Goal: Use online tool/utility: Utilize a website feature to perform a specific function

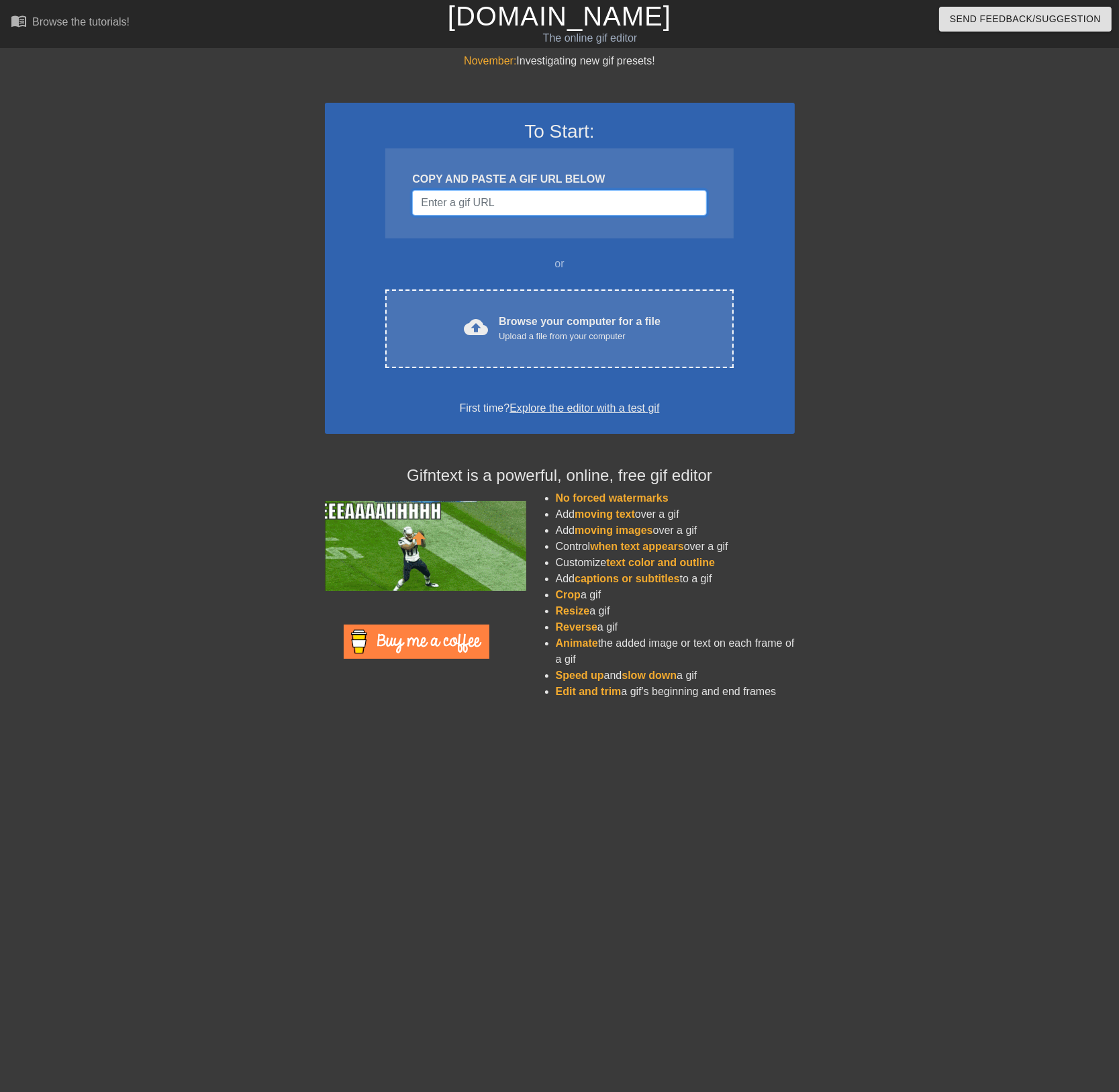
click at [504, 204] on input "Username" at bounding box center [559, 203] width 294 height 26
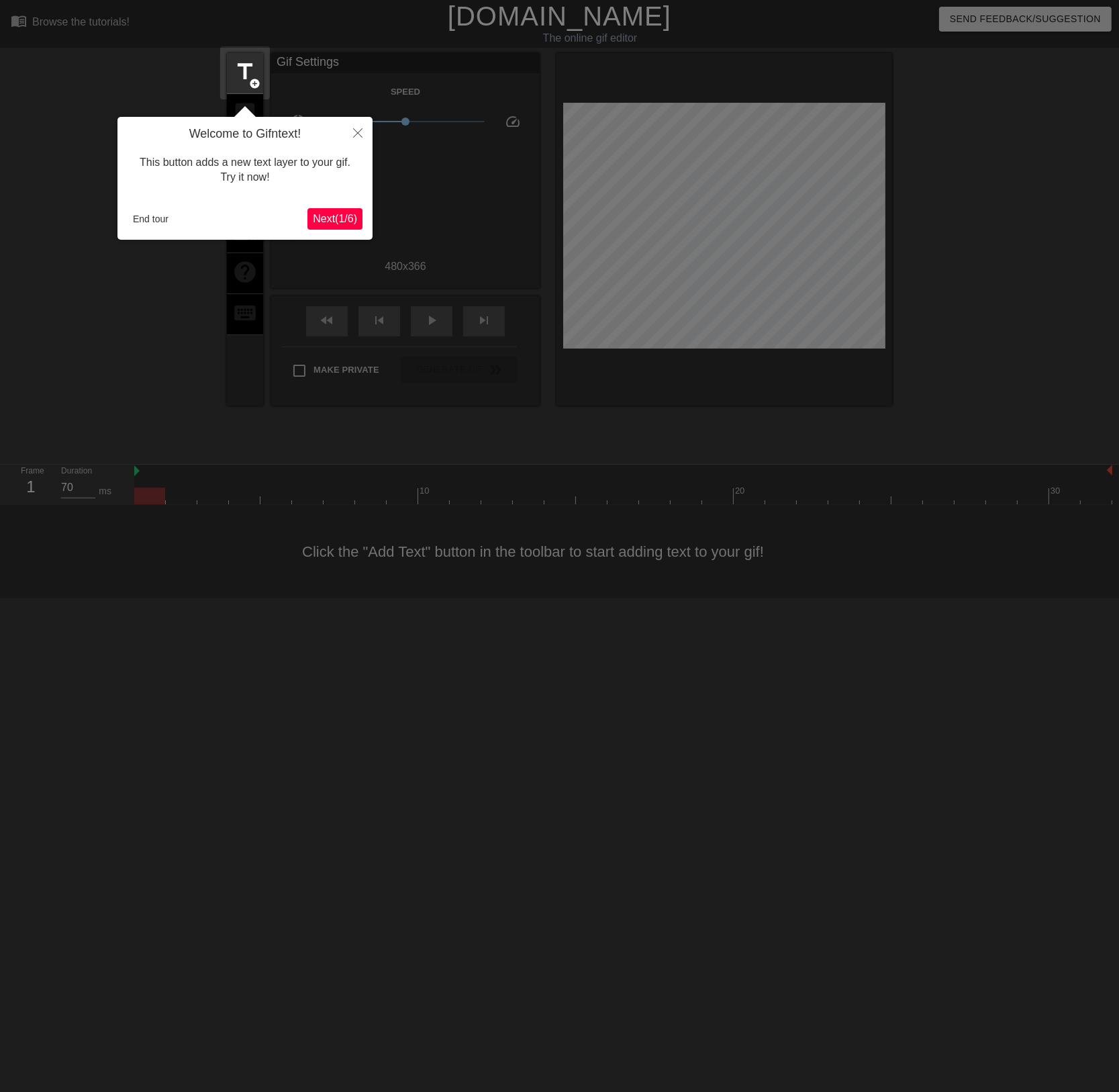
click at [332, 218] on span "Next ( 1 / 6 )" at bounding box center [335, 218] width 44 height 11
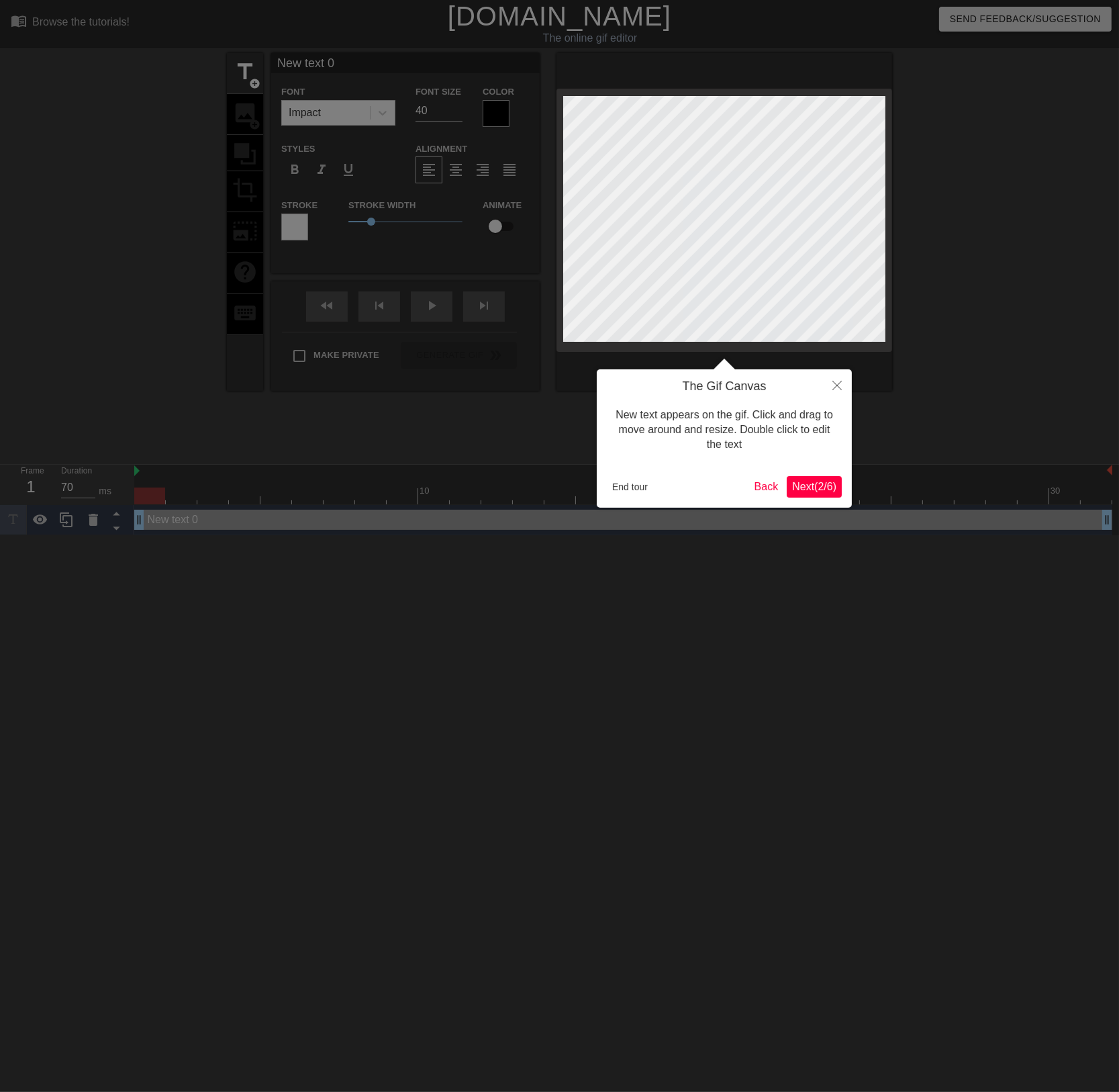
click at [824, 485] on span "Next ( 2 / 6 )" at bounding box center [814, 486] width 44 height 11
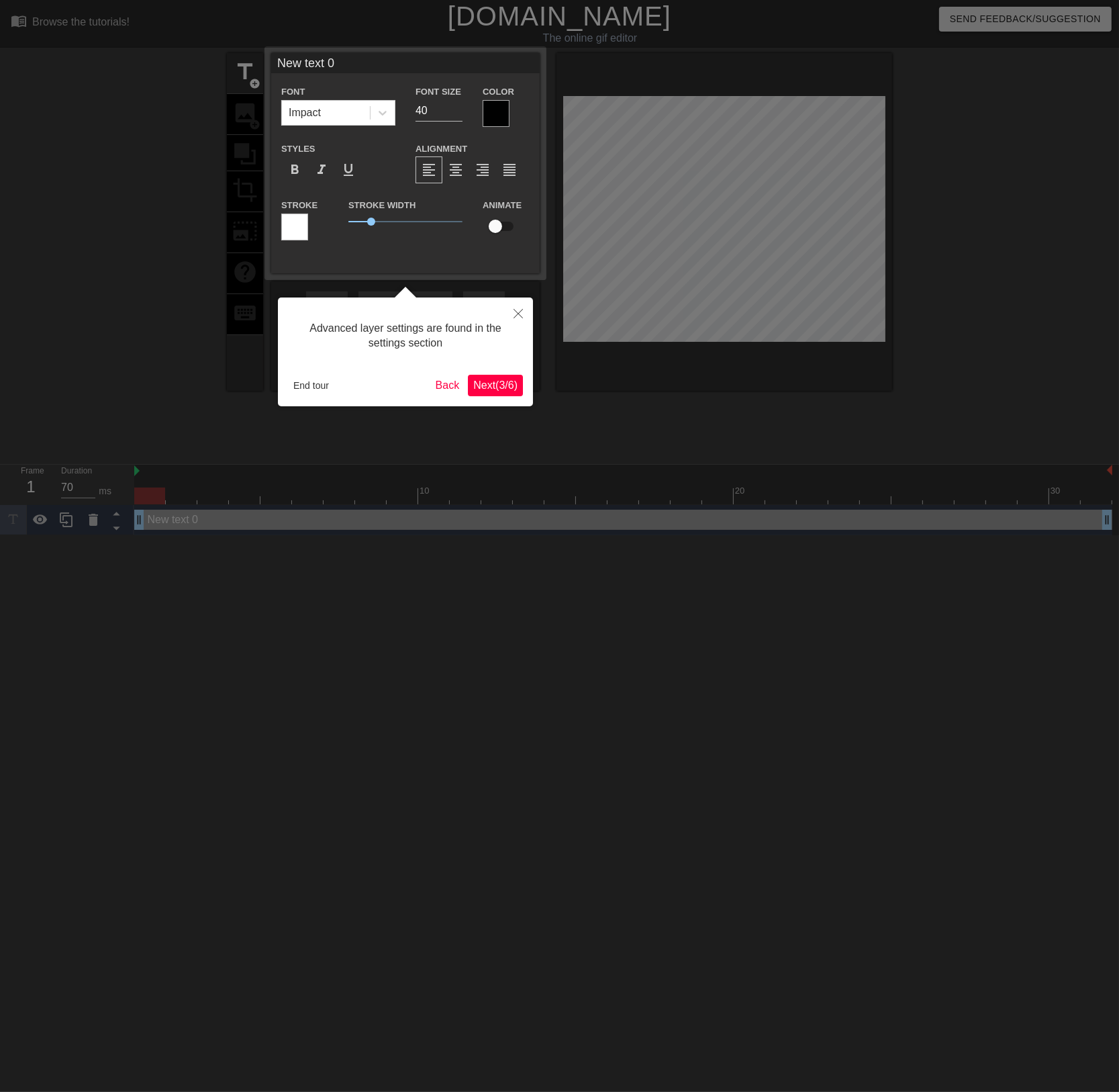
click at [494, 382] on span "Next ( 3 / 6 )" at bounding box center [495, 385] width 44 height 11
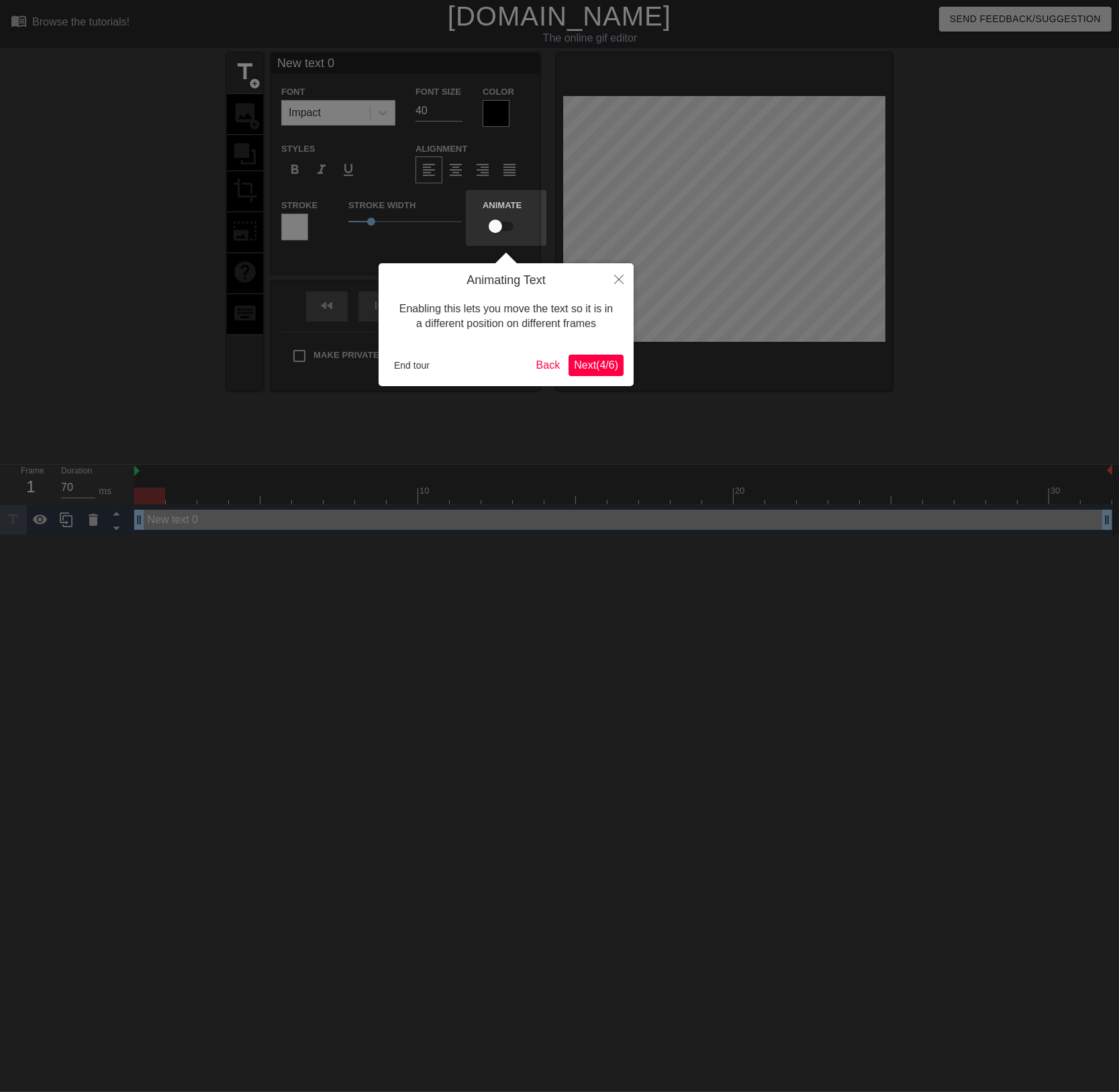
click at [591, 362] on span "Next ( 4 / 6 )" at bounding box center [596, 365] width 44 height 11
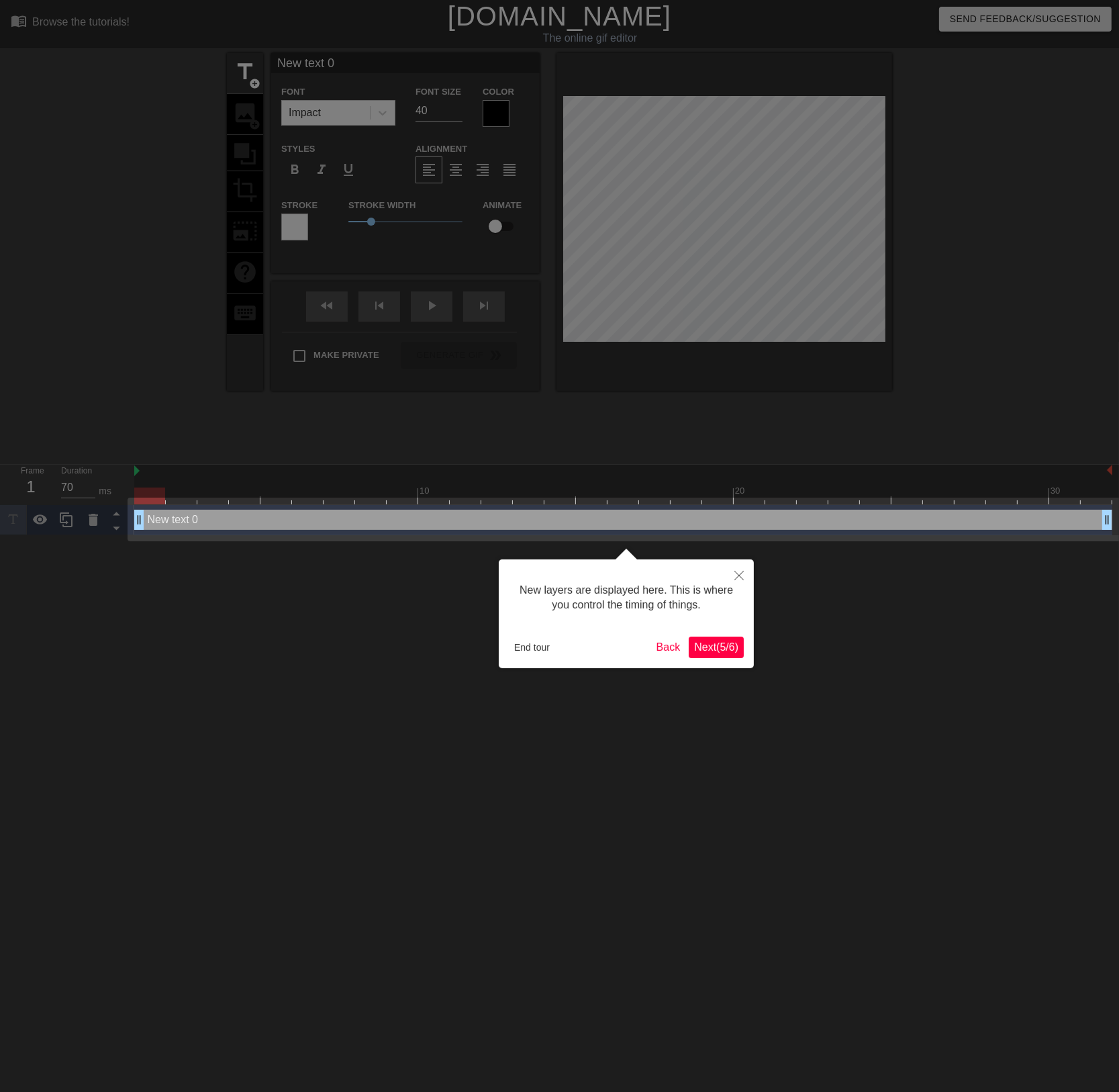
click at [717, 655] on button "Next ( 5 / 6 )" at bounding box center [716, 647] width 55 height 21
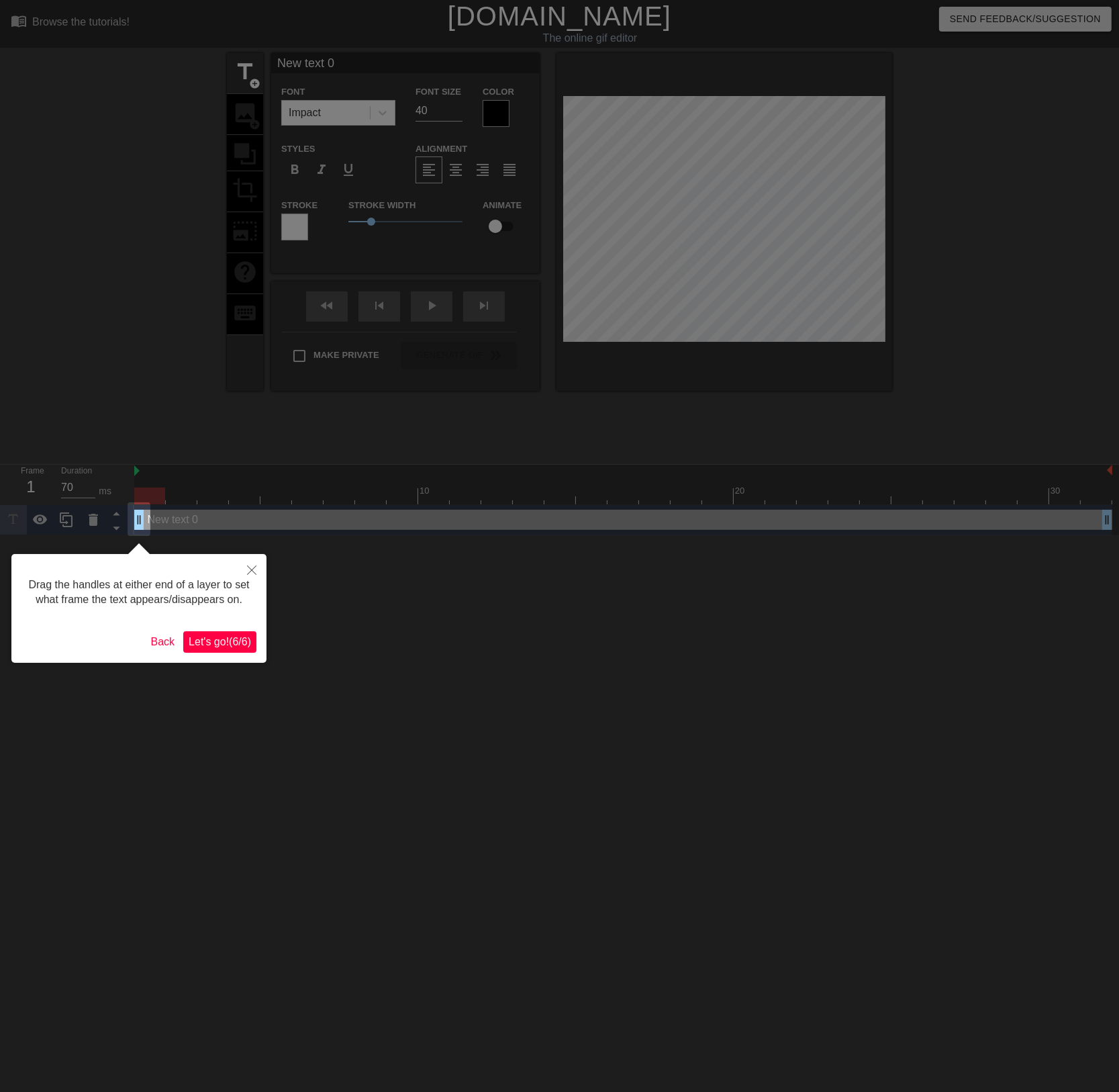
click at [220, 639] on span "Let's go! ( 6 / 6 )" at bounding box center [220, 641] width 63 height 11
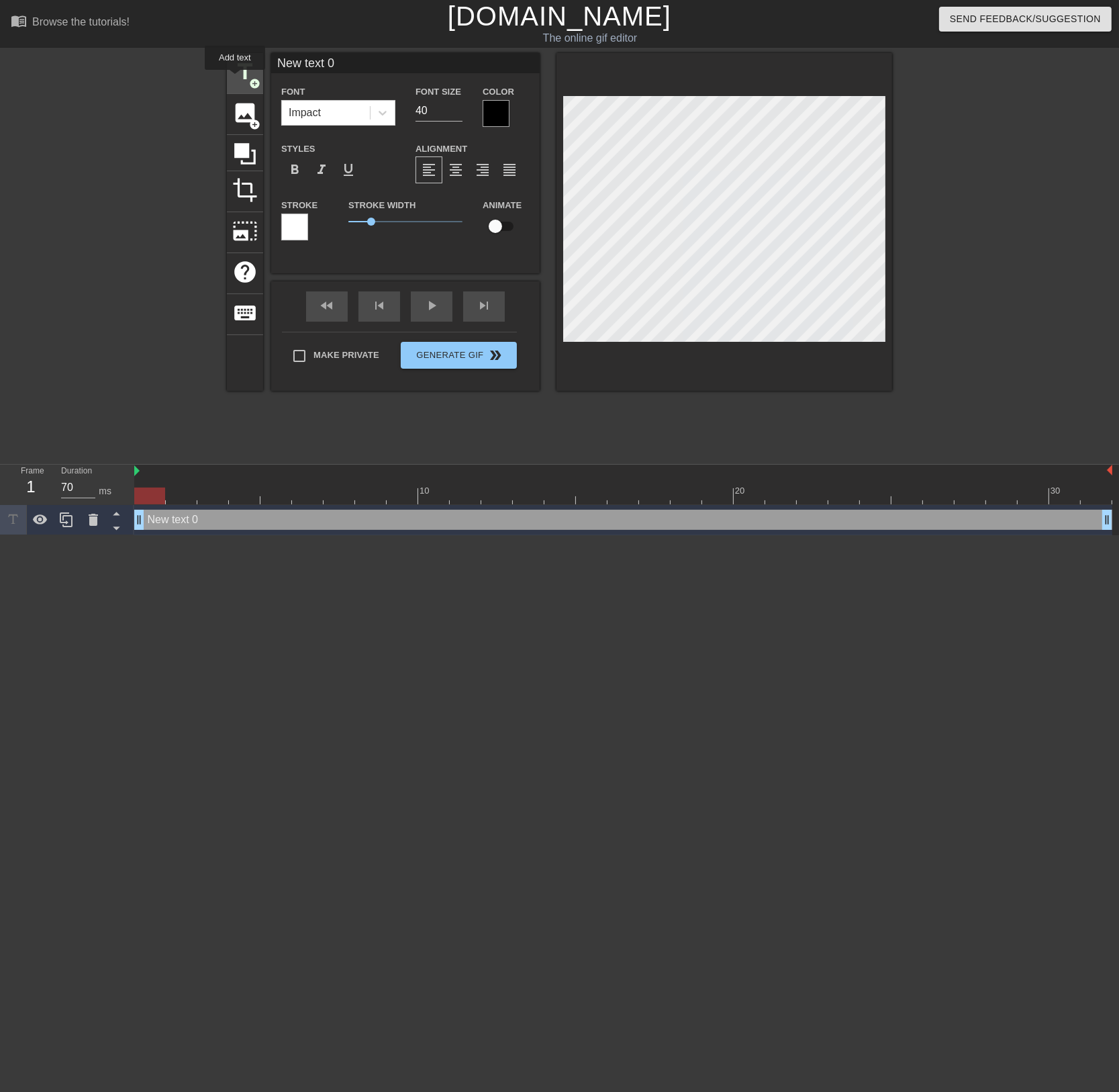
click at [235, 80] on span "title" at bounding box center [245, 71] width 26 height 26
type input "New text 1"
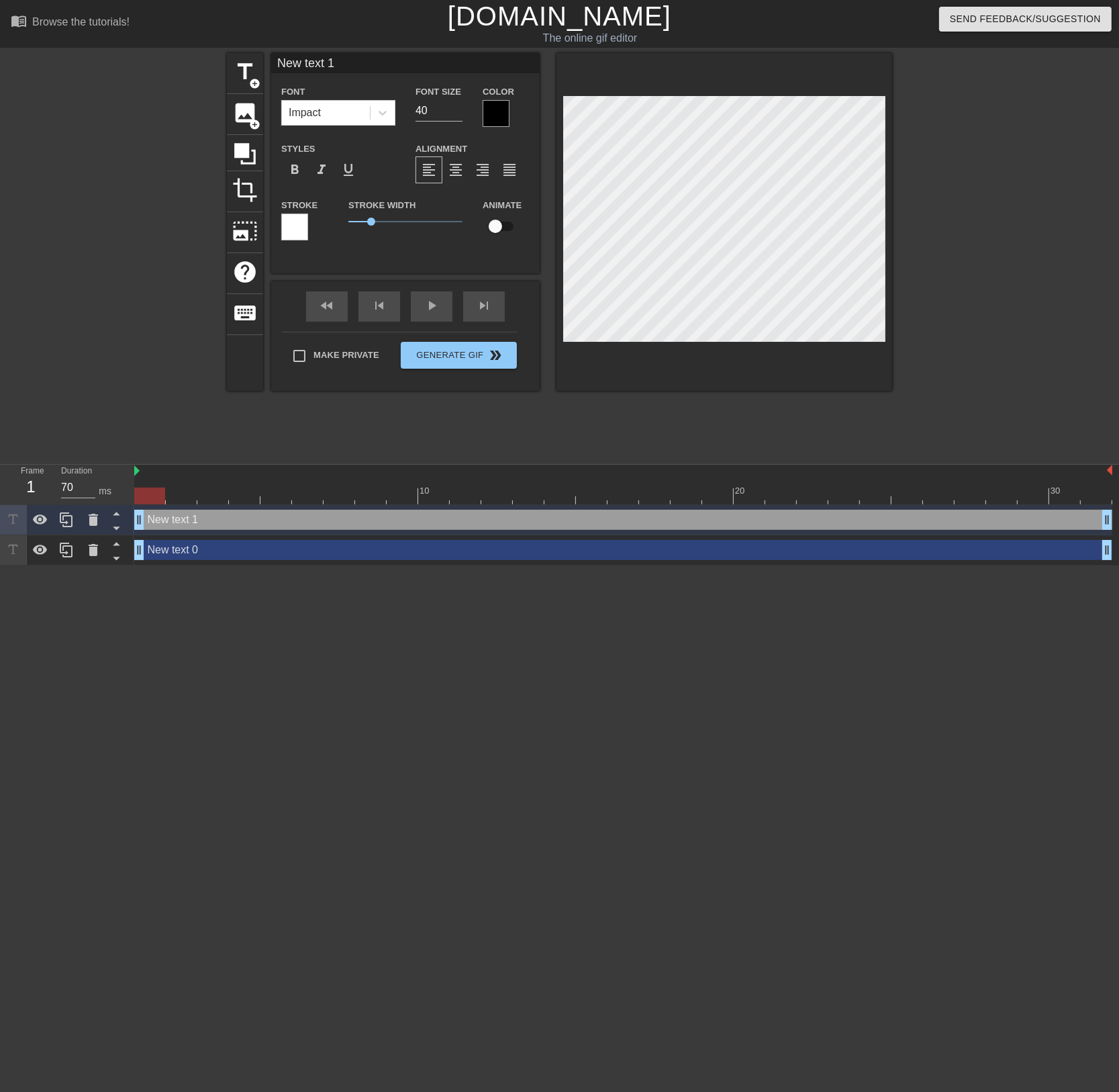
scroll to position [1, 2]
click at [1048, 245] on div at bounding box center [1008, 254] width 201 height 403
click at [96, 551] on icon at bounding box center [93, 550] width 10 height 12
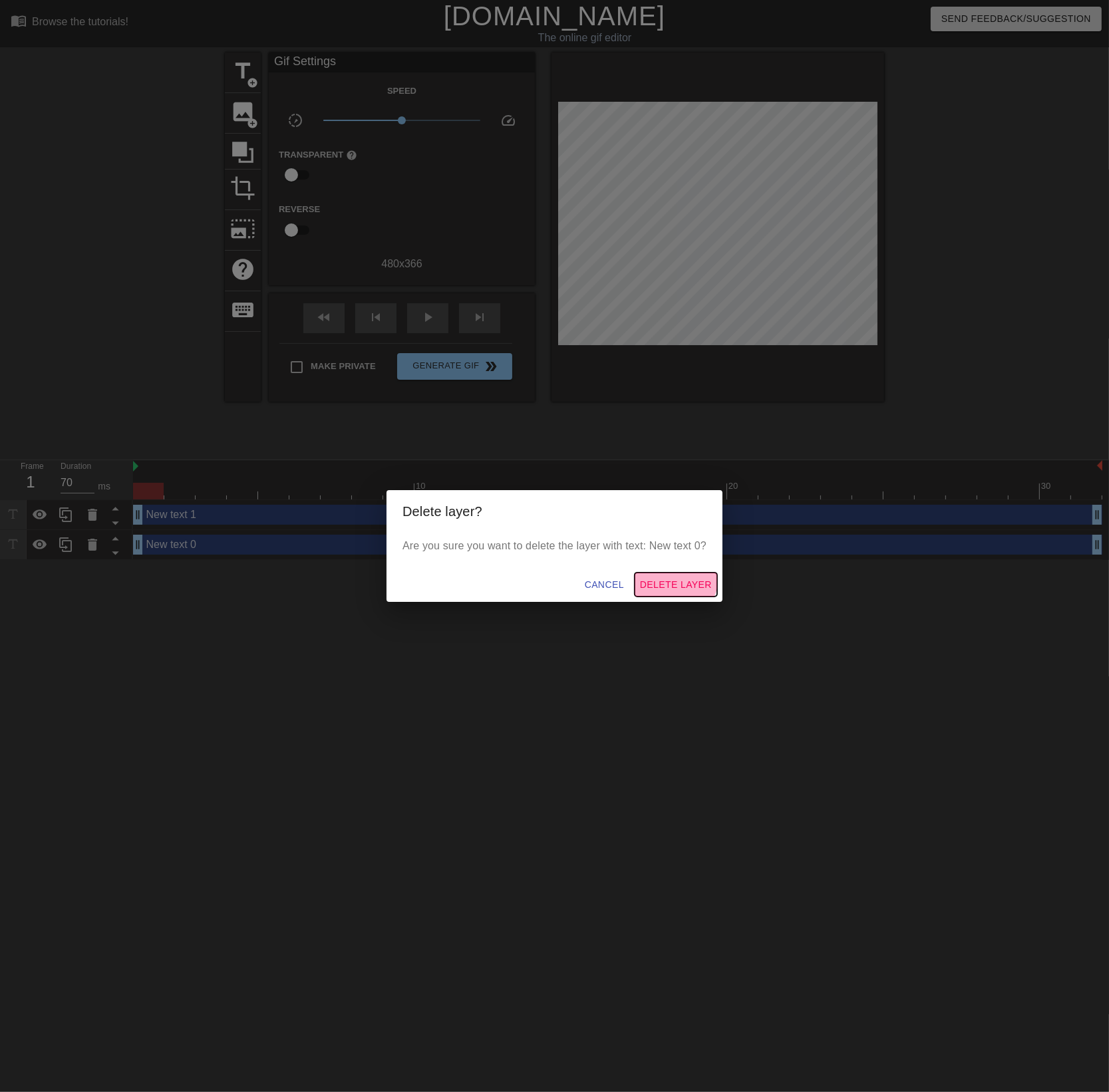
click at [679, 578] on span "Delete Layer" at bounding box center [676, 585] width 72 height 17
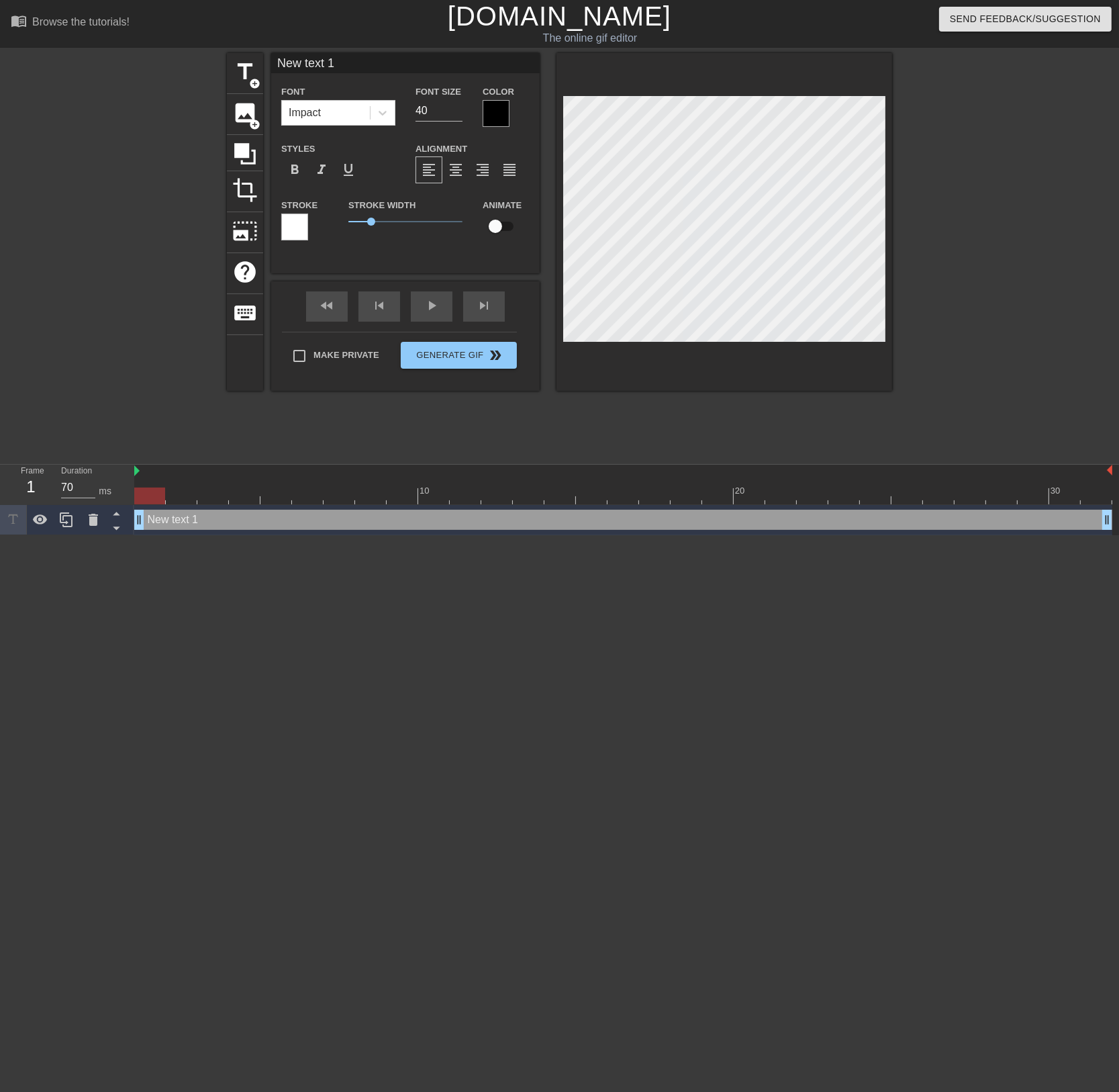
scroll to position [1, 3]
type input "0"
type textarea "0"
type input "0."
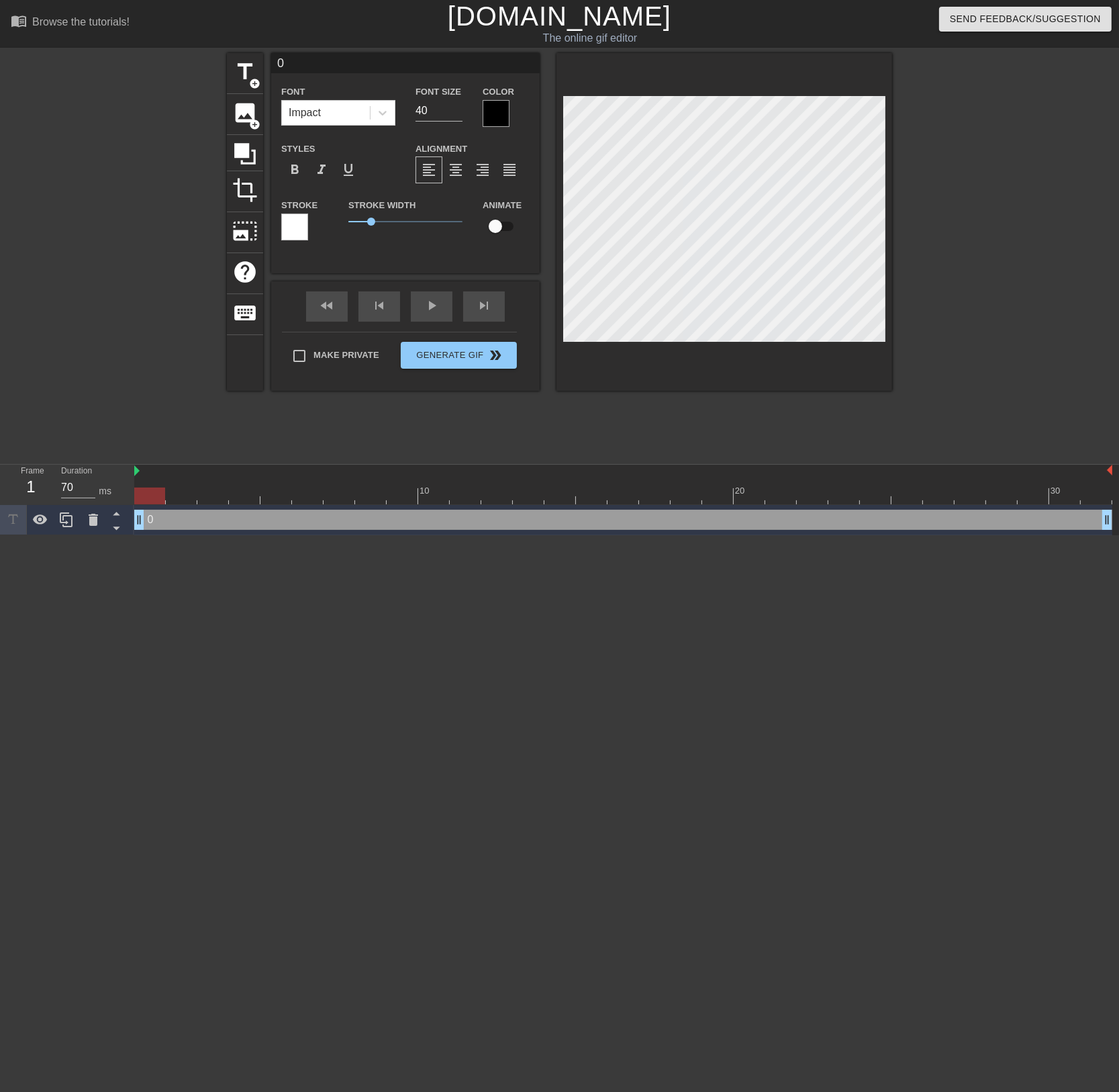
type textarea "0."
type input "0.7"
type textarea "0.7"
type input "0.7x"
type textarea "0.7x"
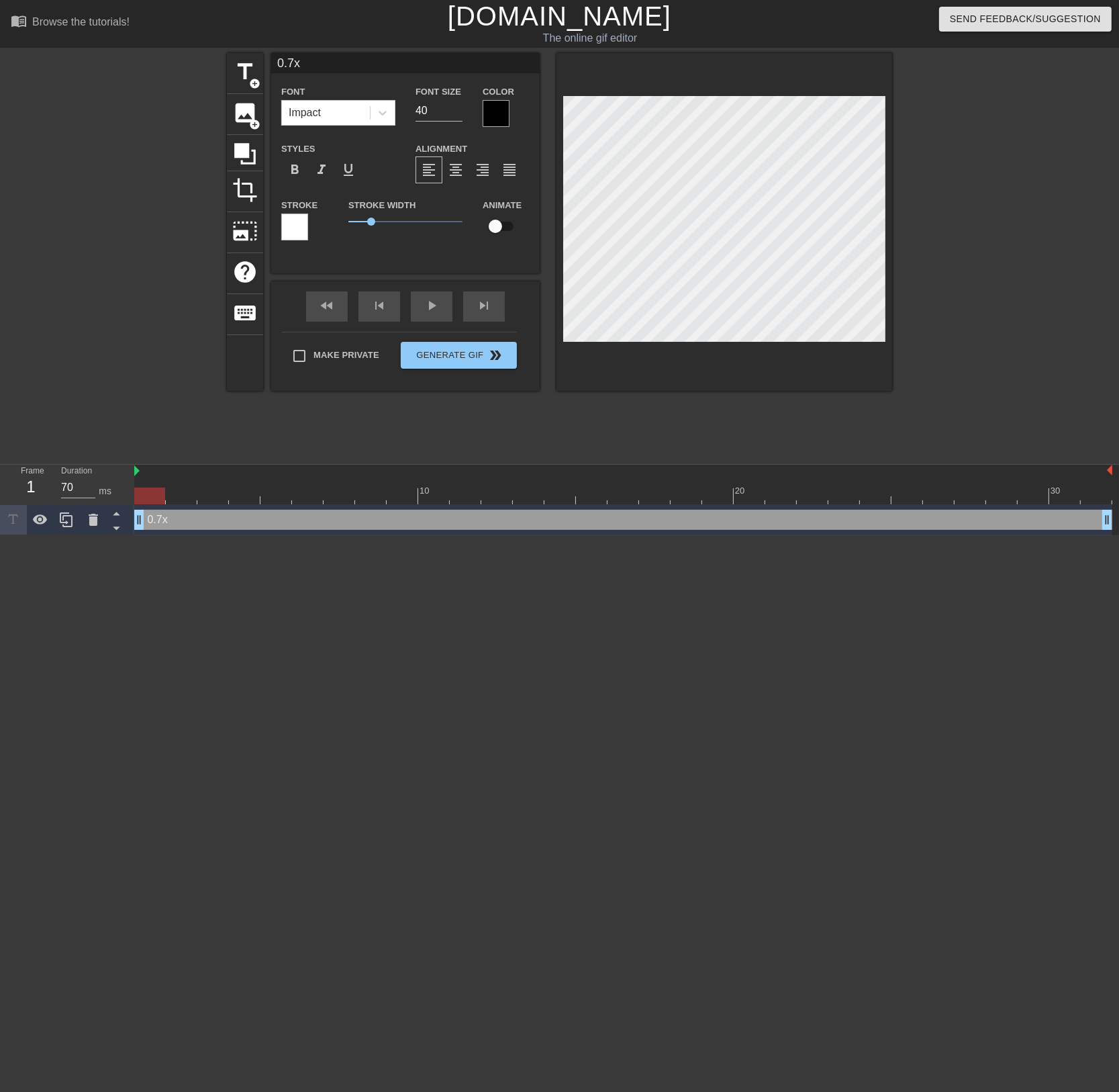
type input "0.7x"
type textarea "0.7x"
type input "0.7x A"
type textarea "0.7x A"
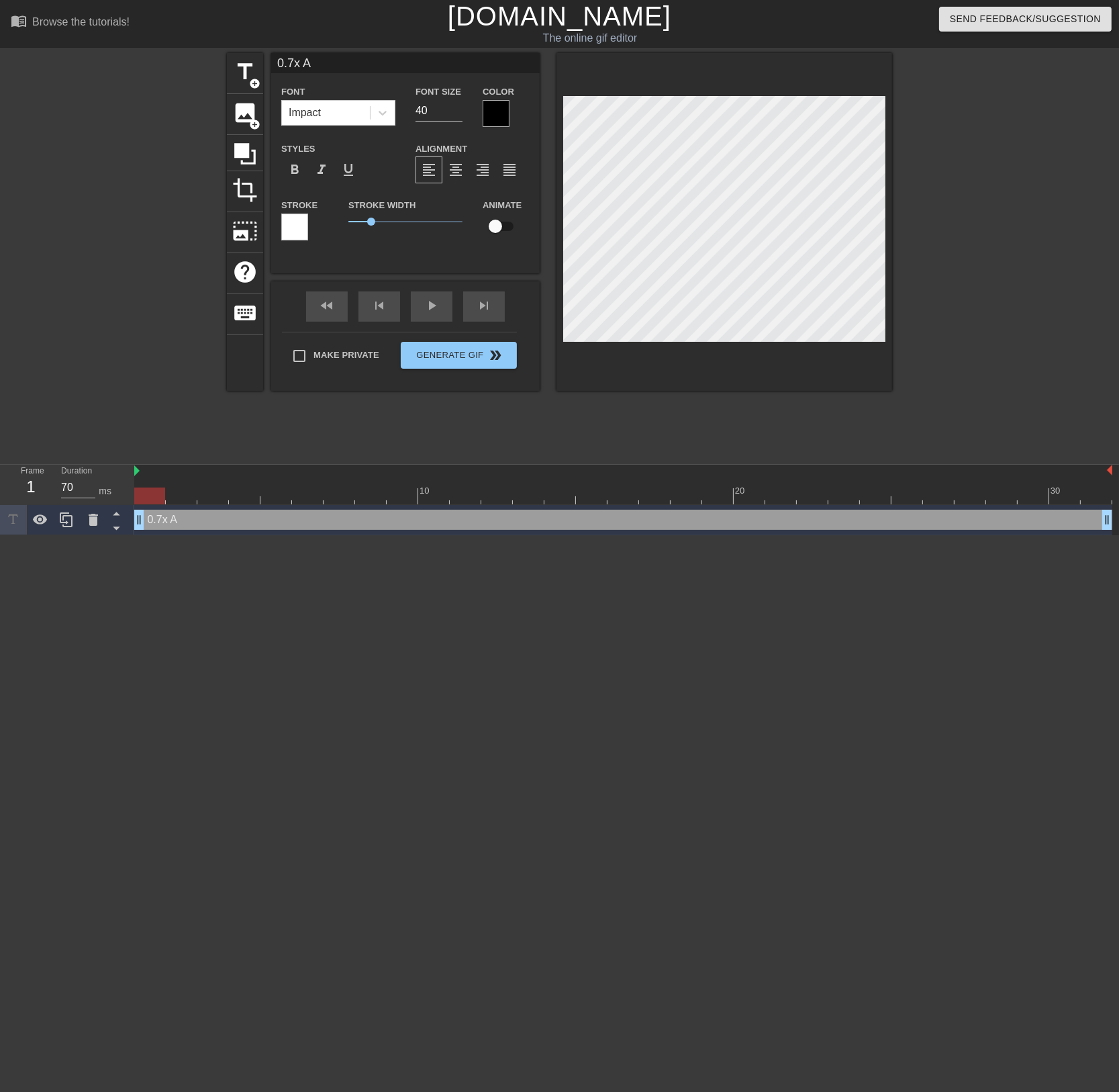
type input "0.7x AR"
type textarea "0.7x AR"
type input "0.7x ARR"
type textarea "0.7x ARR"
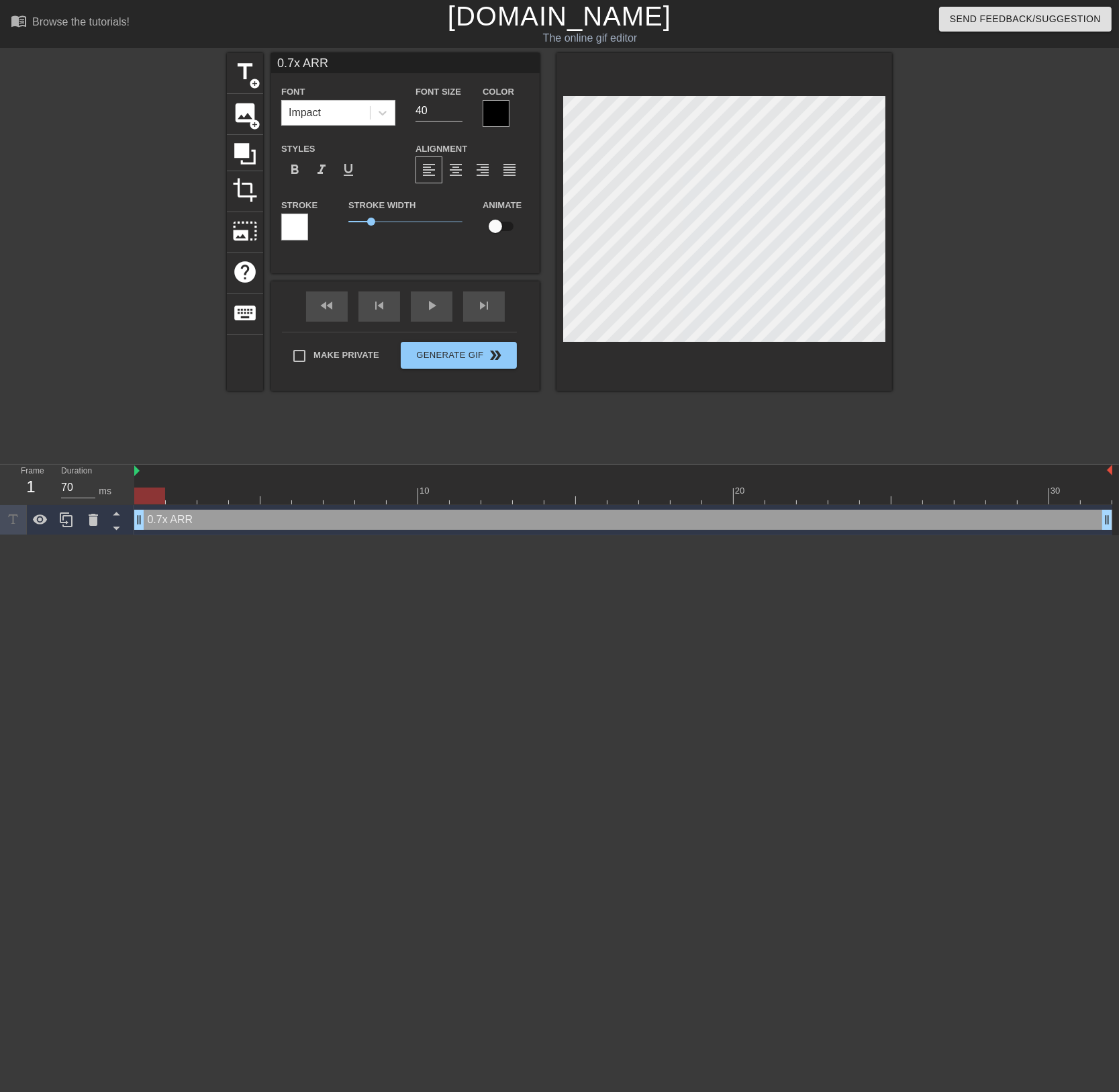
type input "0.7x ARR"
type textarea "0.7x ARR"
type input "0.7x ARR J"
type textarea "0.7x ARR J"
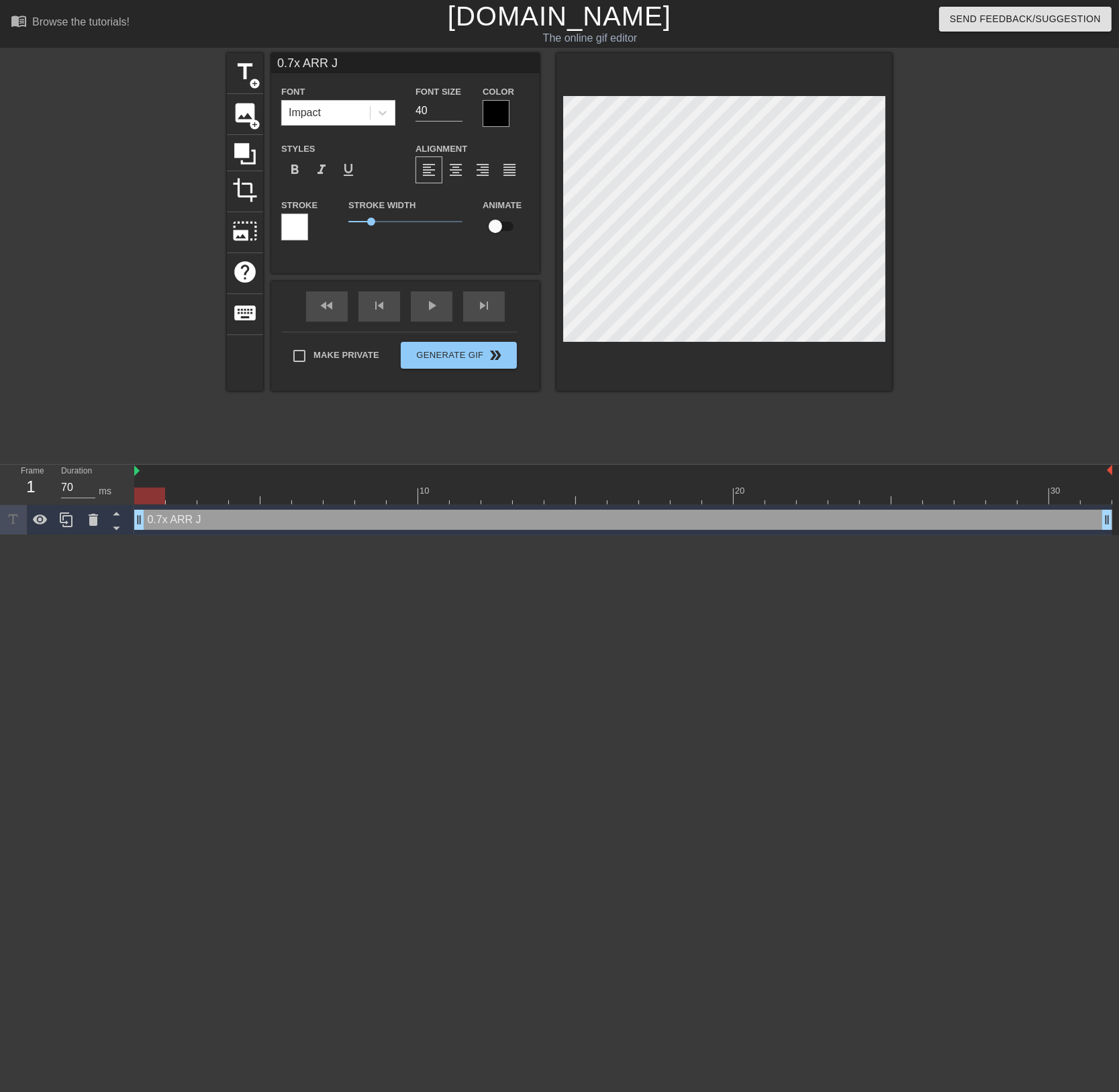
paste textarea "¥"
type input "¥0.7x ARR J"
type textarea "¥0.7x ARR J"
type input "¥40.7x ARR J"
type textarea "¥40.7x ARR J"
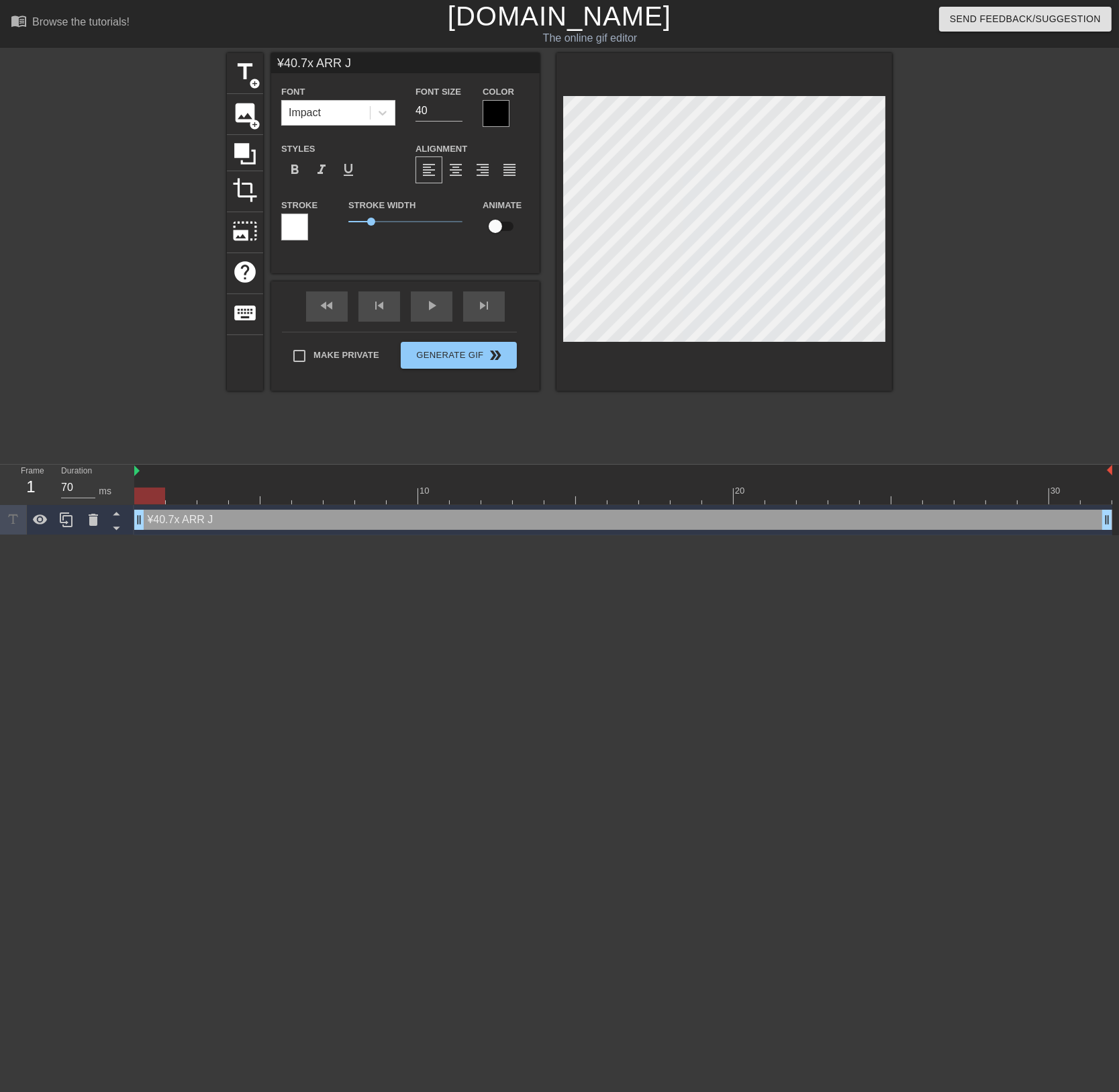
type input "¥4B0.7x ARR J"
type textarea "¥4B0.7x ARR J"
type input "¥4B.0.7x ARR J"
type textarea "¥4B.0.7x ARR J"
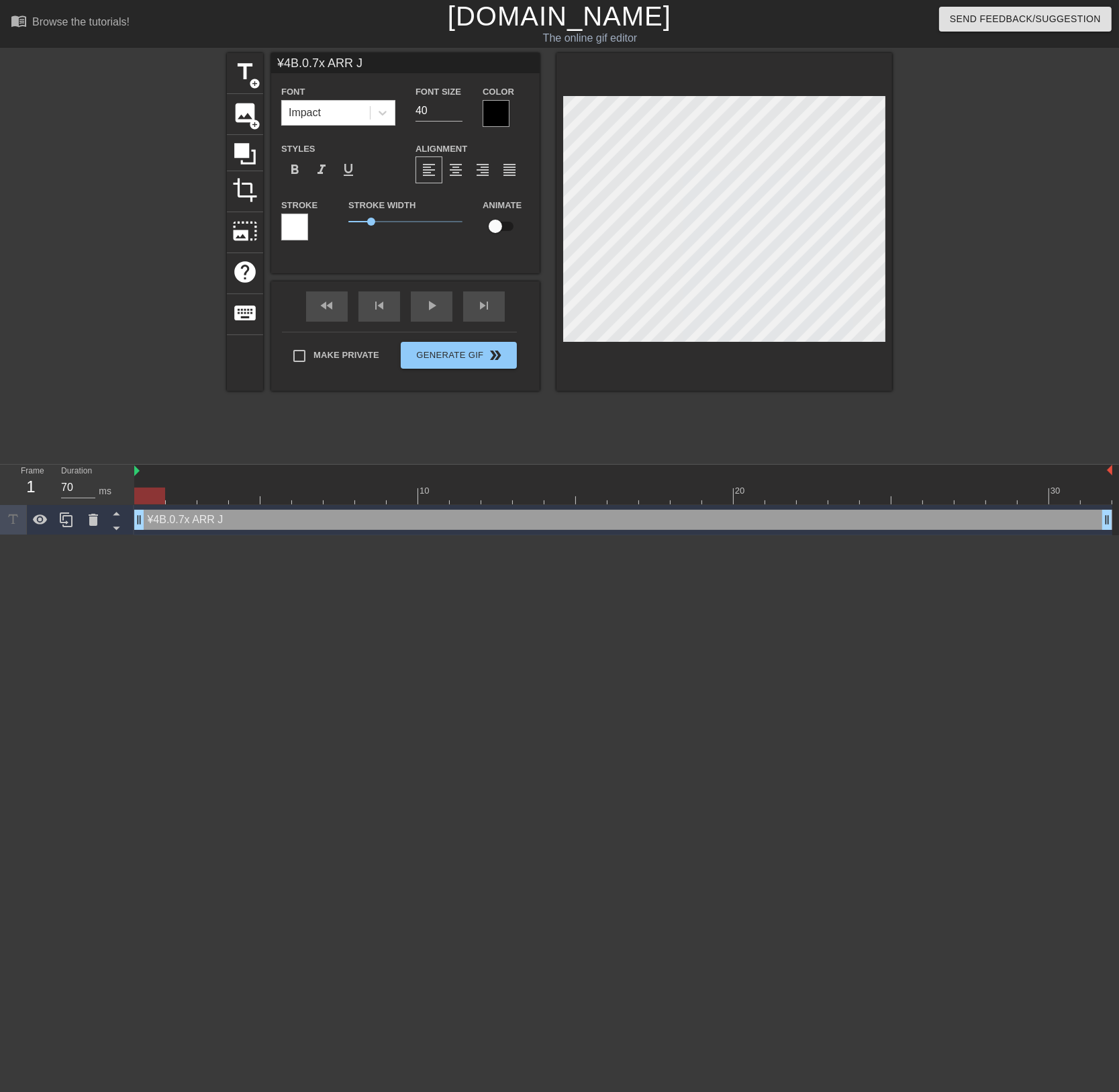
type input "¥4B0.7x ARR J"
type textarea "¥4B0.7x ARR J"
type input "¥4B,0.7x ARR J"
type textarea "¥4B,0.7x ARR J"
type input "¥4B, 0.7x ARR J"
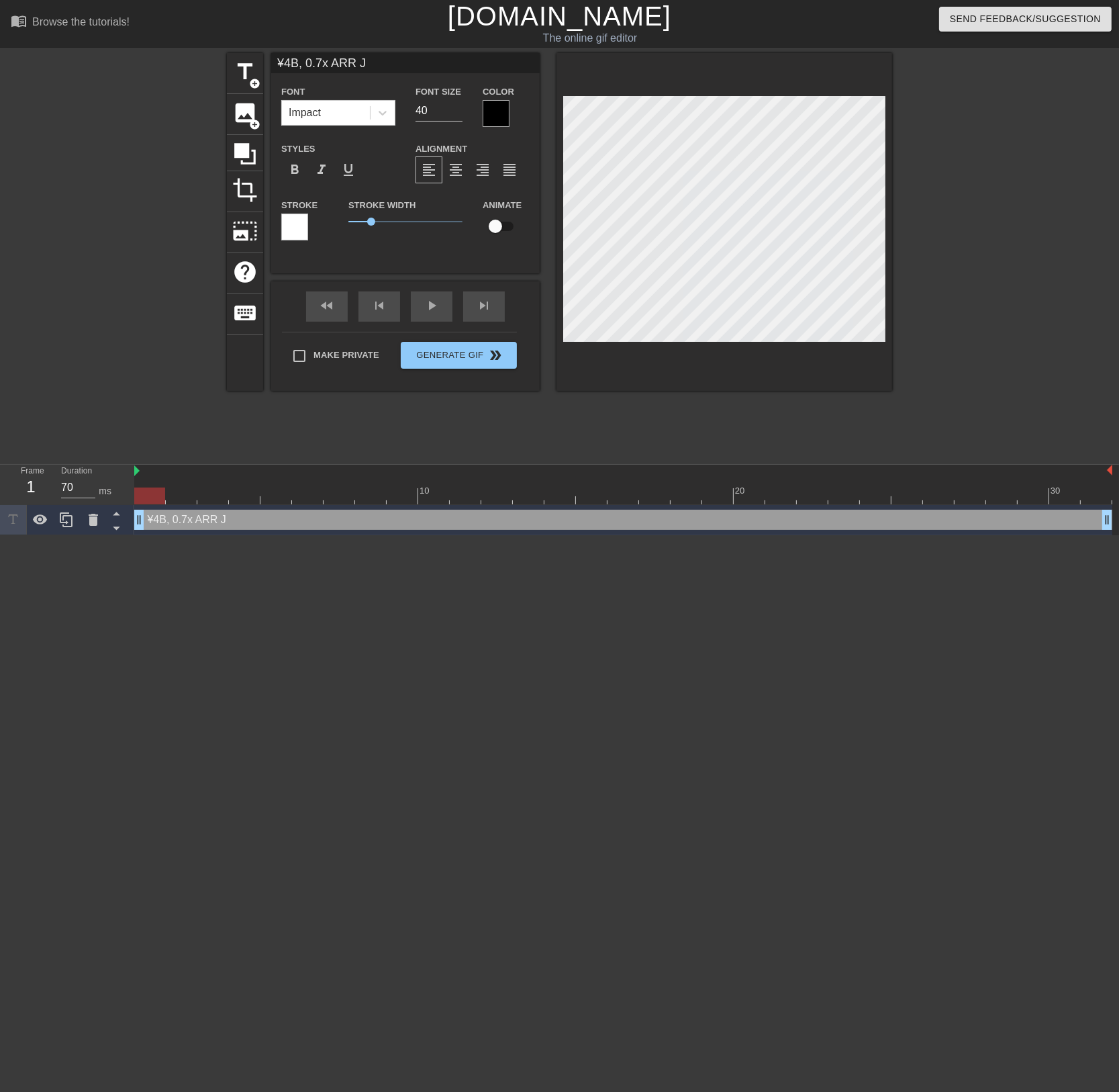
type textarea "¥4B, 0.7x ARR J"
type input "¥4B, 0.7x ARR J"
type textarea "¥4B, 0.7x ARR J"
type input "¥4B, 0.7x ARR JJ"
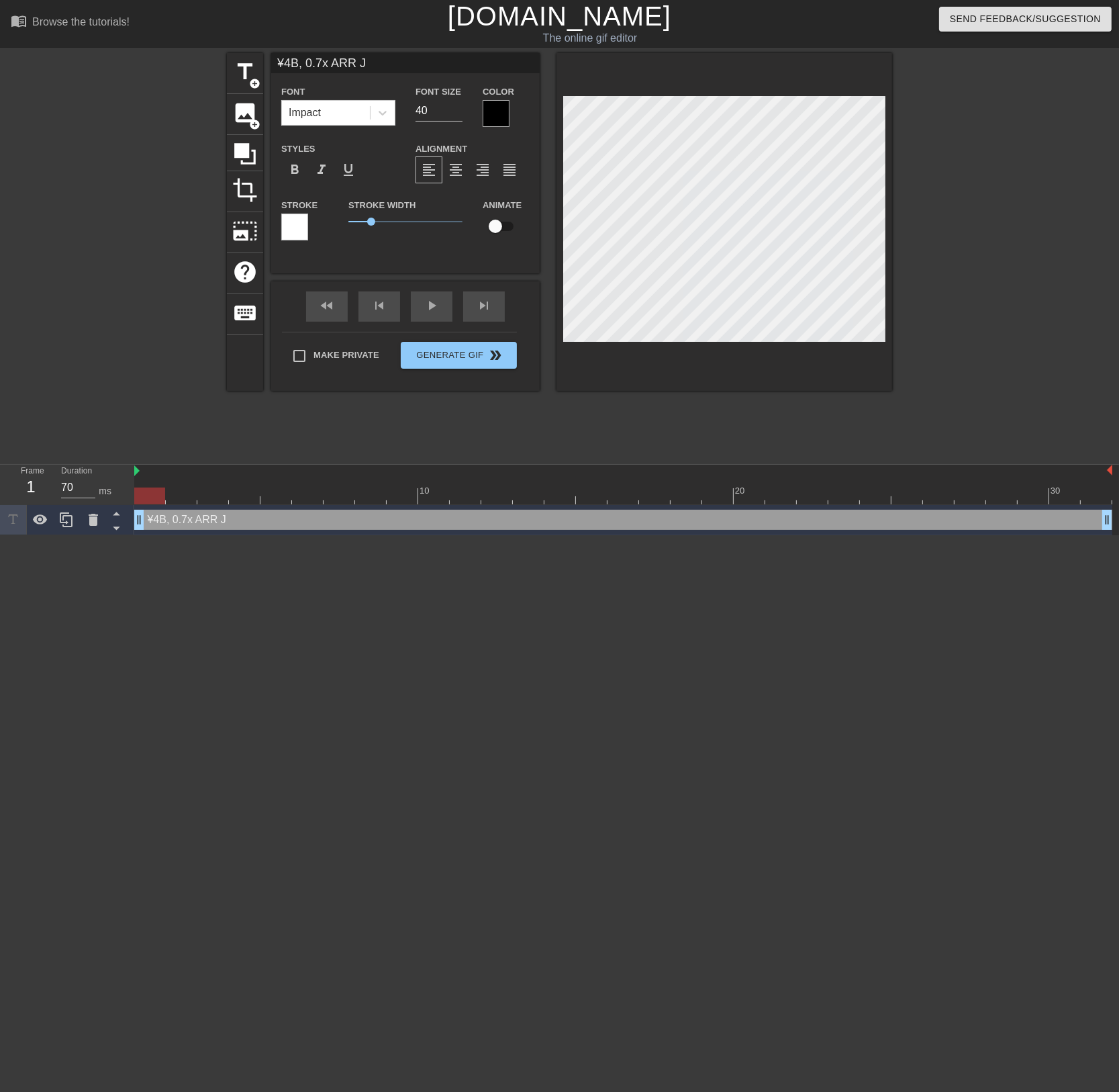
type textarea "¥4B, 0.7x ARR JJ"
type input "¥4B, 0.7x ARR J"
type textarea "¥4B, 0.7x ARR J"
type input "¥4B, 0.7x ARR JS"
type textarea "¥4B, 0.7x ARR JS"
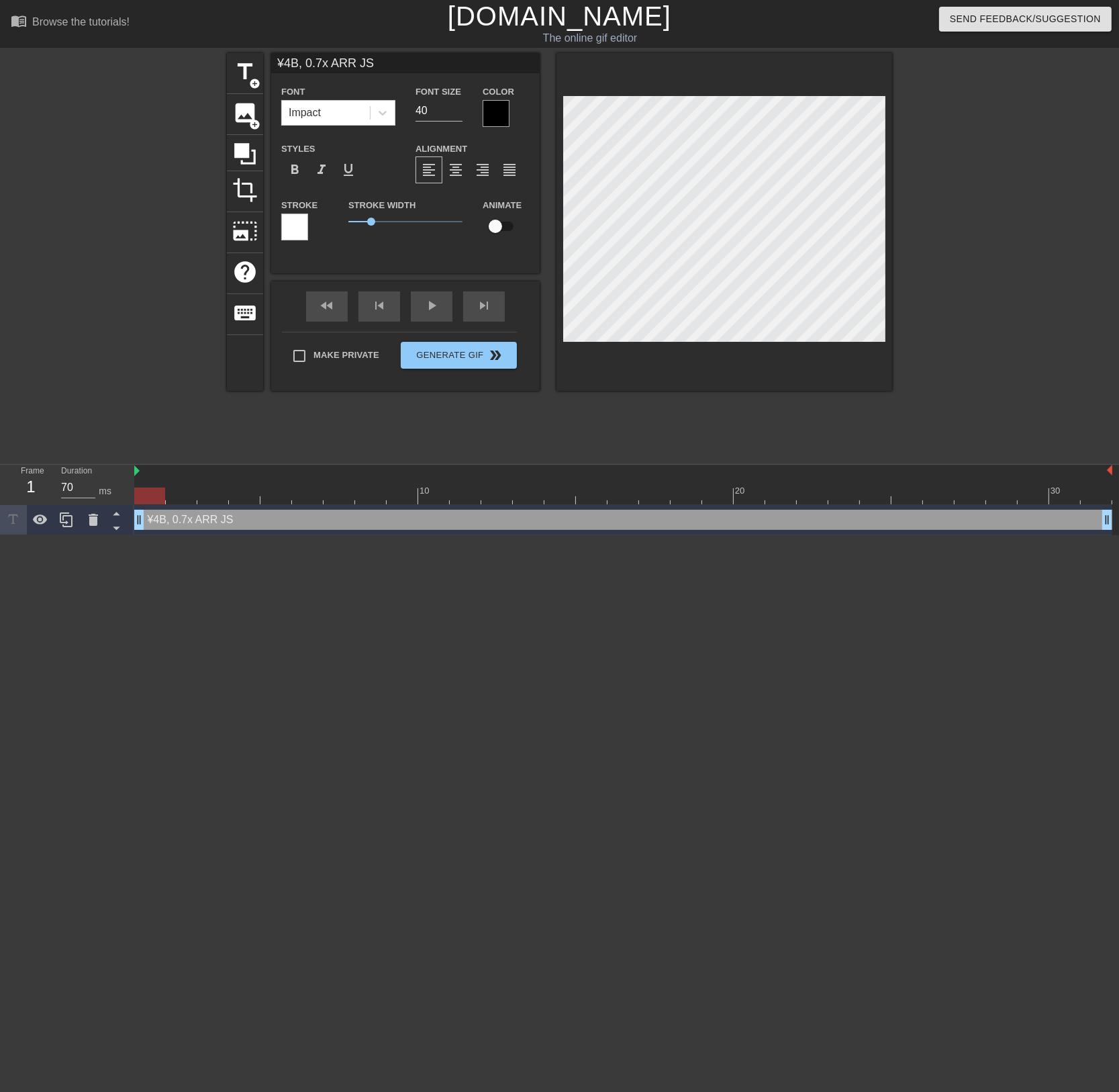
type input "¥4B, 0.7x ARR JSa"
type textarea "¥4B, 0.7x ARR JSa"
type input "¥4B, 0.7x ARR JSaa"
type textarea "¥4B, 0.7x ARR JSaa"
type input "¥4B, 0.7x ARR JSaaS"
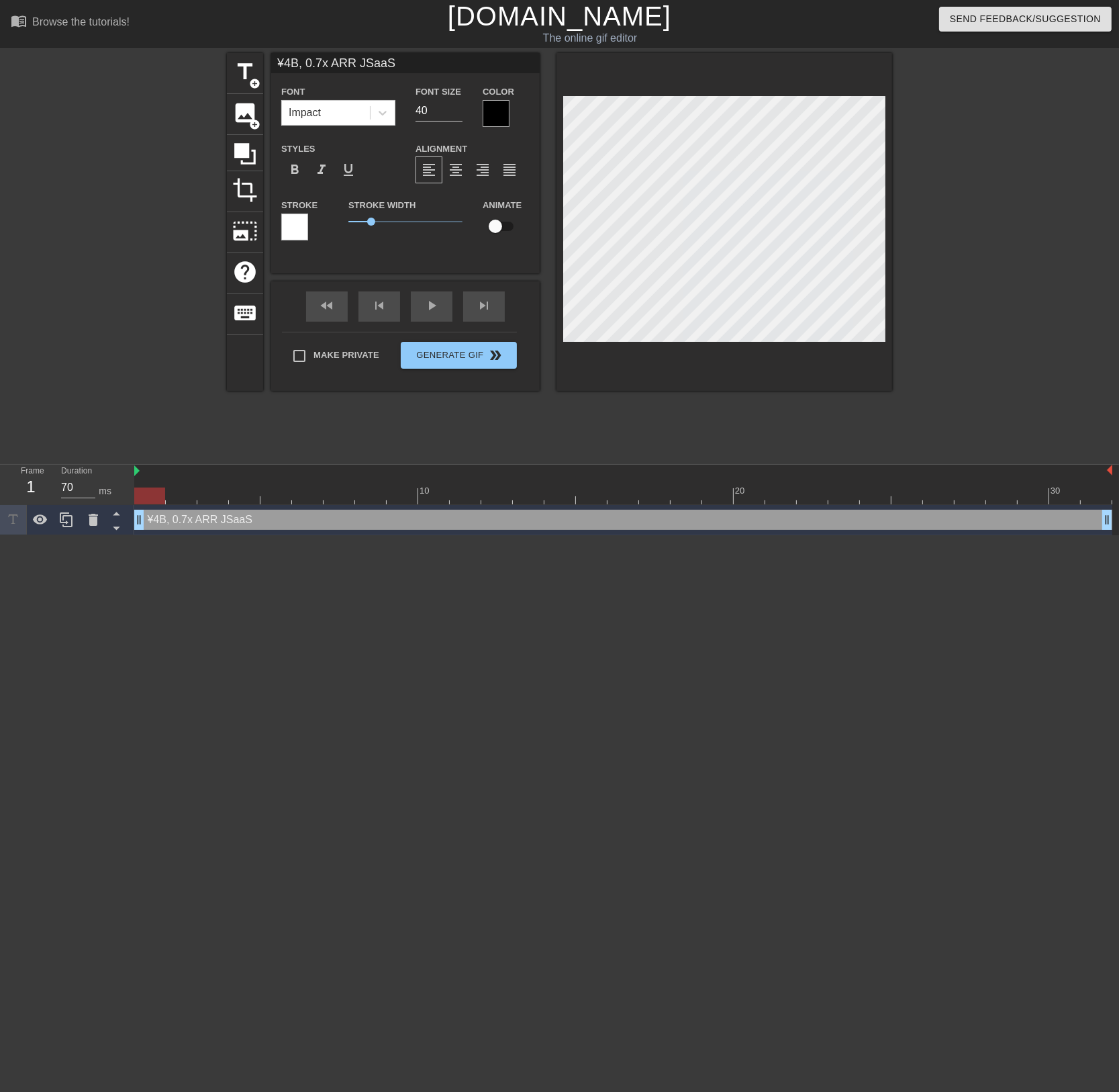
type textarea "¥4B, 0.7x ARR JSaaS"
click at [456, 168] on span "format_align_center" at bounding box center [456, 170] width 16 height 16
click at [377, 223] on span "1.25" at bounding box center [377, 221] width 8 height 8
click at [431, 116] on input "40" at bounding box center [439, 111] width 47 height 21
type input "¥4B, 0.7x ARR JSaaS"
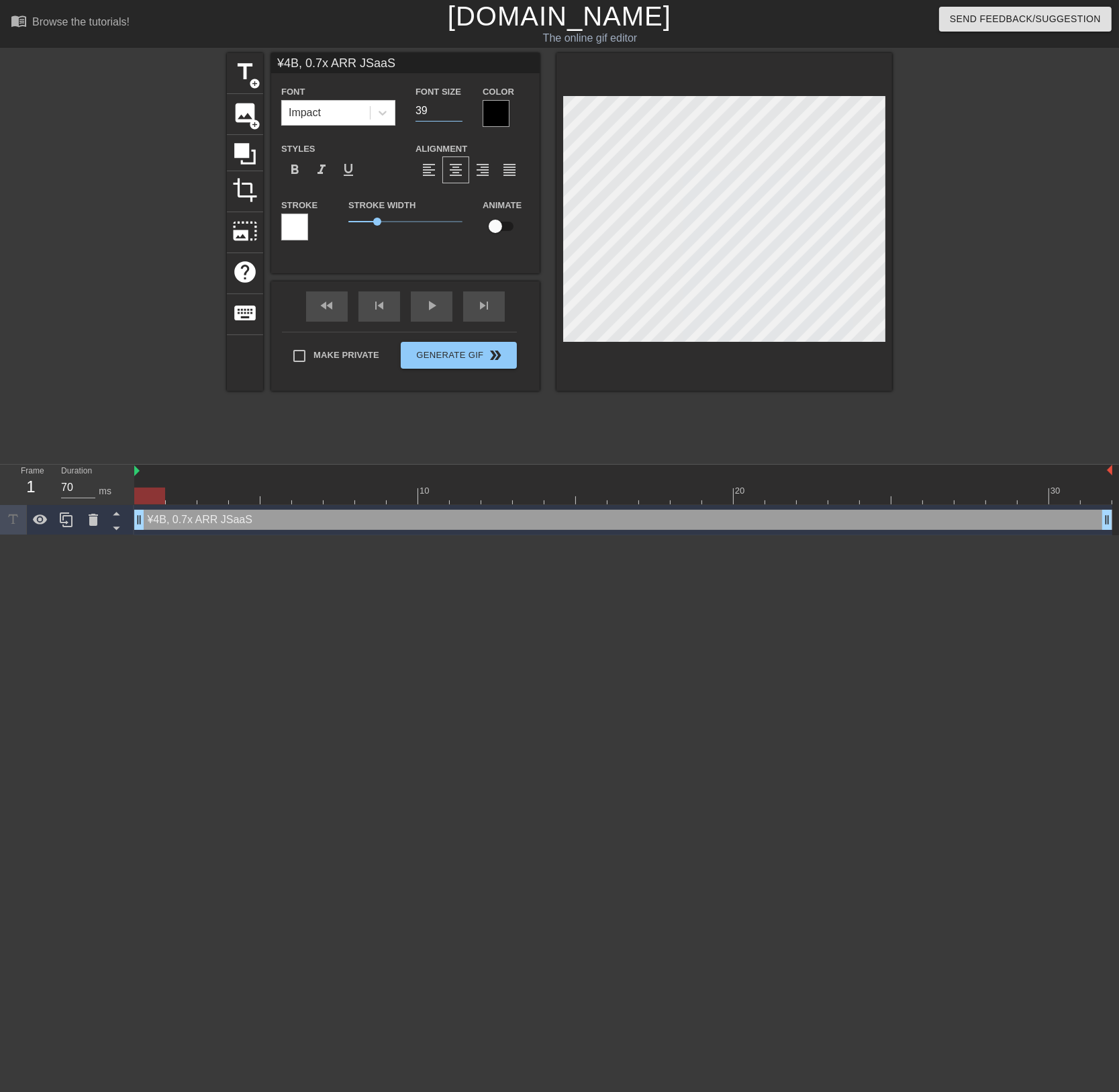
type input "39"
click at [457, 116] on input "39" at bounding box center [439, 111] width 47 height 21
type input "¥4B, 0.7x ARR JSaaS"
type input "38"
click at [457, 116] on input "38" at bounding box center [439, 111] width 47 height 21
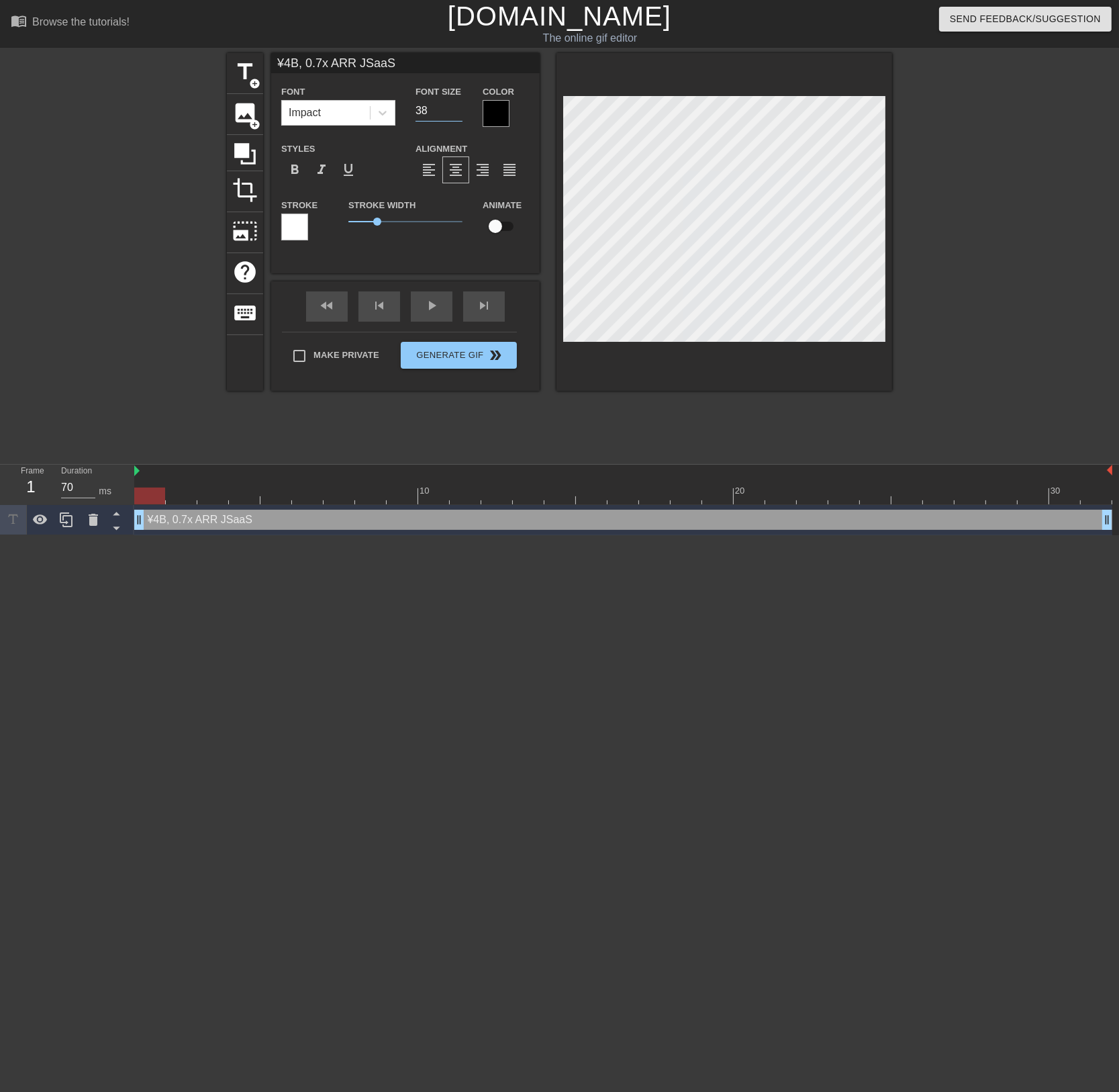
type input "¥4B, 0.7x ARR JSaaS"
type input "37"
click at [457, 116] on input "37" at bounding box center [439, 111] width 47 height 21
type input "¥4B, 0.7x ARR JSaaS"
type input "36"
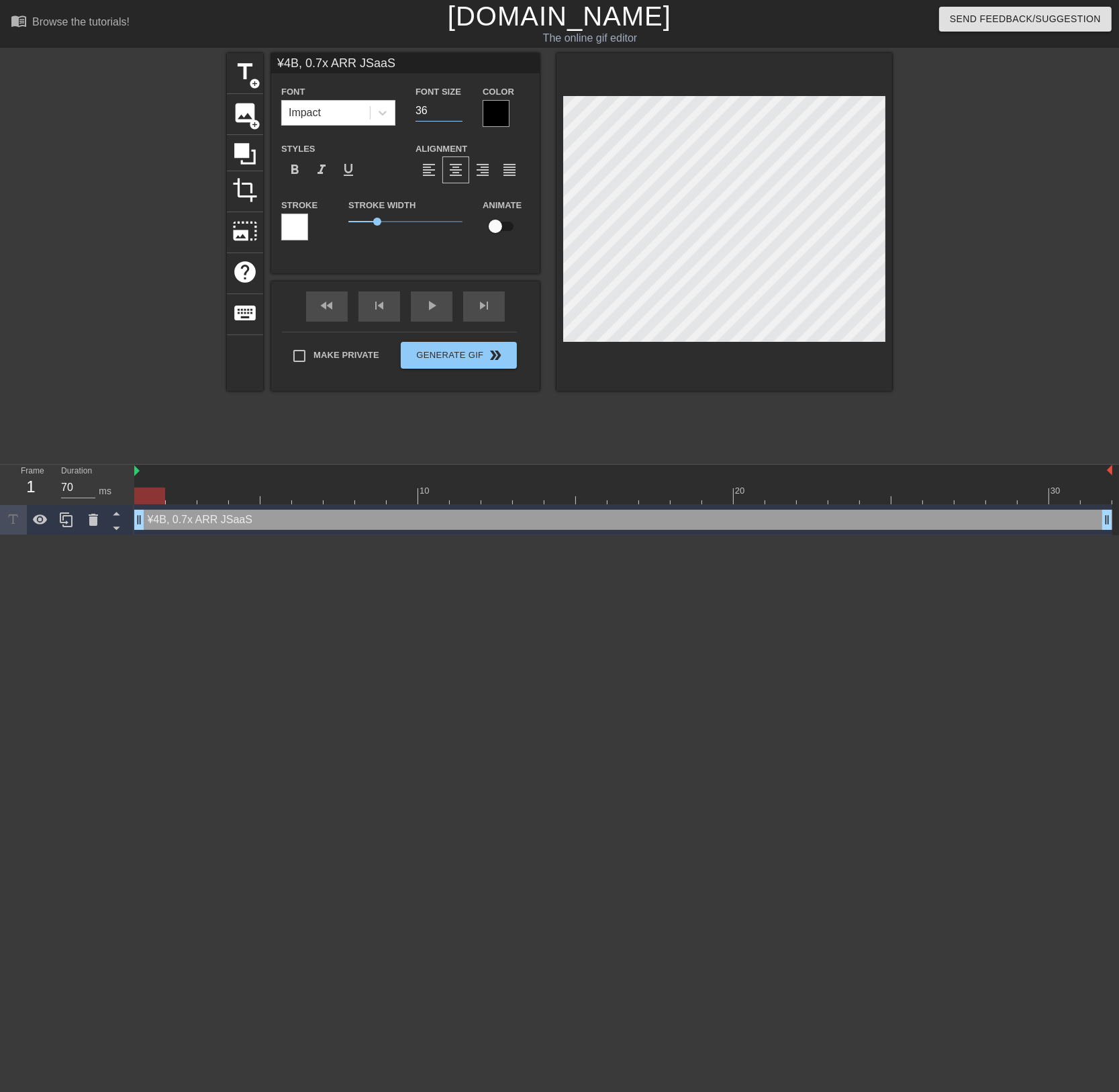
click at [457, 116] on input "36" at bounding box center [439, 111] width 47 height 21
type input "¥4B, 0.7x ARR JSaaS"
type input "35"
click at [457, 116] on input "35" at bounding box center [439, 111] width 47 height 21
type input "¥4B, 0.7x ARR JSaaS"
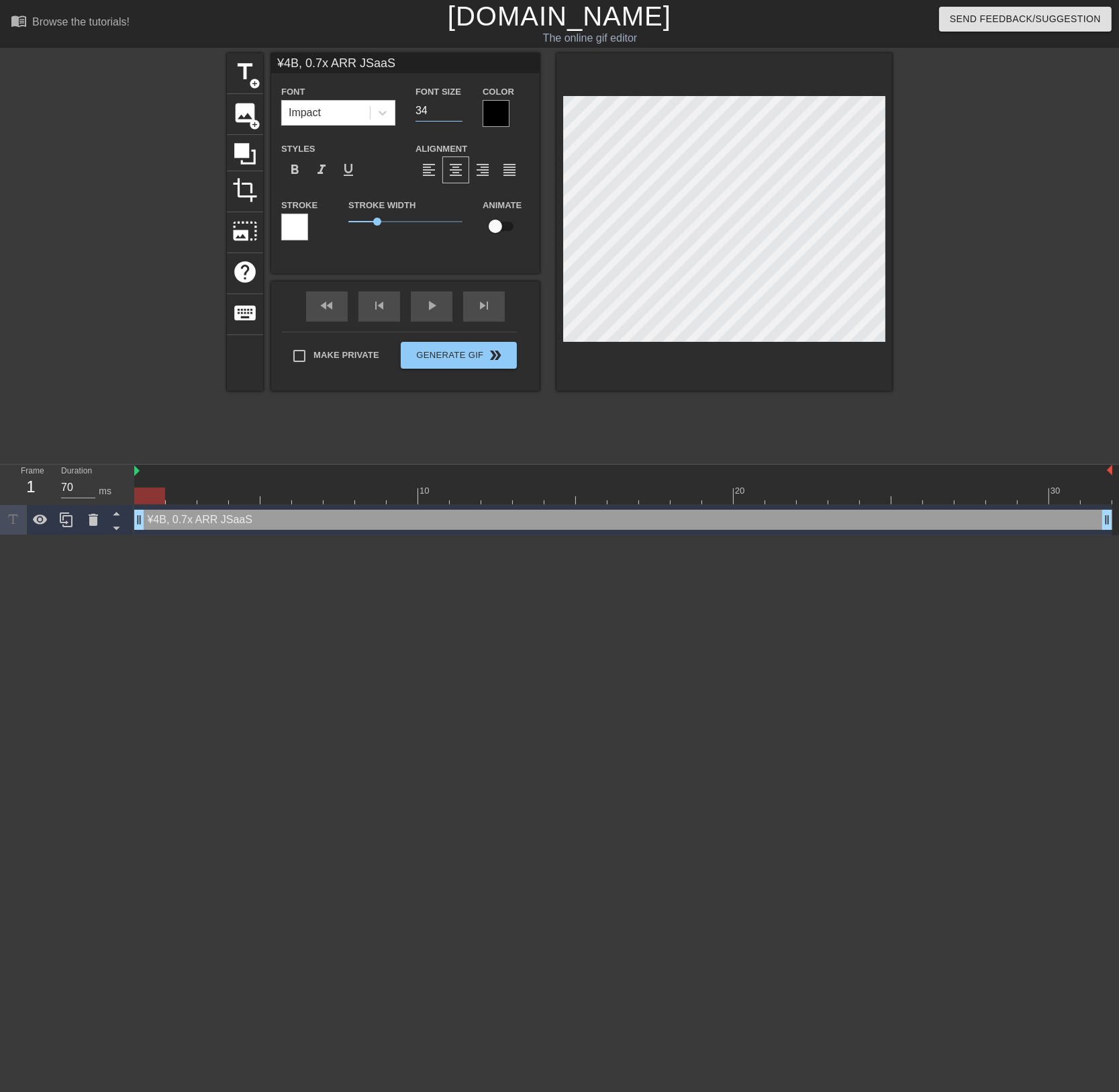
type input "34"
click at [457, 116] on input "34" at bounding box center [439, 111] width 47 height 21
type input "¥4B, 0.7x ARR JSaaS"
type input "33"
click at [457, 116] on input "33" at bounding box center [439, 111] width 47 height 21
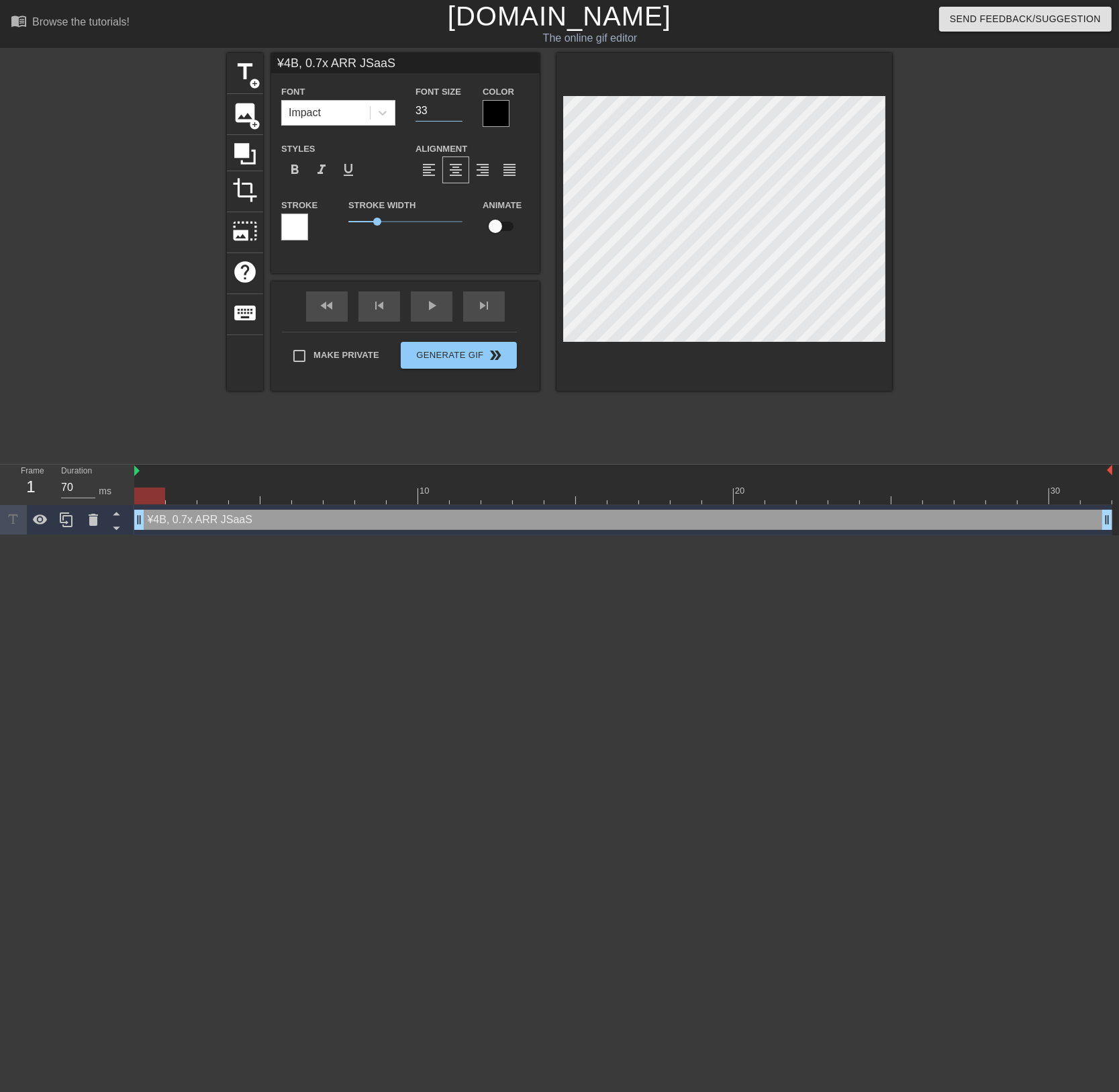
type input "¥4B, 0.7x ARR JSaaS"
type input "32"
click at [457, 116] on input "32" at bounding box center [439, 111] width 47 height 21
type input "¥4B, 0.7x ARR JSaaS"
type input "31"
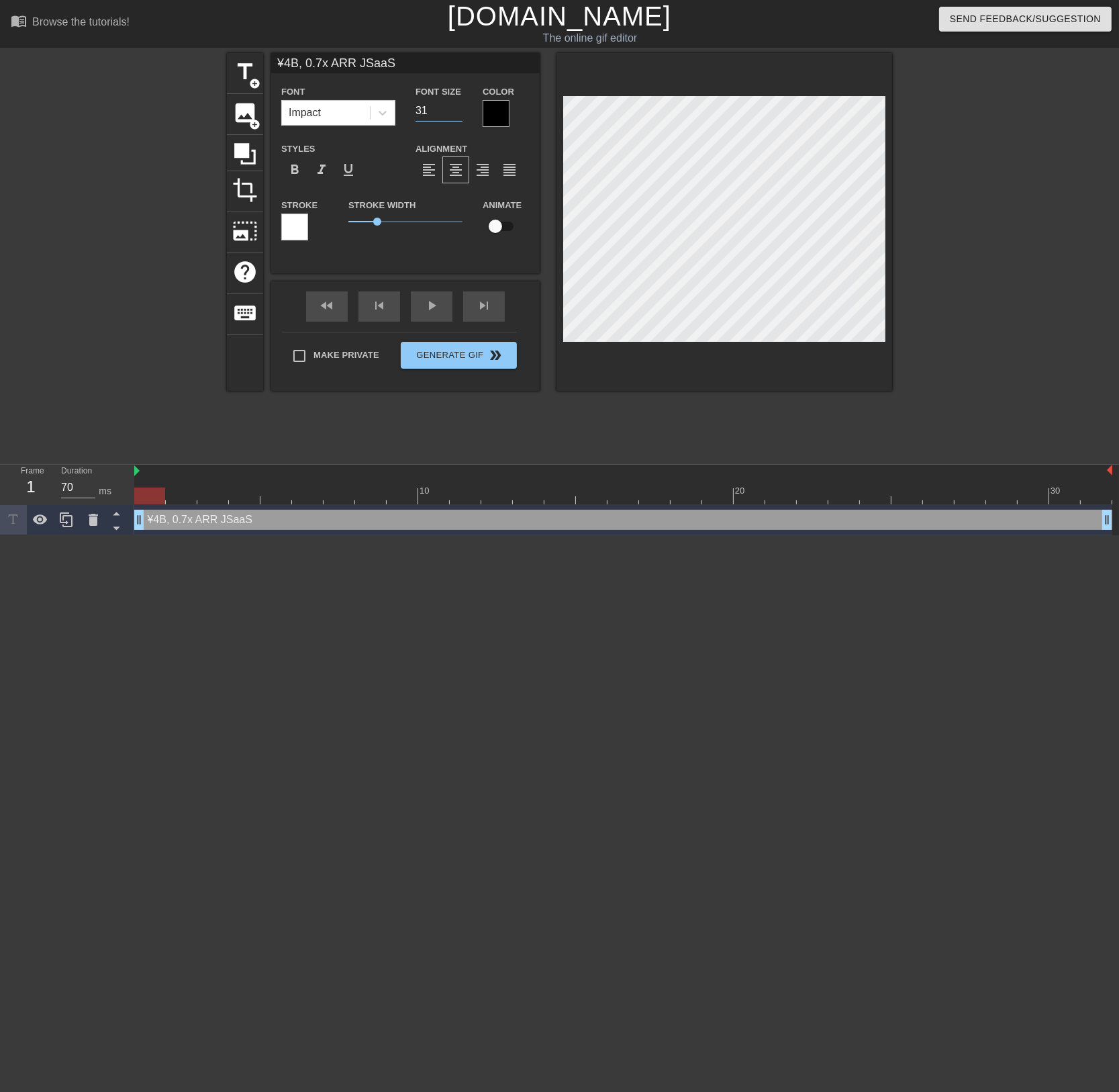
click at [457, 116] on input "31" at bounding box center [439, 111] width 47 height 21
type input "¥4B, 0.7x ARR JSaaS"
type input "30"
click at [457, 116] on input "30" at bounding box center [439, 111] width 47 height 21
type input "¥4B, 0.7x ARR JSaaS"
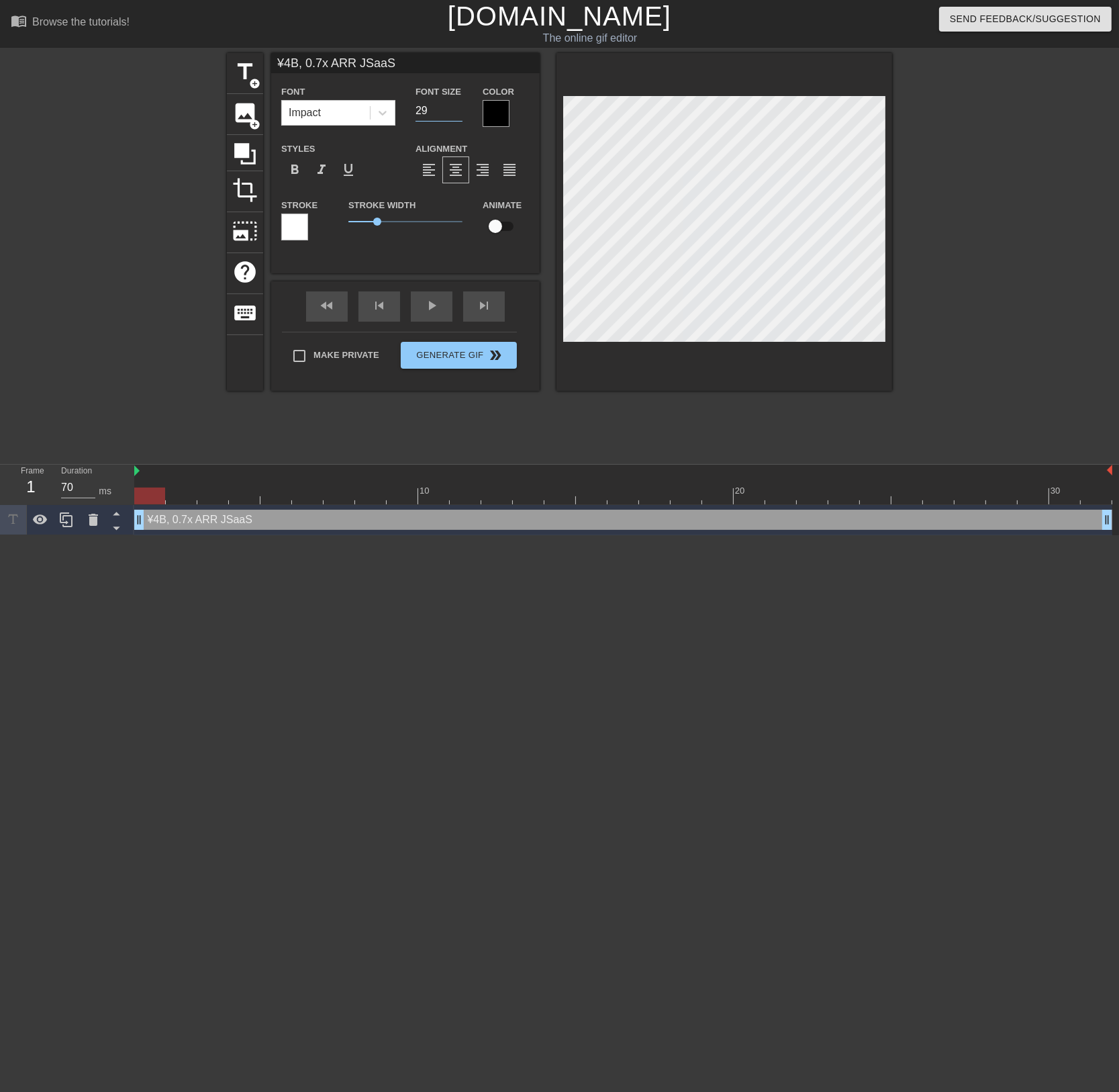
type input "29"
click at [457, 116] on input "29" at bounding box center [439, 111] width 47 height 21
type input "¥4B, 0.7x ARR JSaaS"
type input "28"
click at [457, 116] on input "28" at bounding box center [439, 111] width 47 height 21
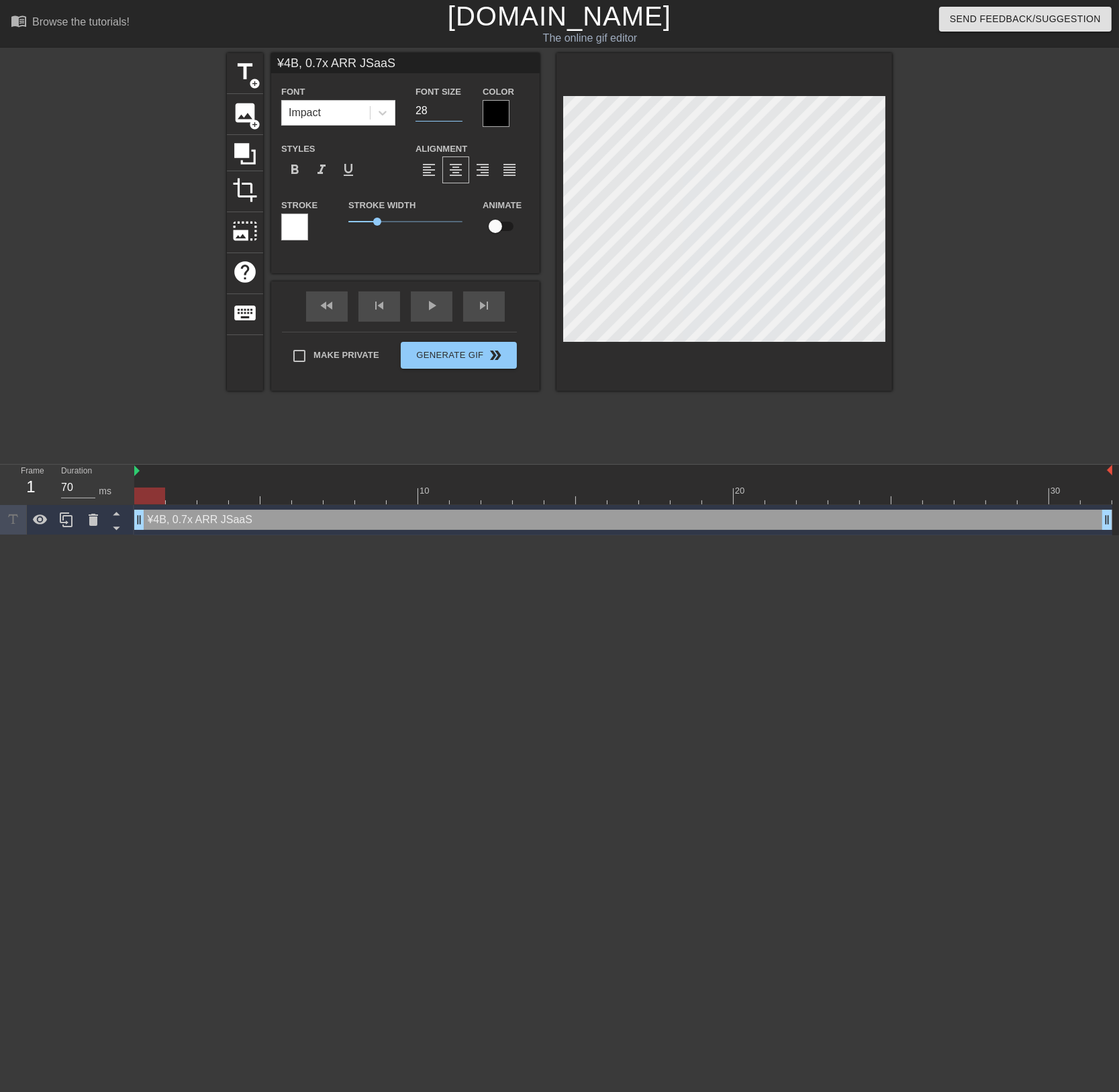
type input "¥4B, 0.7x ARR JSaaS"
type input "27"
click at [457, 116] on input "27" at bounding box center [439, 111] width 47 height 21
type input "¥4B, 0.7x ARR JSaaS"
type input "26"
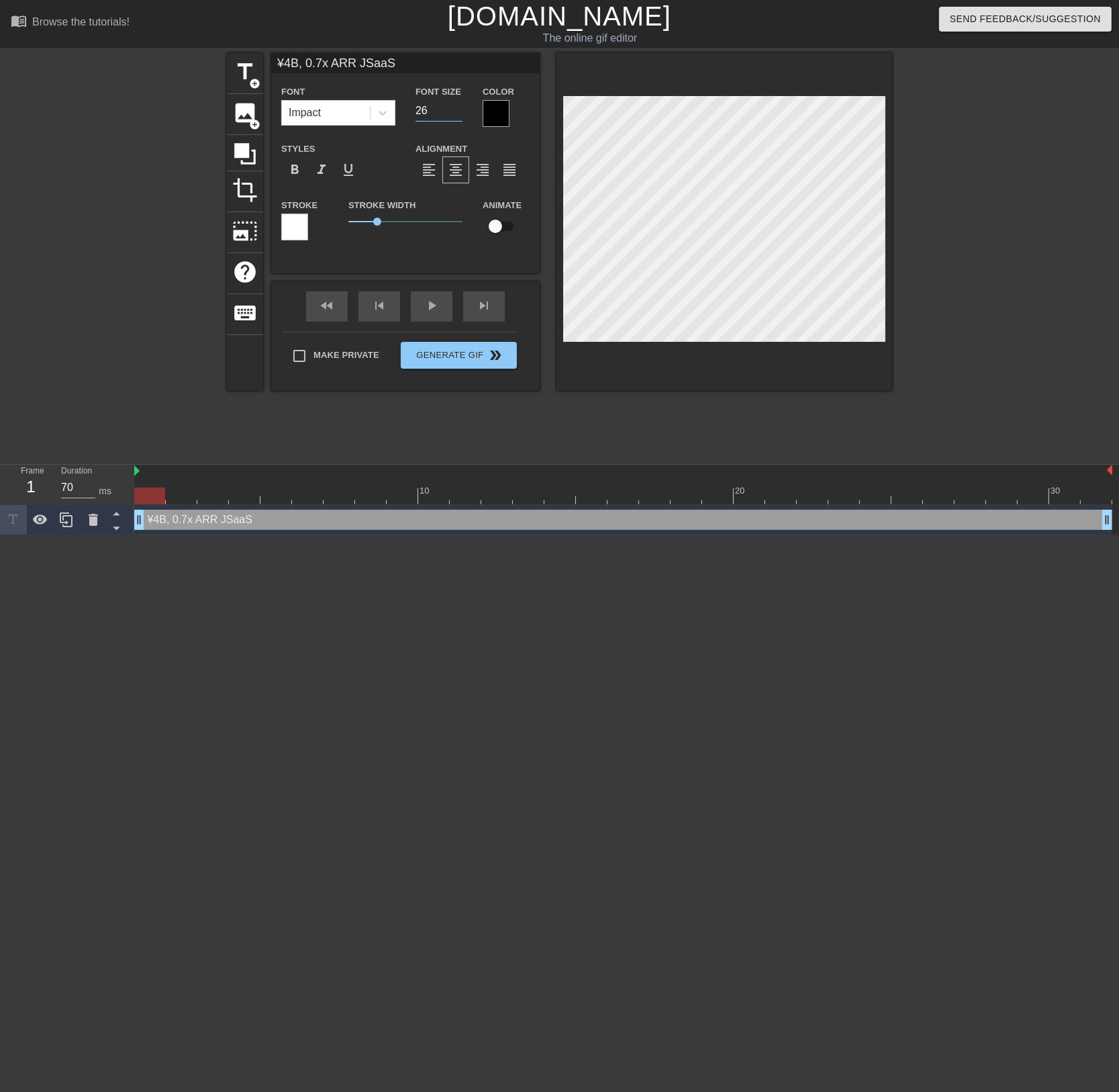
click at [457, 116] on input "26" at bounding box center [439, 111] width 47 height 21
type input "¥4B, 0.7x ARR JSaaS"
type input "25"
click at [457, 116] on input "25" at bounding box center [439, 111] width 47 height 21
drag, startPoint x: 136, startPoint y: 472, endPoint x: 142, endPoint y: 471, distance: 6.1
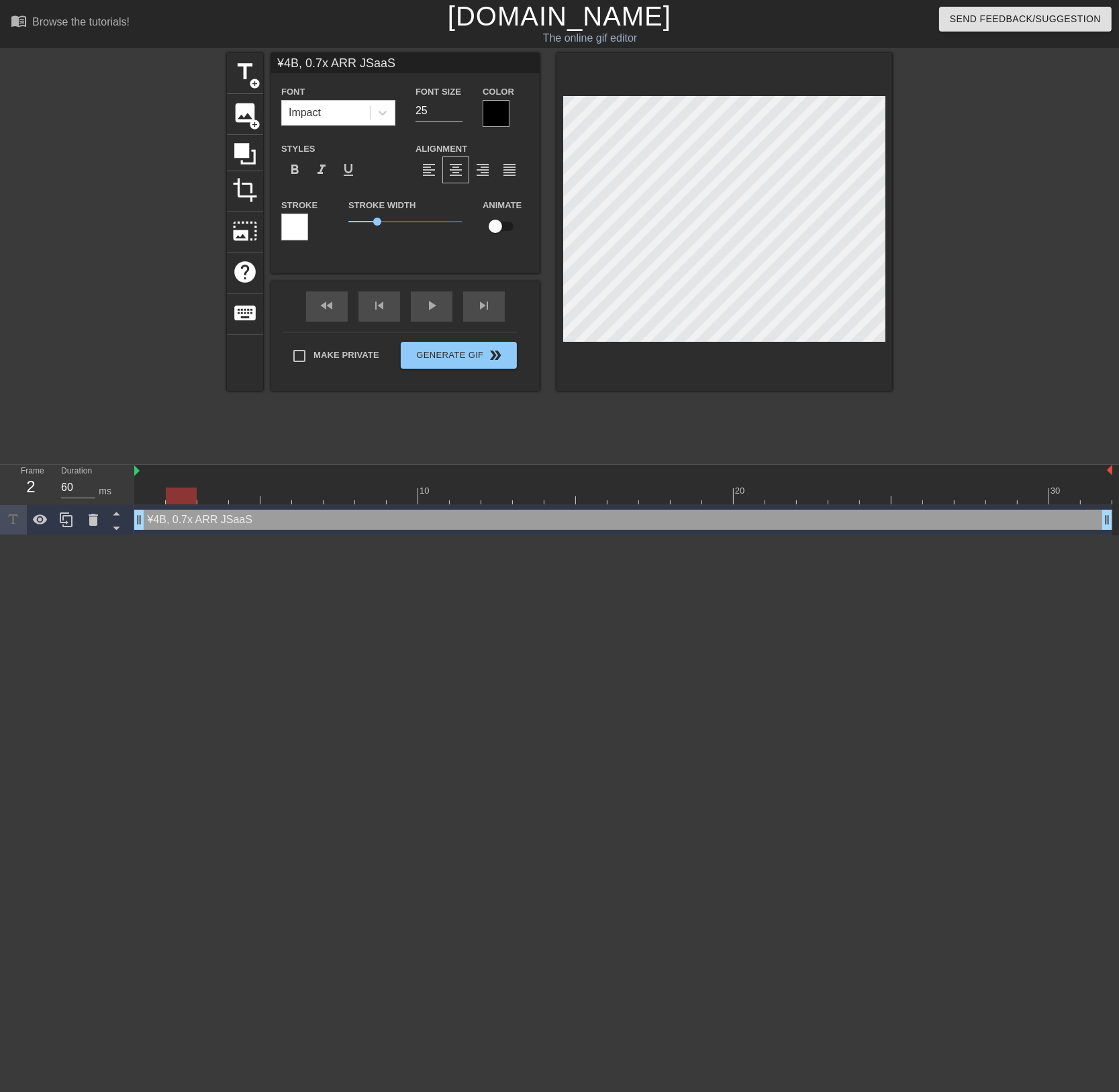
type input "70"
drag, startPoint x: 164, startPoint y: 492, endPoint x: 145, endPoint y: 487, distance: 19.6
click at [145, 488] on div at bounding box center [150, 496] width 31 height 17
click at [975, 239] on div at bounding box center [1008, 254] width 201 height 403
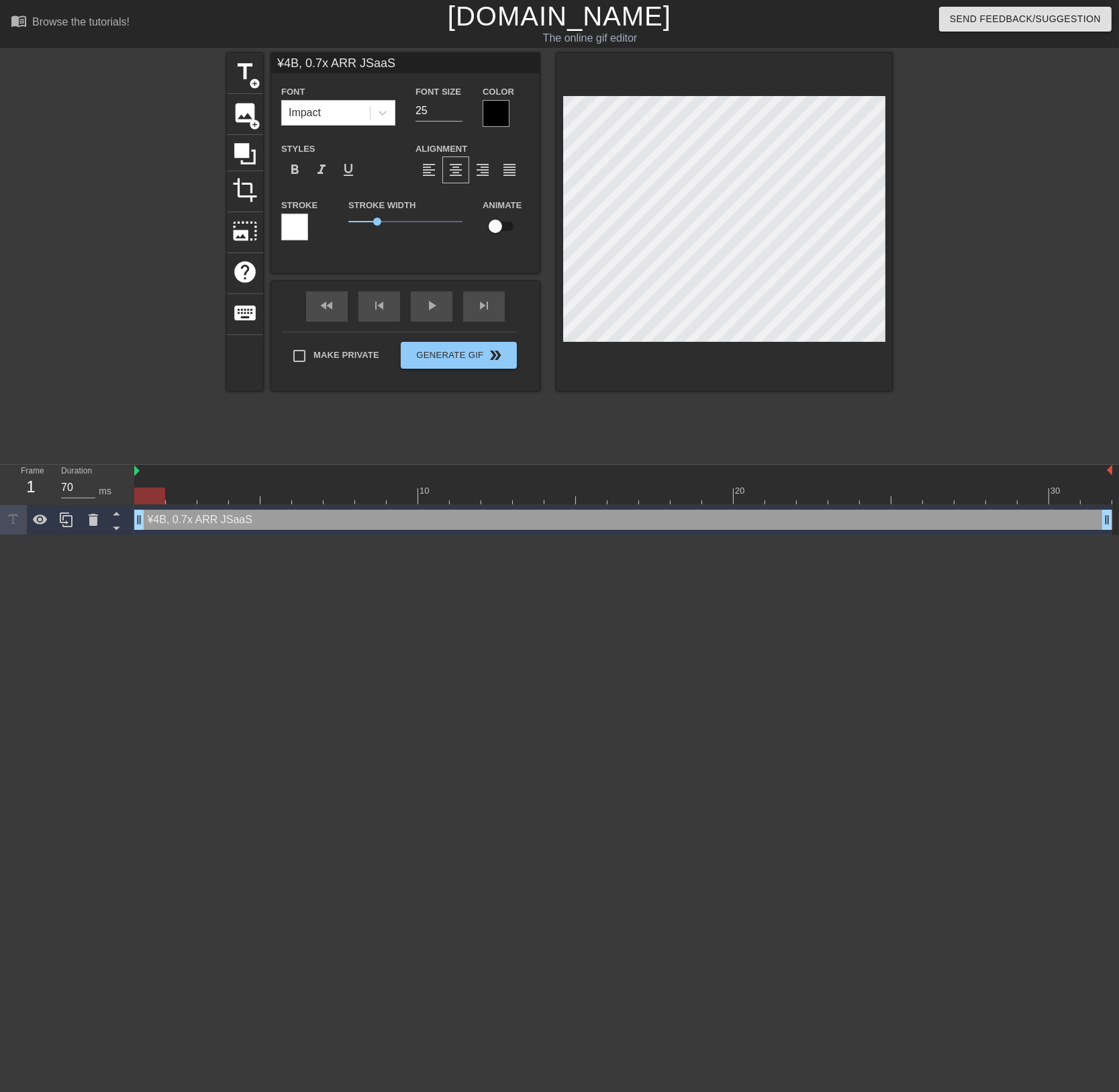
scroll to position [2, 1]
type input "¥4B , 0.7x ARR JSaaS"
type textarea "¥4B , 0.7x ARR JSaaS"
type input "¥4B M, 0.7x ARR JSaaS"
type textarea "¥4B M, 0.7x ARR JSaaS"
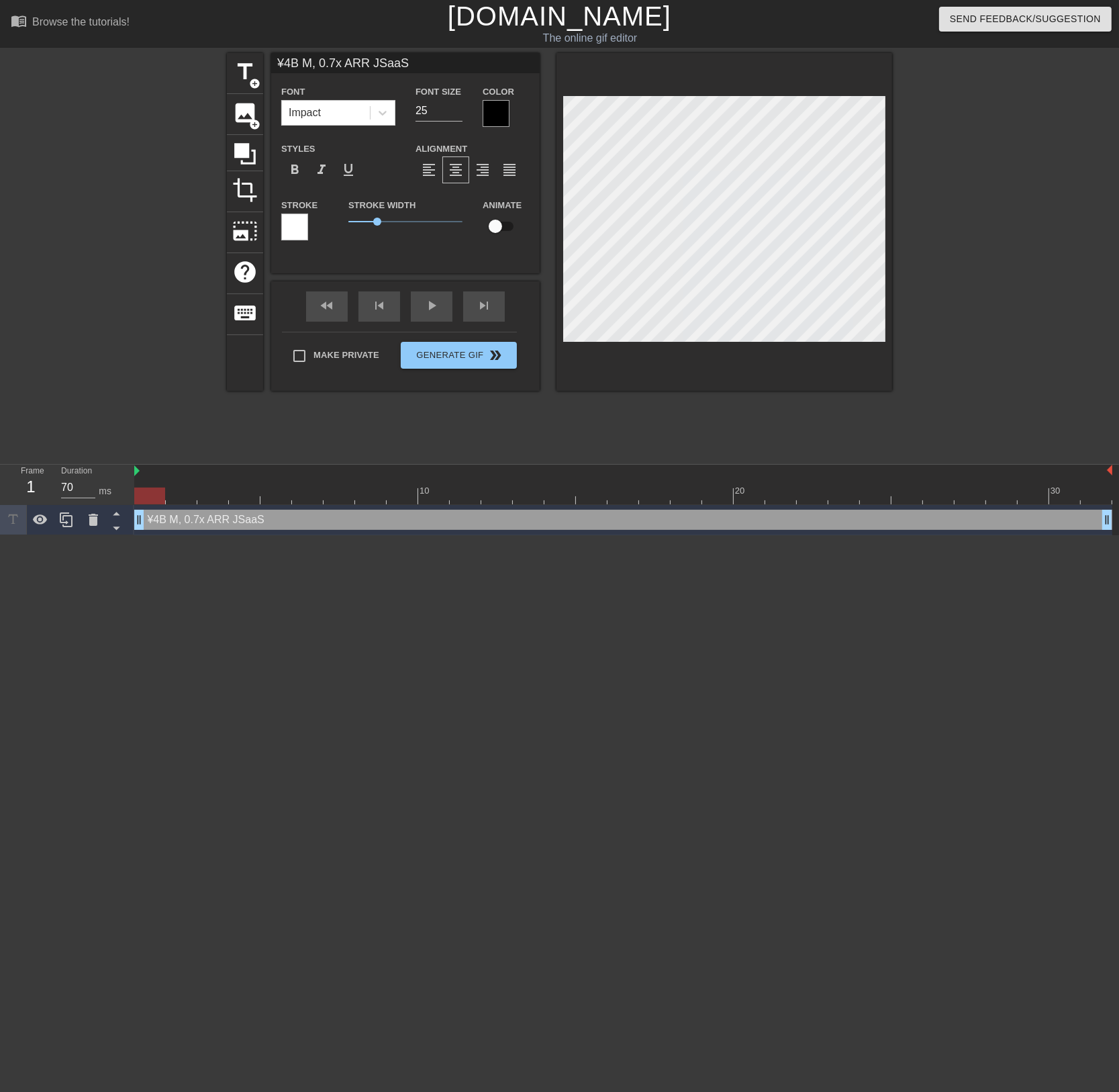
type input "¥4B MC, 0.7x ARR JSaaS"
type textarea "¥4B MC, 0.7x ARR JSaaS"
type input "¥4B MC, 0.7x ARR JSaaS"
type textarea "¥4B MC, 0.7x ARR JSaaS"
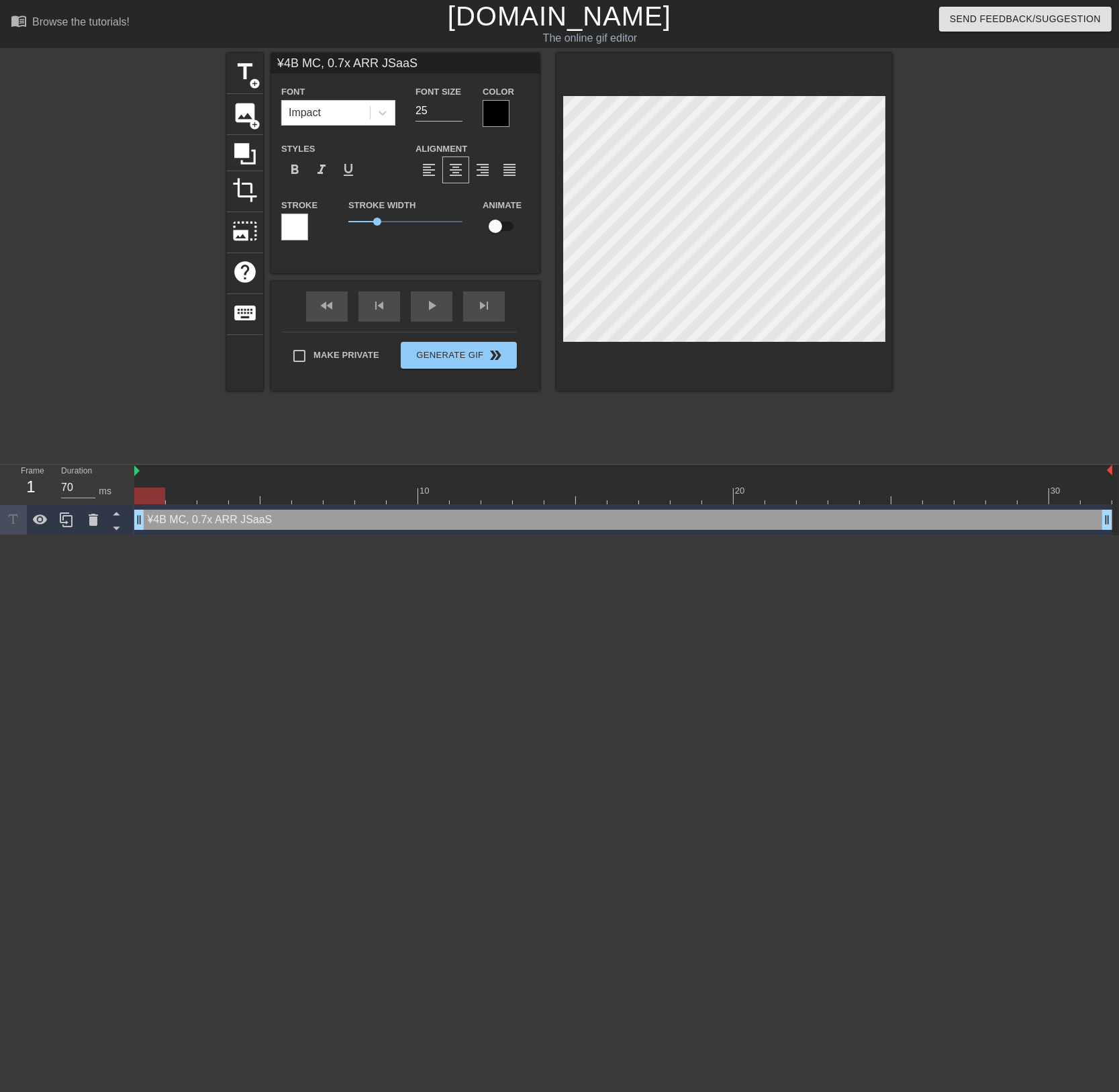
scroll to position [2, 2]
type input "¥4B MC, 0.7x ARR JSaaS"
type textarea "¥4B MC, 0.7x ARR JSaaS"
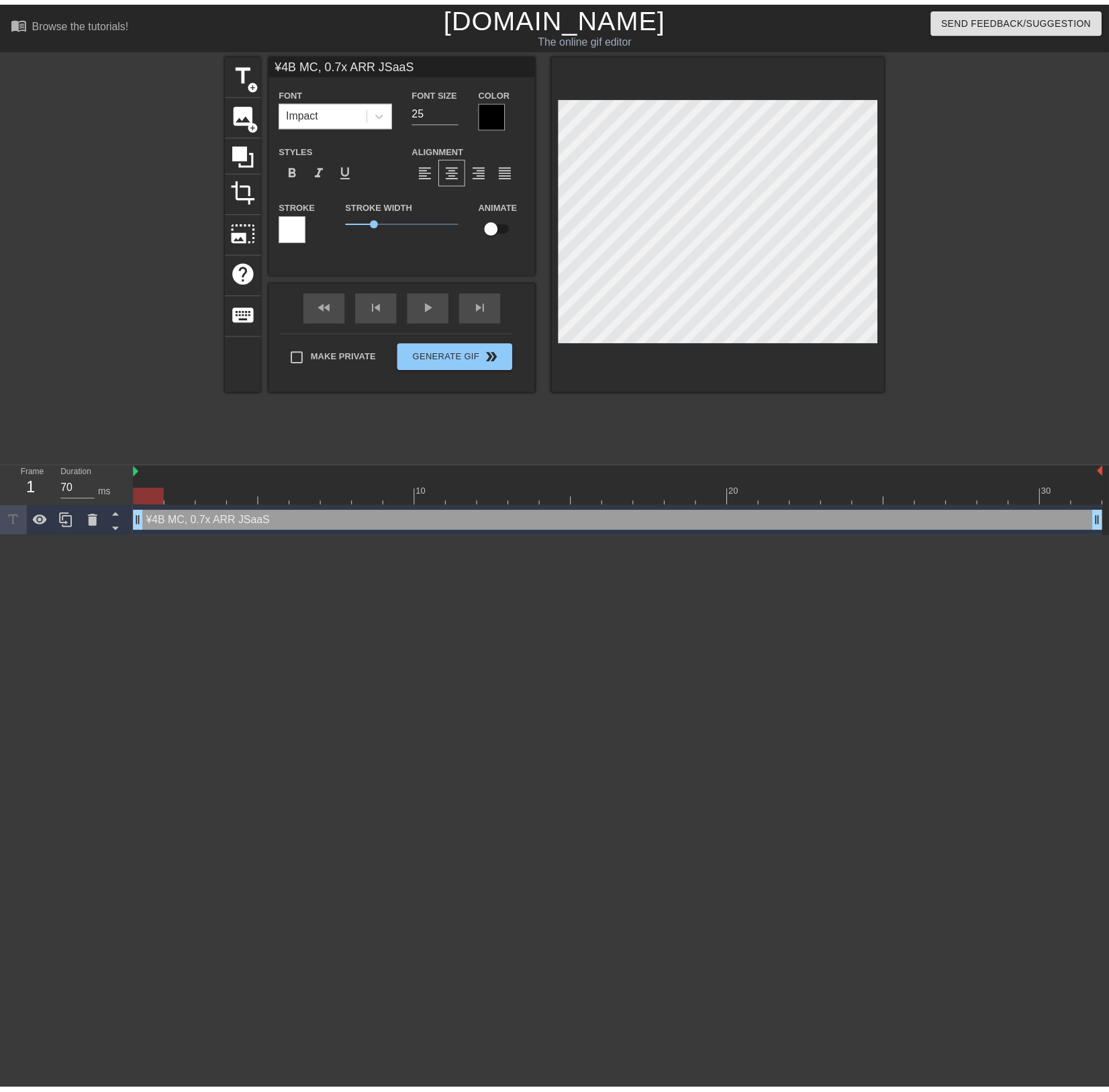
scroll to position [2, 4]
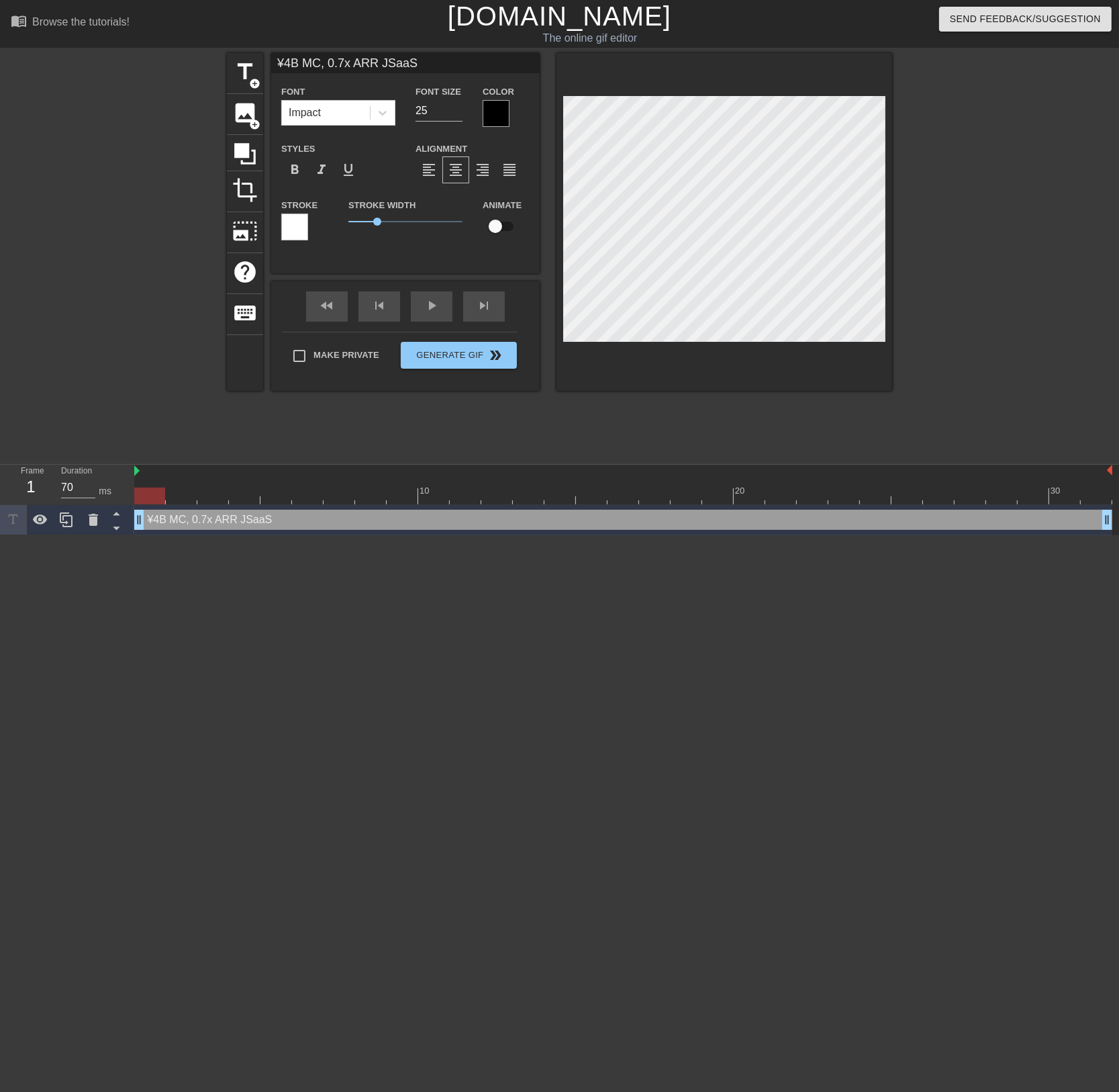
type input "¥4B MC, 0.7x ARR JSaaS"
type textarea "¥4B MC, 0.7x ARR JSaaS"
type input "¥4B MC, 0.7x ARR JSaaS"
type textarea "¥4B MC, 0.7x ARR JSaaS"
type input "¥4B M, 0.7x ARR JSaaS"
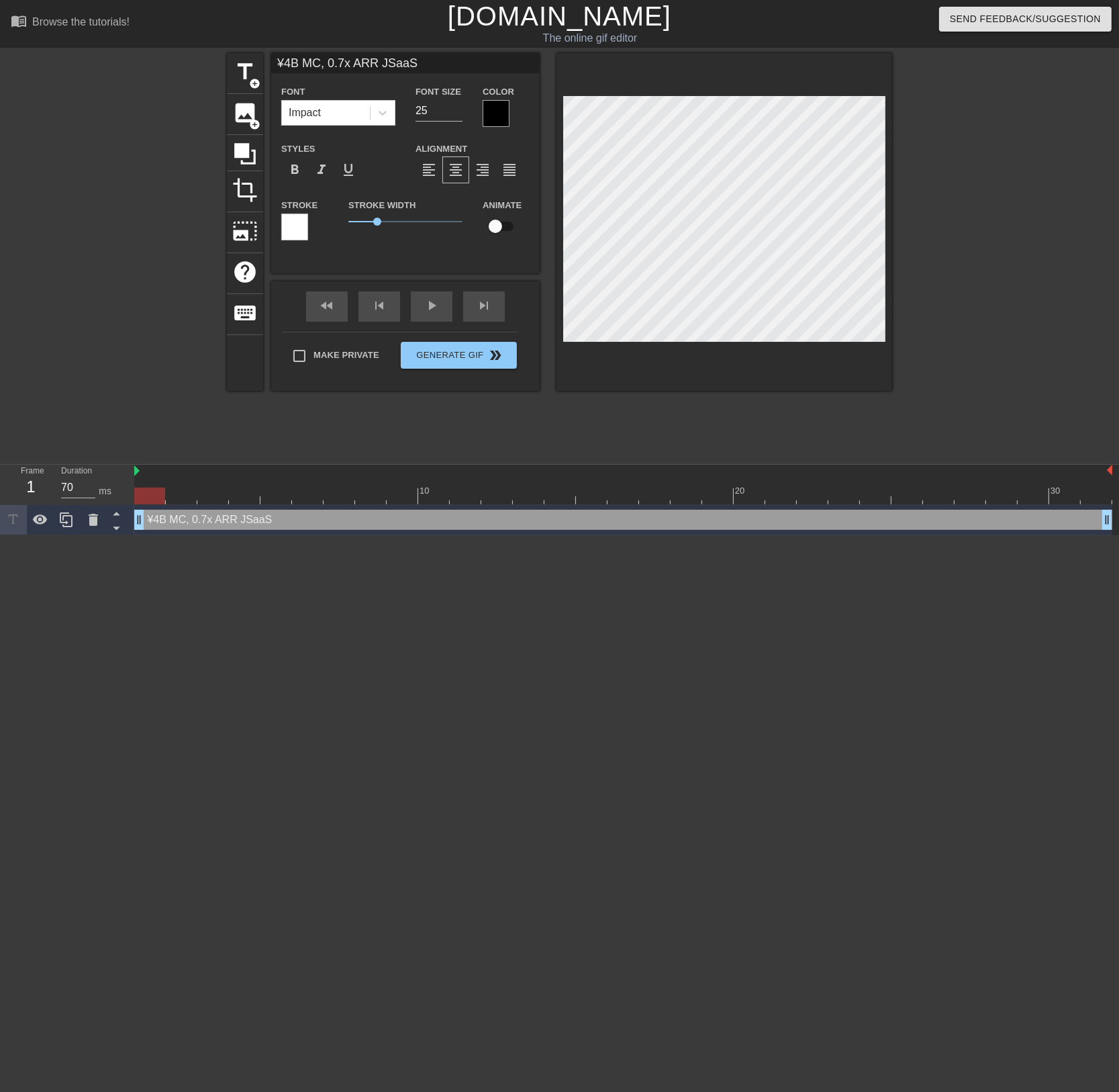
type textarea "¥4B M, 0.7x ARR JSaaS"
type input "¥4B , 0.7x ARR JSaaS"
type textarea "¥4B , 0.7x ARR JSaaS"
type input "¥4B, 0.7x ARR JSaaS"
type textarea "¥4B, 0.7x ARR JSaaS"
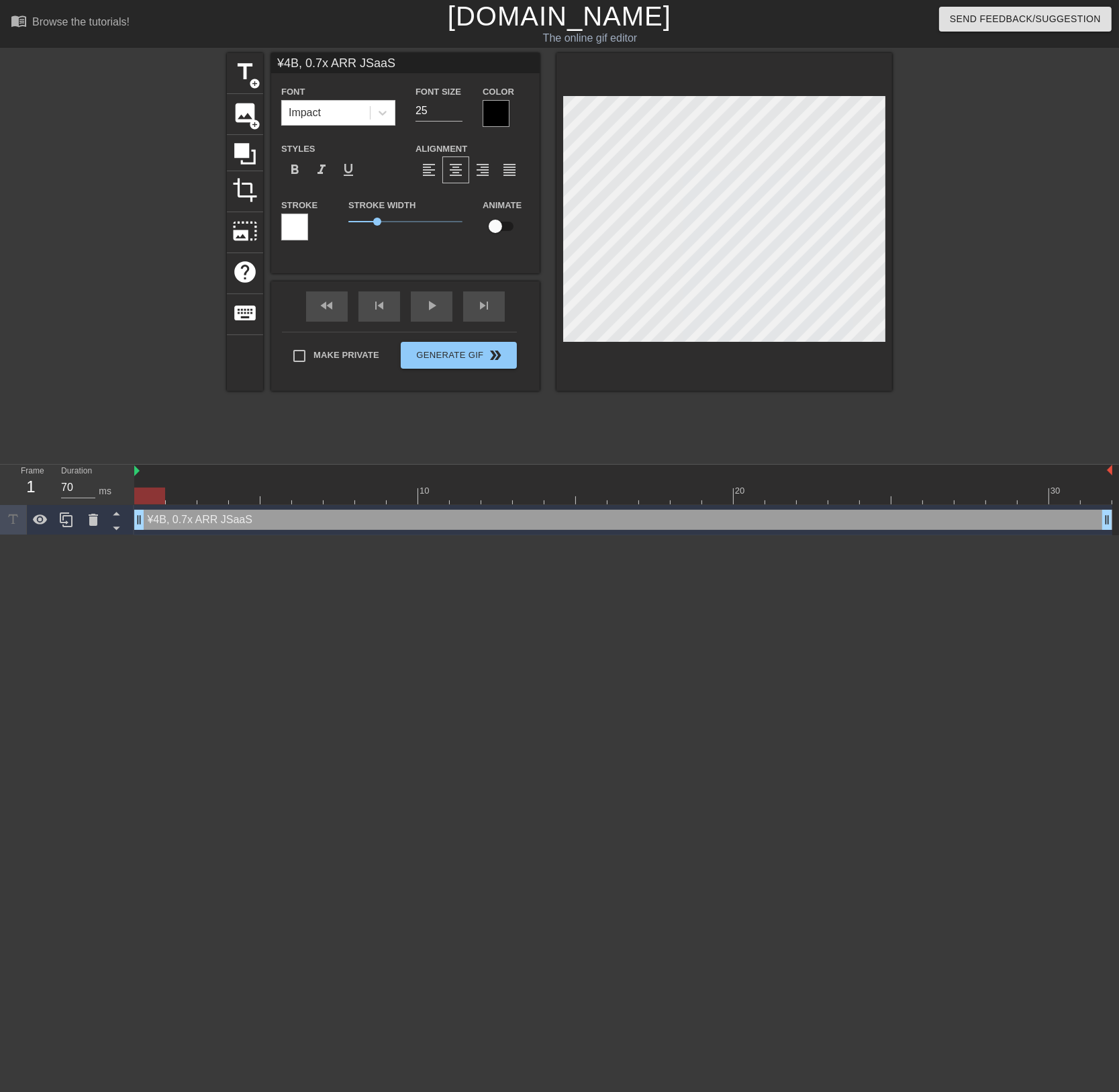
click at [1035, 276] on div at bounding box center [1008, 254] width 201 height 403
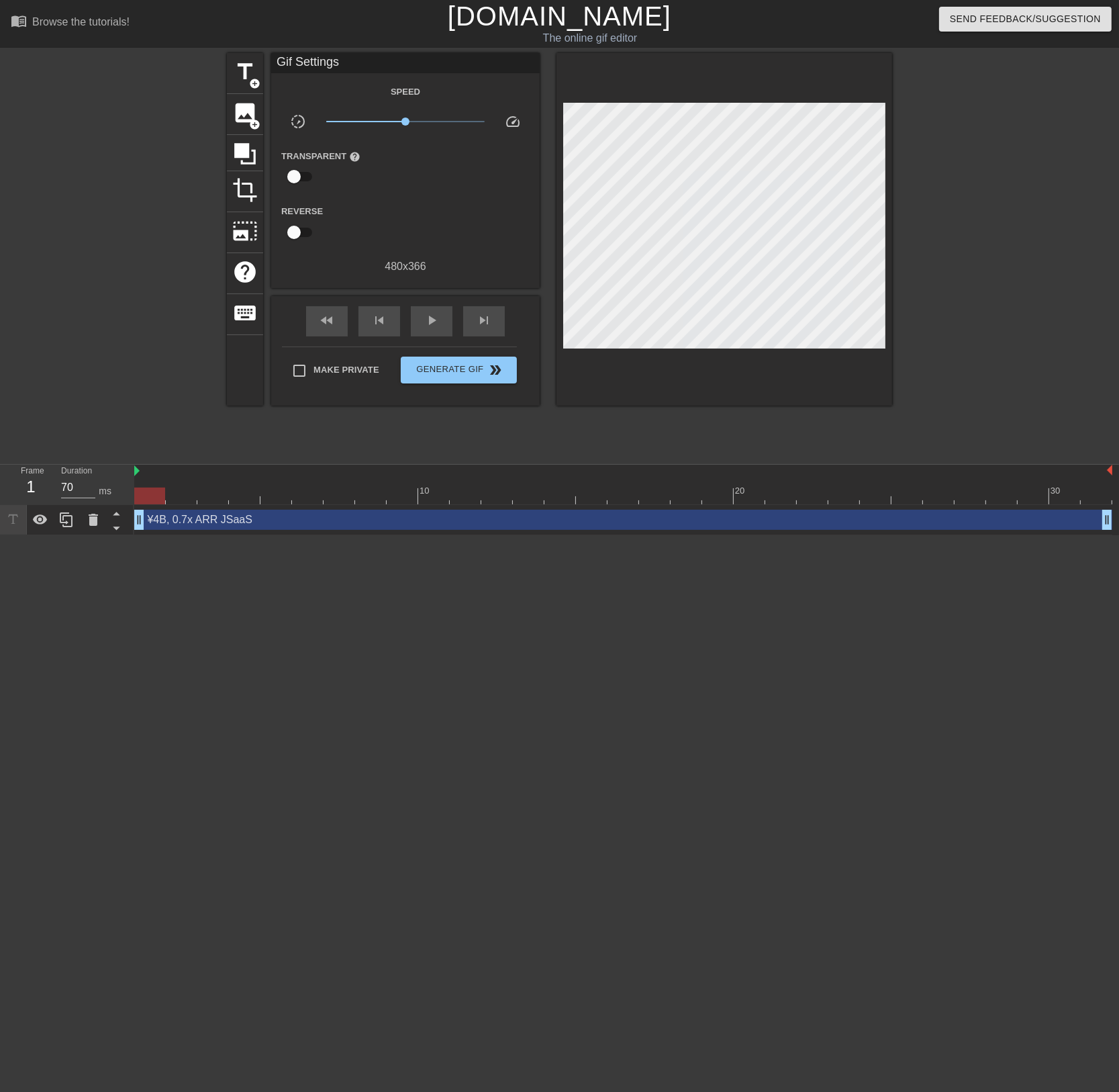
drag, startPoint x: 751, startPoint y: 497, endPoint x: 128, endPoint y: 488, distance: 623.1
click at [128, 488] on div "Frame 1 Duration 70 ms 10 20 30 ¥4B, 0.7x ARR JSaaS drag_handle drag_handle" at bounding box center [559, 500] width 1119 height 71
drag, startPoint x: 136, startPoint y: 473, endPoint x: 275, endPoint y: 483, distance: 139.4
click at [275, 483] on div "10 20 30" at bounding box center [623, 485] width 978 height 40
drag, startPoint x: 261, startPoint y: 473, endPoint x: 115, endPoint y: 473, distance: 146.0
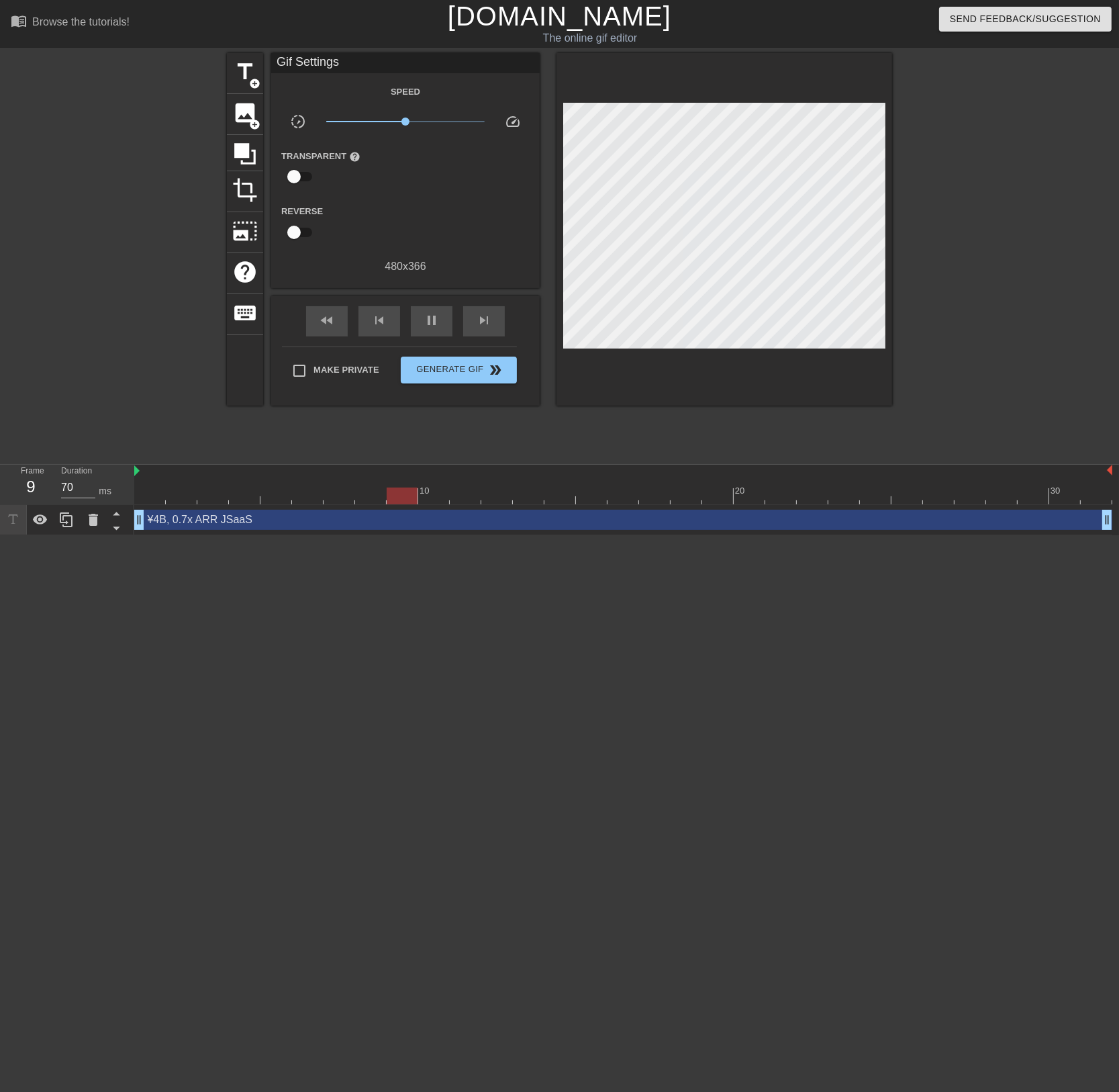
click at [115, 473] on div "Frame 9 Duration 70 ms 10 20 30 ¥4B, 0.7x ARR JSaaS drag_handle drag_handle" at bounding box center [559, 500] width 1119 height 71
drag, startPoint x: 1100, startPoint y: 526, endPoint x: 1048, endPoint y: 531, distance: 52.2
click at [1048, 531] on div "¥4B, 0.7x ARR JSaaS drag_handle drag_handle" at bounding box center [623, 519] width 978 height 30
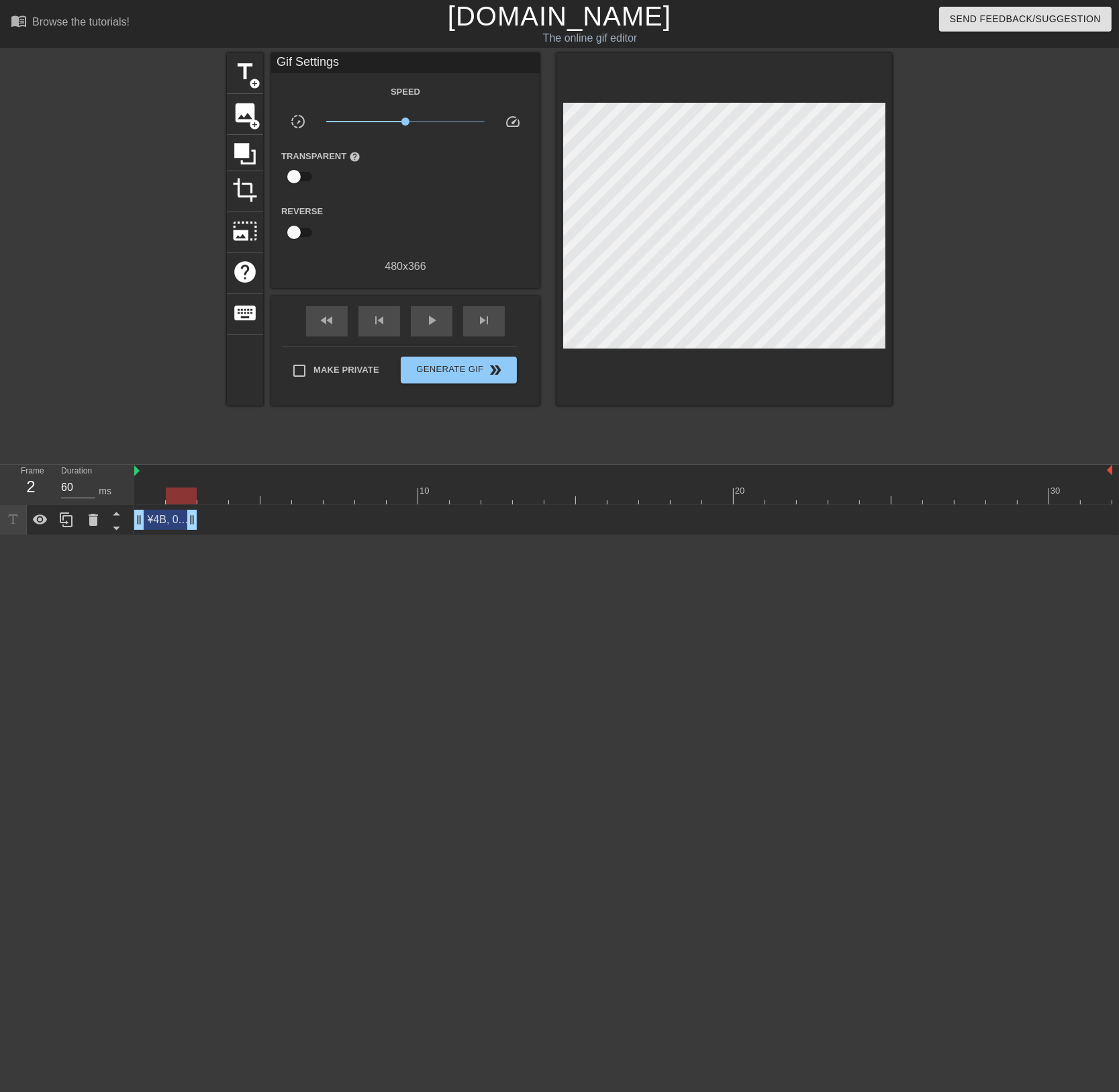
type input "70"
drag, startPoint x: 1107, startPoint y: 522, endPoint x: 166, endPoint y: 520, distance: 941.0
click at [166, 520] on div "¥4B, 0.7x ARR JSaaS drag_handle drag_handle" at bounding box center [623, 519] width 978 height 20
click at [62, 519] on icon at bounding box center [66, 519] width 16 height 16
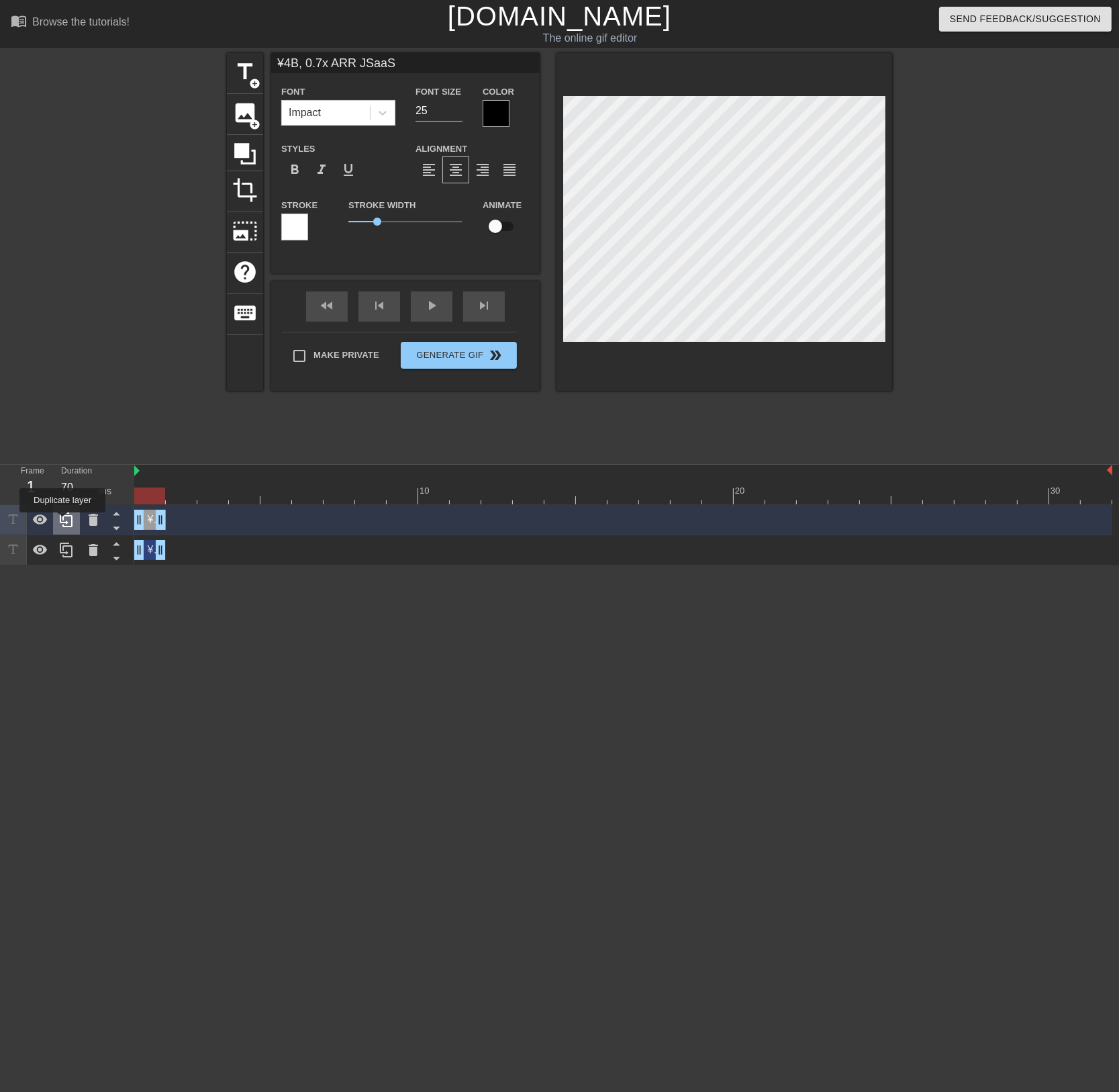
click at [63, 522] on icon at bounding box center [66, 519] width 16 height 16
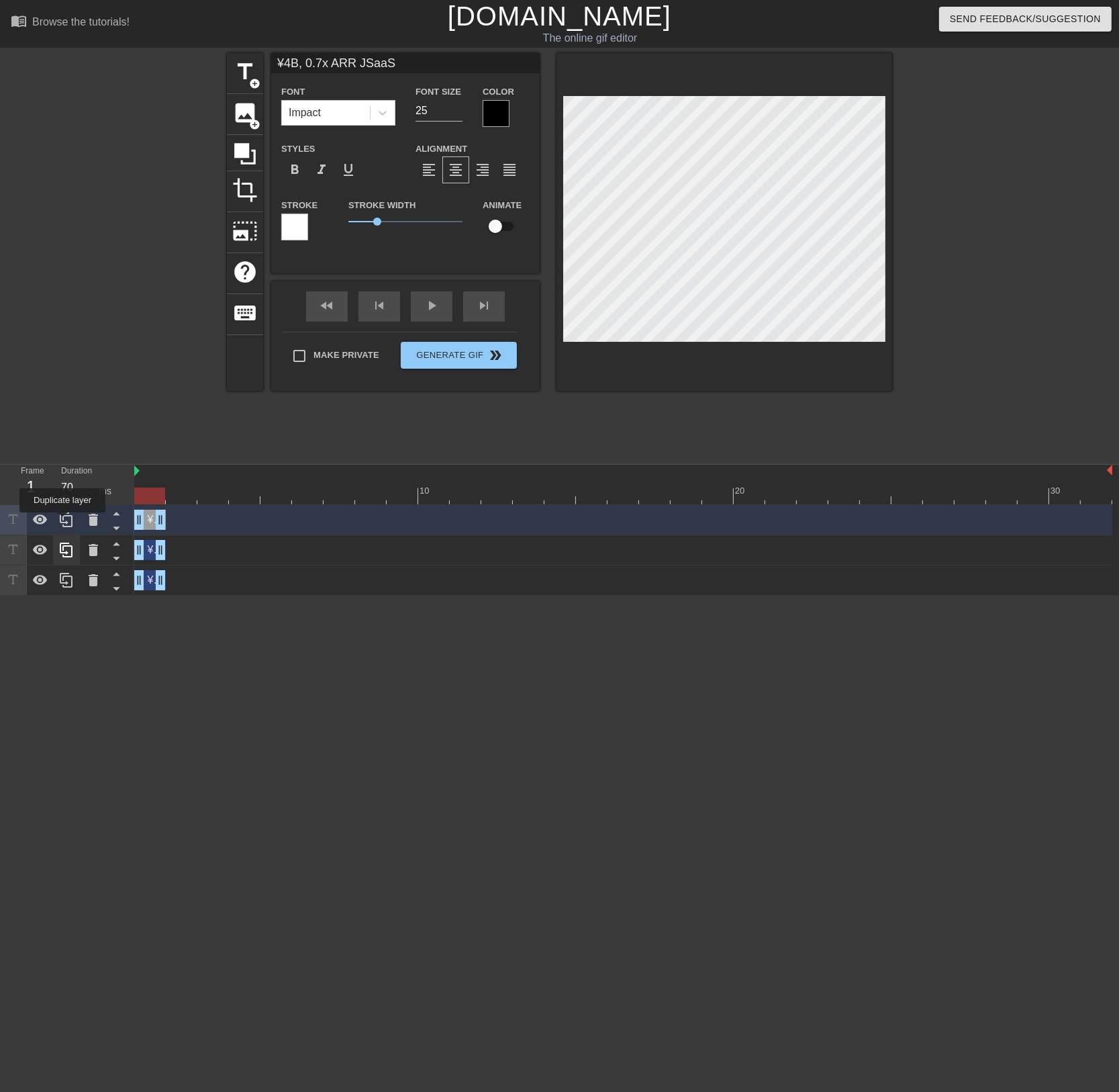
click at [63, 522] on icon at bounding box center [66, 519] width 16 height 16
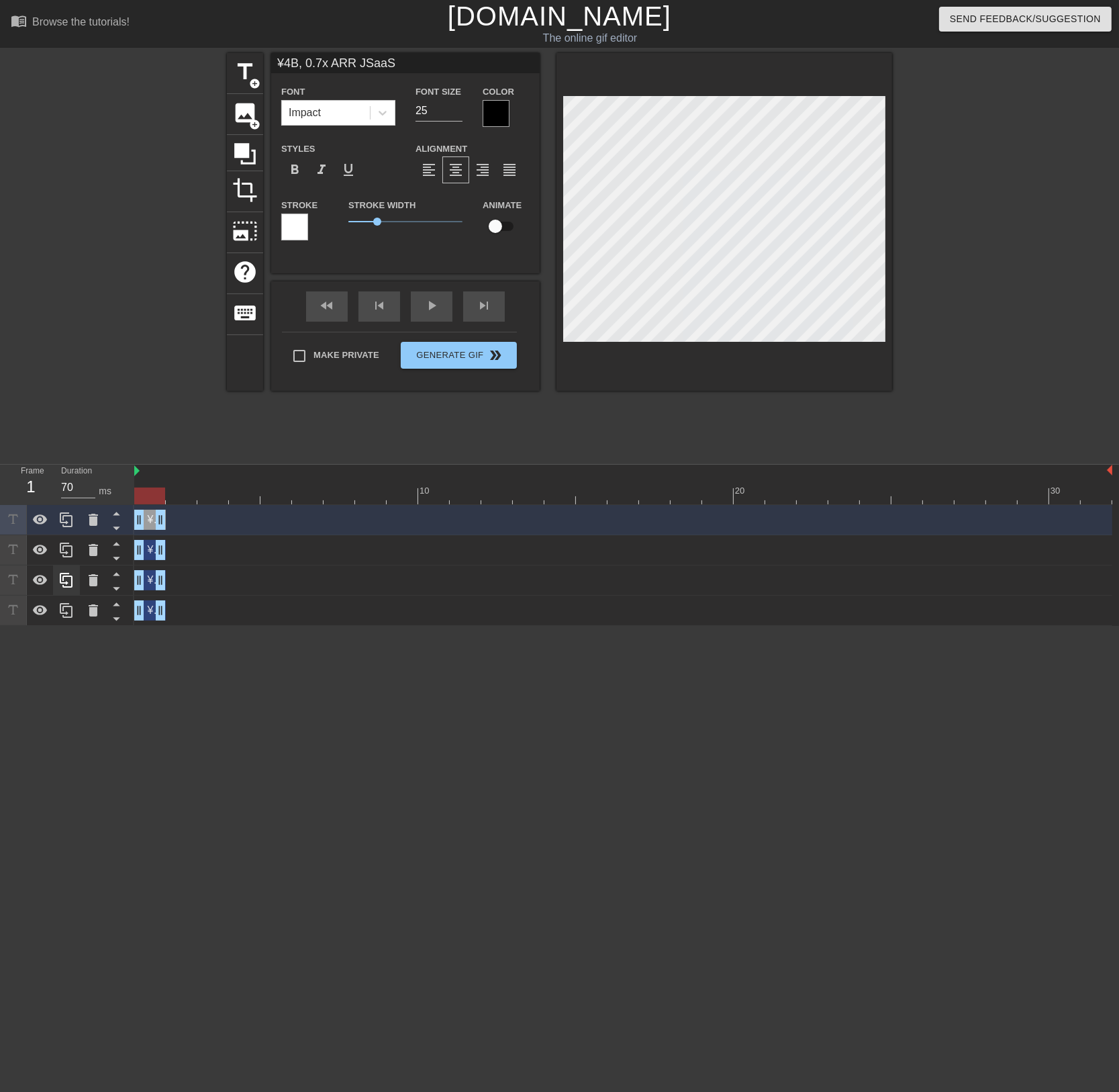
click at [63, 522] on icon at bounding box center [66, 519] width 16 height 16
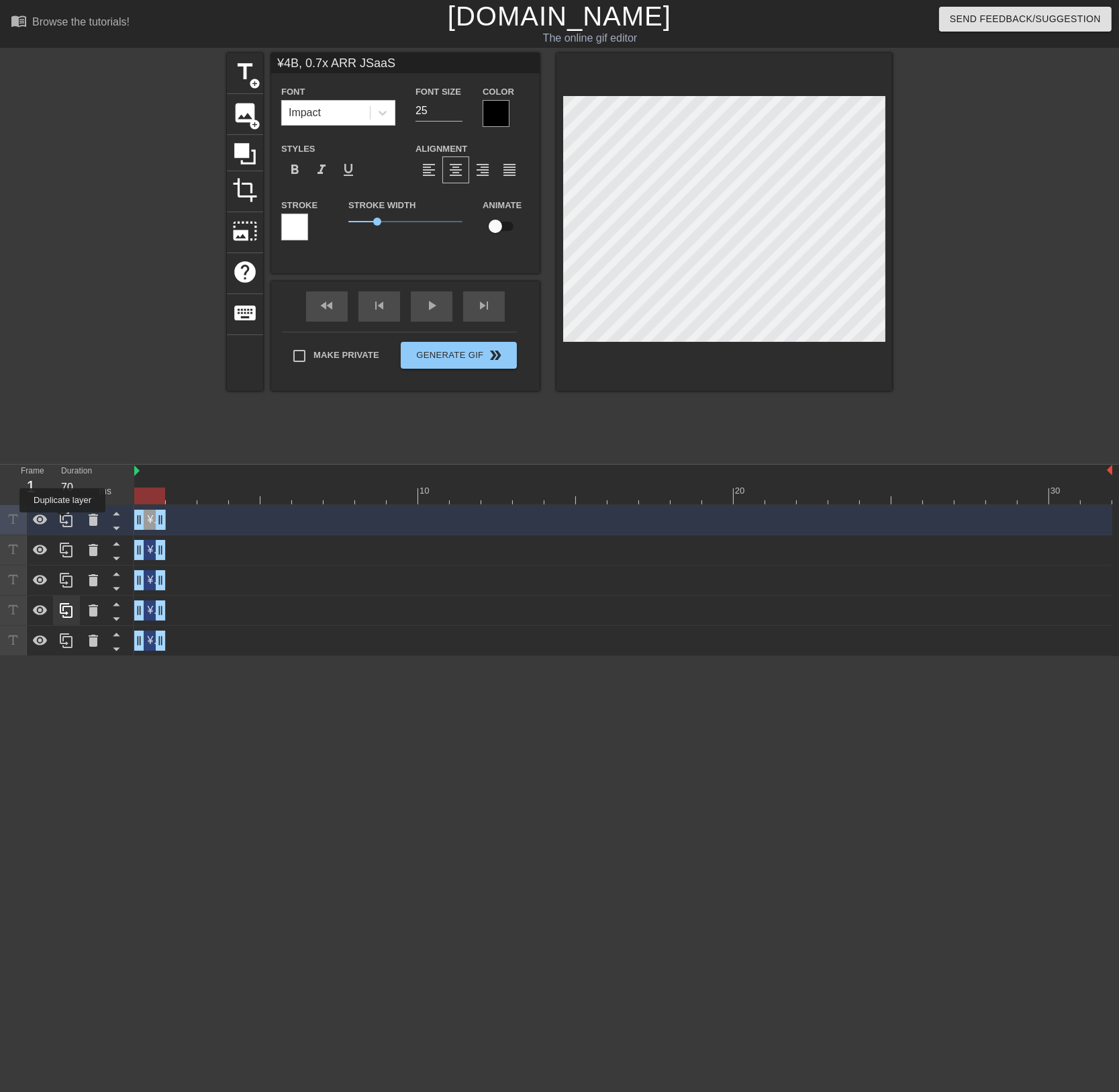
click at [63, 522] on icon at bounding box center [66, 519] width 16 height 16
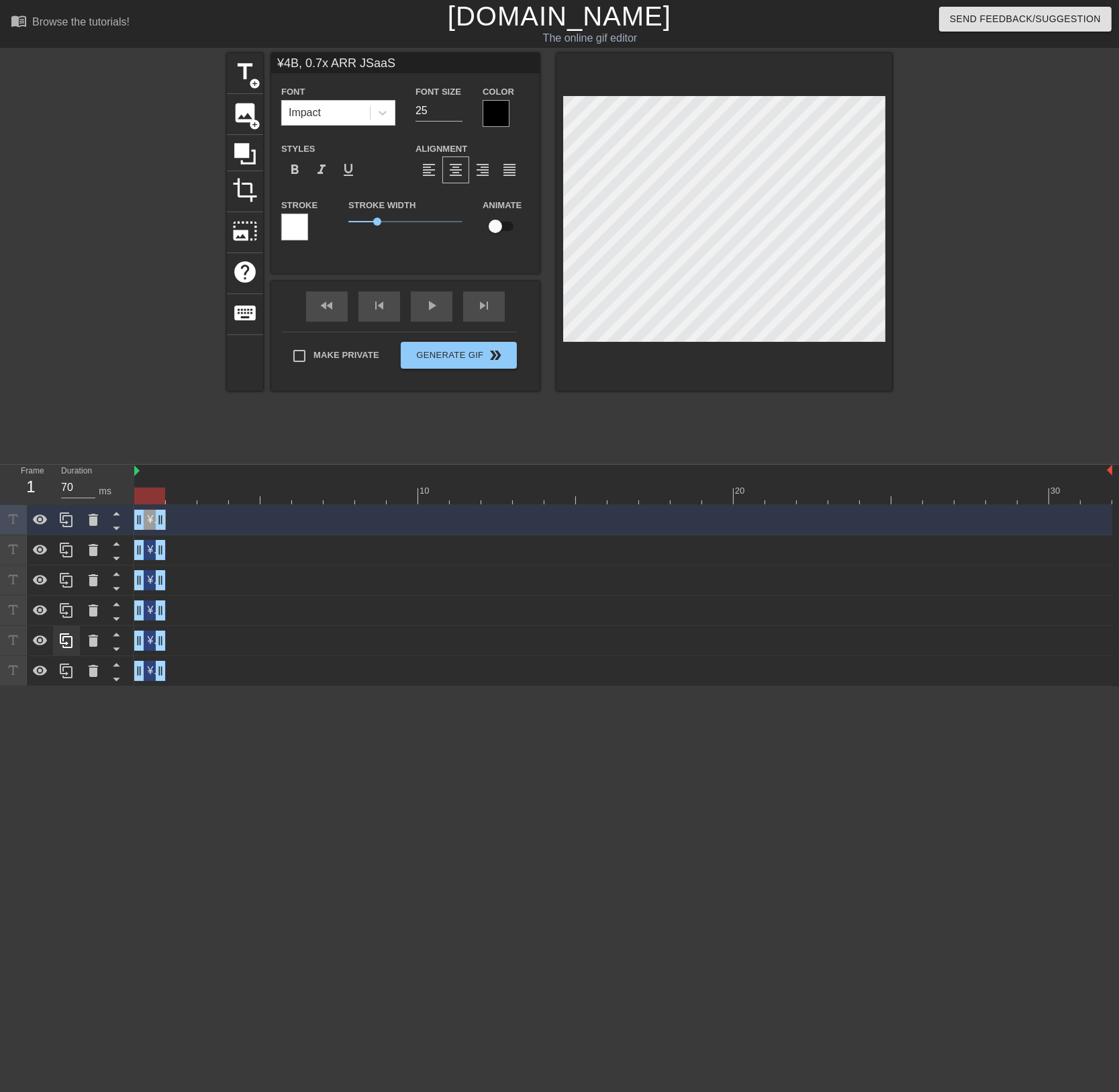
click at [63, 522] on div at bounding box center [67, 595] width 134 height 181
click at [63, 522] on icon at bounding box center [66, 519] width 16 height 16
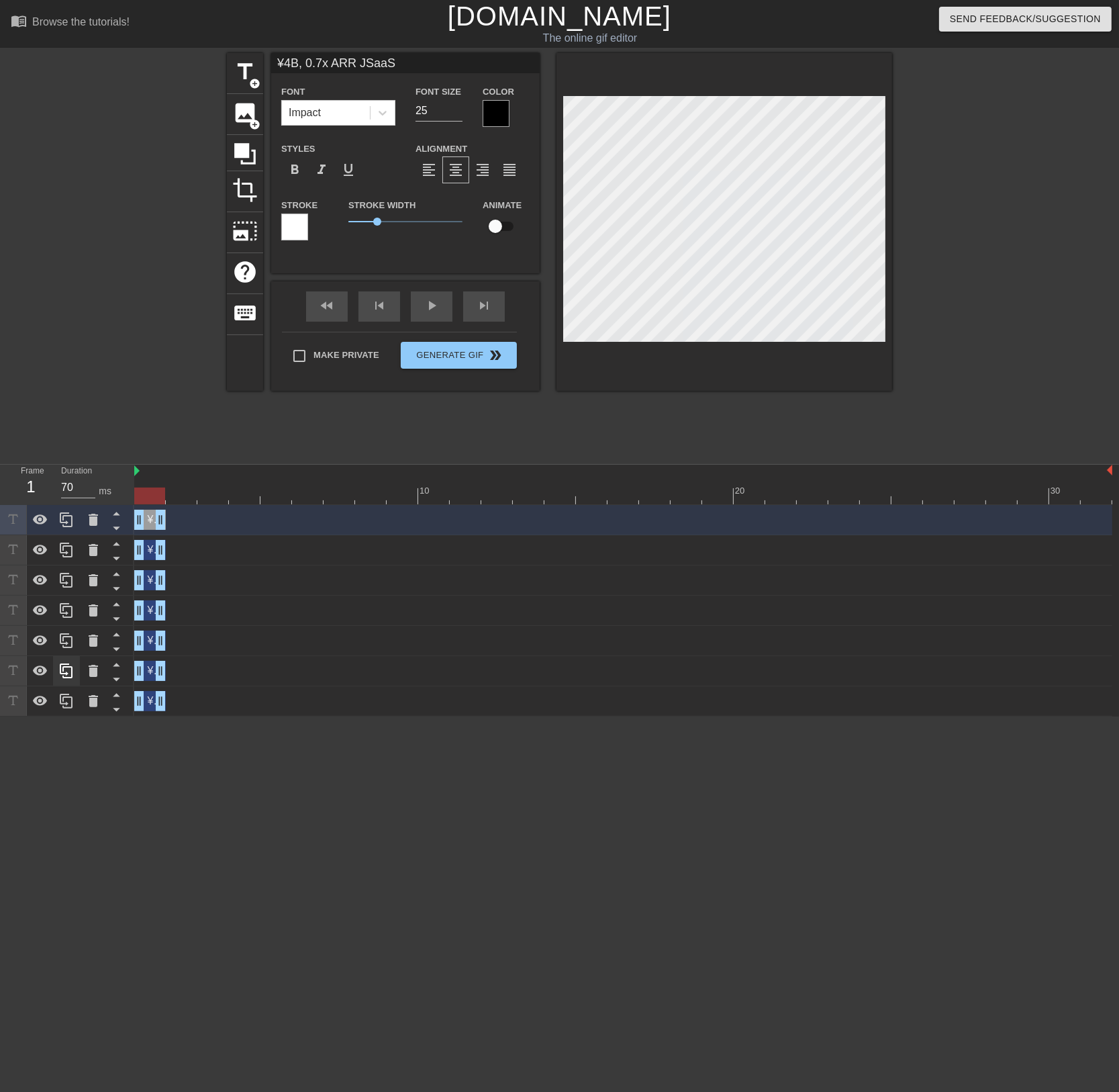
click at [63, 522] on div at bounding box center [67, 610] width 134 height 211
click at [63, 522] on icon at bounding box center [66, 519] width 16 height 16
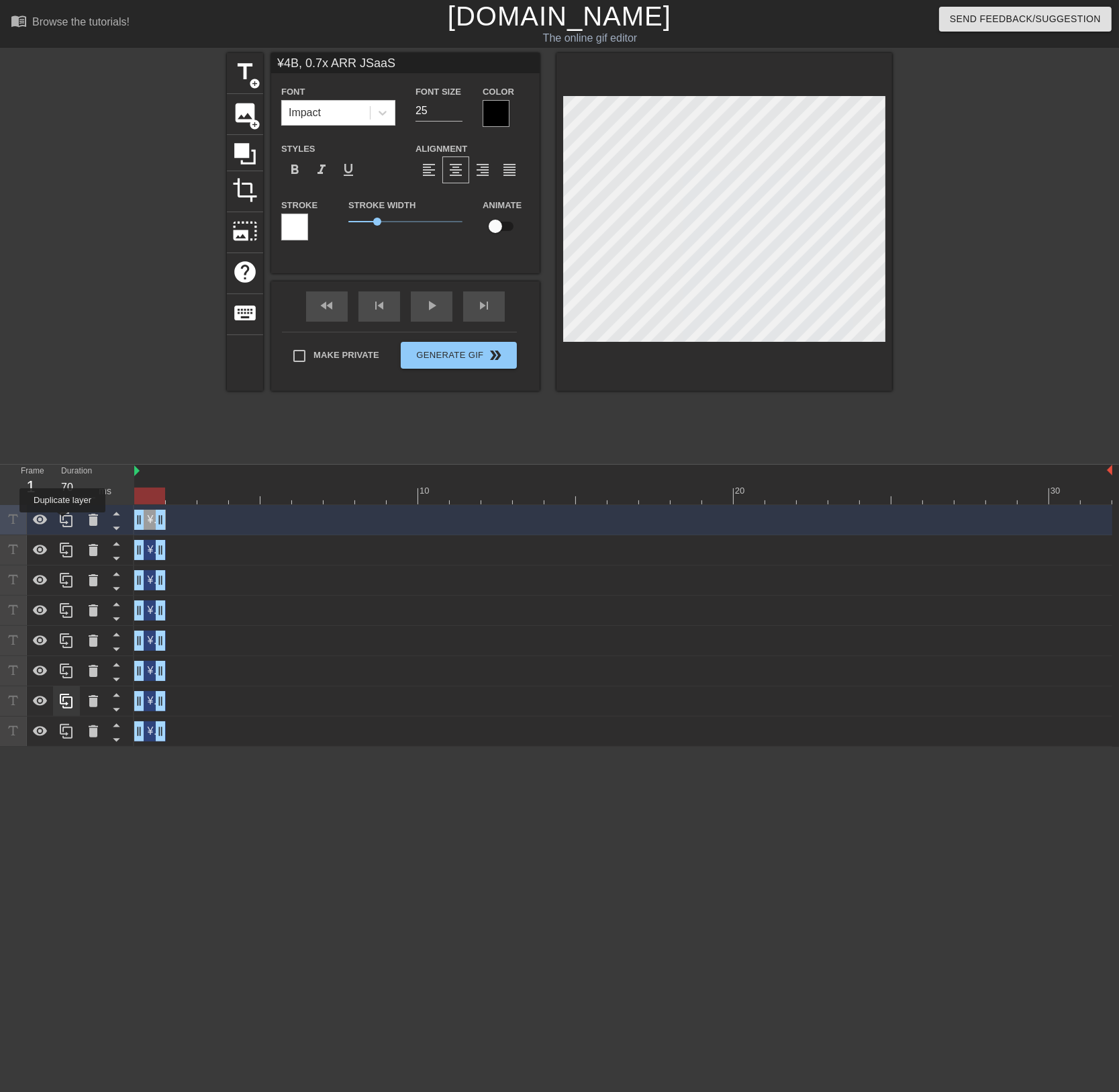
click at [63, 522] on icon at bounding box center [66, 519] width 16 height 16
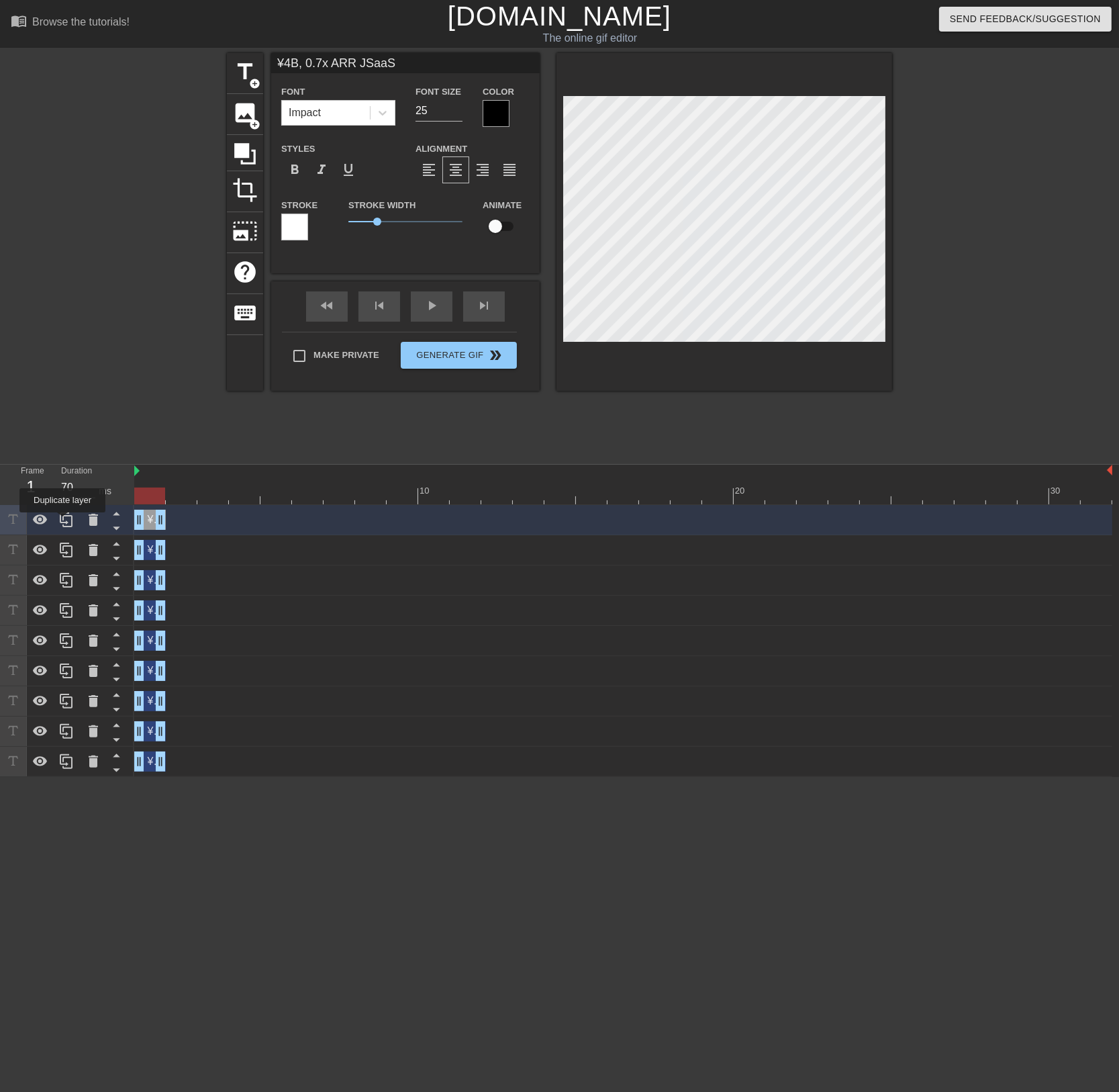
click at [63, 522] on icon at bounding box center [66, 519] width 16 height 16
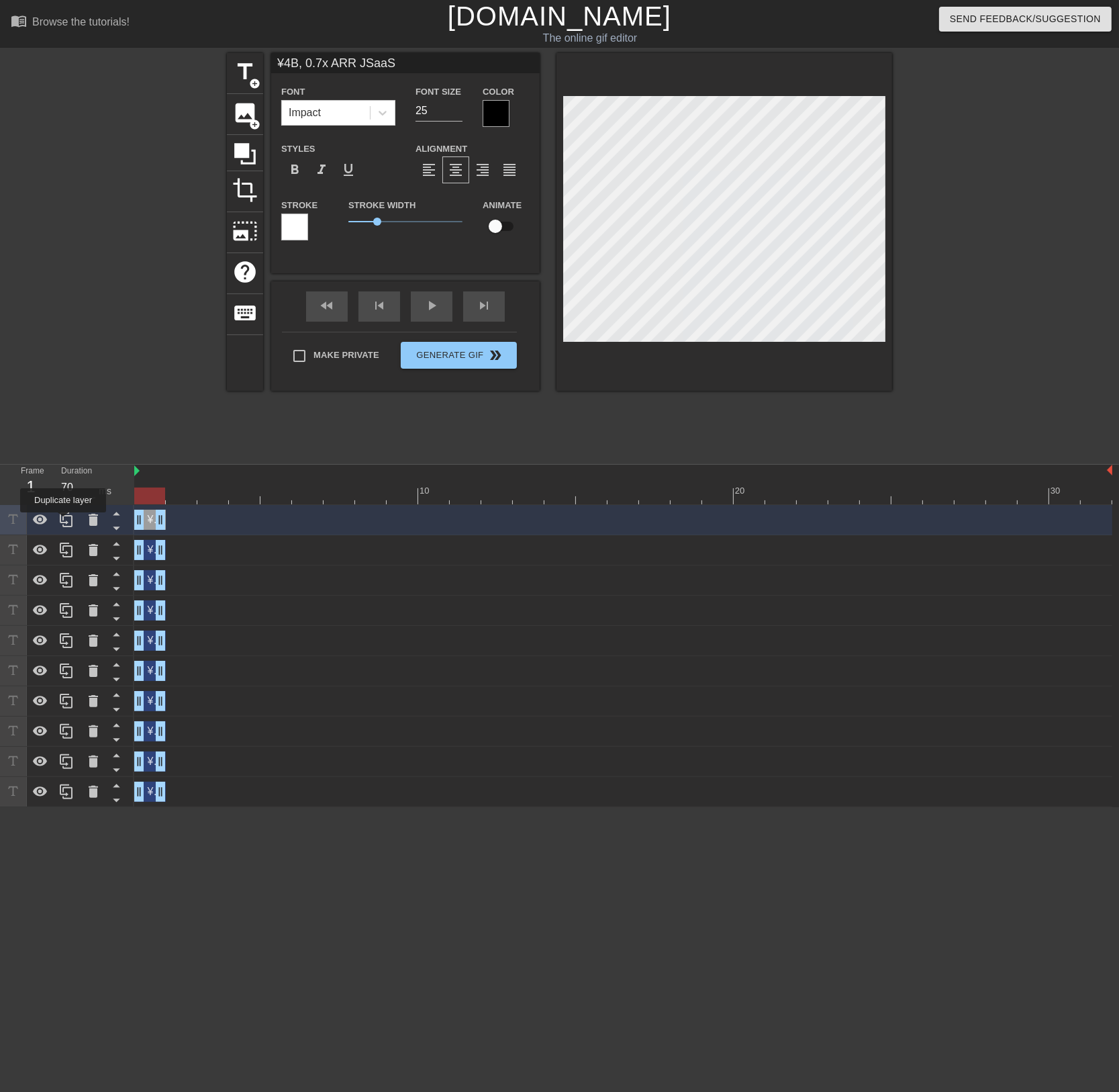
click at [63, 522] on icon at bounding box center [66, 519] width 16 height 16
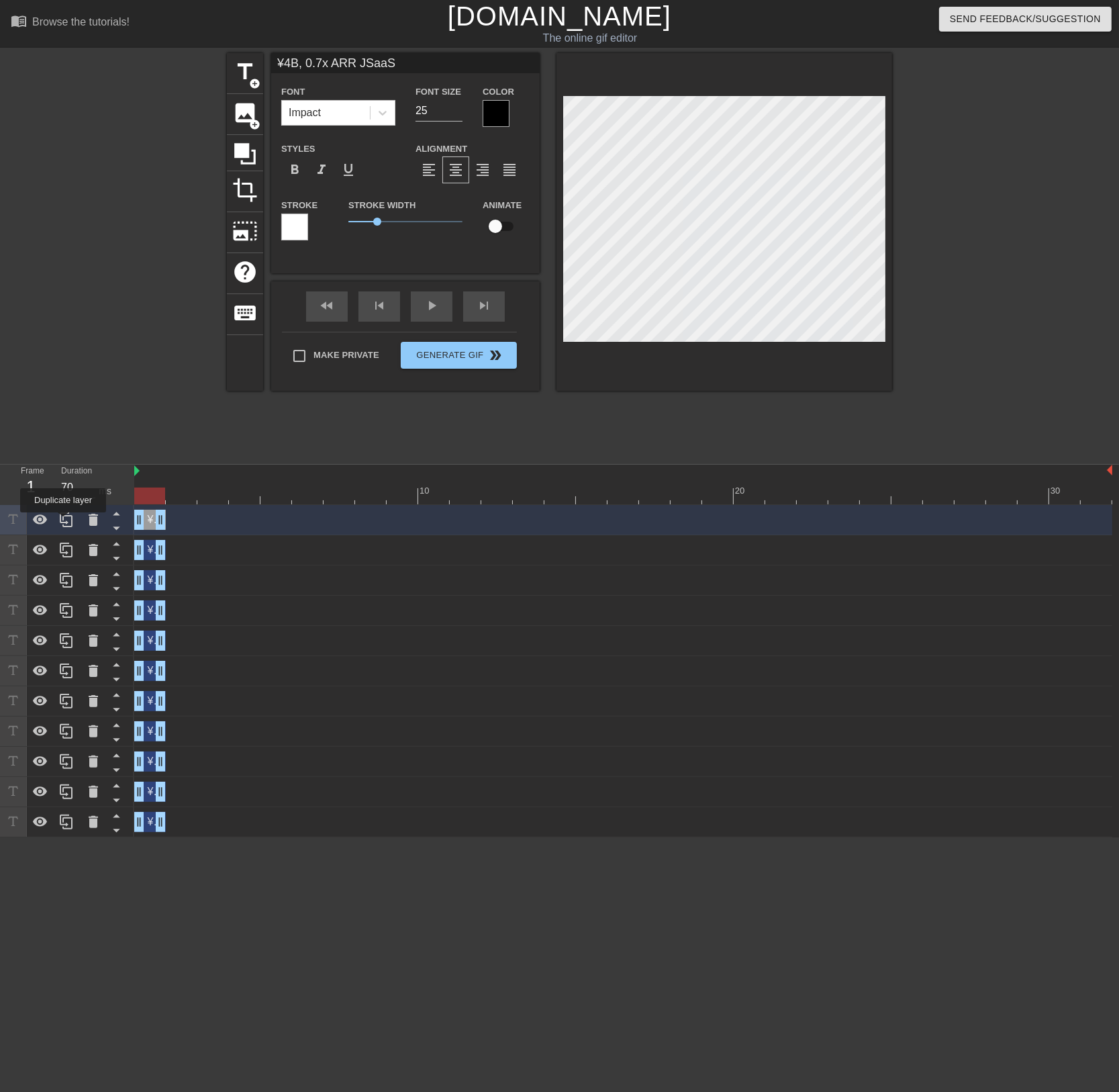
click at [63, 522] on icon at bounding box center [66, 519] width 16 height 16
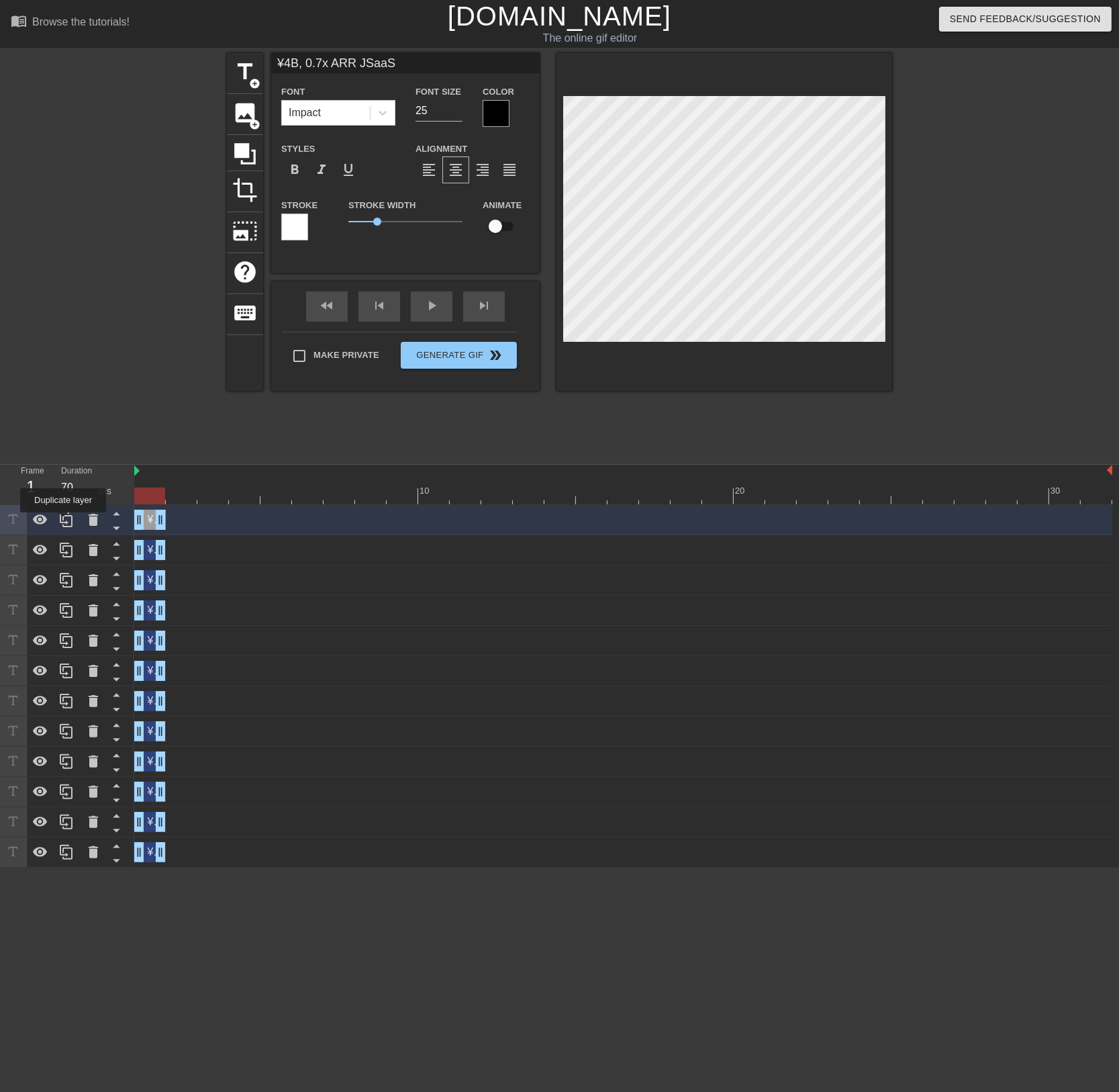
click at [63, 522] on icon at bounding box center [66, 519] width 16 height 16
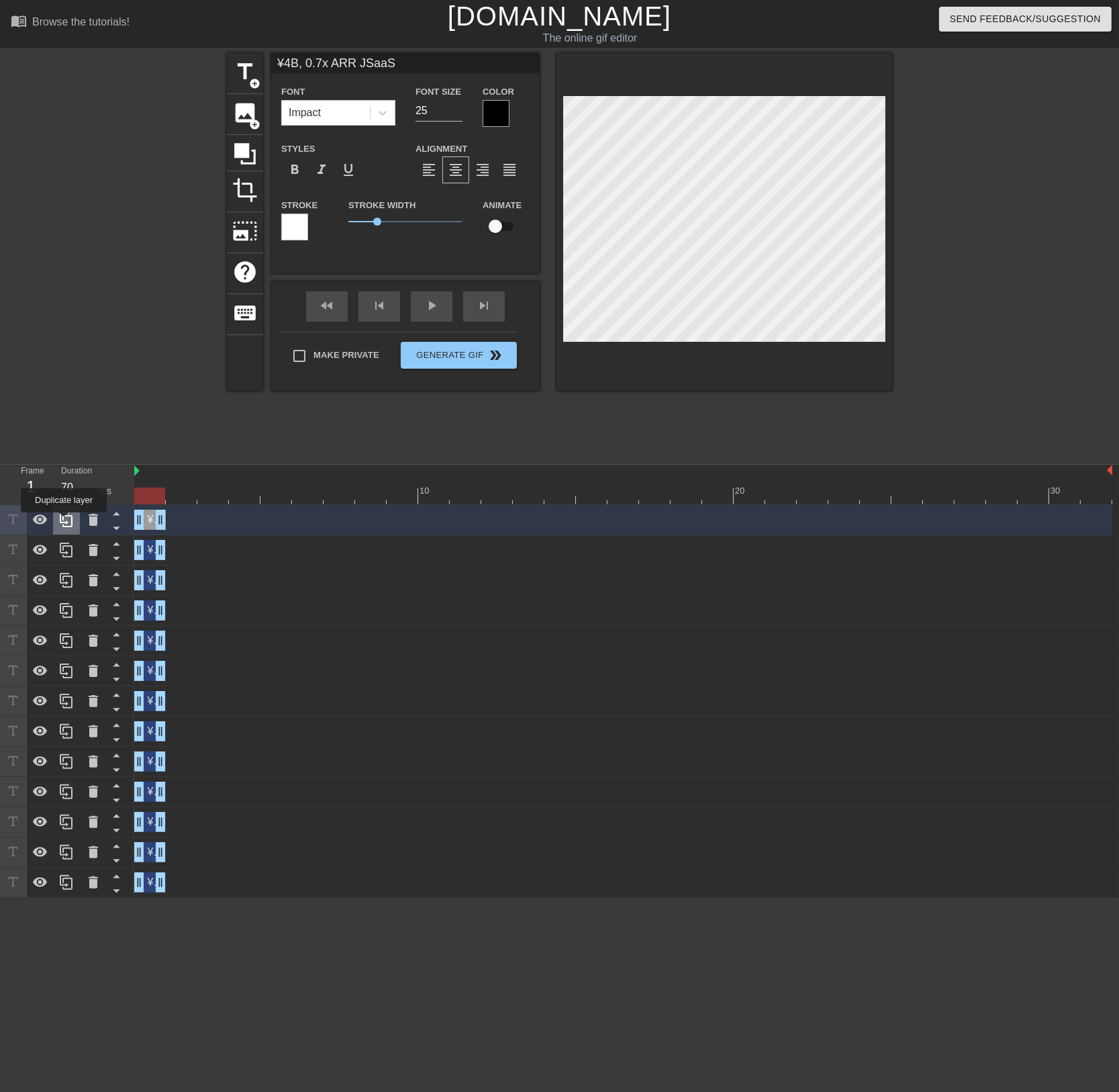
click at [64, 522] on icon at bounding box center [66, 519] width 16 height 16
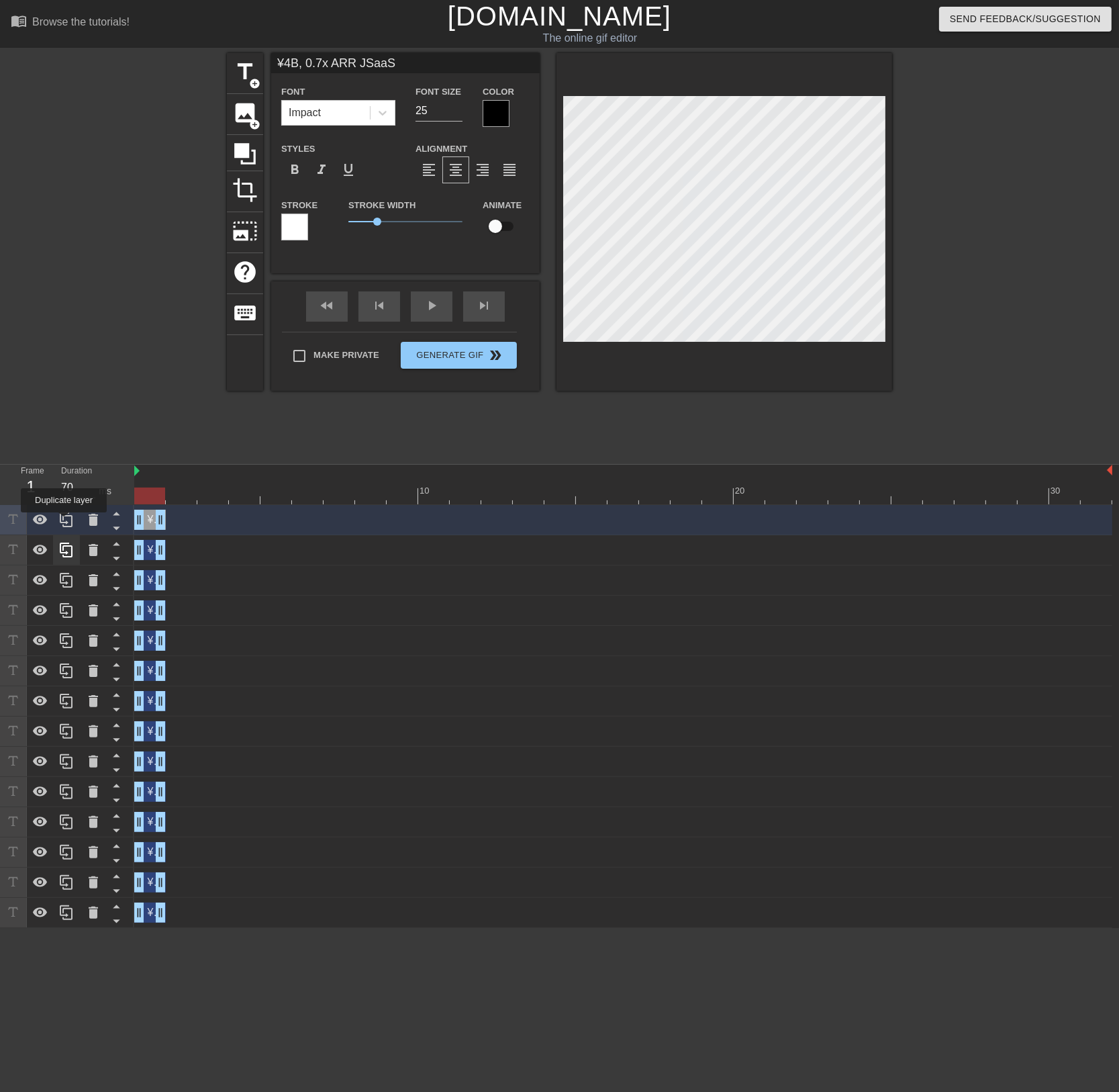
click at [64, 522] on icon at bounding box center [66, 519] width 16 height 16
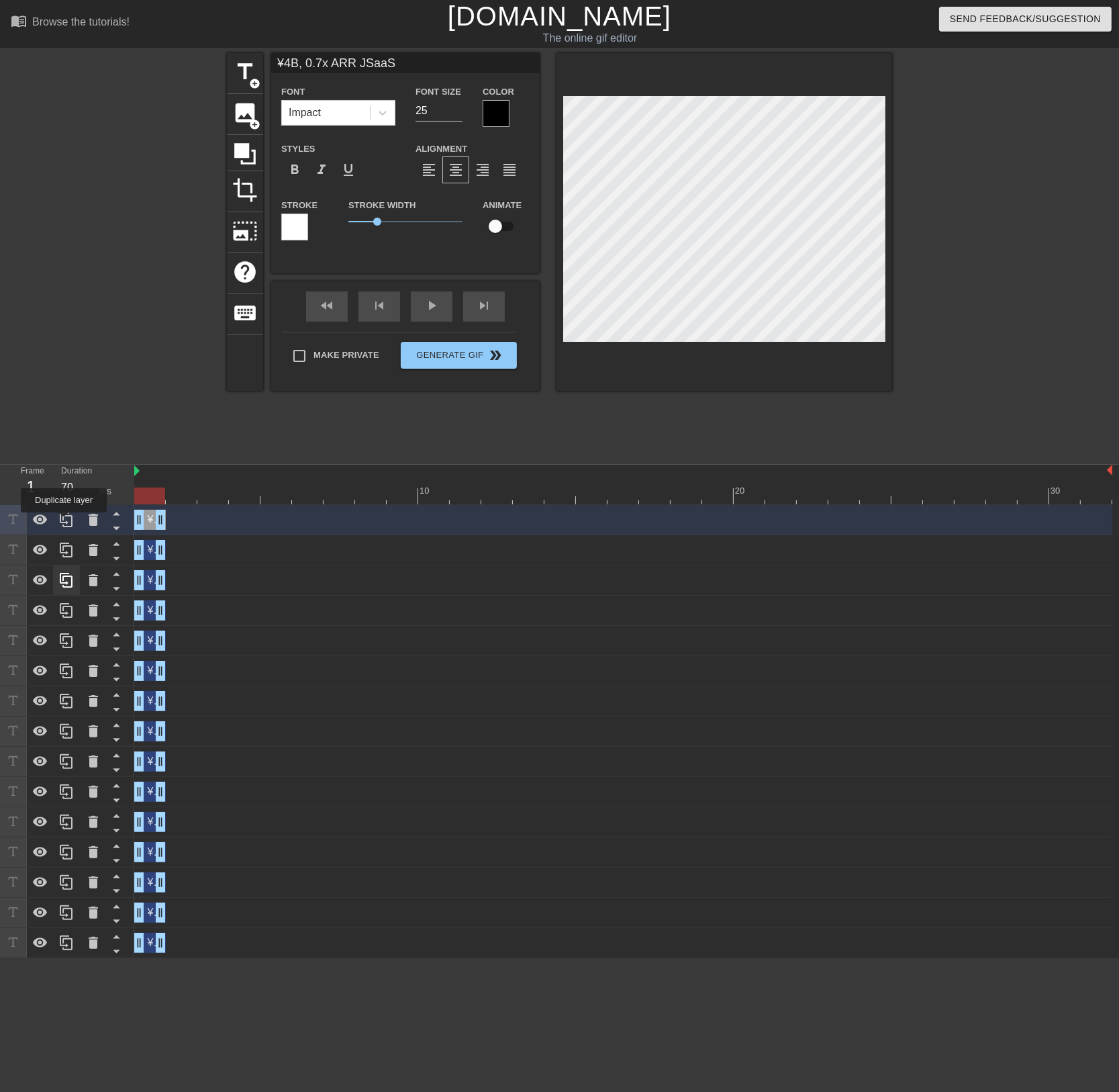
click at [64, 522] on icon at bounding box center [66, 519] width 16 height 16
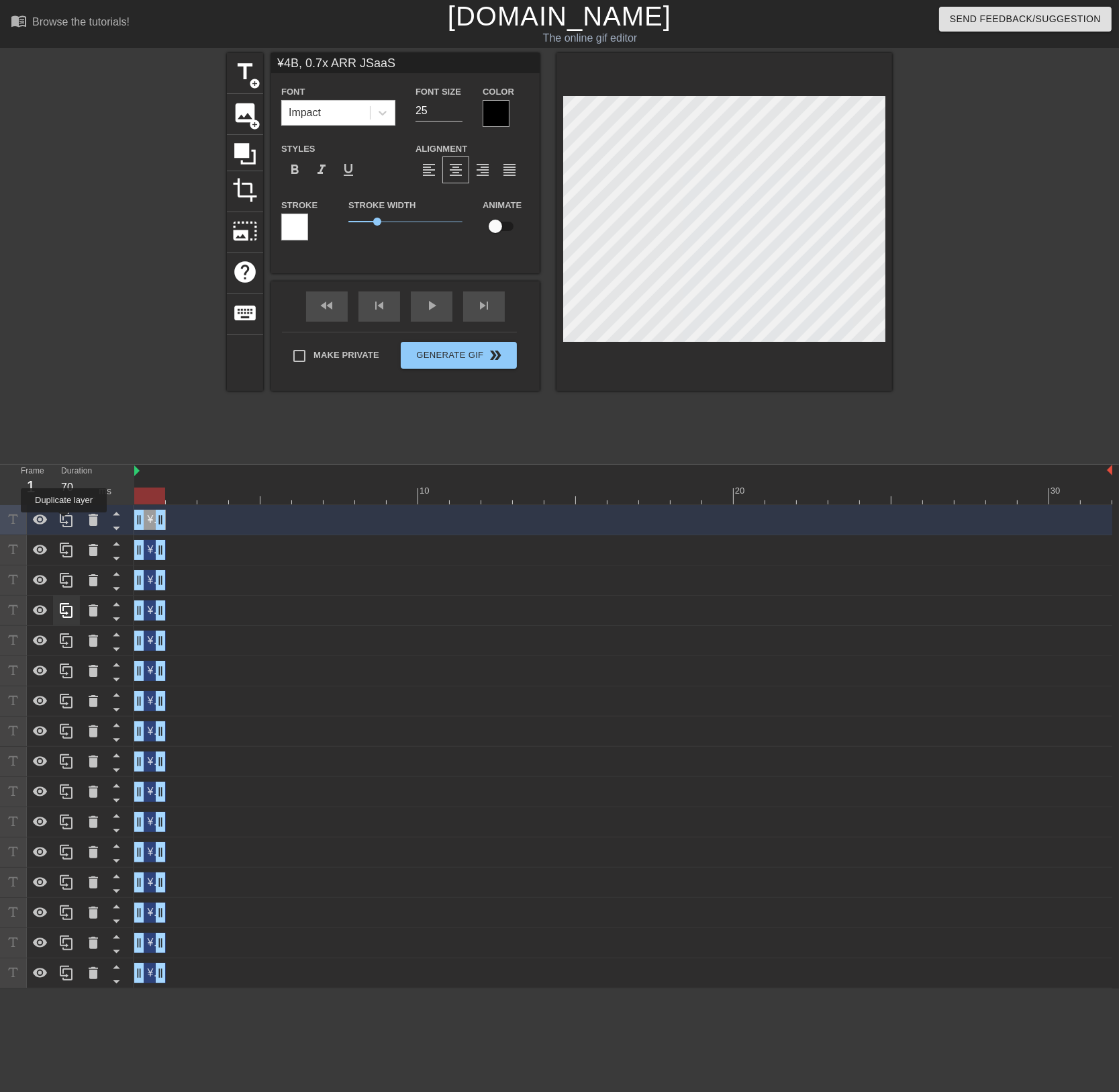
click at [64, 522] on icon at bounding box center [66, 519] width 16 height 16
type input "¥4B, 0.7x ARR JSaaS"
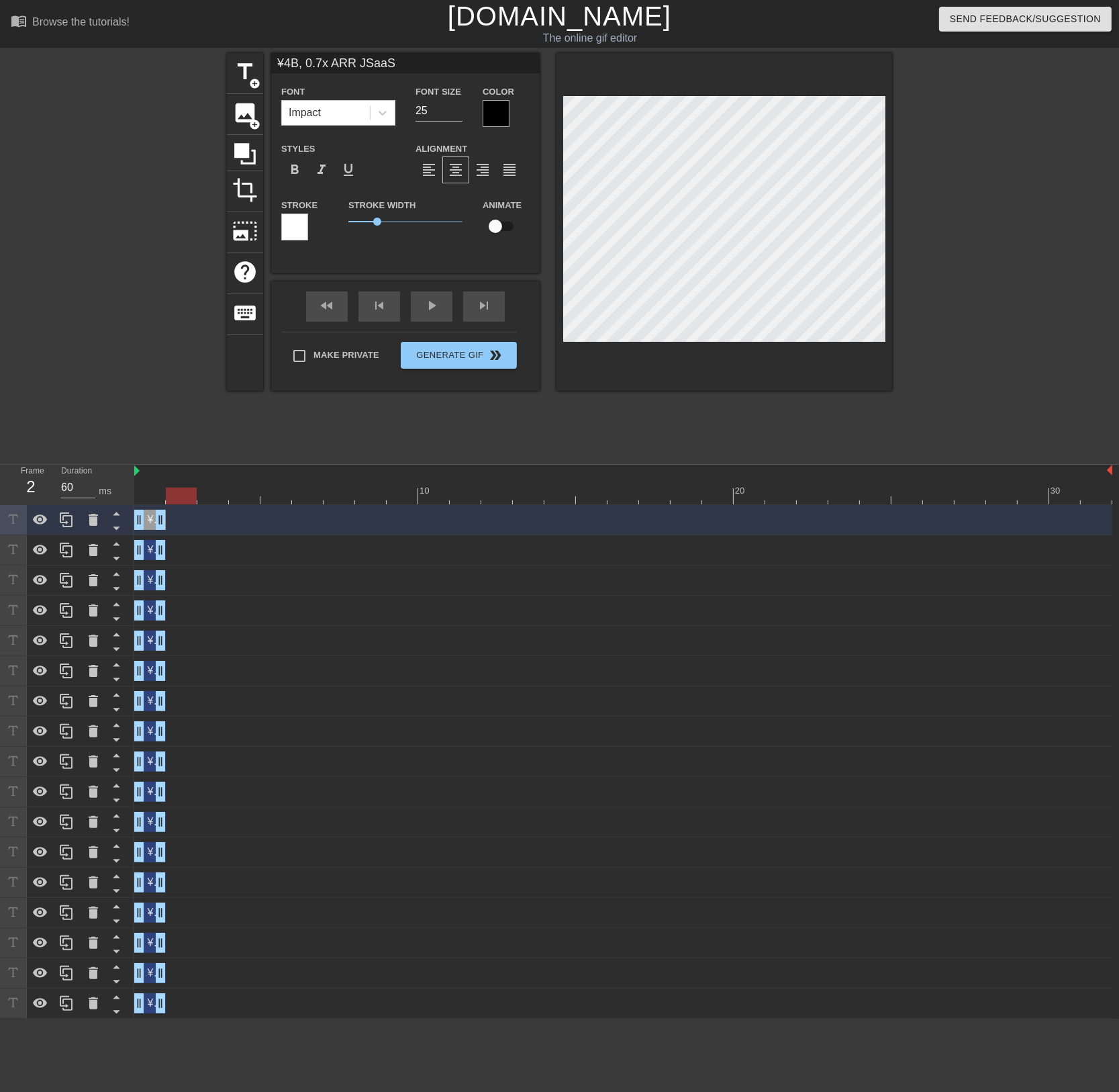
drag, startPoint x: 145, startPoint y: 498, endPoint x: 175, endPoint y: 497, distance: 30.0
click at [175, 497] on div at bounding box center [181, 496] width 31 height 17
type input "60"
drag, startPoint x: 146, startPoint y: 550, endPoint x: 165, endPoint y: 549, distance: 19.0
click at [166, 549] on div "¥4B, 0.7x ARR JSaaS drag_handle drag_handle" at bounding box center [181, 550] width 32 height 20
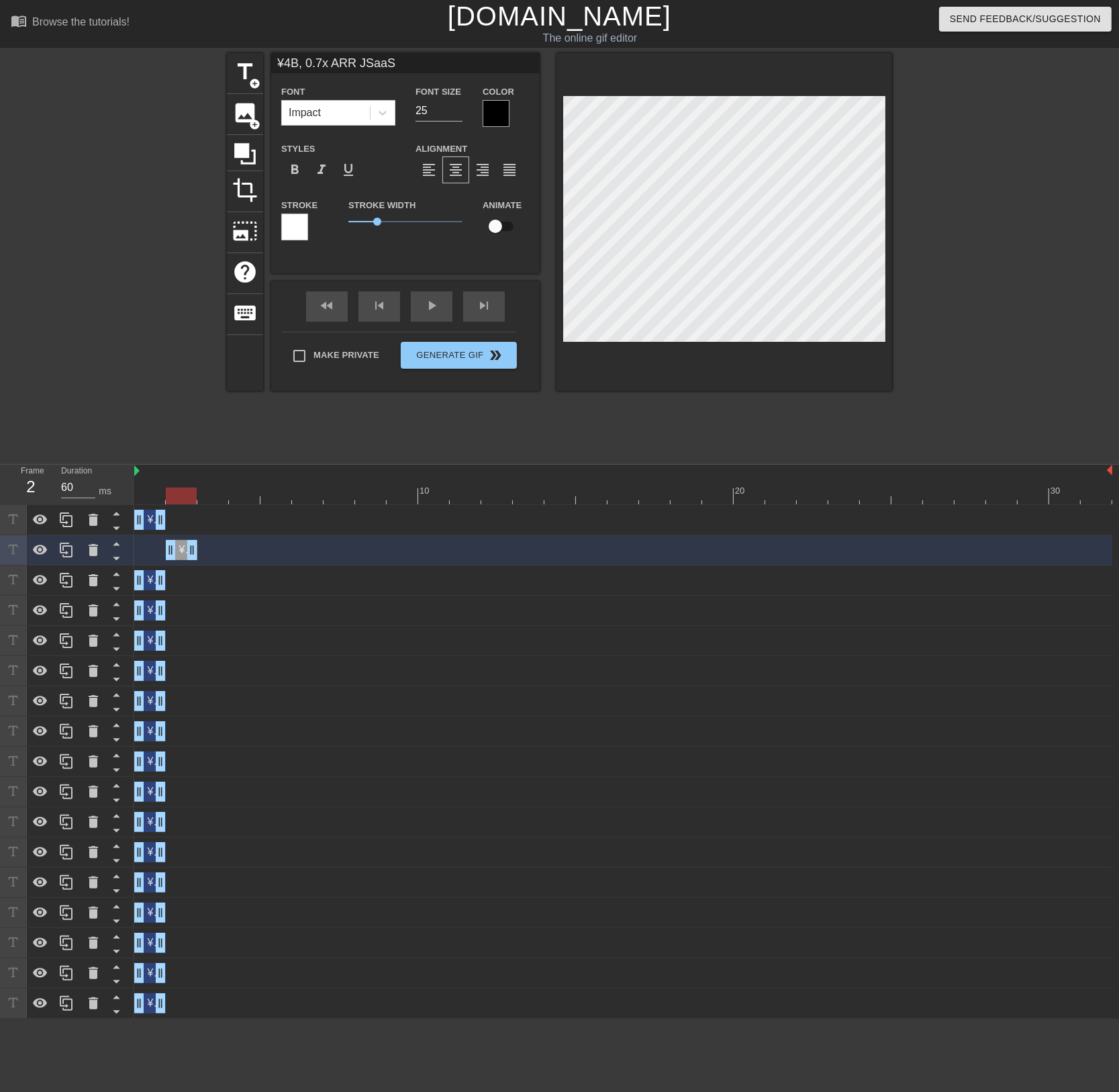
click at [147, 520] on div "¥4B, 0.7x ARR JSaaS drag_handle drag_handle" at bounding box center [150, 519] width 32 height 20
type input "¥4B, 0.7x ARR JSaaS"
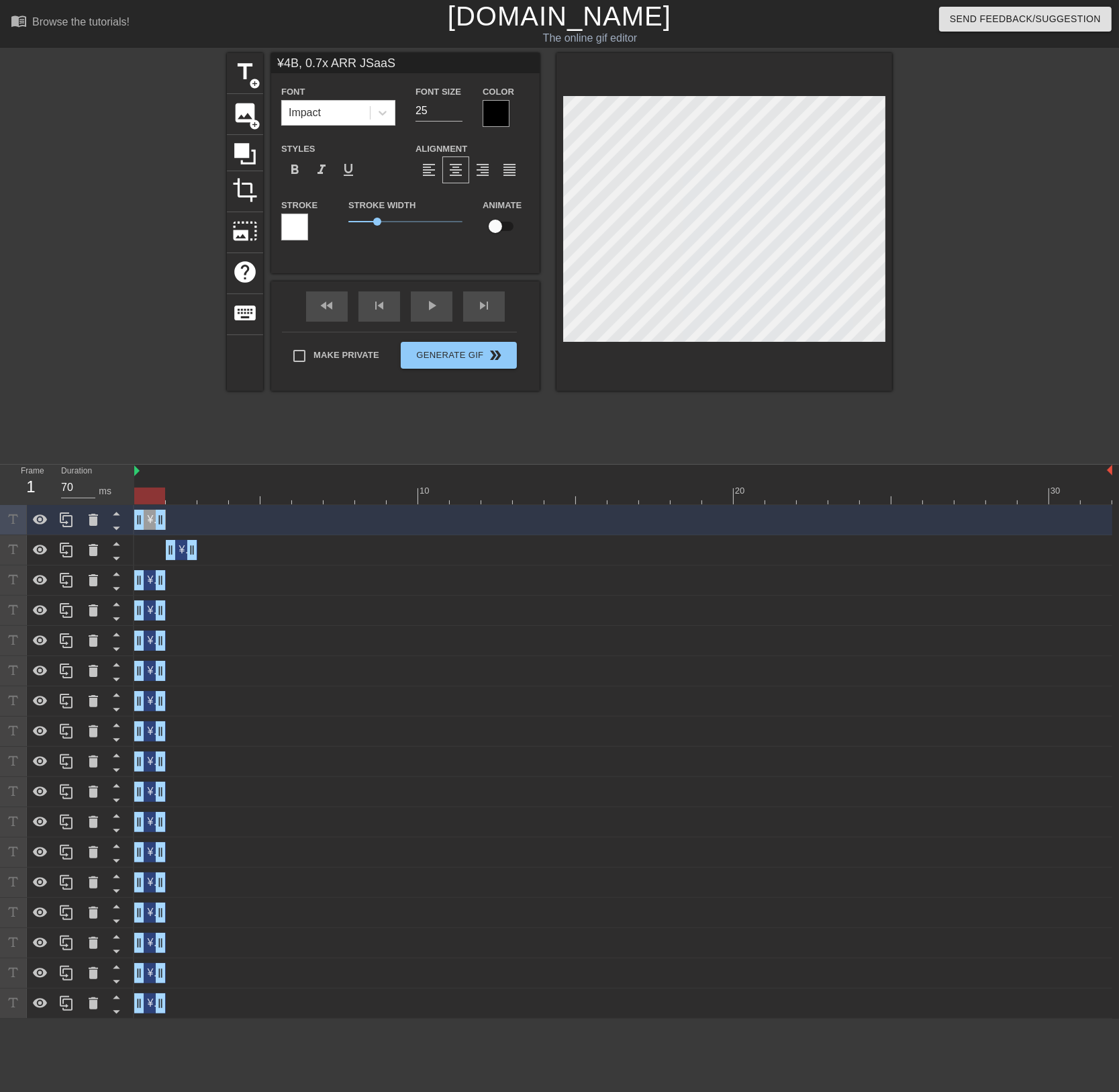
type input "60"
drag, startPoint x: 186, startPoint y: 493, endPoint x: 173, endPoint y: 493, distance: 13.0
click at [173, 493] on div at bounding box center [181, 496] width 31 height 17
type input "¥4B, 0.7x ARR JSaaS"
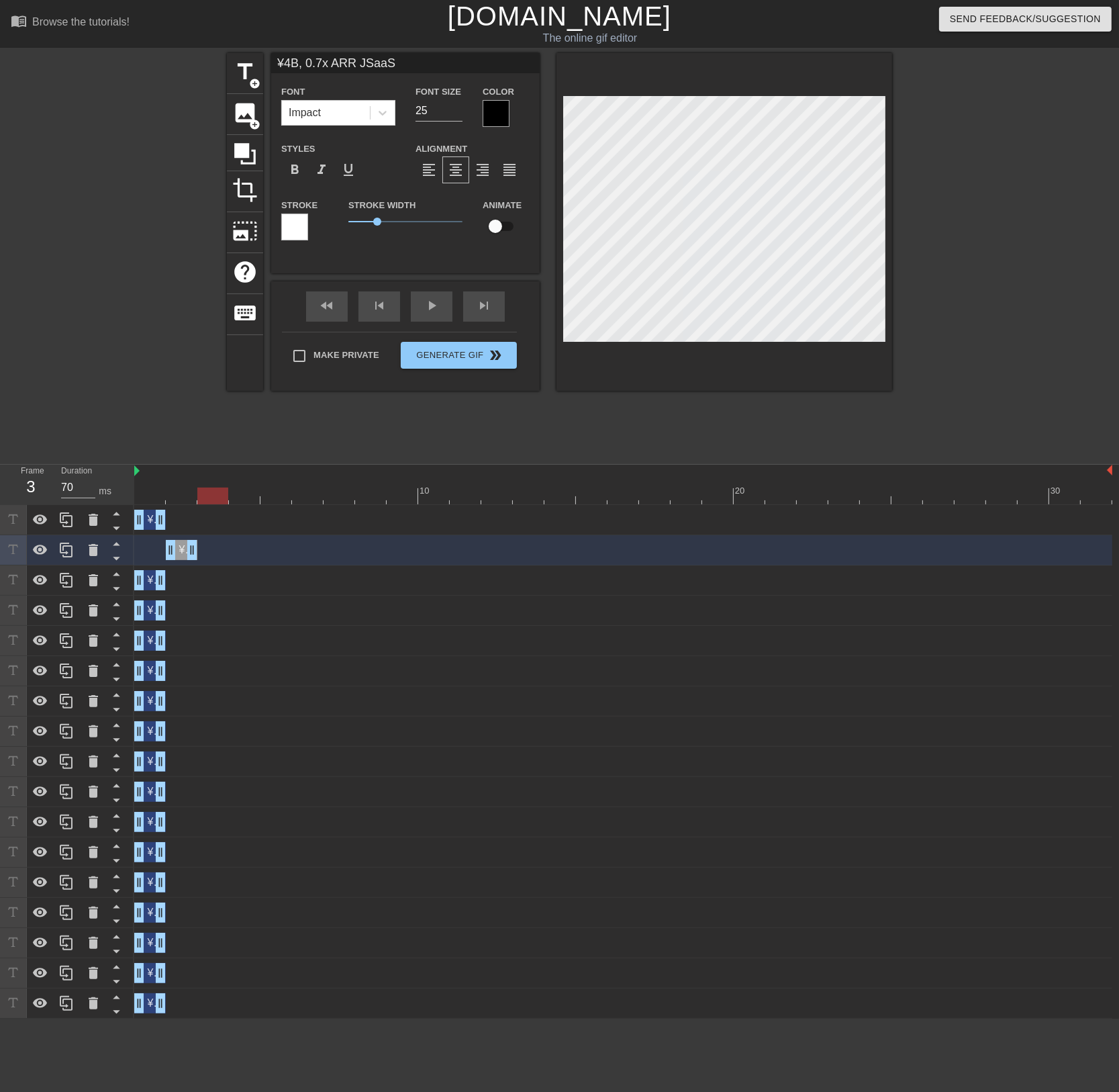
drag, startPoint x: 186, startPoint y: 494, endPoint x: 200, endPoint y: 495, distance: 14.0
click at [200, 495] on div at bounding box center [213, 496] width 31 height 17
type input "70"
drag, startPoint x: 151, startPoint y: 584, endPoint x: 208, endPoint y: 585, distance: 57.0
click at [208, 585] on div "¥4B, 0.7x ARR JSaaS drag_handle drag_handle" at bounding box center [213, 580] width 32 height 20
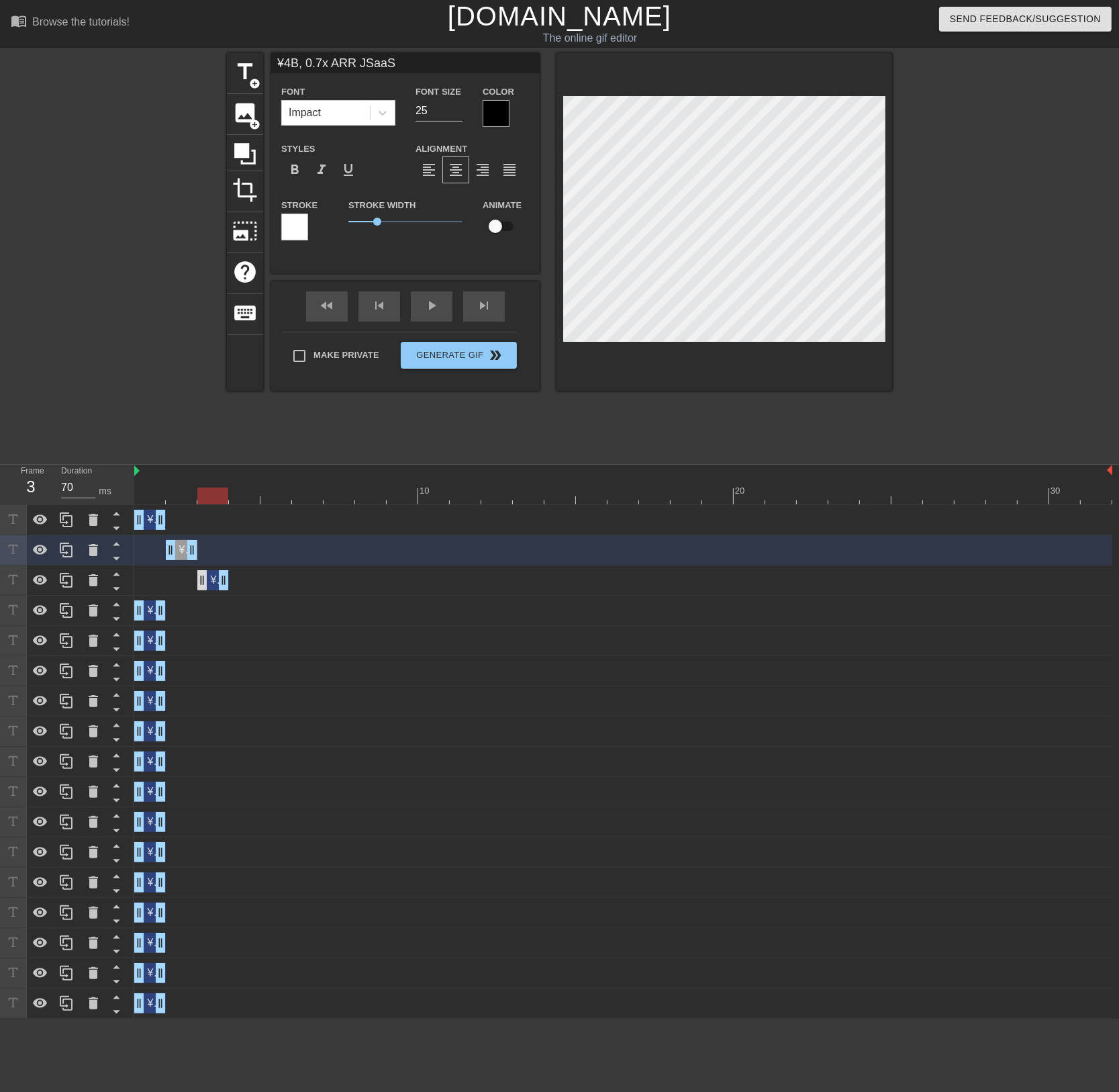
type input "¥4B, 0.7x ARR JSaaS"
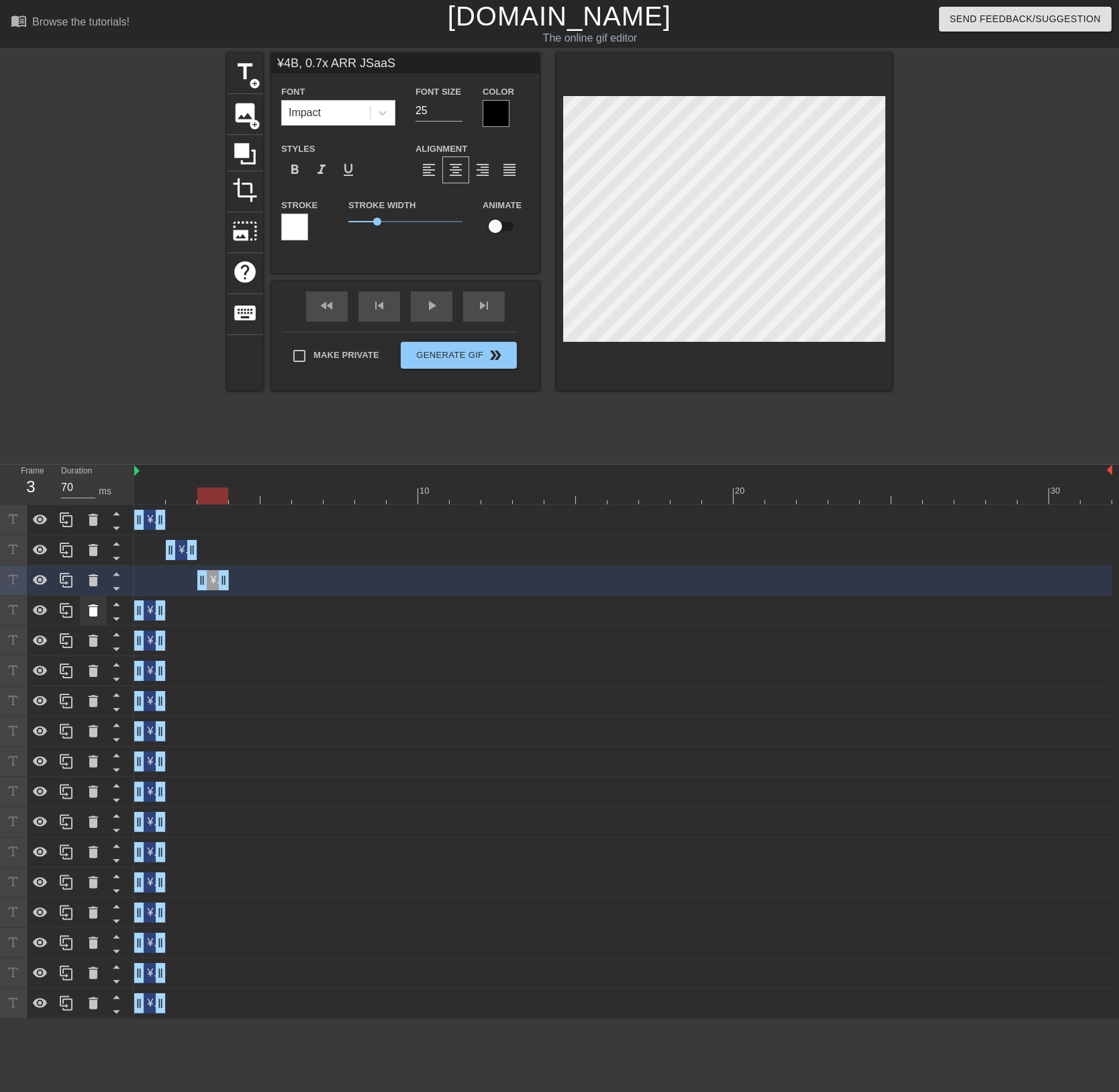
click at [96, 611] on icon at bounding box center [93, 610] width 10 height 12
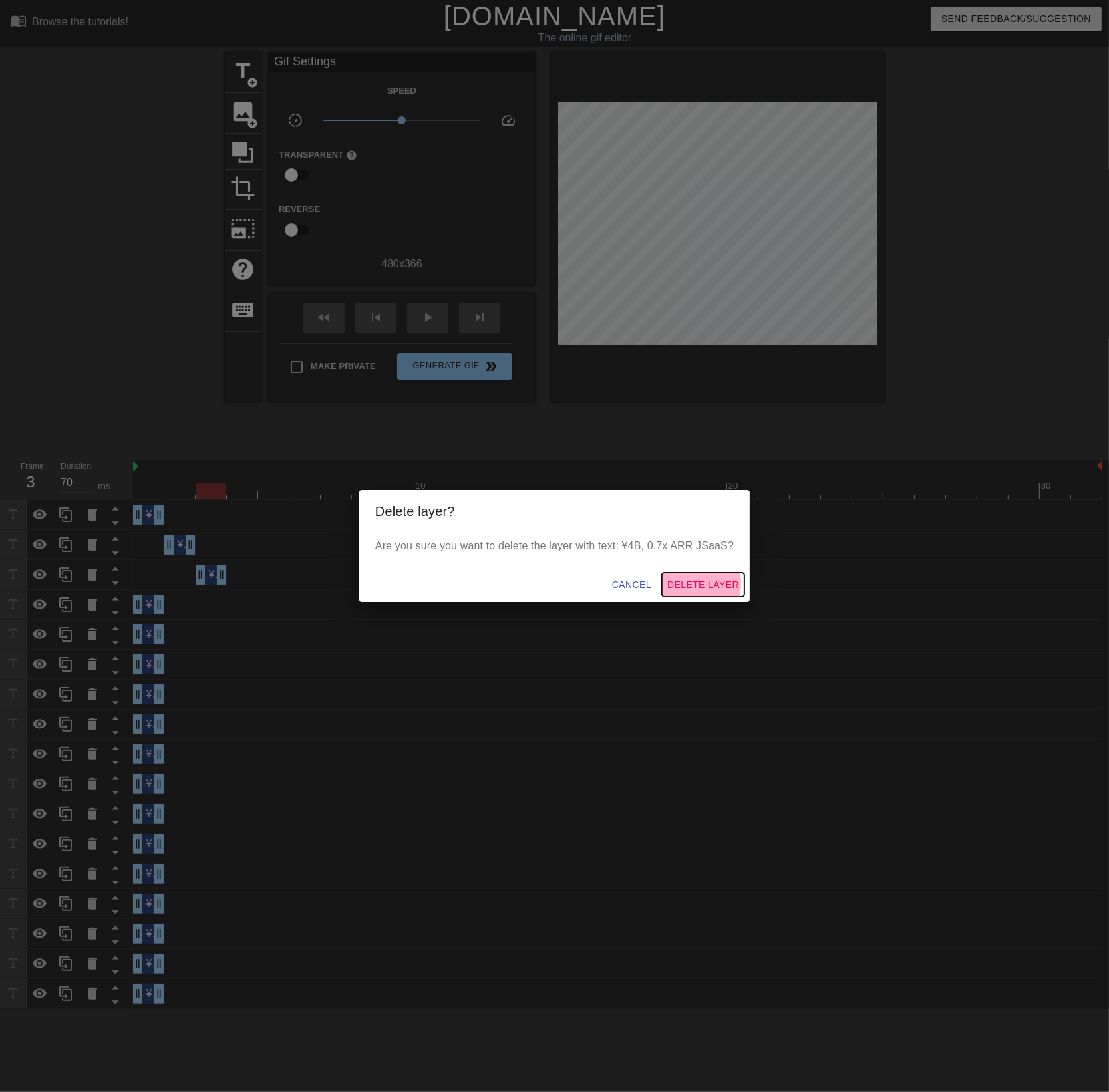
click at [689, 583] on span "Delete Layer" at bounding box center [703, 585] width 72 height 17
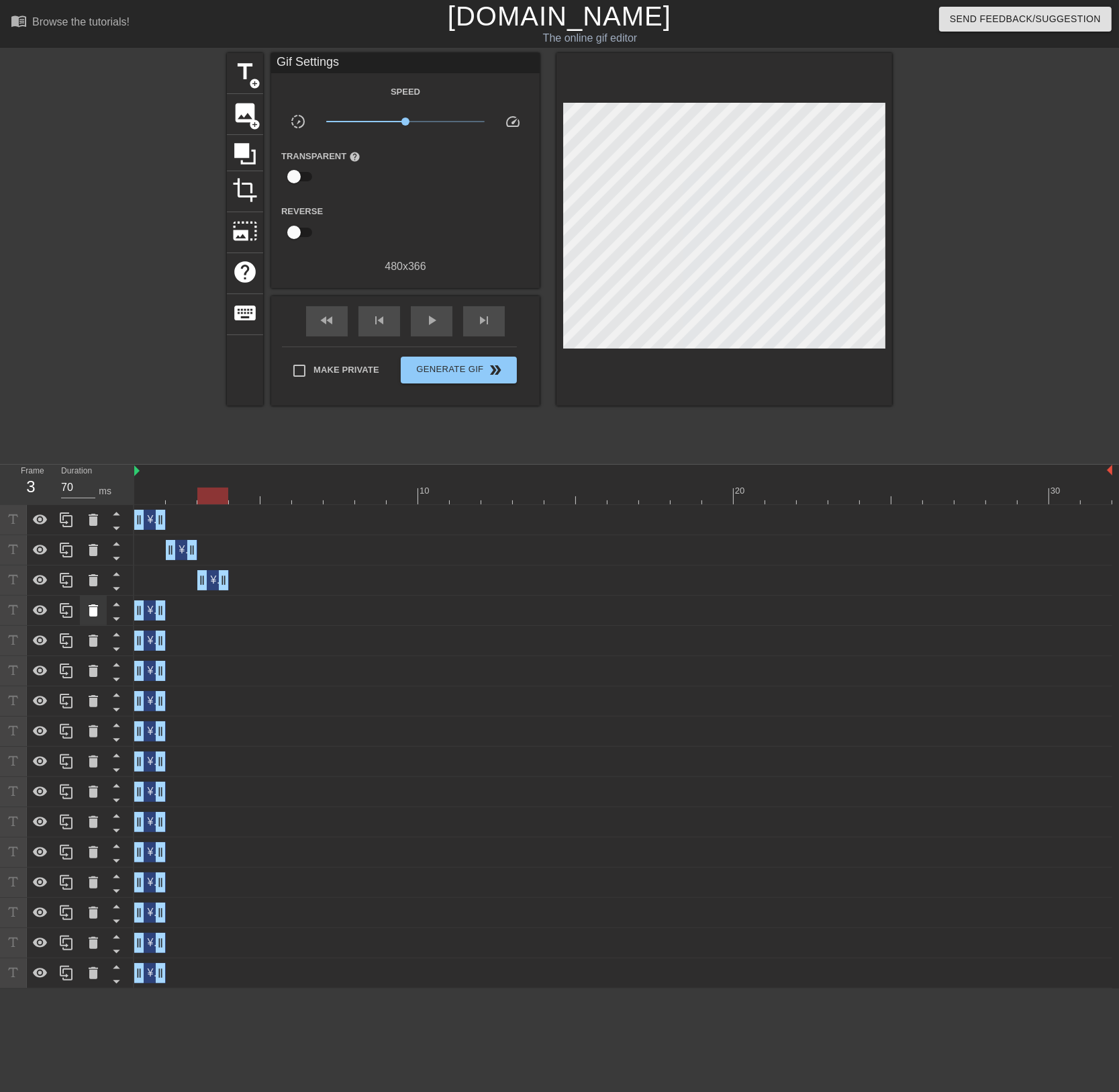
click at [91, 613] on icon at bounding box center [93, 610] width 10 height 12
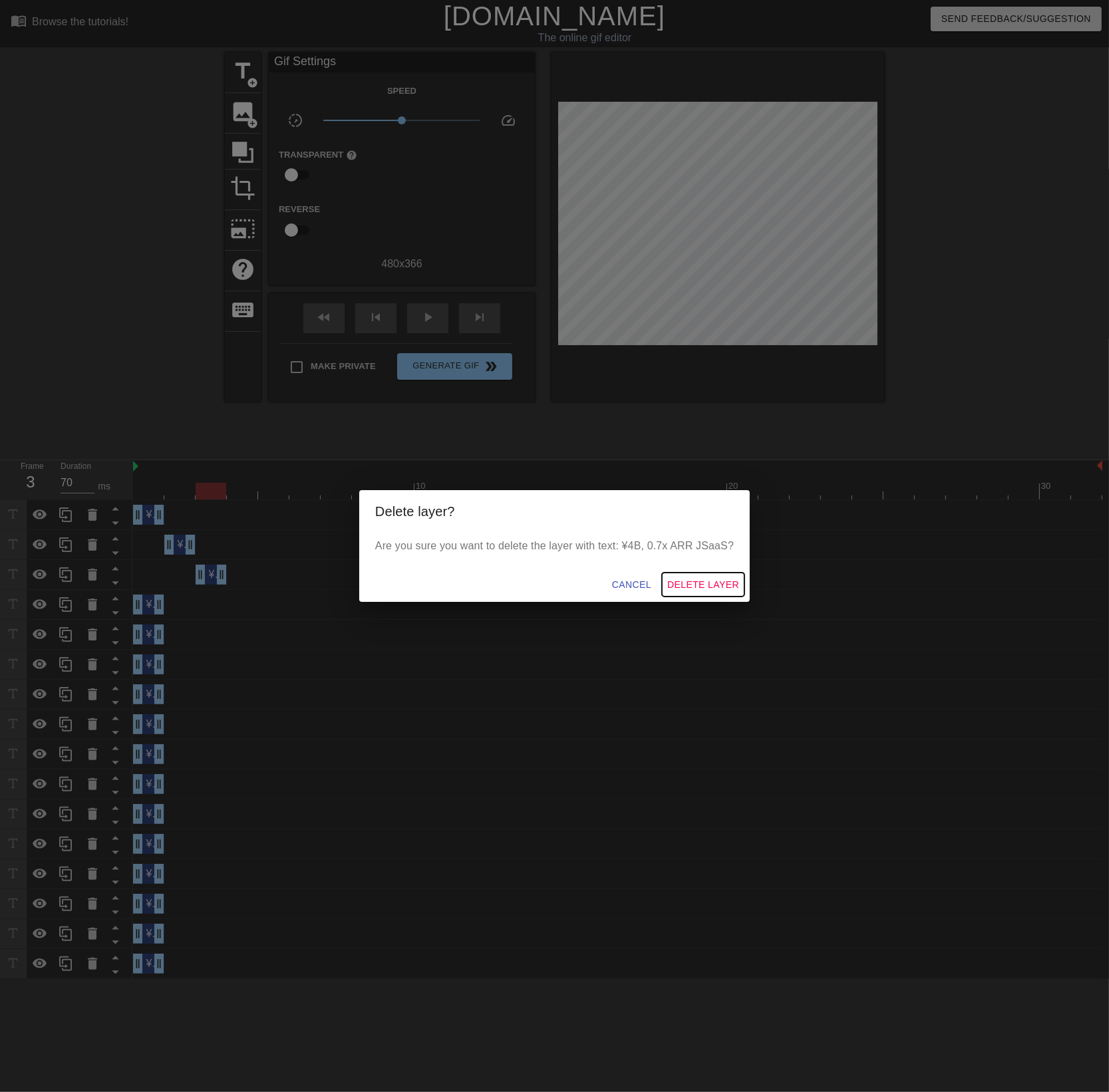
click at [729, 586] on span "Delete Layer" at bounding box center [703, 585] width 72 height 17
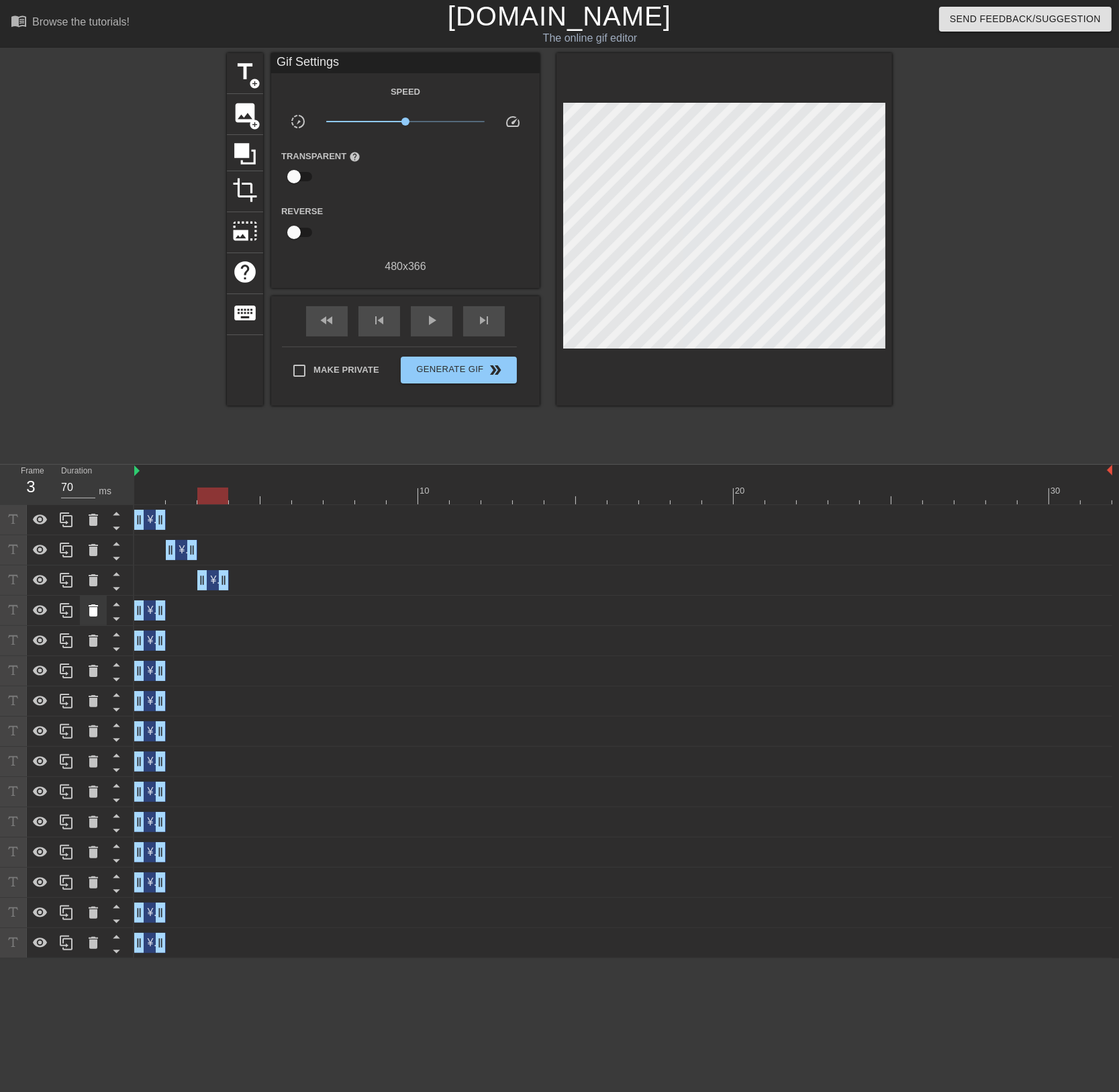
click at [97, 619] on div at bounding box center [93, 610] width 27 height 29
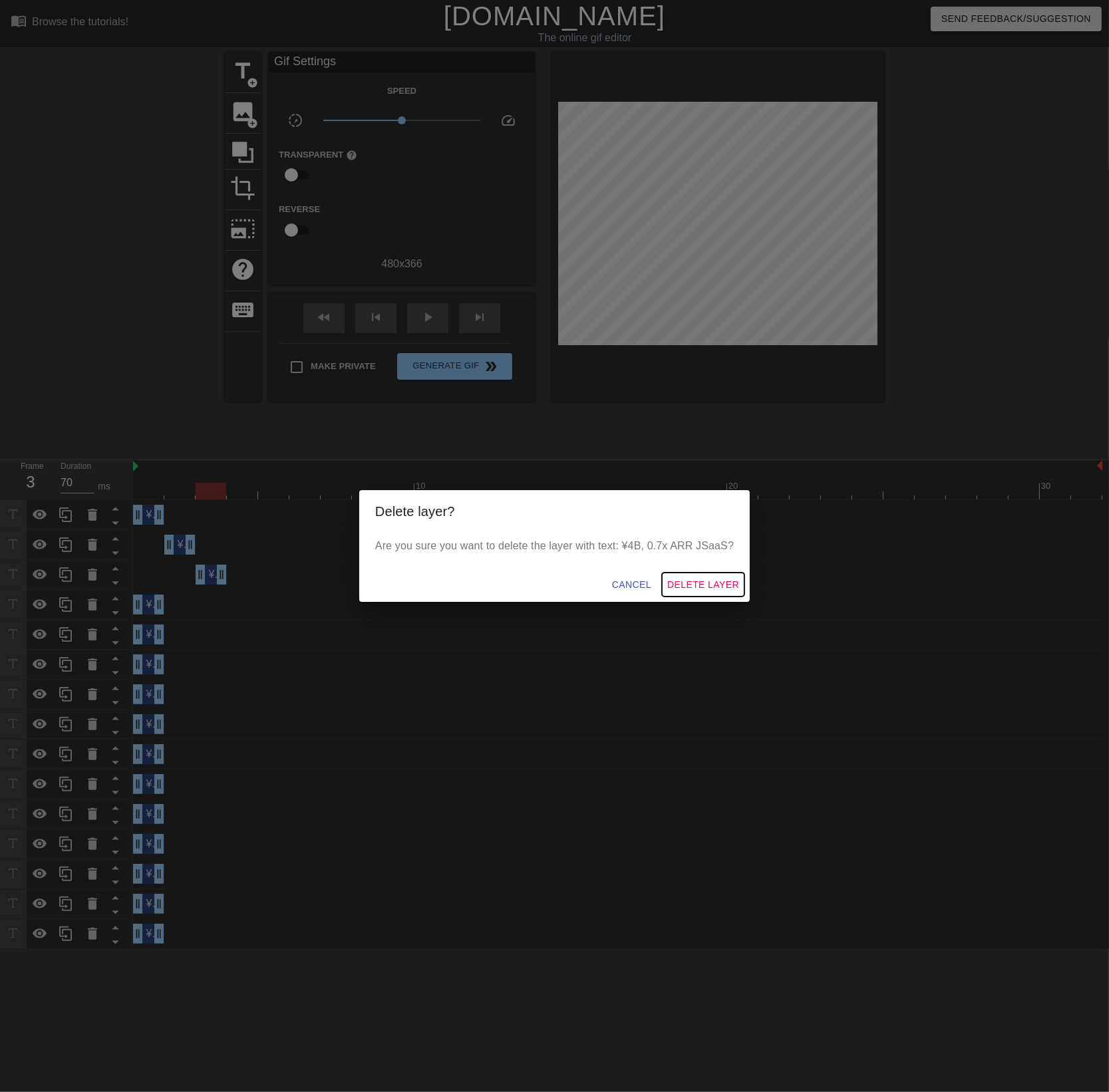
click at [688, 588] on span "Delete Layer" at bounding box center [703, 585] width 72 height 17
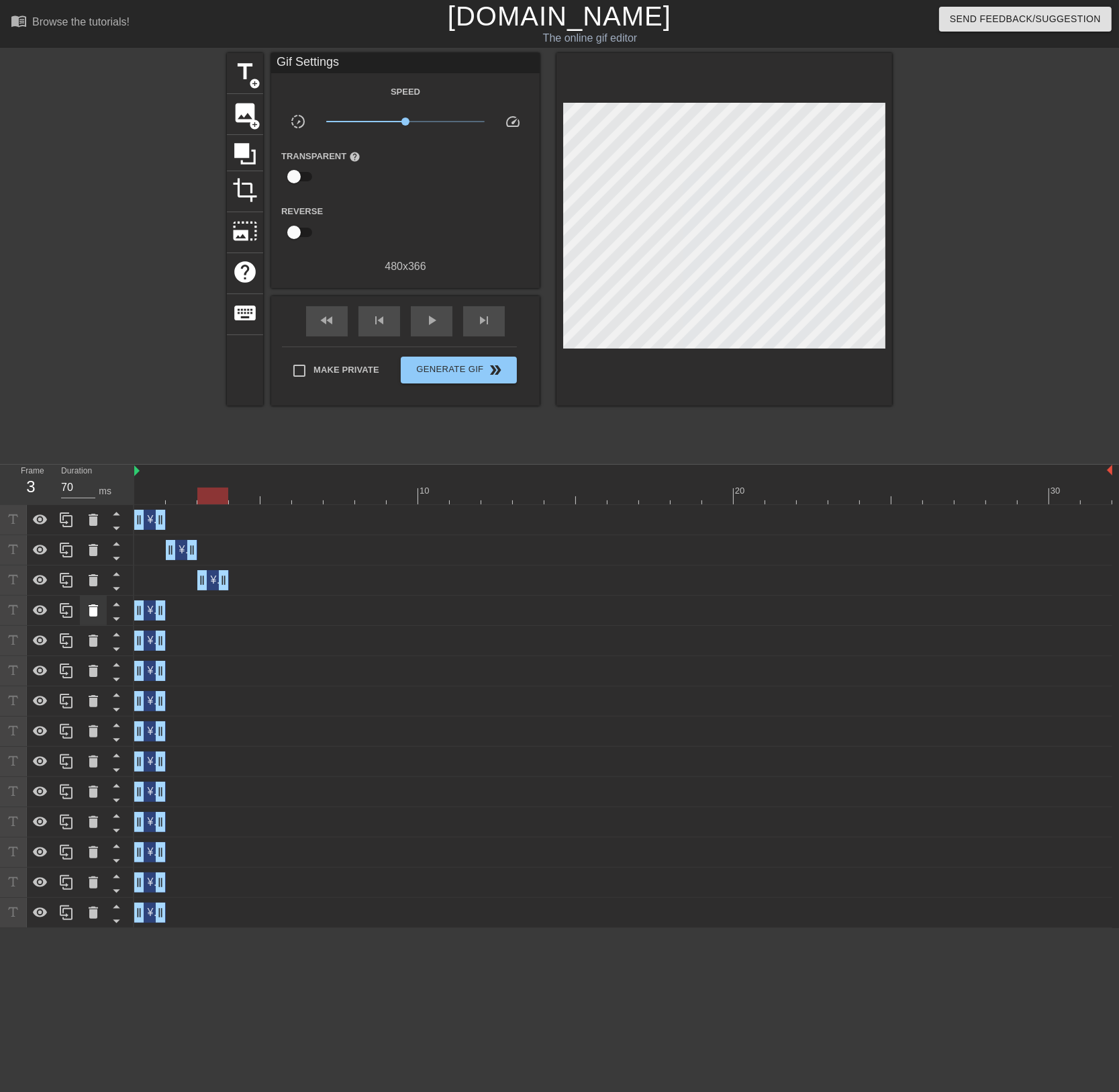
click at [91, 608] on icon at bounding box center [94, 610] width 16 height 16
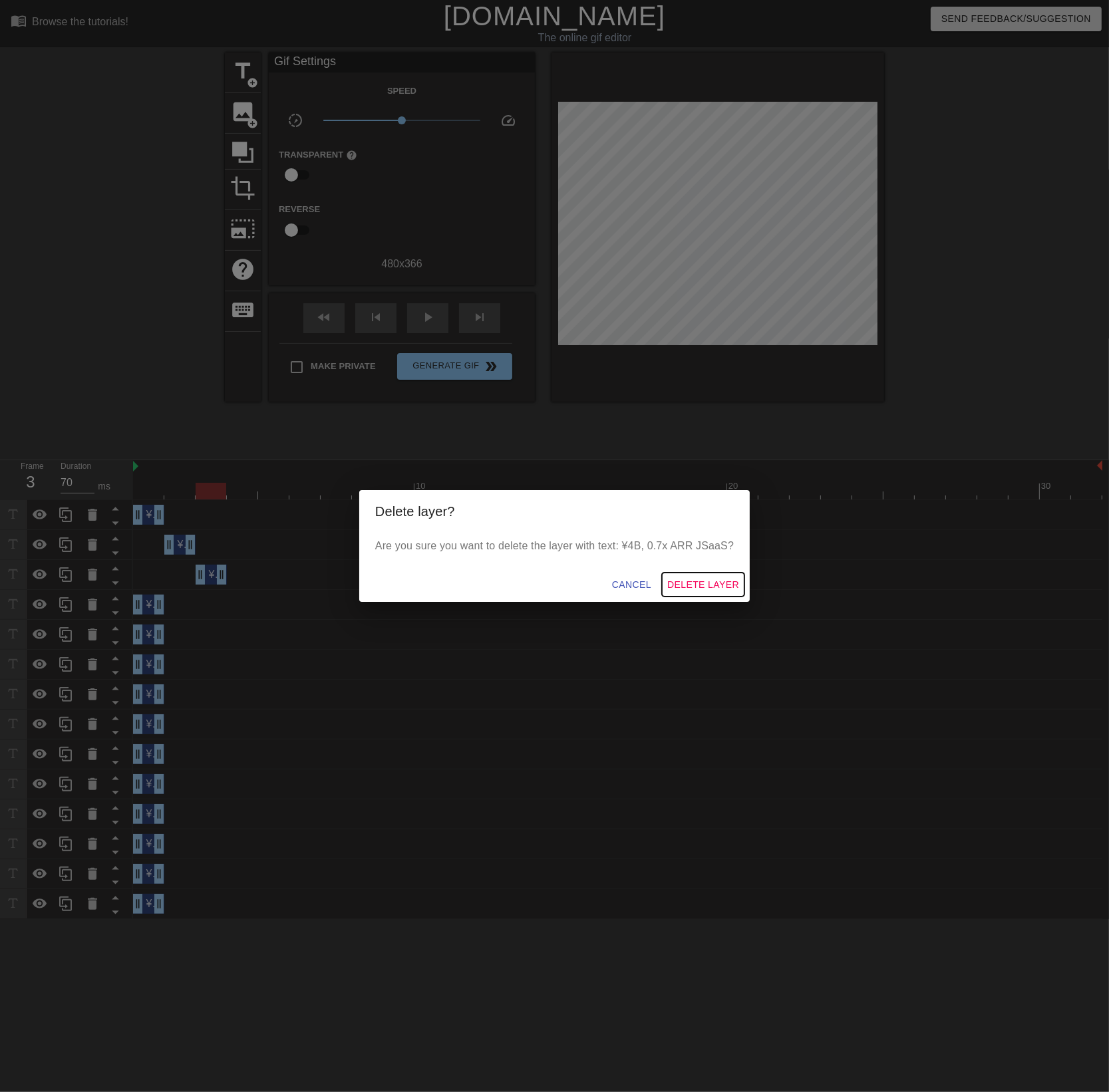
click at [713, 577] on span "Delete Layer" at bounding box center [703, 585] width 72 height 17
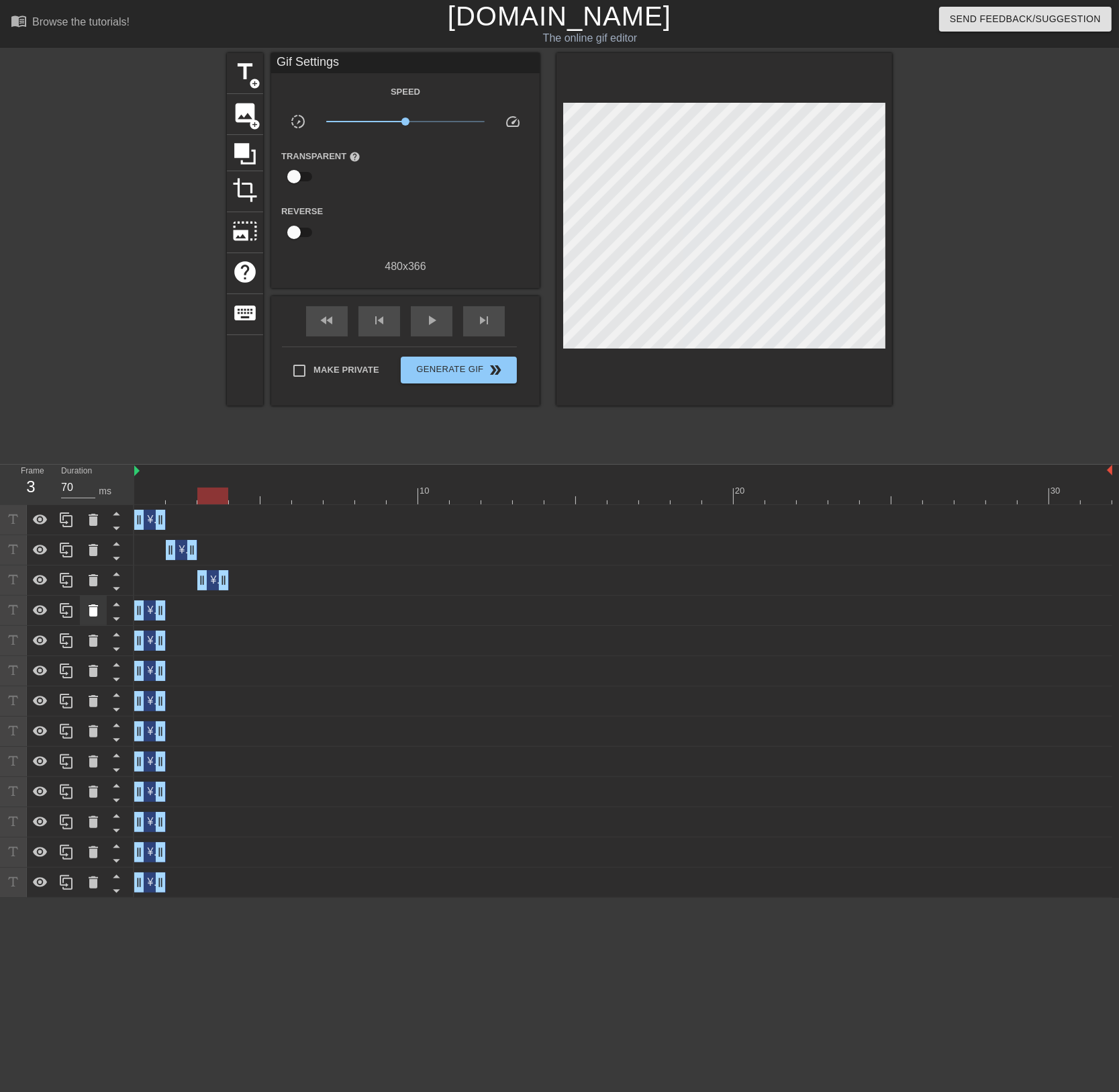
click at [91, 611] on icon at bounding box center [93, 610] width 10 height 12
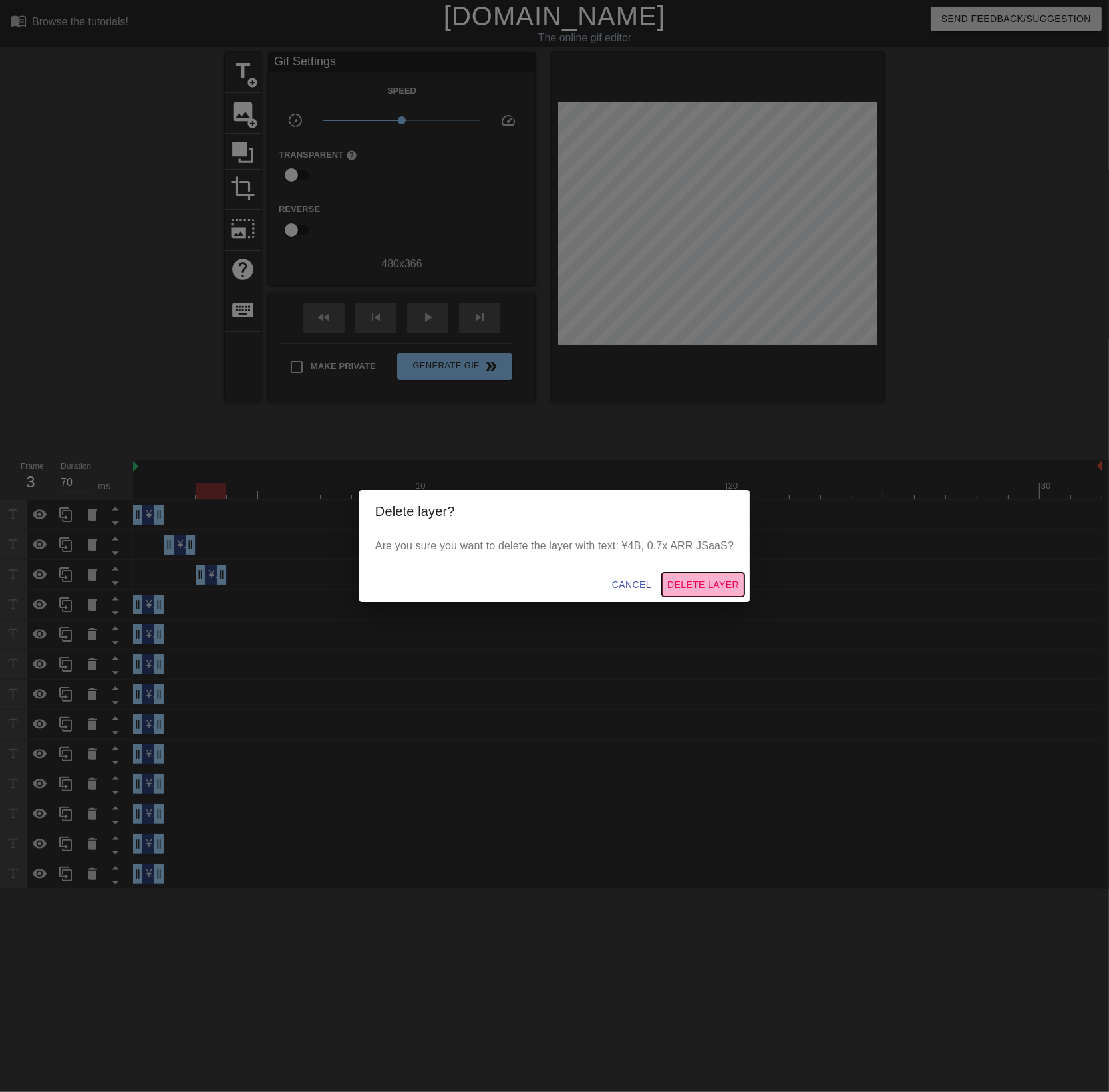
click at [713, 582] on span "Delete Layer" at bounding box center [703, 585] width 72 height 17
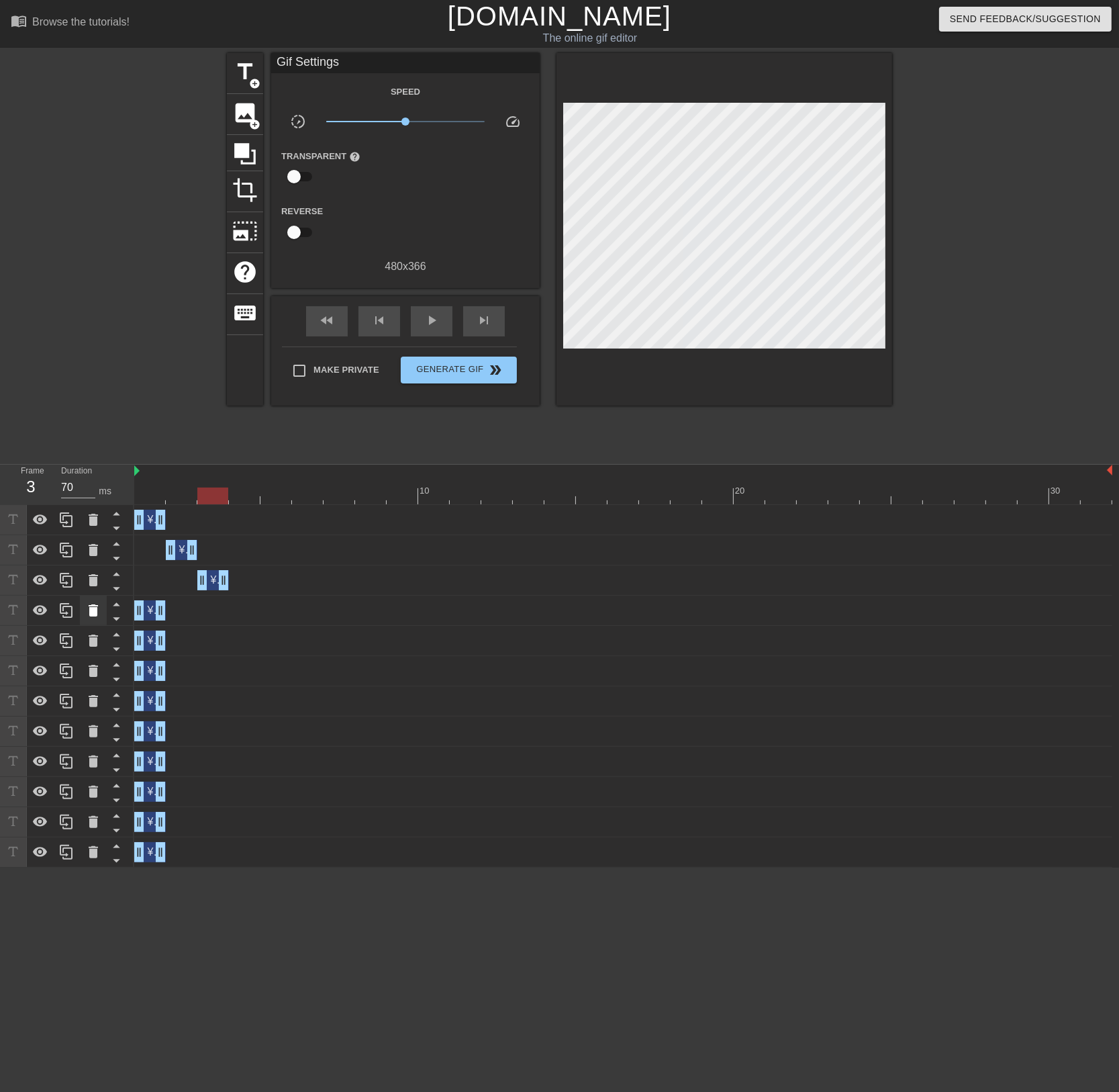
click at [97, 613] on icon at bounding box center [94, 610] width 16 height 16
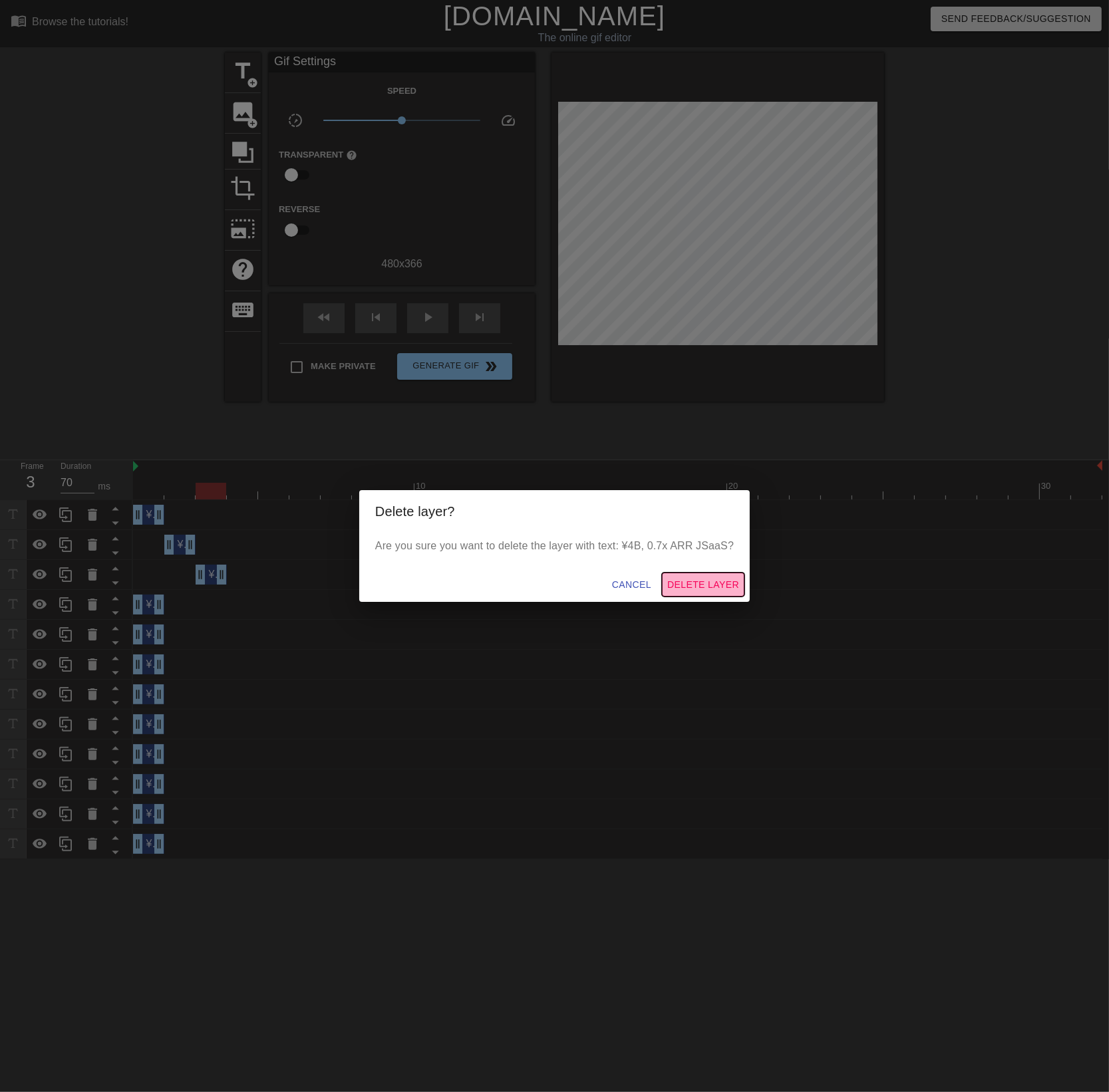
click at [717, 588] on span "Delete Layer" at bounding box center [703, 585] width 72 height 17
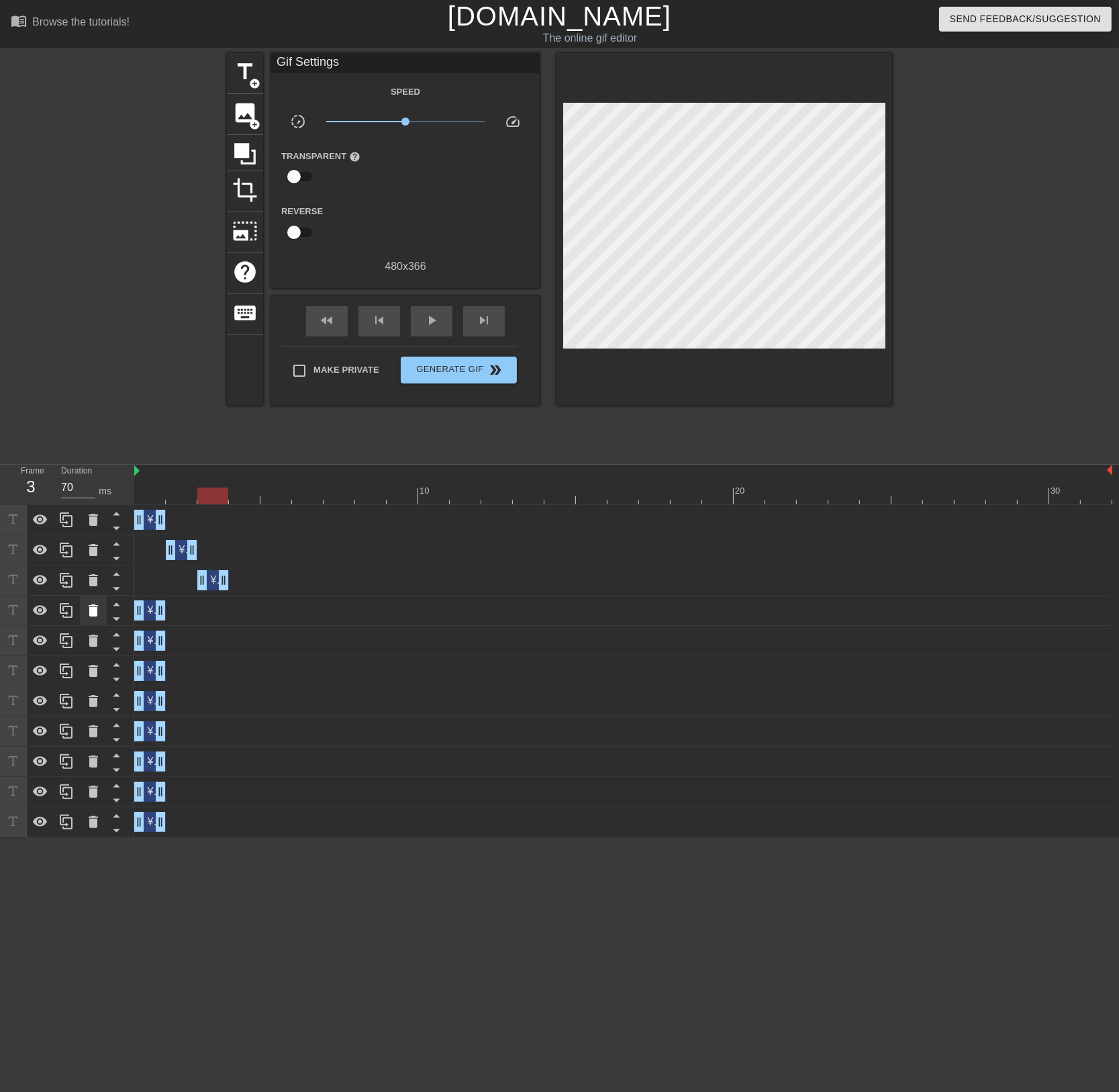
click at [102, 609] on div at bounding box center [93, 610] width 27 height 29
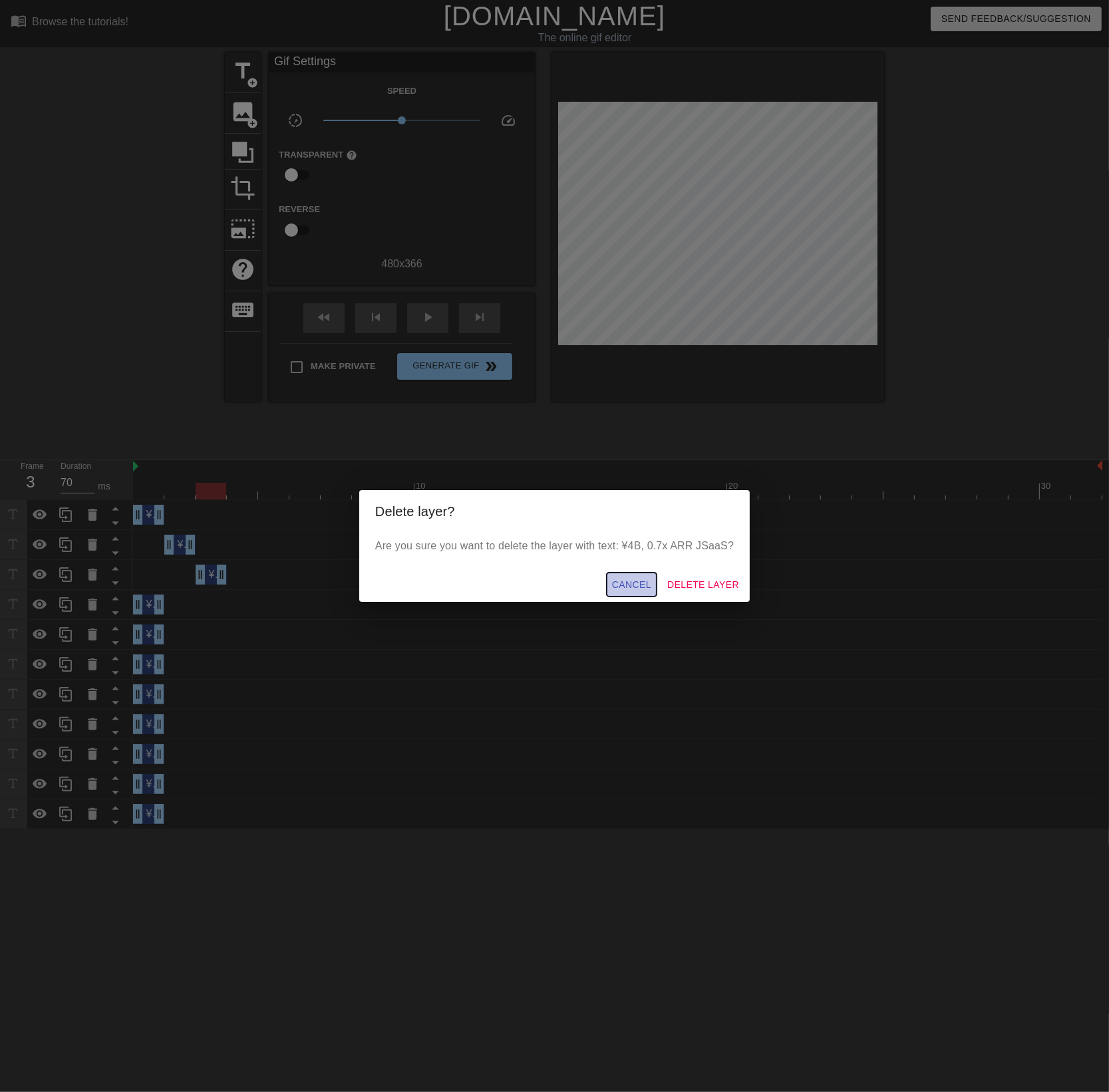
drag, startPoint x: 656, startPoint y: 578, endPoint x: 676, endPoint y: 580, distance: 20.1
click at [676, 580] on div "Cancel Delete Layer" at bounding box center [554, 585] width 391 height 35
click at [676, 580] on span "Delete Layer" at bounding box center [703, 585] width 72 height 17
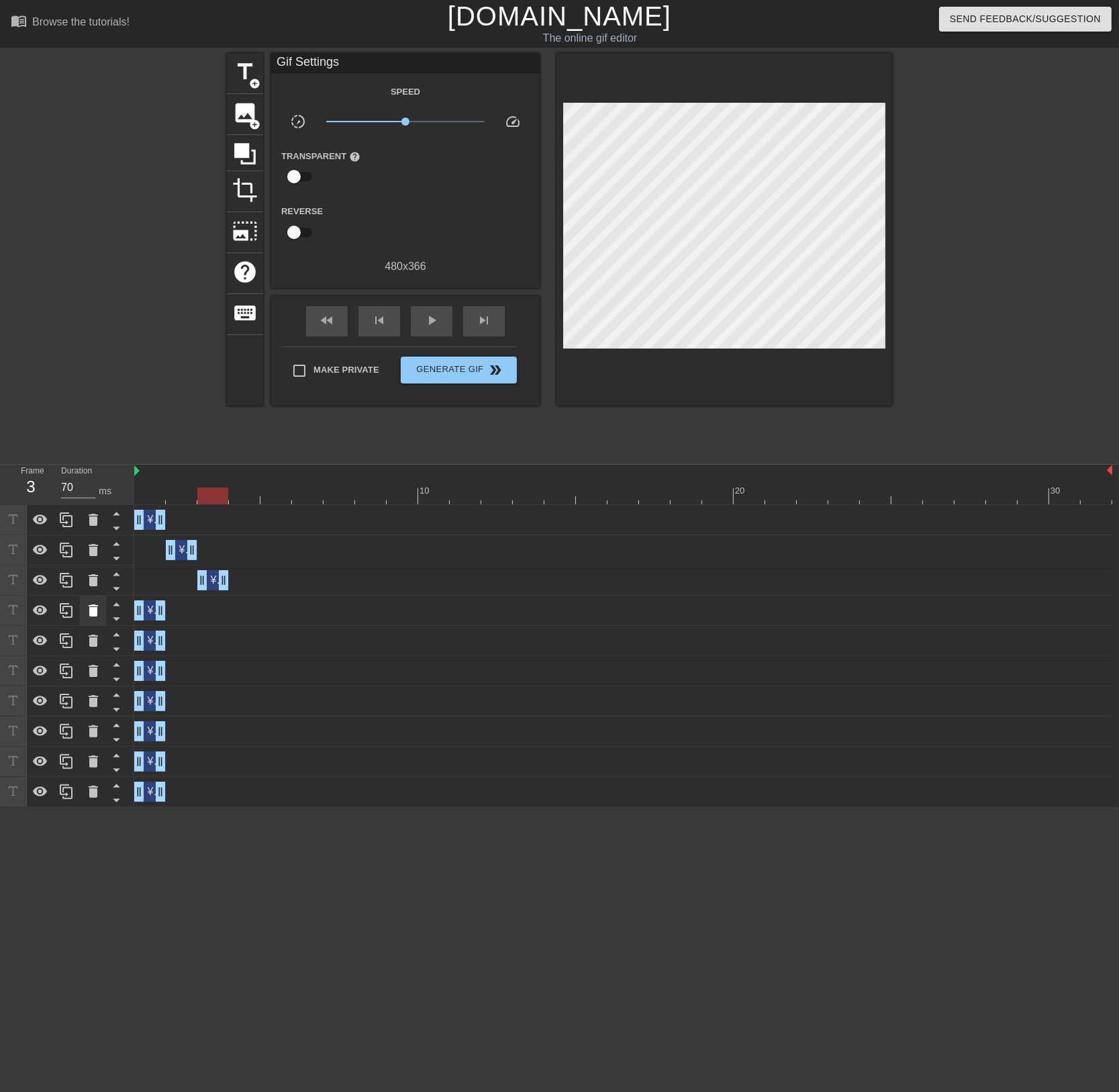
click at [90, 619] on div at bounding box center [93, 610] width 27 height 29
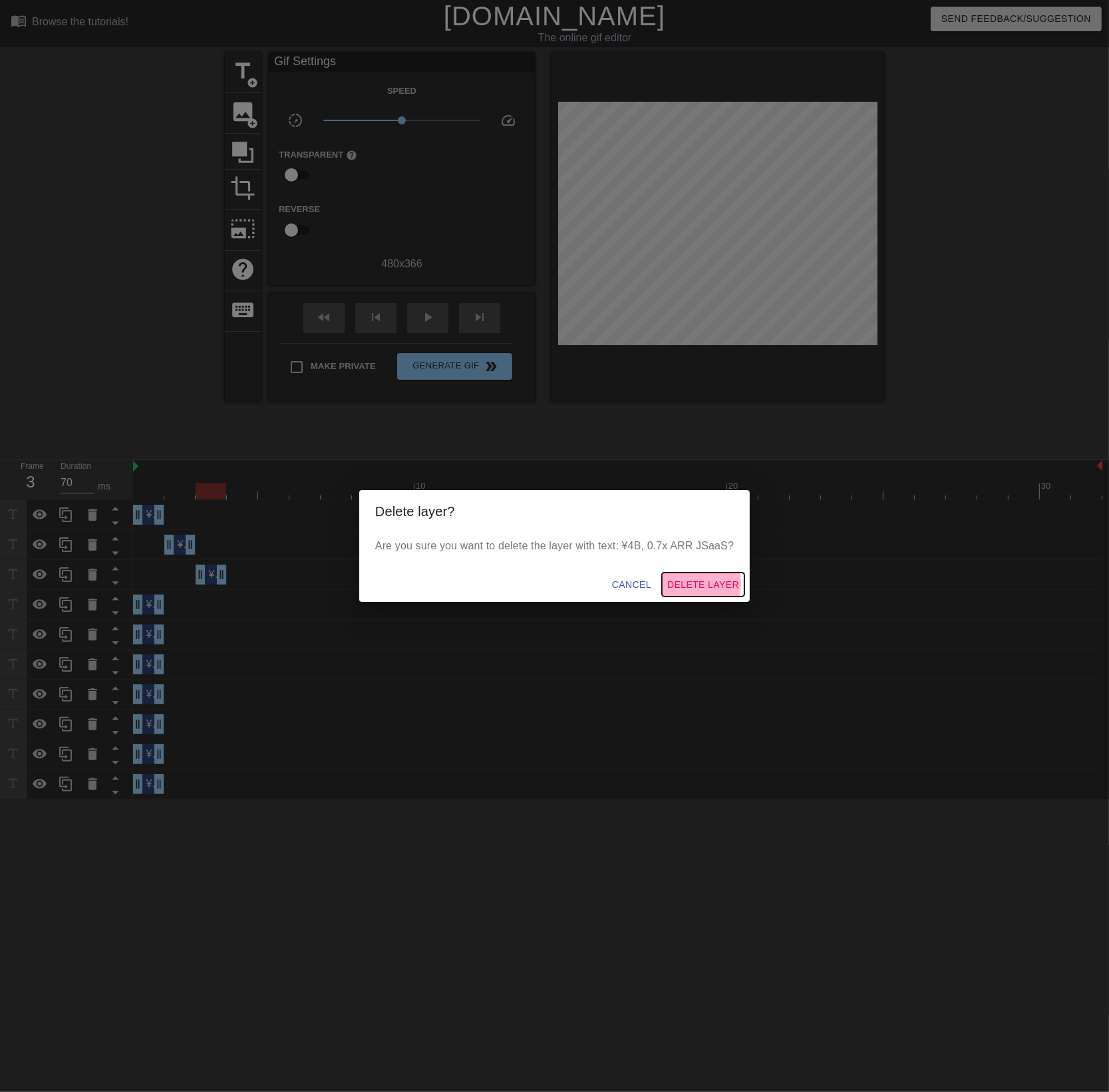
click at [689, 583] on span "Delete Layer" at bounding box center [703, 585] width 72 height 17
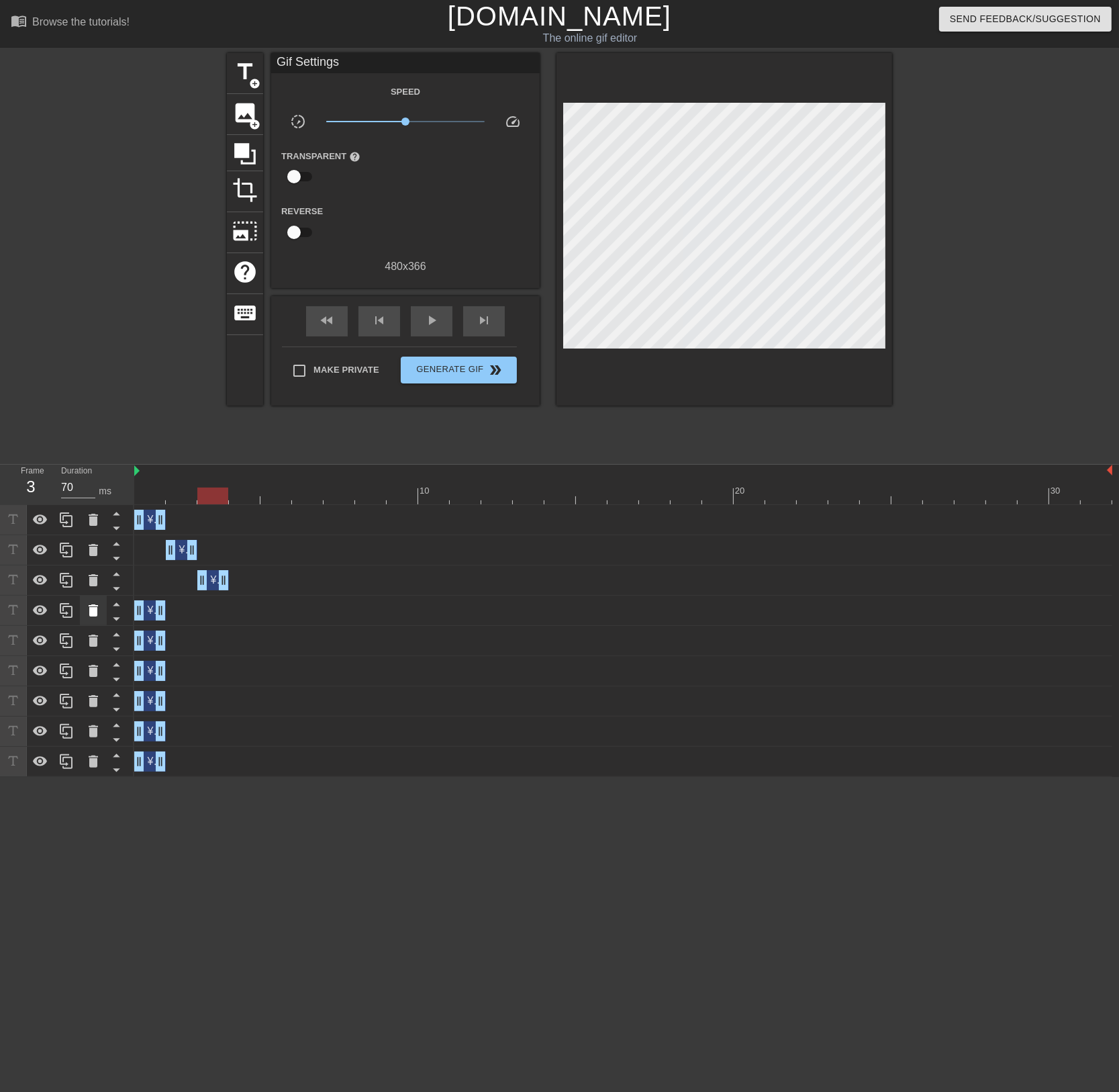
click at [86, 608] on icon at bounding box center [94, 610] width 16 height 16
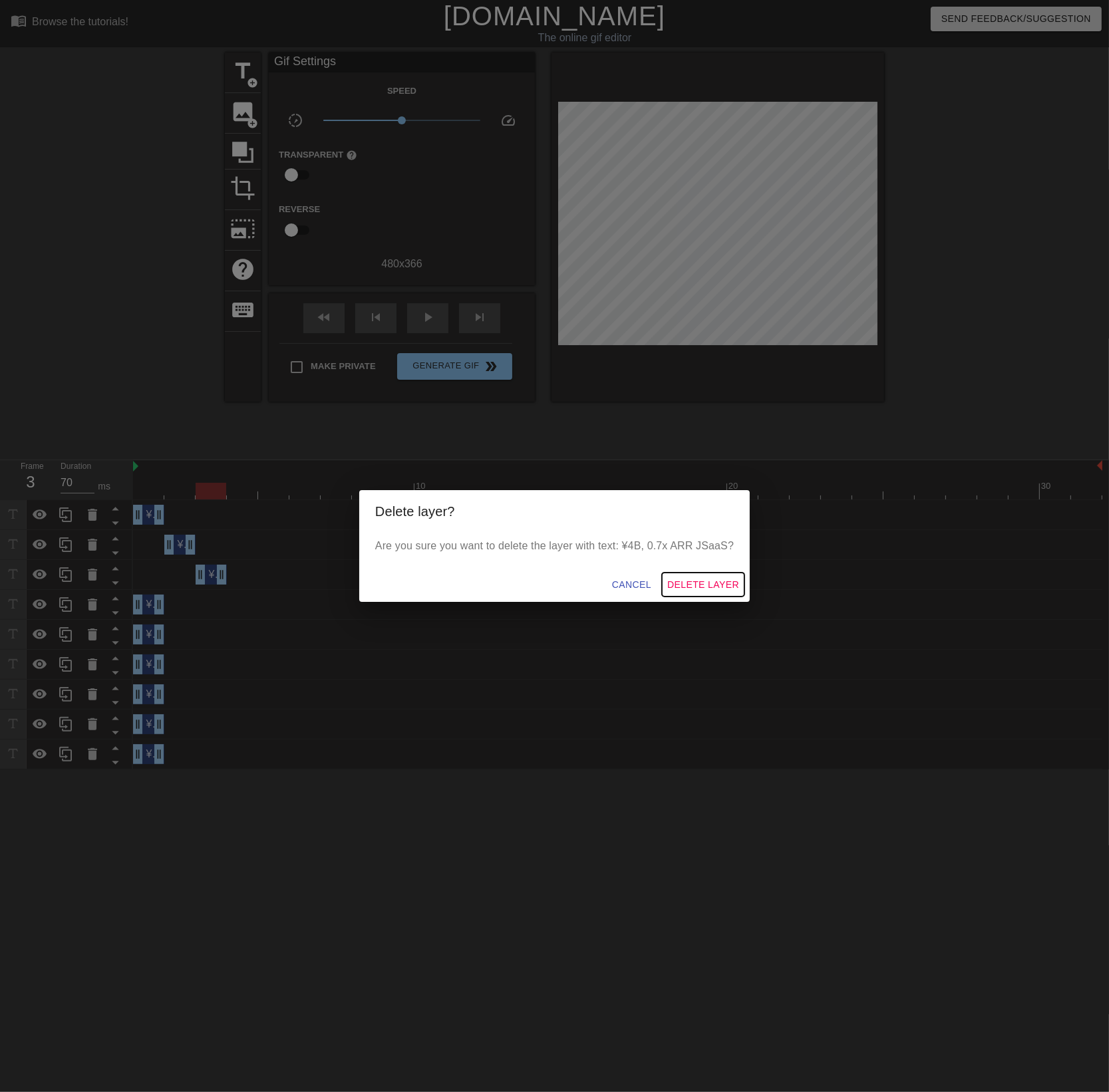
click at [695, 581] on span "Delete Layer" at bounding box center [703, 585] width 72 height 17
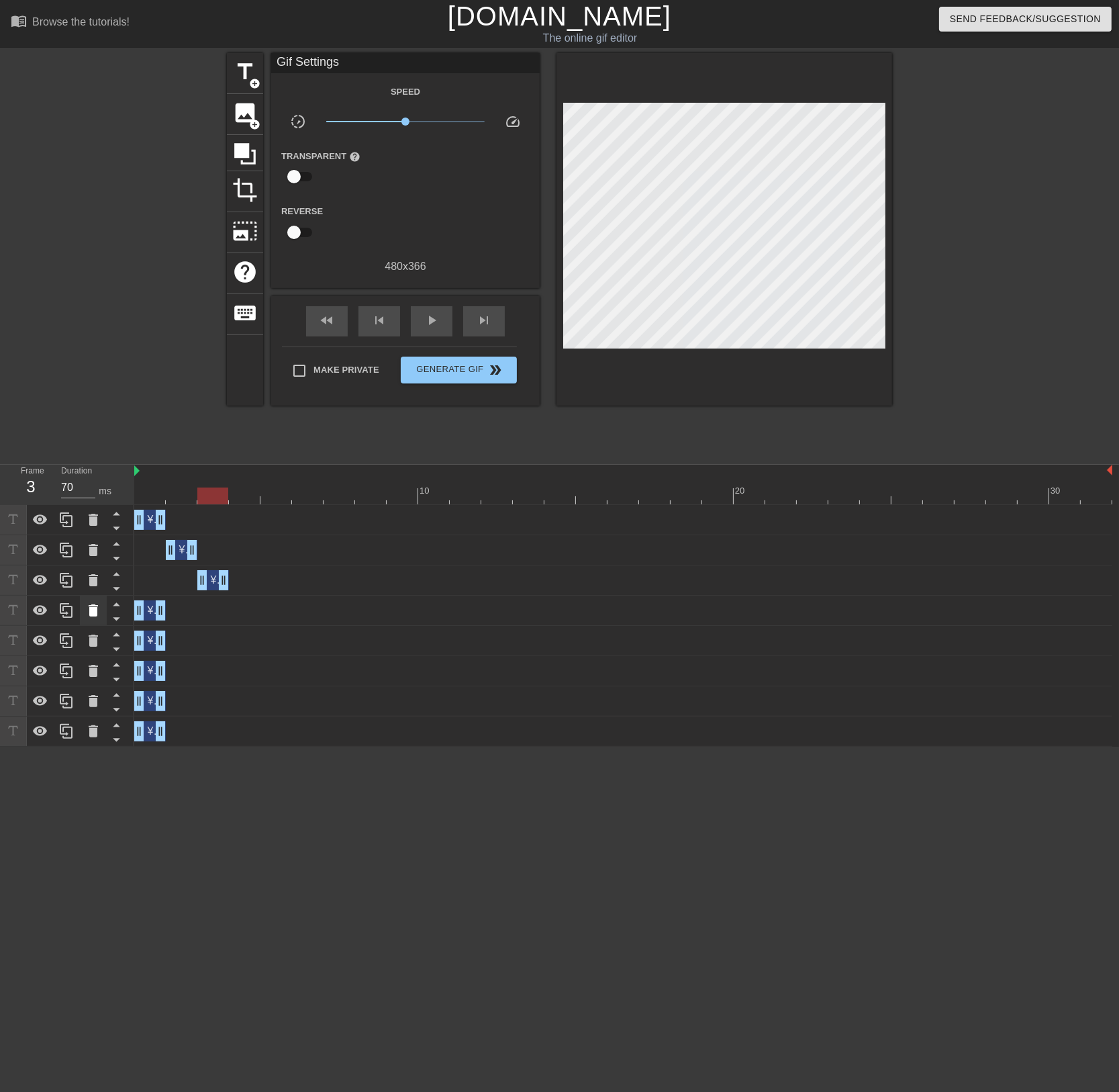
click at [94, 606] on icon at bounding box center [93, 610] width 10 height 12
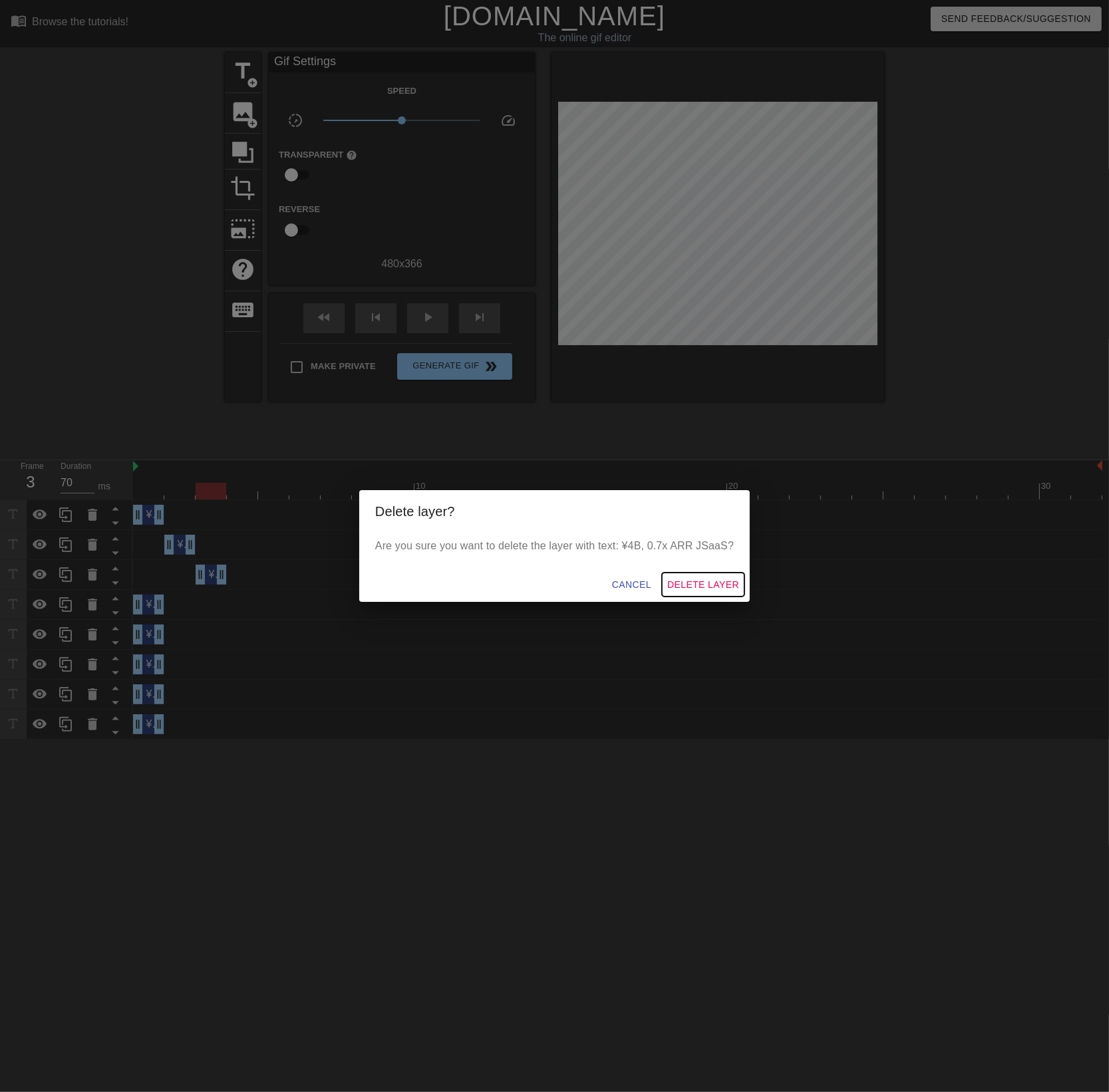
click at [697, 586] on span "Delete Layer" at bounding box center [703, 585] width 72 height 17
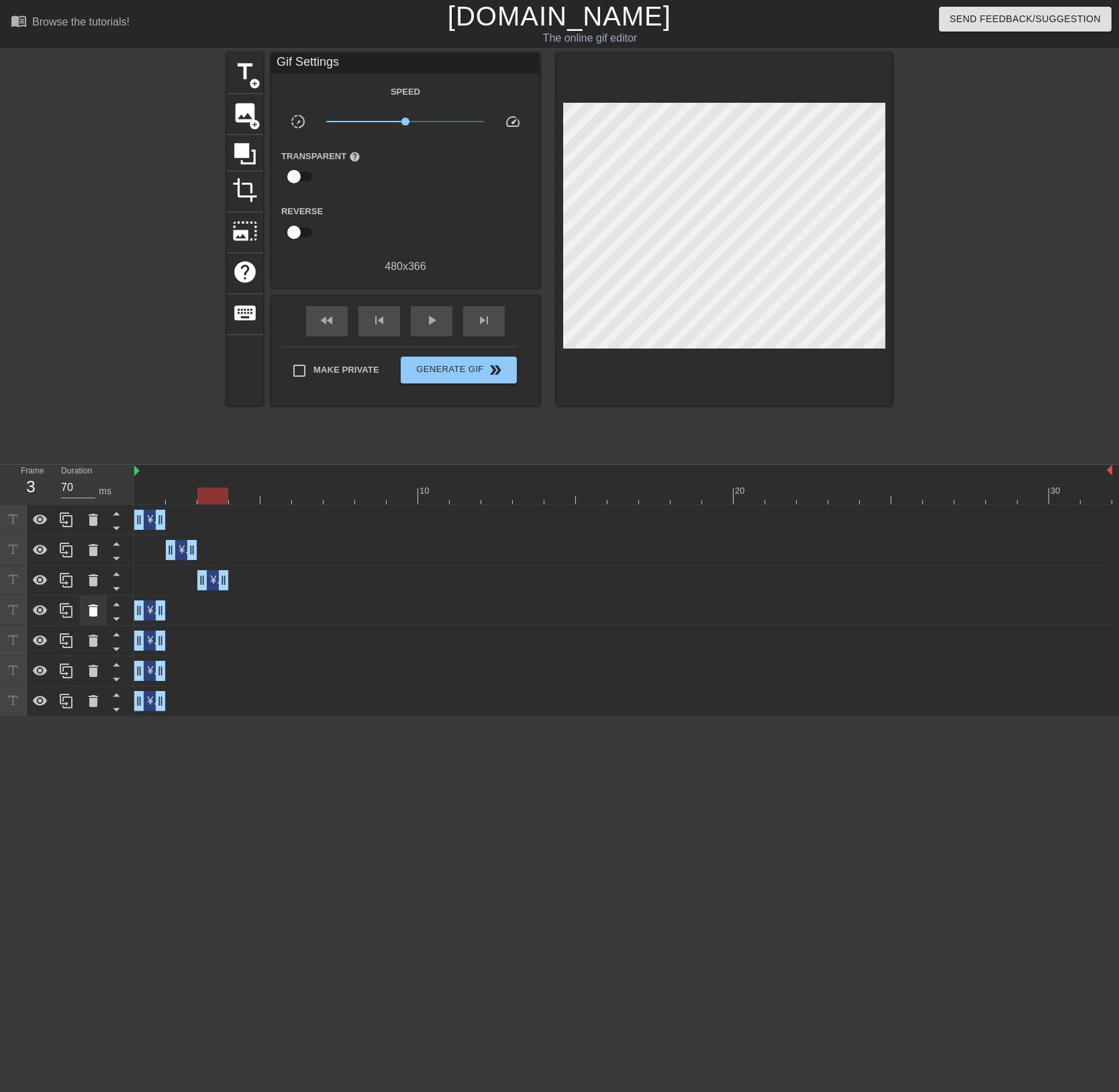
click at [102, 608] on div at bounding box center [93, 610] width 27 height 29
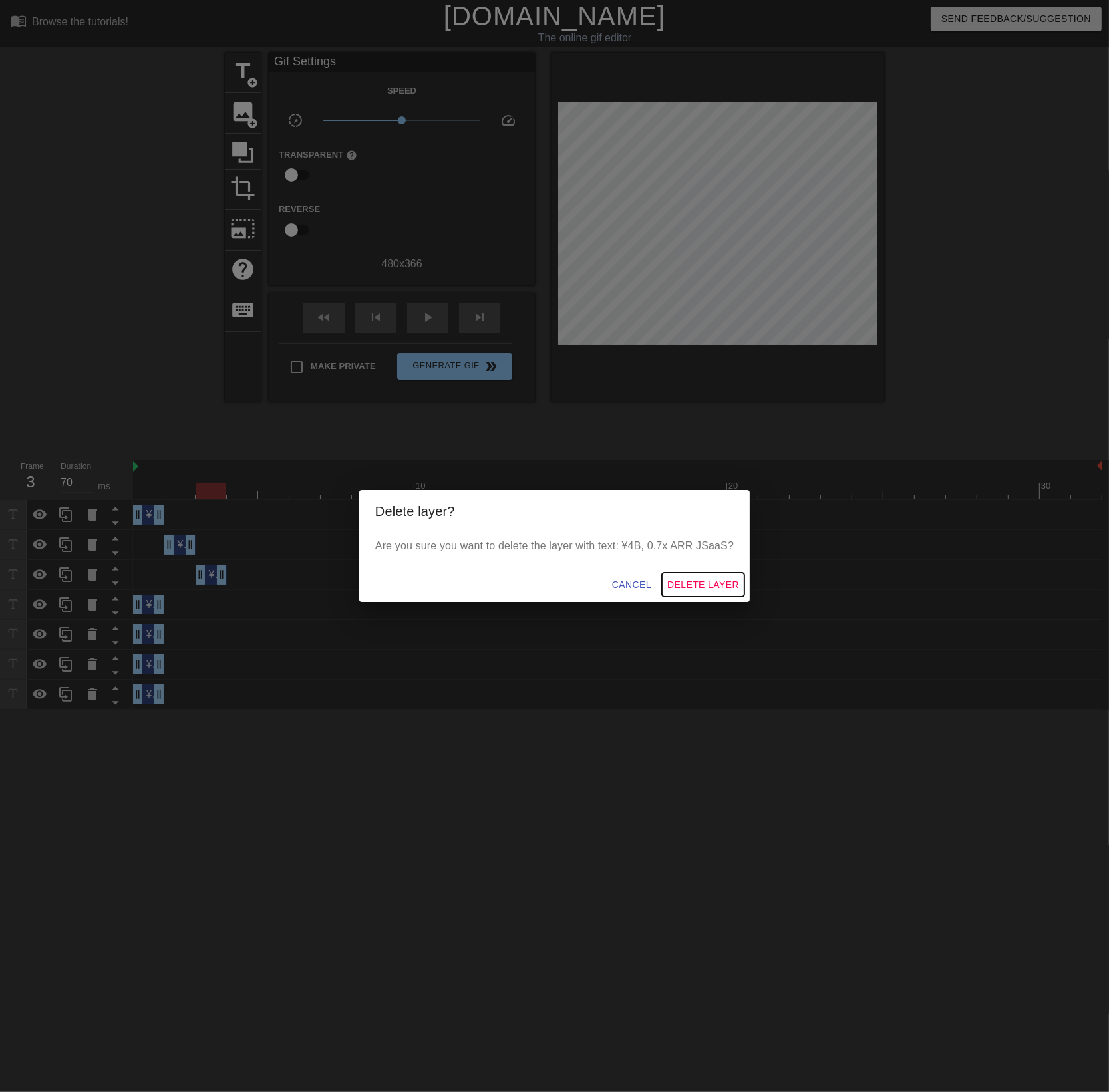
click at [697, 581] on span "Delete Layer" at bounding box center [703, 585] width 72 height 17
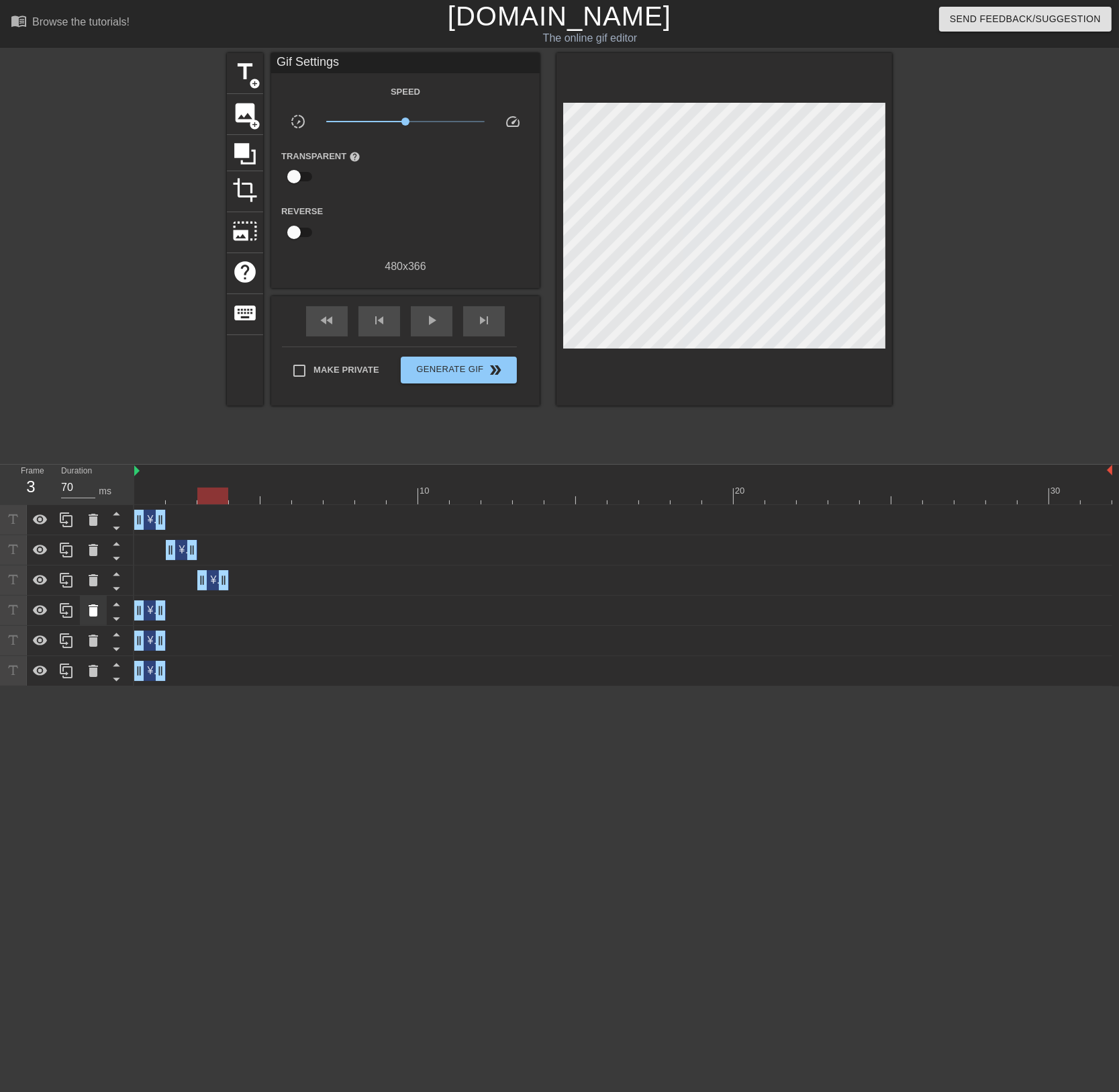
click at [97, 610] on icon at bounding box center [93, 610] width 10 height 12
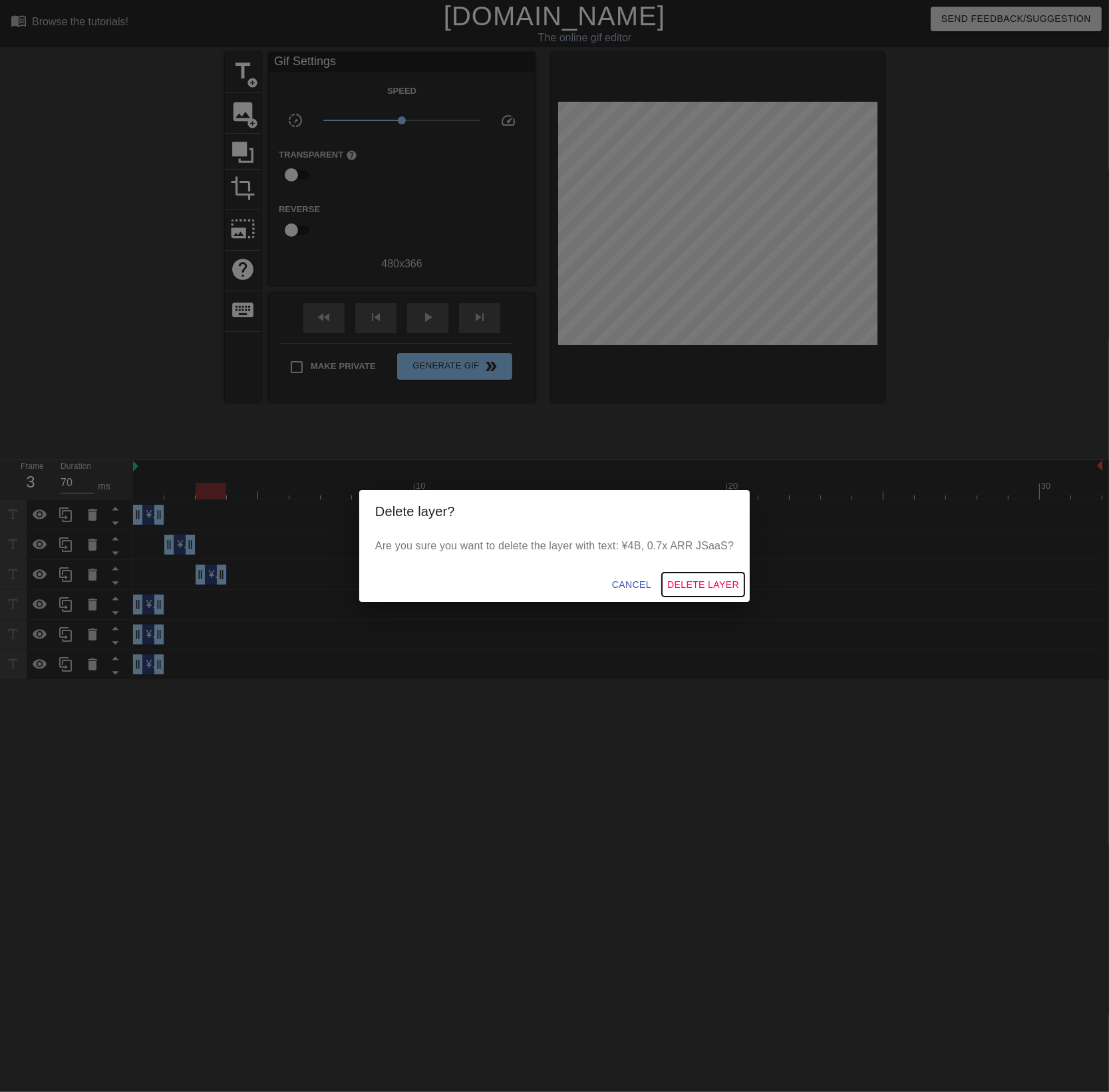
click at [684, 581] on span "Delete Layer" at bounding box center [703, 585] width 72 height 17
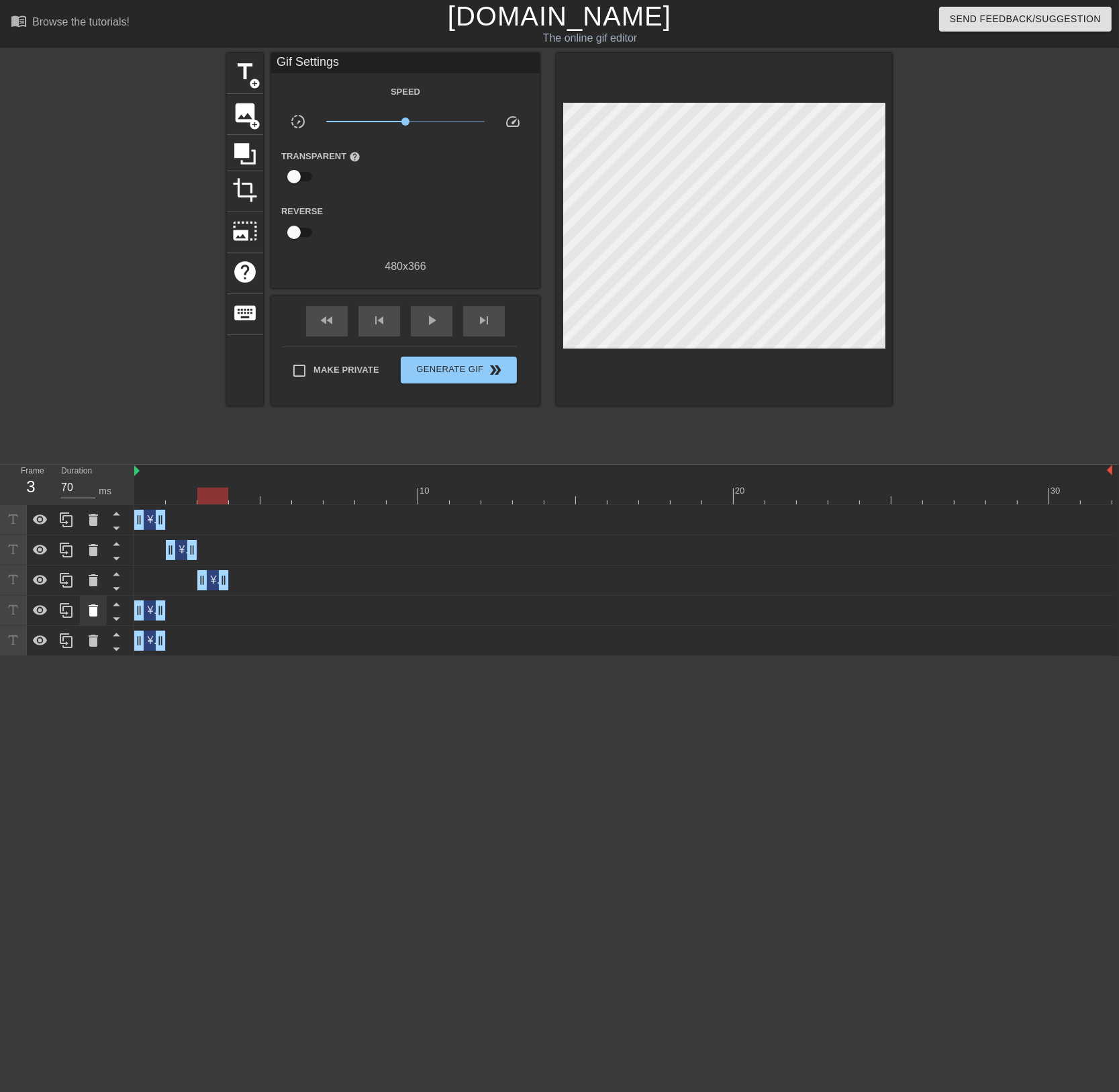
click at [99, 610] on icon at bounding box center [94, 610] width 16 height 16
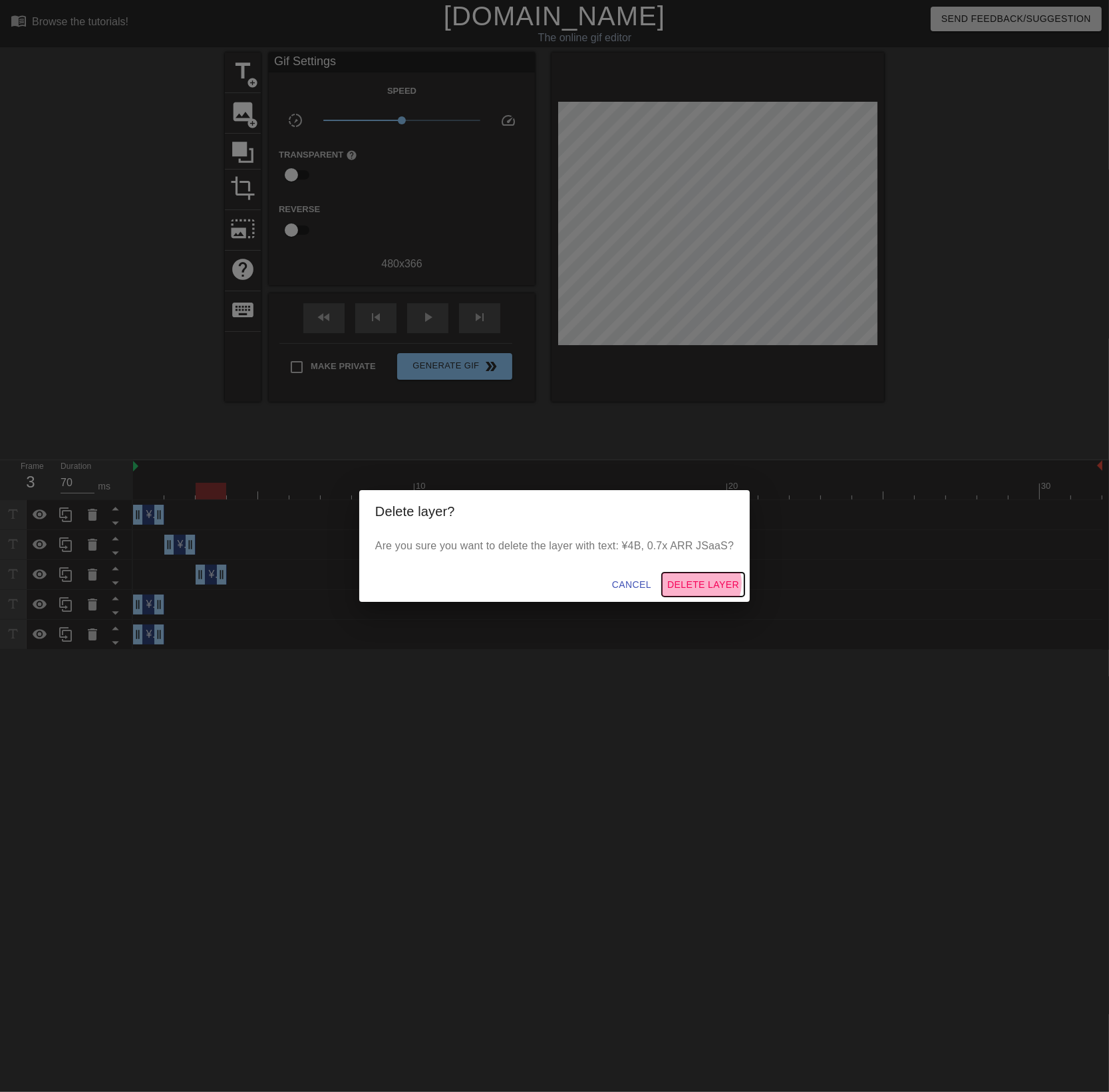
click at [700, 583] on span "Delete Layer" at bounding box center [703, 585] width 72 height 17
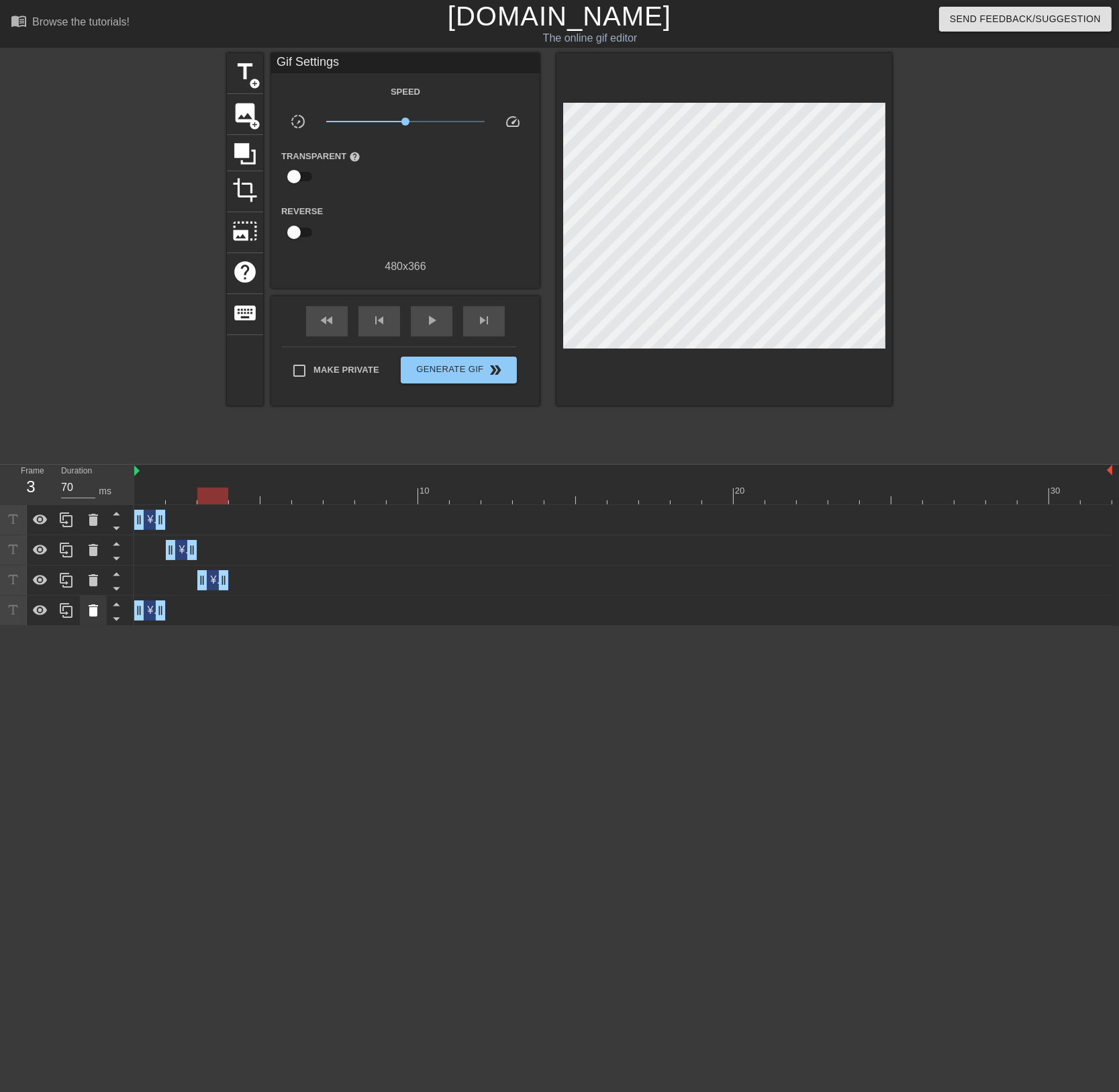
click at [97, 612] on icon at bounding box center [93, 610] width 10 height 12
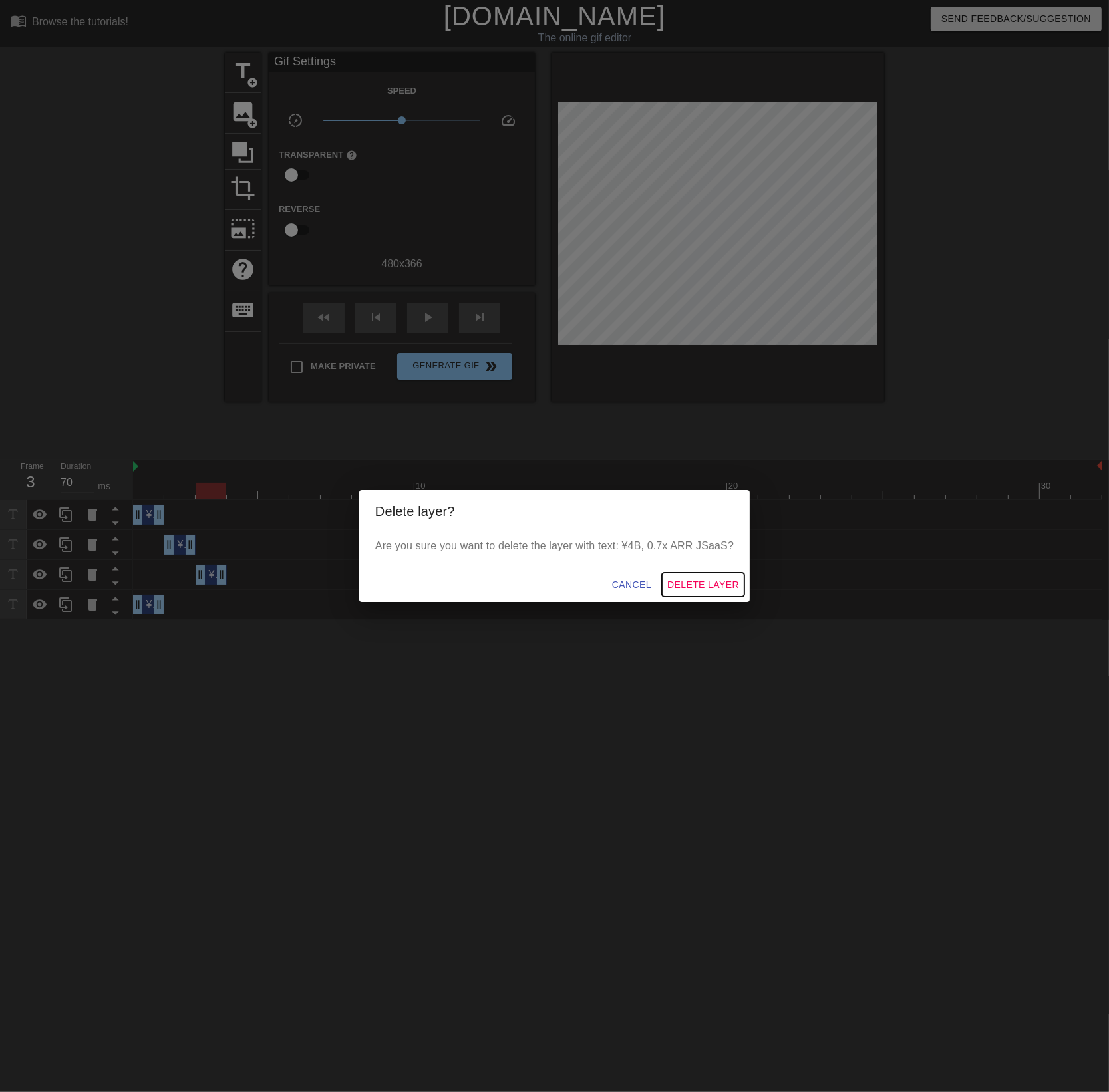
click at [694, 581] on span "Delete Layer" at bounding box center [703, 585] width 72 height 17
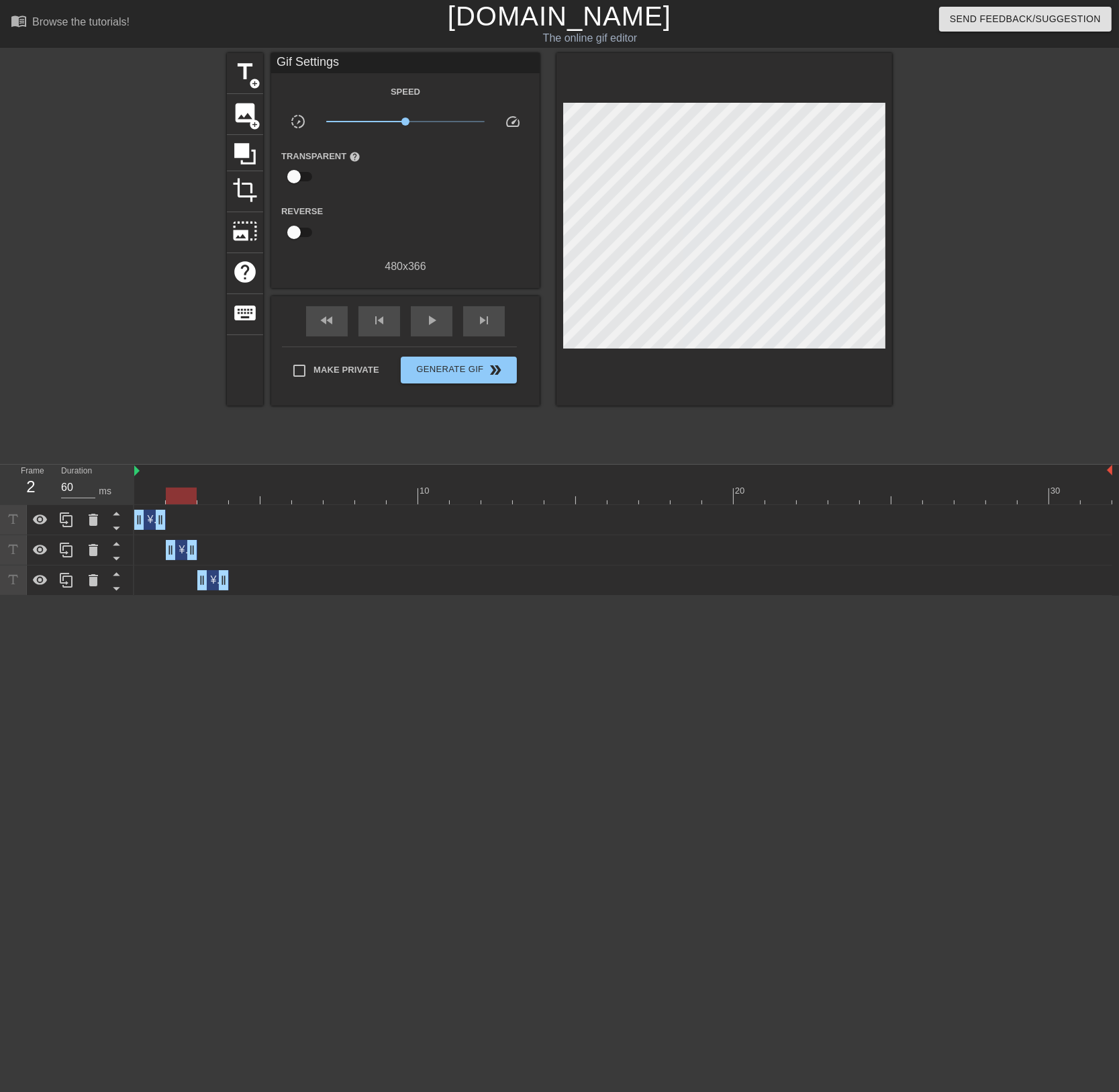
drag, startPoint x: 206, startPoint y: 496, endPoint x: 196, endPoint y: 494, distance: 10.2
click at [196, 494] on div at bounding box center [181, 496] width 31 height 17
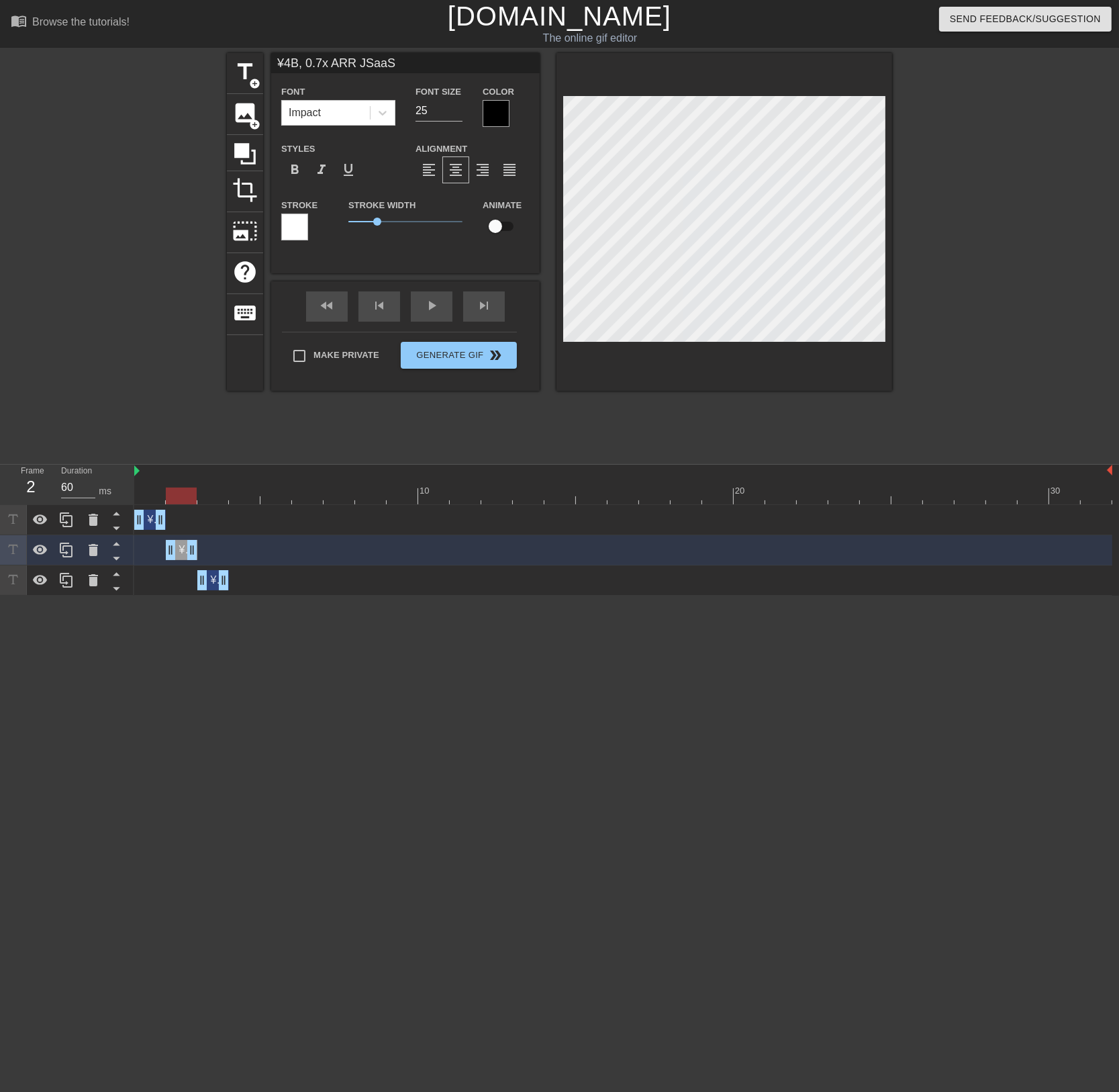
type input "70"
drag, startPoint x: 180, startPoint y: 491, endPoint x: 209, endPoint y: 489, distance: 29.1
click at [209, 489] on div at bounding box center [213, 496] width 31 height 17
click at [213, 579] on div "¥4B, 0.7x ARR JSaaS drag_handle drag_handle" at bounding box center [213, 580] width 32 height 20
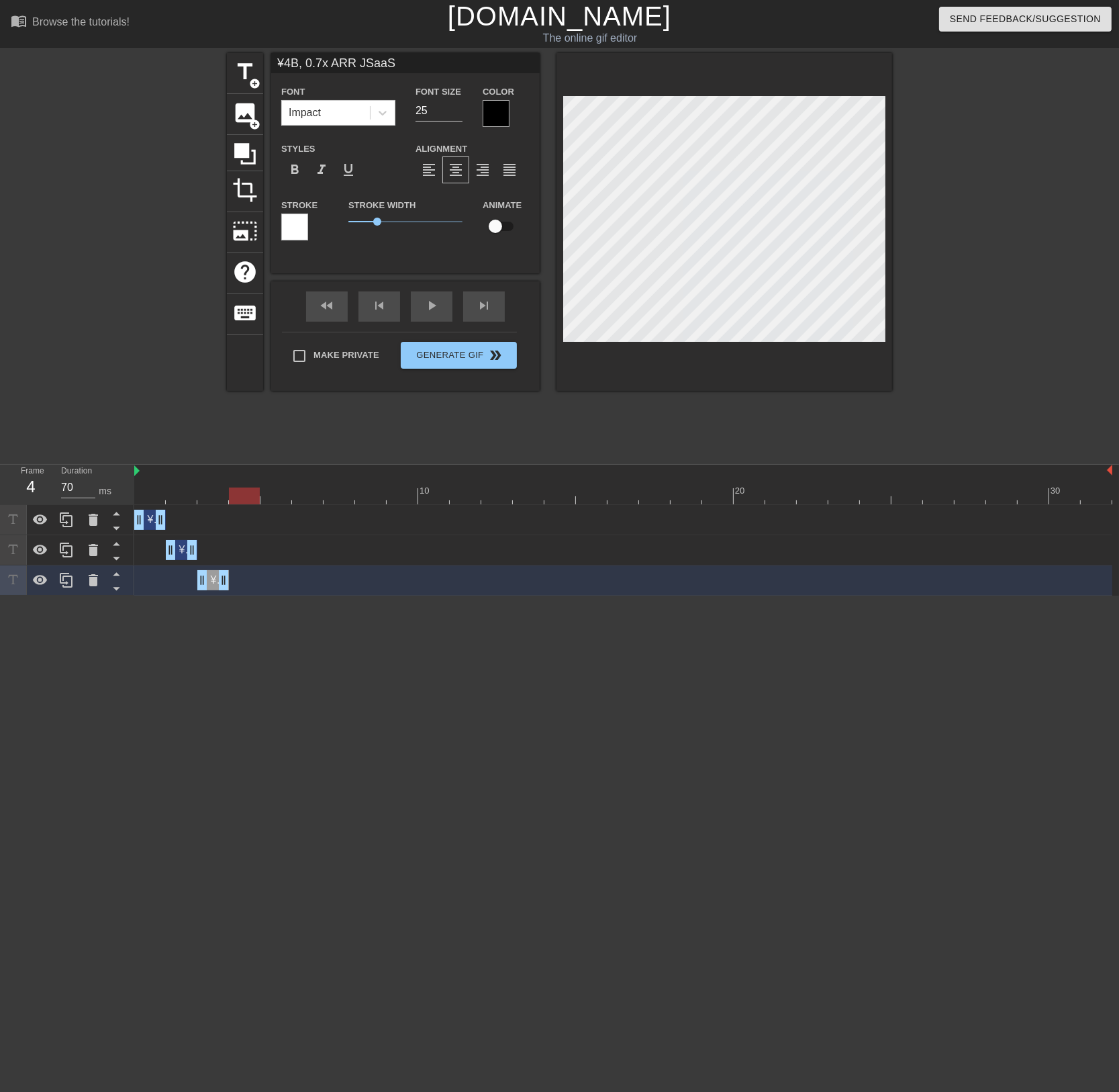
drag, startPoint x: 212, startPoint y: 499, endPoint x: 234, endPoint y: 495, distance: 22.4
click at [234, 495] on div at bounding box center [245, 496] width 31 height 17
click at [60, 581] on icon at bounding box center [66, 580] width 13 height 15
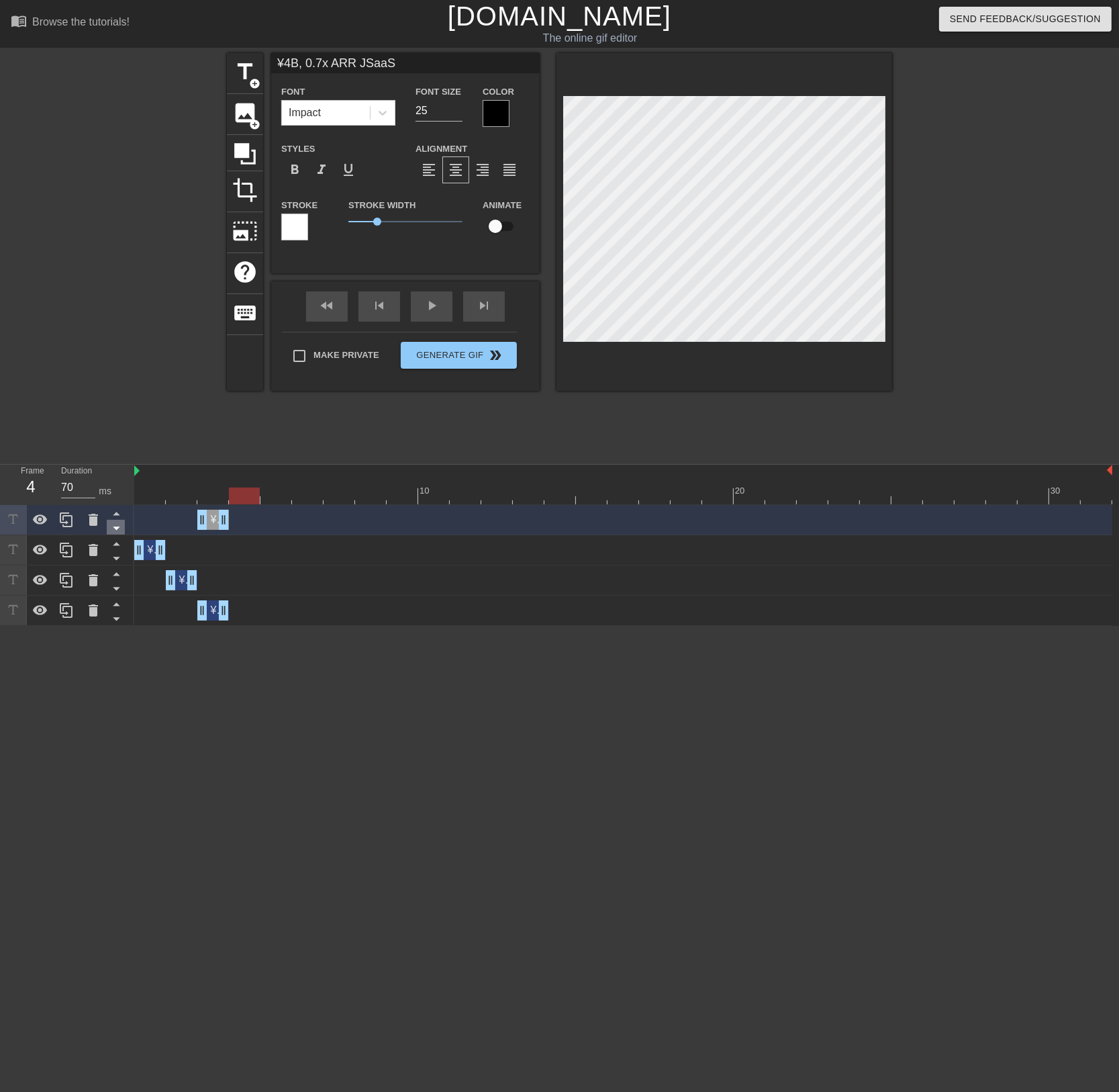
click at [119, 530] on icon at bounding box center [116, 528] width 17 height 17
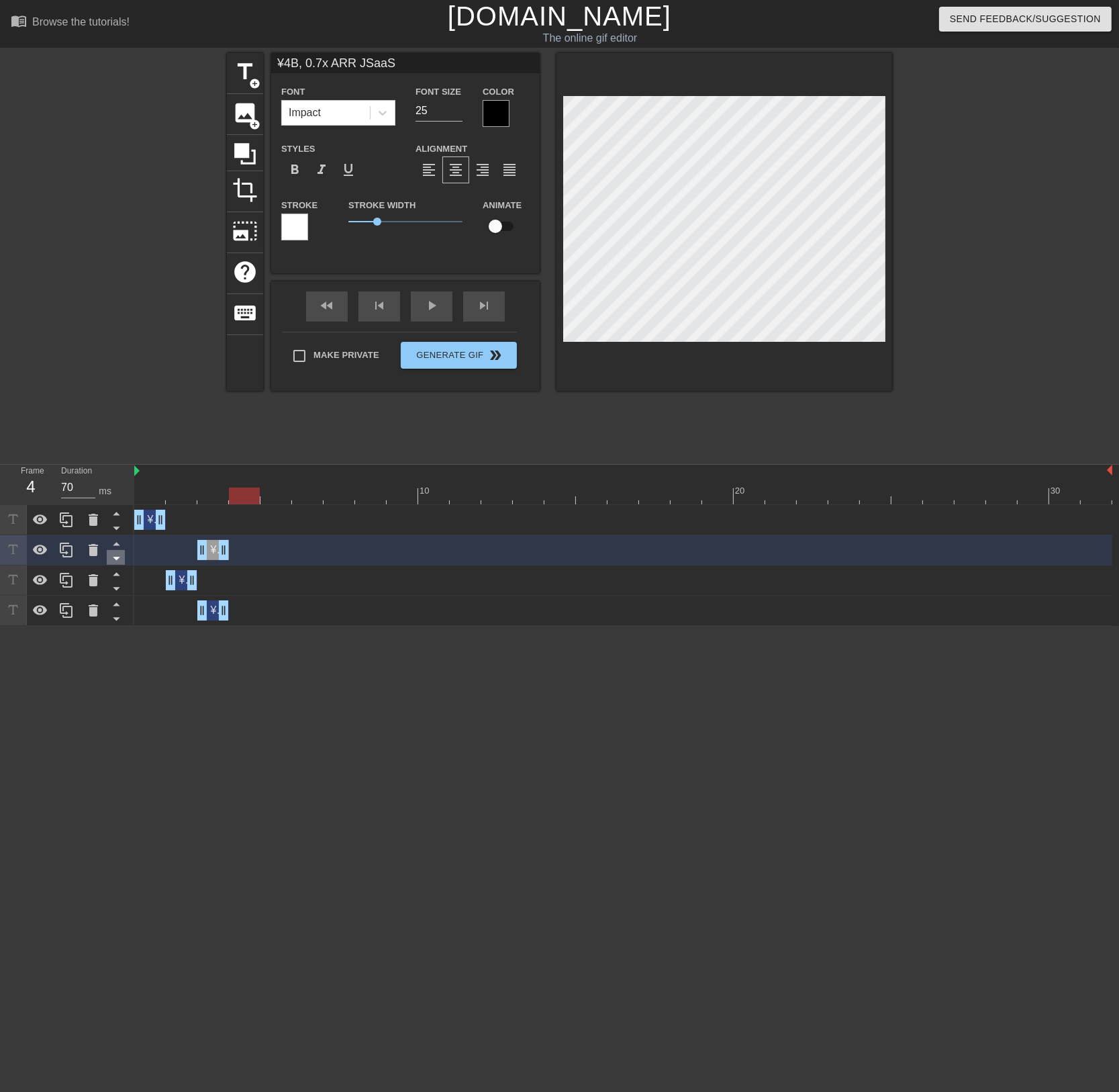
click at [113, 561] on icon at bounding box center [116, 558] width 17 height 17
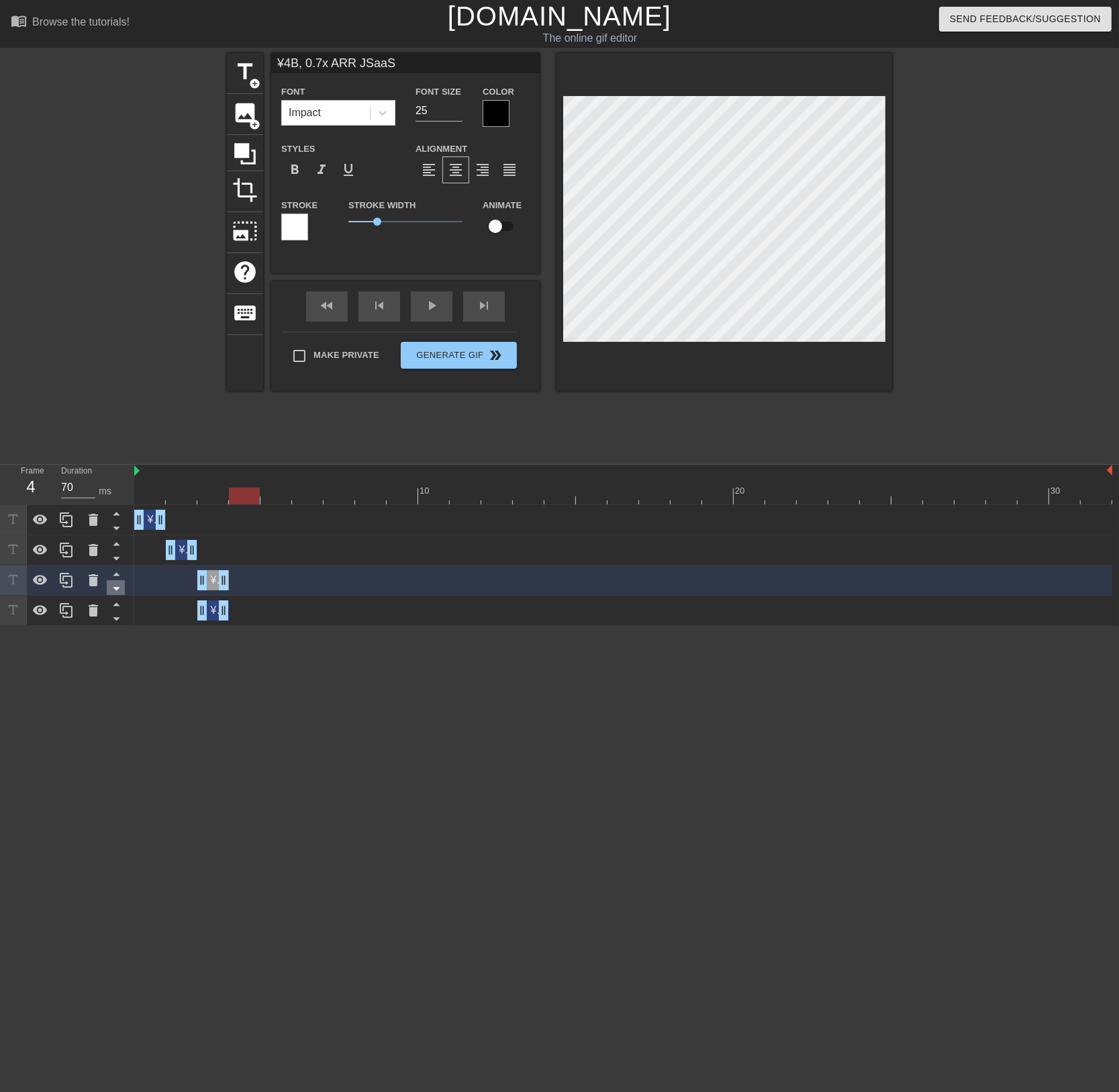
click at [117, 587] on icon at bounding box center [116, 588] width 17 height 17
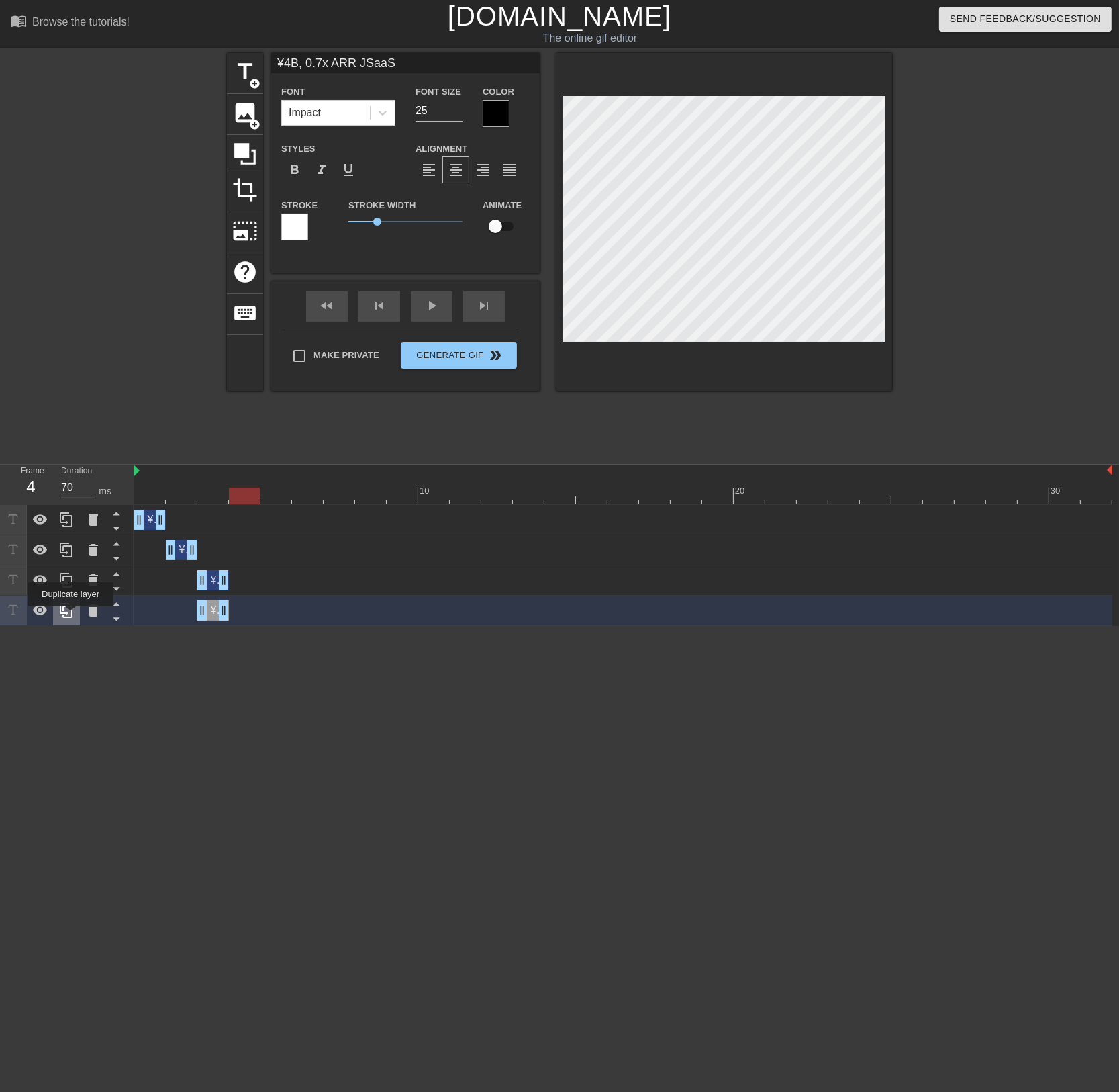
click at [71, 616] on icon at bounding box center [66, 610] width 16 height 16
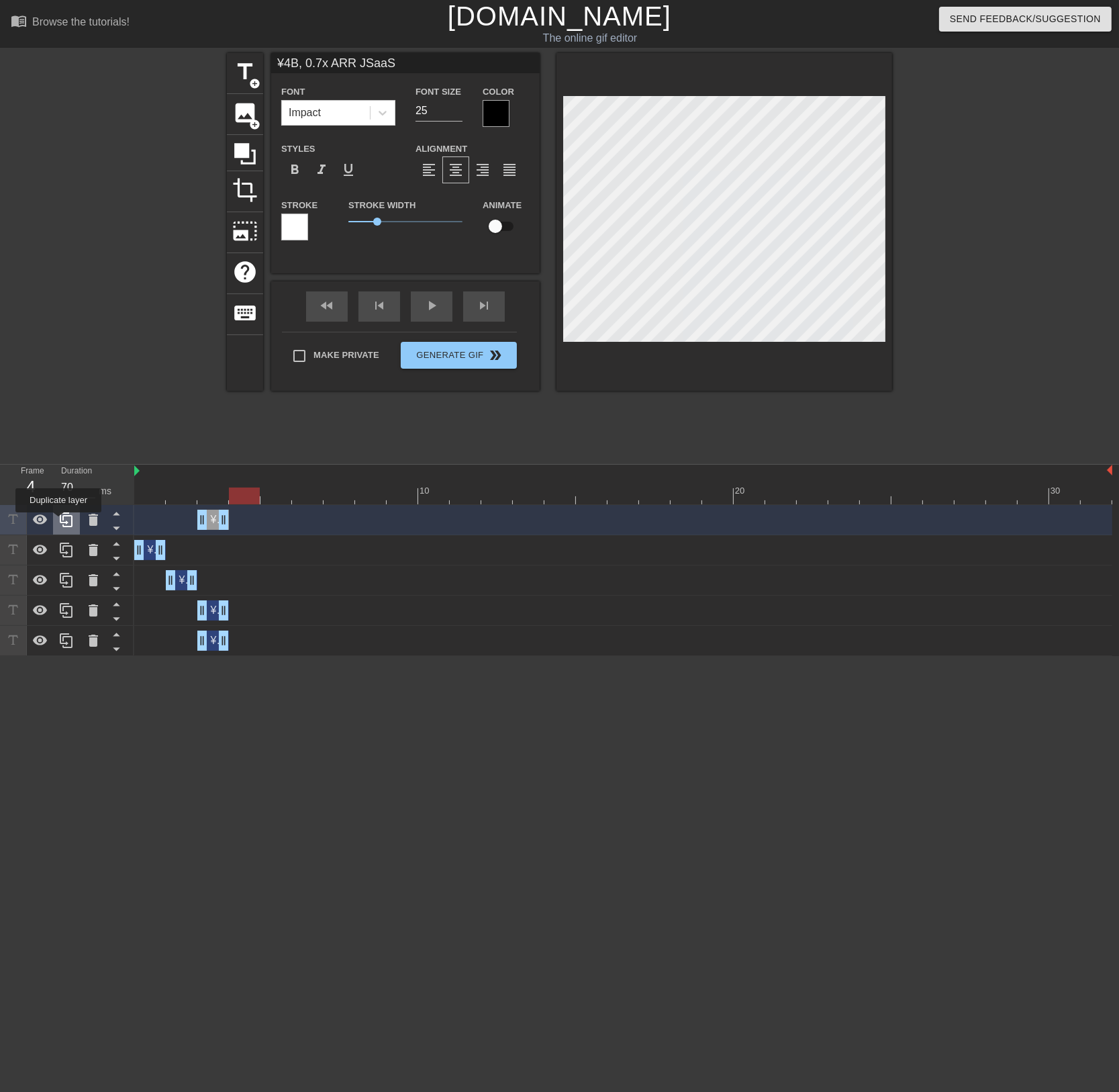
click at [58, 522] on icon at bounding box center [66, 519] width 16 height 16
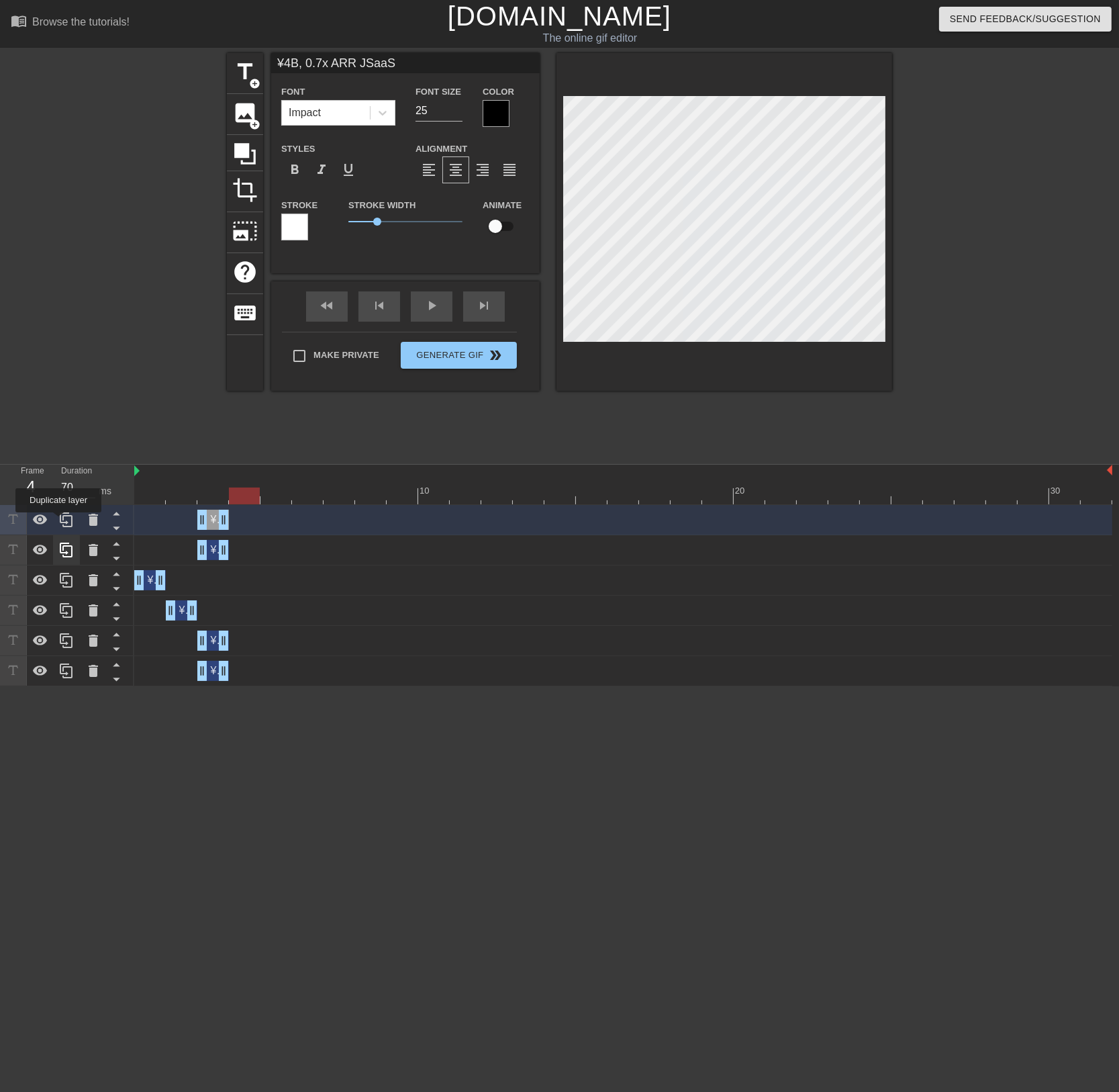
click at [58, 522] on icon at bounding box center [66, 519] width 16 height 16
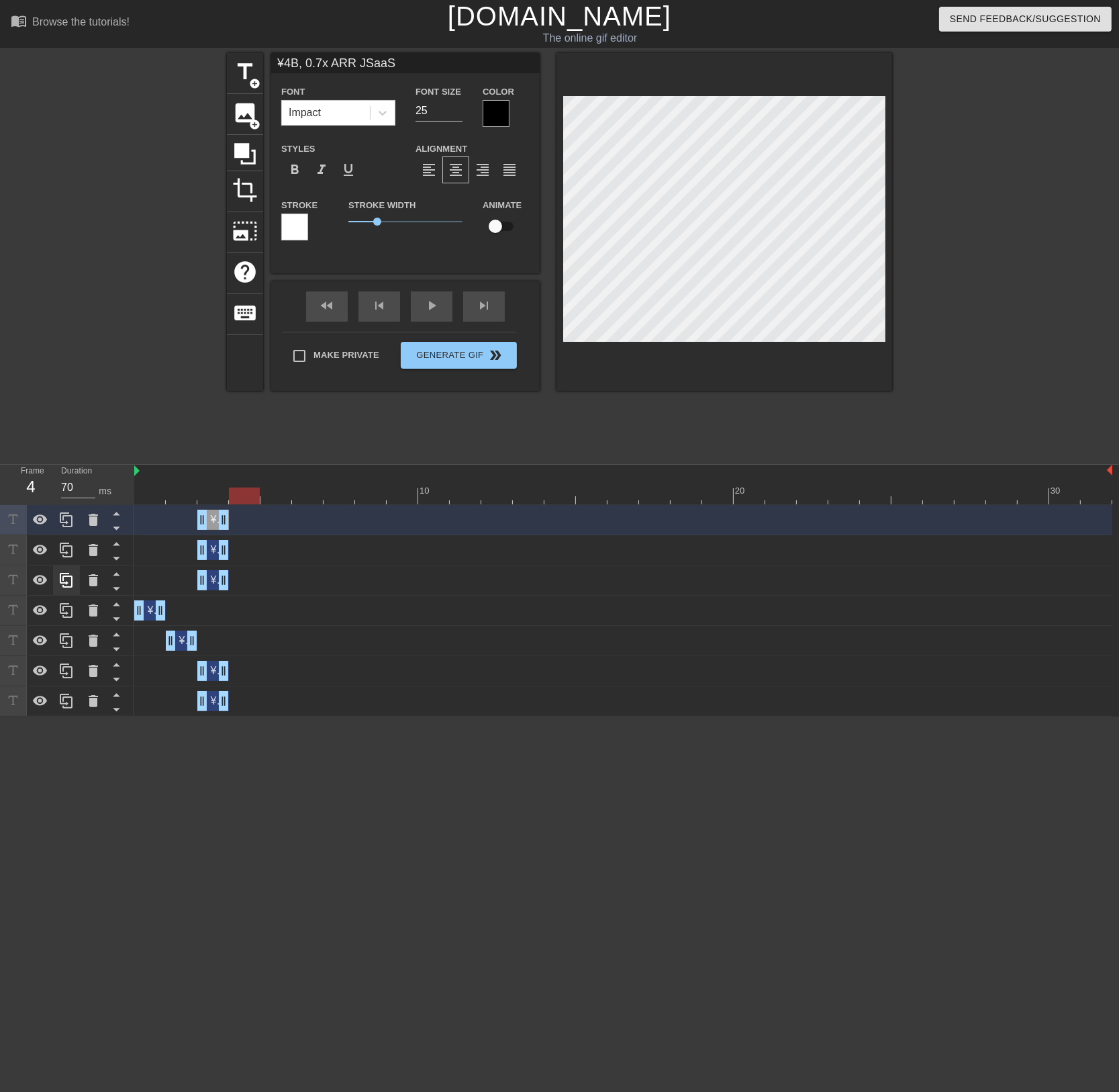
click at [58, 522] on div at bounding box center [67, 610] width 134 height 211
click at [58, 522] on icon at bounding box center [66, 519] width 16 height 16
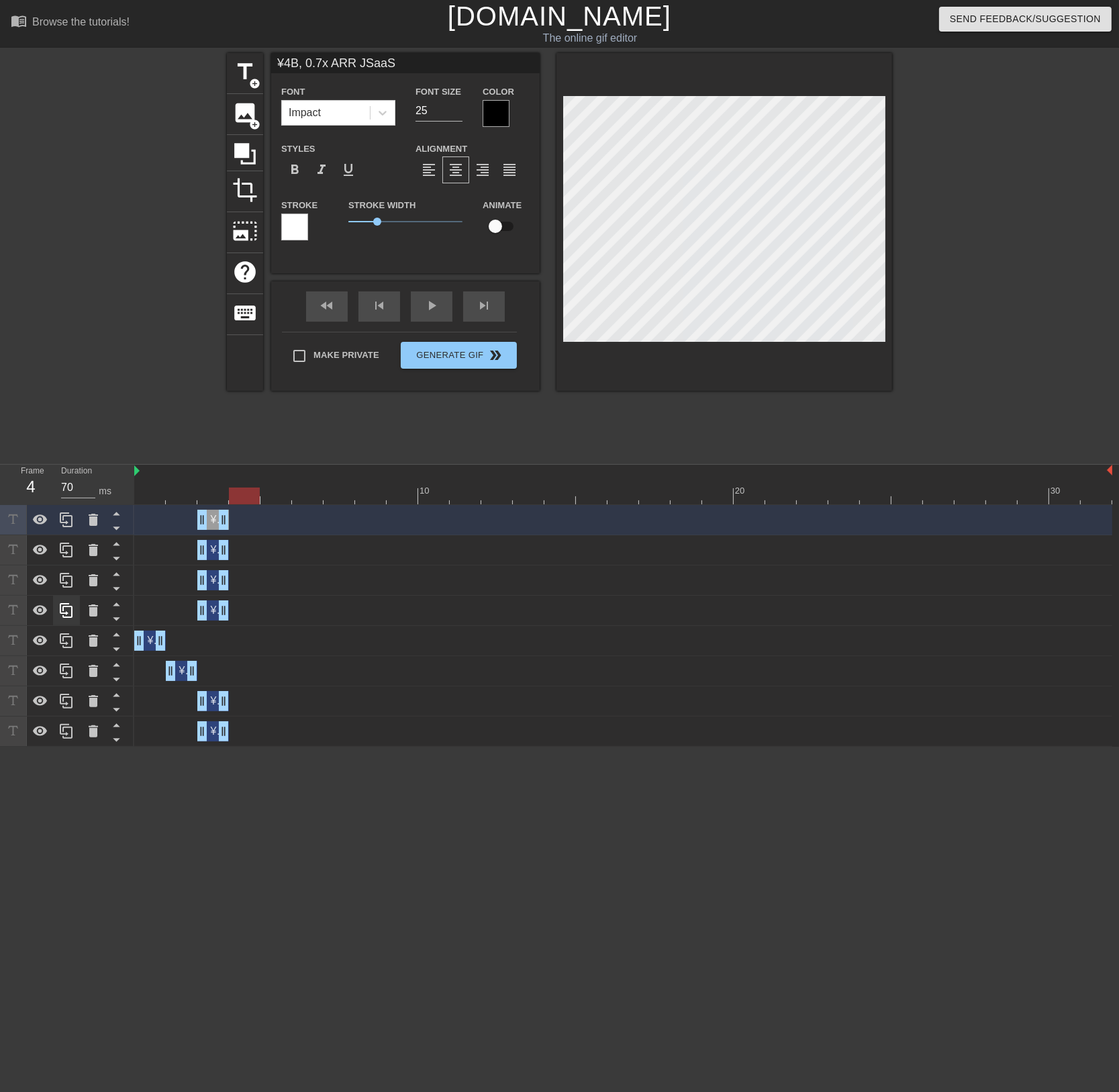
click at [58, 522] on div at bounding box center [67, 626] width 134 height 242
click at [58, 522] on icon at bounding box center [66, 519] width 16 height 16
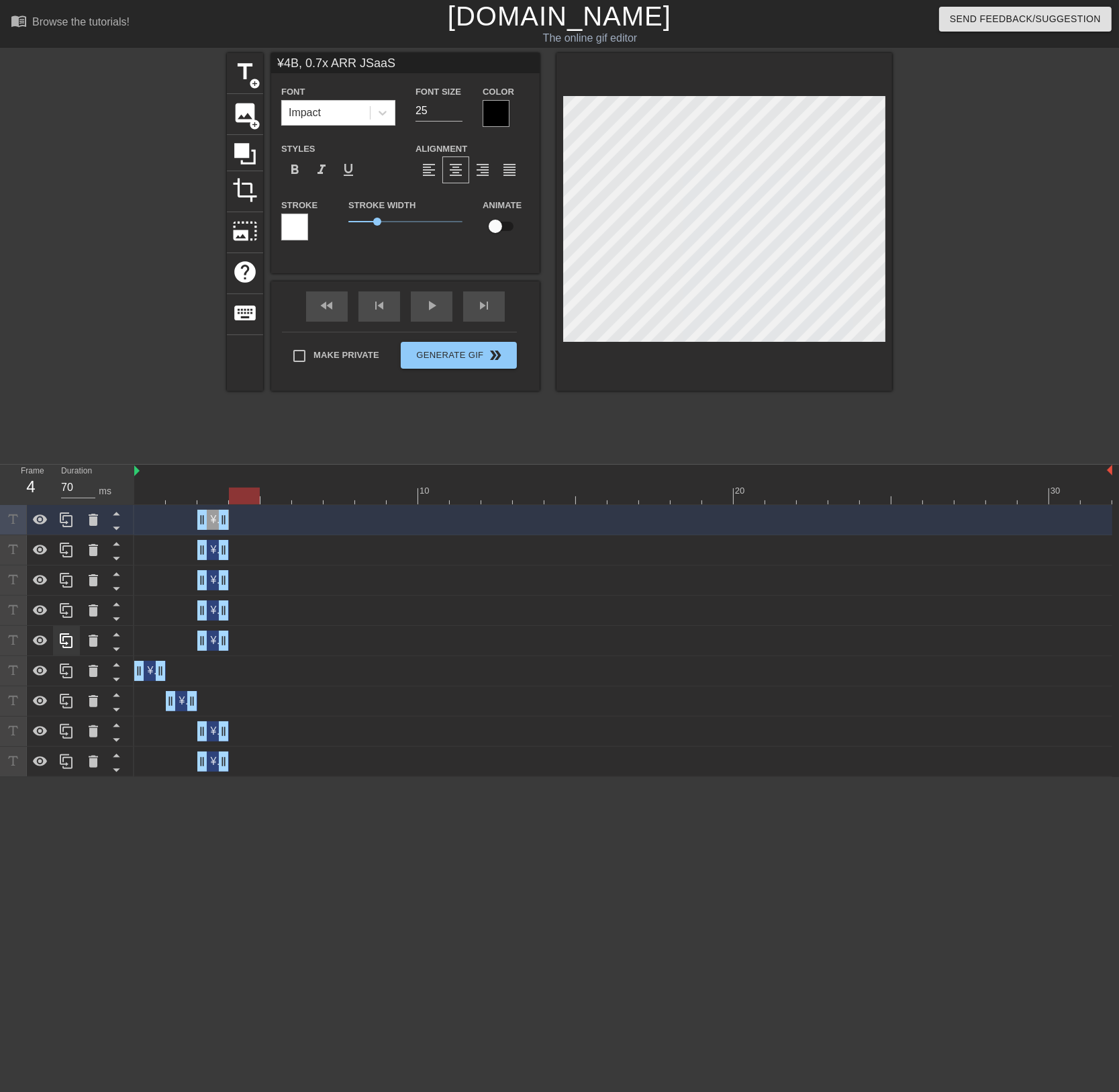
click at [58, 522] on div at bounding box center [67, 640] width 134 height 272
click at [58, 522] on icon at bounding box center [66, 519] width 16 height 16
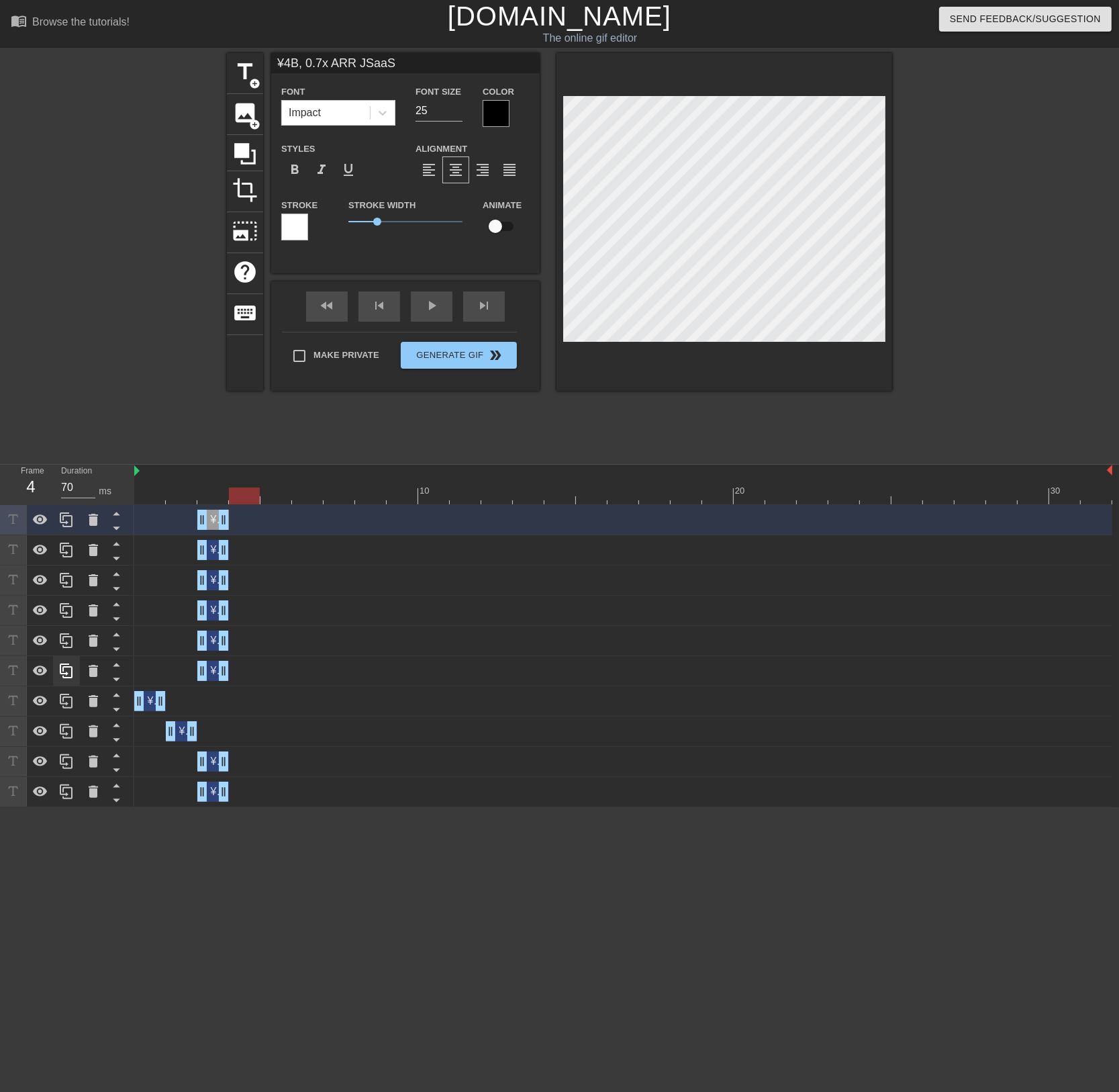
click at [58, 522] on div at bounding box center [67, 656] width 134 height 302
click at [58, 522] on icon at bounding box center [66, 519] width 16 height 16
click at [58, 522] on div at bounding box center [67, 656] width 134 height 302
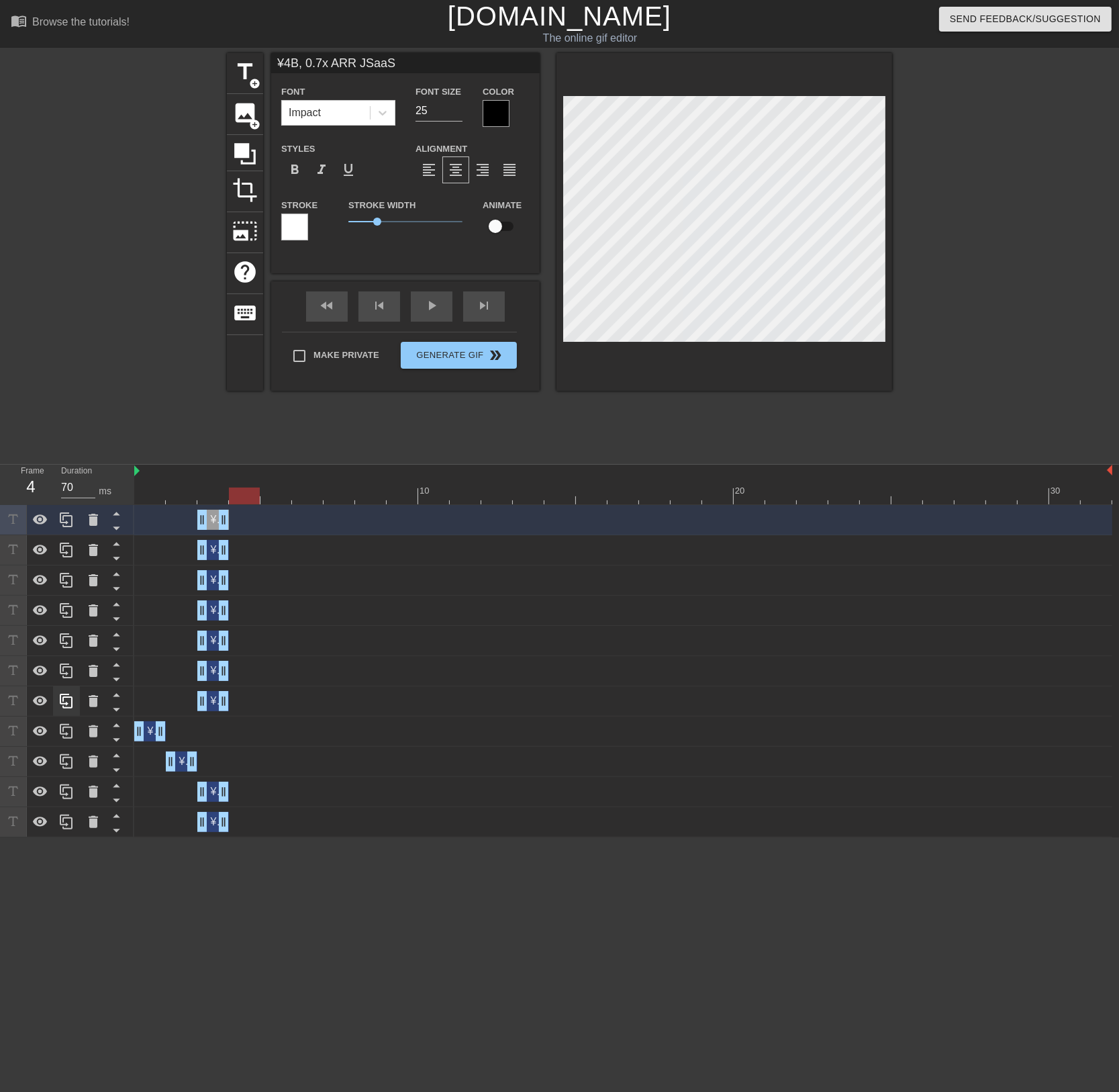
click at [58, 522] on icon at bounding box center [66, 519] width 16 height 16
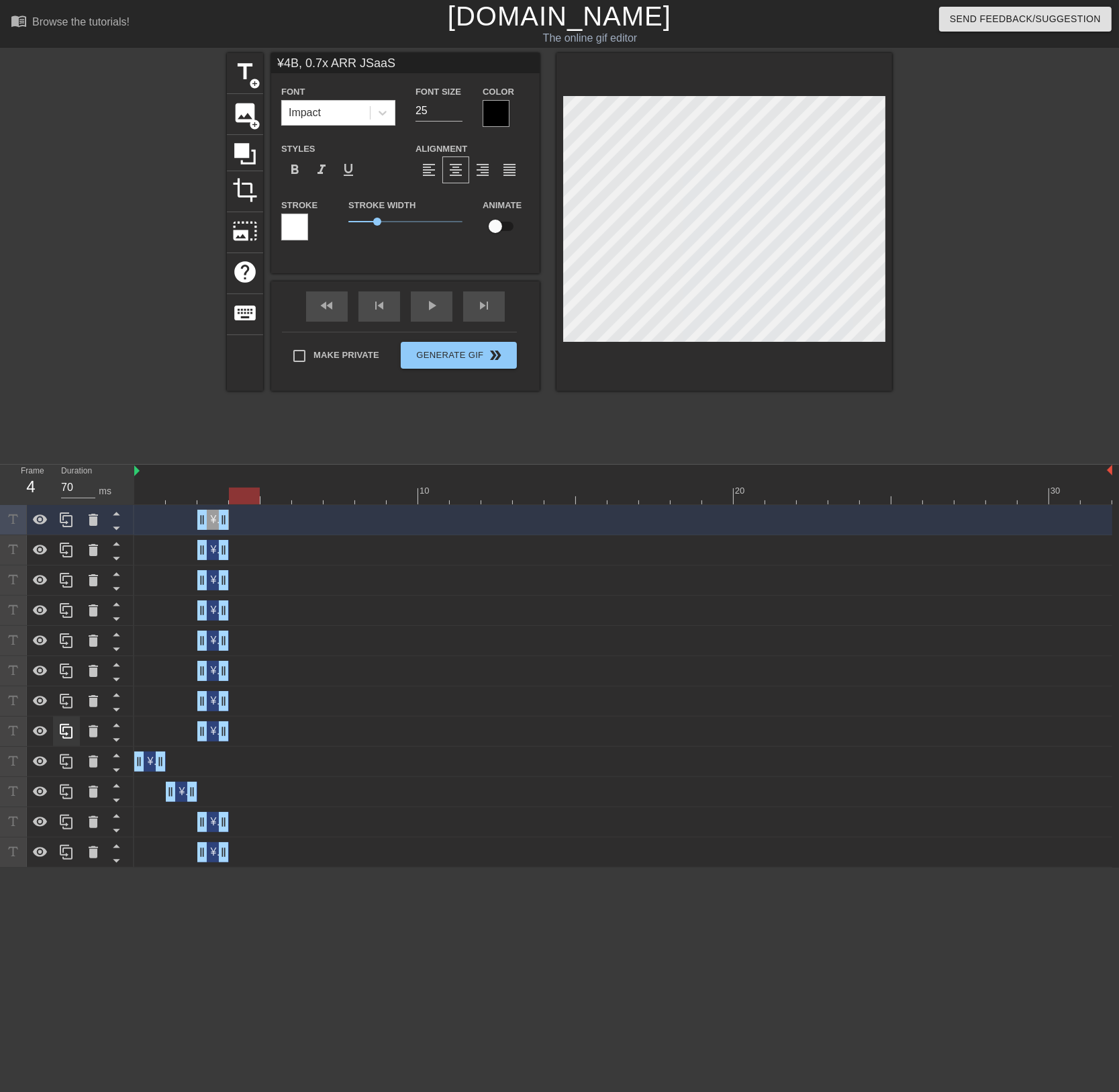
click at [58, 522] on div at bounding box center [67, 686] width 134 height 363
click at [58, 522] on icon at bounding box center [66, 519] width 16 height 16
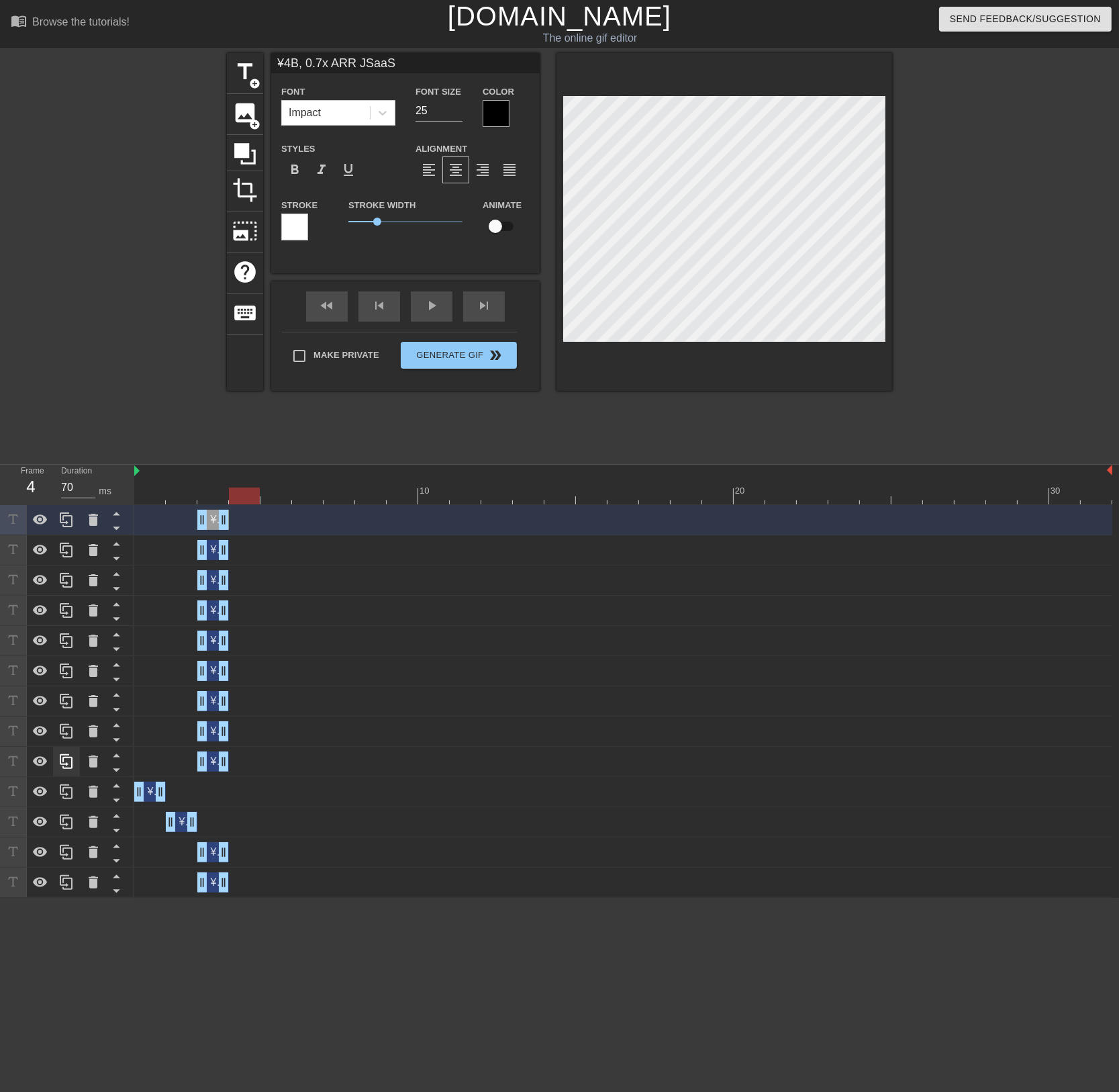
click at [58, 522] on div at bounding box center [67, 701] width 134 height 393
click at [58, 522] on icon at bounding box center [66, 519] width 16 height 16
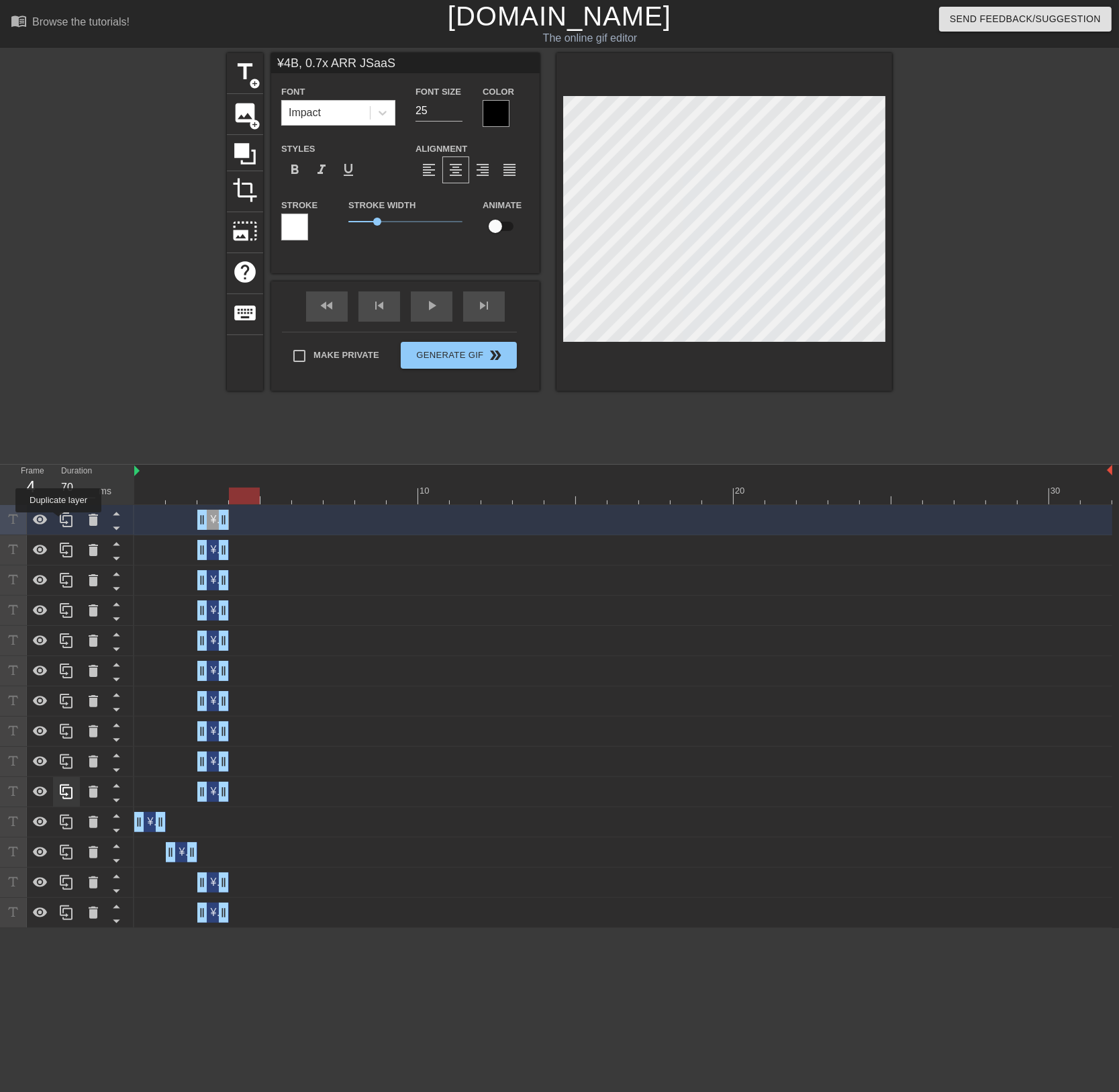
click at [58, 522] on icon at bounding box center [66, 519] width 16 height 16
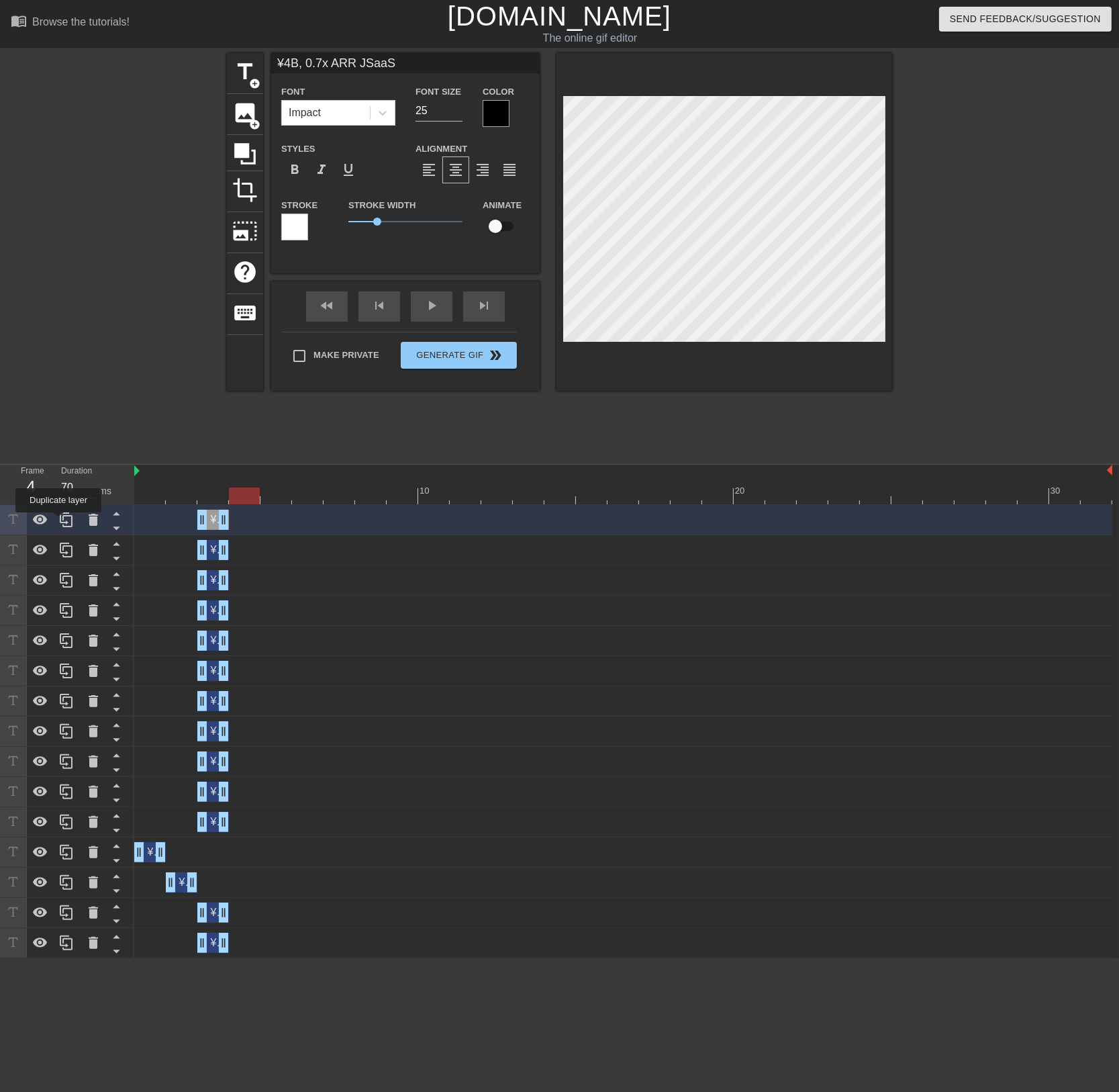
click at [57, 522] on div at bounding box center [66, 519] width 27 height 29
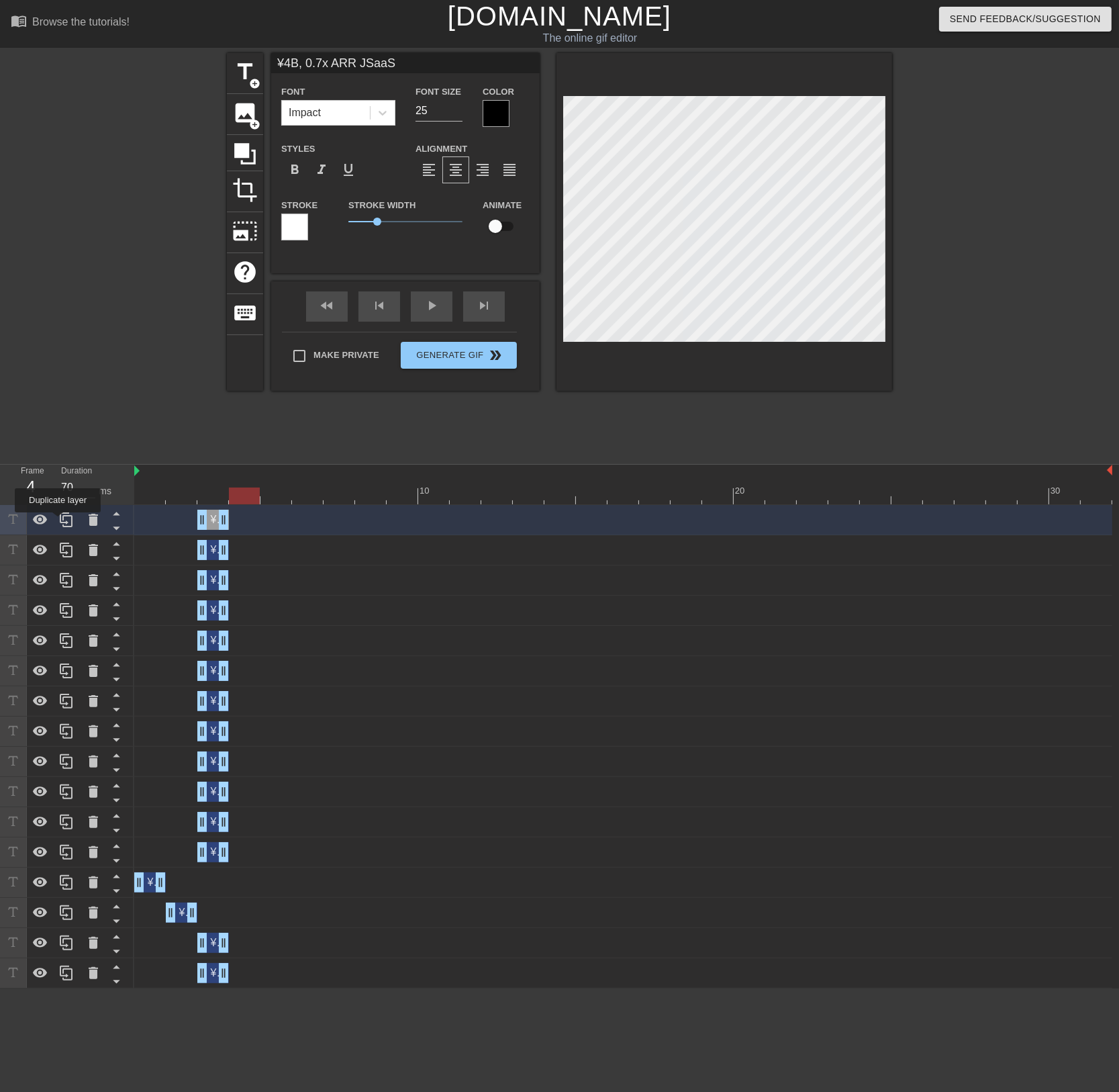
click at [57, 522] on div at bounding box center [66, 519] width 27 height 29
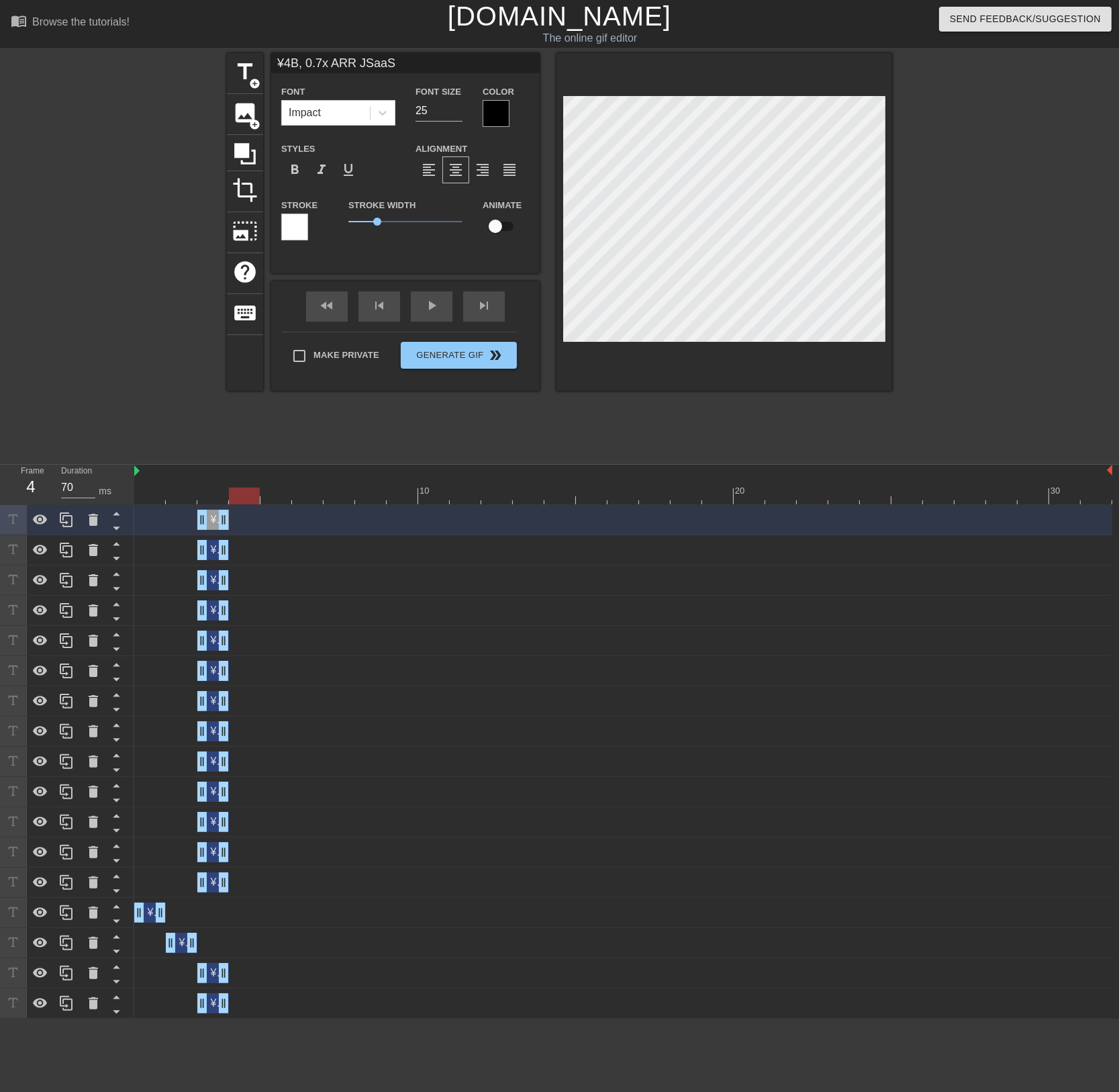
click at [57, 522] on div at bounding box center [66, 519] width 27 height 29
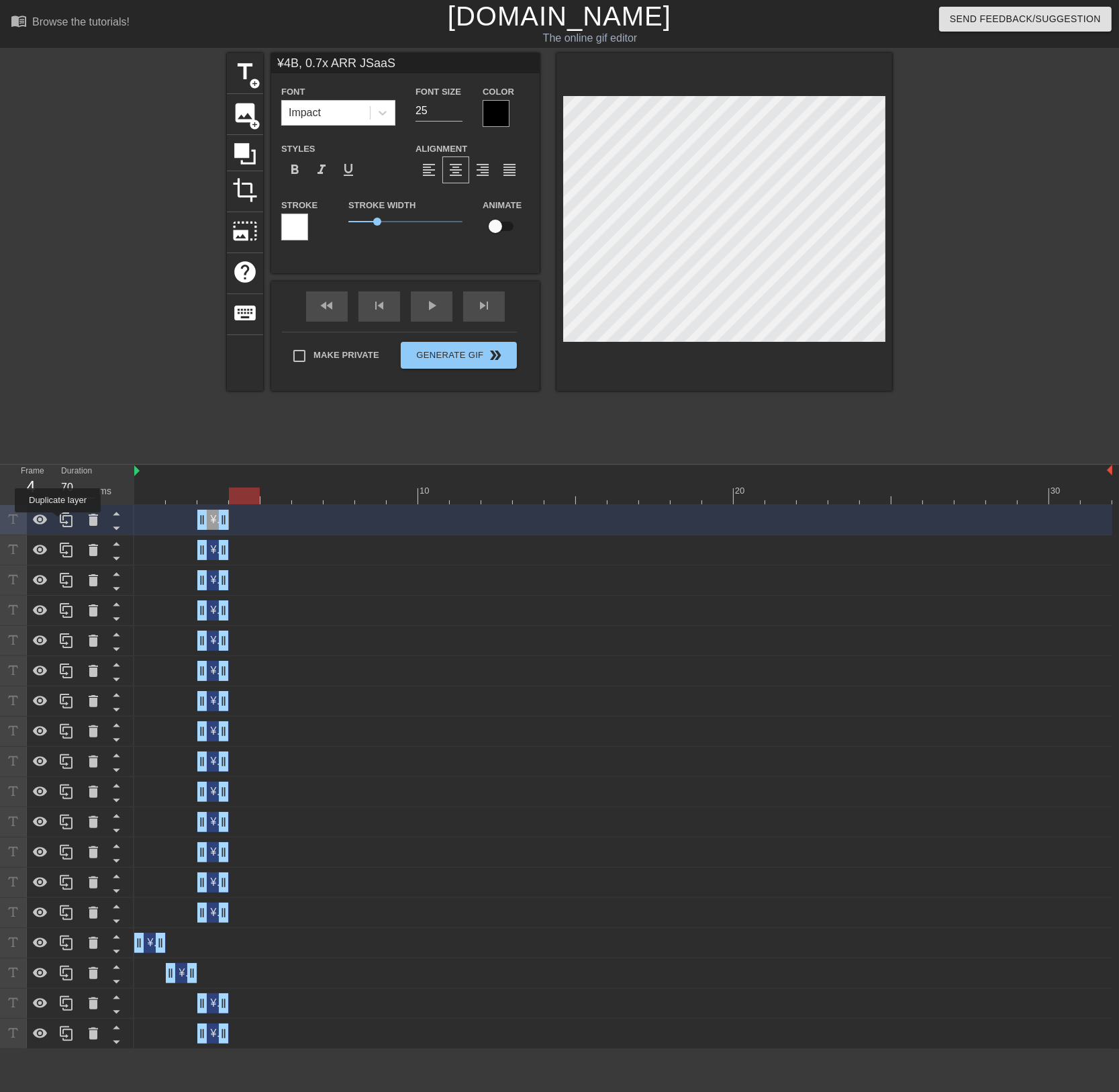
click at [57, 522] on div at bounding box center [66, 519] width 27 height 29
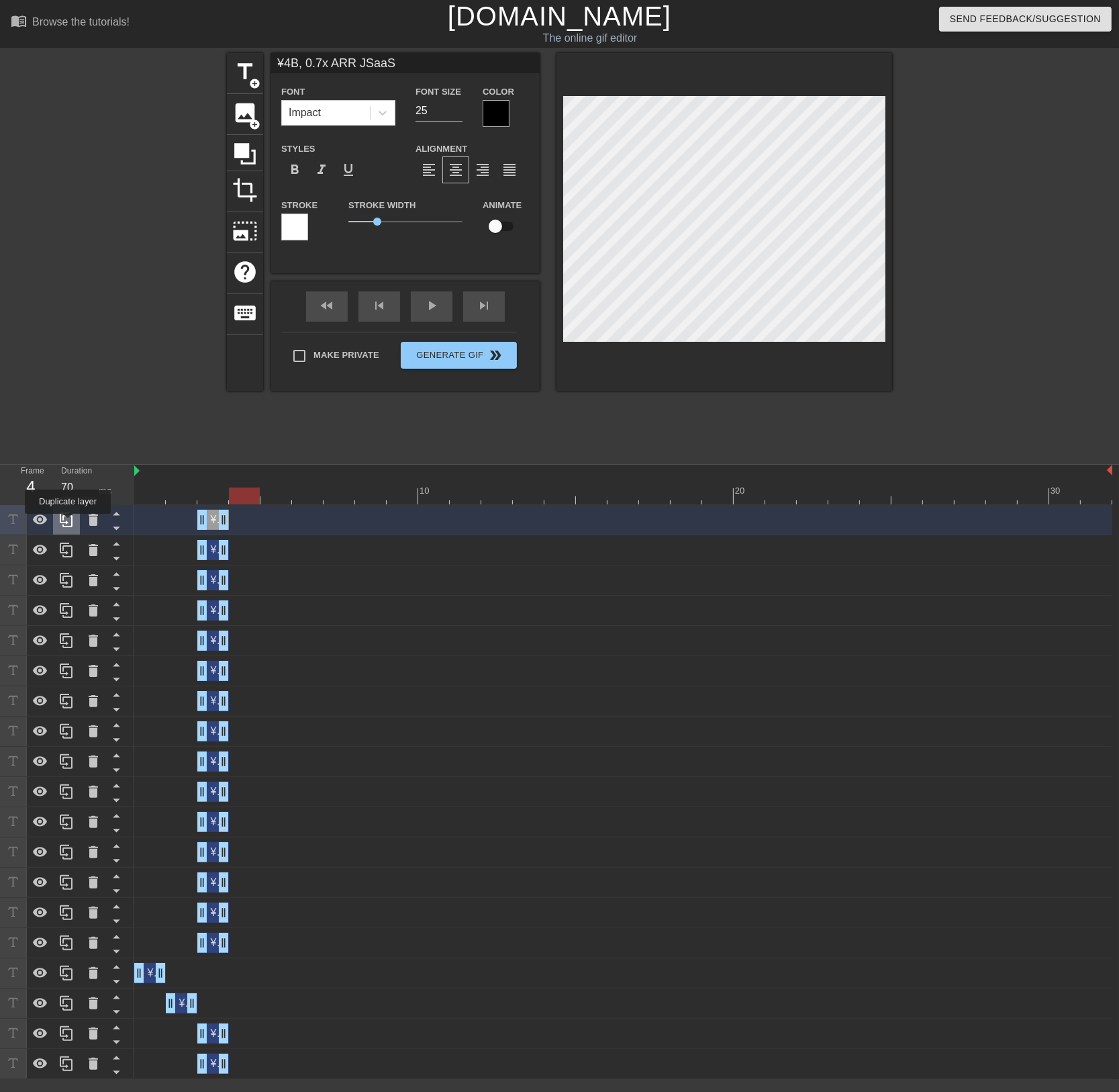
click at [68, 523] on icon at bounding box center [66, 519] width 13 height 15
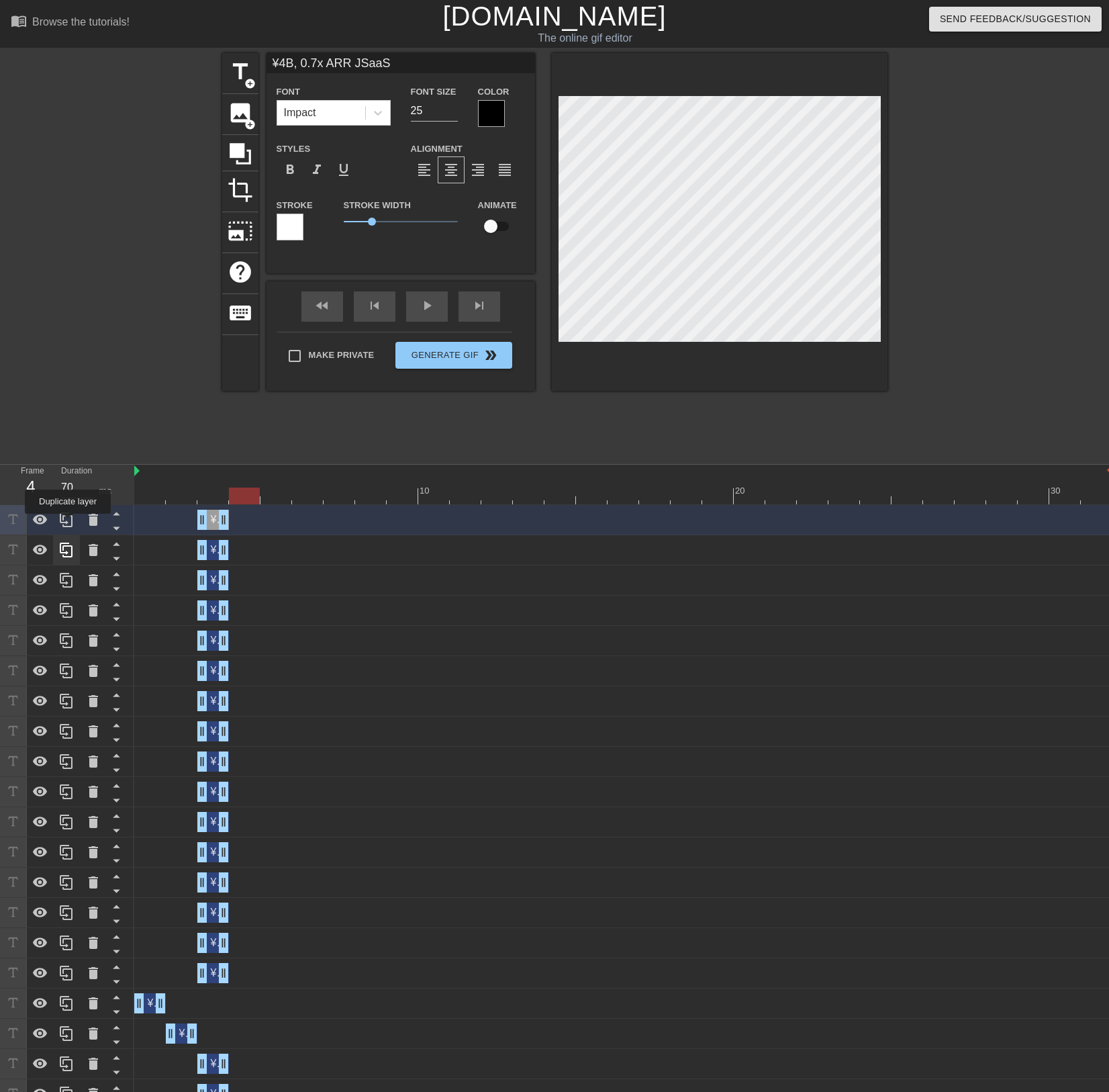
click at [68, 523] on icon at bounding box center [66, 519] width 13 height 15
click at [68, 522] on div at bounding box center [67, 519] width 134 height 30
click at [68, 522] on icon at bounding box center [66, 519] width 16 height 16
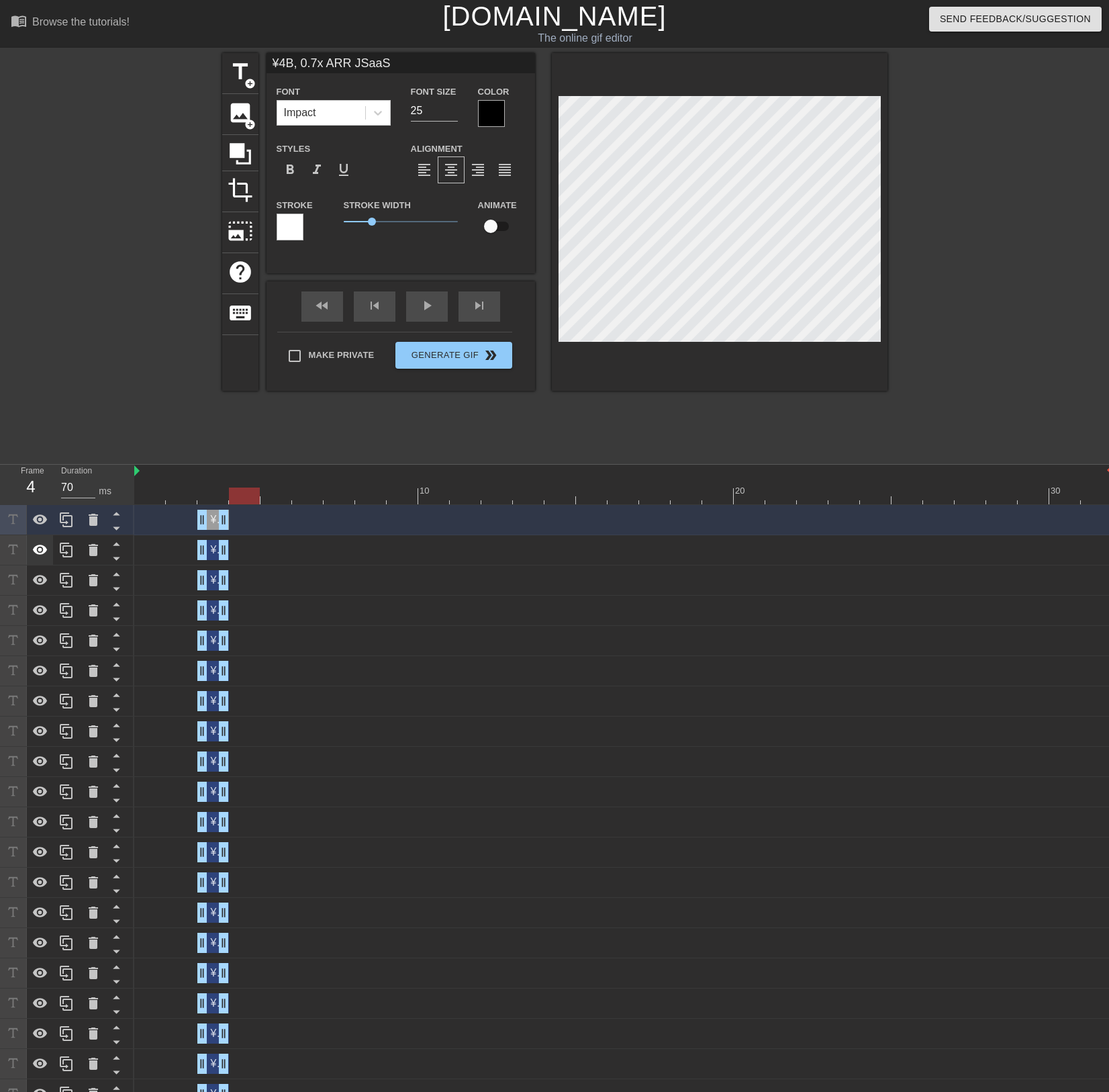
click at [68, 522] on div at bounding box center [67, 867] width 134 height 725
click at [68, 522] on icon at bounding box center [66, 519] width 16 height 16
click at [68, 522] on div at bounding box center [67, 882] width 134 height 755
click at [68, 522] on icon at bounding box center [66, 519] width 16 height 16
click at [68, 522] on div at bounding box center [67, 897] width 134 height 785
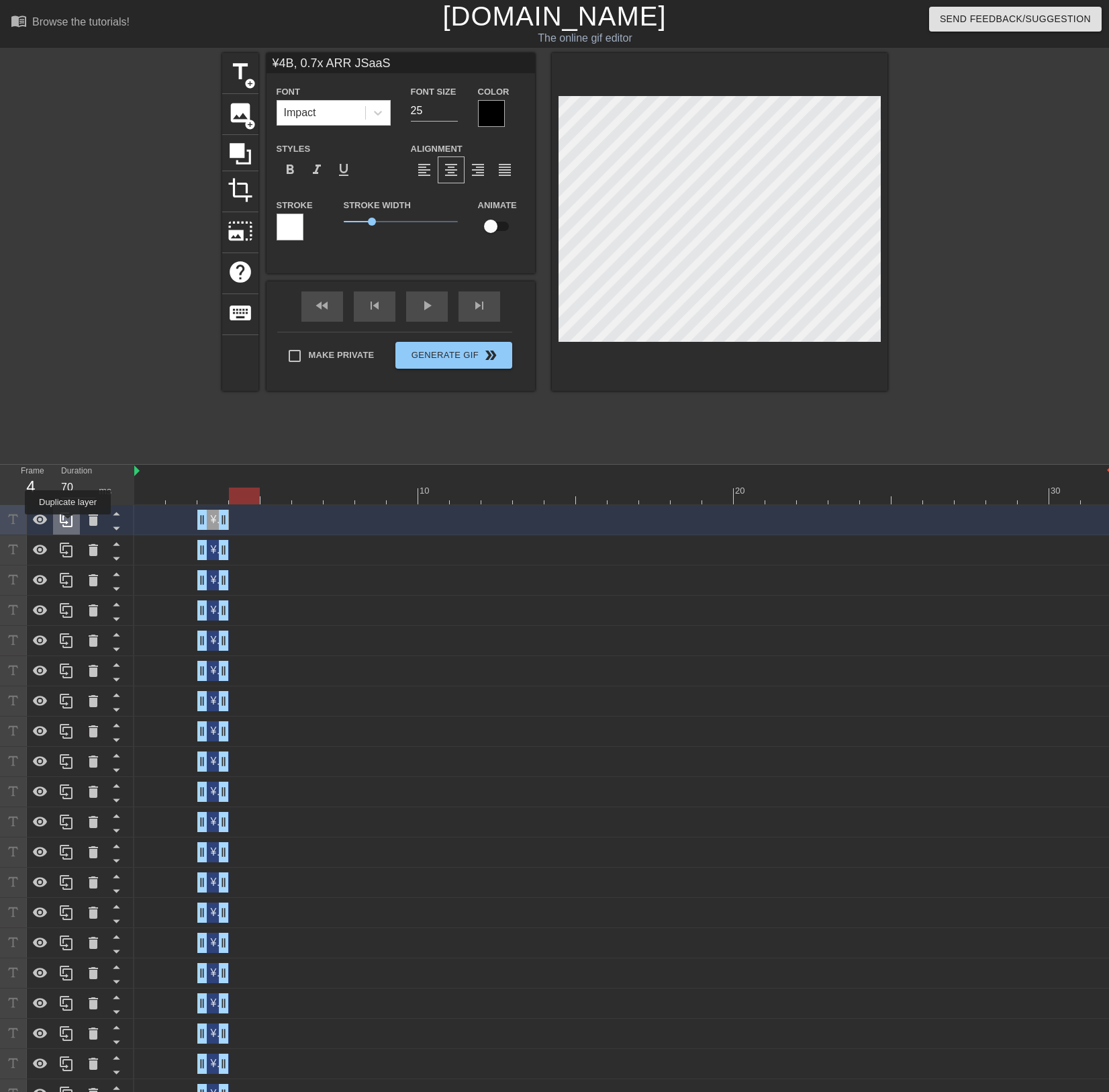
scroll to position [200, 0]
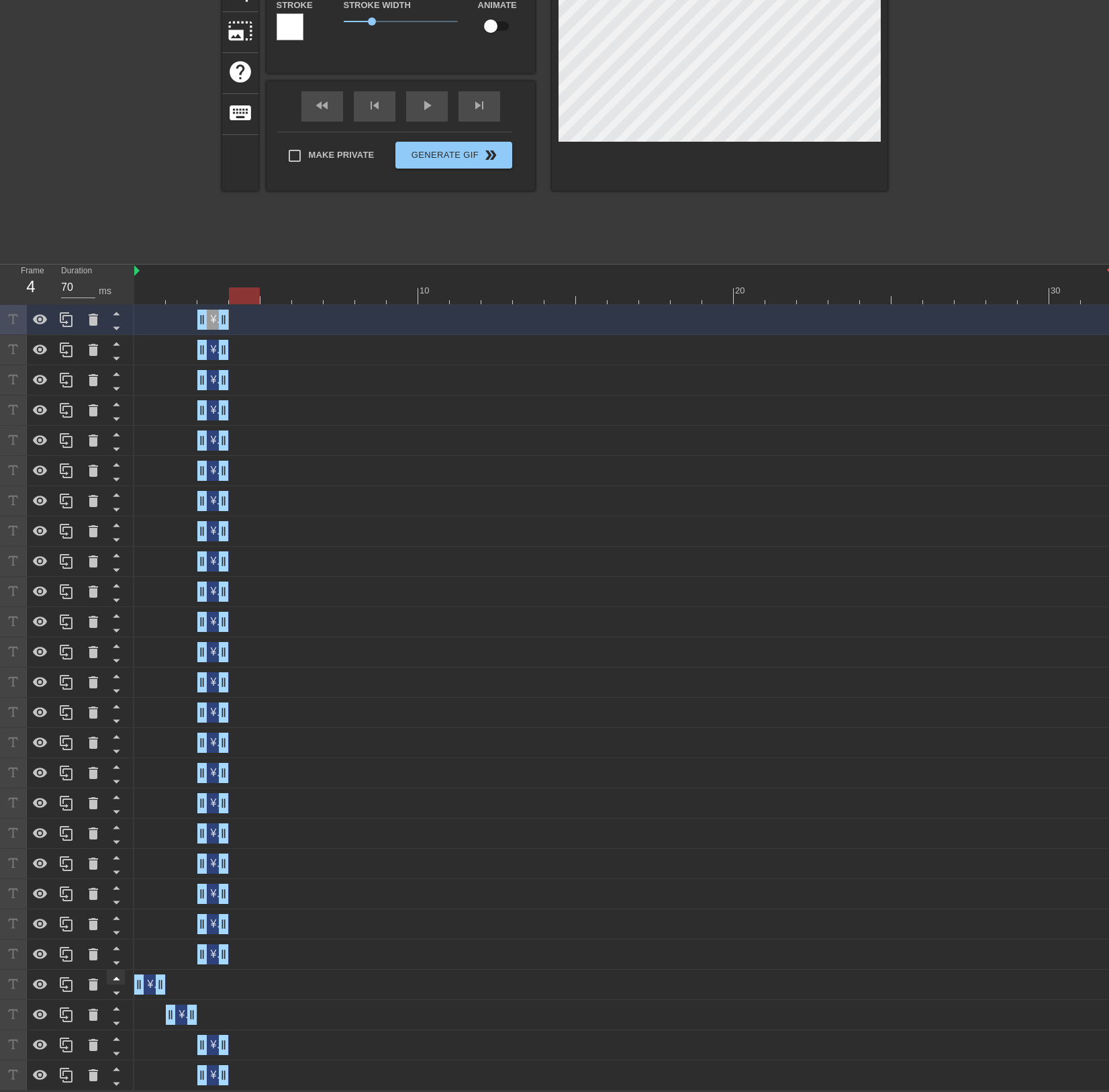
click at [118, 980] on icon at bounding box center [116, 979] width 7 height 4
type input "¥4B, 0.7x ARR JSaaS"
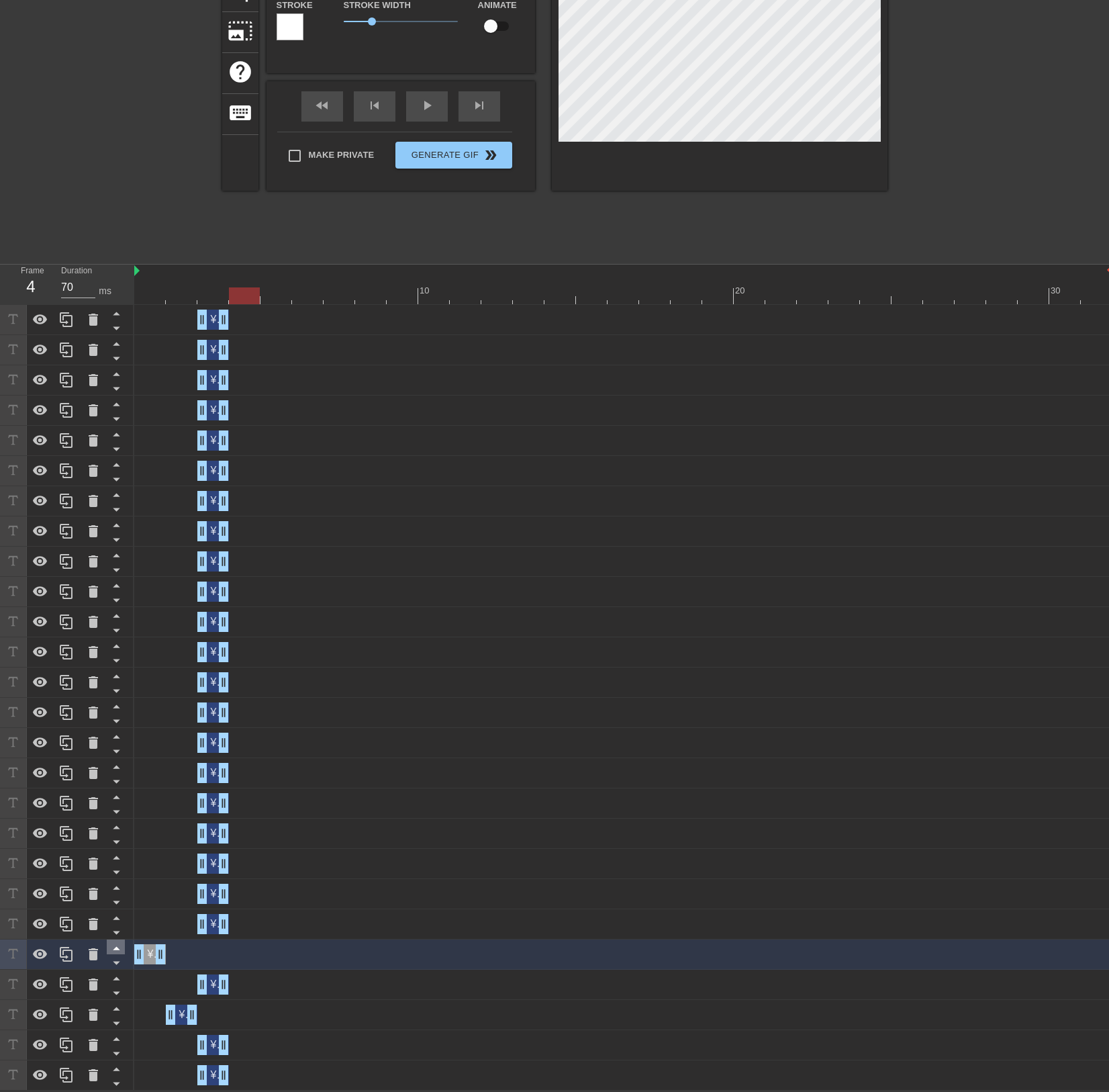
click at [116, 951] on icon at bounding box center [116, 948] width 17 height 17
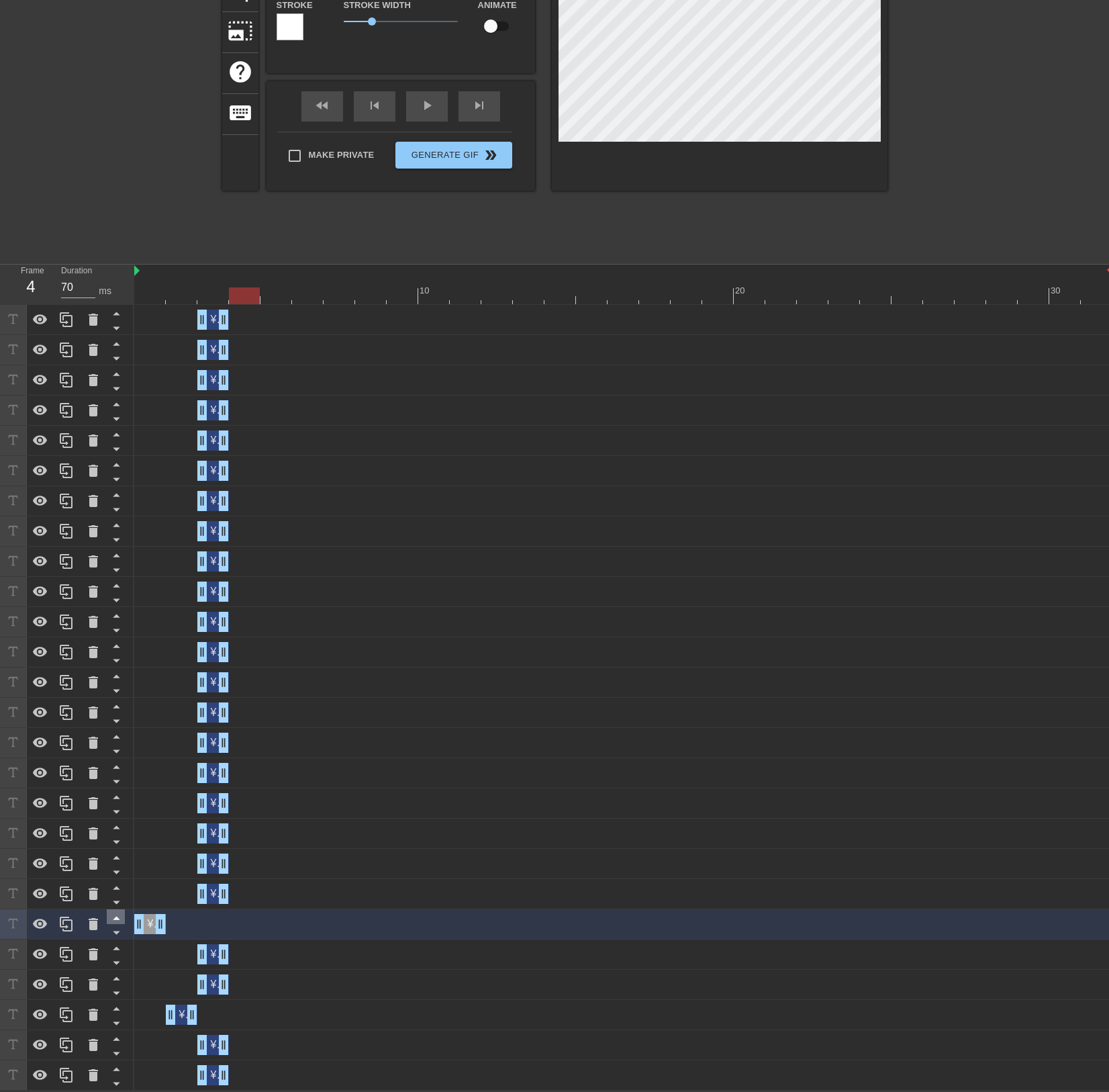
click at [113, 917] on icon at bounding box center [116, 917] width 17 height 17
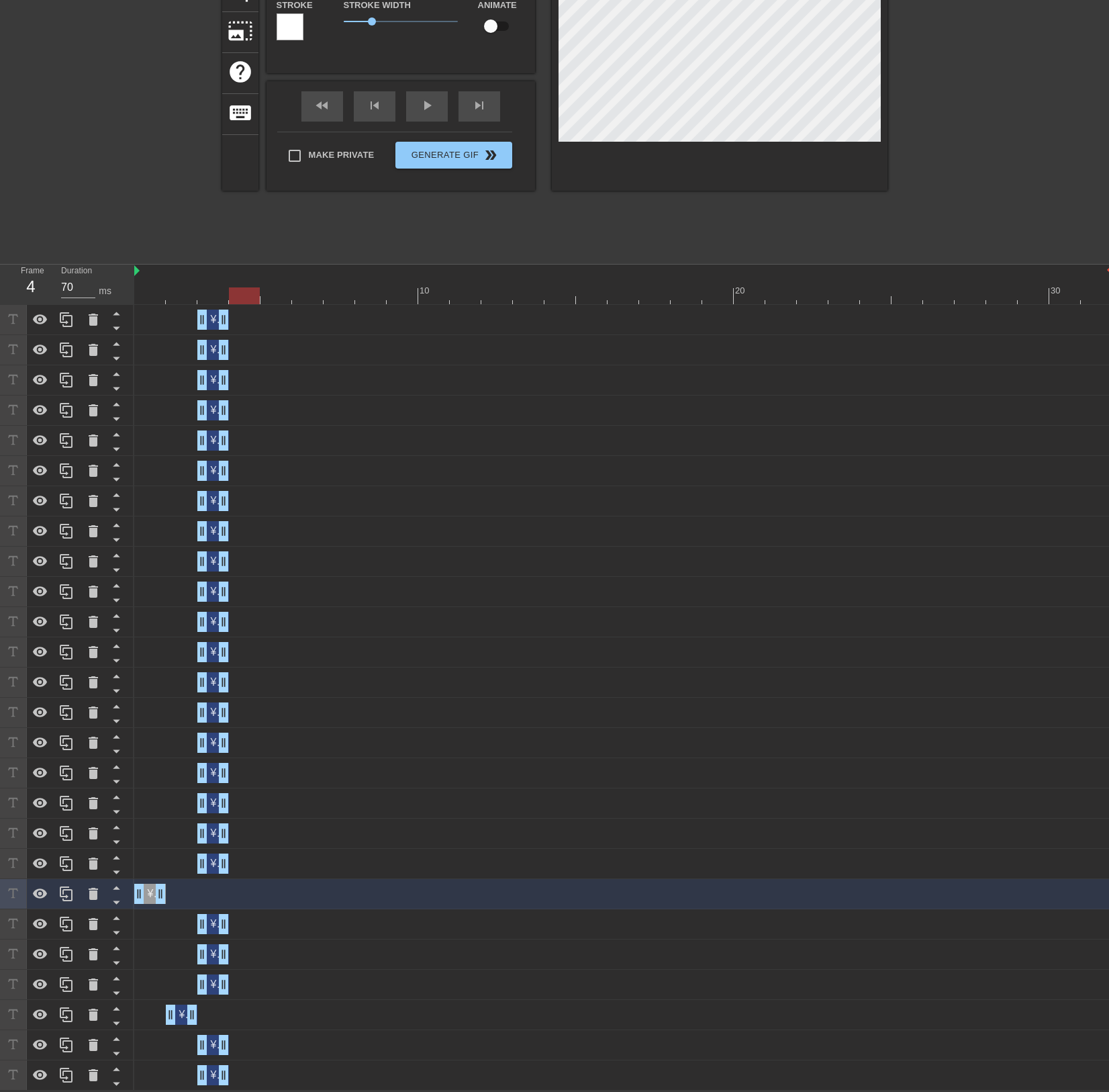
drag, startPoint x: 11, startPoint y: 889, endPoint x: 16, endPoint y: 863, distance: 26.5
click at [16, 863] on div at bounding box center [67, 698] width 134 height 785
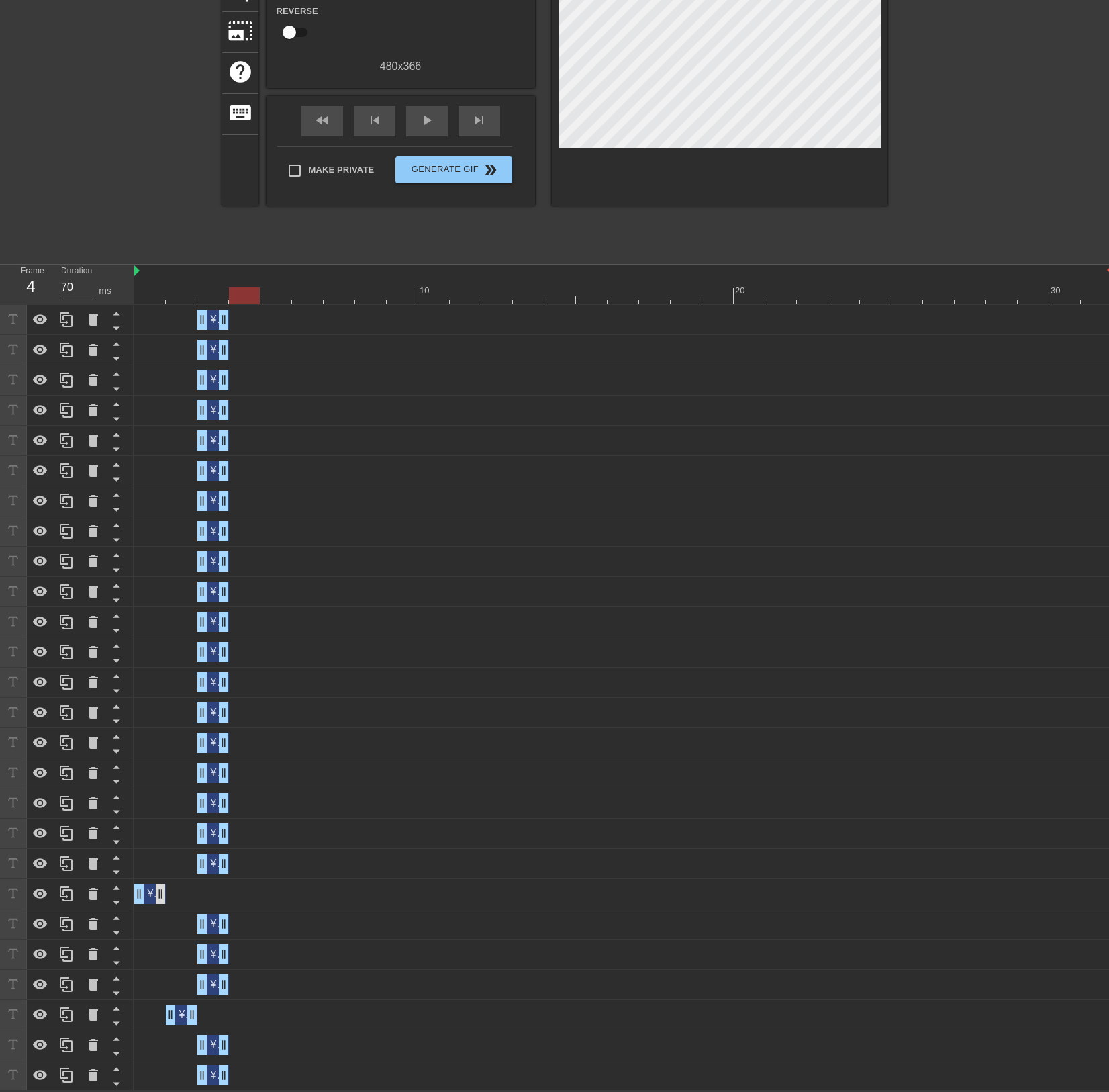
drag, startPoint x: 196, startPoint y: 896, endPoint x: 165, endPoint y: 889, distance: 31.8
click at [193, 870] on div "¥4B, 0.7x ARR JSaaS drag_handle drag_handle ¥4B, 0.7x ARR JSaaS drag_handle dra…" at bounding box center [621, 698] width 975 height 785
drag, startPoint x: 151, startPoint y: 892, endPoint x: 155, endPoint y: 780, distance: 112.1
click at [155, 780] on div "¥4B, 0.7x ARR JSaaS drag_handle drag_handle ¥4B, 0.7x ARR JSaaS drag_handle dra…" at bounding box center [621, 698] width 975 height 785
click at [116, 888] on icon at bounding box center [116, 888] width 7 height 4
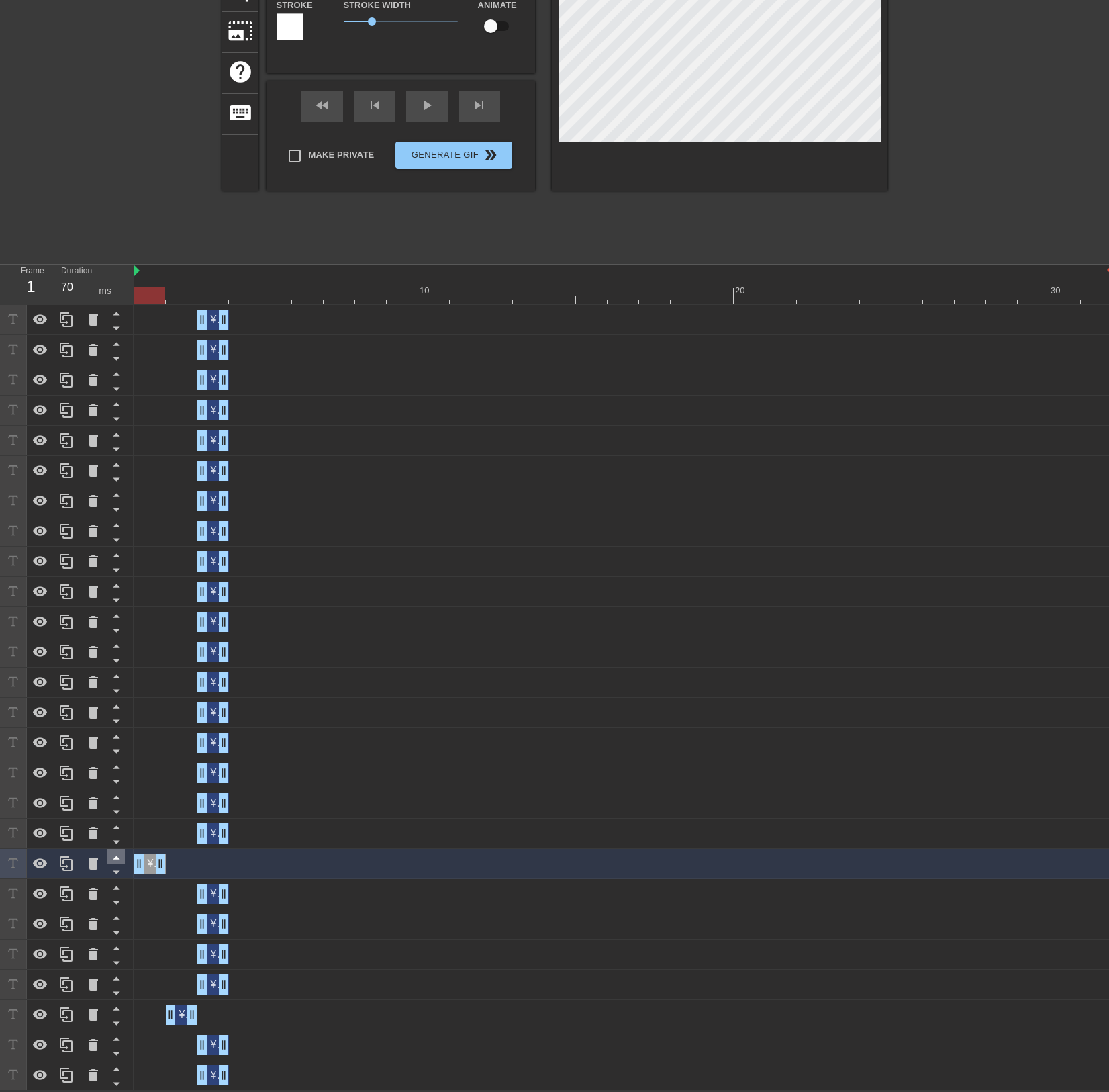
click at [117, 850] on icon at bounding box center [116, 857] width 17 height 17
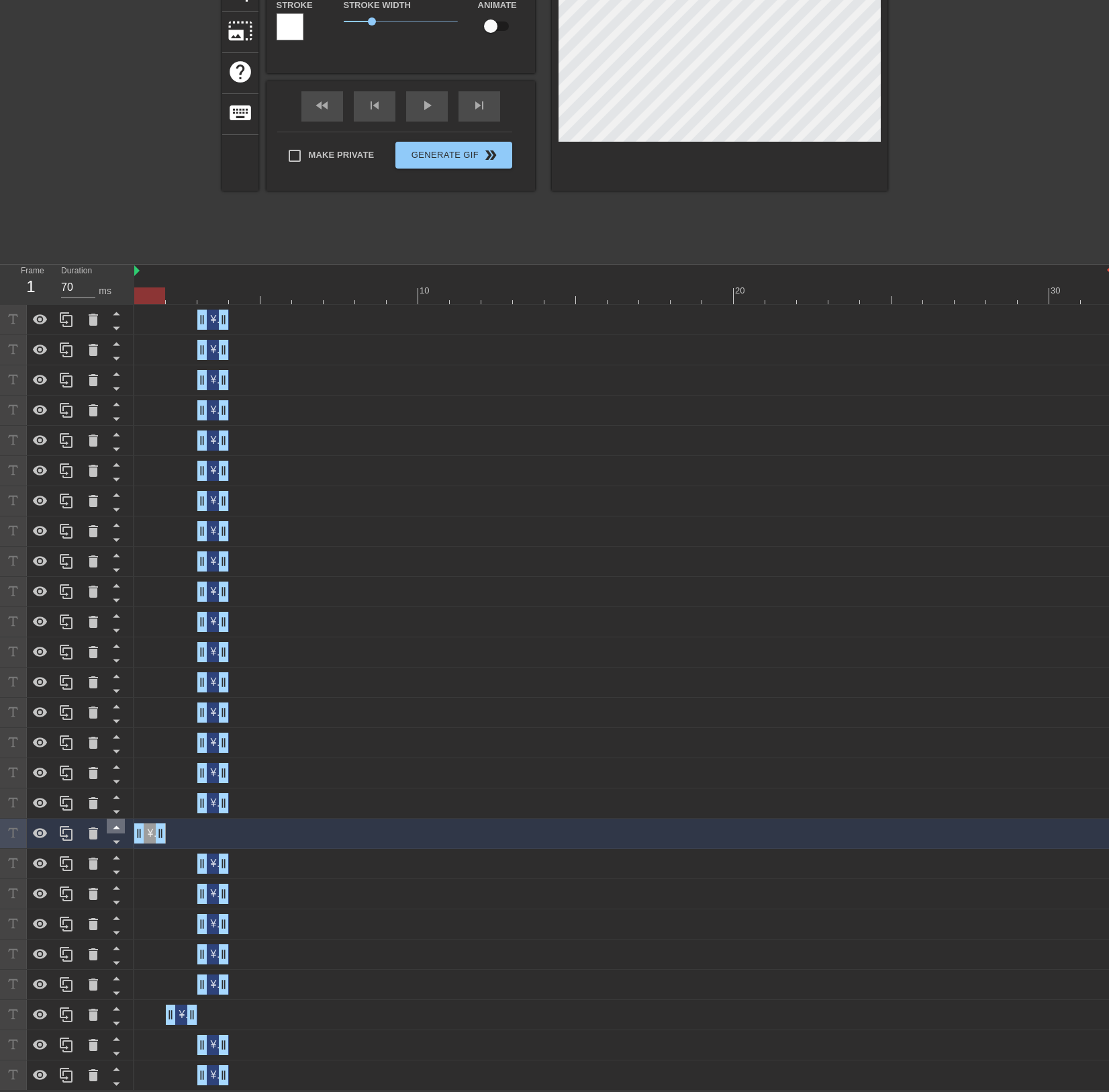
click at [116, 825] on icon at bounding box center [116, 827] width 17 height 17
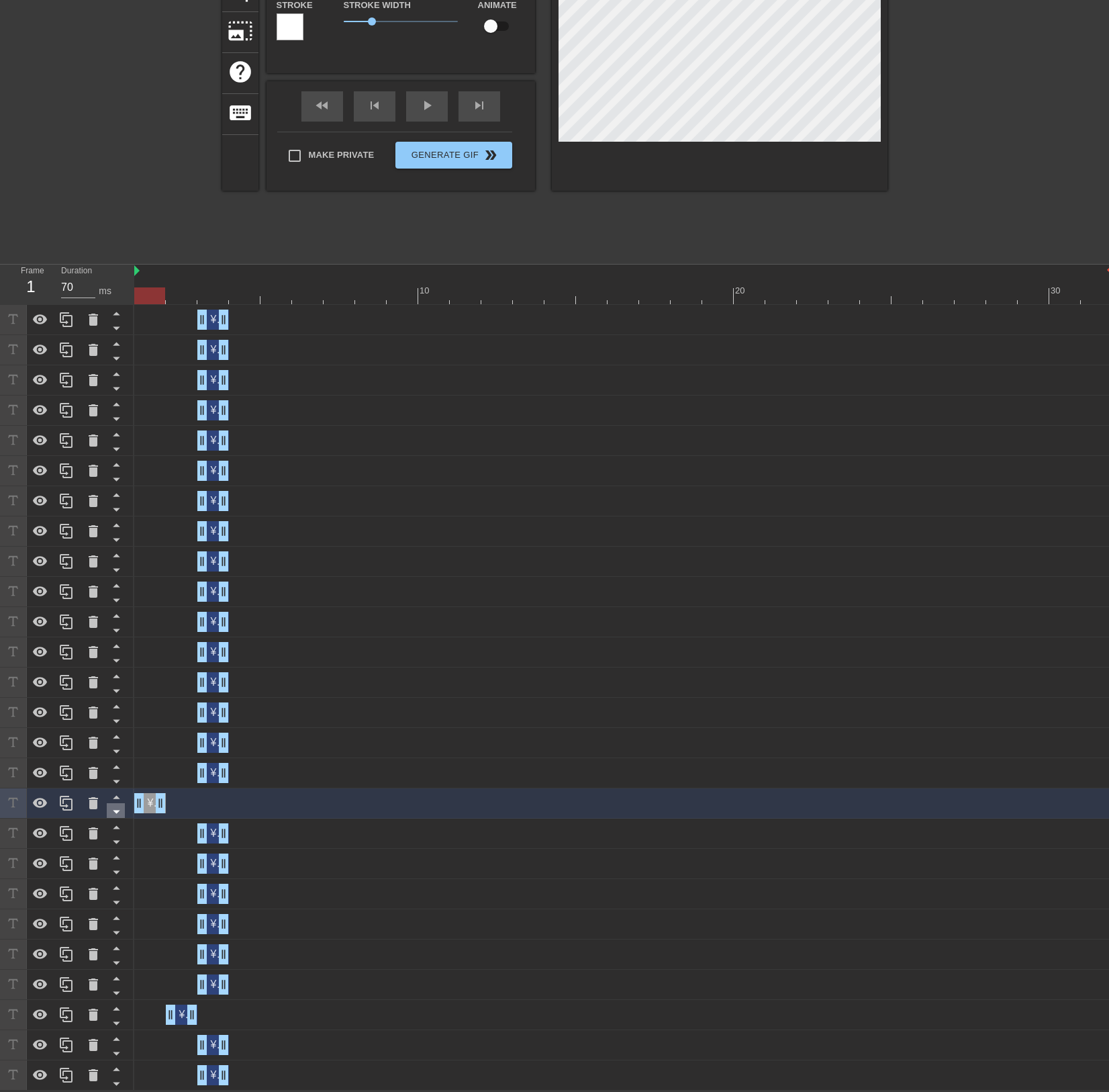
click at [116, 803] on div at bounding box center [116, 811] width 18 height 15
click at [116, 795] on icon at bounding box center [116, 797] width 17 height 17
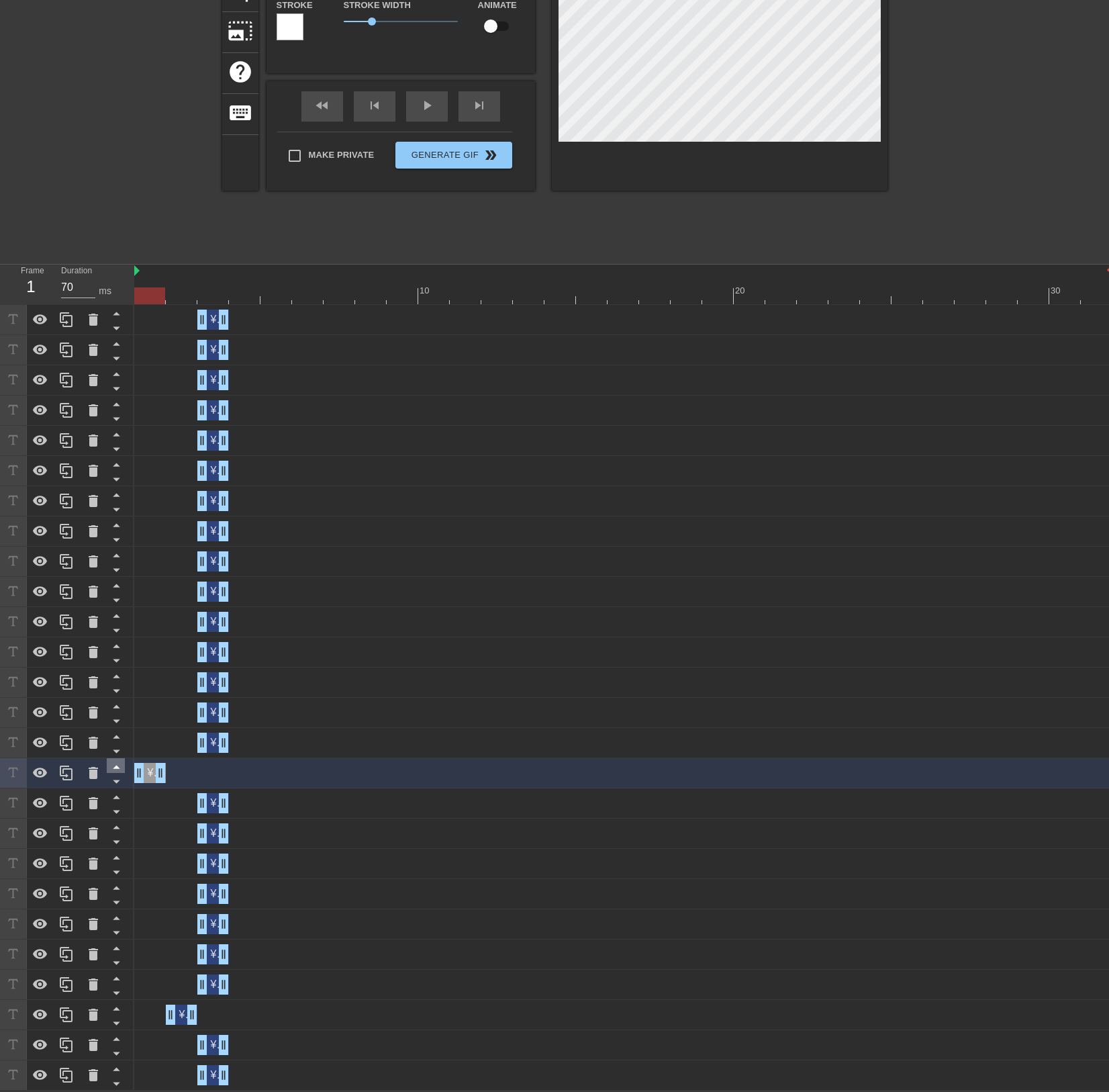
click at [116, 763] on icon at bounding box center [116, 766] width 17 height 17
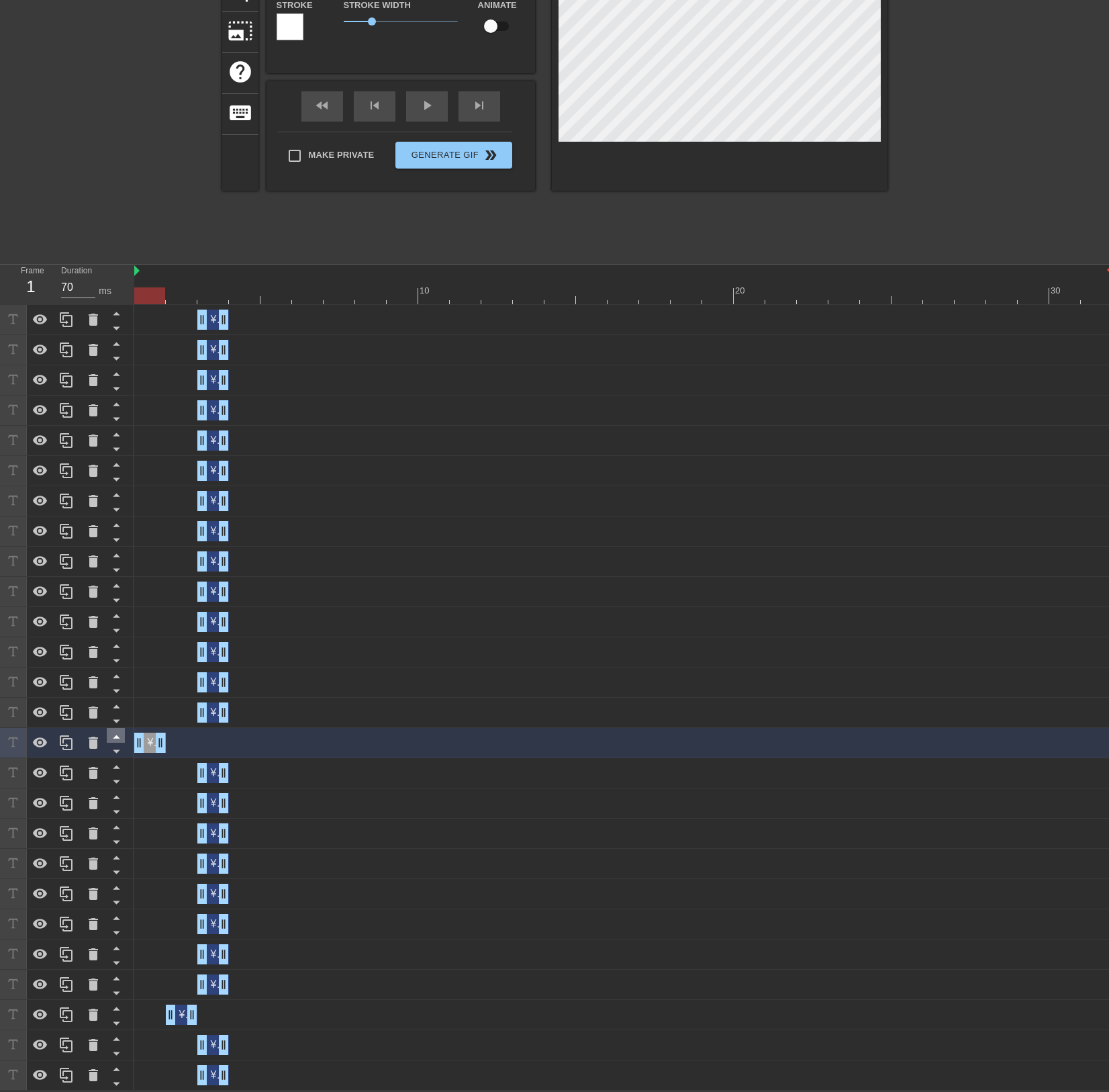
click at [119, 729] on icon at bounding box center [116, 736] width 17 height 17
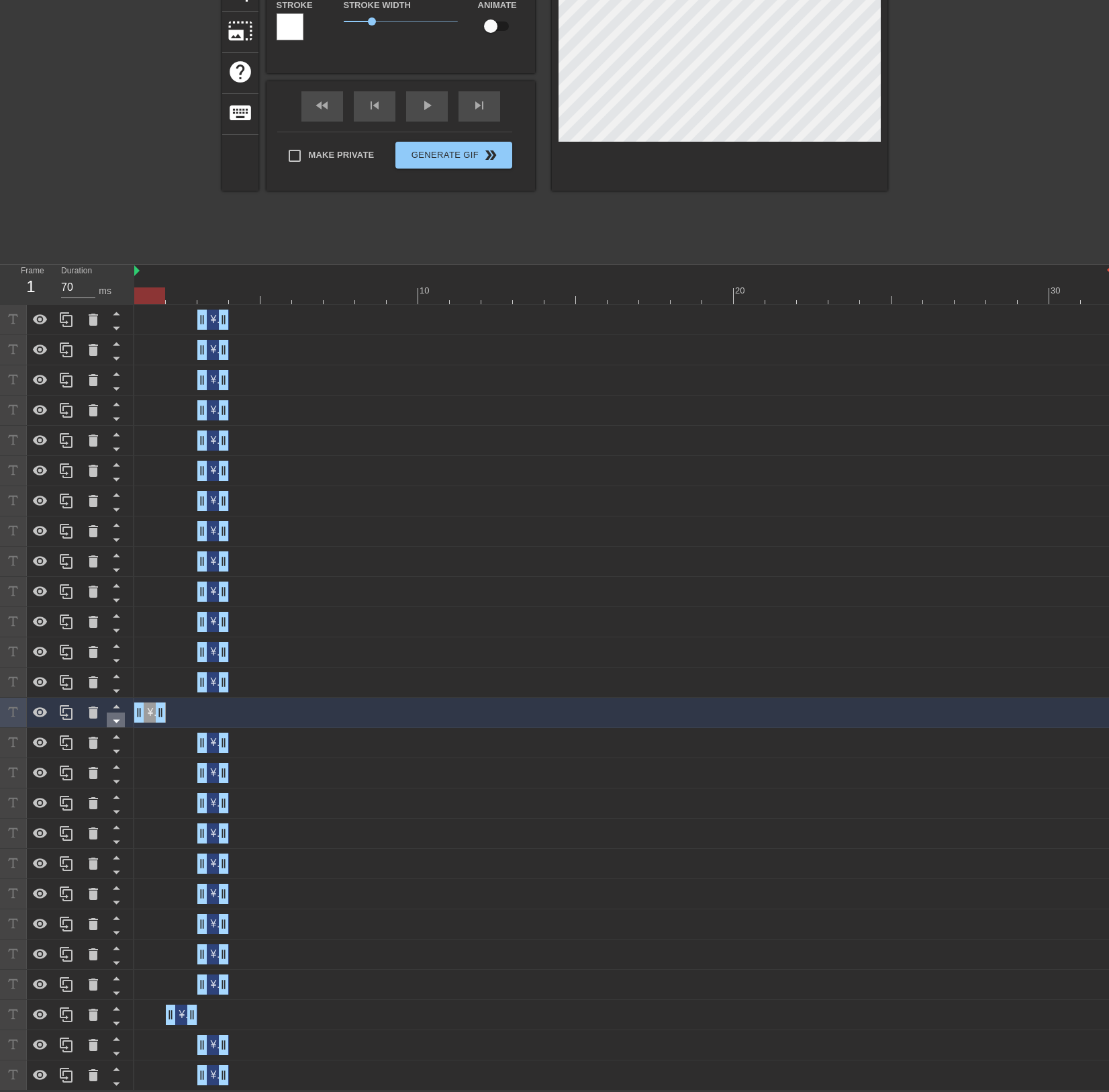
click at [119, 713] on div at bounding box center [116, 720] width 18 height 15
click at [119, 707] on icon at bounding box center [116, 706] width 17 height 17
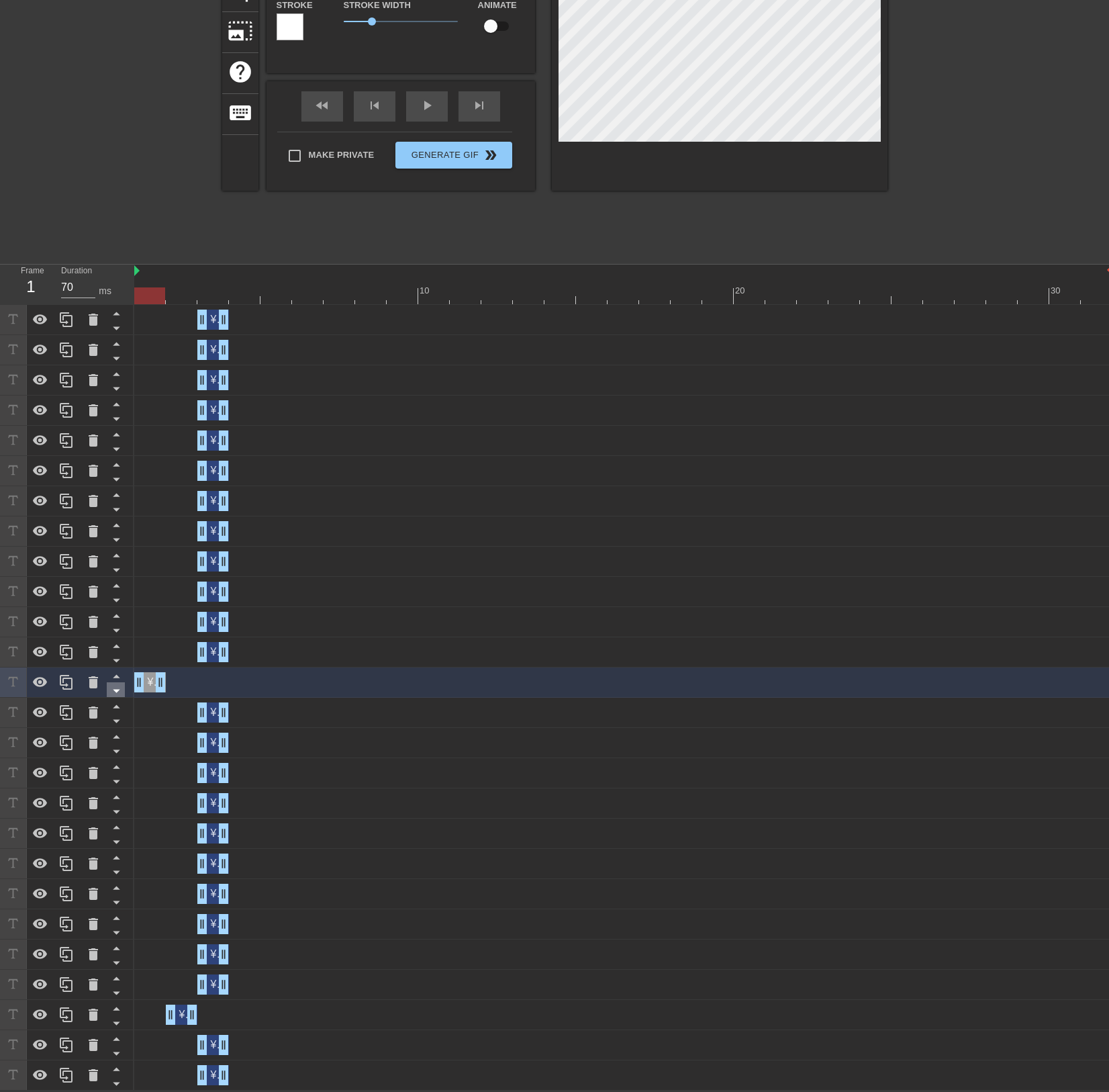
click at [117, 684] on icon at bounding box center [116, 690] width 17 height 17
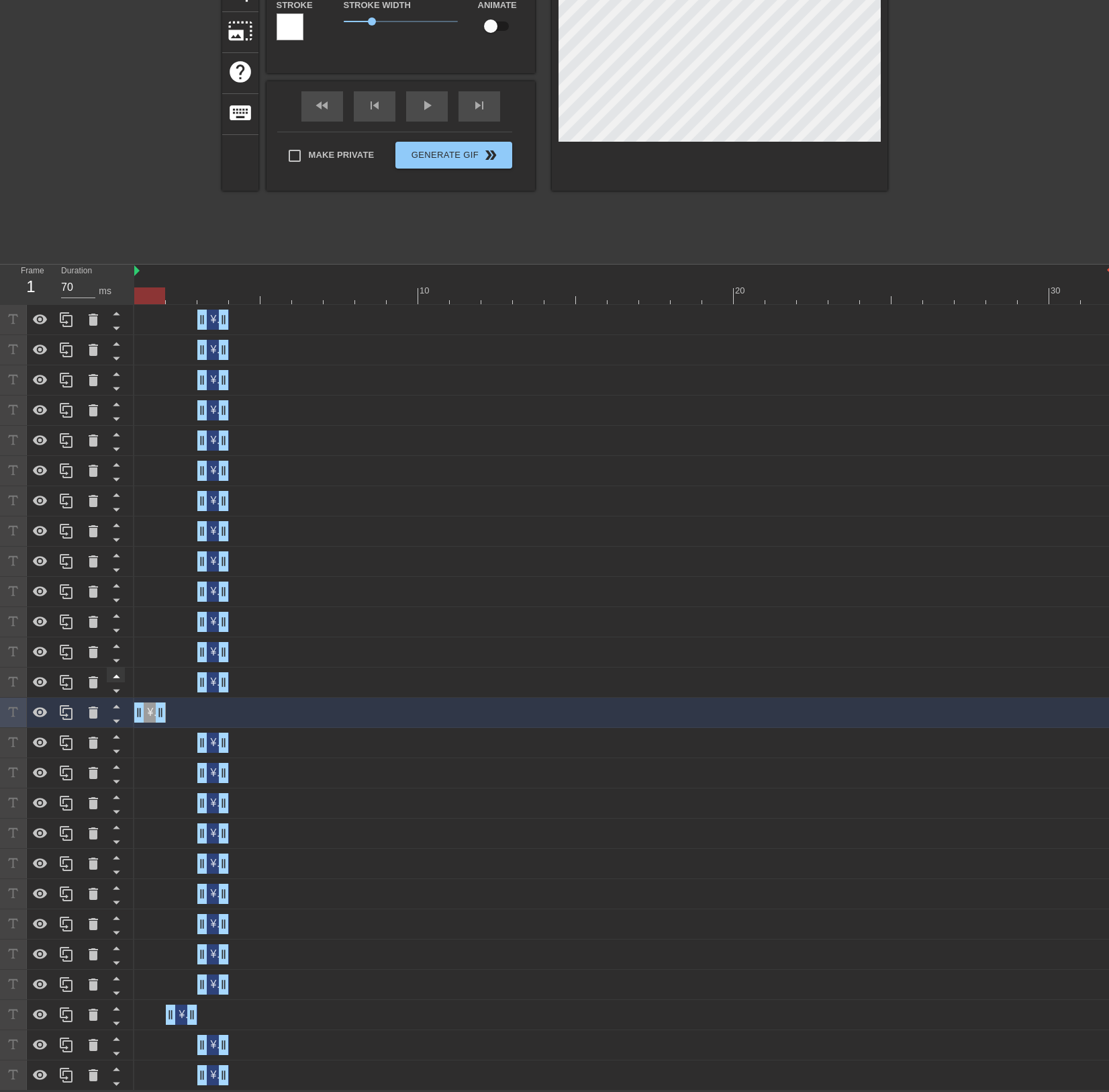
click at [116, 678] on icon at bounding box center [116, 676] width 17 height 17
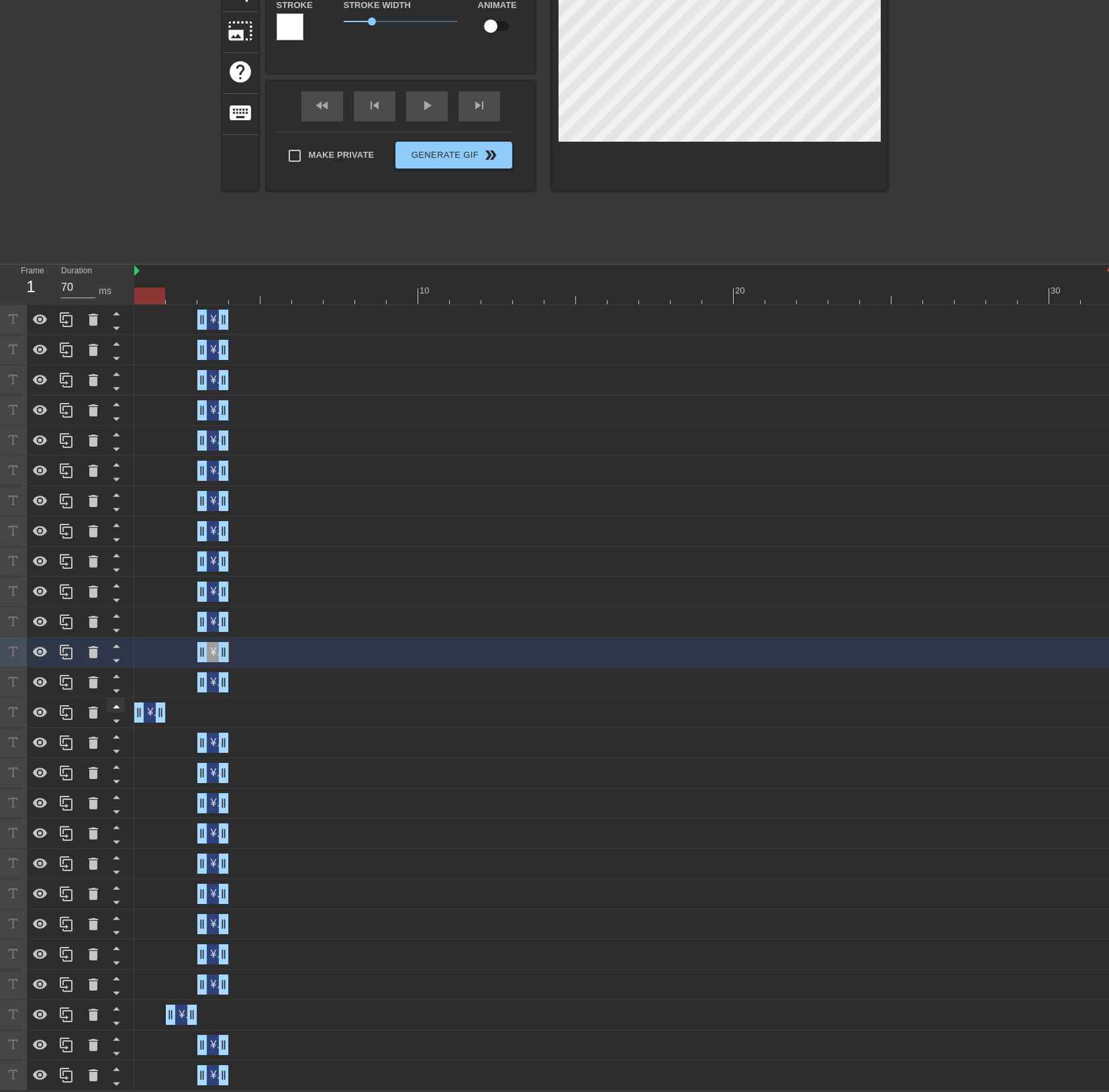
click at [115, 701] on icon at bounding box center [116, 706] width 17 height 17
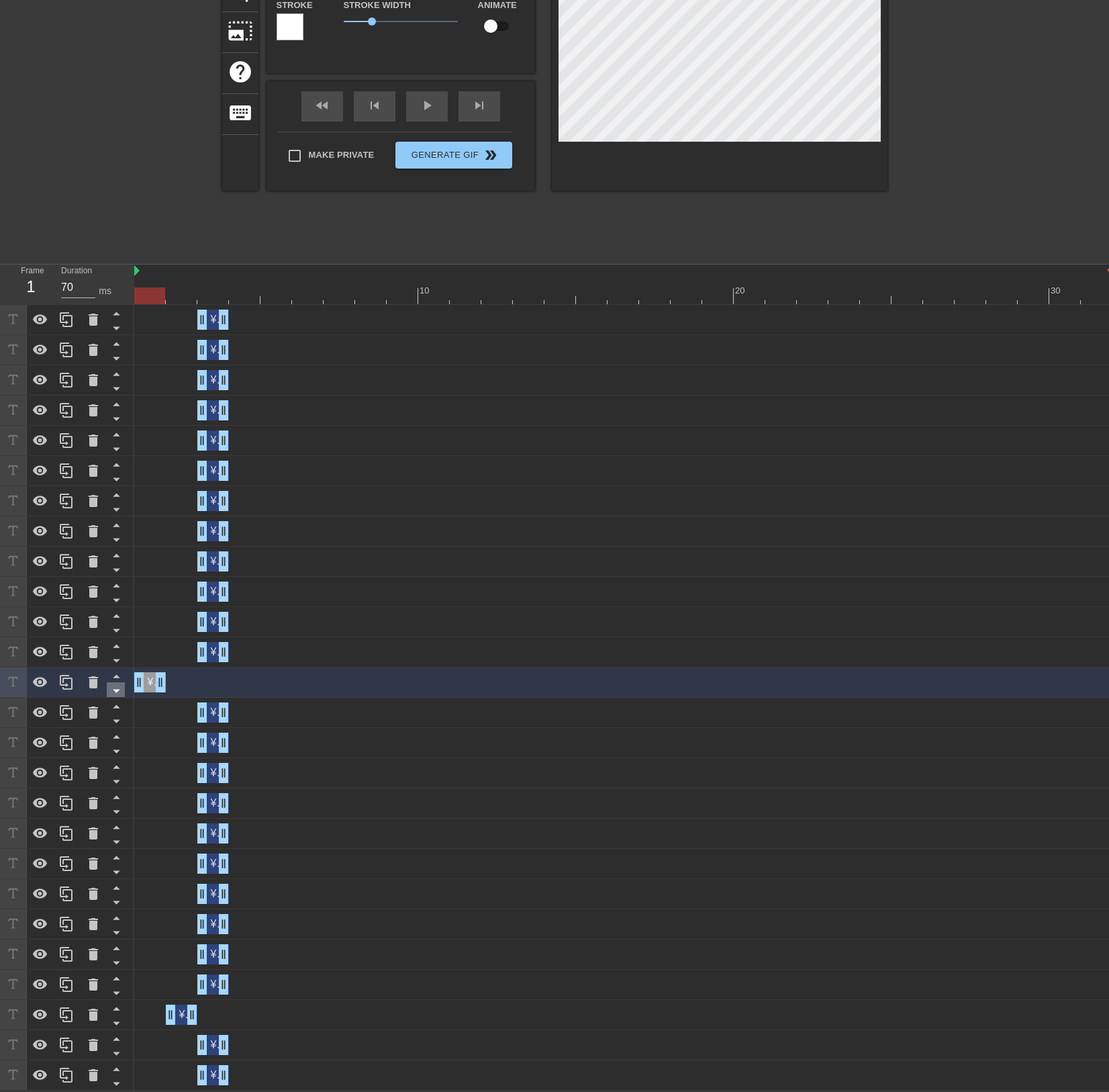
click at [115, 685] on icon at bounding box center [116, 690] width 17 height 17
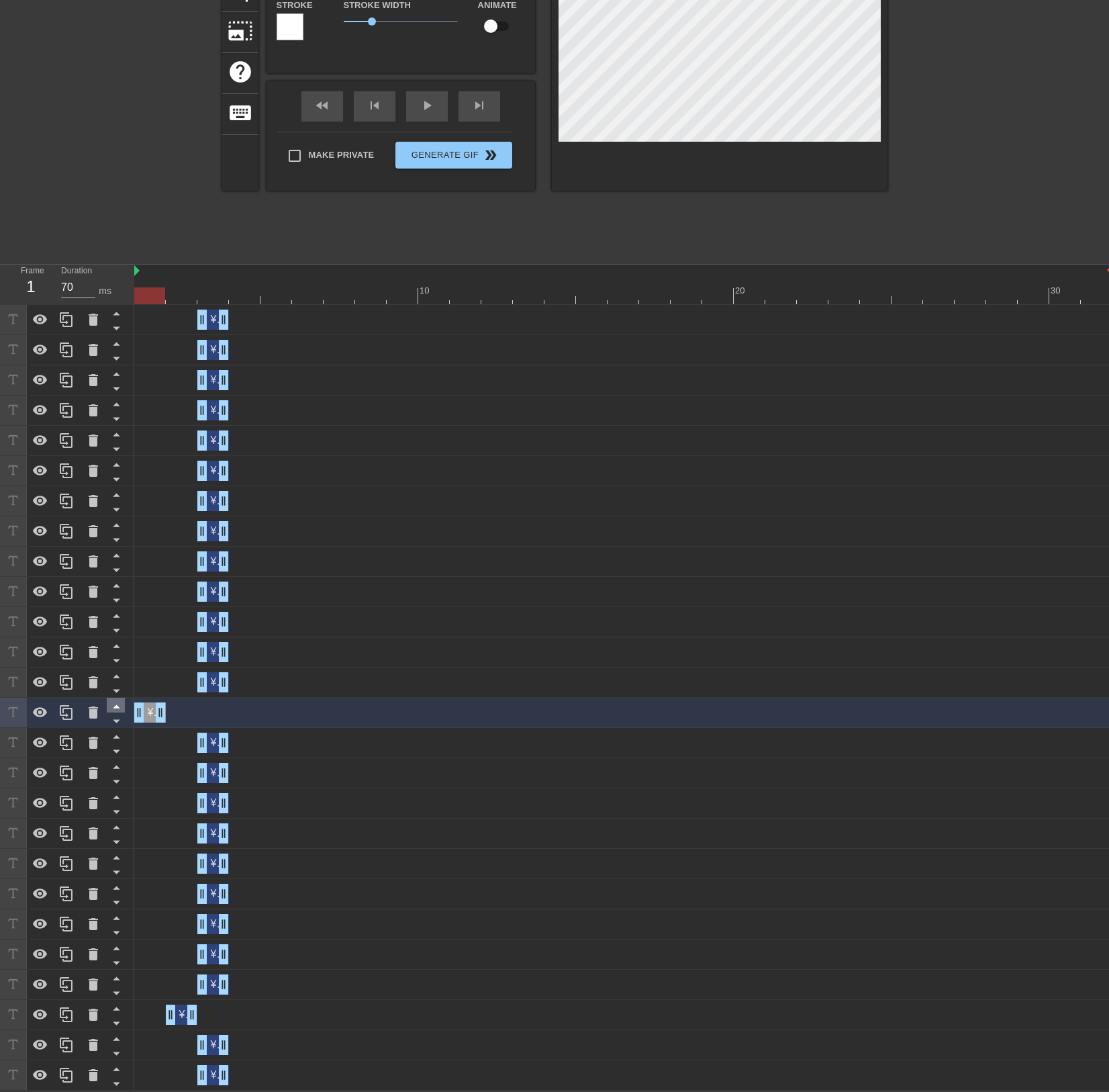
click at [112, 704] on icon at bounding box center [116, 706] width 17 height 17
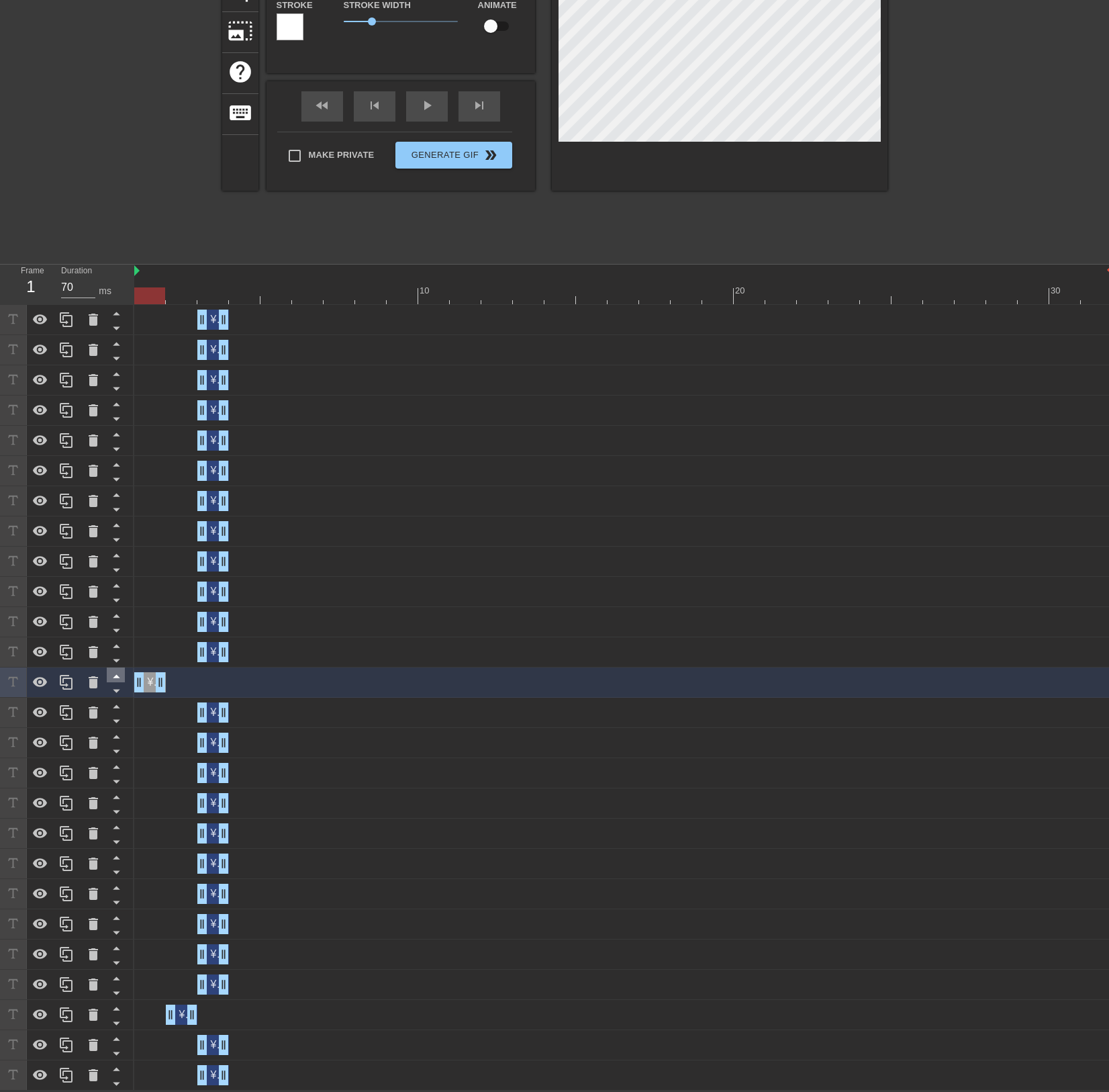
click at [114, 677] on icon at bounding box center [116, 676] width 7 height 4
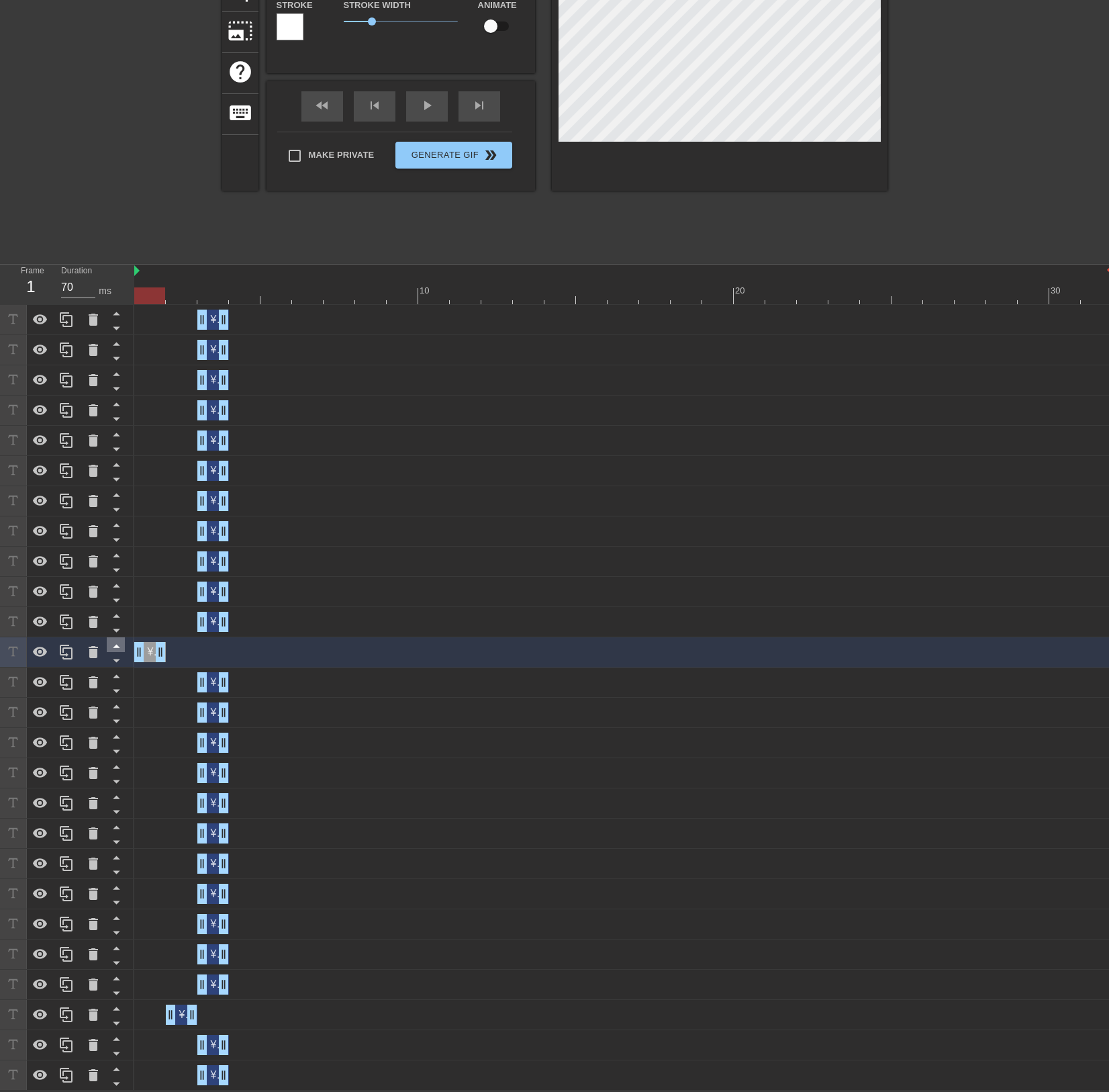
click at [117, 648] on icon at bounding box center [116, 645] width 17 height 17
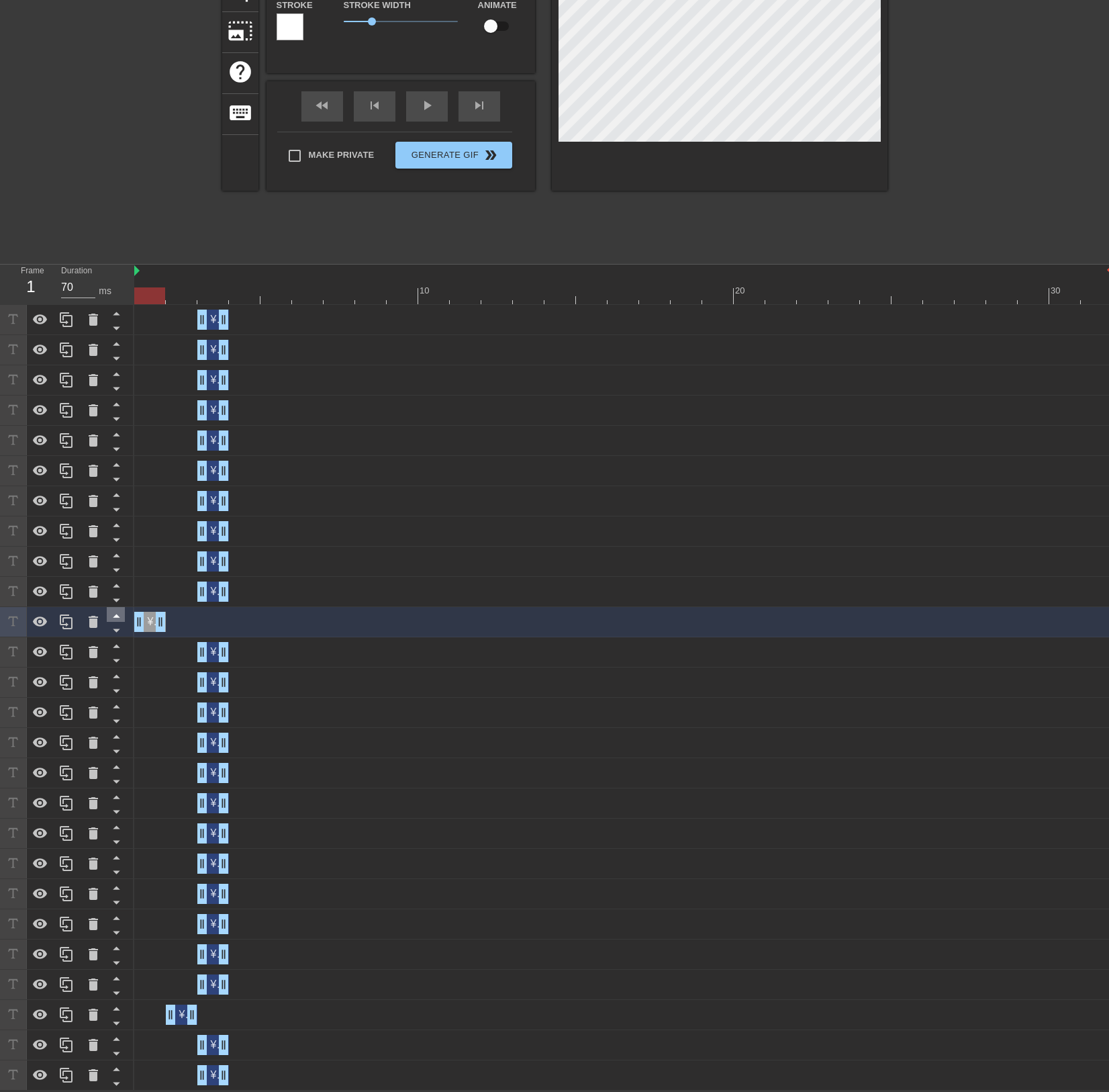
click at [120, 616] on icon at bounding box center [116, 615] width 17 height 17
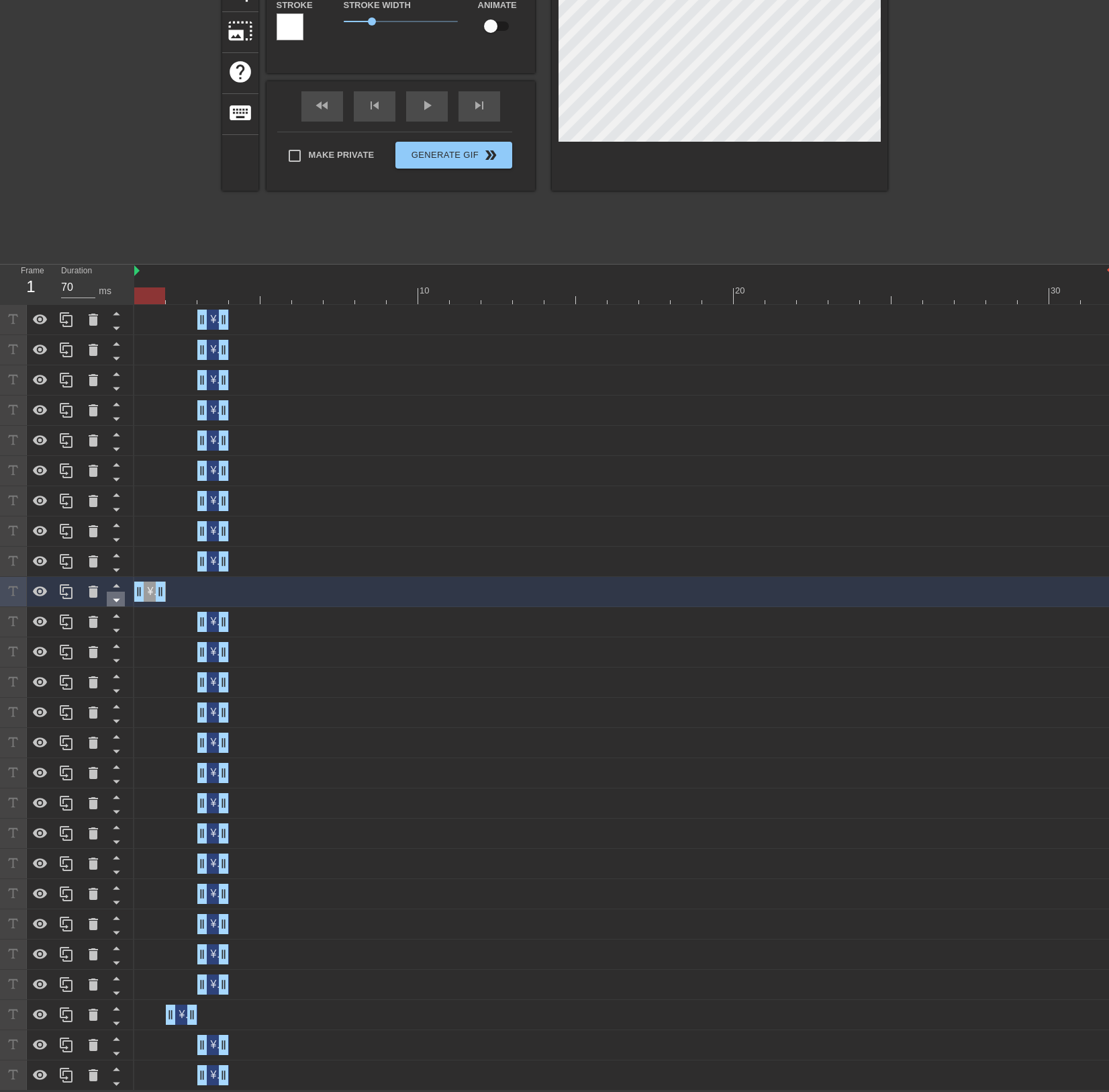
click at [118, 592] on icon at bounding box center [116, 600] width 17 height 17
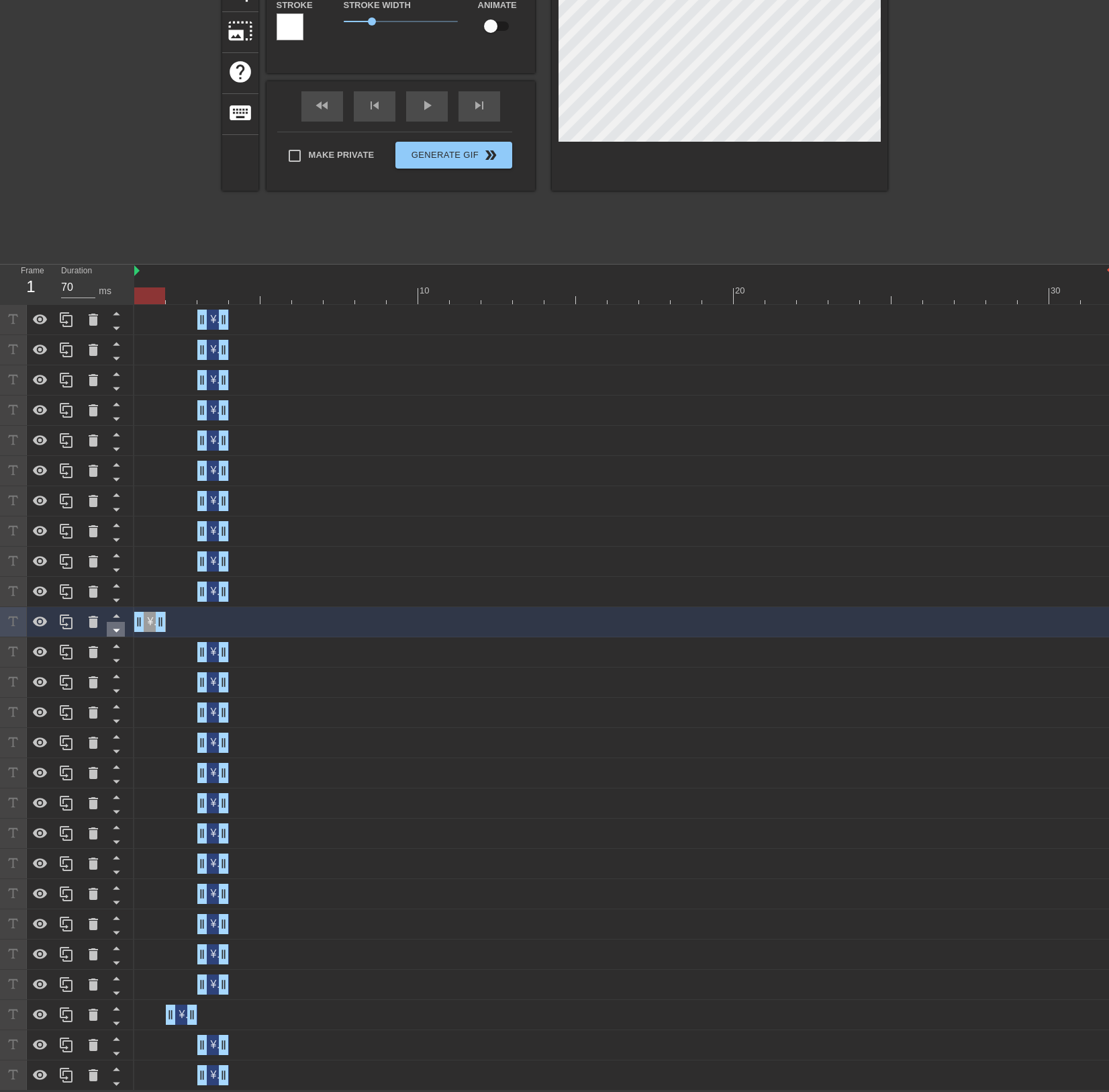
click at [116, 623] on icon at bounding box center [116, 630] width 17 height 17
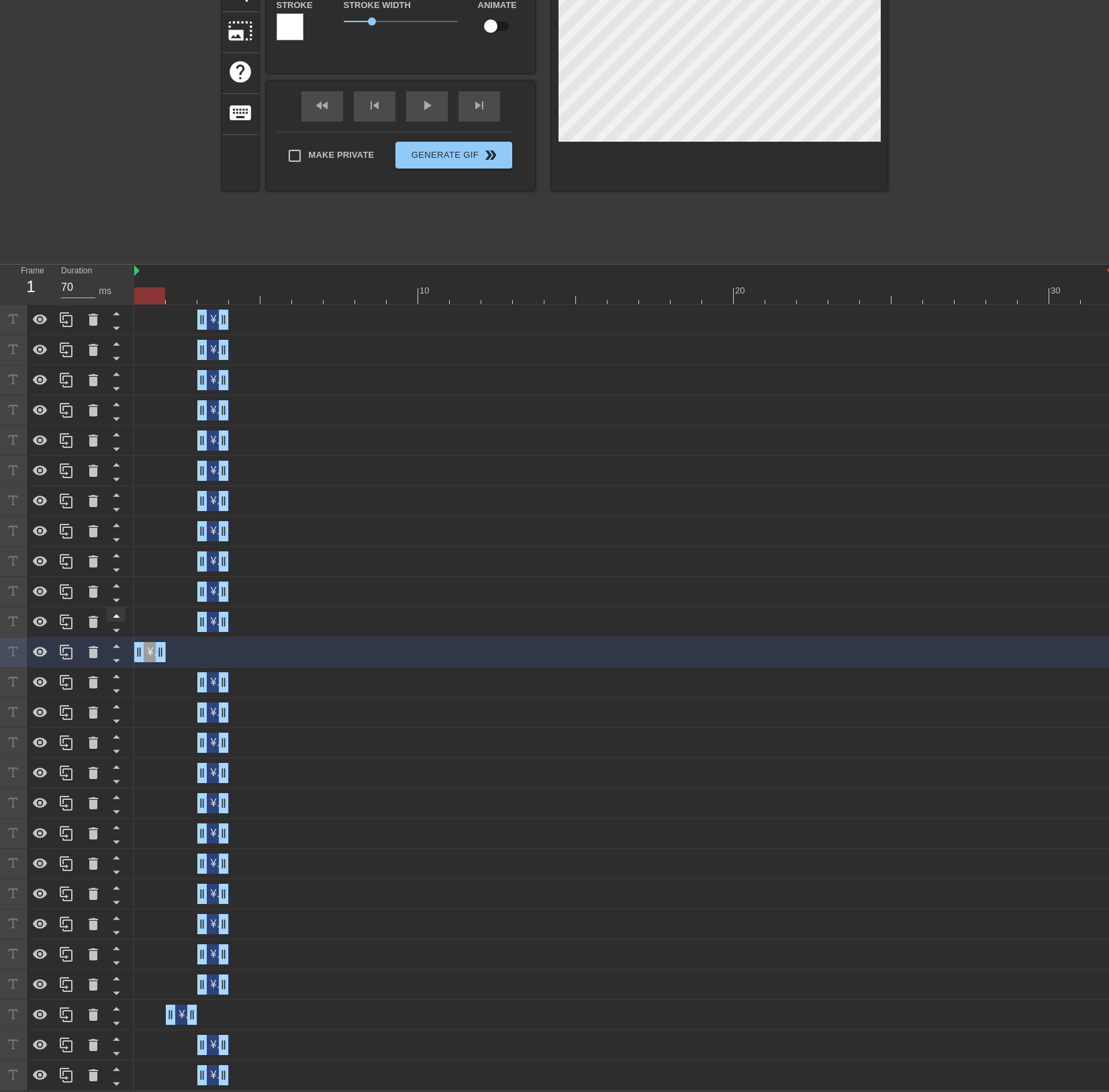
click at [116, 616] on icon at bounding box center [116, 616] width 7 height 4
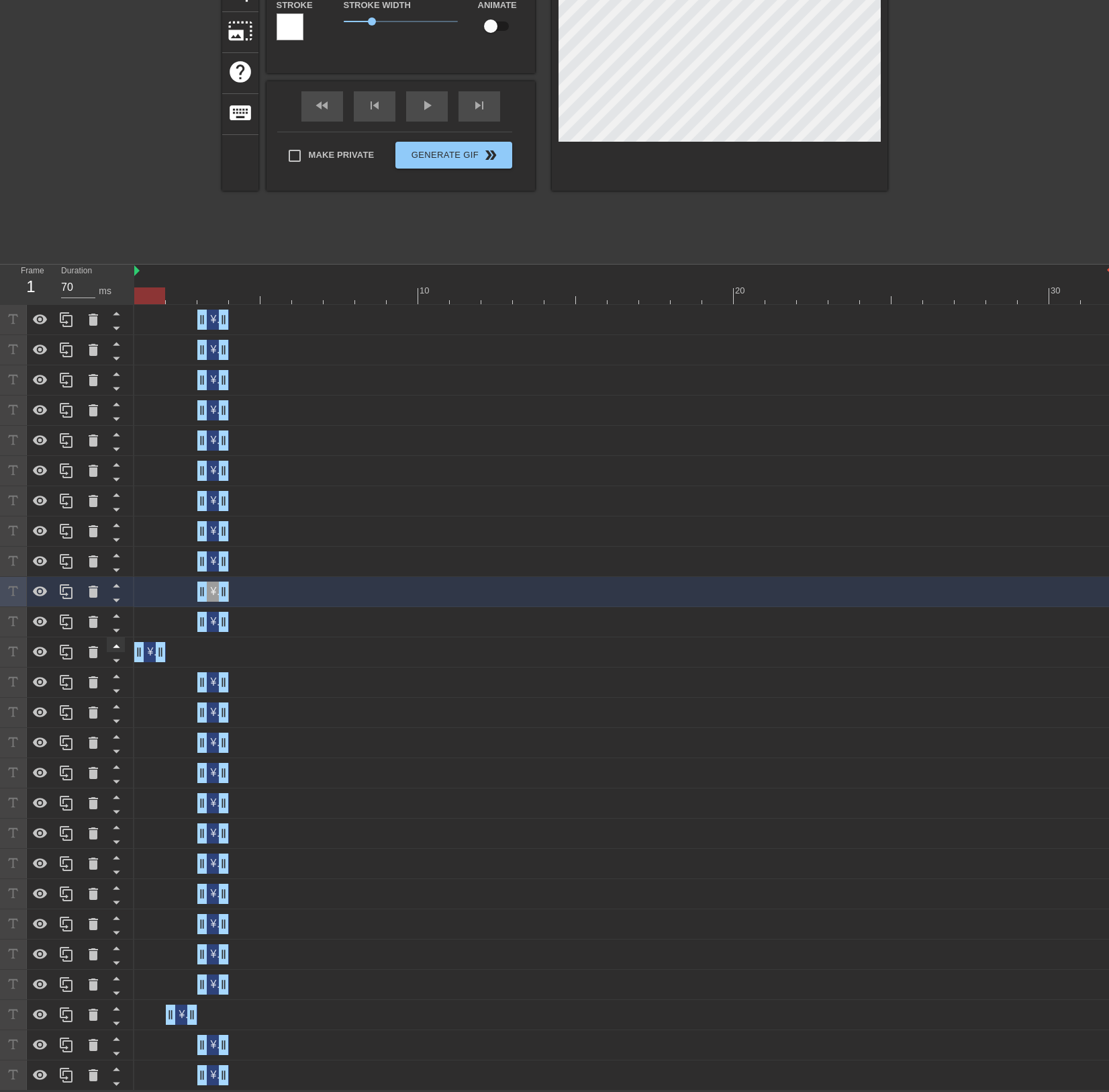
click at [115, 641] on icon at bounding box center [116, 645] width 17 height 17
type input "¥4B, 0.7x ARR JSaaS"
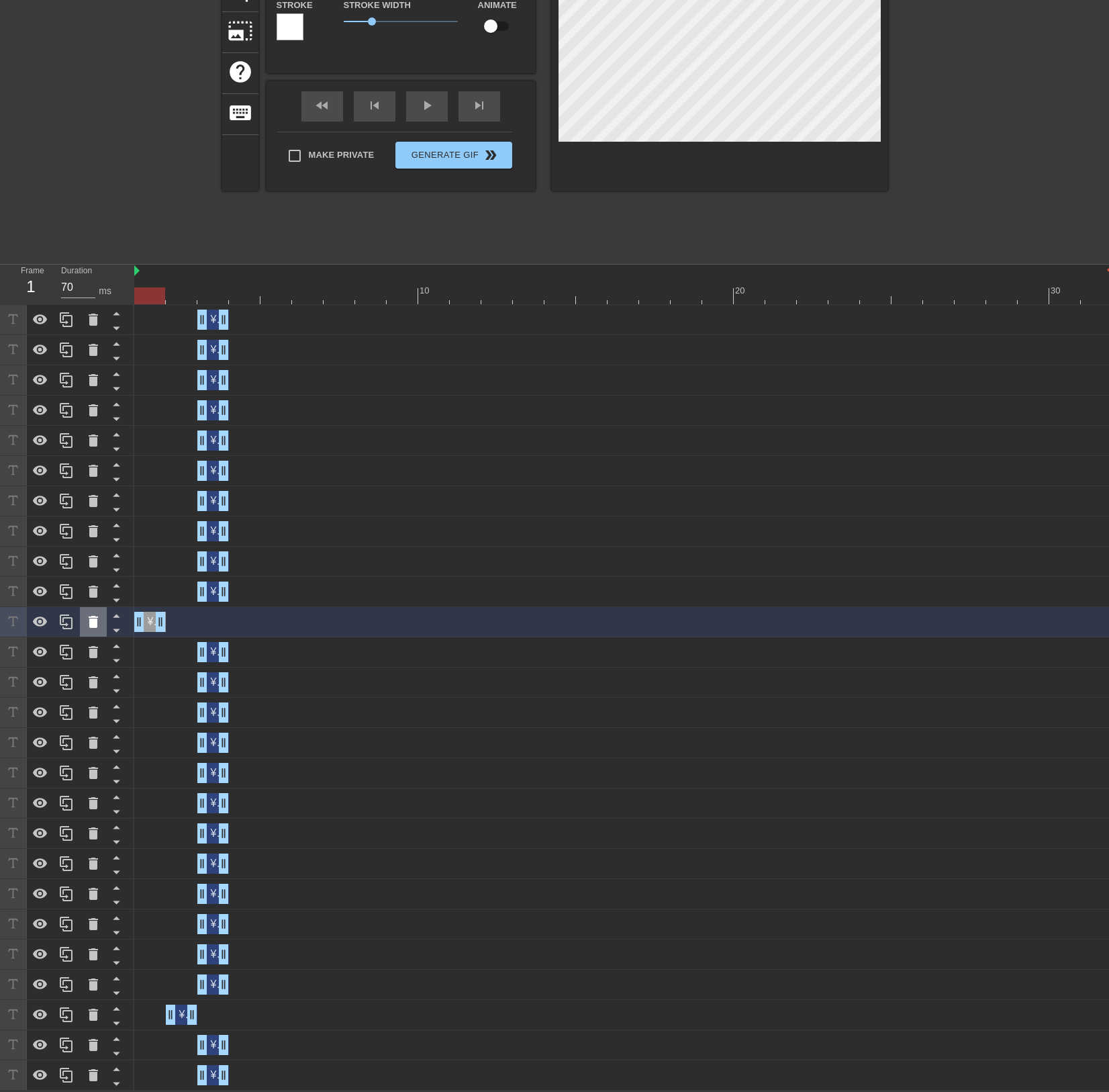
click at [94, 621] on icon at bounding box center [93, 622] width 10 height 12
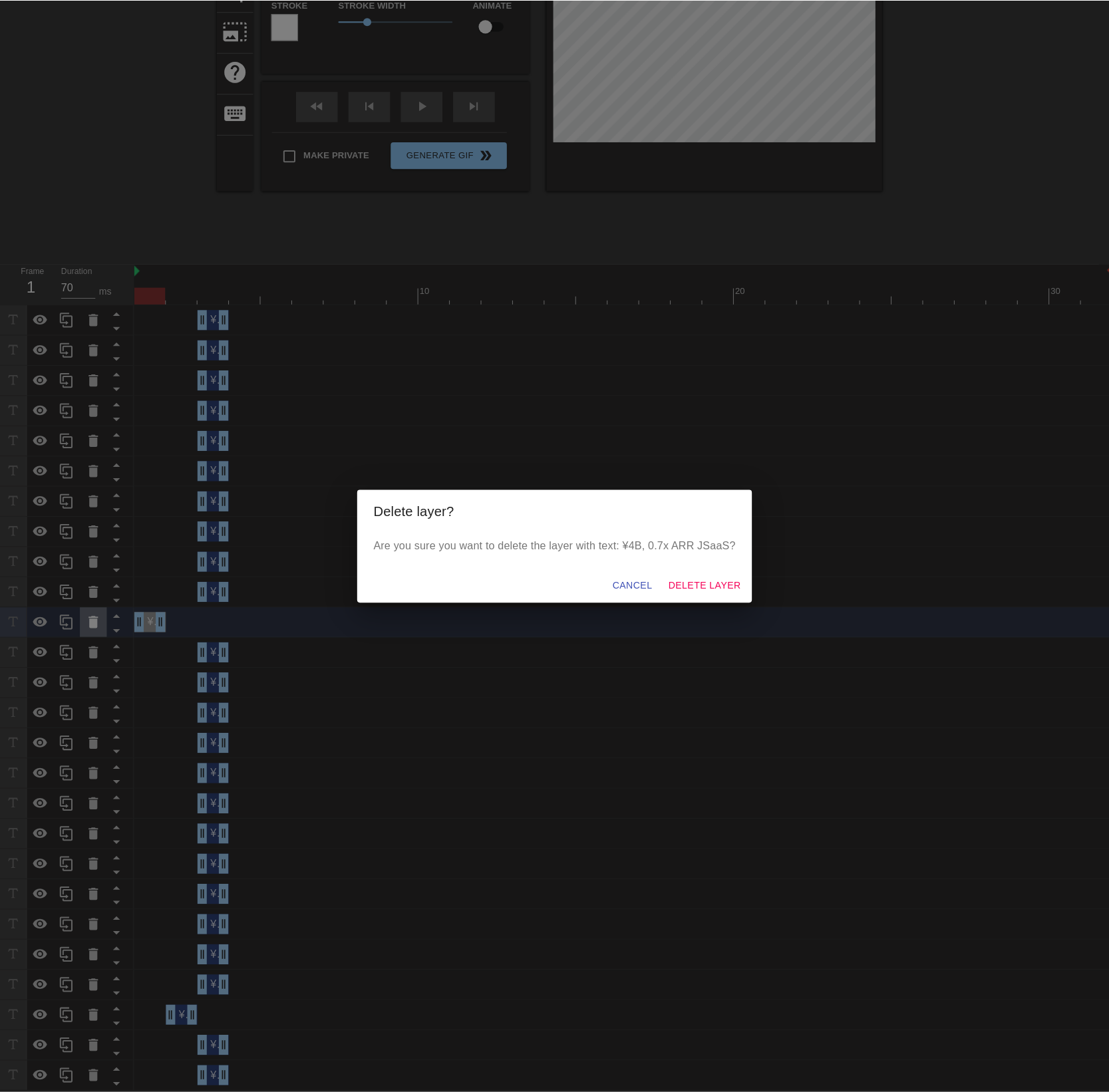
scroll to position [189, 0]
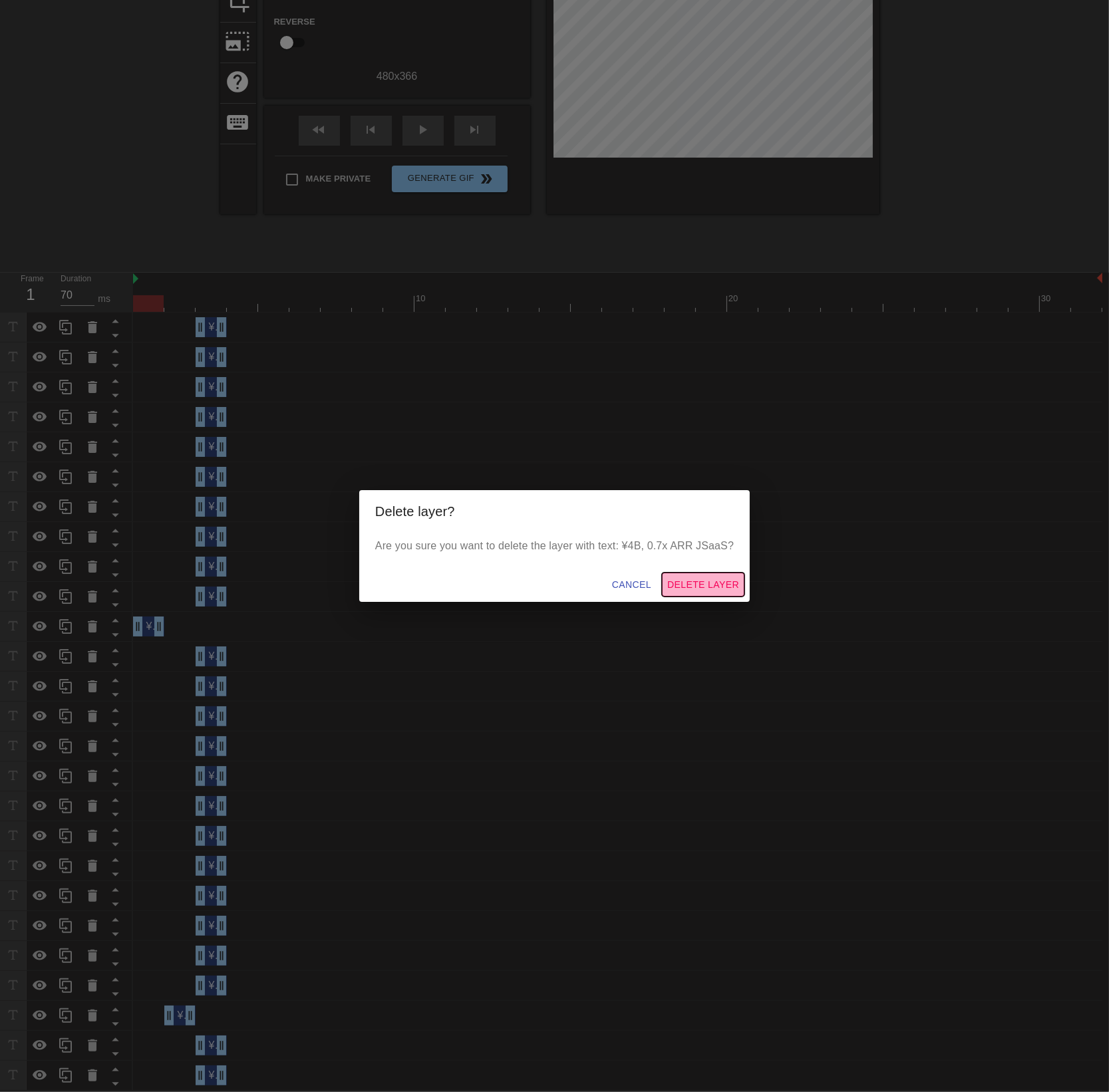
click at [707, 589] on span "Delete Layer" at bounding box center [703, 585] width 72 height 17
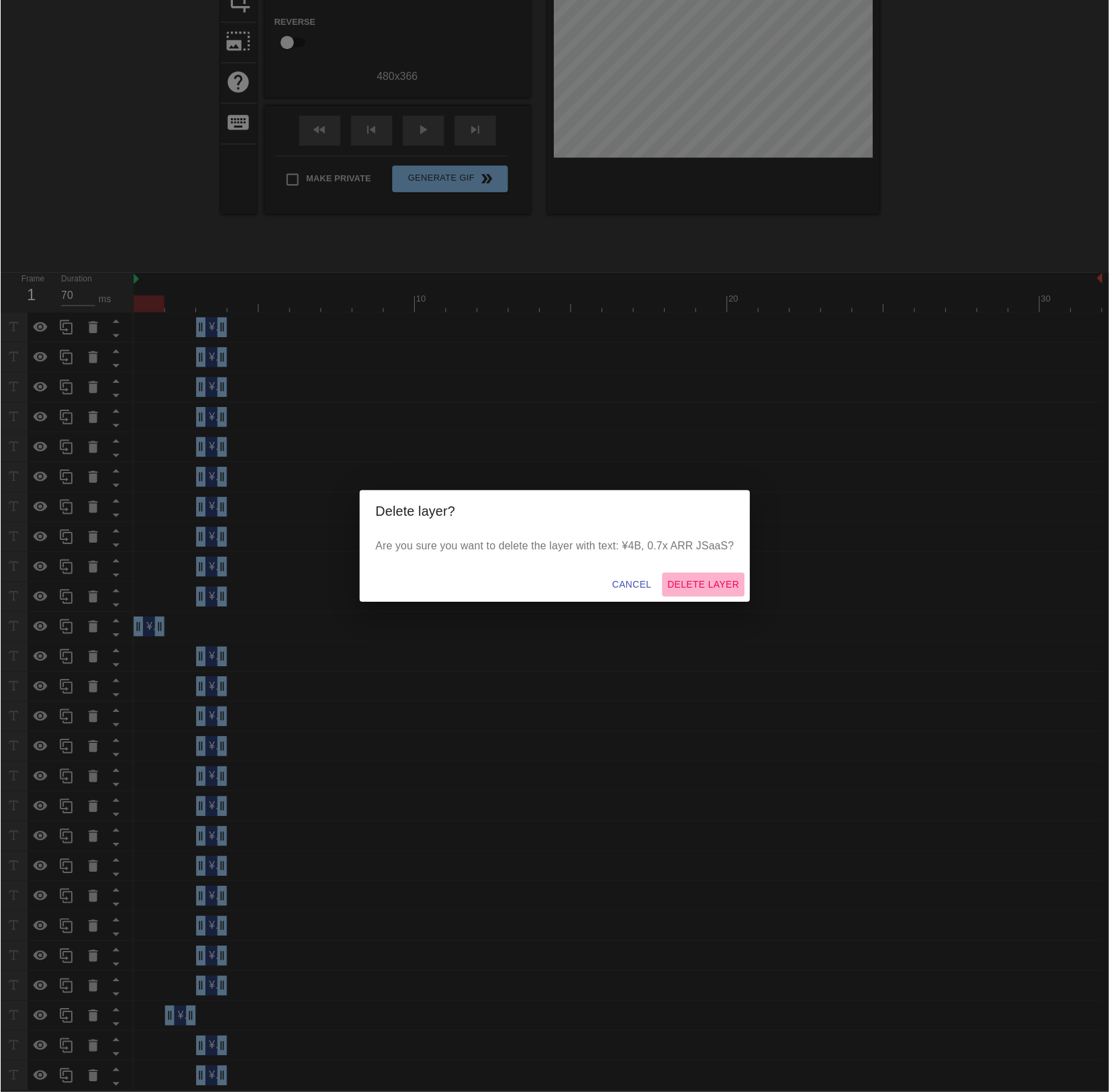
scroll to position [170, 0]
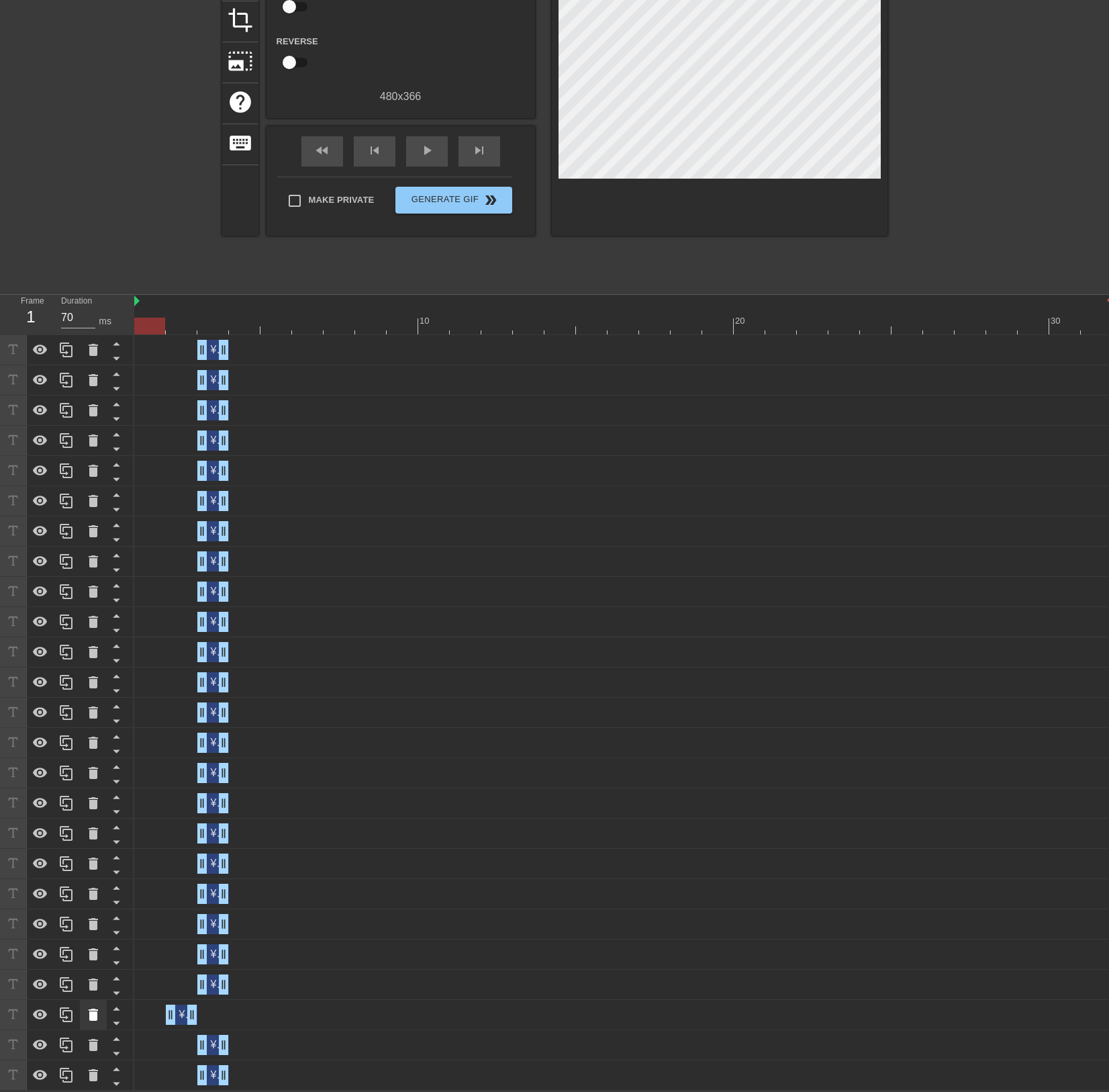
click at [87, 1016] on icon at bounding box center [94, 1015] width 16 height 16
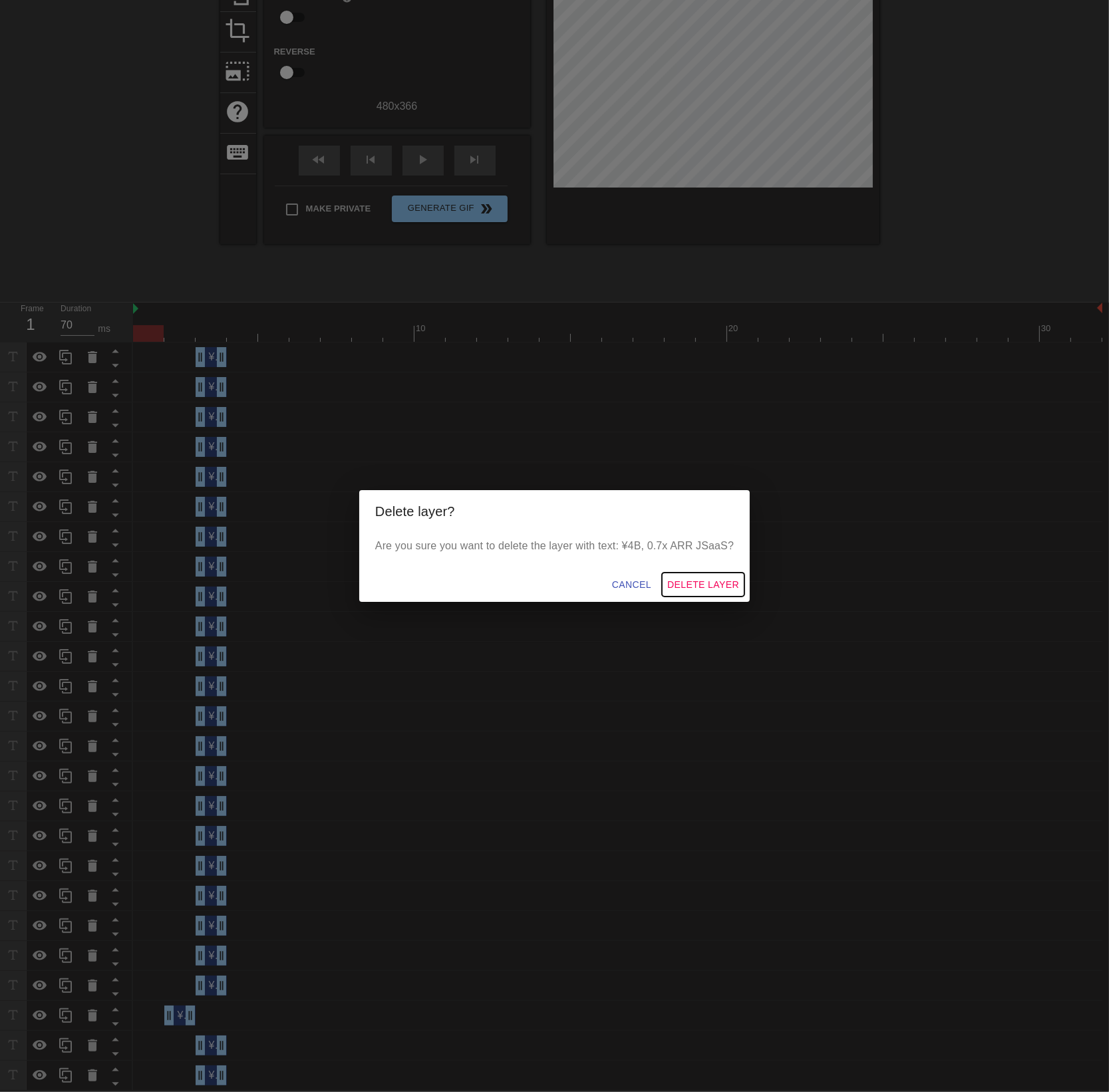
click at [702, 582] on span "Delete Layer" at bounding box center [703, 585] width 72 height 17
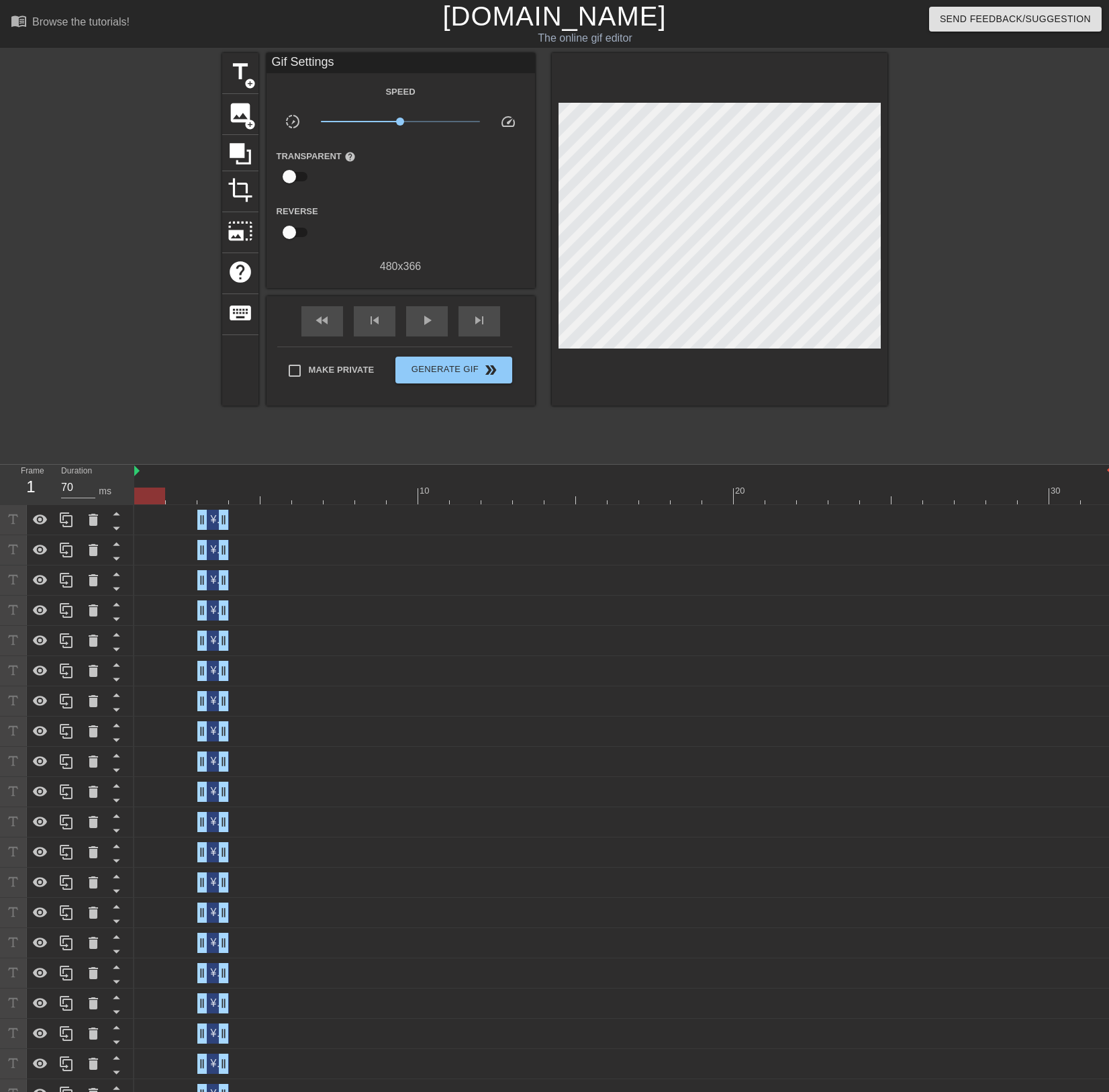
scroll to position [140, 0]
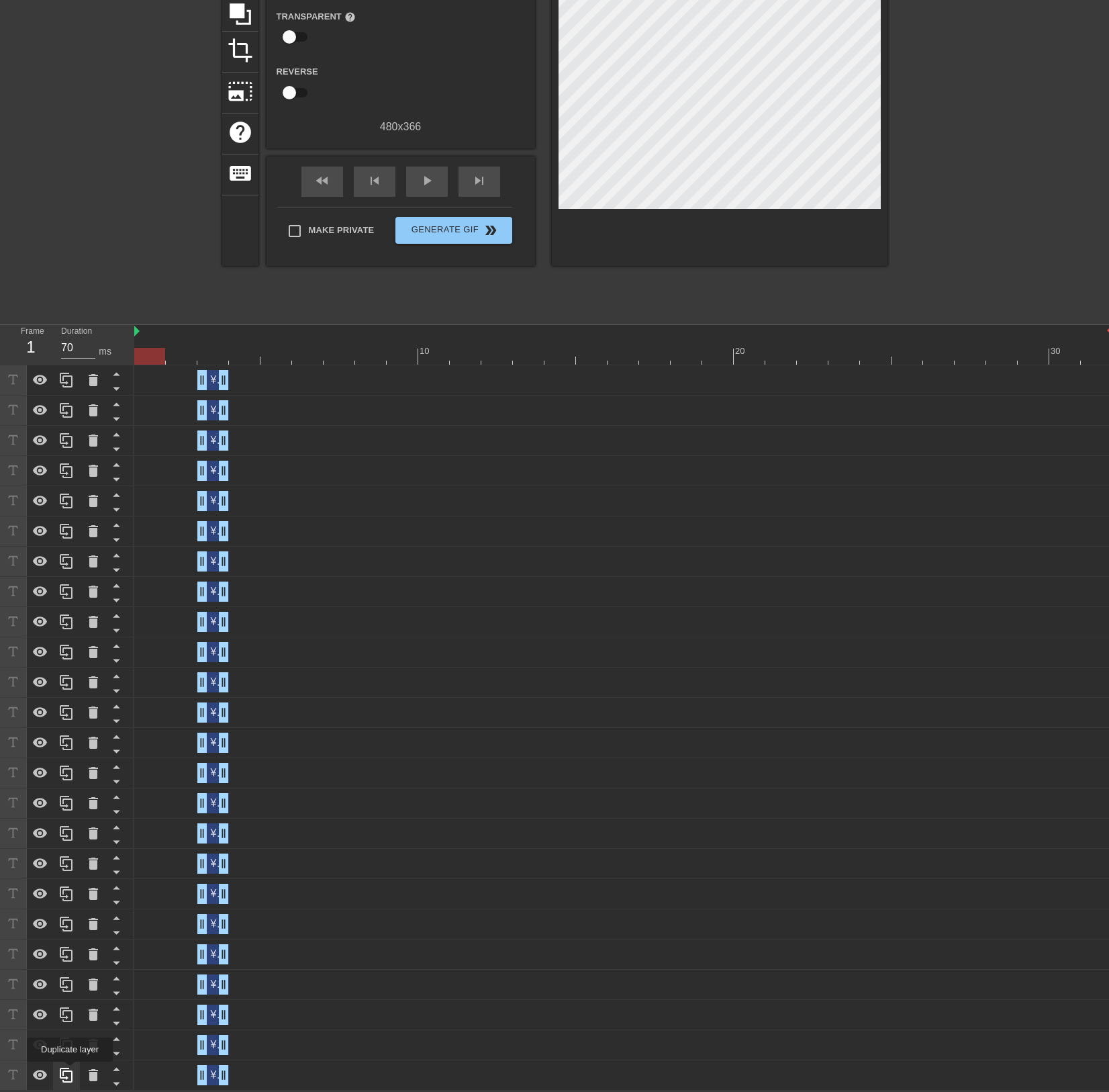
click at [70, 1071] on icon at bounding box center [66, 1075] width 13 height 15
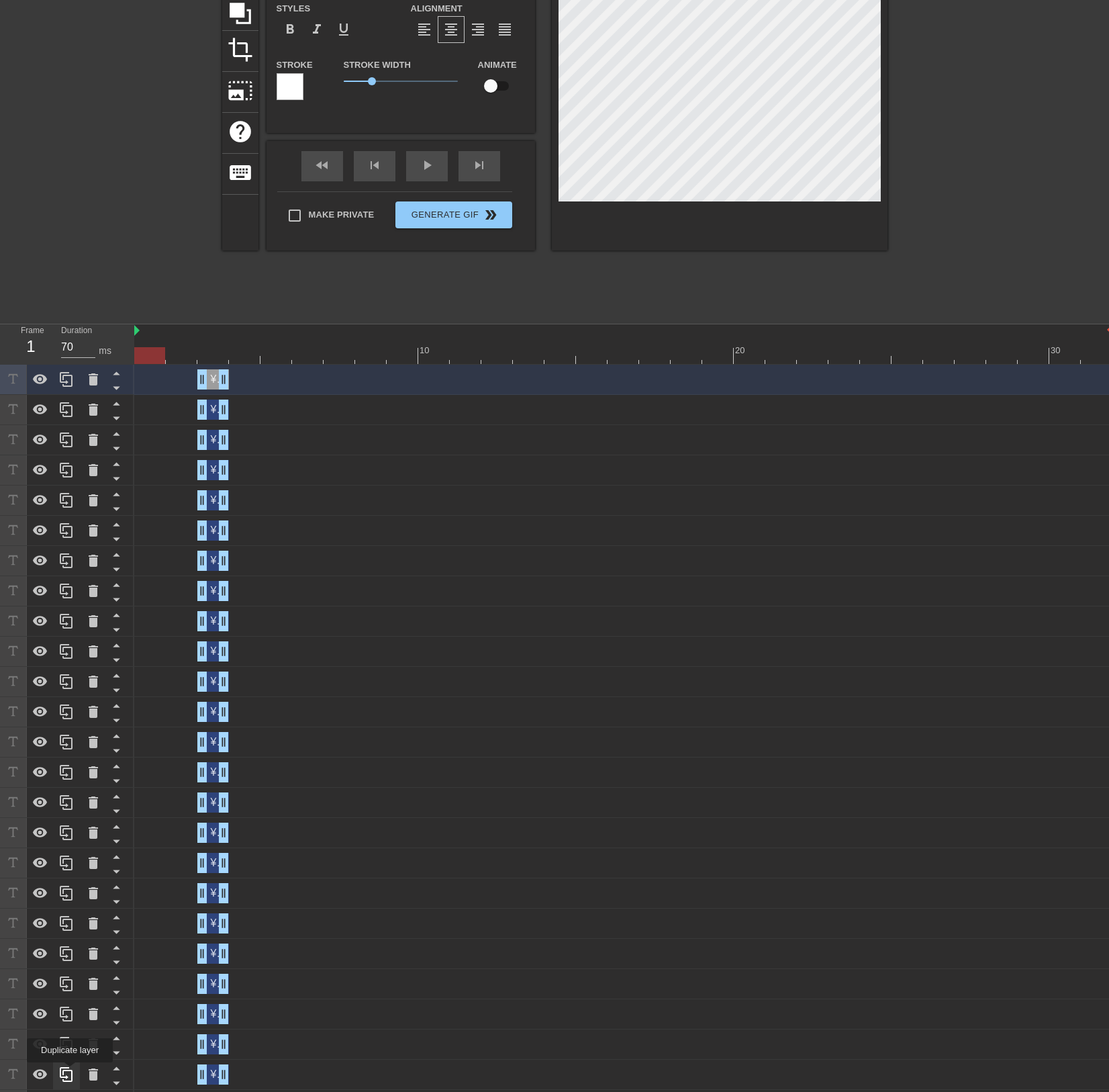
click at [70, 1071] on icon at bounding box center [66, 1074] width 16 height 16
click at [70, 1052] on icon at bounding box center [66, 1044] width 16 height 16
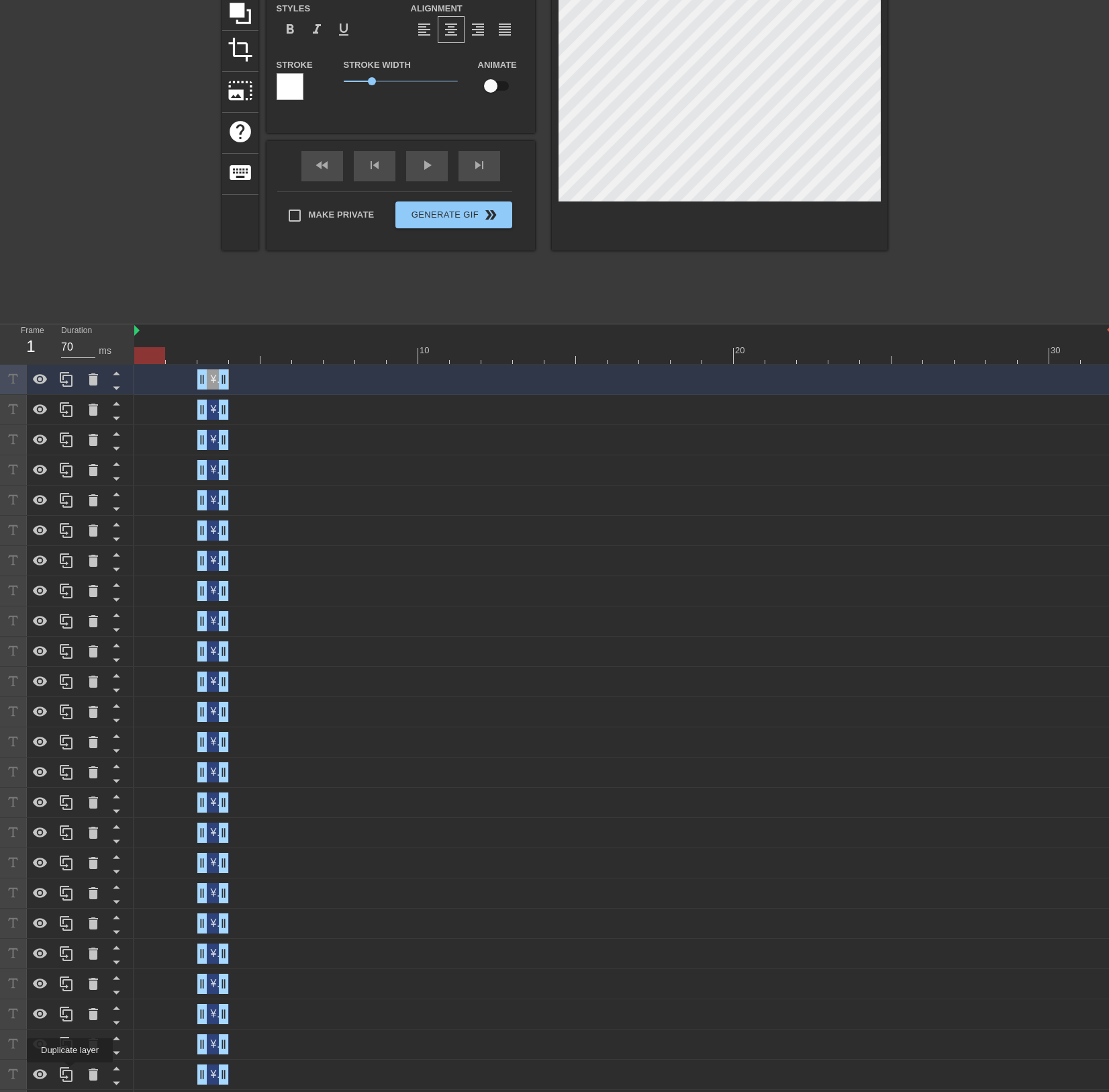
click at [70, 1071] on icon at bounding box center [66, 1074] width 16 height 16
click at [70, 1052] on icon at bounding box center [66, 1044] width 16 height 16
click at [70, 1071] on icon at bounding box center [66, 1074] width 16 height 16
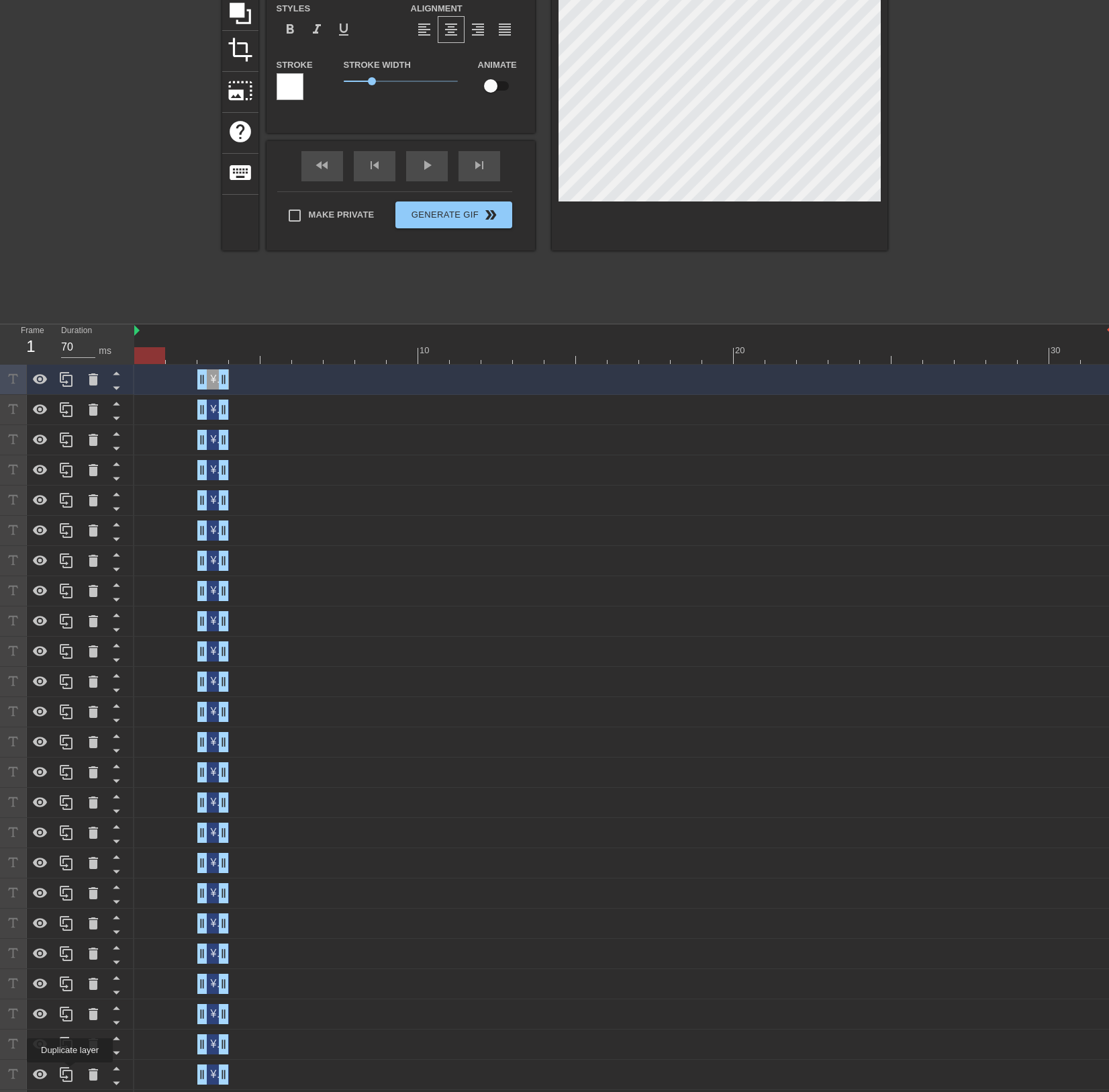
click at [70, 1071] on icon at bounding box center [66, 1074] width 16 height 16
click at [70, 1052] on icon at bounding box center [66, 1044] width 16 height 16
click at [70, 1071] on icon at bounding box center [66, 1074] width 16 height 16
click at [70, 1052] on icon at bounding box center [66, 1044] width 16 height 16
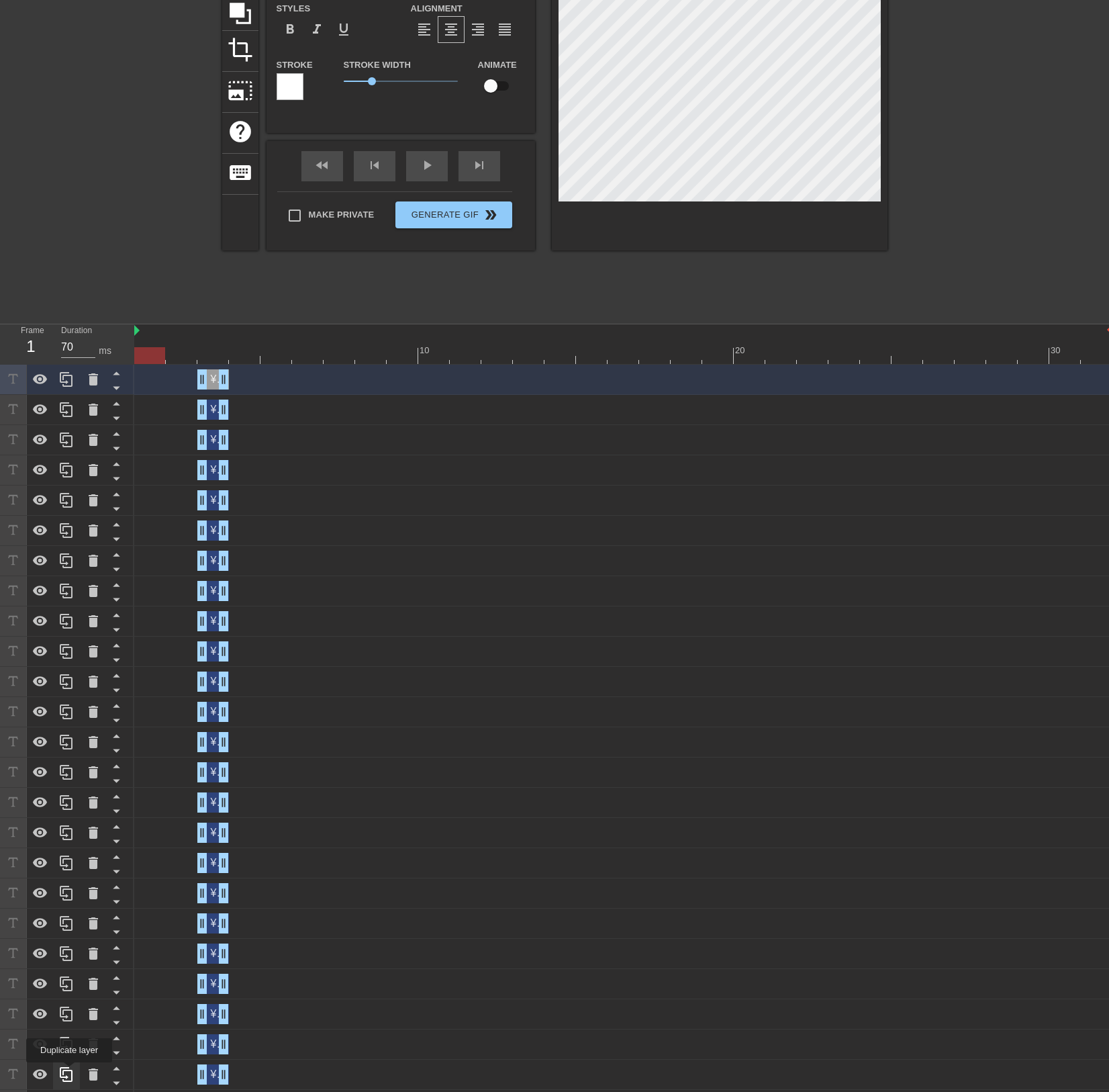
click at [69, 1071] on icon at bounding box center [66, 1074] width 16 height 16
click at [69, 1052] on icon at bounding box center [66, 1044] width 16 height 16
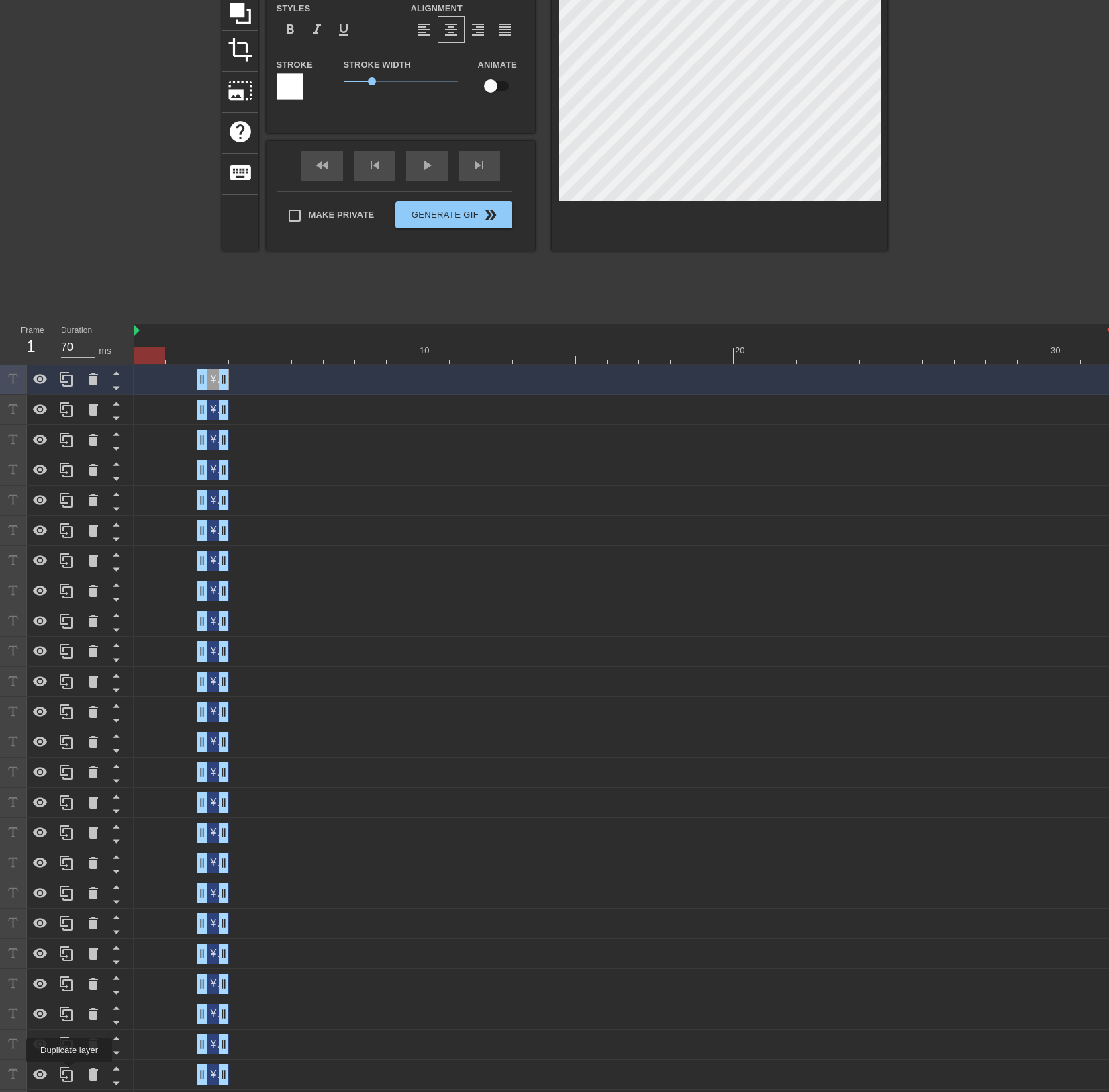
click at [69, 1071] on icon at bounding box center [66, 1074] width 16 height 16
click at [69, 1052] on icon at bounding box center [66, 1044] width 16 height 16
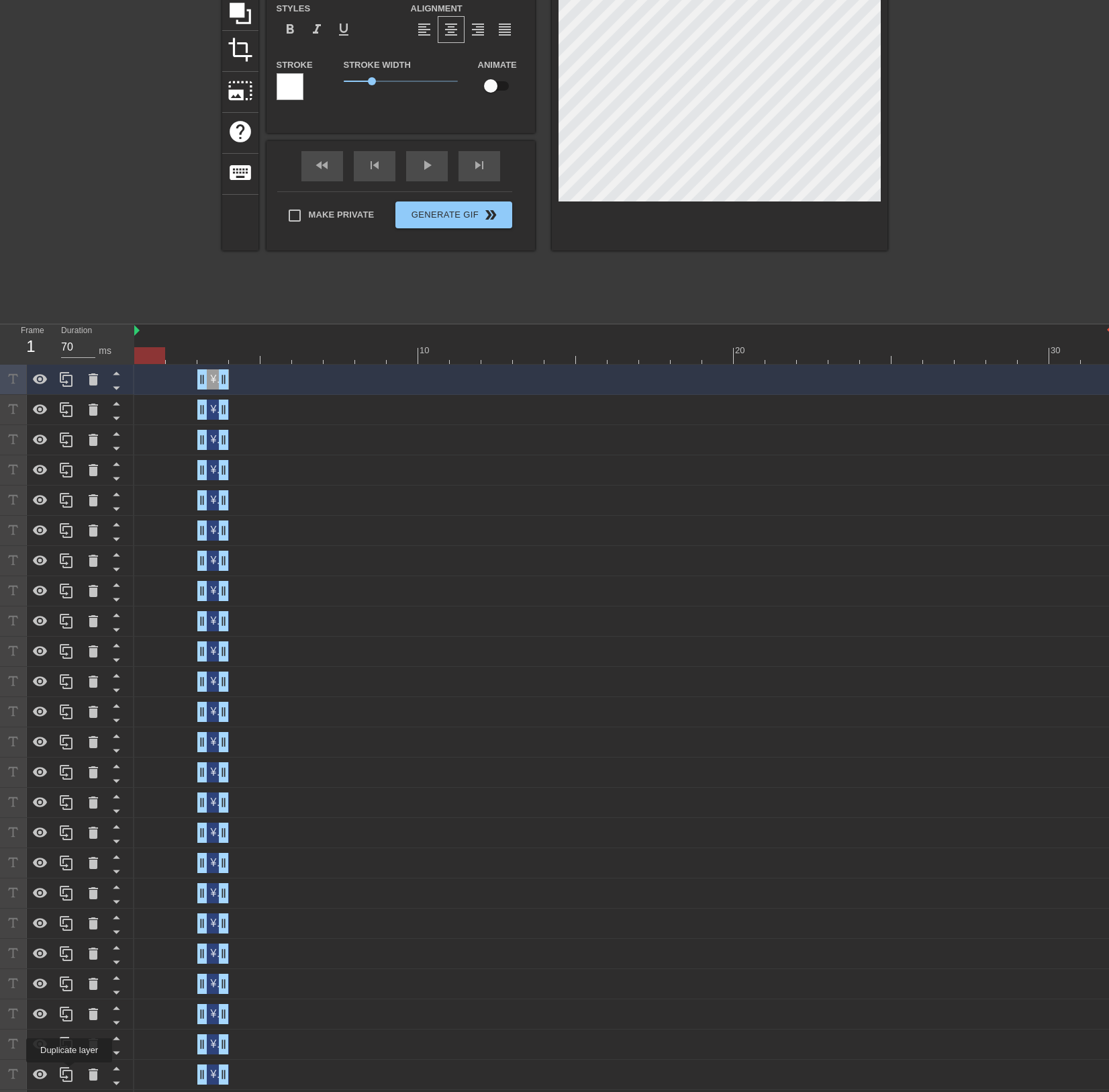
click at [69, 1071] on icon at bounding box center [66, 1074] width 16 height 16
type input "¥4B, 0.7x ARR JSaaS"
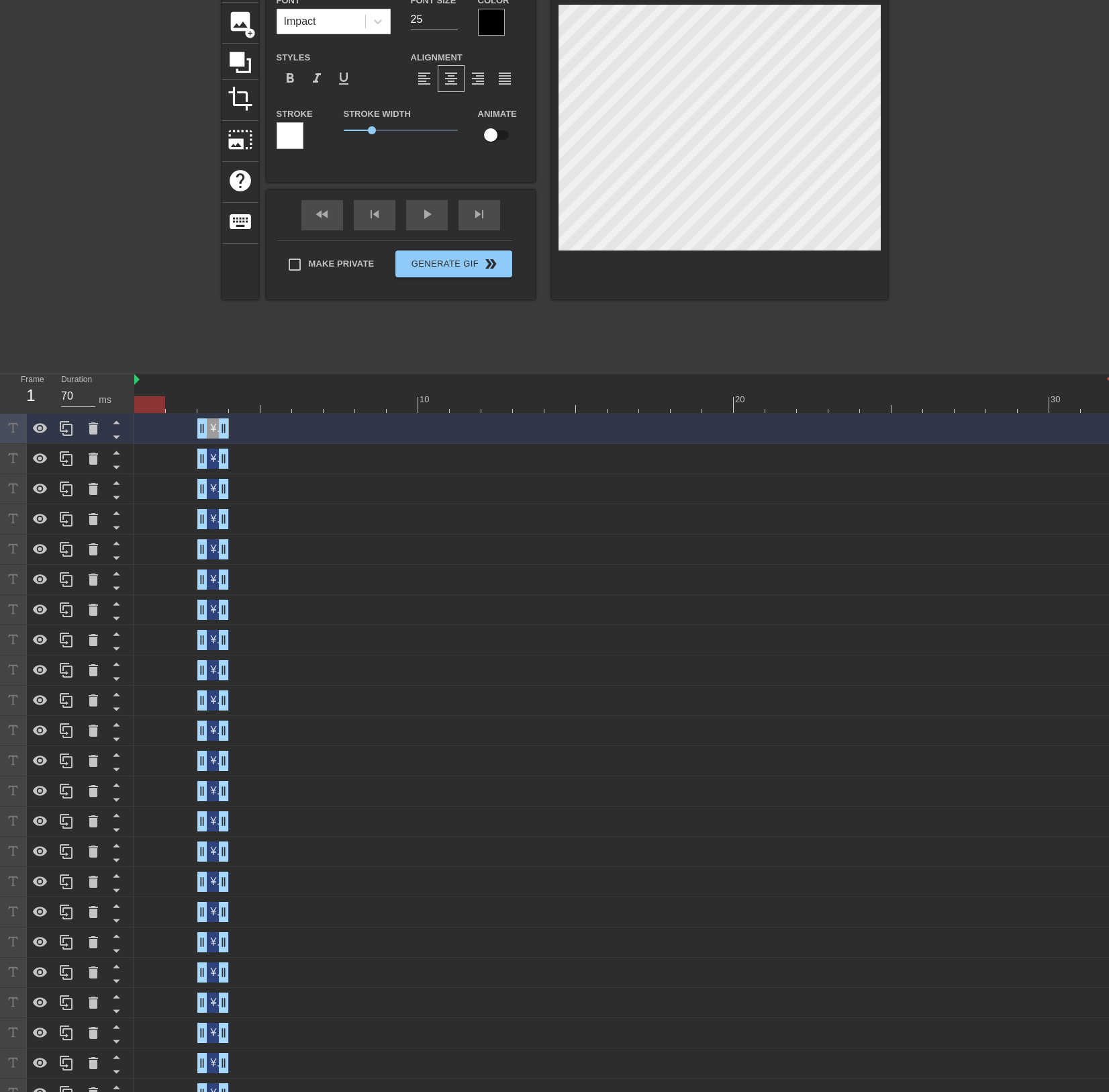
scroll to position [0, 0]
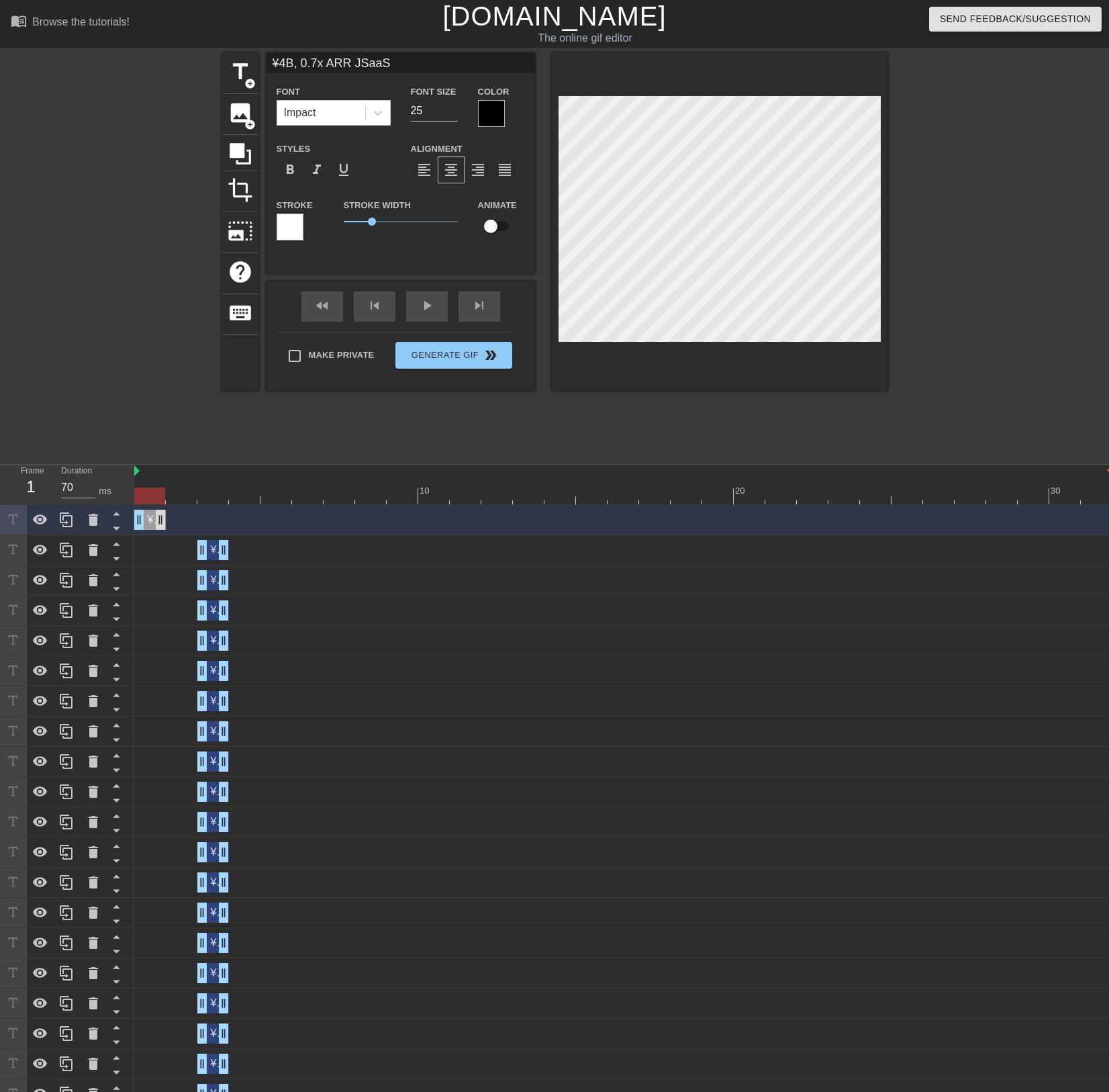
drag, startPoint x: 214, startPoint y: 522, endPoint x: 158, endPoint y: 525, distance: 56.1
click at [158, 525] on div "¥4B, 0.7x ARR JSaaS drag_handle drag_handle" at bounding box center [150, 519] width 32 height 20
drag, startPoint x: 143, startPoint y: 495, endPoint x: 181, endPoint y: 496, distance: 38.0
click at [181, 496] on div at bounding box center [181, 496] width 31 height 17
type input "60"
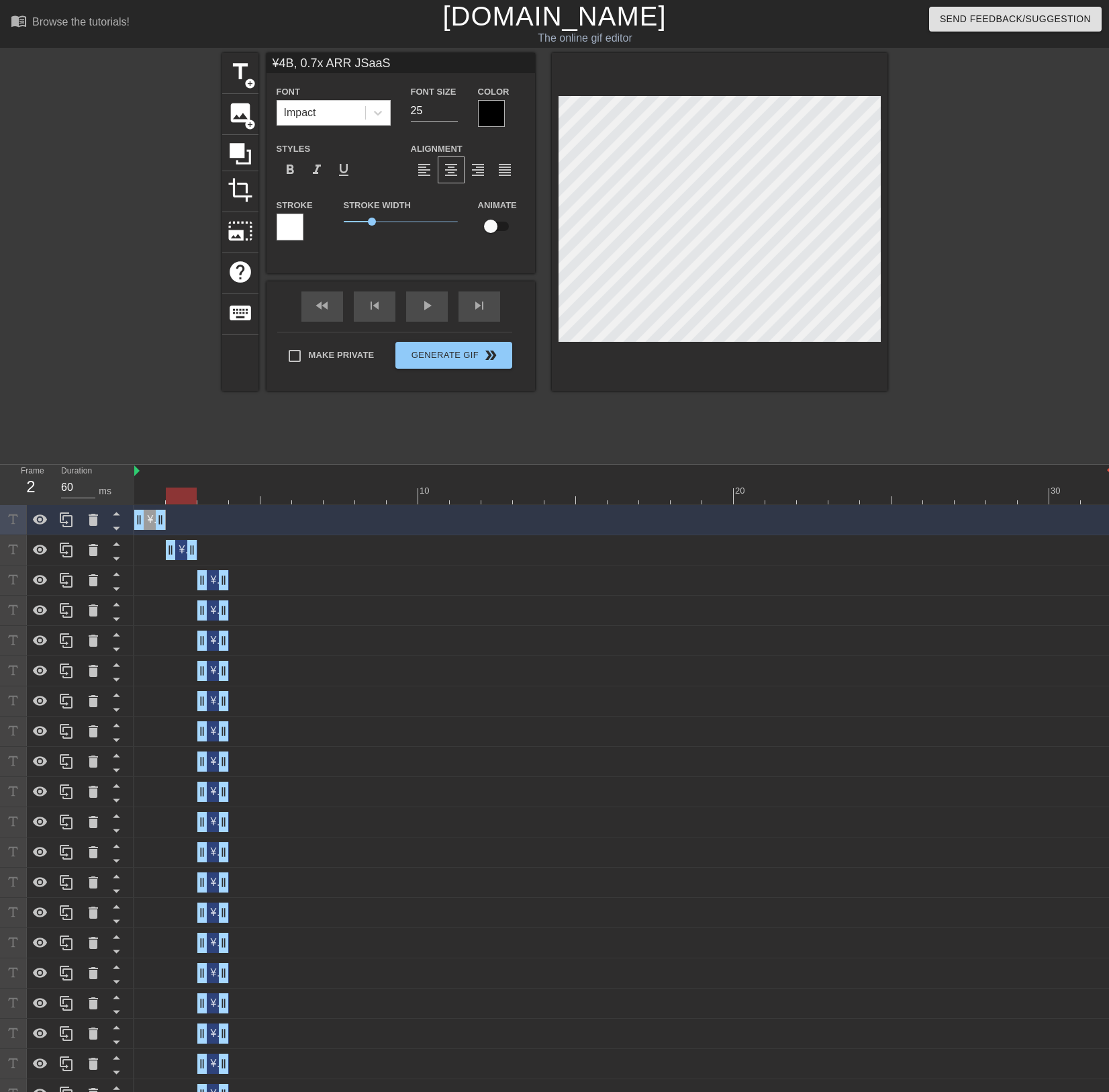
drag, startPoint x: 210, startPoint y: 554, endPoint x: 180, endPoint y: 555, distance: 30.0
click at [180, 555] on div "¥4B, 0.7x ARR JSaaS drag_handle drag_handle" at bounding box center [181, 550] width 32 height 20
type input "¥4B, 0.7x ARR JSaaS"
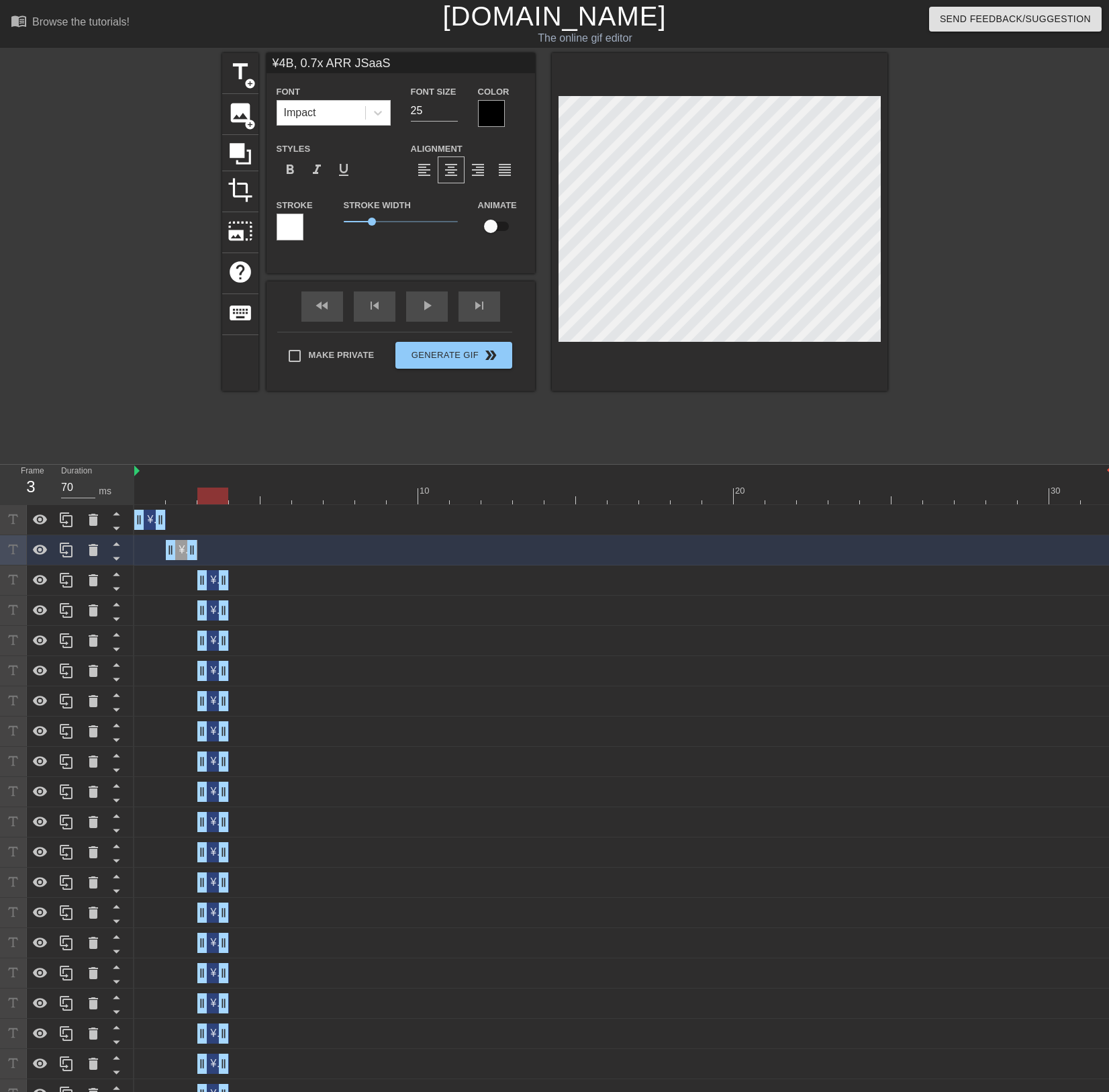
drag, startPoint x: 209, startPoint y: 615, endPoint x: 246, endPoint y: 615, distance: 37.0
click at [246, 615] on div "¥4B, 0.7x ARR JSaaS drag_handle drag_handle" at bounding box center [623, 610] width 979 height 20
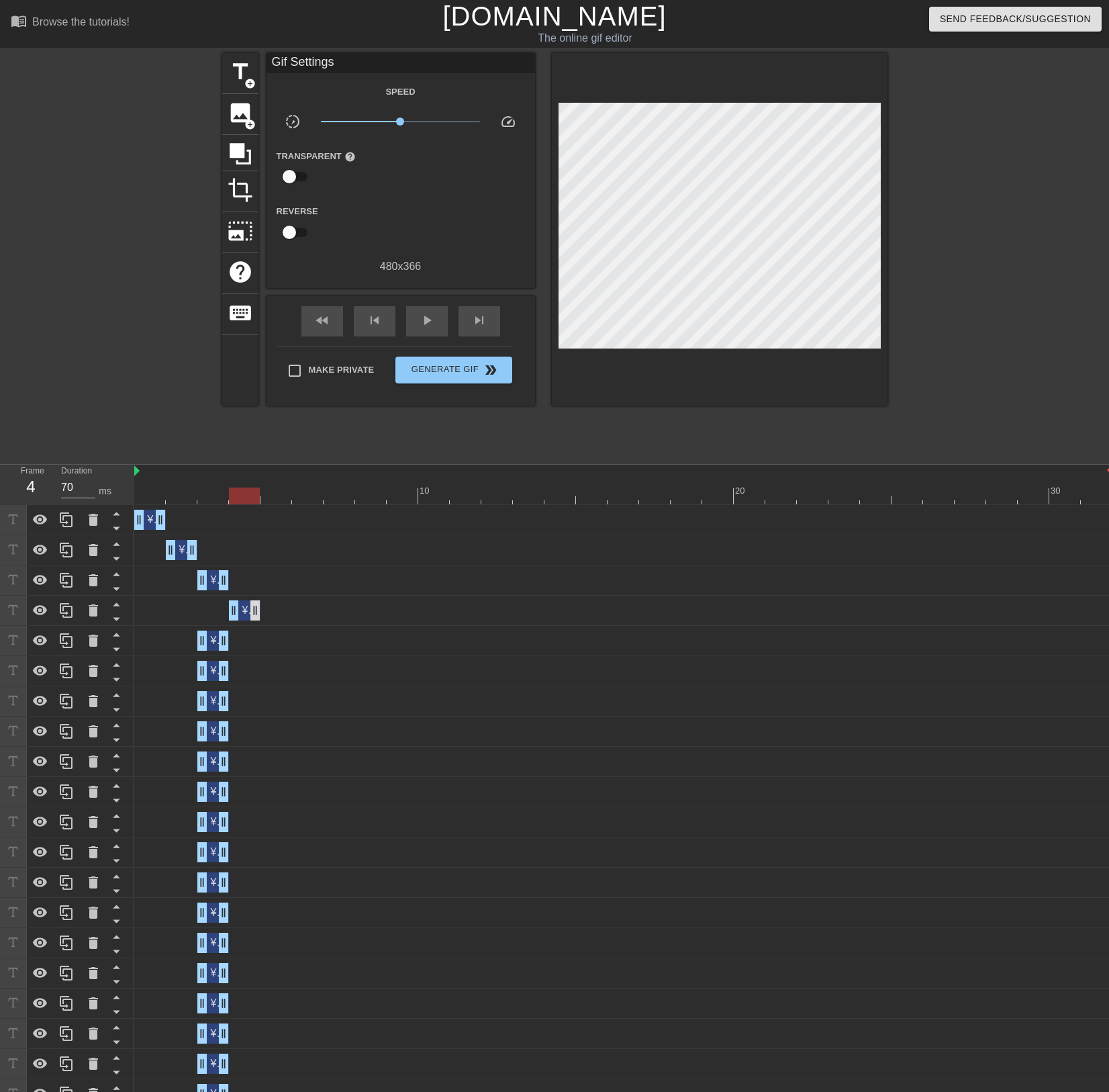
drag, startPoint x: 216, startPoint y: 613, endPoint x: 258, endPoint y: 615, distance: 42.0
click at [258, 615] on div "¥4B, 0.7x ARR JSaaS drag_handle drag_handle" at bounding box center [245, 610] width 32 height 20
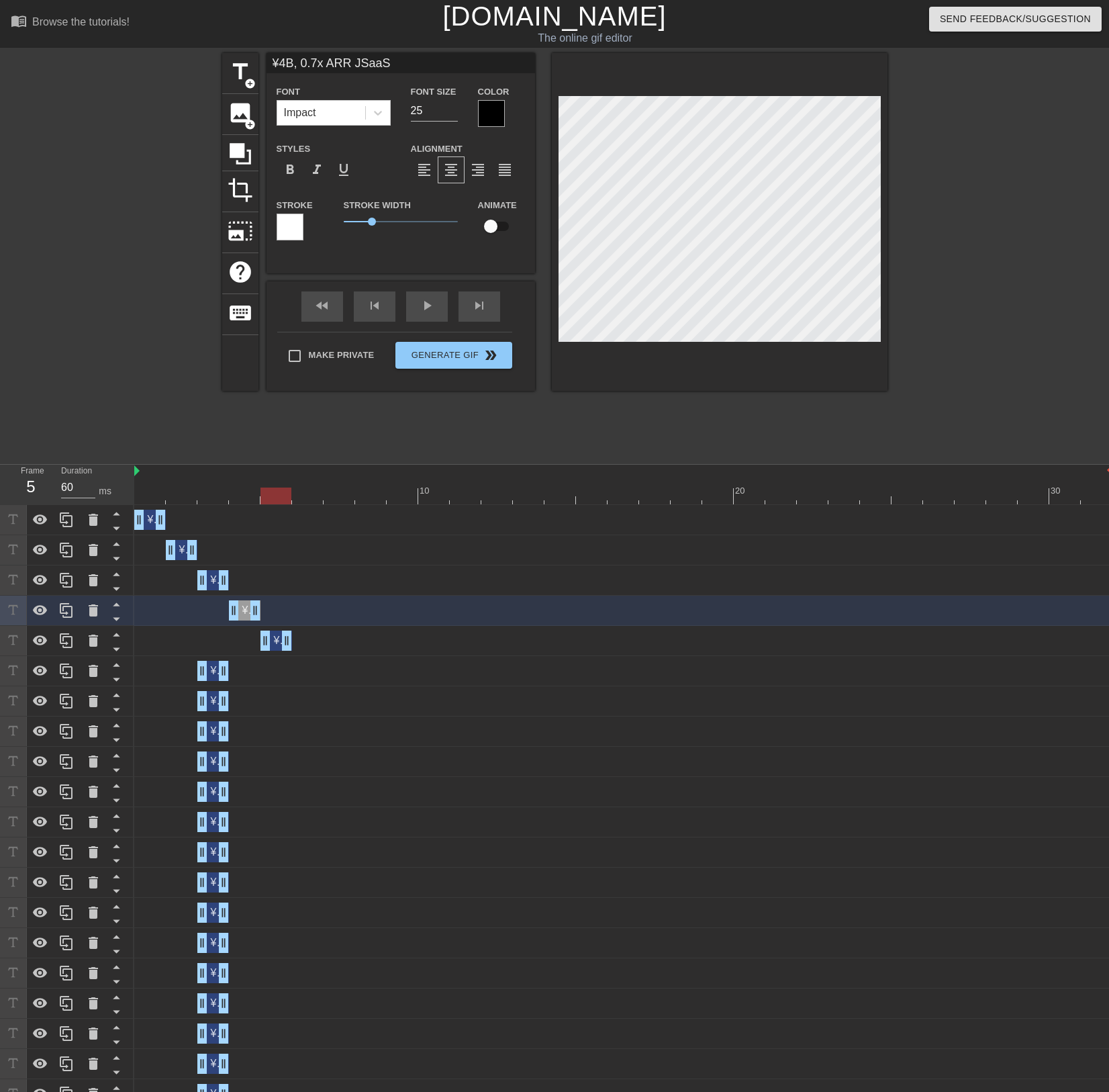
drag, startPoint x: 214, startPoint y: 642, endPoint x: 293, endPoint y: 644, distance: 79.0
click at [293, 644] on div "¥4B, 0.7x ARR JSaaS drag_handle drag_handle" at bounding box center [623, 640] width 979 height 20
type input "70"
click at [216, 680] on div "¥4B, 0.7x ARR JSaaS drag_handle drag_handle" at bounding box center [213, 671] width 32 height 20
type input "¥4B, 0.7x ARR JSaaS"
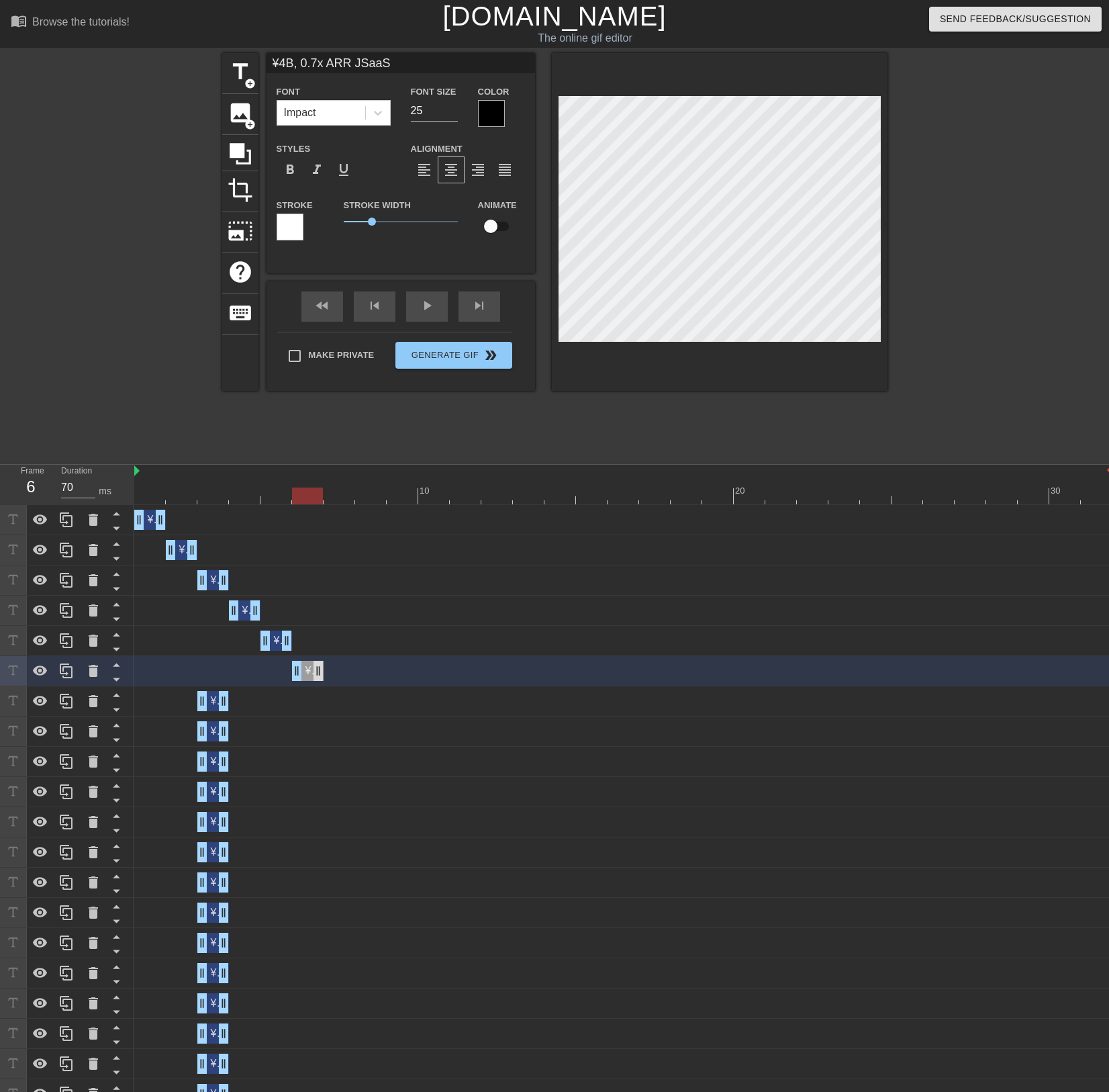
drag, startPoint x: 214, startPoint y: 673, endPoint x: 317, endPoint y: 671, distance: 103.0
click at [317, 671] on div "¥4B, 0.7x ARR JSaaS drag_handle drag_handle" at bounding box center [307, 671] width 32 height 20
type input "70"
drag, startPoint x: 214, startPoint y: 705, endPoint x: 348, endPoint y: 701, distance: 134.1
click at [348, 701] on div "¥4B, 0.7x ARR JSaaS drag_handle drag_handle" at bounding box center [339, 701] width 32 height 20
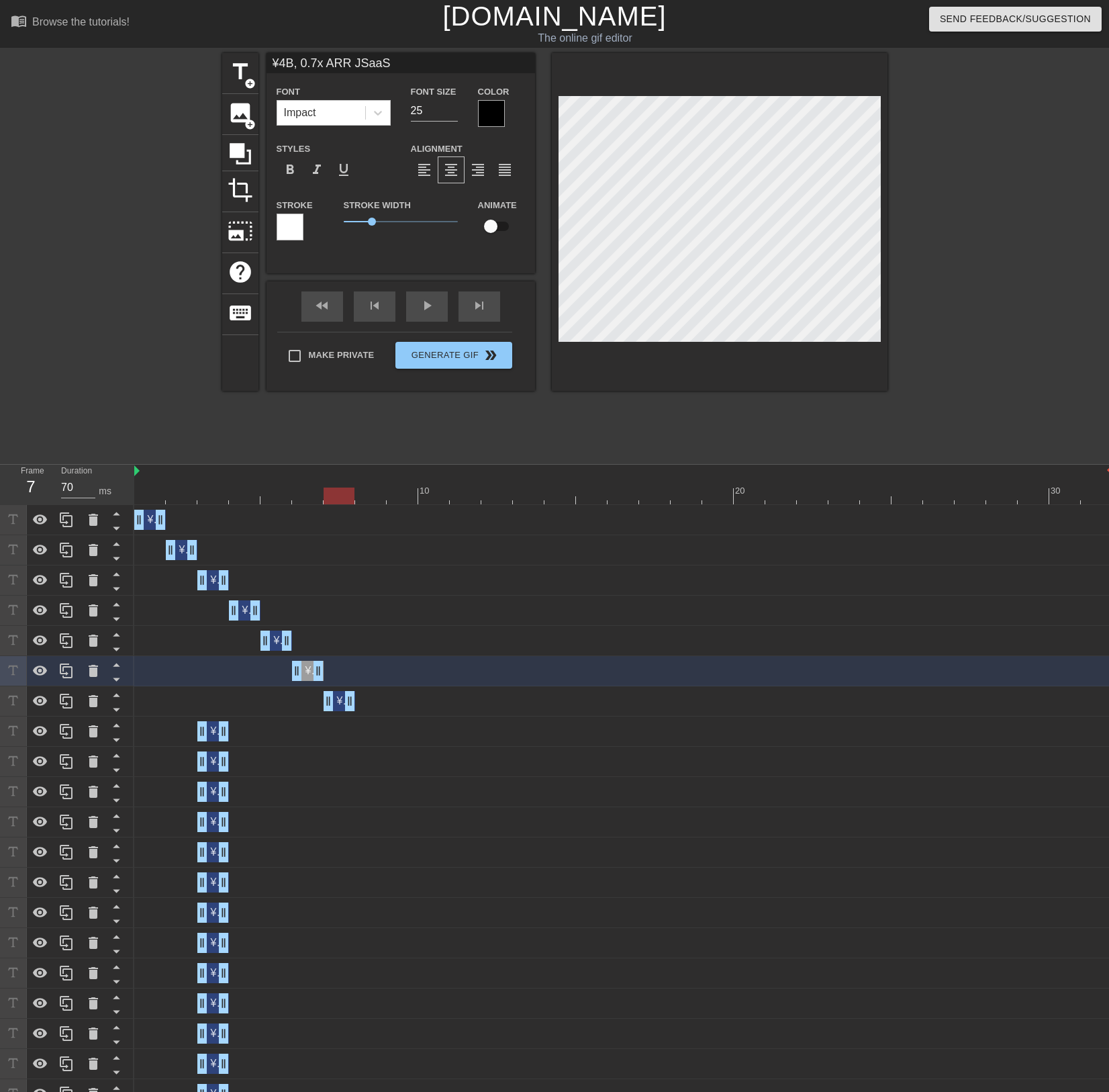
type input "¥4B, 0.7x ARR JSaaS"
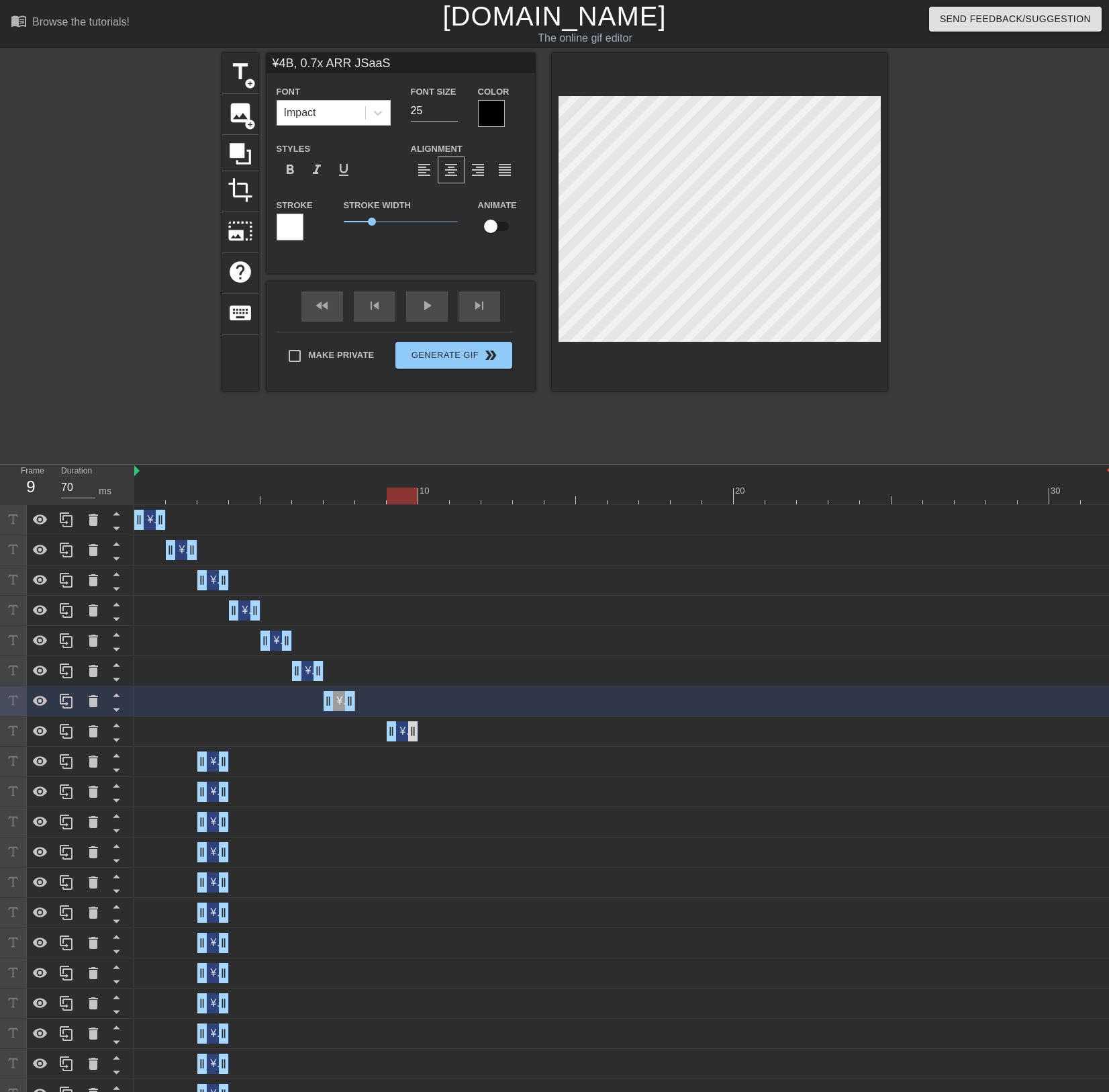
type input "60"
drag, startPoint x: 209, startPoint y: 731, endPoint x: 374, endPoint y: 729, distance: 165.0
click at [374, 729] on div "¥4B, 0.7x ARR JSaaS drag_handle drag_handle" at bounding box center [371, 731] width 32 height 20
type input "¥4B, 0.7x ARR JSaaS"
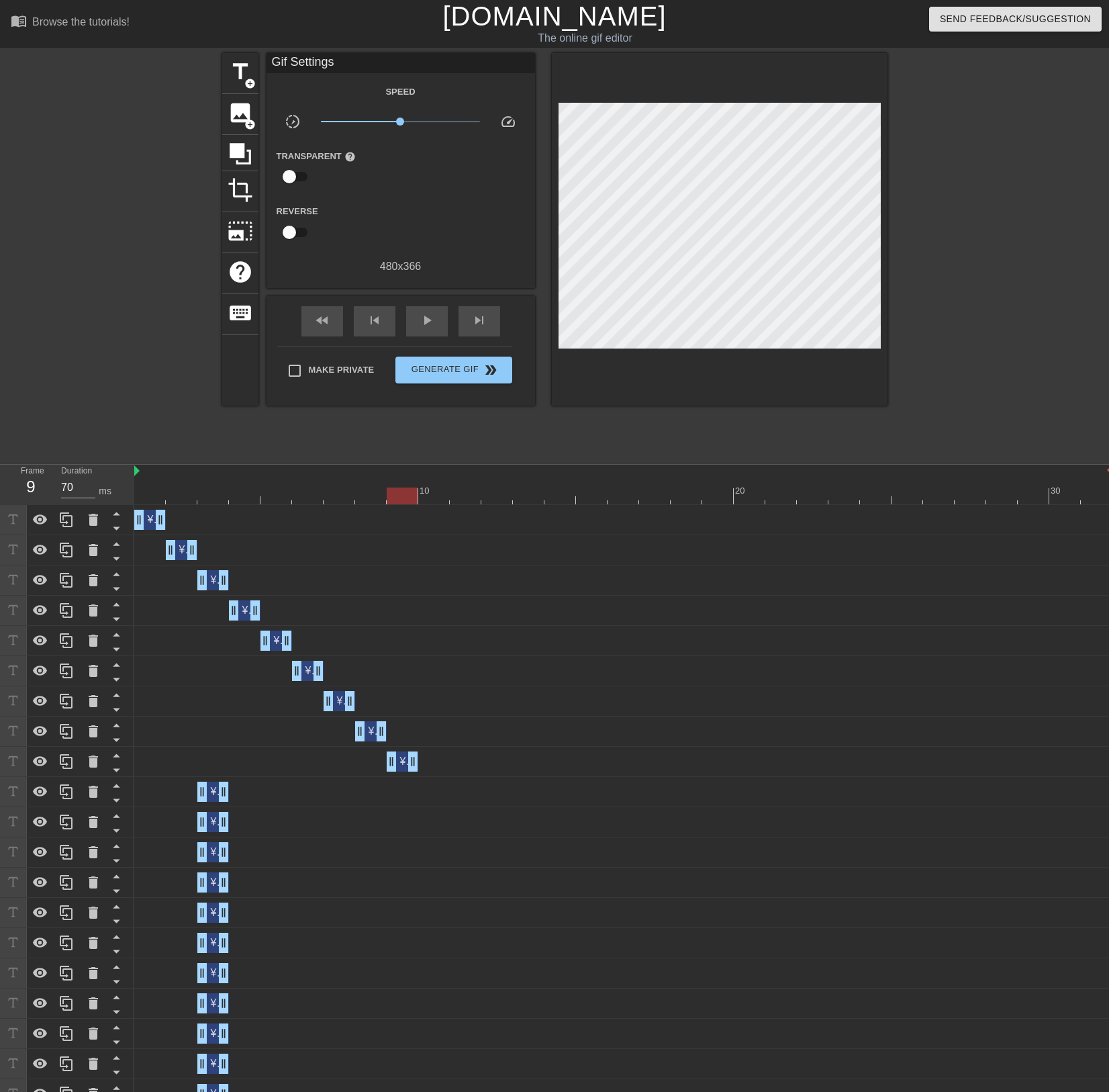
drag, startPoint x: 216, startPoint y: 762, endPoint x: 419, endPoint y: 771, distance: 203.2
click at [419, 771] on div "¥4B, 0.7x ARR JSaaS drag_handle drag_handle" at bounding box center [623, 761] width 979 height 30
drag, startPoint x: 215, startPoint y: 791, endPoint x: 433, endPoint y: 796, distance: 218.1
click at [433, 796] on div "¥4B, 0.7x ARR JSaaS drag_handle drag_handle" at bounding box center [434, 791] width 32 height 20
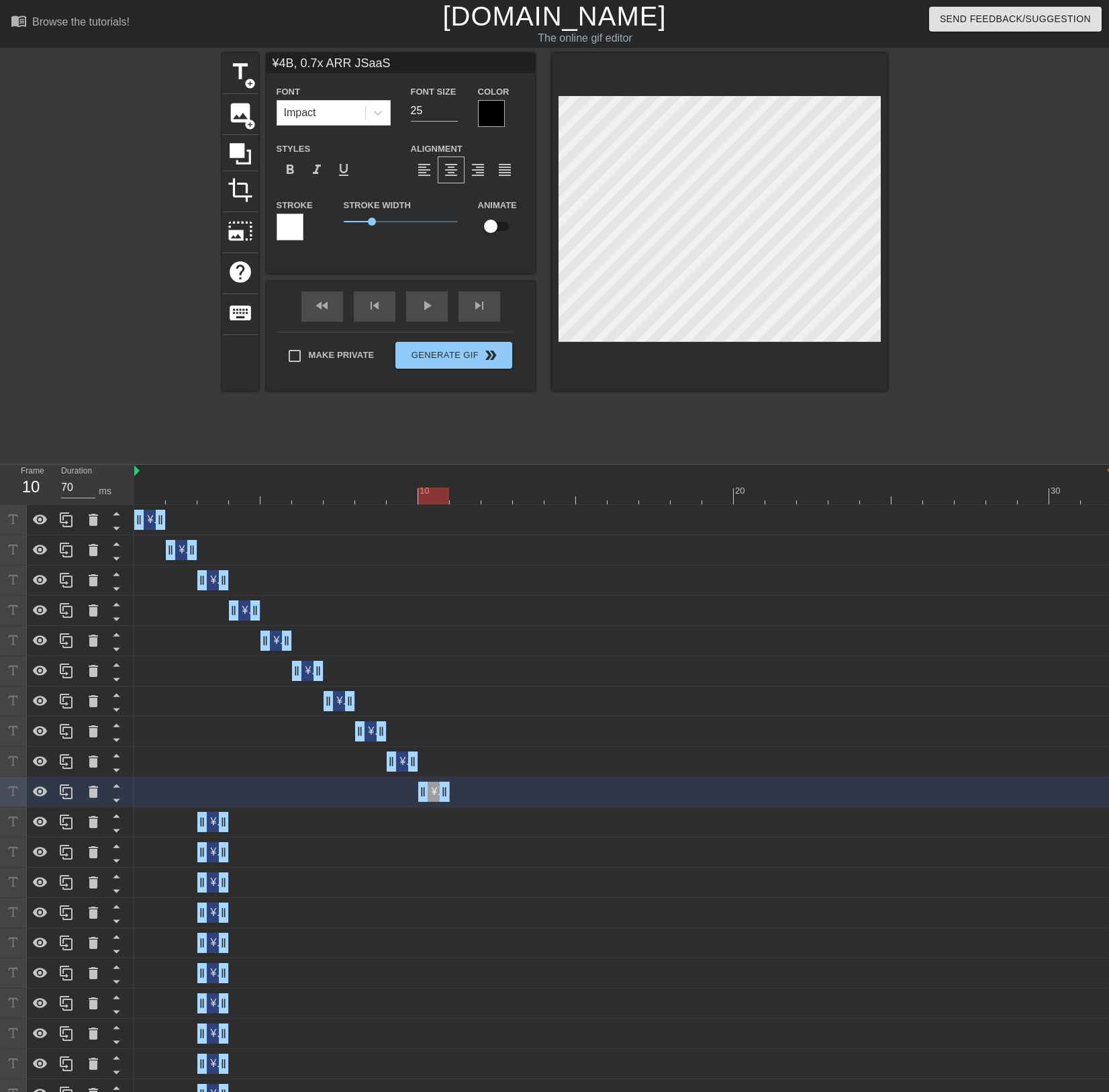
type input "60"
drag, startPoint x: 212, startPoint y: 822, endPoint x: 443, endPoint y: 827, distance: 231.1
click at [457, 828] on div "¥4B, 0.7x ARR JSaaS drag_handle drag_handle" at bounding box center [466, 822] width 32 height 20
type input "¥4B, 0.7x ARR JSaaS"
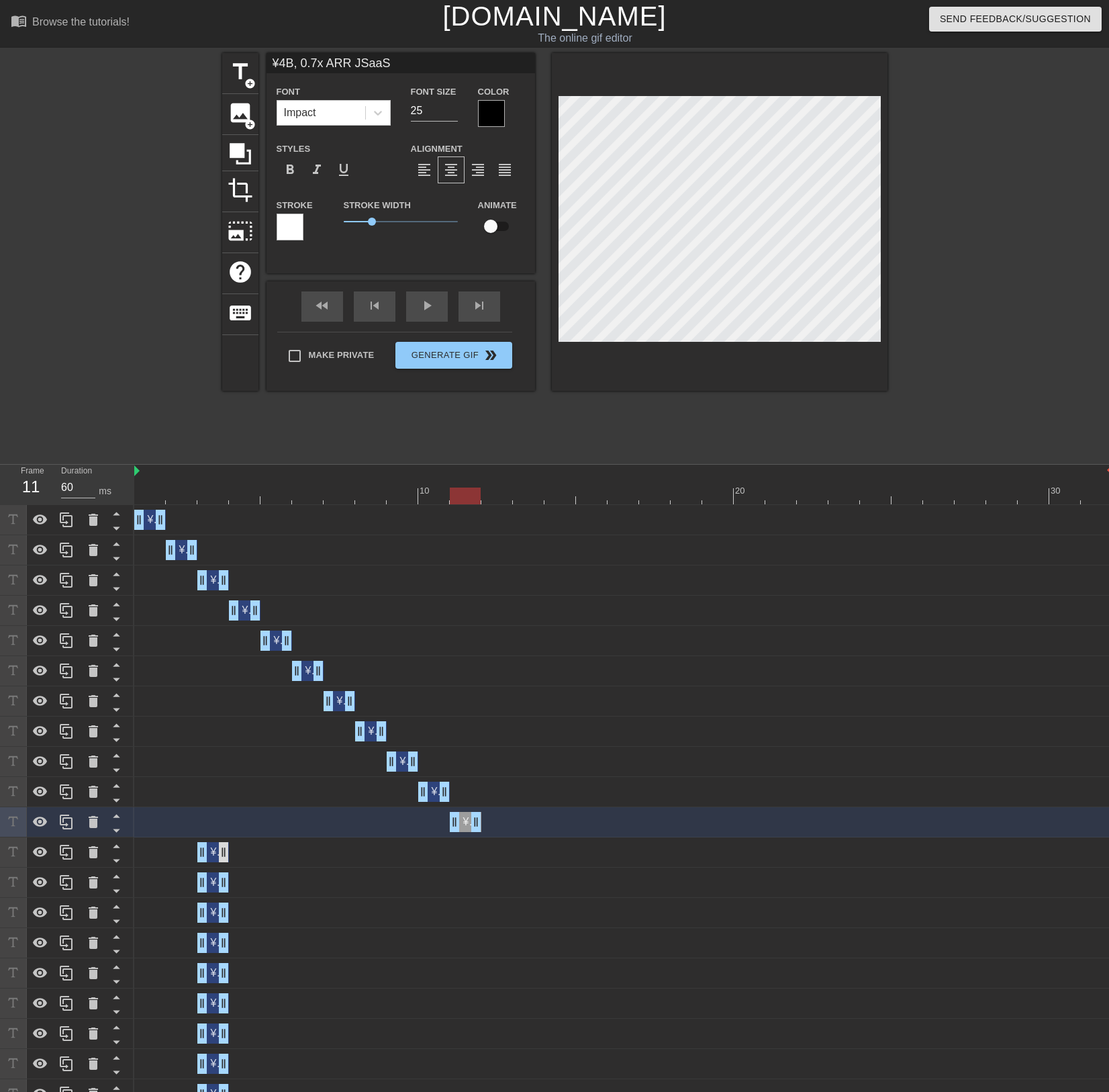
type input "70"
drag, startPoint x: 214, startPoint y: 852, endPoint x: 370, endPoint y: 858, distance: 156.1
click at [501, 858] on div "¥4B, 0.7x ARR JSaaS drag_handle drag_handle" at bounding box center [497, 852] width 32 height 20
type input "¥4B, 0.7x ARR JSaaS"
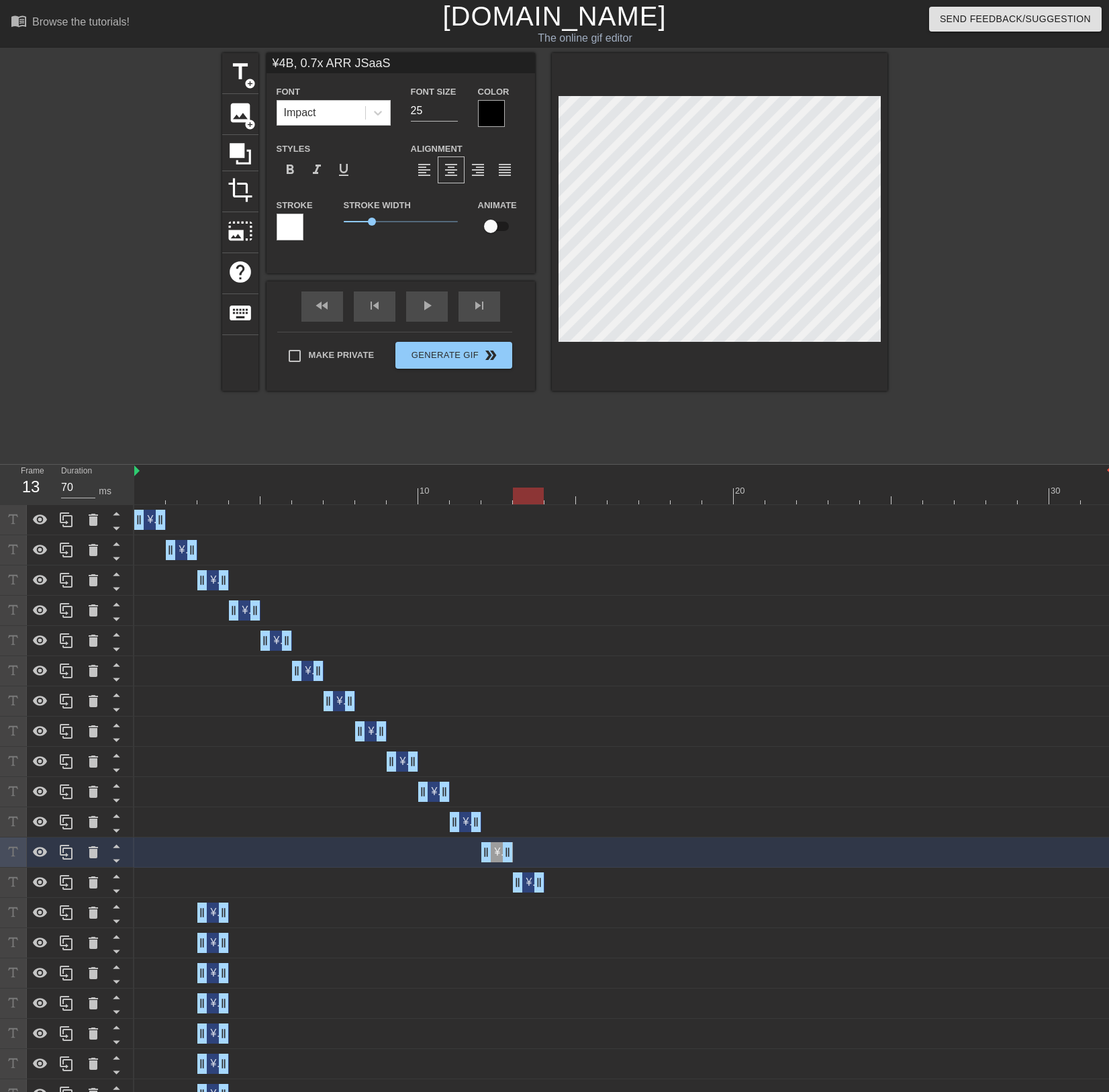
drag, startPoint x: 210, startPoint y: 882, endPoint x: 380, endPoint y: 887, distance: 170.1
click at [531, 893] on div "¥4B, 0.7x ARR JSaaS drag_handle drag_handle" at bounding box center [623, 882] width 979 height 30
type input "60"
drag, startPoint x: 212, startPoint y: 911, endPoint x: 491, endPoint y: 914, distance: 279.0
click at [553, 913] on div "¥4B, 0.7x ARR JSaaS drag_handle drag_handle" at bounding box center [560, 912] width 32 height 20
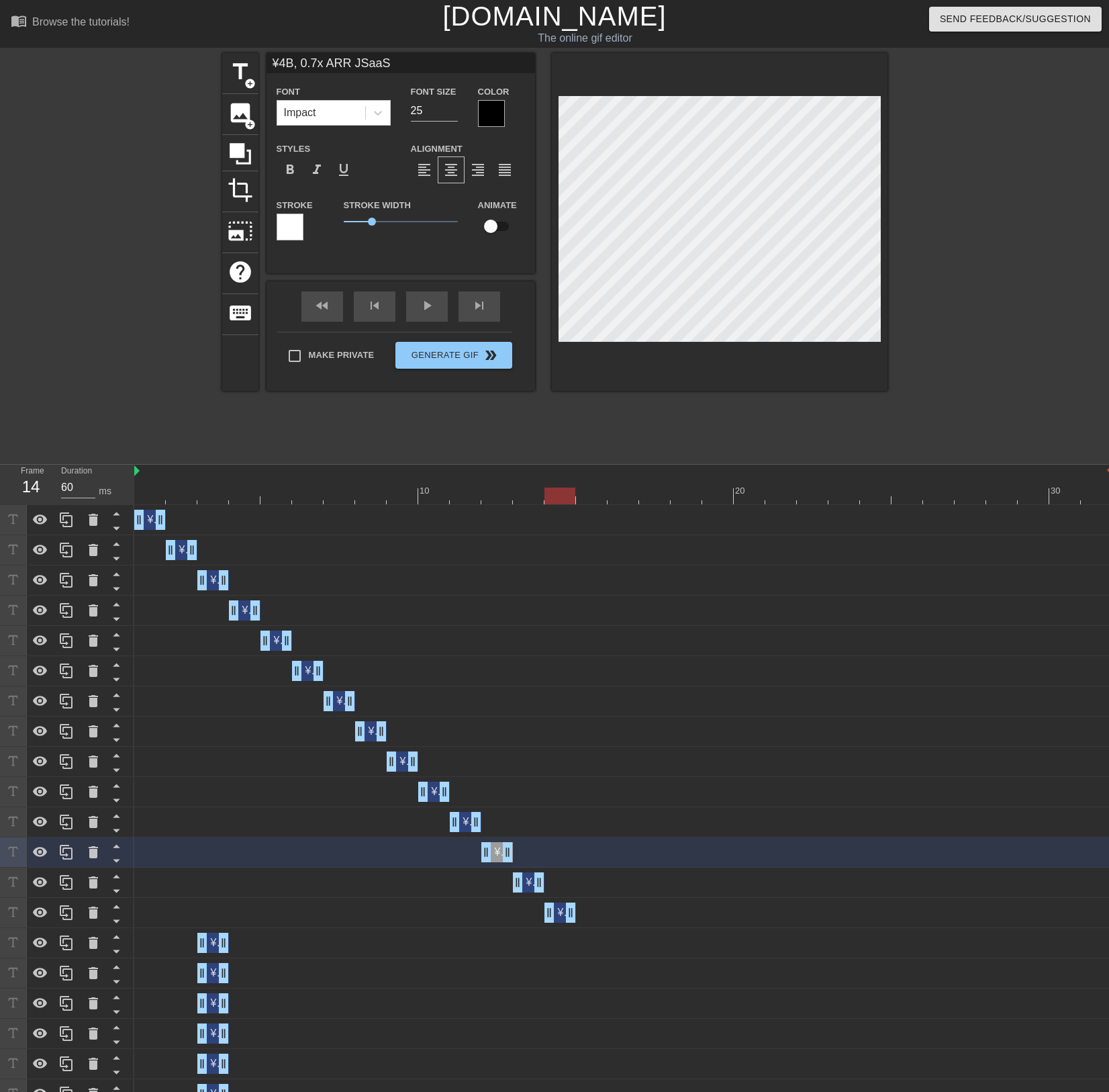
type input "¥4B, 0.7x ARR JSaaS"
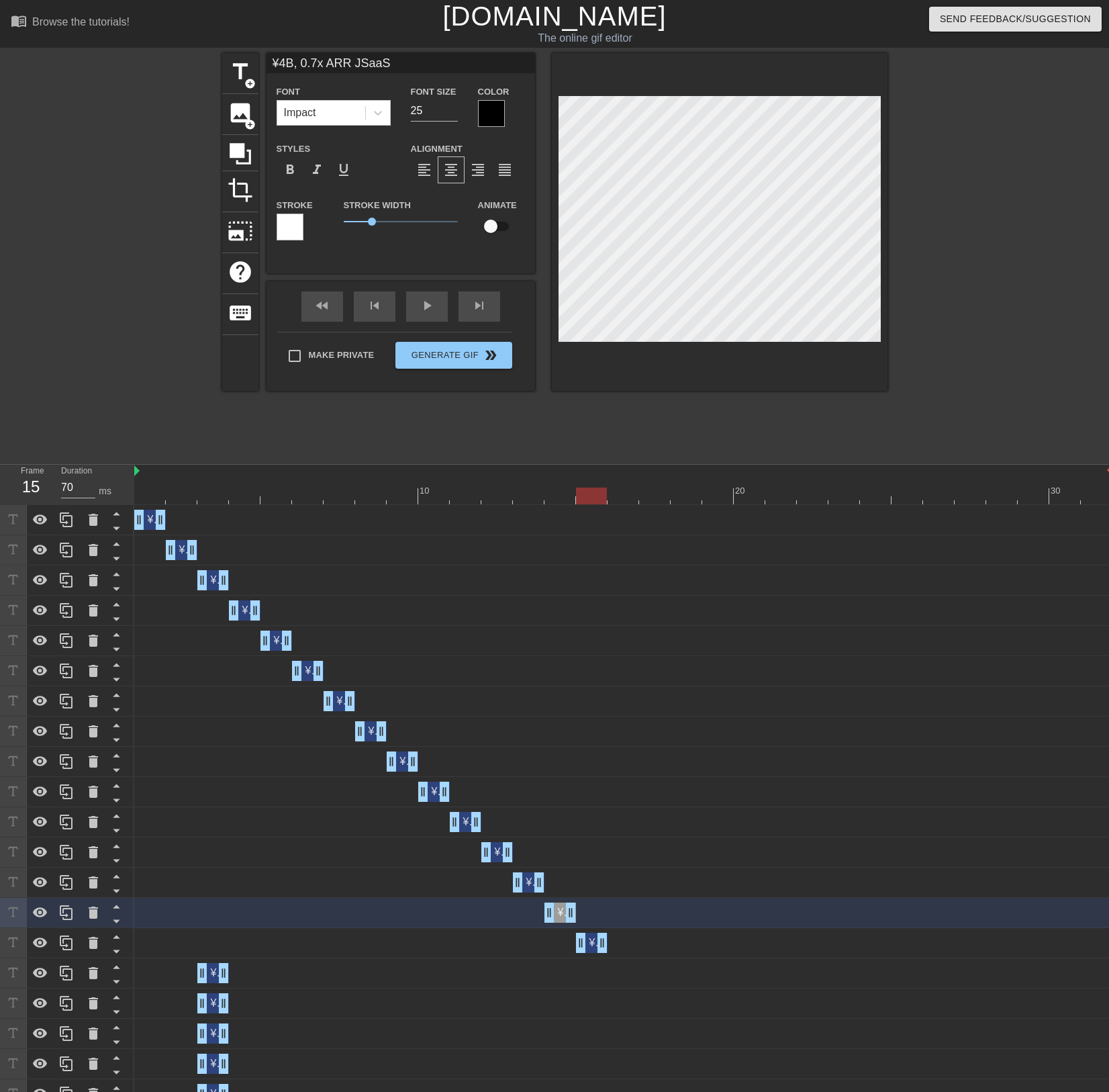
drag, startPoint x: 212, startPoint y: 944, endPoint x: 583, endPoint y: 954, distance: 371.1
click at [583, 954] on div "¥4B, 0.7x ARR JSaaS drag_handle drag_handle" at bounding box center [623, 942] width 979 height 30
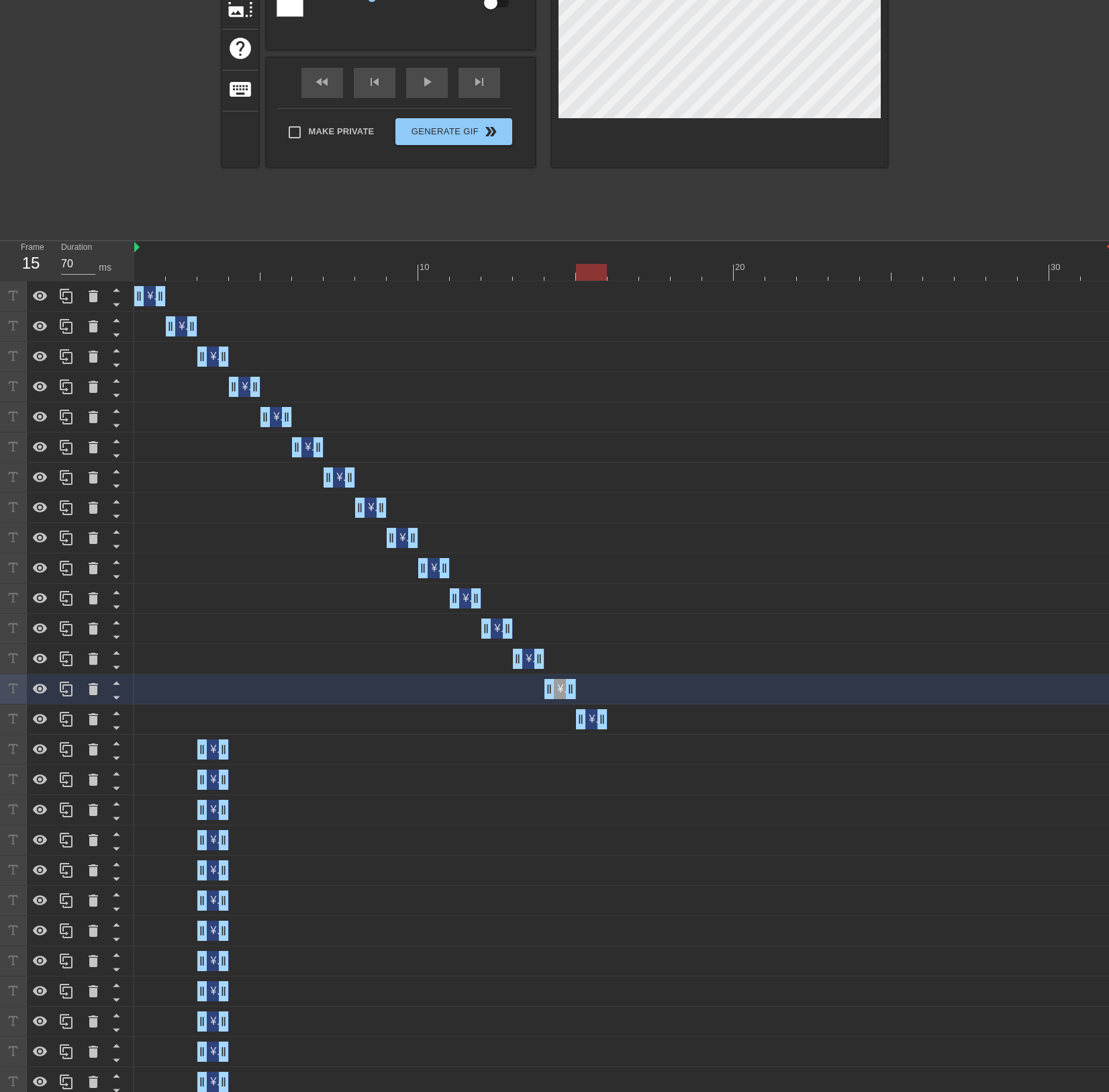
scroll to position [447, 0]
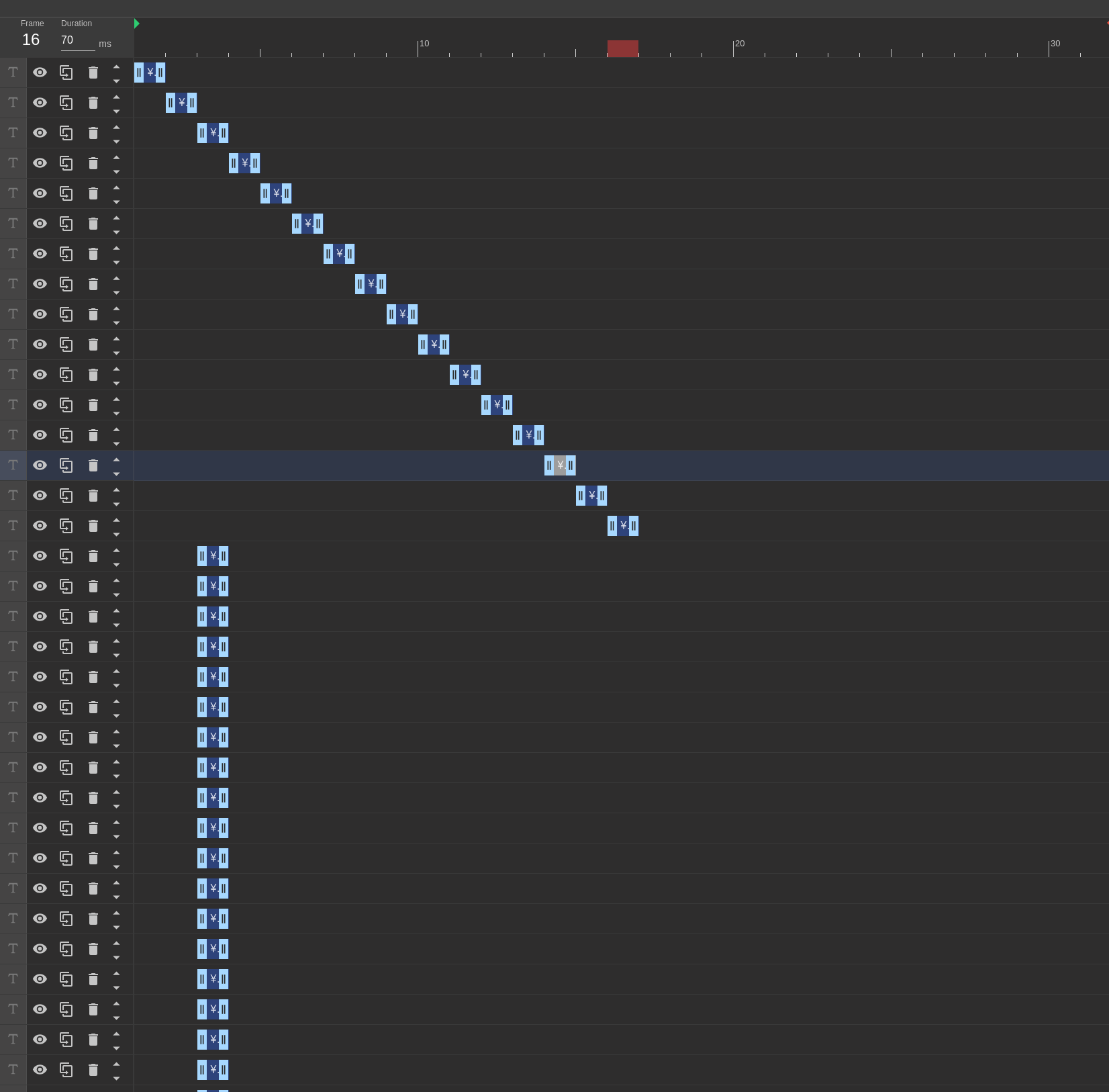
drag, startPoint x: 210, startPoint y: 525, endPoint x: 632, endPoint y: 544, distance: 422.4
click at [632, 544] on div "¥4B, 0.7x ARR JSaaS drag_handle drag_handle ¥4B, 0.7x ARR JSaaS drag_handle dra…" at bounding box center [621, 843] width 975 height 1571
type input "60"
drag, startPoint x: 210, startPoint y: 556, endPoint x: 399, endPoint y: 578, distance: 190.3
click at [648, 564] on div "¥4B, 0.7x ARR JSaaS drag_handle drag_handle" at bounding box center [655, 556] width 32 height 20
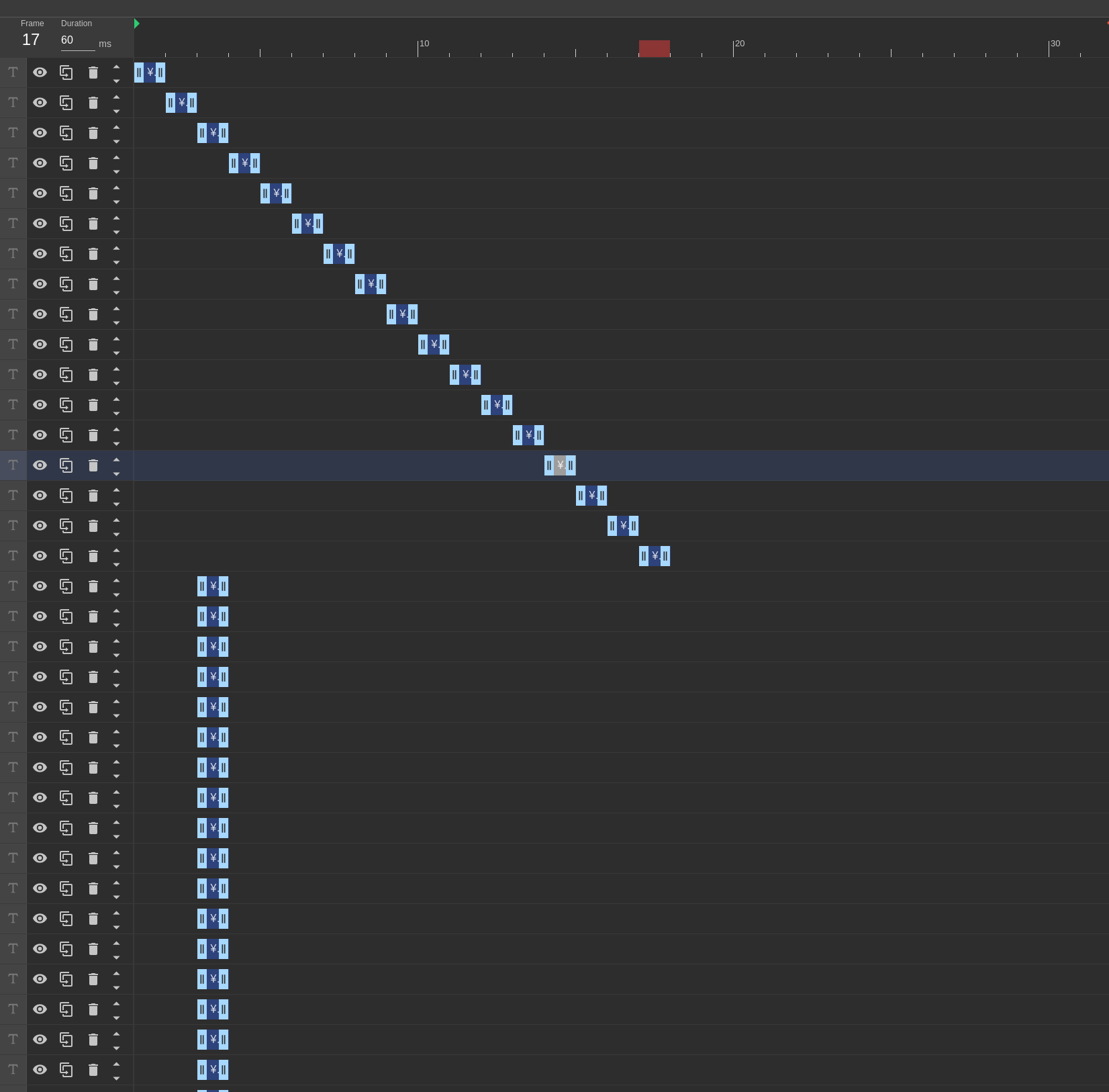
type input "¥4B, 0.7x ARR JSaaS"
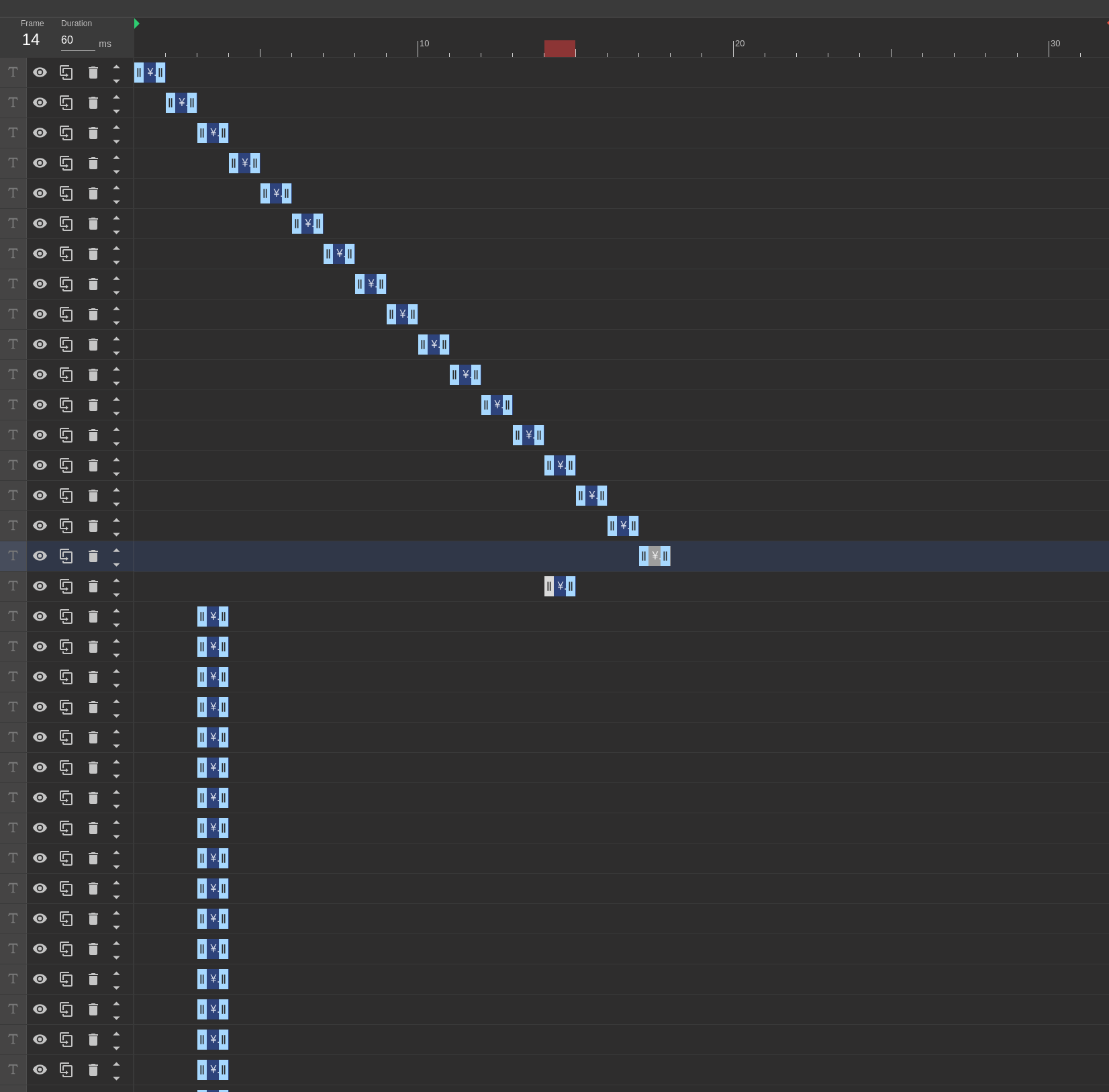
type input "70"
drag, startPoint x: 210, startPoint y: 584, endPoint x: 682, endPoint y: 588, distance: 472.0
click at [682, 588] on div "¥4B, 0.7x ARR JSaaS drag_handle drag_handle" at bounding box center [686, 586] width 32 height 20
type input "¥4B, 0.7x ARR JSaaS"
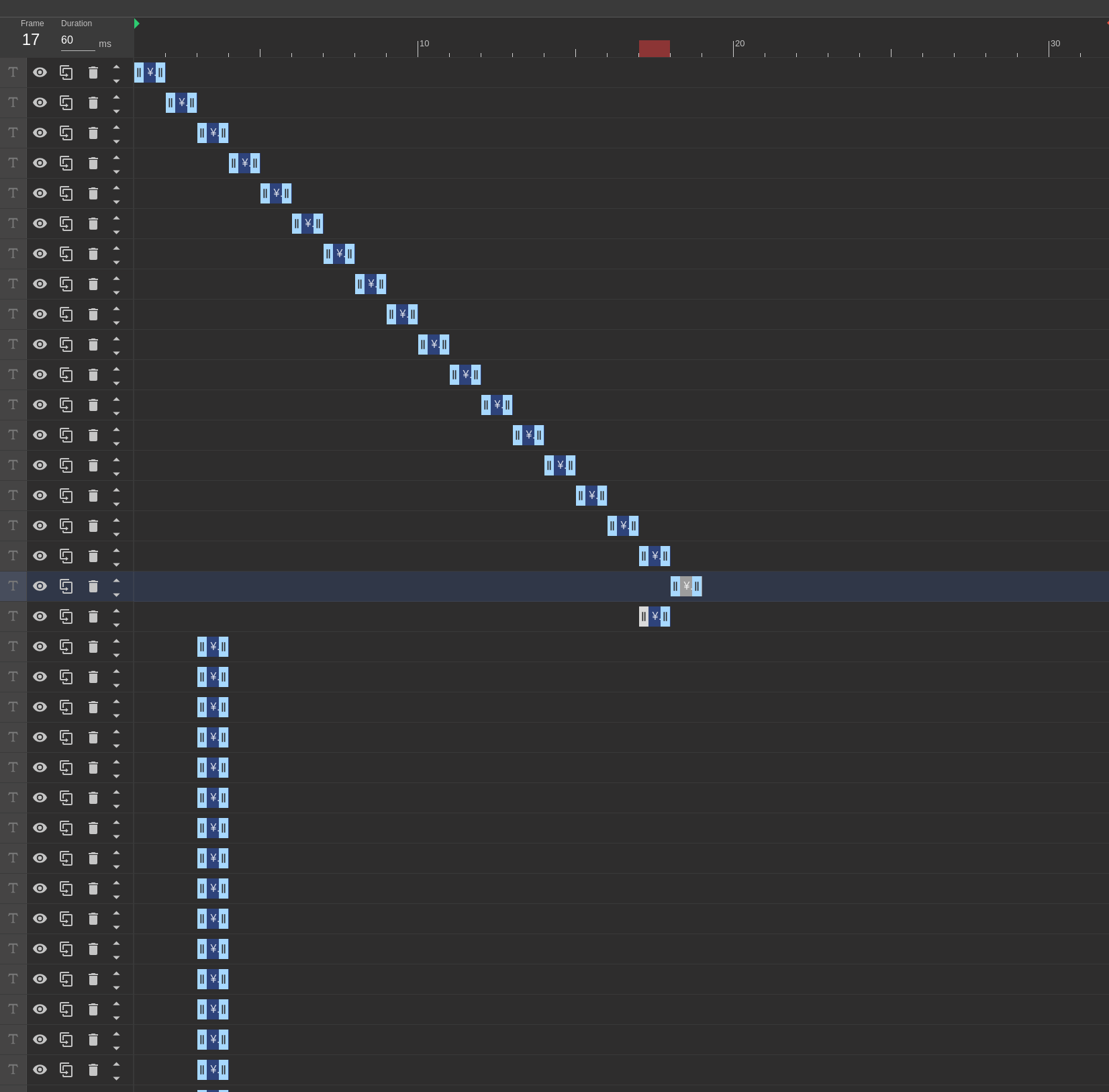
type input "70"
drag, startPoint x: 211, startPoint y: 617, endPoint x: 712, endPoint y: 621, distance: 501.0
click at [712, 621] on div "¥4B, 0.7x ARR JSaaS drag_handle drag_handle" at bounding box center [718, 616] width 32 height 20
type input "¥4B, 0.7x ARR JSaaS"
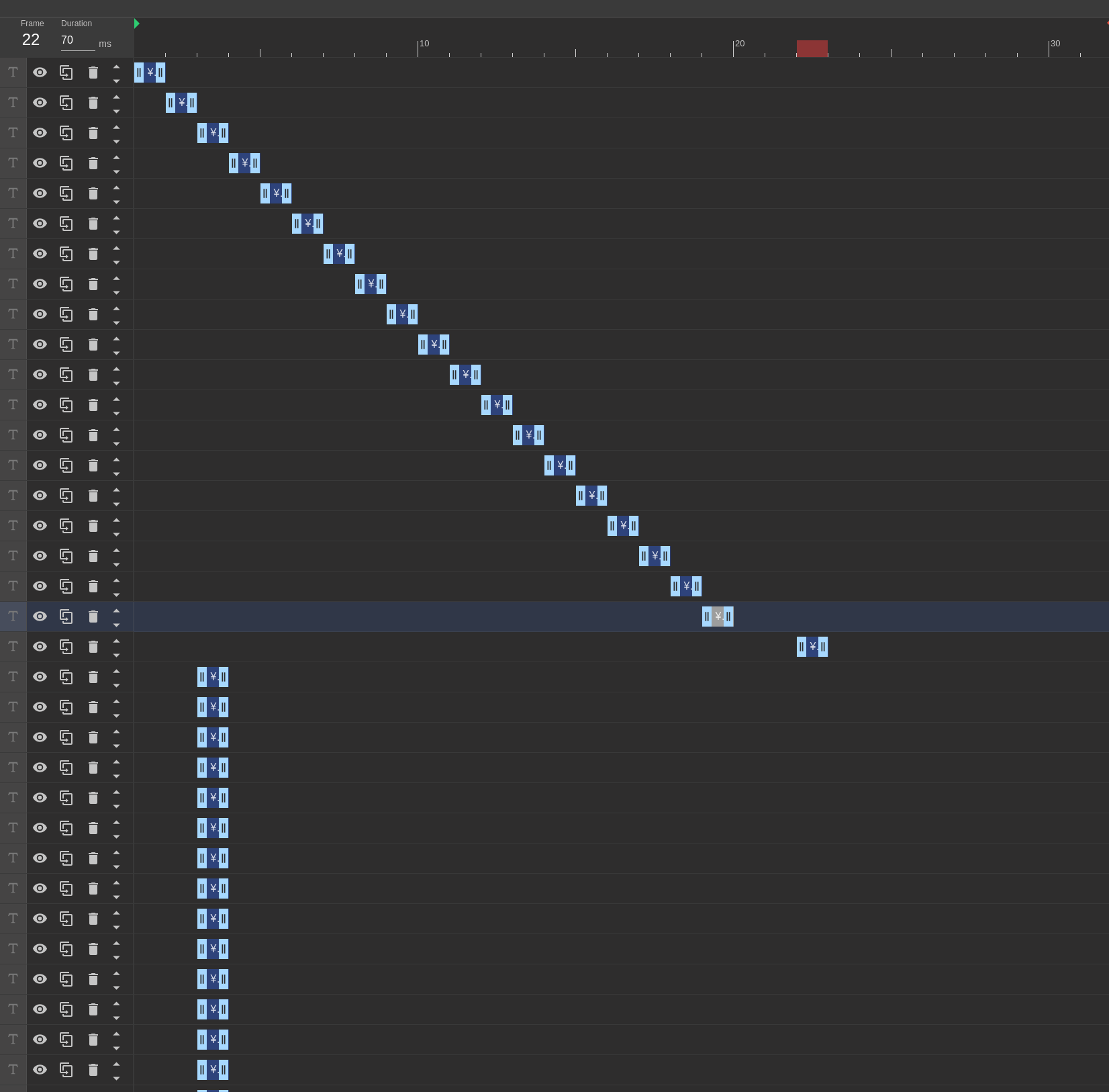
type input "60"
drag, startPoint x: 214, startPoint y: 643, endPoint x: 746, endPoint y: 645, distance: 532.0
click at [746, 645] on div "¥4B, 0.7x ARR JSaaS drag_handle drag_handle" at bounding box center [749, 646] width 32 height 20
type input "¥4B, 0.7x ARR JSaaS"
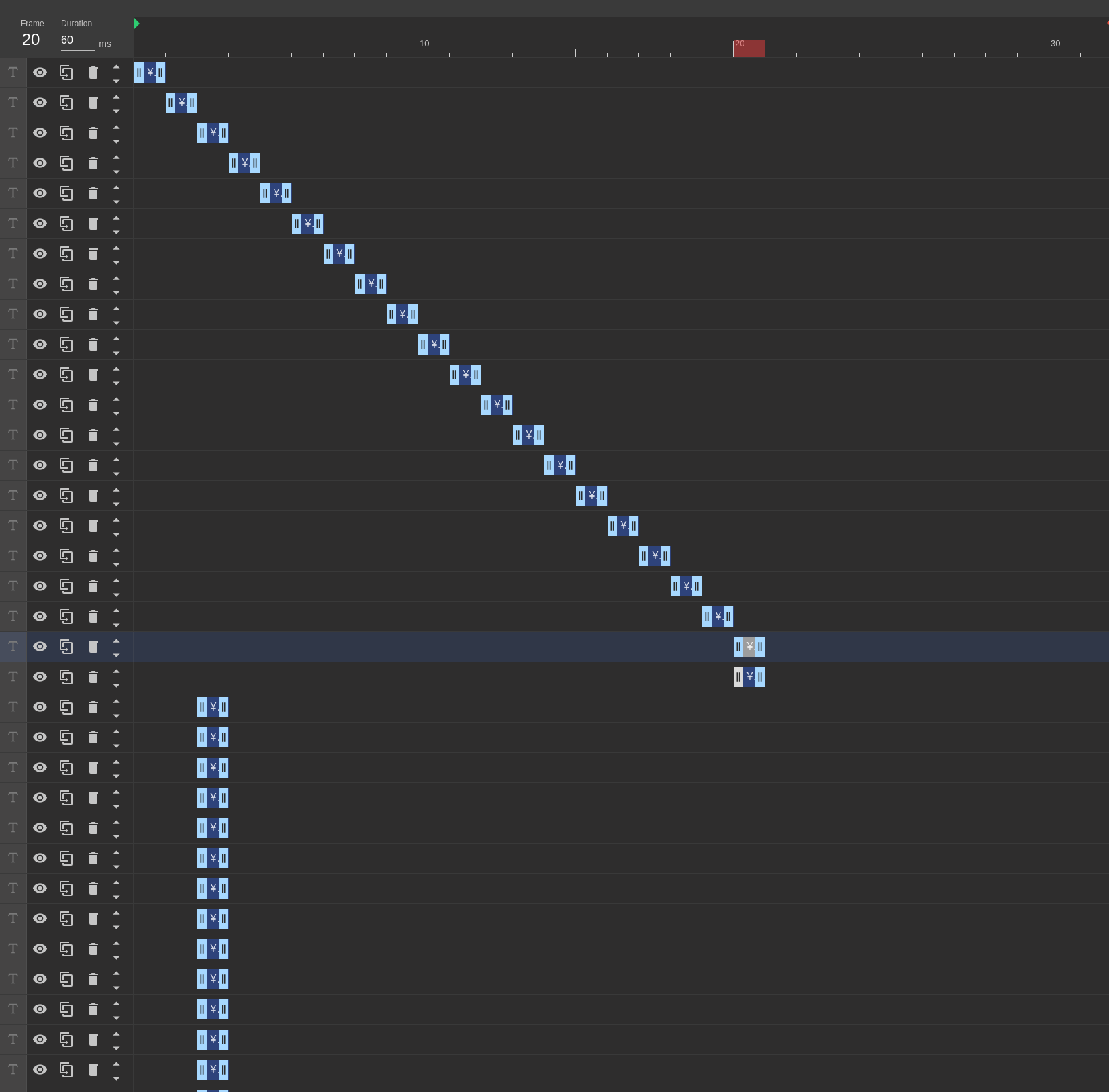
type input "70"
drag, startPoint x: 211, startPoint y: 678, endPoint x: 761, endPoint y: 683, distance: 550.0
click at [769, 683] on div "¥4B, 0.7x ARR JSaaS drag_handle drag_handle" at bounding box center [781, 676] width 32 height 20
type input "¥4B, 0.7x ARR JSaaS"
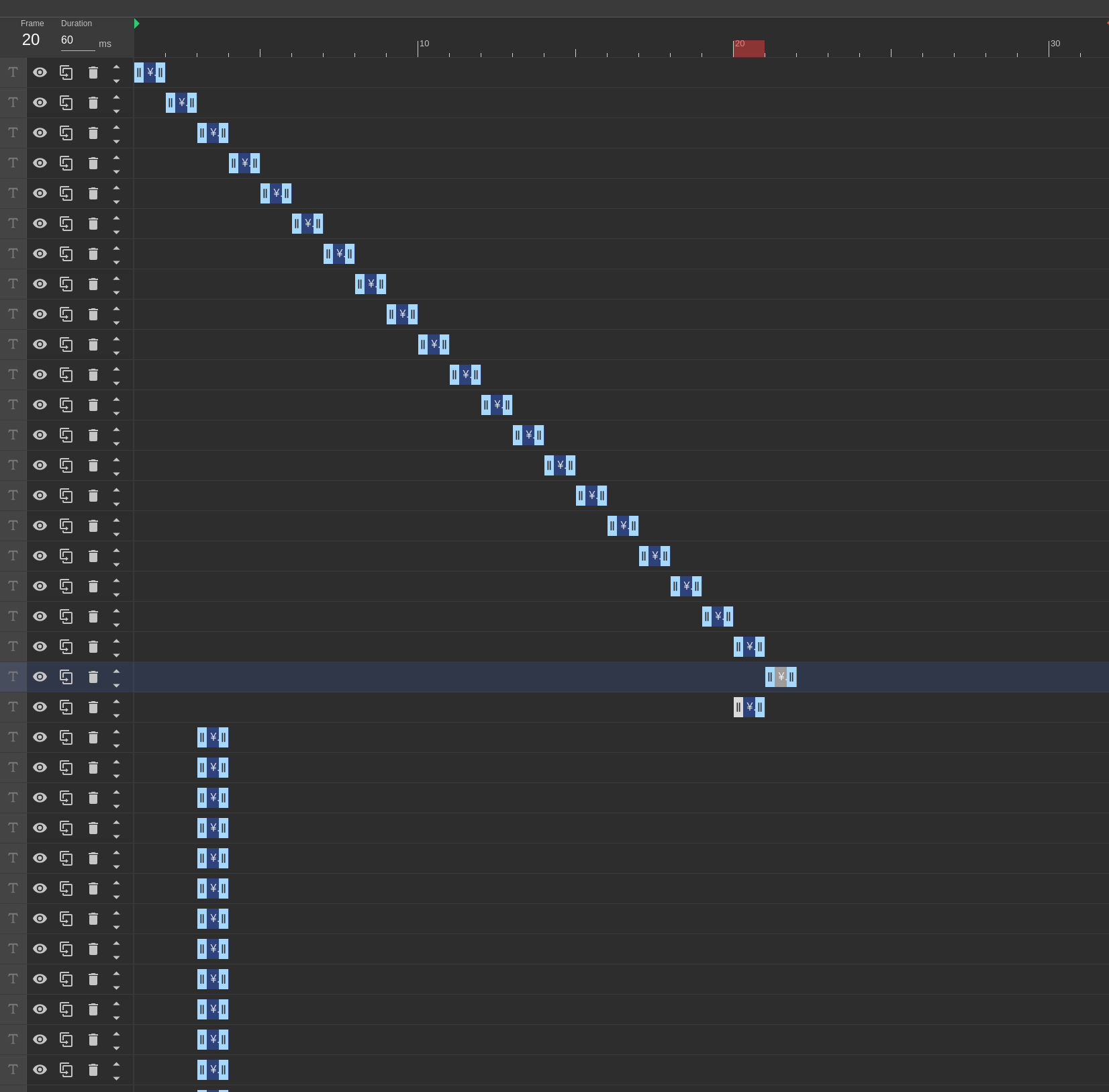
type input "70"
drag, startPoint x: 214, startPoint y: 704, endPoint x: 730, endPoint y: 701, distance: 516.0
click at [800, 702] on div "¥4B, 0.7x ARR JSaaS drag_handle drag_handle" at bounding box center [813, 707] width 32 height 20
type input "¥4B, 0.7x ARR JSaaS"
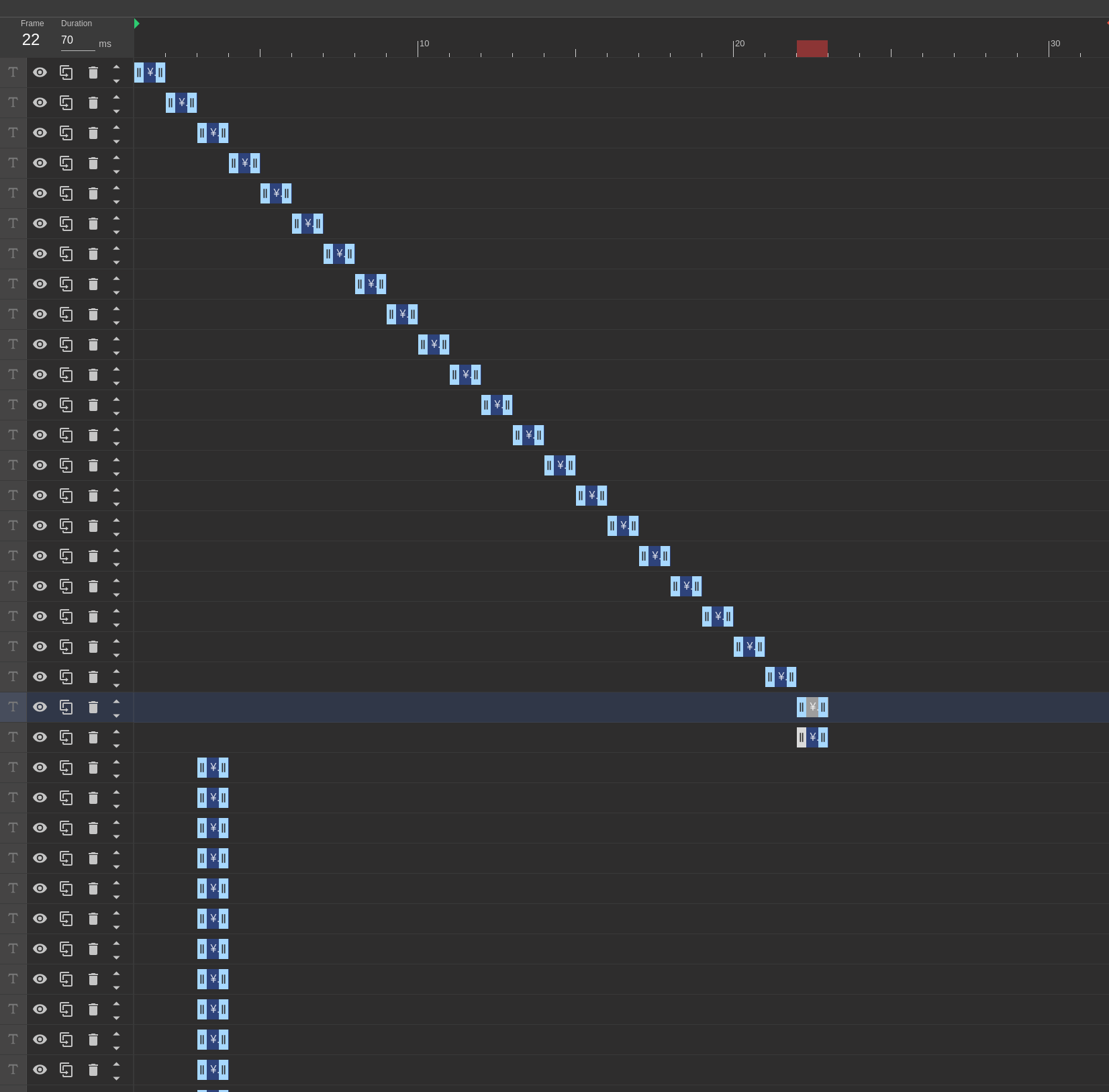
type input "60"
drag, startPoint x: 211, startPoint y: 736, endPoint x: 830, endPoint y: 742, distance: 619.0
click at [836, 742] on div "¥4B, 0.7x ARR JSaaS drag_handle drag_handle" at bounding box center [844, 737] width 32 height 20
type input "¥4B, 0.7x ARR JSaaS"
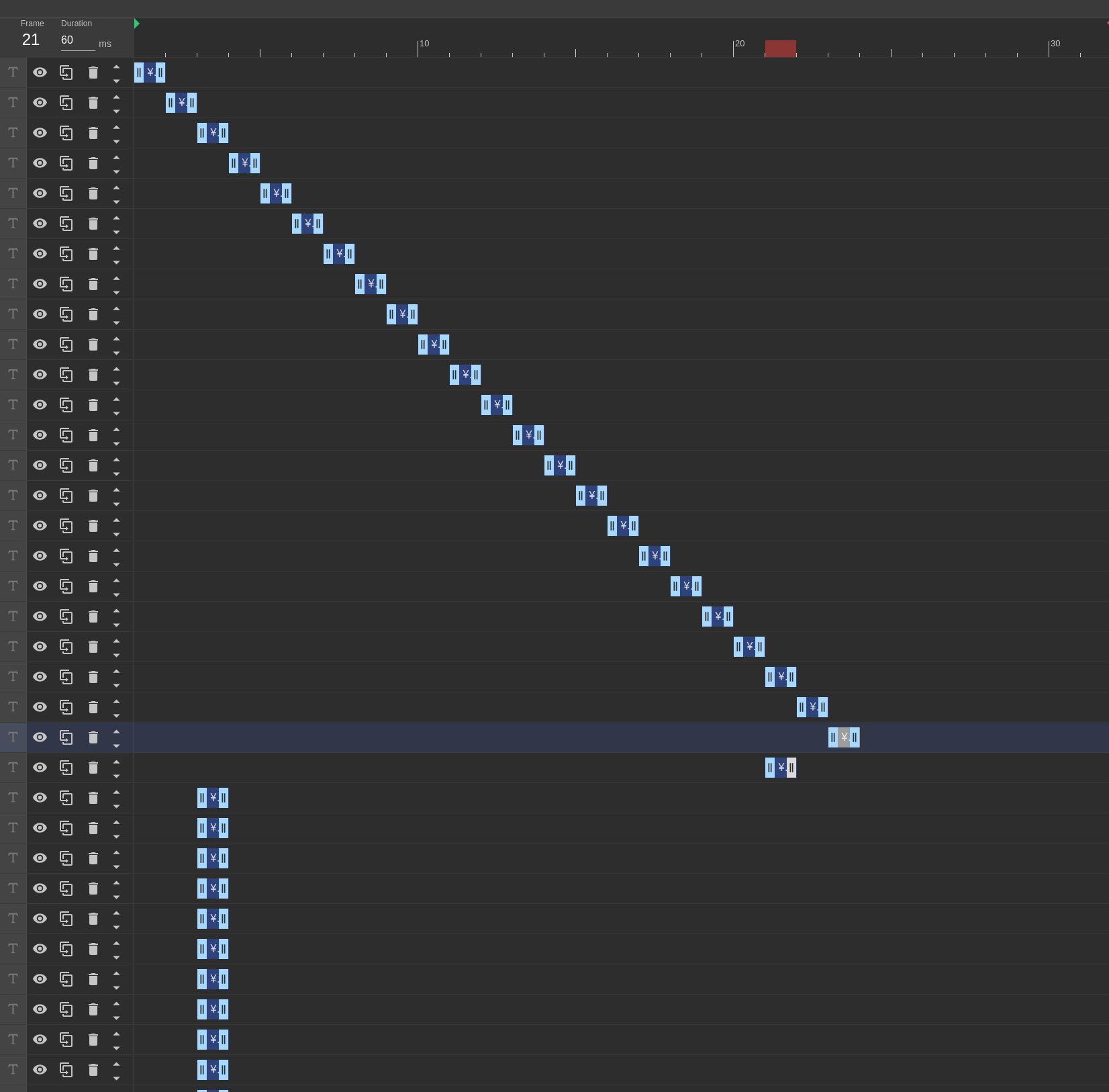
type input "70"
drag, startPoint x: 212, startPoint y: 766, endPoint x: 760, endPoint y: 774, distance: 548.1
click at [883, 769] on div "¥4B, 0.7x ARR JSaaS drag_handle drag_handle" at bounding box center [875, 767] width 32 height 20
type input "¥4B, 0.7x ARR JSaaS"
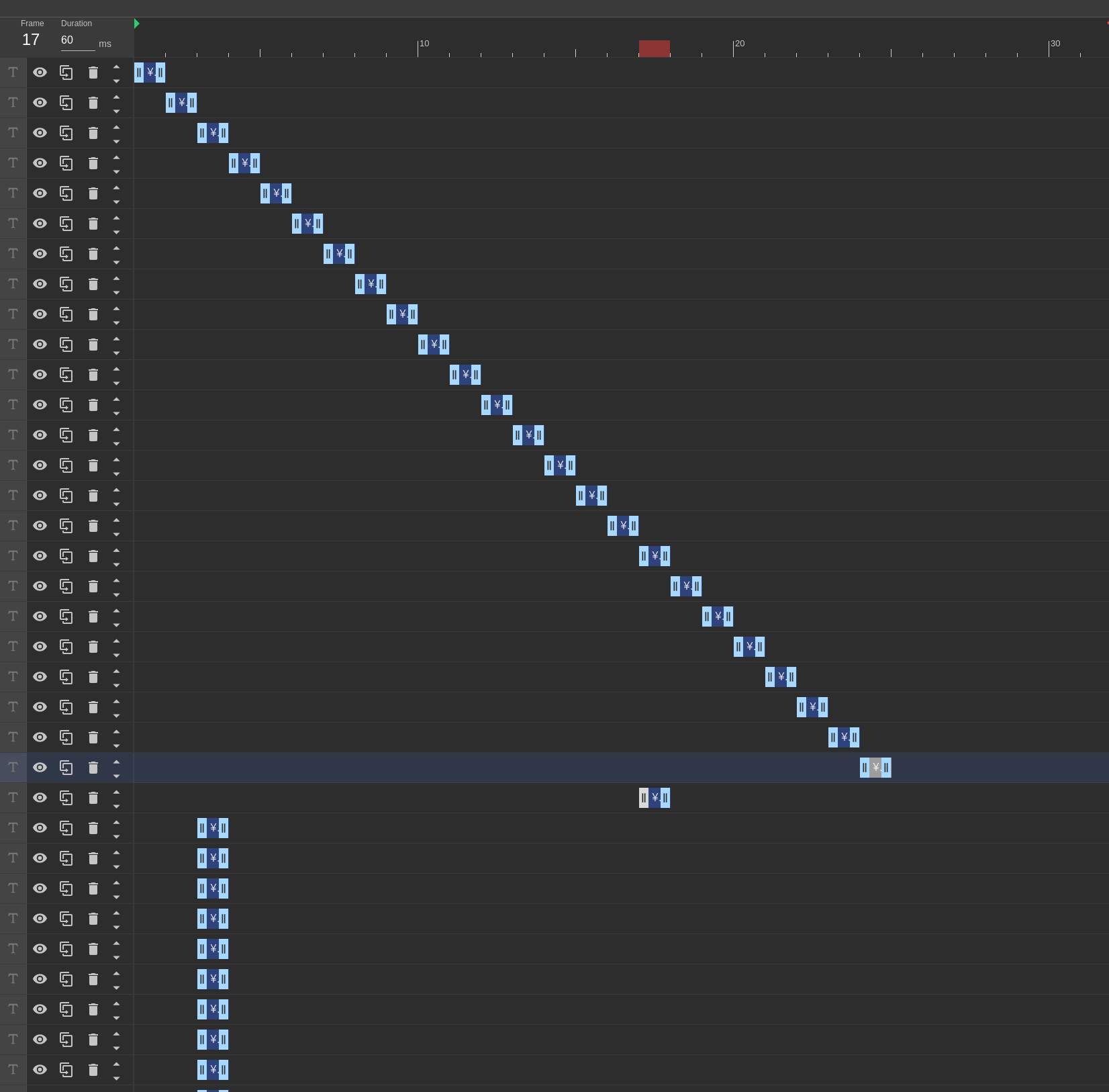
type input "70"
drag, startPoint x: 211, startPoint y: 801, endPoint x: 895, endPoint y: 798, distance: 684.0
click at [895, 798] on div "¥4B, 0.7x ARR JSaaS drag_handle drag_handle" at bounding box center [907, 797] width 32 height 20
type input "¥4B, 0.7x ARR JSaaS"
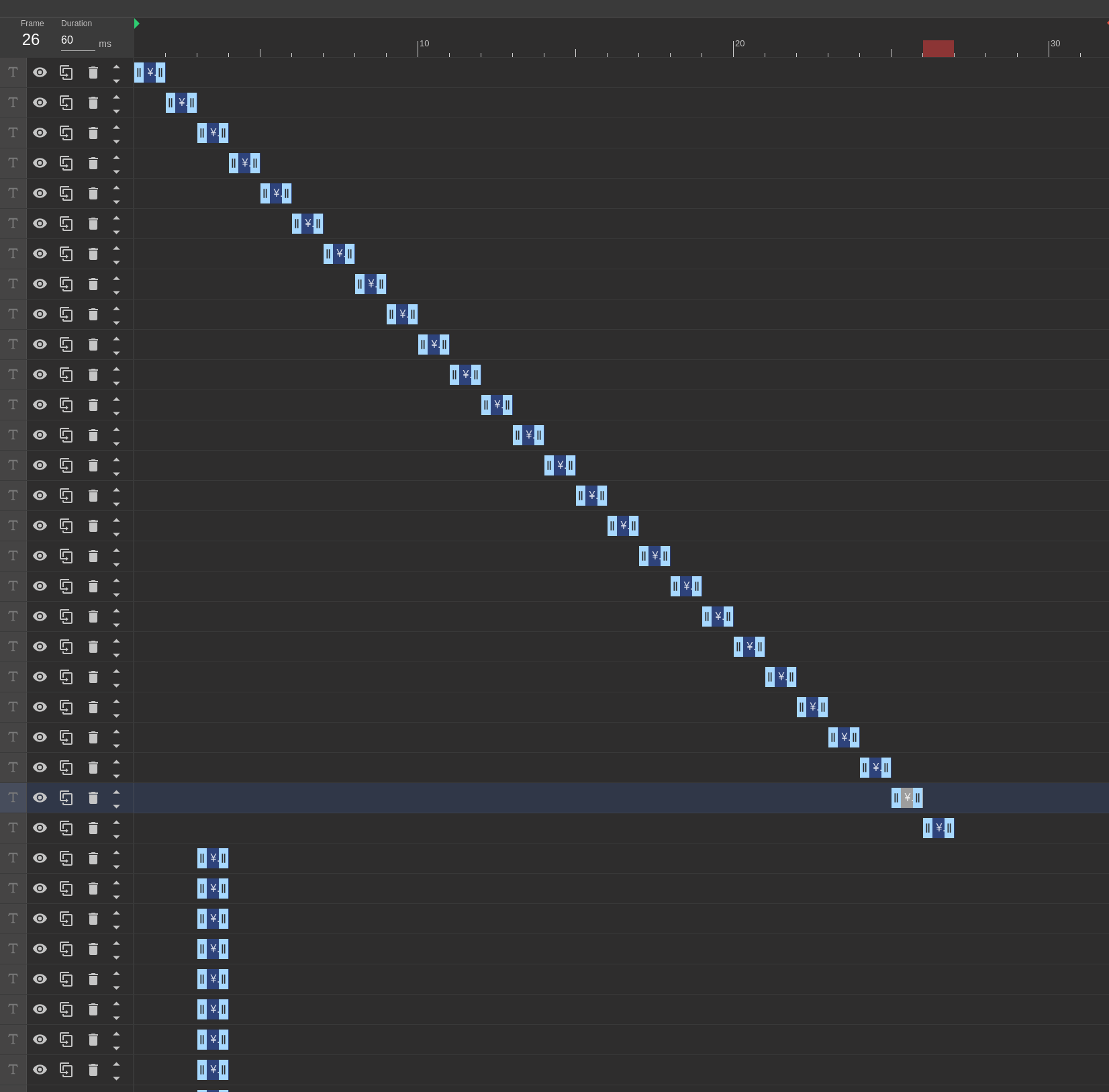
drag, startPoint x: 214, startPoint y: 827, endPoint x: 774, endPoint y: 844, distance: 560.3
click at [948, 839] on div "¥4B, 0.7x ARR JSaaS drag_handle drag_handle" at bounding box center [623, 828] width 979 height 30
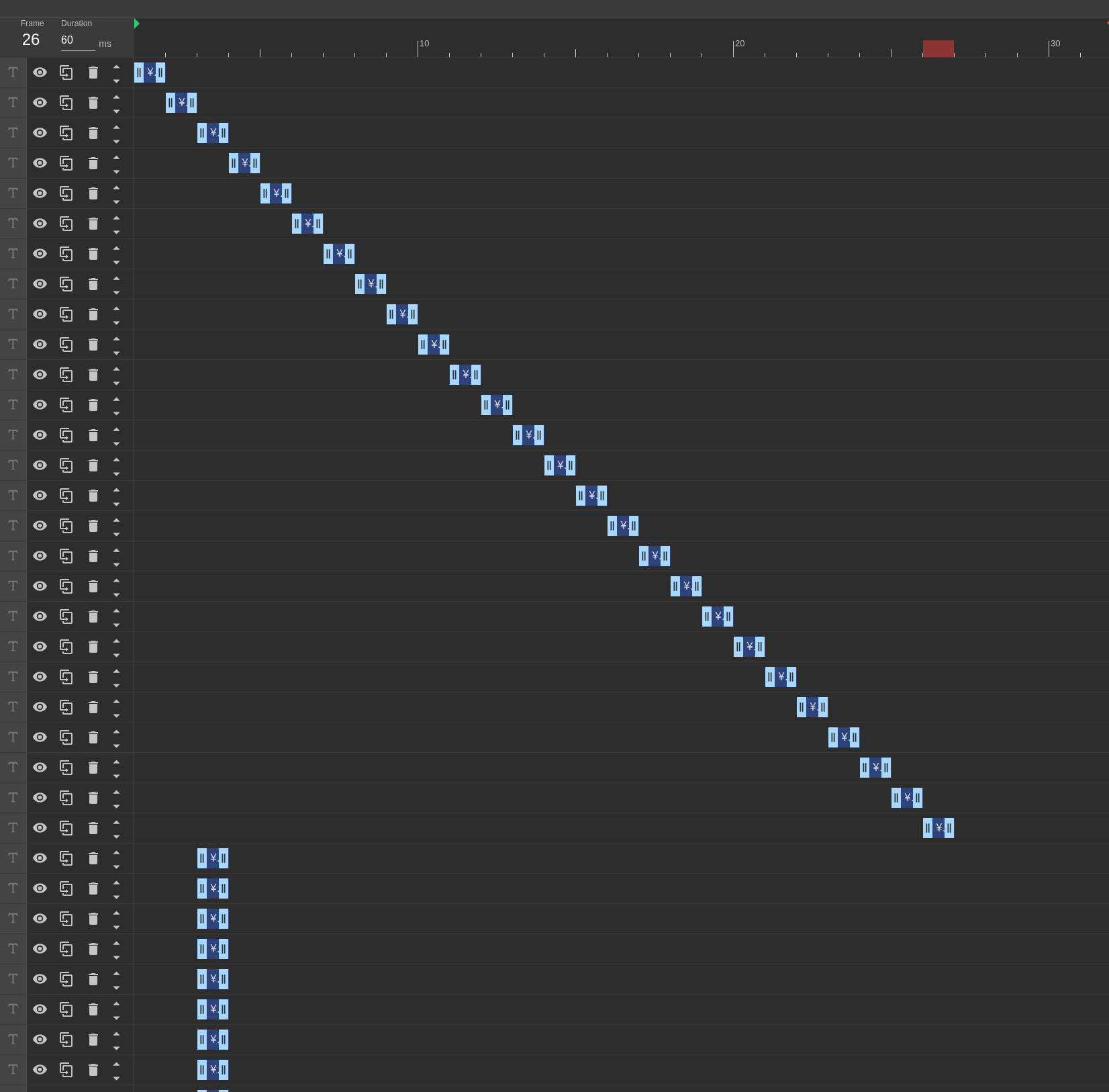
scroll to position [447, 10]
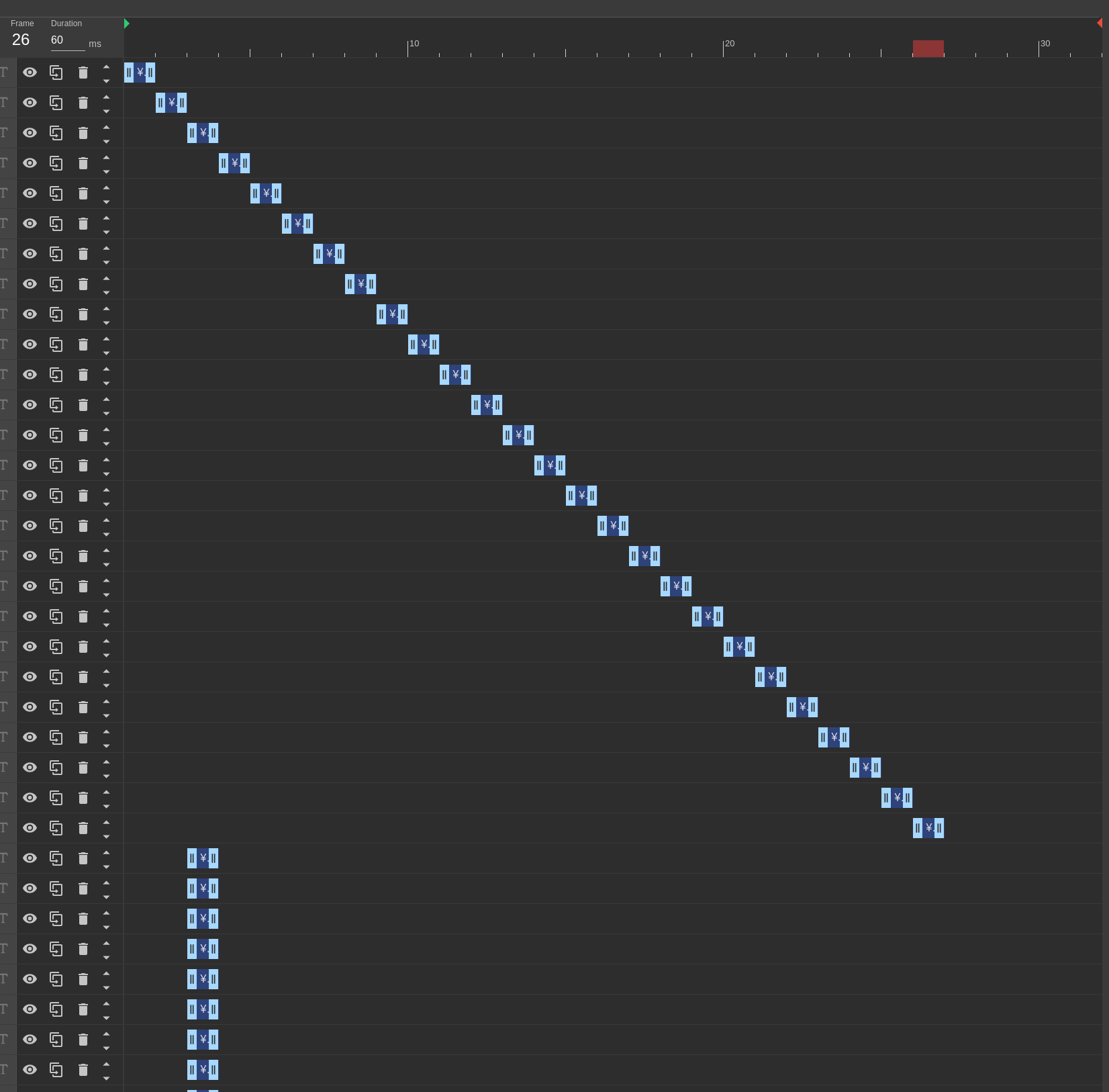
drag, startPoint x: 524, startPoint y: 865, endPoint x: 654, endPoint y: 863, distance: 130.0
drag, startPoint x: 201, startPoint y: 859, endPoint x: 945, endPoint y: 849, distance: 744.1
click at [945, 849] on div "¥4B, 0.7x ARR JSaaS drag_handle drag_handle" at bounding box center [960, 858] width 32 height 20
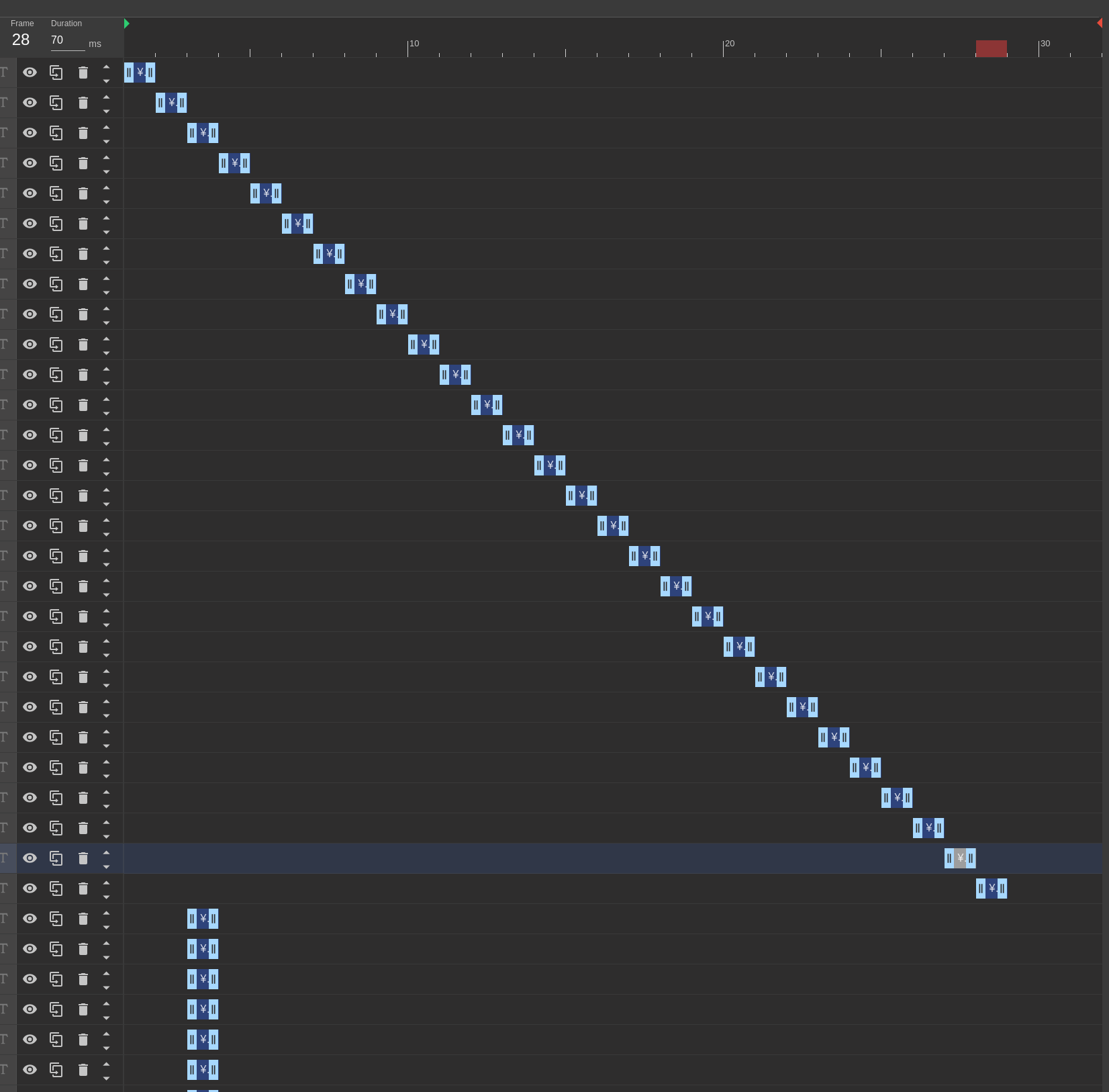
drag, startPoint x: 203, startPoint y: 890, endPoint x: 984, endPoint y: 900, distance: 781.1
click at [984, 900] on div "¥4B, 0.7x ARR JSaaS drag_handle drag_handle" at bounding box center [614, 889] width 979 height 30
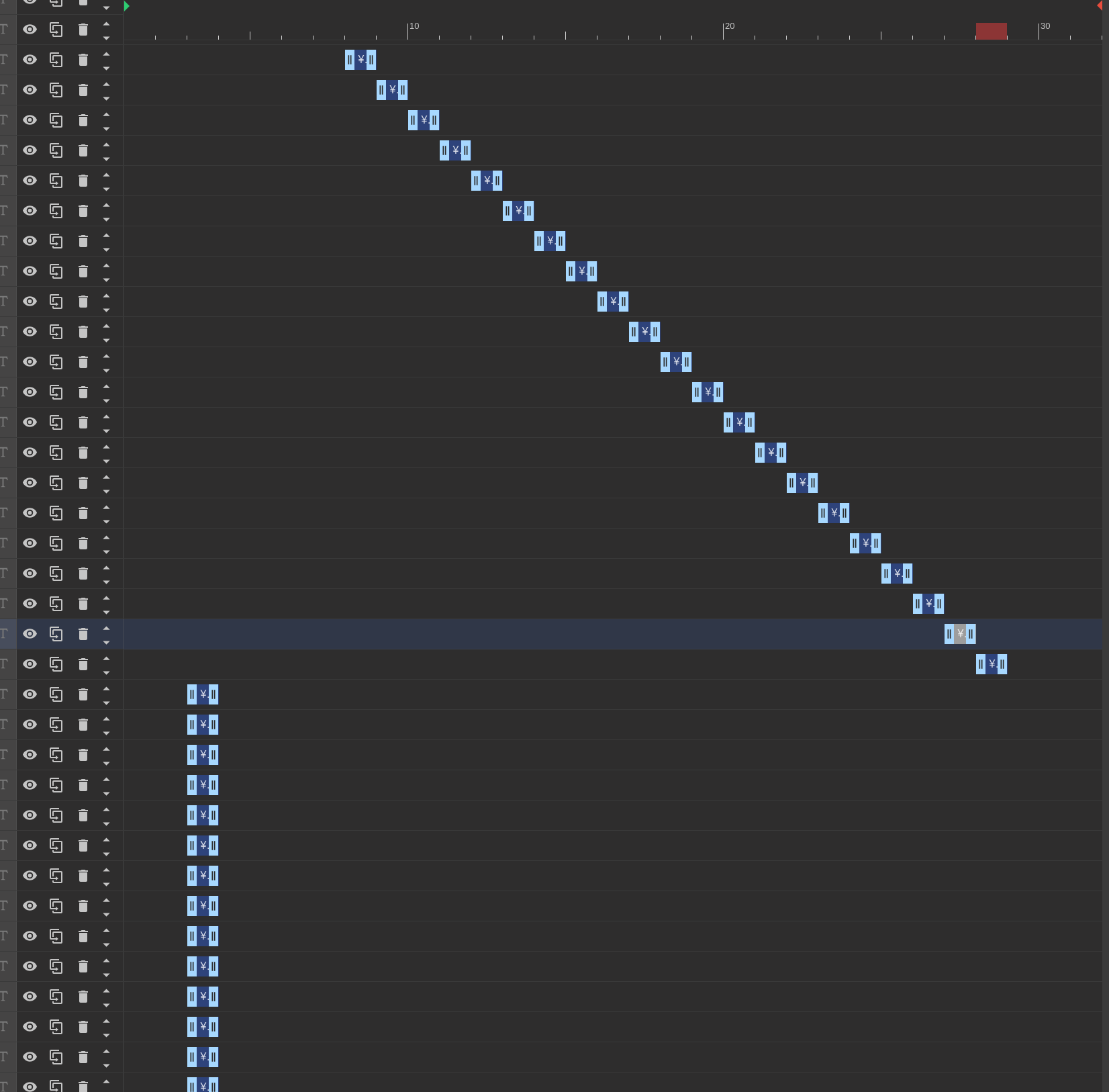
scroll to position [895, 10]
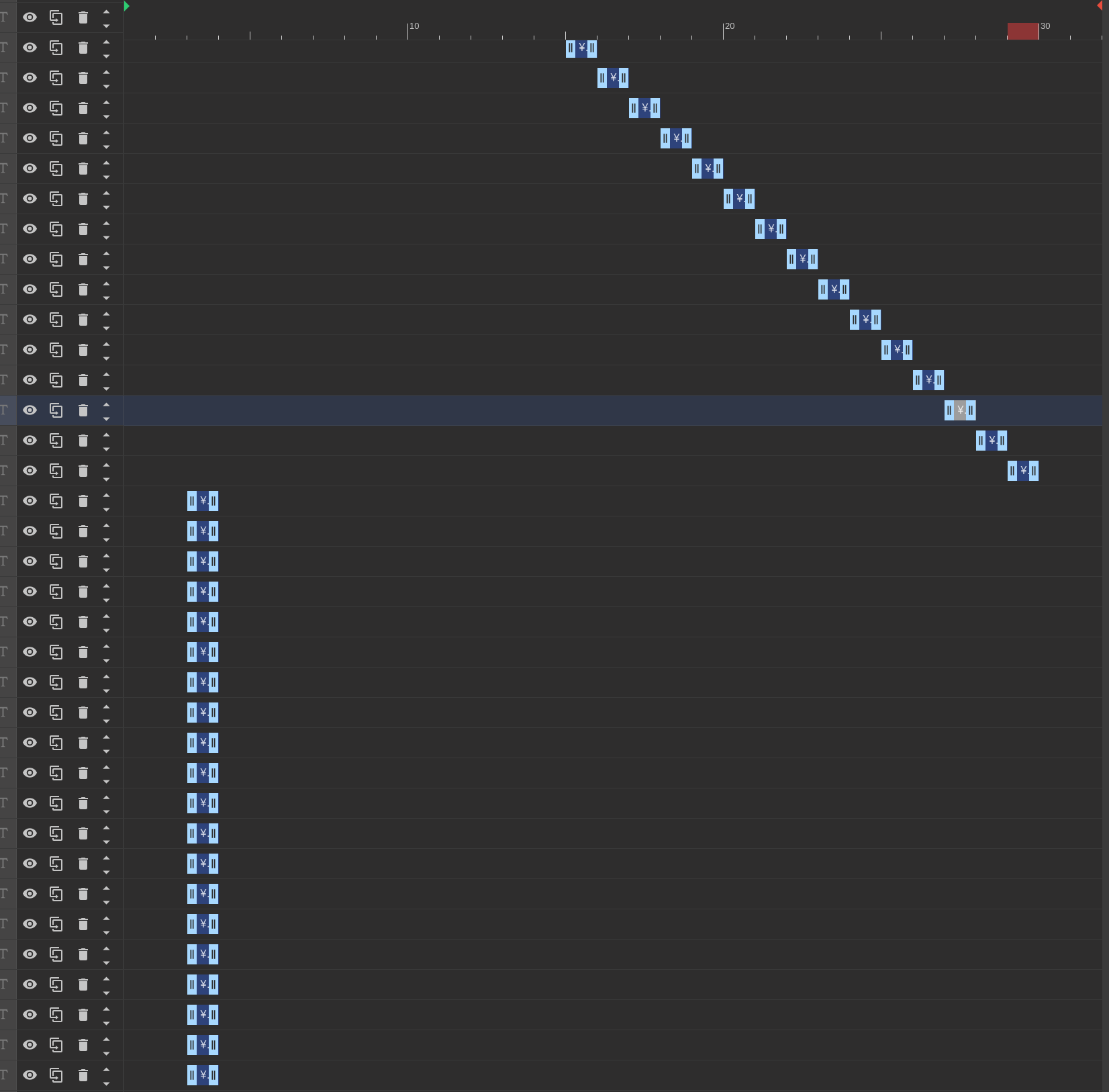
drag, startPoint x: 199, startPoint y: 466, endPoint x: 1008, endPoint y: 522, distance: 810.9
click at [1008, 522] on div "¥4B, 0.7x ARR JSaaS drag_handle drag_handle ¥4B, 0.7x ARR JSaaS drag_handle dra…" at bounding box center [612, 396] width 975 height 1571
drag, startPoint x: 201, startPoint y: 498, endPoint x: 1063, endPoint y: 525, distance: 862.4
click at [1063, 525] on div "¥4B, 0.7x ARR JSaaS drag_handle drag_handle ¥4B, 0.7x ARR JSaaS drag_handle dra…" at bounding box center [612, 396] width 975 height 1571
type input "70"
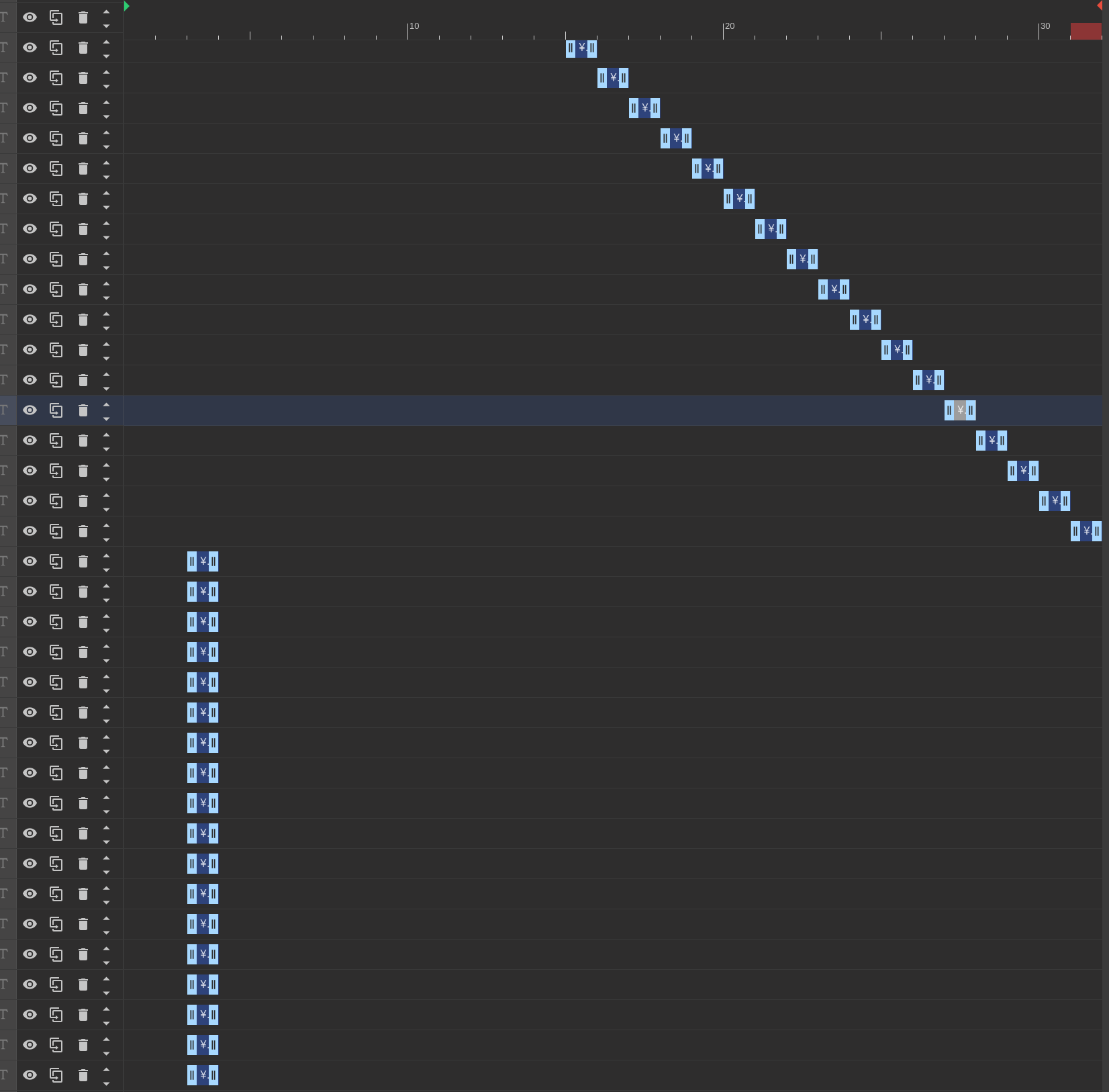
drag, startPoint x: 200, startPoint y: 531, endPoint x: 1091, endPoint y: 539, distance: 891.0
click at [1091, 539] on div "¥4B, 0.7x ARR JSaaS drag_handle drag_handle" at bounding box center [1087, 531] width 32 height 20
type input "¥4B, 0.7x ARR JSaaS"
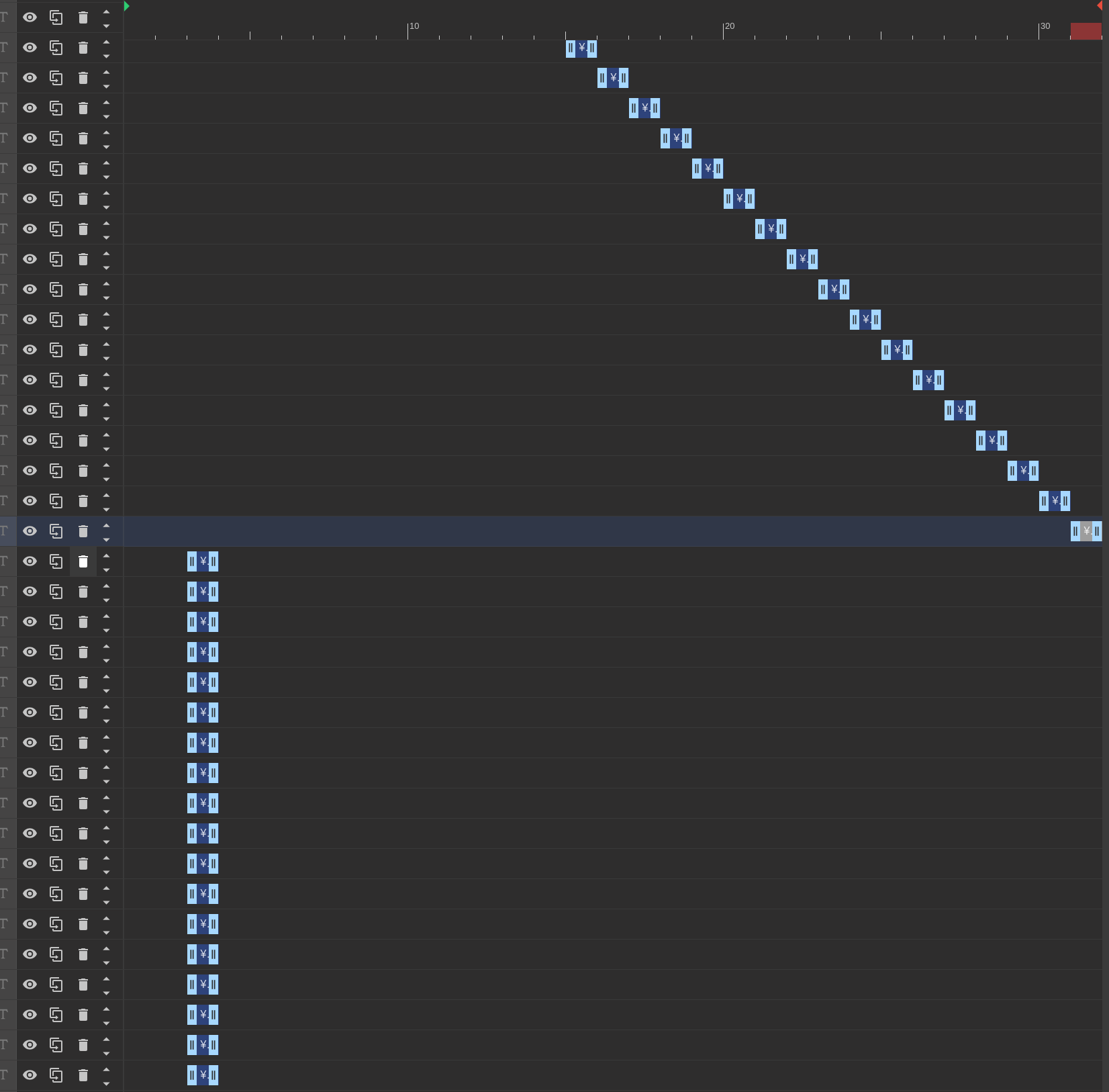
click at [86, 564] on icon at bounding box center [83, 561] width 10 height 12
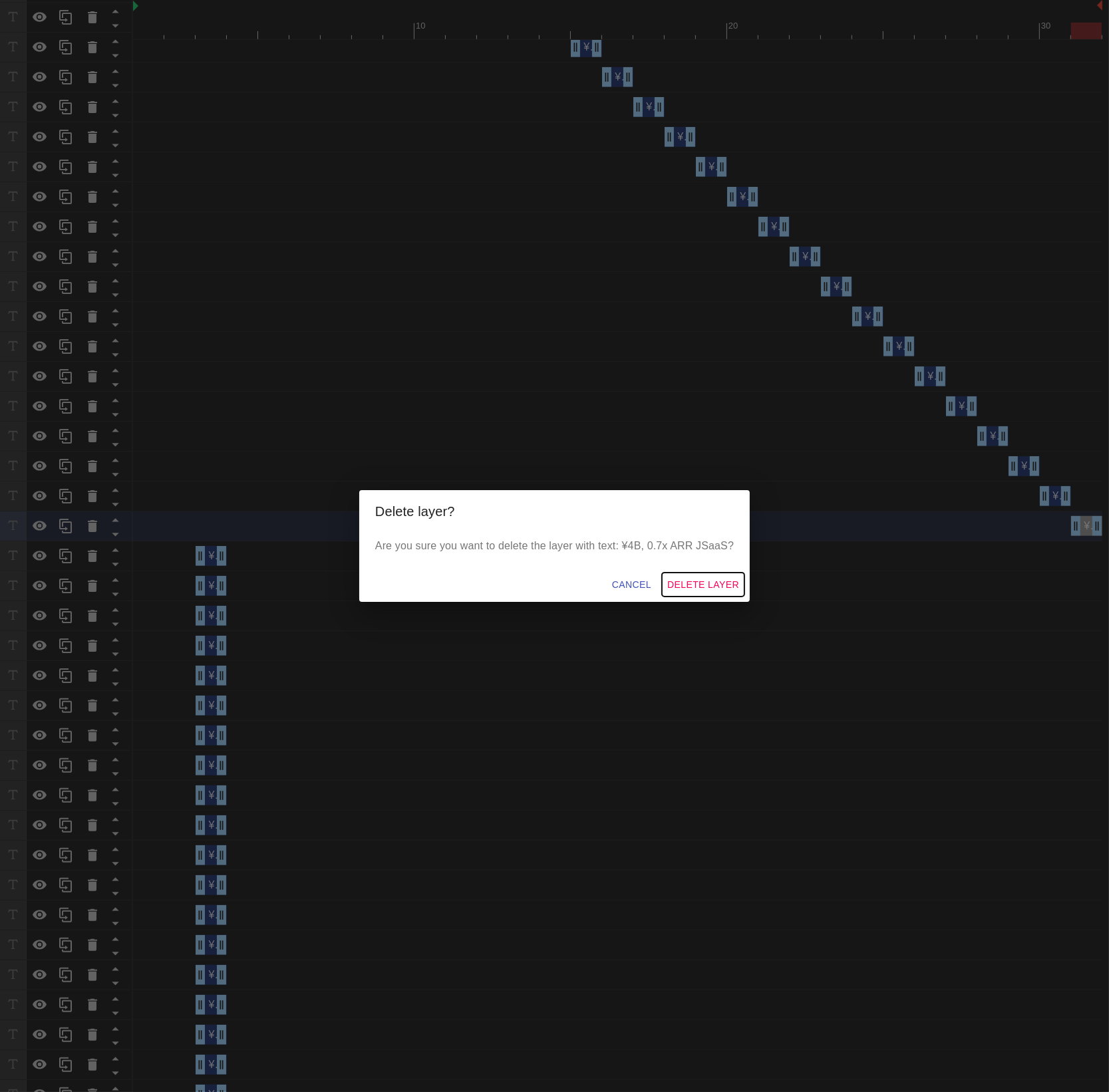
click at [708, 589] on span "Delete Layer" at bounding box center [703, 585] width 72 height 17
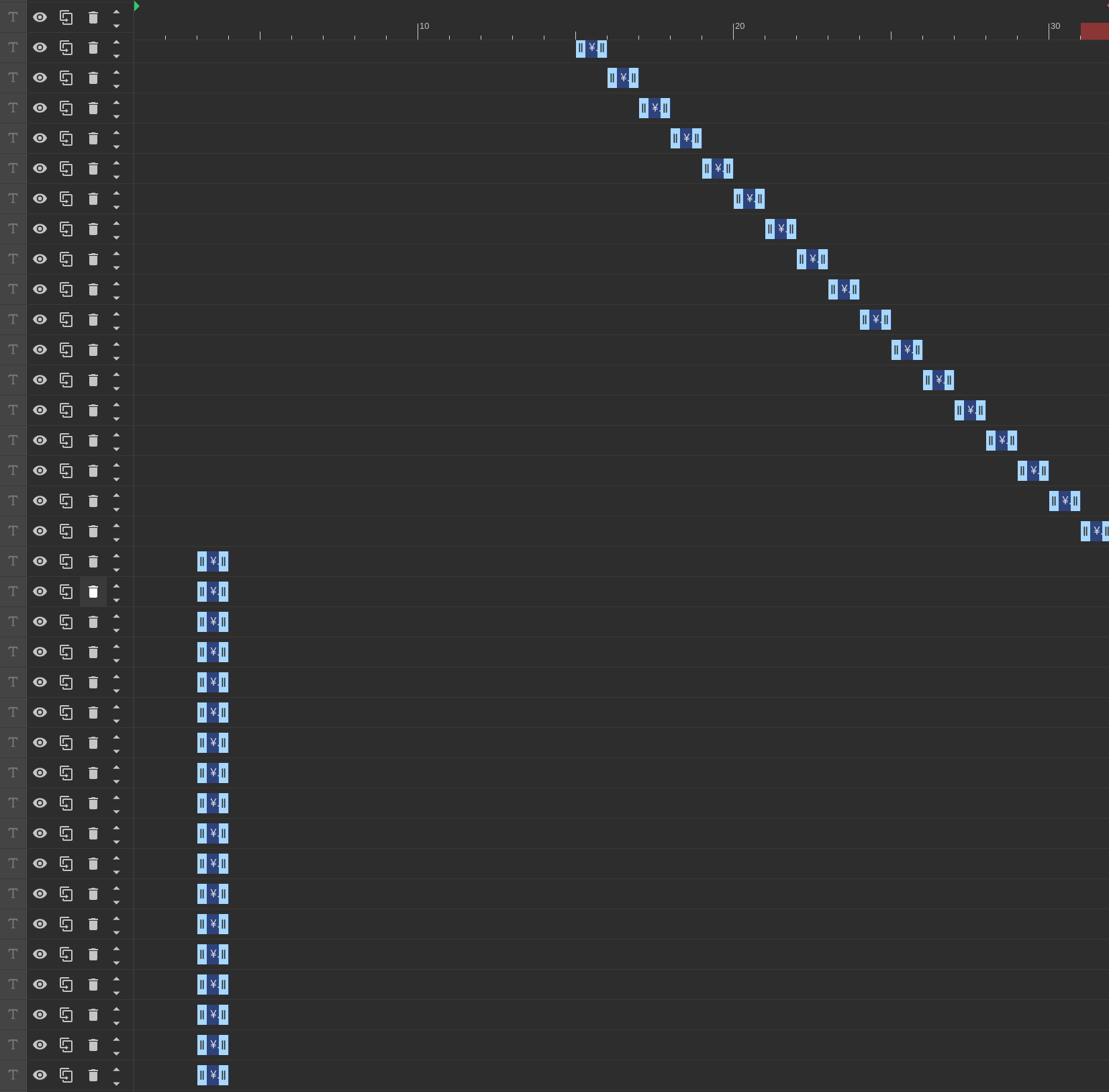
click at [99, 600] on icon at bounding box center [94, 592] width 16 height 16
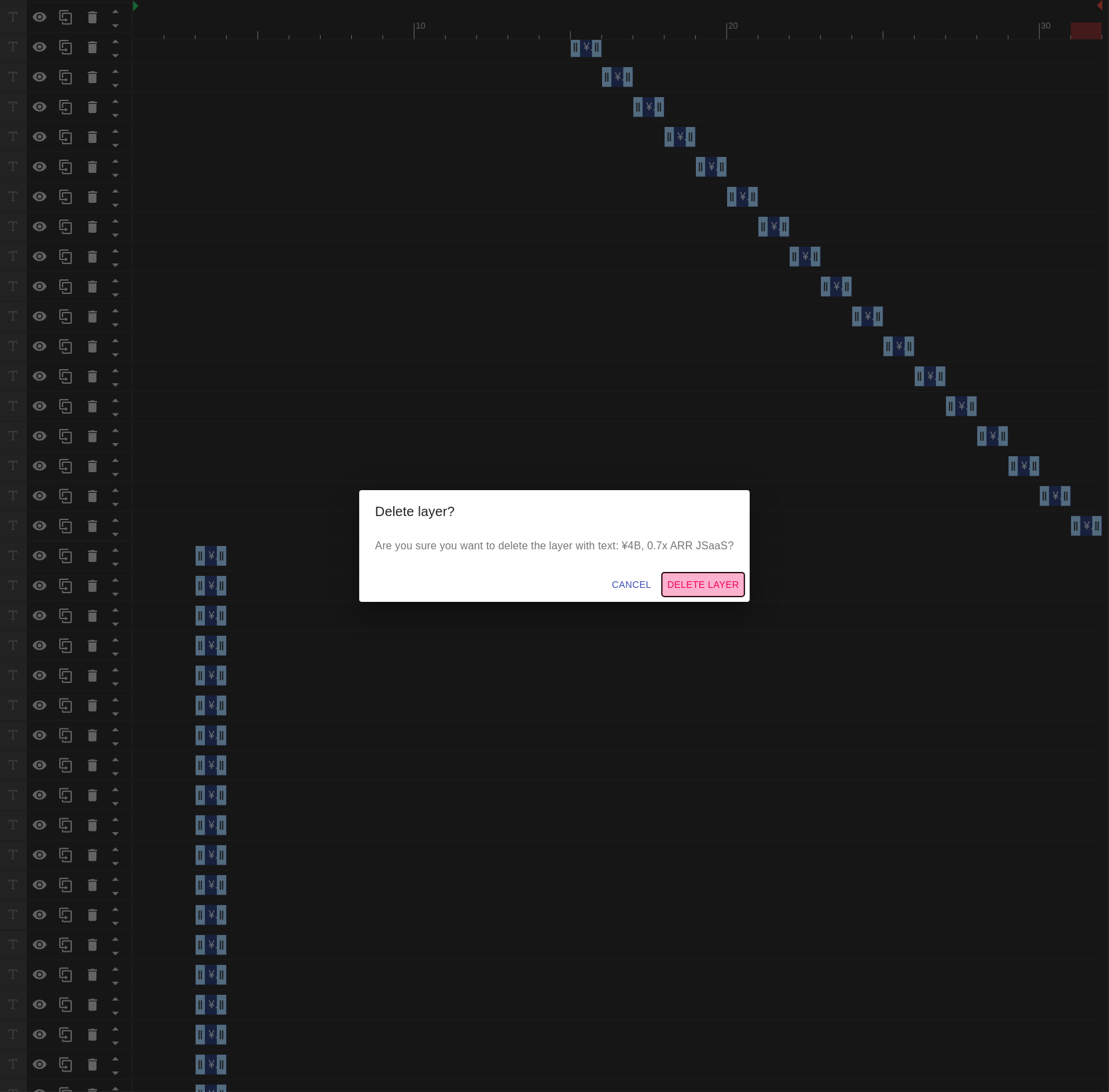
click at [706, 583] on span "Delete Layer" at bounding box center [703, 585] width 72 height 17
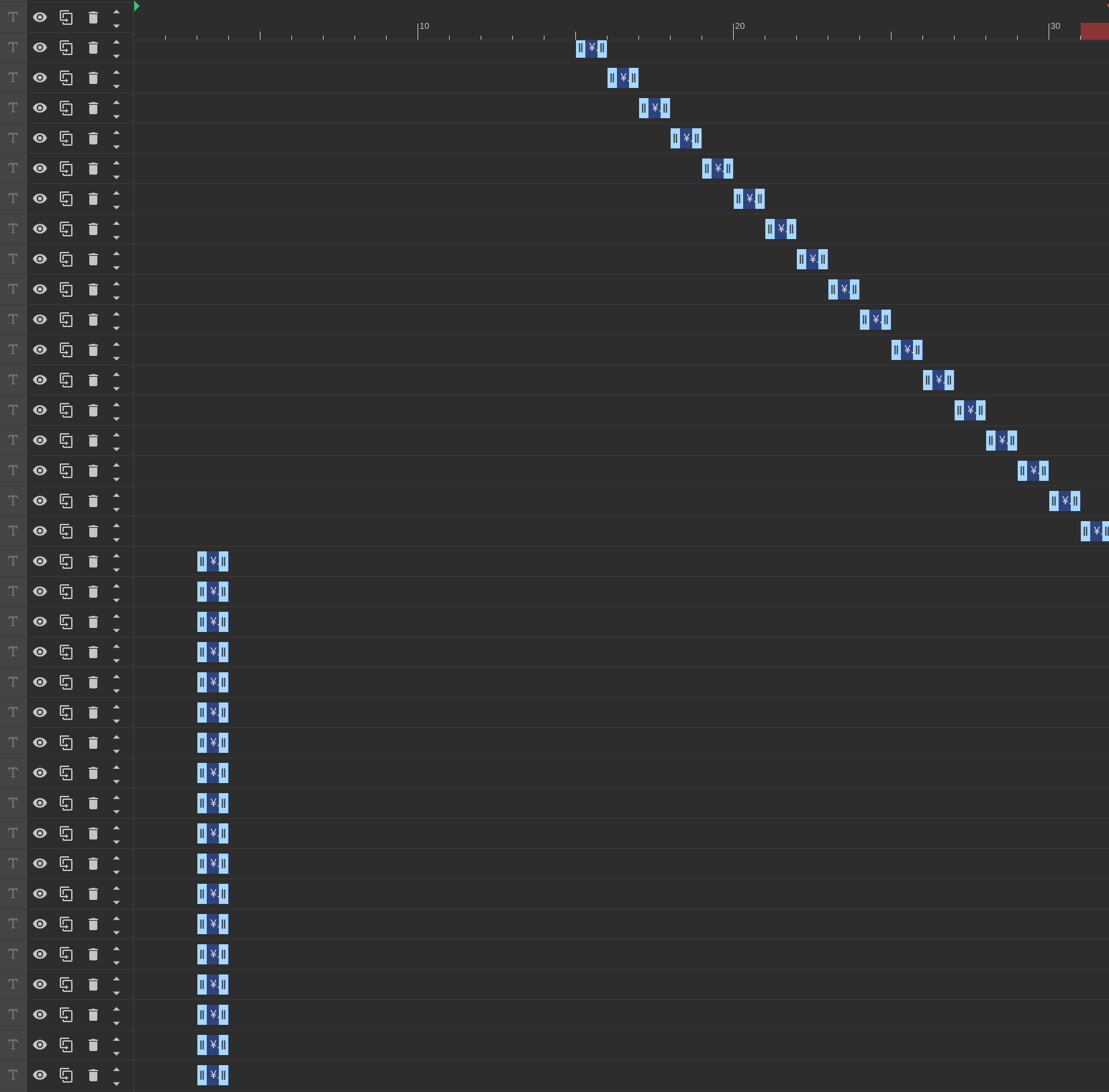
scroll to position [926, 0]
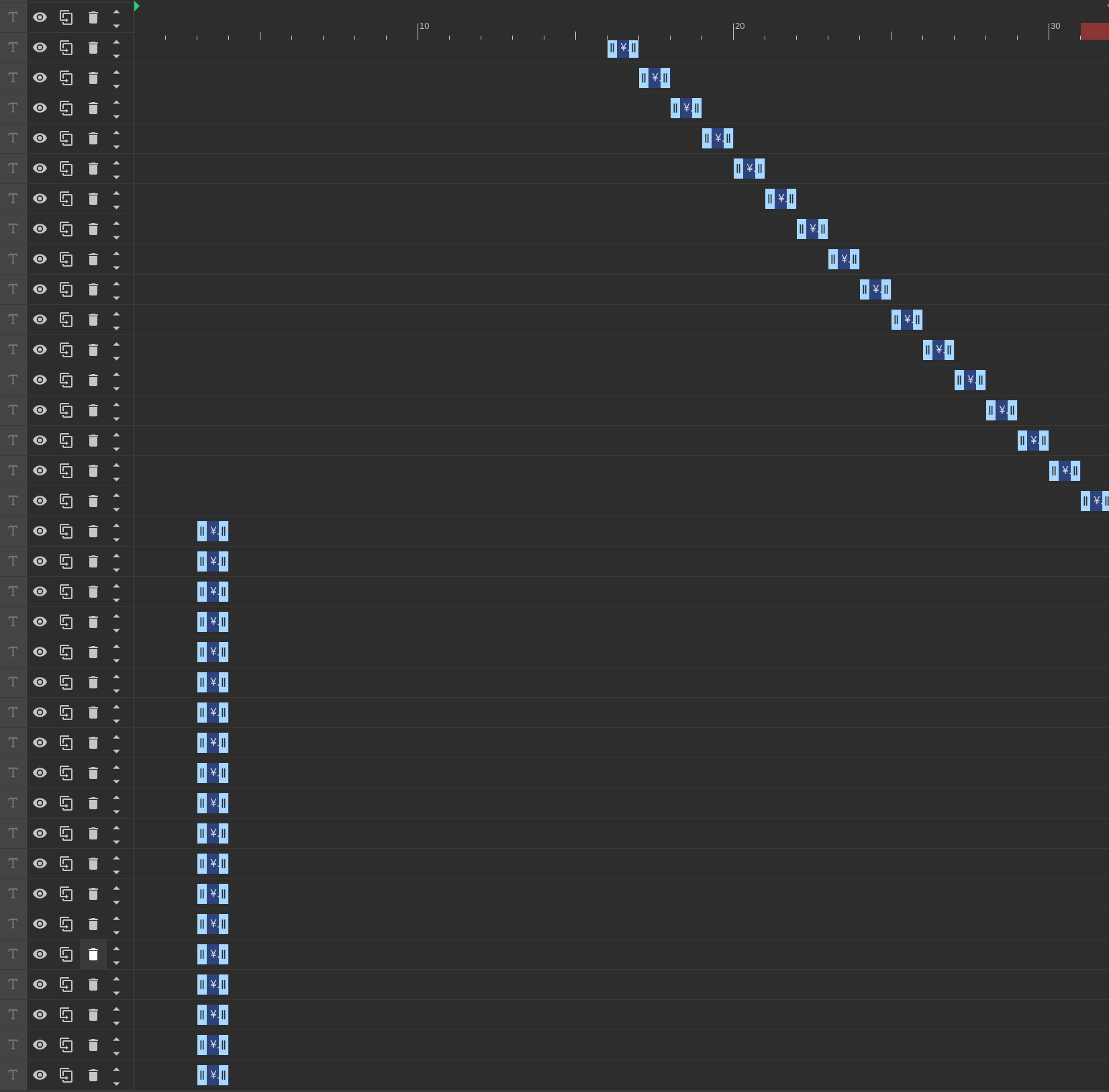
click at [91, 953] on icon at bounding box center [93, 954] width 10 height 12
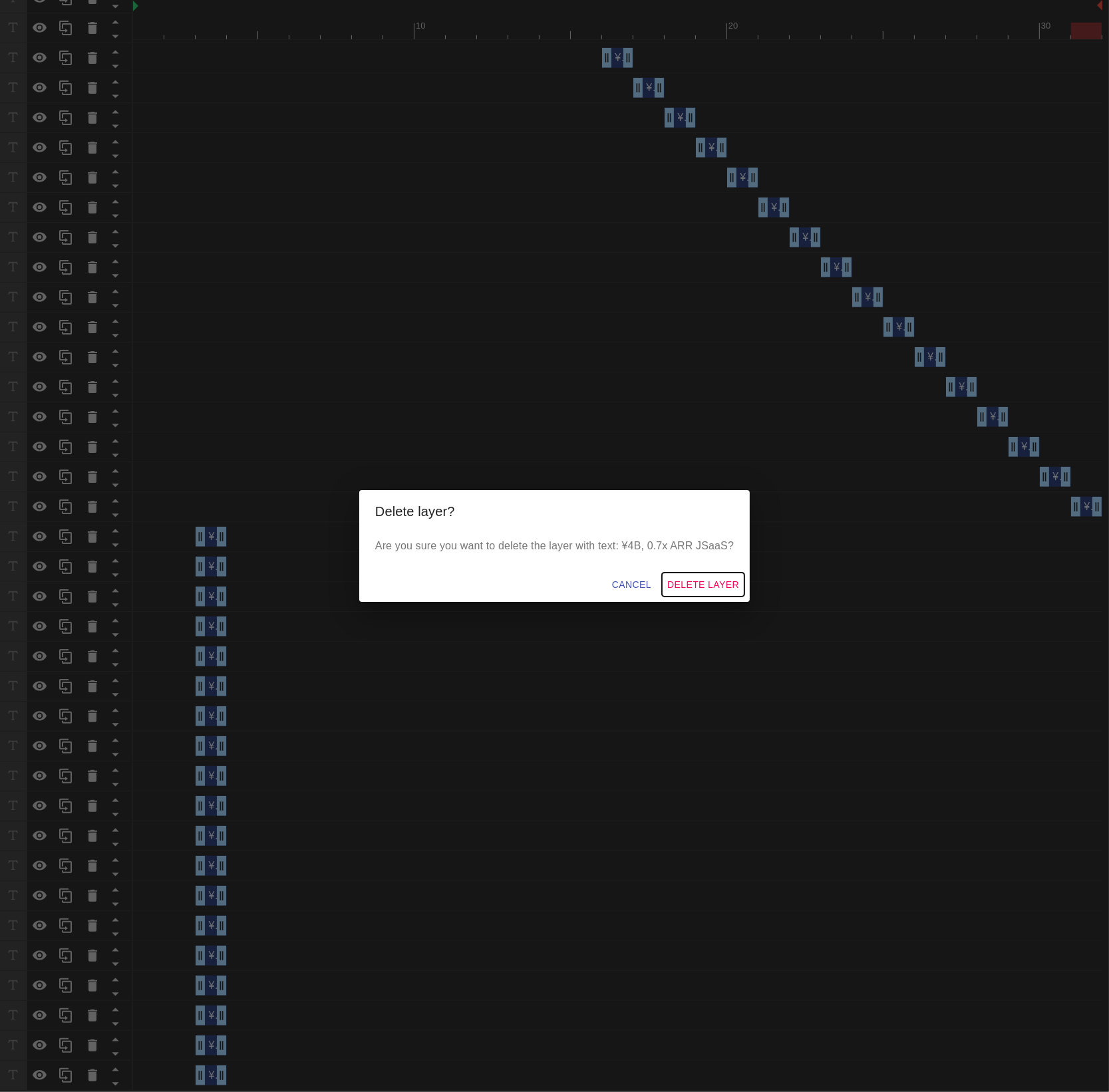
click at [726, 591] on span "Delete Layer" at bounding box center [703, 585] width 72 height 17
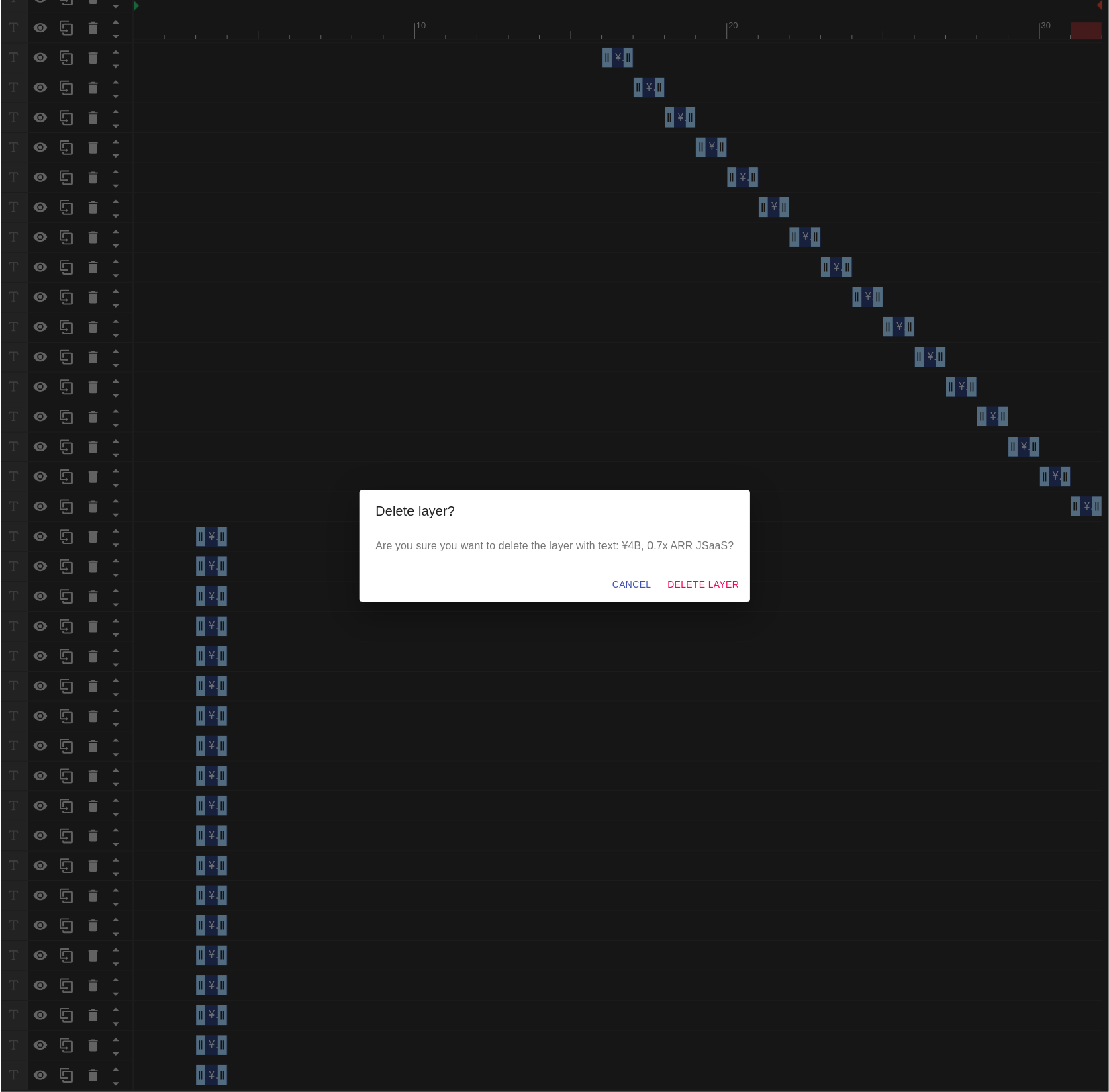
scroll to position [896, 0]
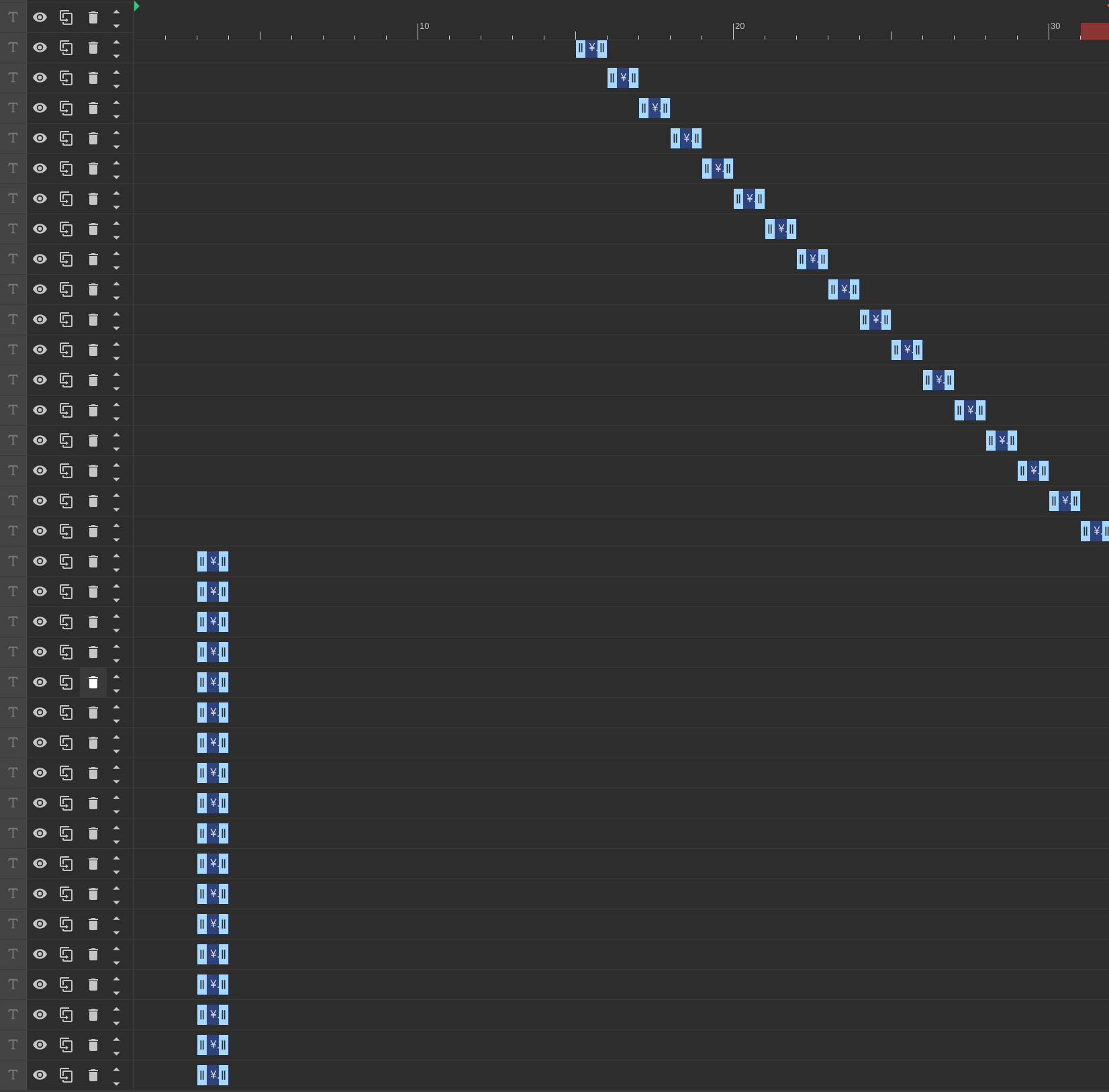
click at [91, 677] on icon at bounding box center [93, 682] width 10 height 12
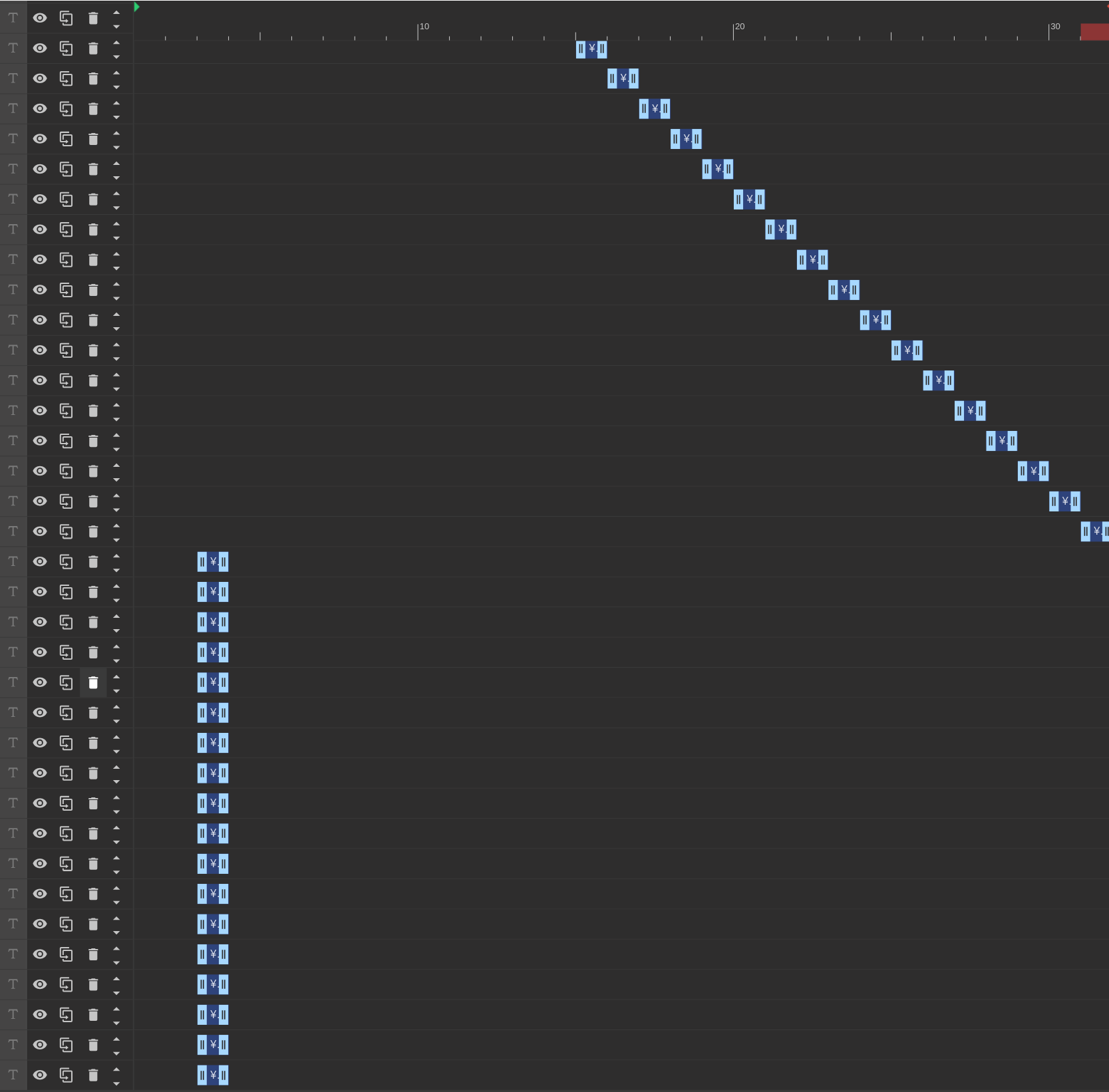
scroll to position [877, 0]
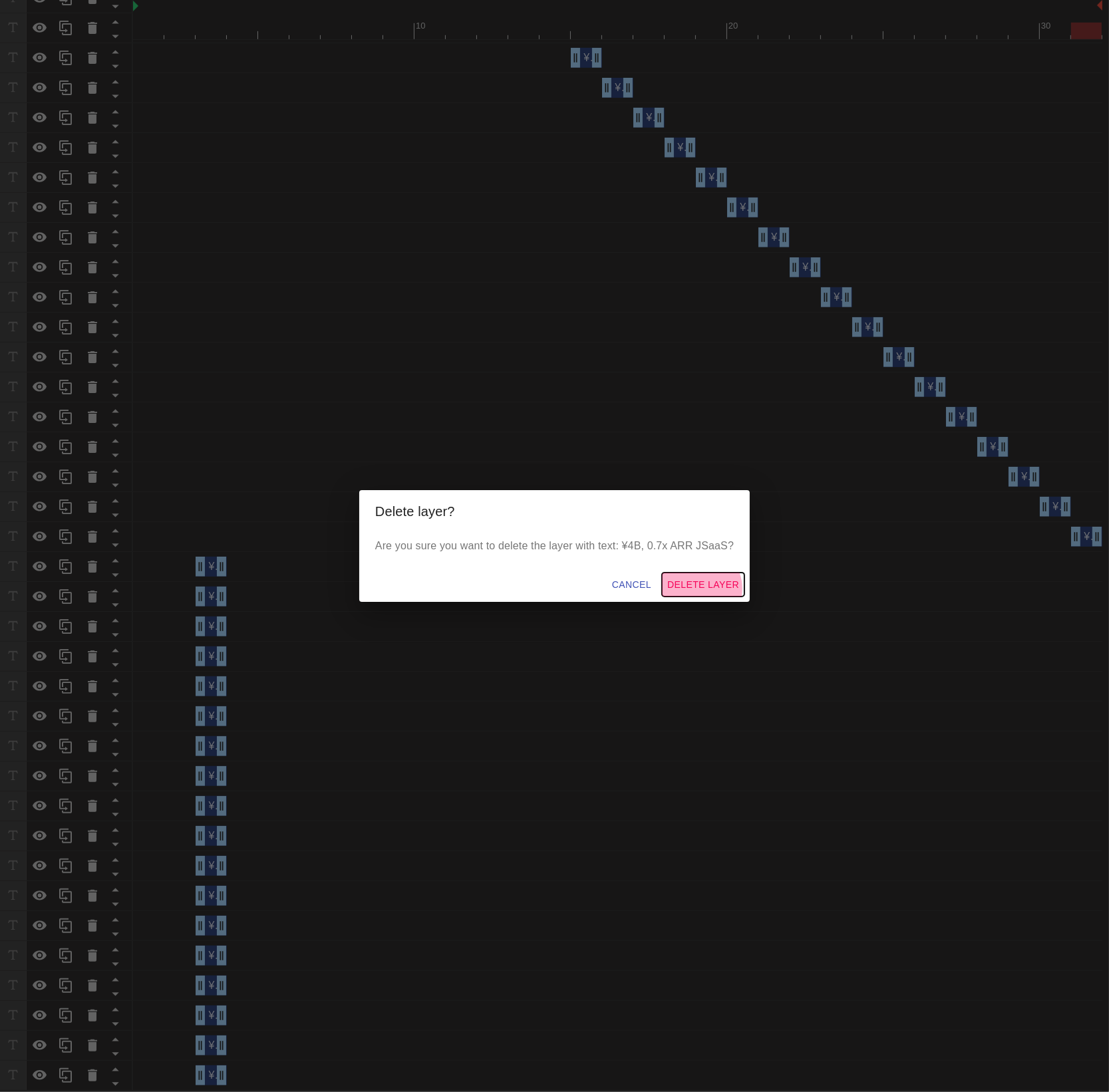
click at [700, 589] on span "Delete Layer" at bounding box center [703, 585] width 72 height 17
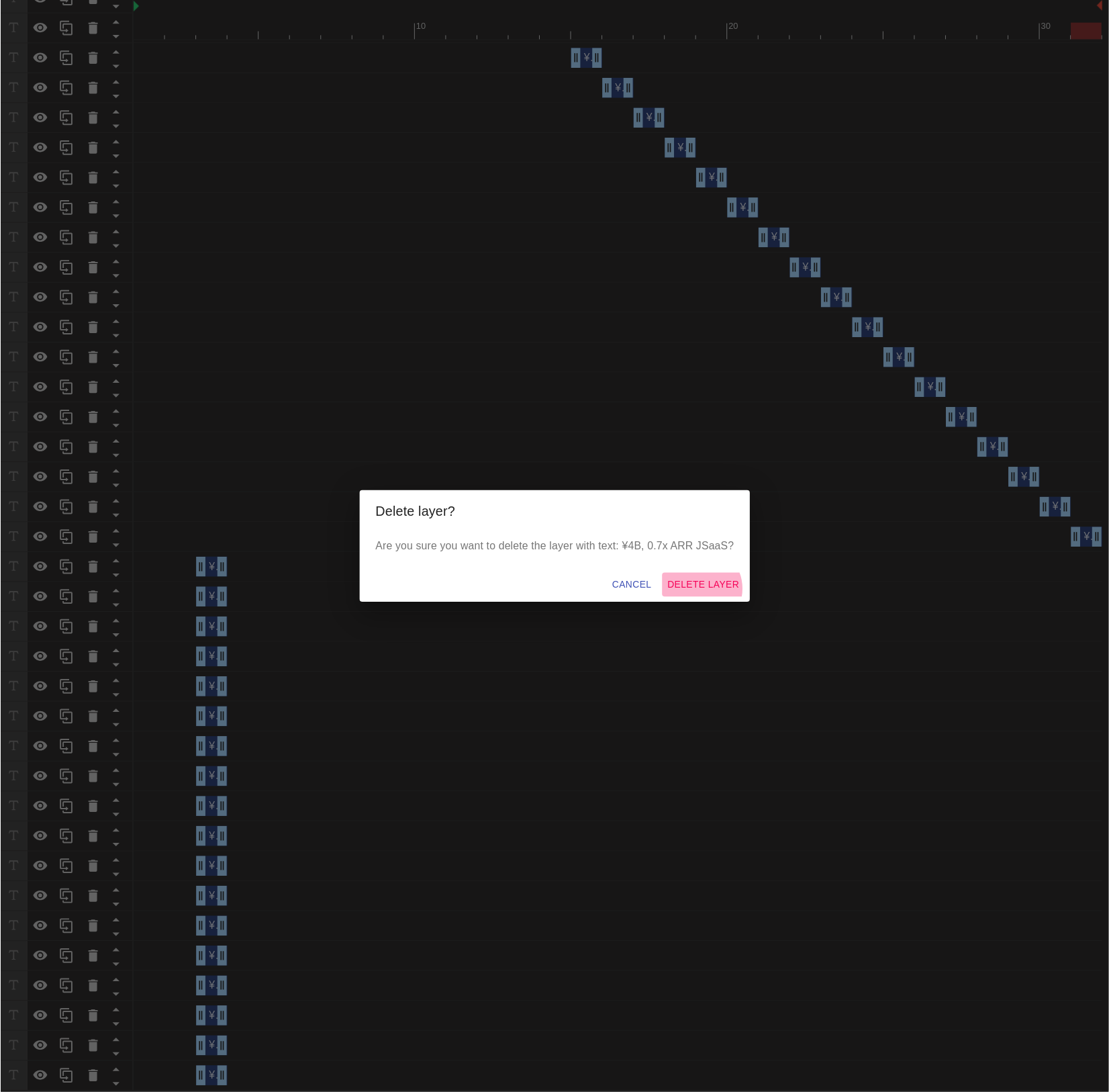
scroll to position [866, 0]
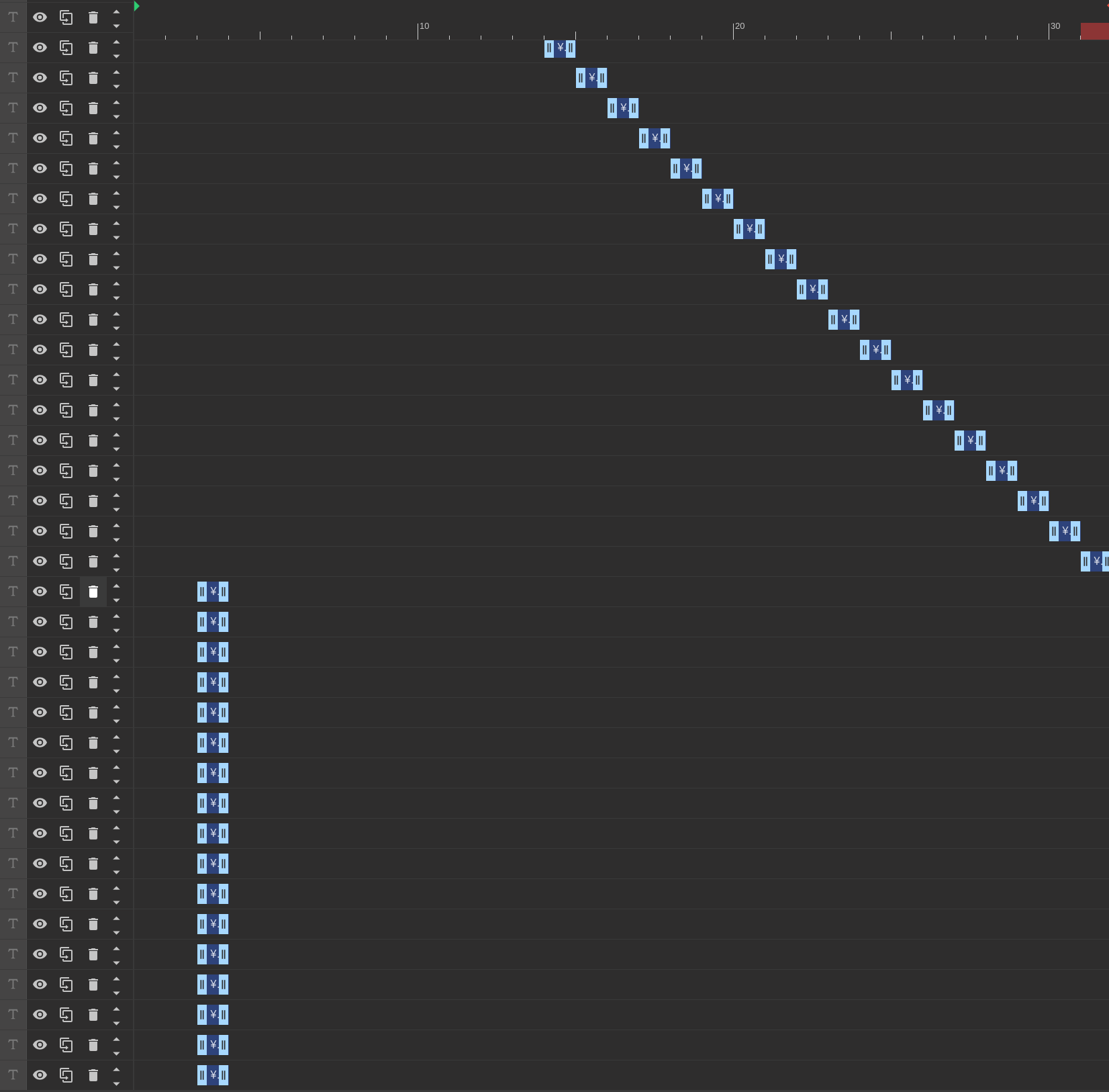
click at [98, 595] on icon at bounding box center [94, 592] width 16 height 16
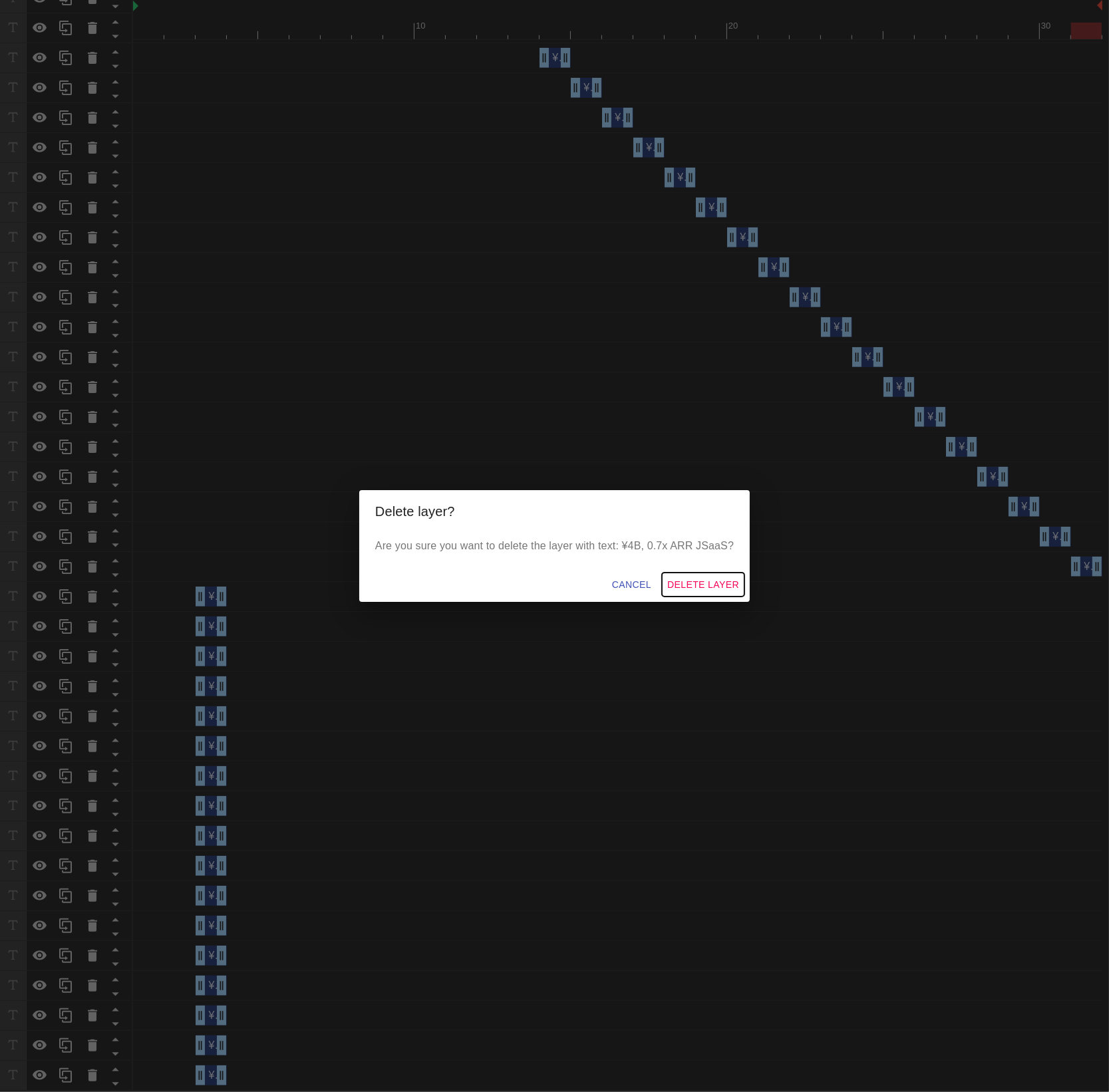
click at [715, 586] on span "Delete Layer" at bounding box center [703, 585] width 72 height 17
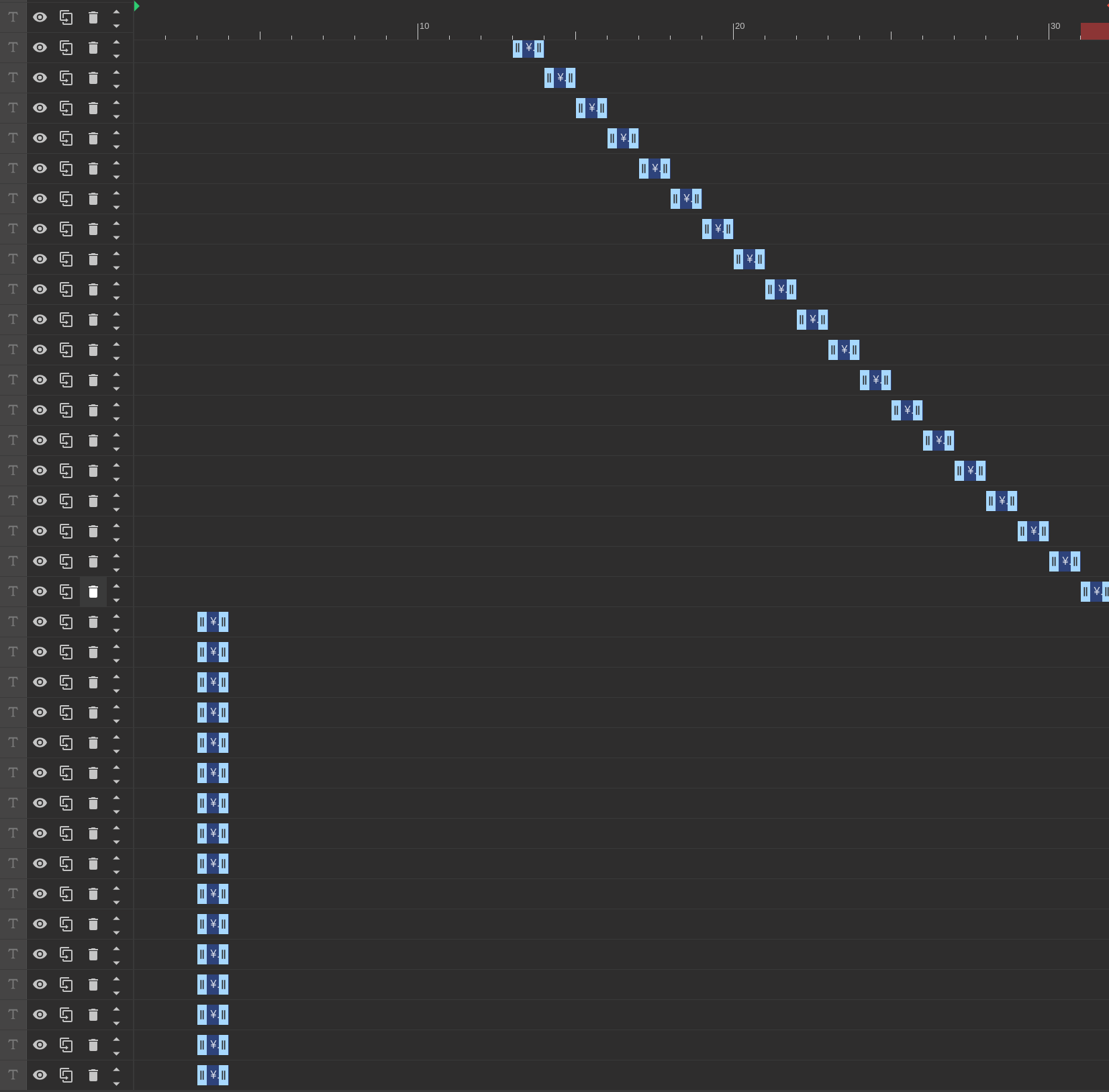
click at [97, 592] on icon at bounding box center [94, 592] width 16 height 16
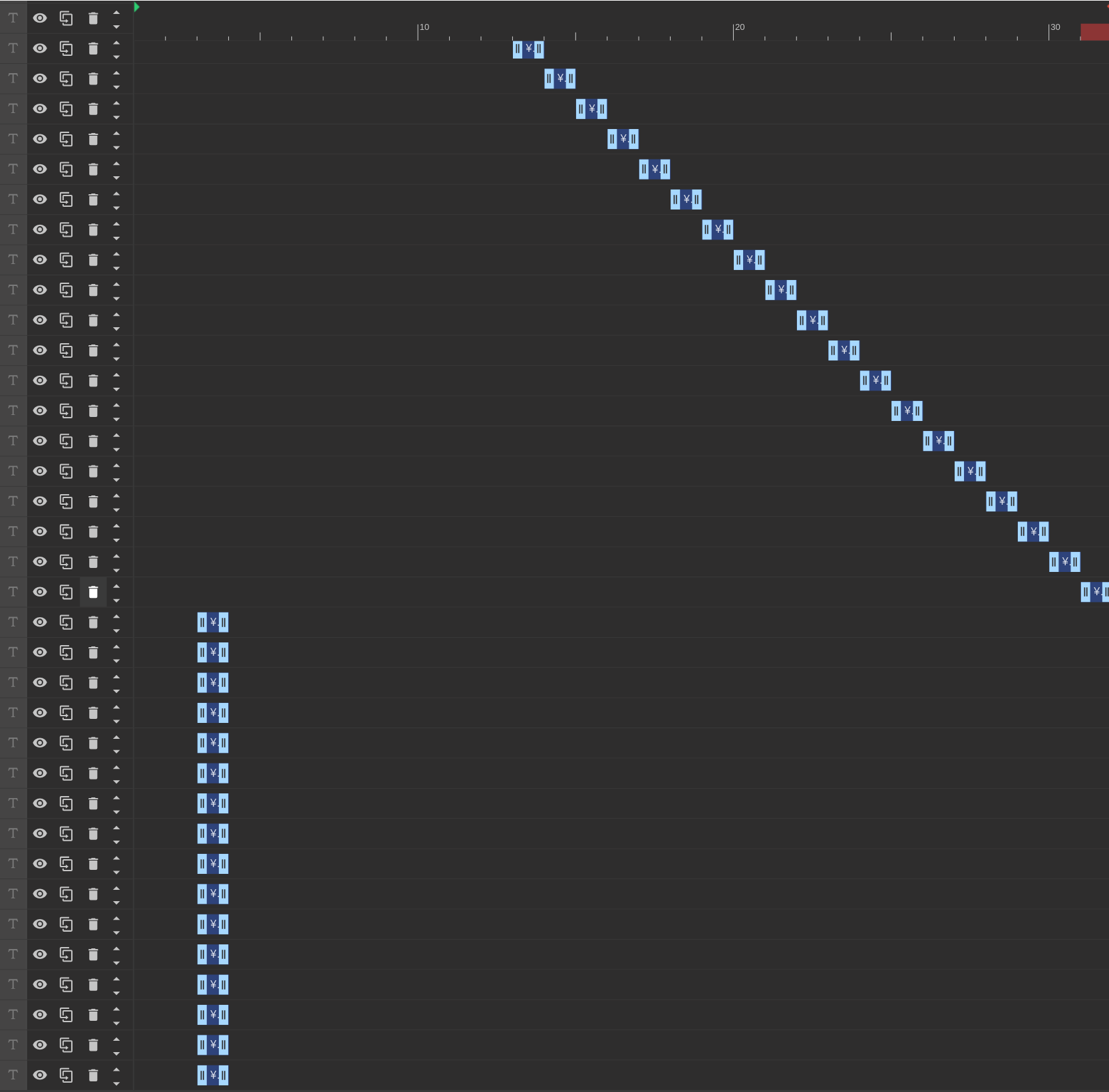
scroll to position [818, 0]
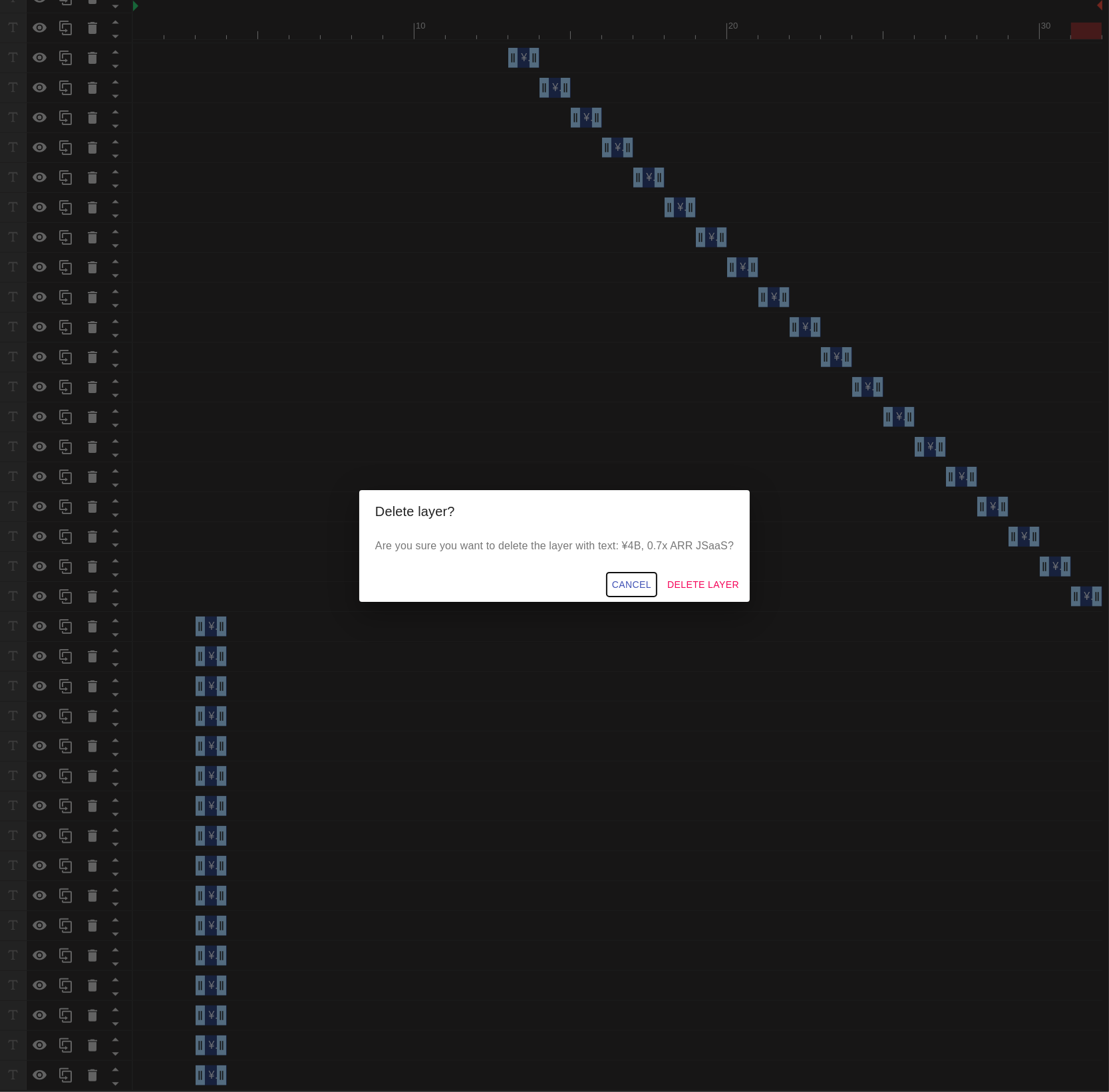
click at [623, 592] on span "Cancel" at bounding box center [632, 585] width 39 height 17
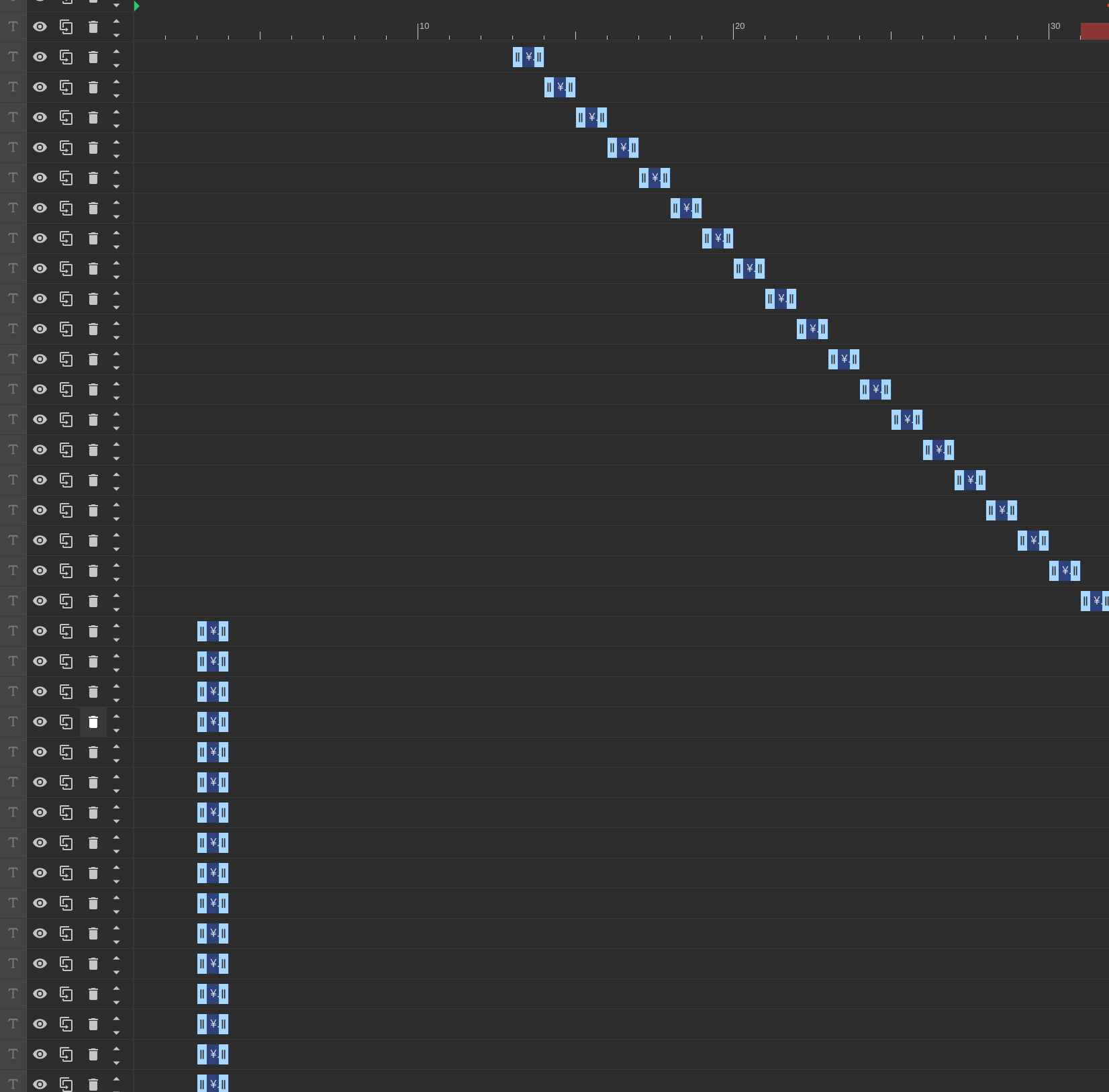
click at [86, 723] on icon at bounding box center [94, 722] width 16 height 16
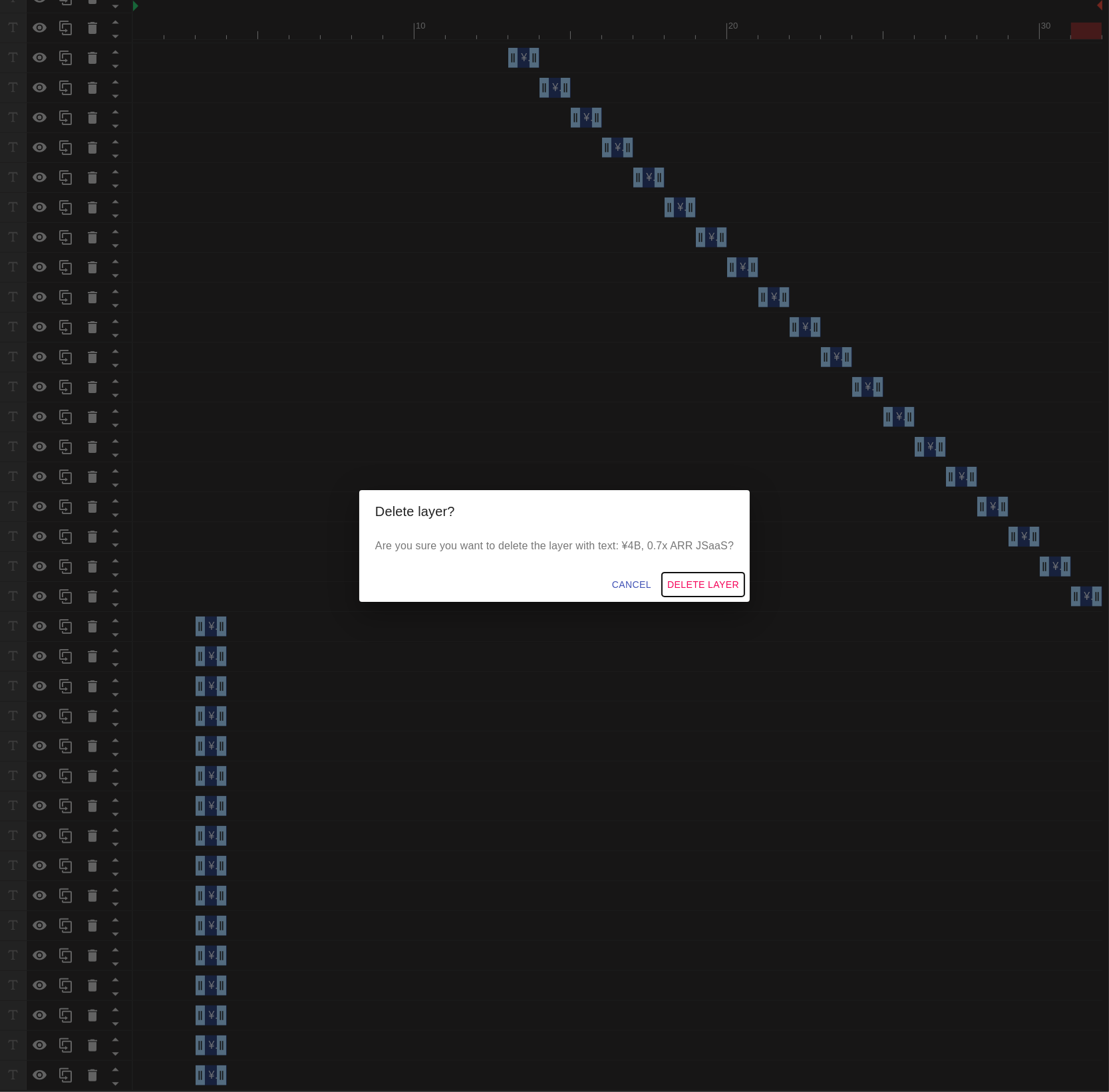
click at [697, 585] on span "Delete Layer" at bounding box center [703, 585] width 72 height 17
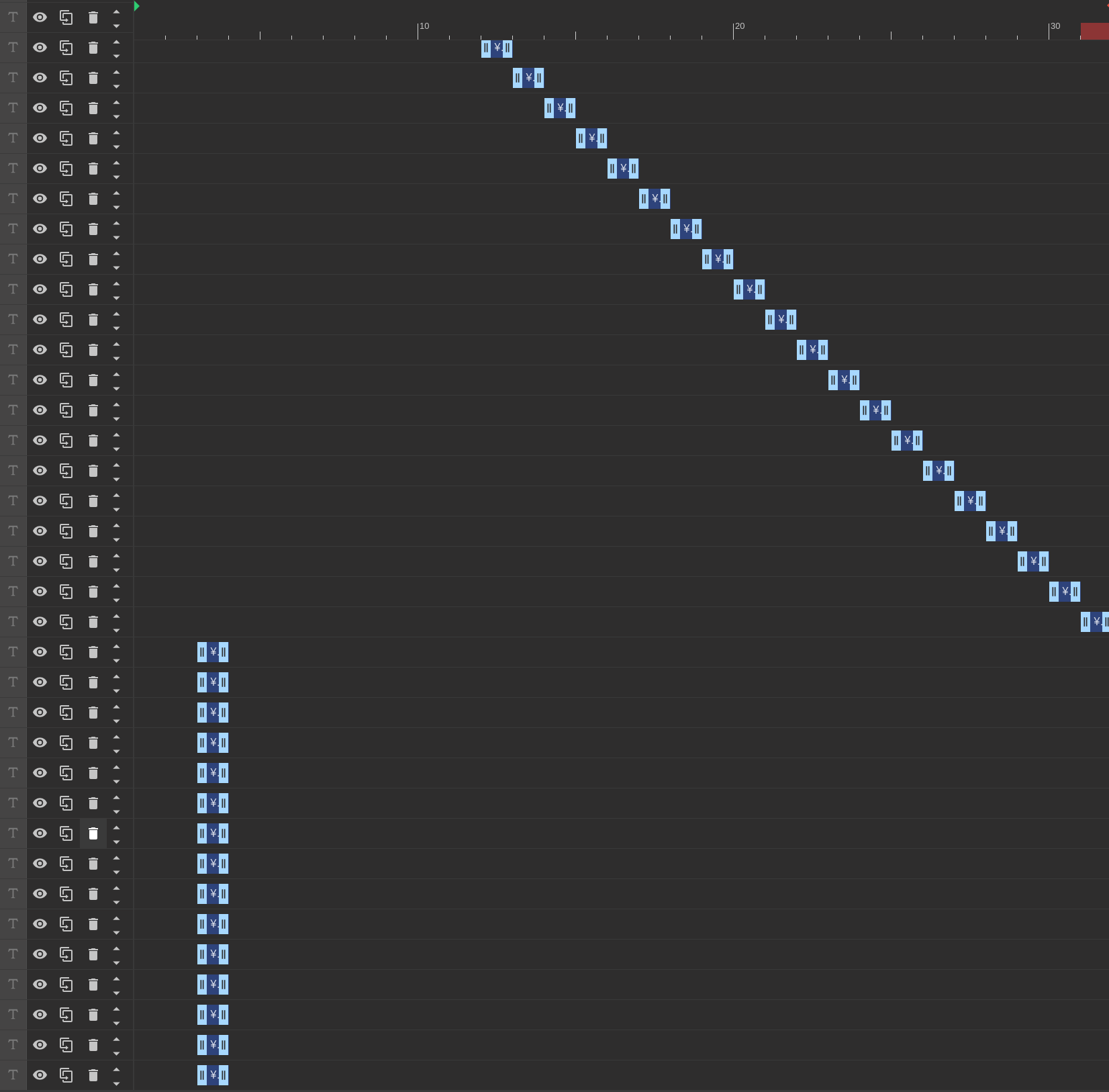
click at [93, 834] on icon at bounding box center [93, 833] width 10 height 12
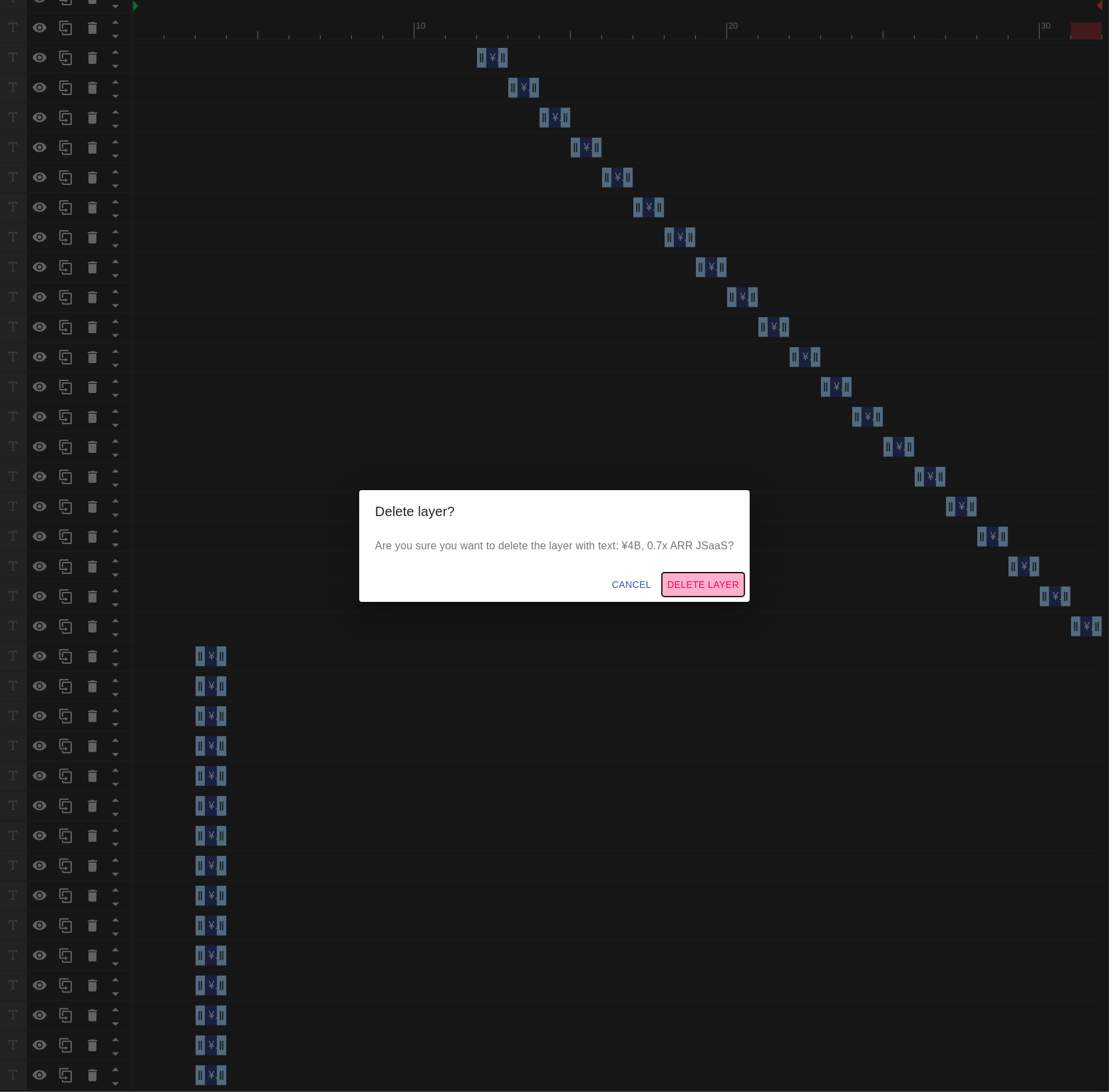
click at [729, 581] on span "Delete Layer" at bounding box center [703, 585] width 72 height 17
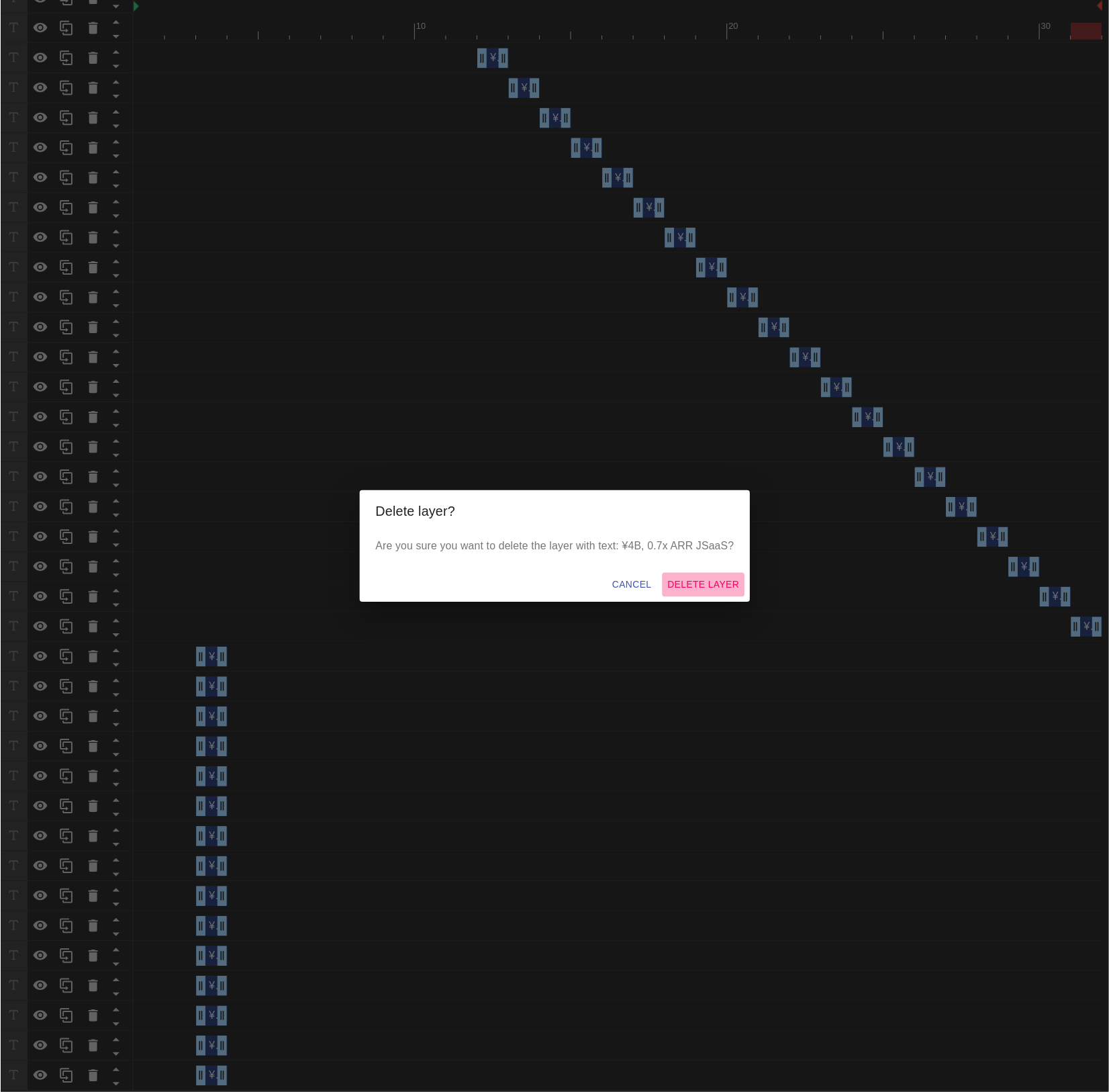
scroll to position [775, 0]
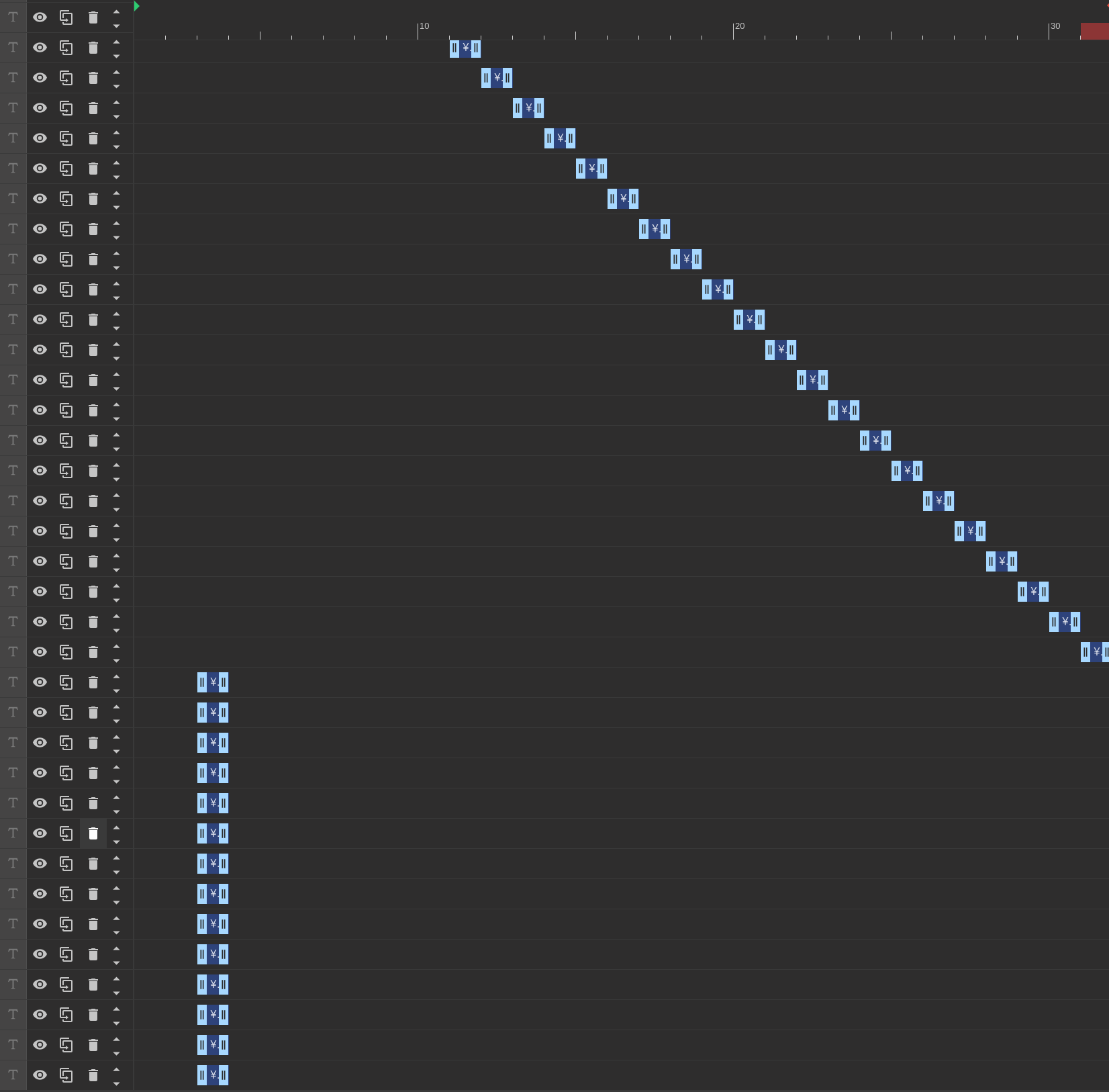
click at [90, 822] on div at bounding box center [93, 833] width 27 height 29
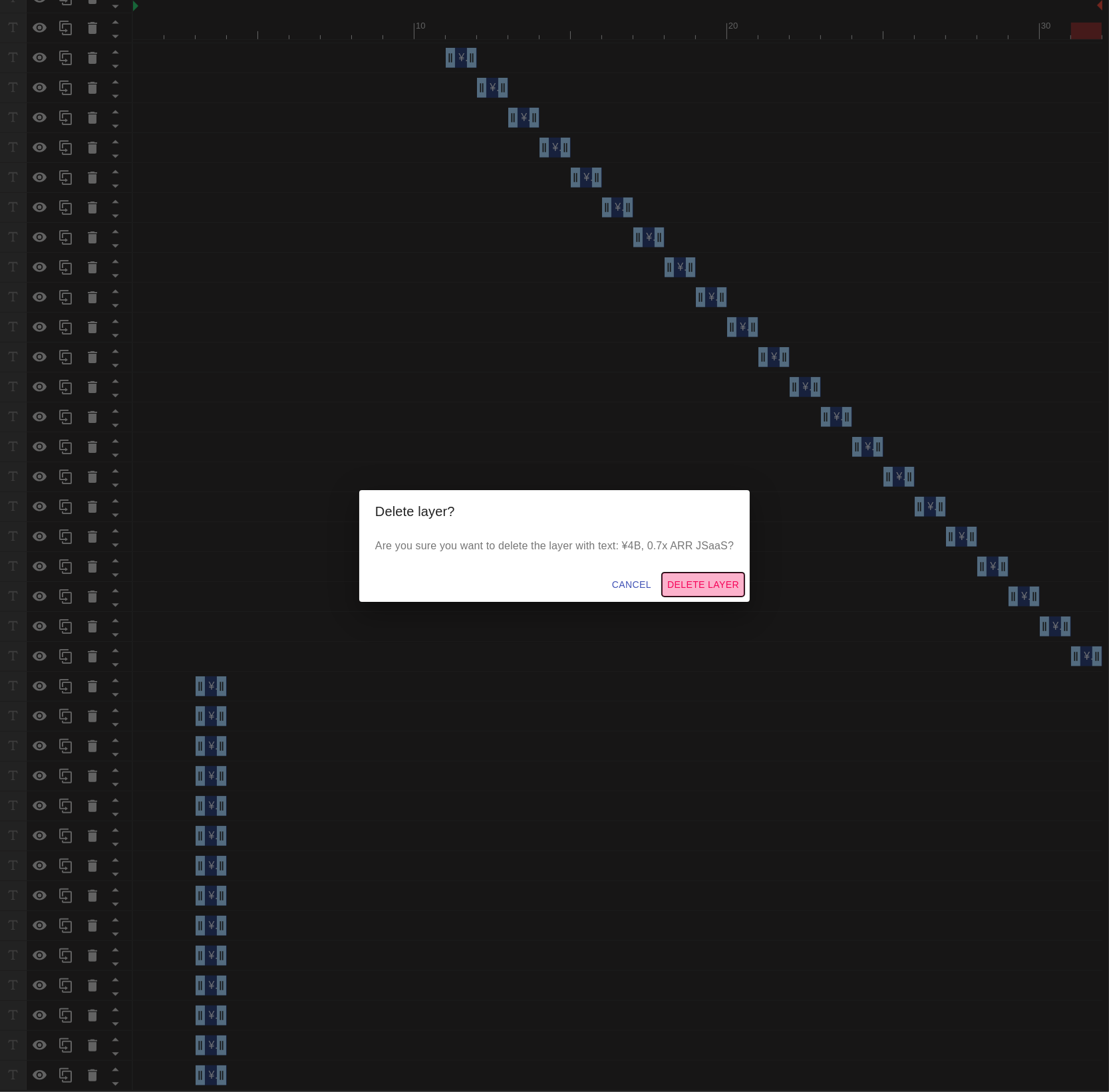
click at [705, 585] on span "Delete Layer" at bounding box center [703, 585] width 72 height 17
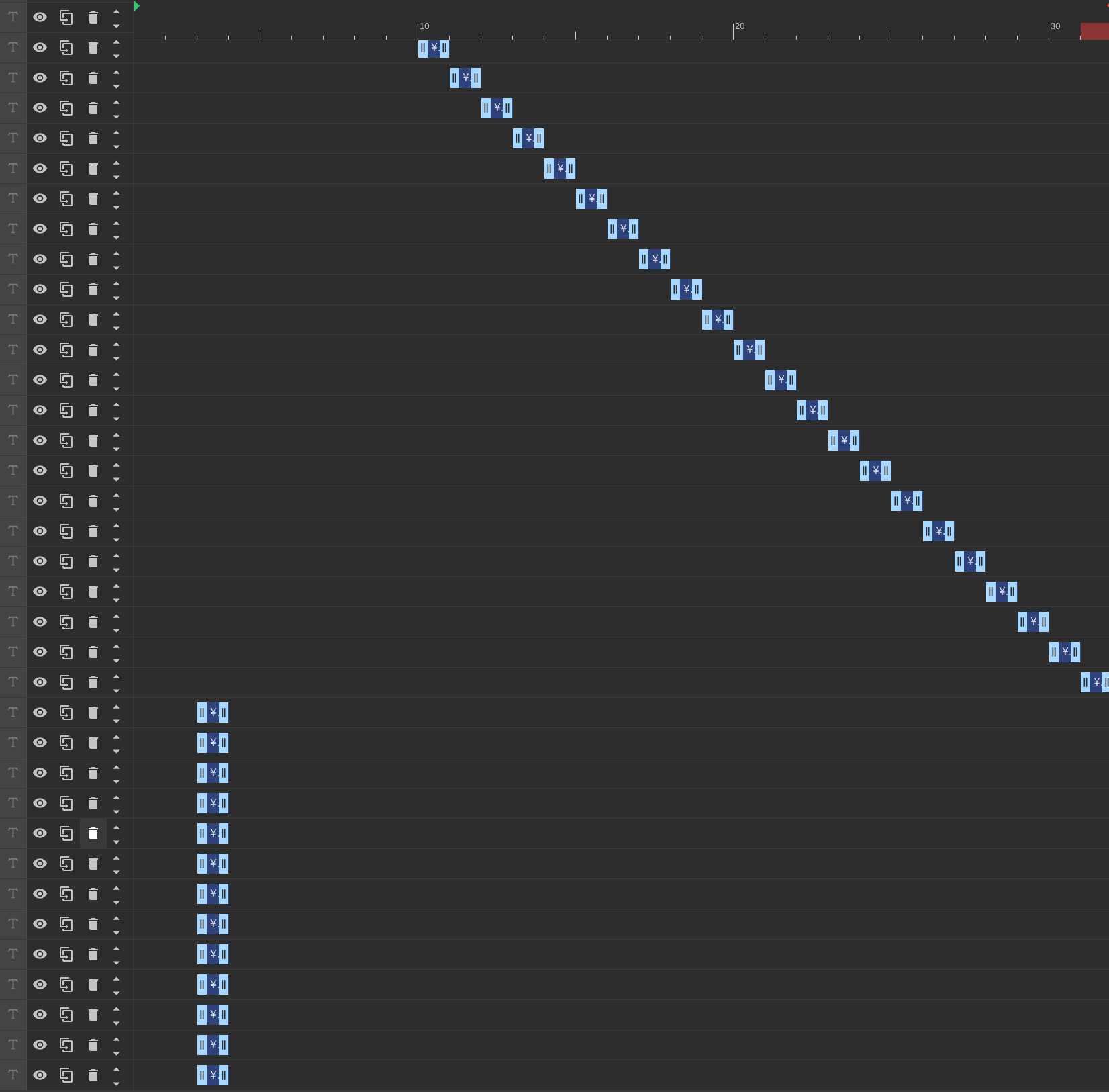
click at [94, 836] on icon at bounding box center [93, 833] width 10 height 12
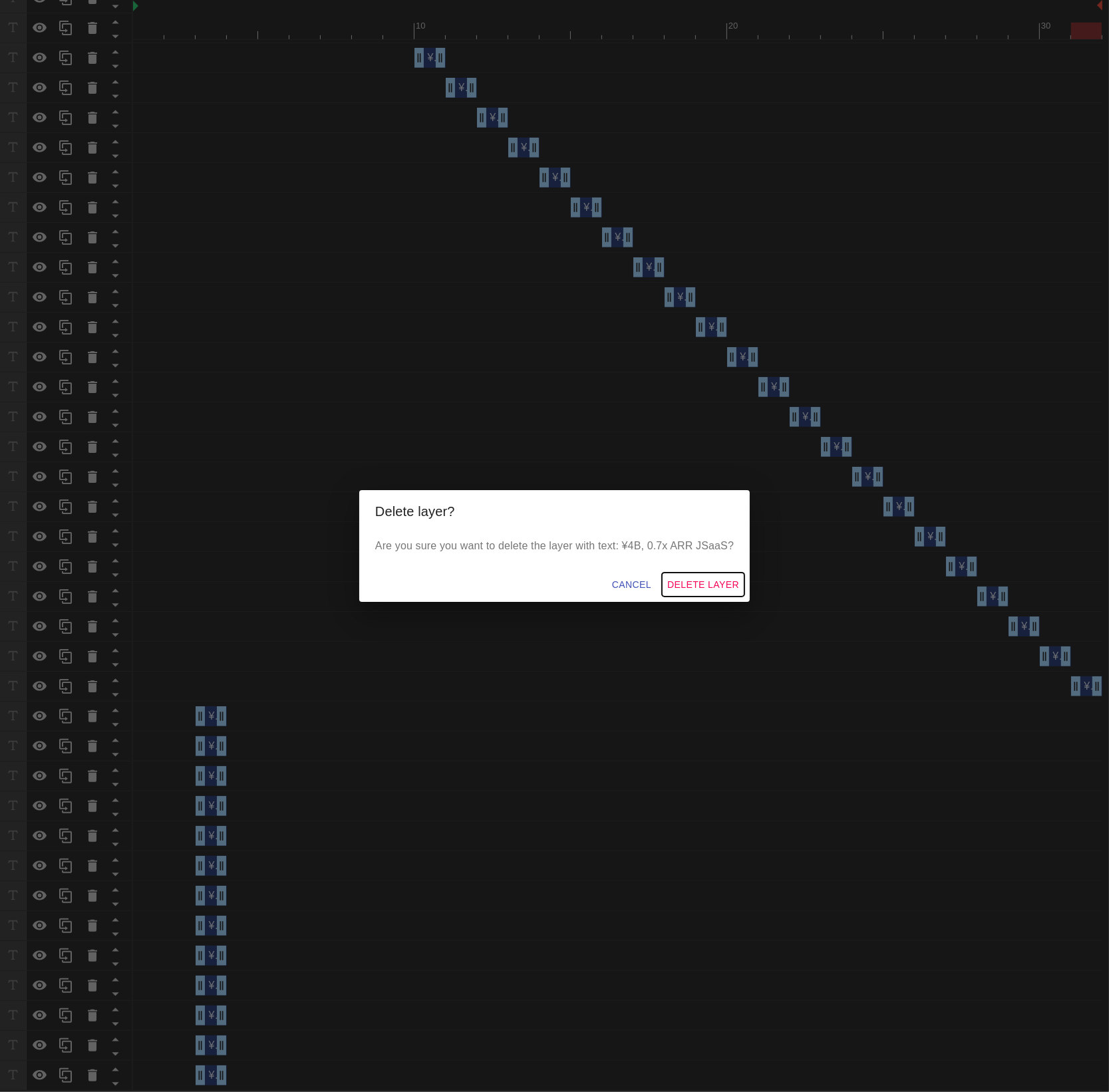
click at [687, 578] on span "Delete Layer" at bounding box center [703, 585] width 72 height 17
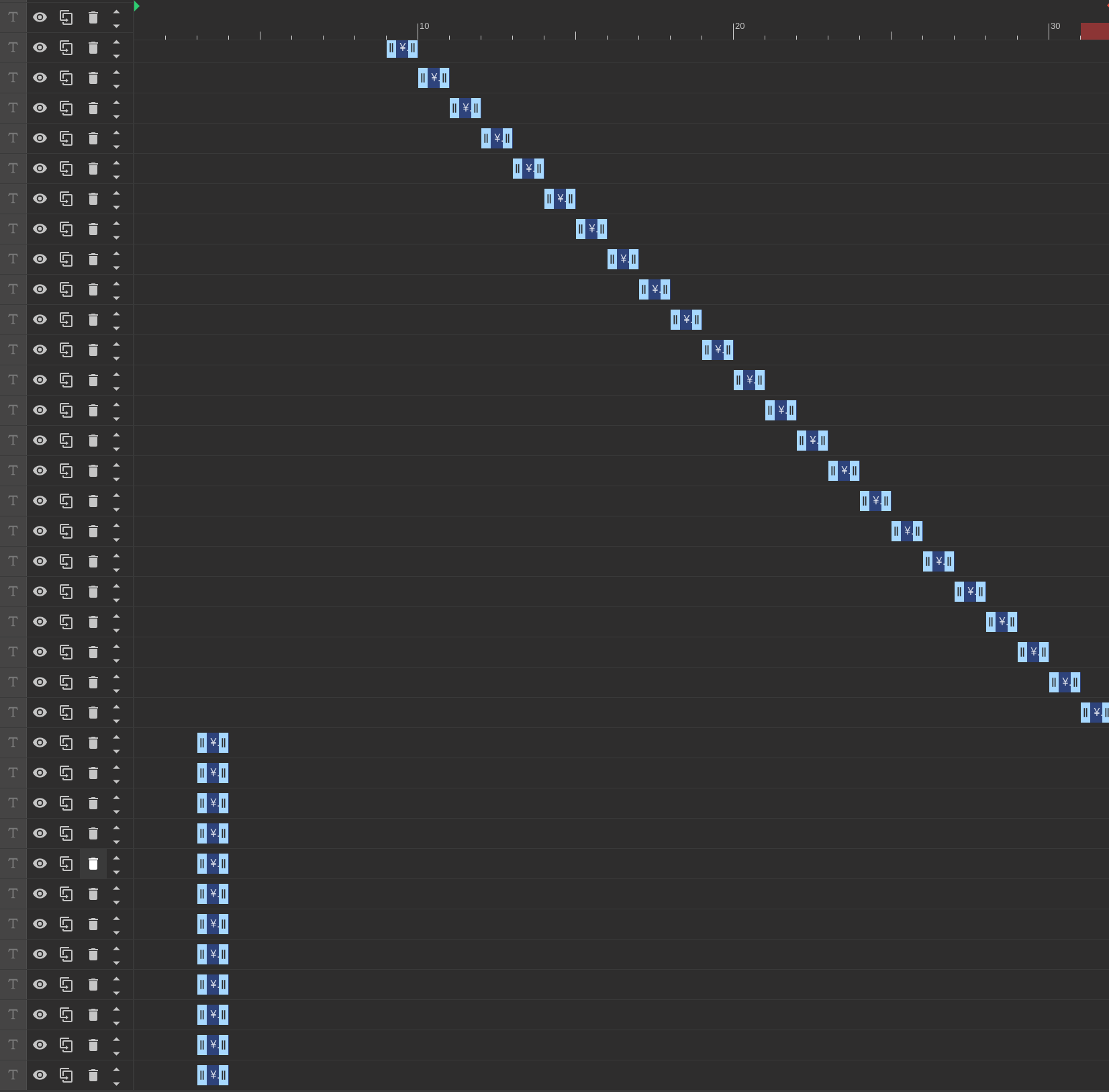
click at [94, 867] on icon at bounding box center [93, 864] width 10 height 12
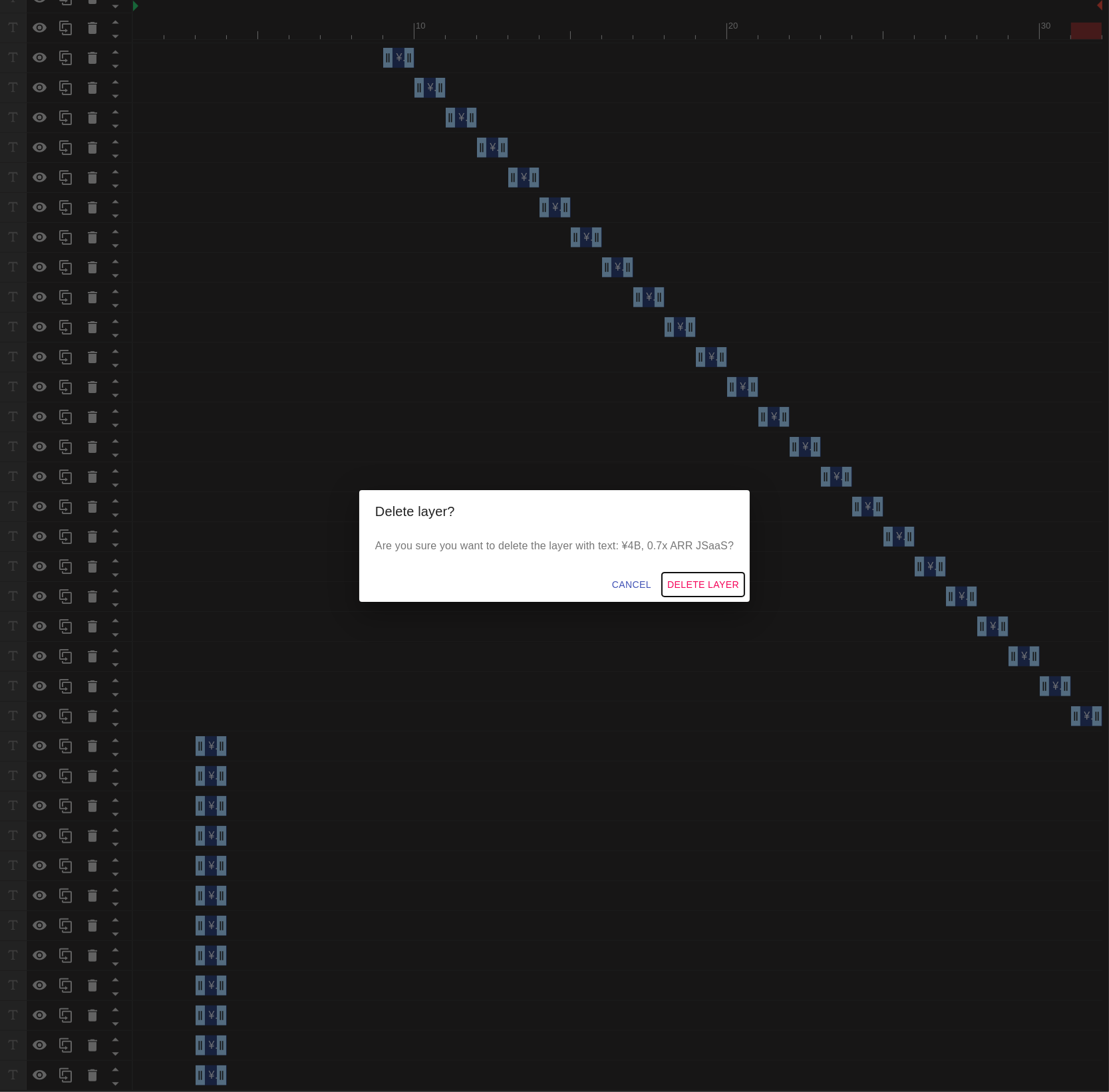
click at [729, 584] on span "Delete Layer" at bounding box center [703, 585] width 72 height 17
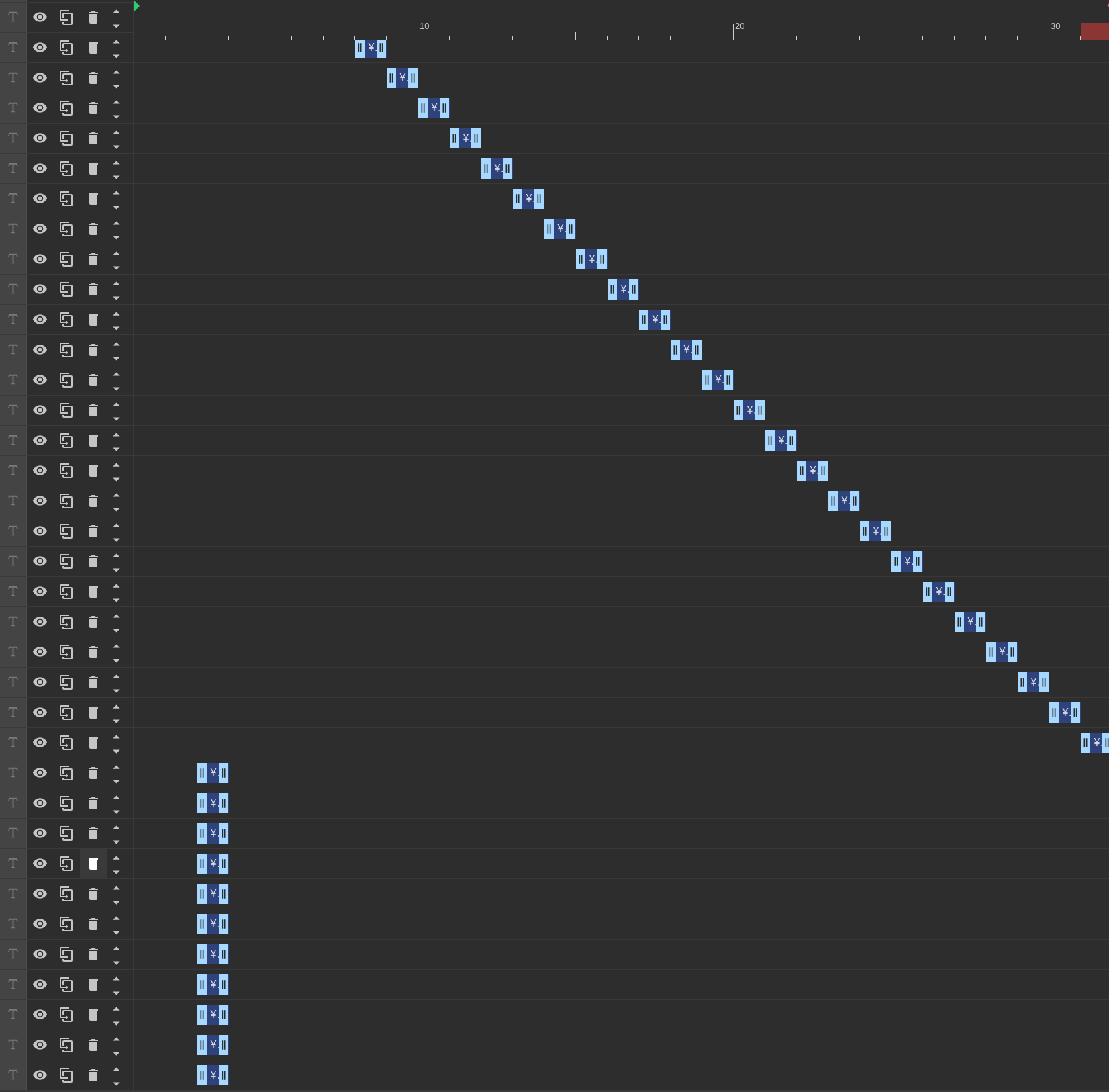
click at [94, 858] on icon at bounding box center [93, 864] width 10 height 12
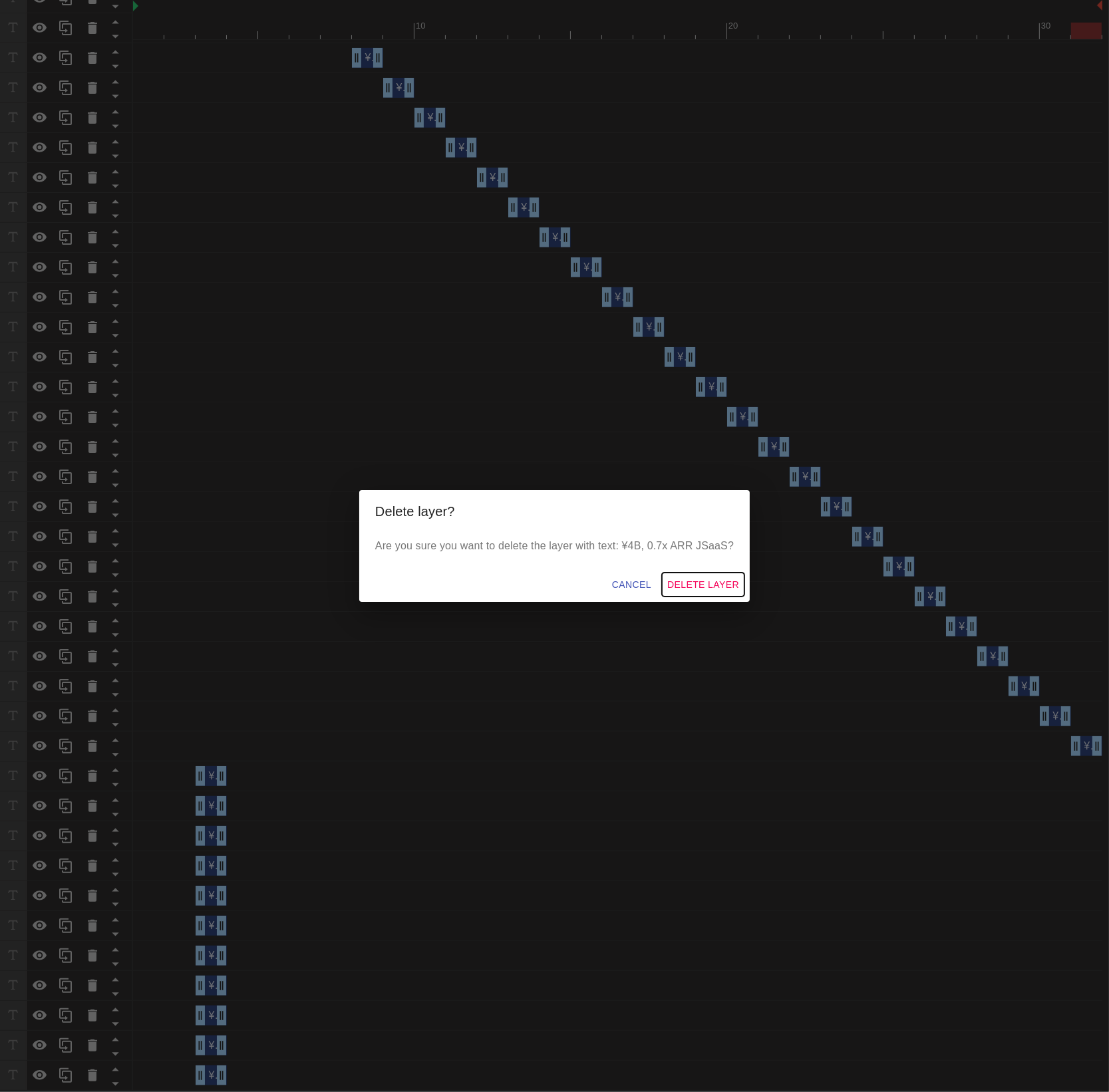
click at [668, 579] on button "Delete Layer" at bounding box center [703, 585] width 82 height 25
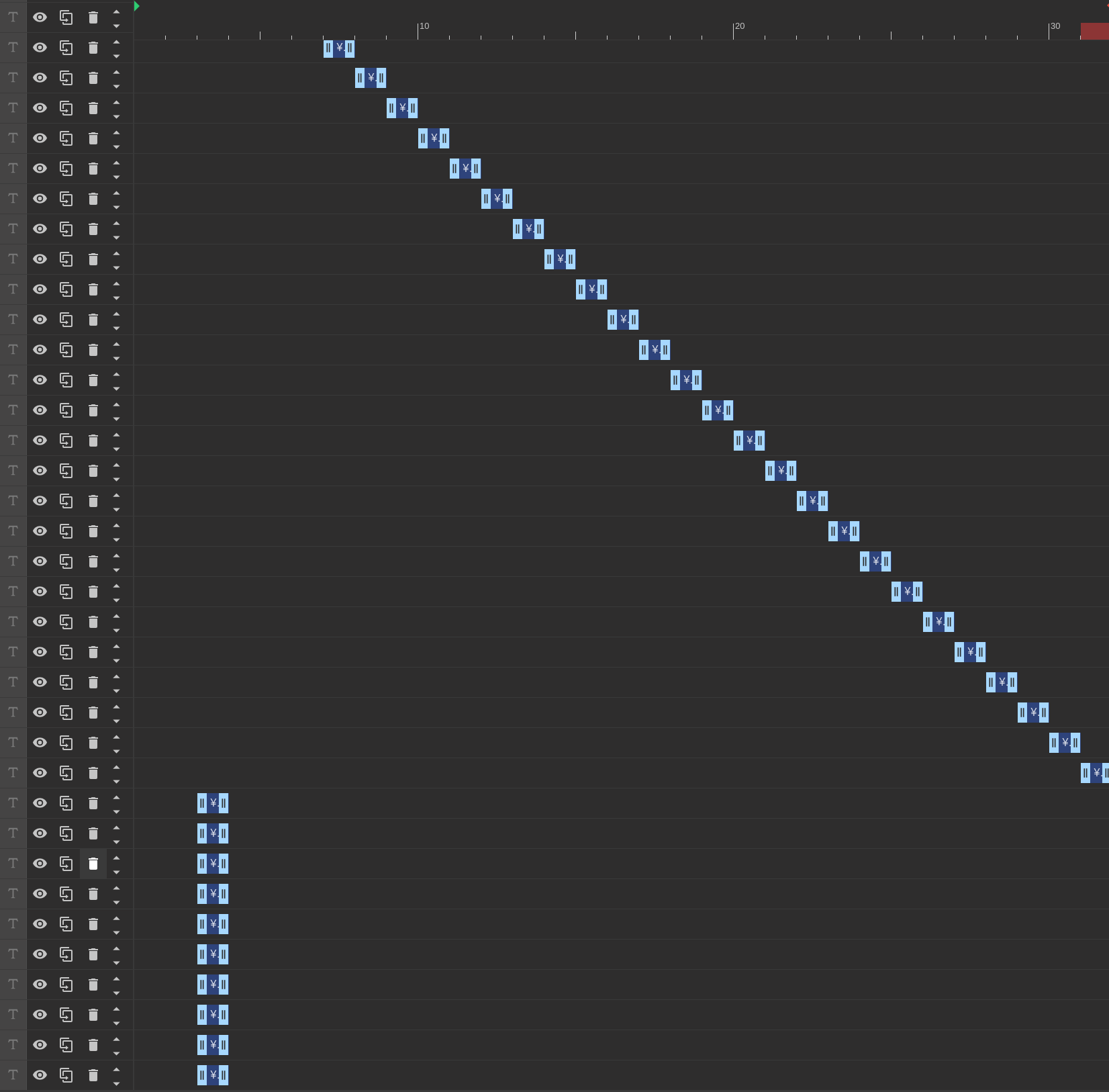
click at [92, 859] on icon at bounding box center [94, 864] width 16 height 16
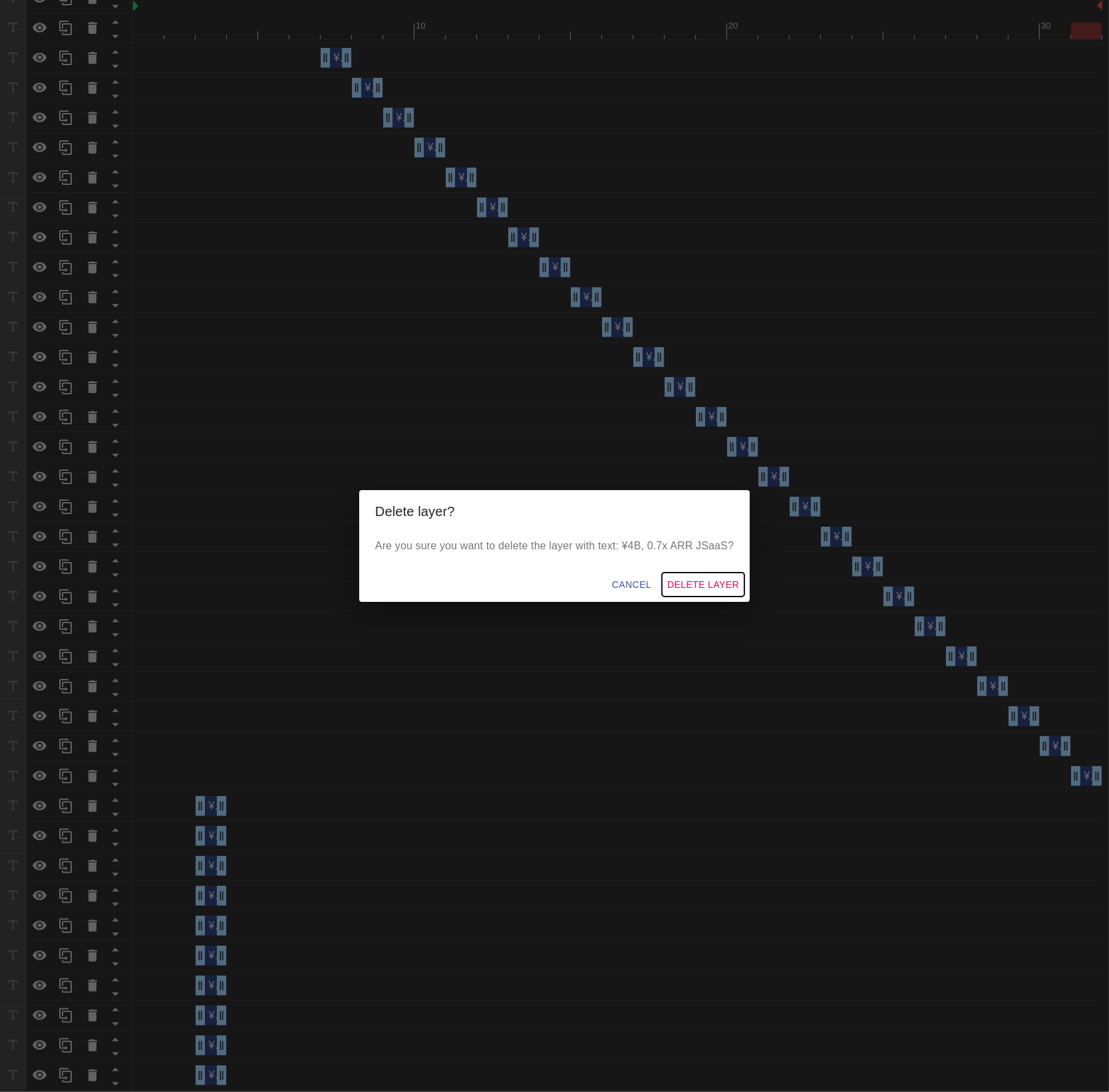
click at [682, 583] on span "Delete Layer" at bounding box center [703, 585] width 72 height 17
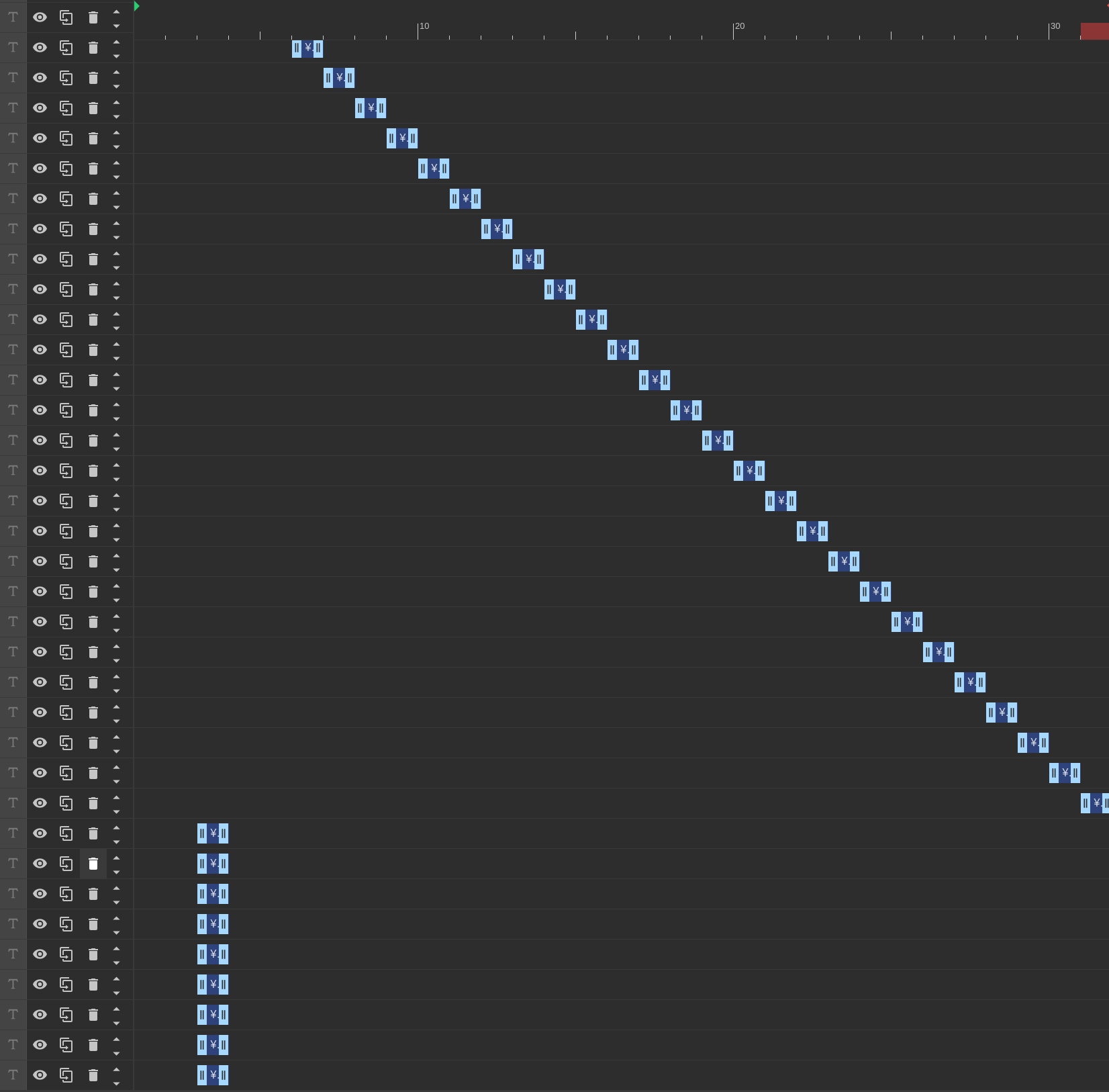
click at [94, 865] on icon at bounding box center [93, 864] width 10 height 12
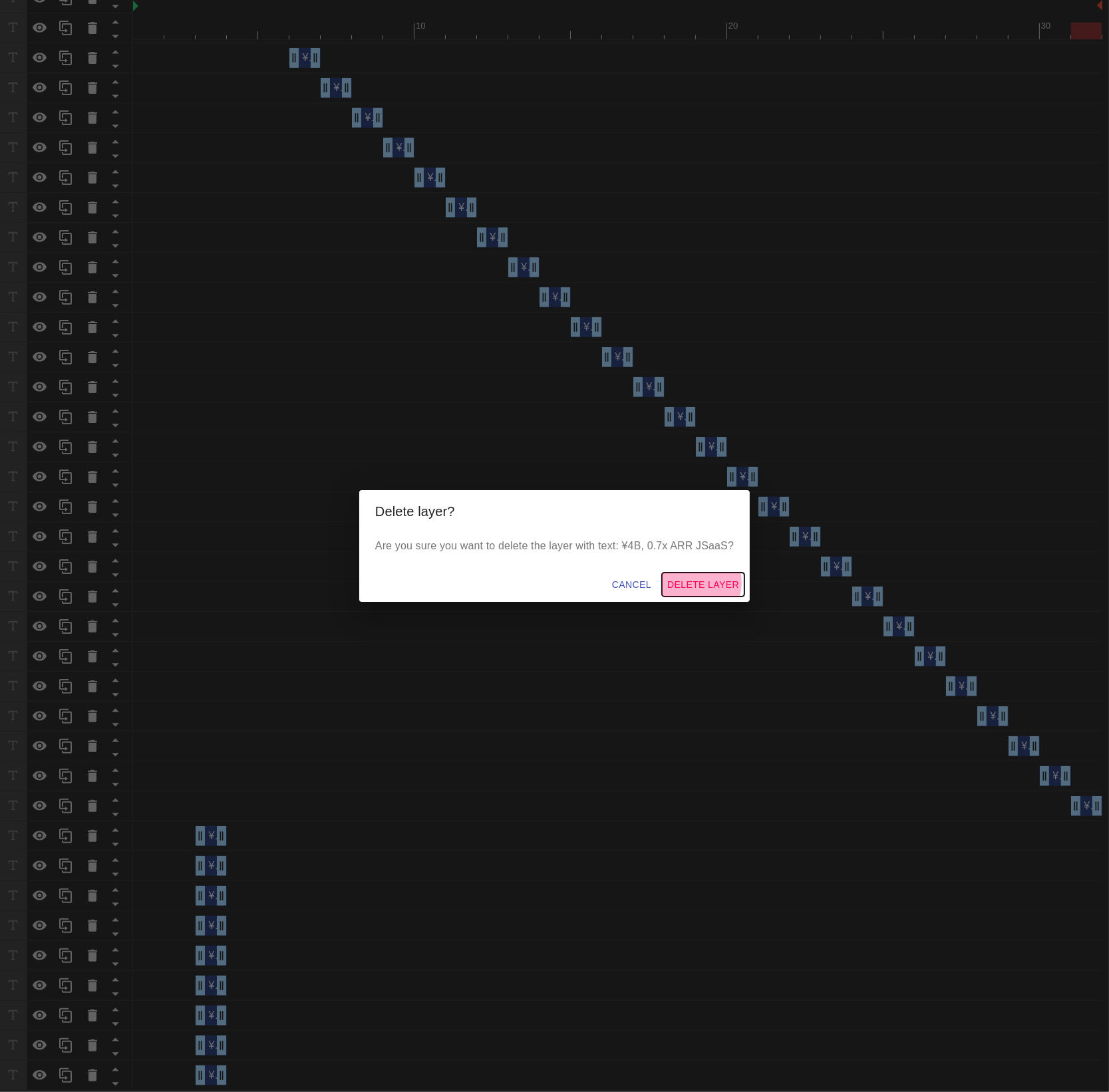
click at [691, 582] on span "Delete Layer" at bounding box center [703, 585] width 72 height 17
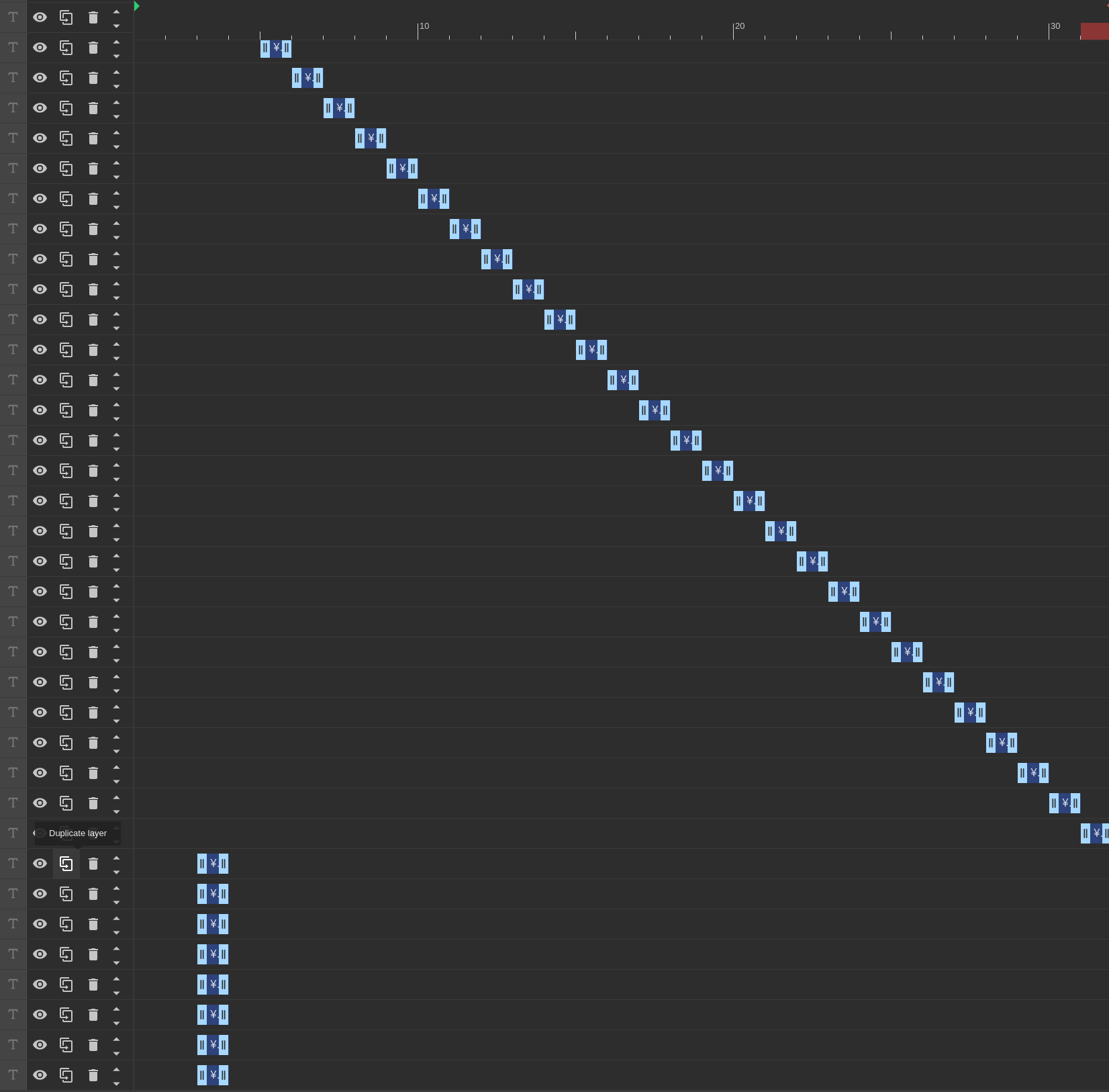
click at [78, 855] on div at bounding box center [66, 864] width 27 height 29
click at [83, 858] on div at bounding box center [93, 864] width 27 height 29
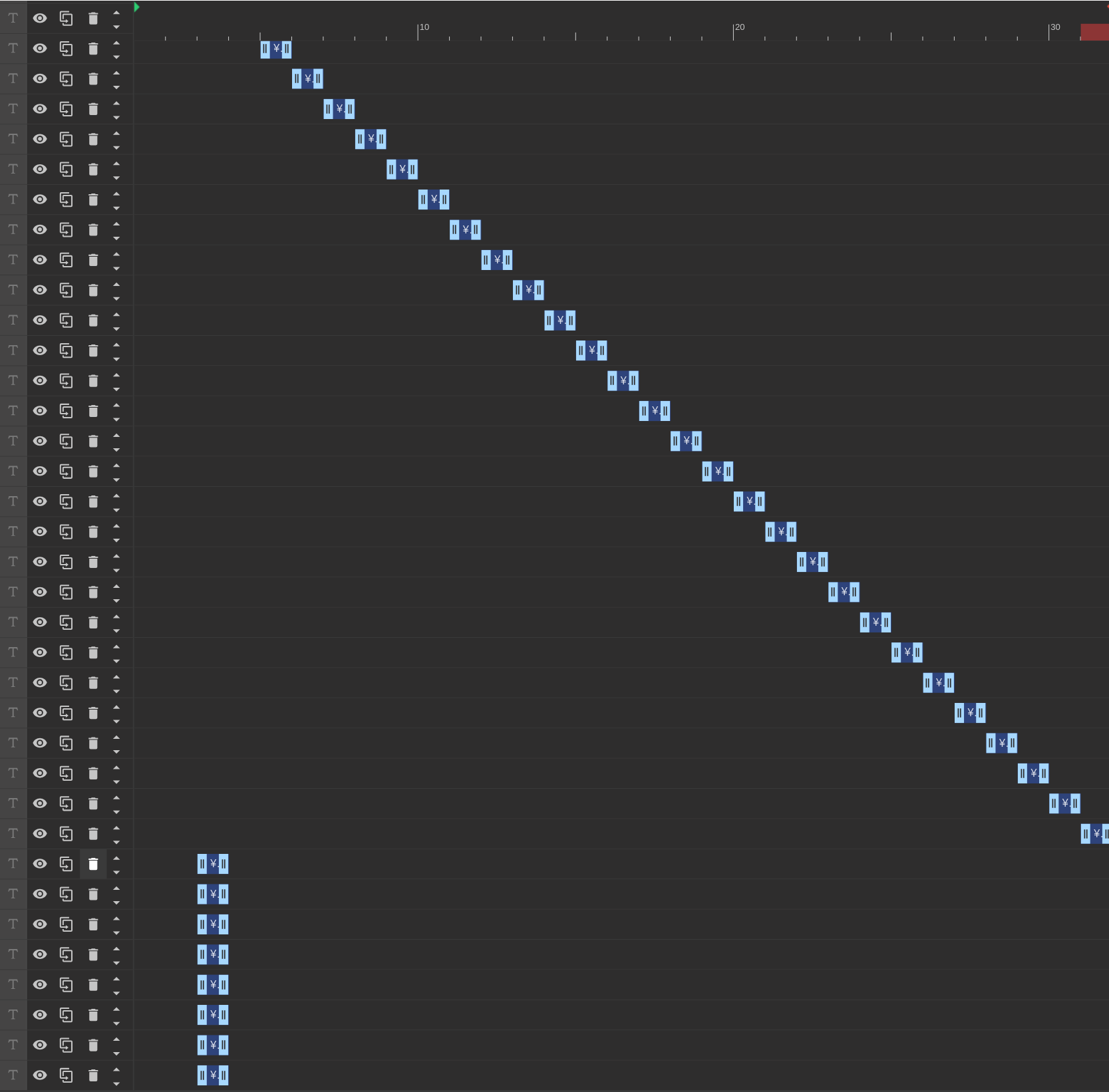
scroll to position [608, 0]
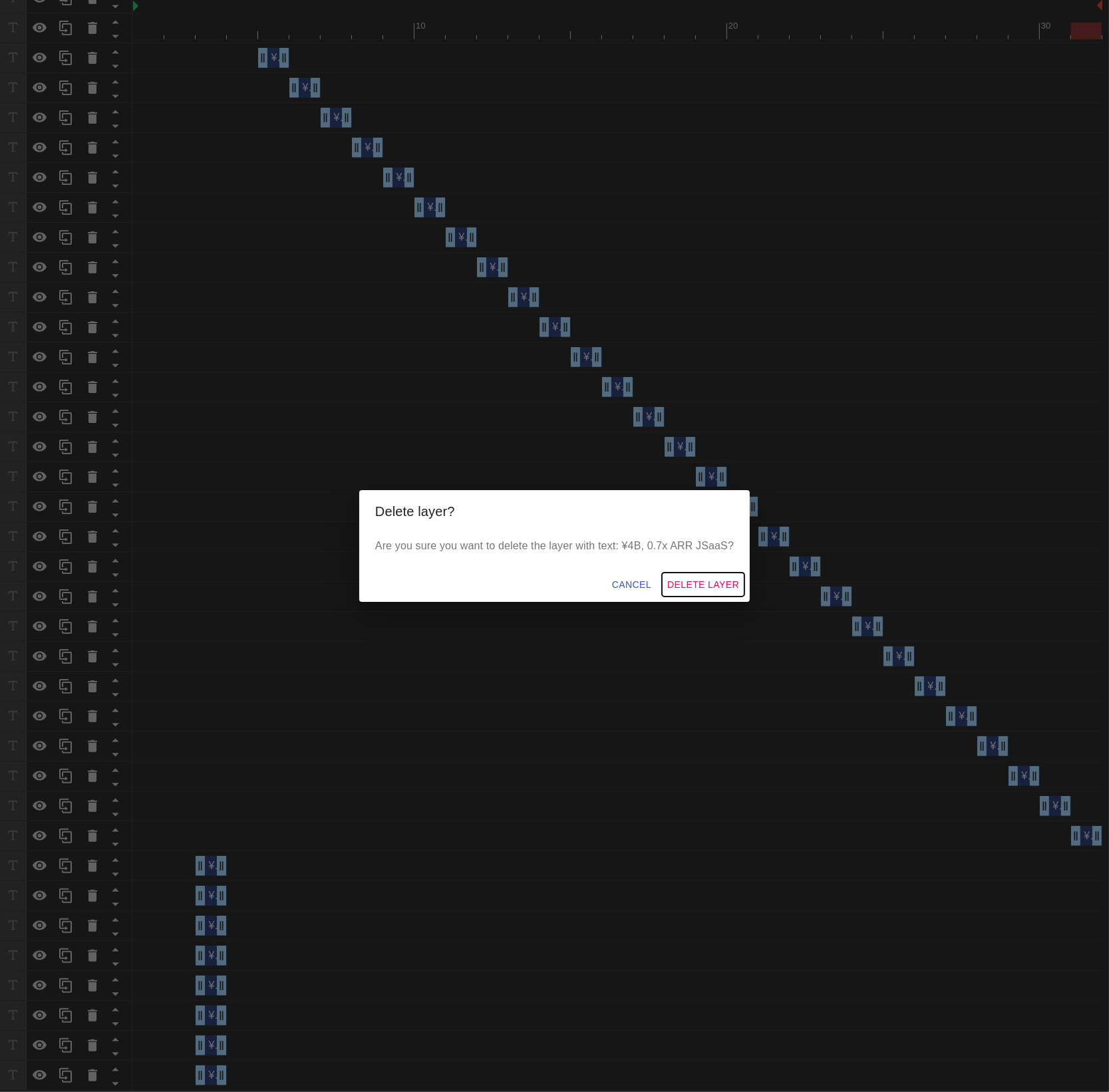
click at [697, 582] on span "Delete Layer" at bounding box center [703, 585] width 72 height 17
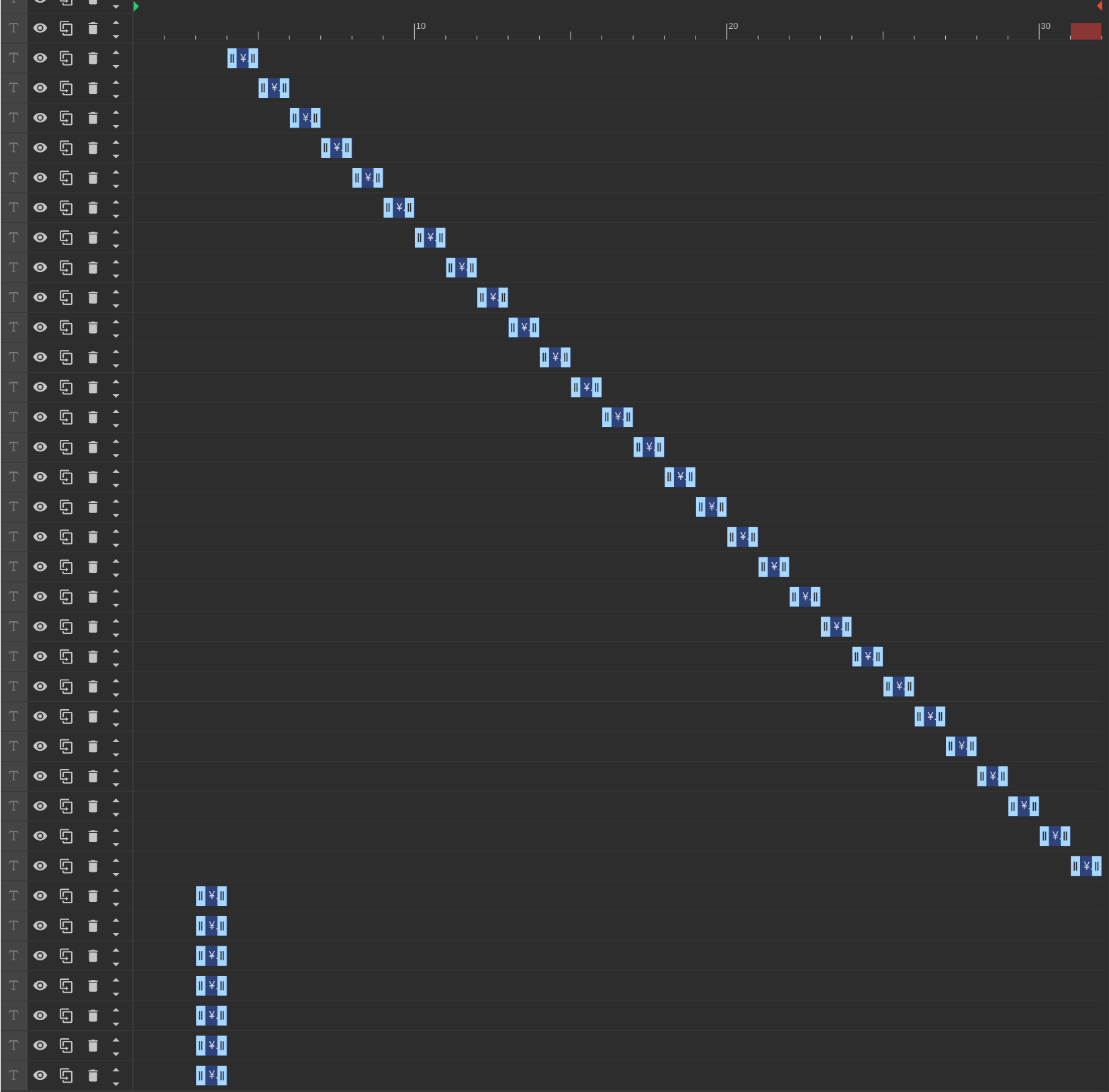
scroll to position [594, 0]
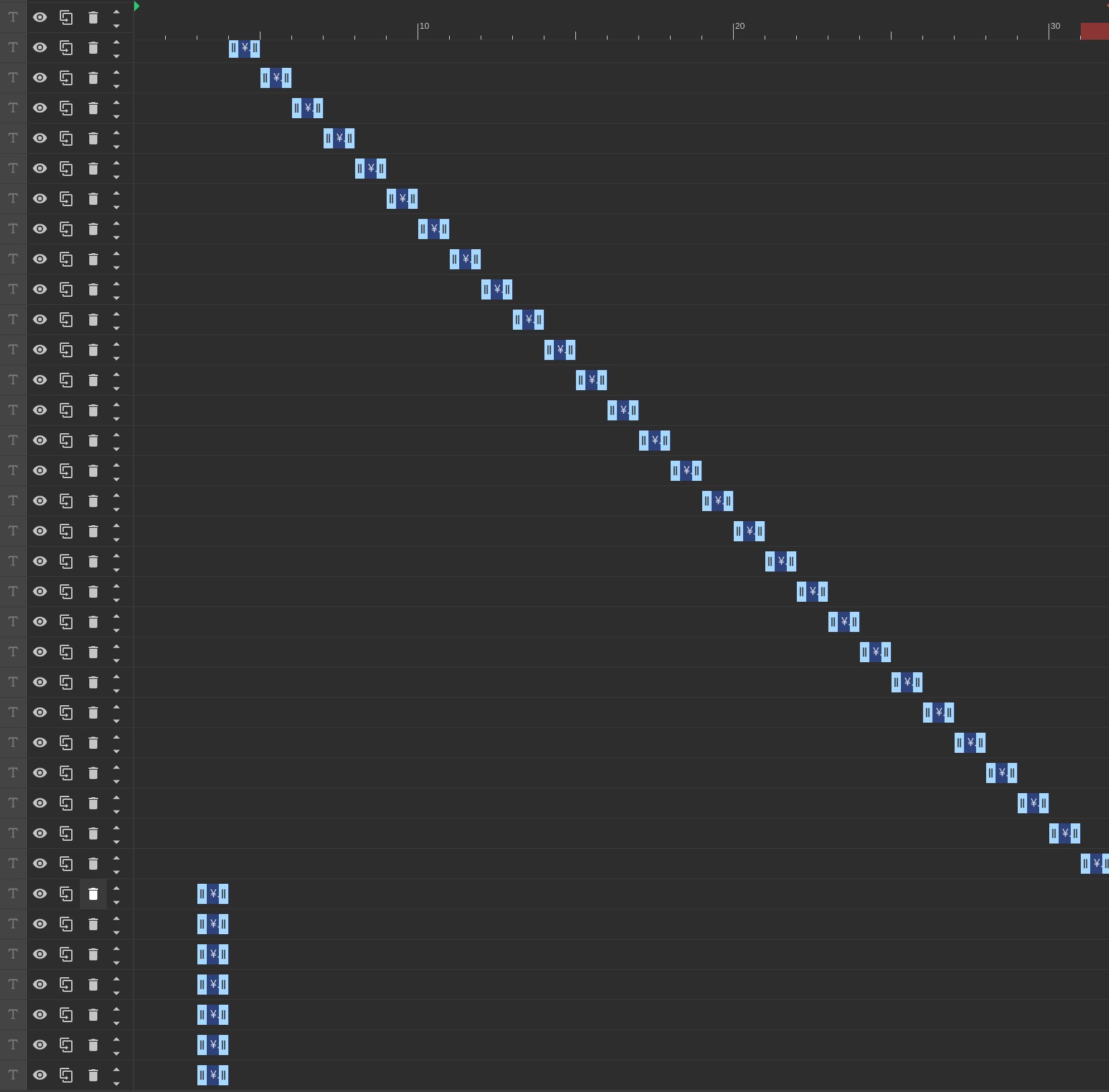
click at [88, 889] on icon at bounding box center [94, 894] width 16 height 16
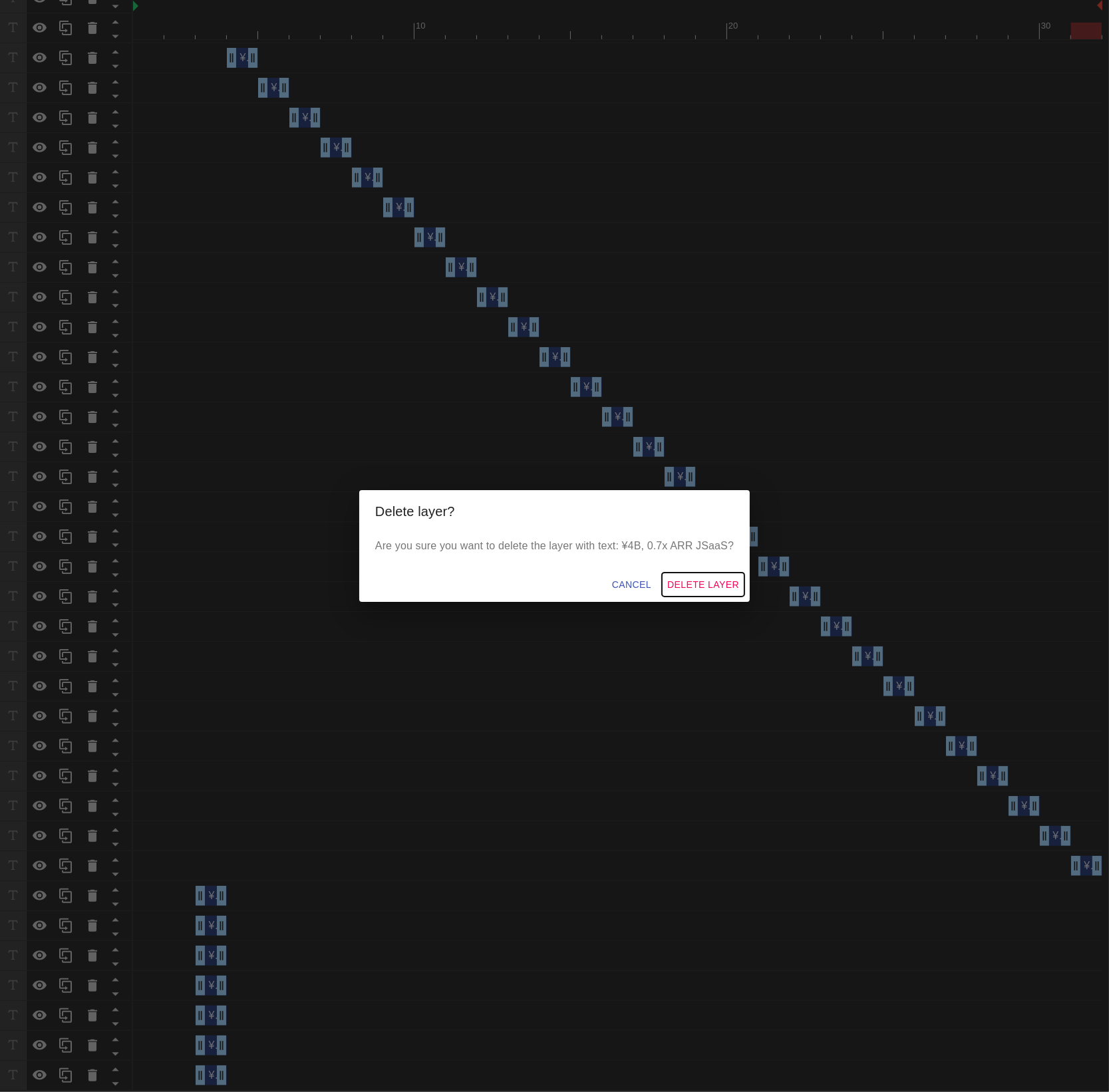
click at [680, 582] on span "Delete Layer" at bounding box center [703, 585] width 72 height 17
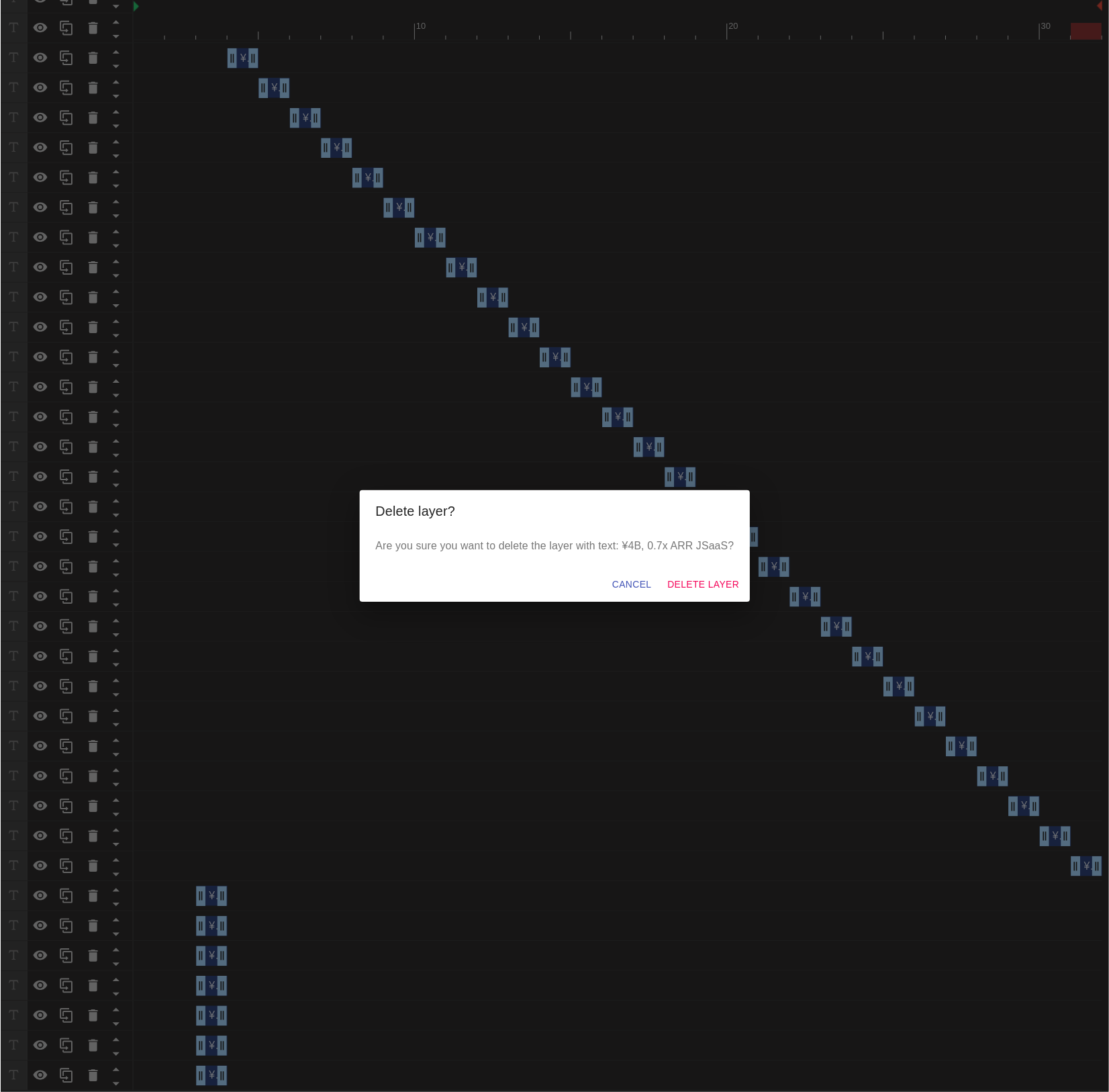
scroll to position [564, 0]
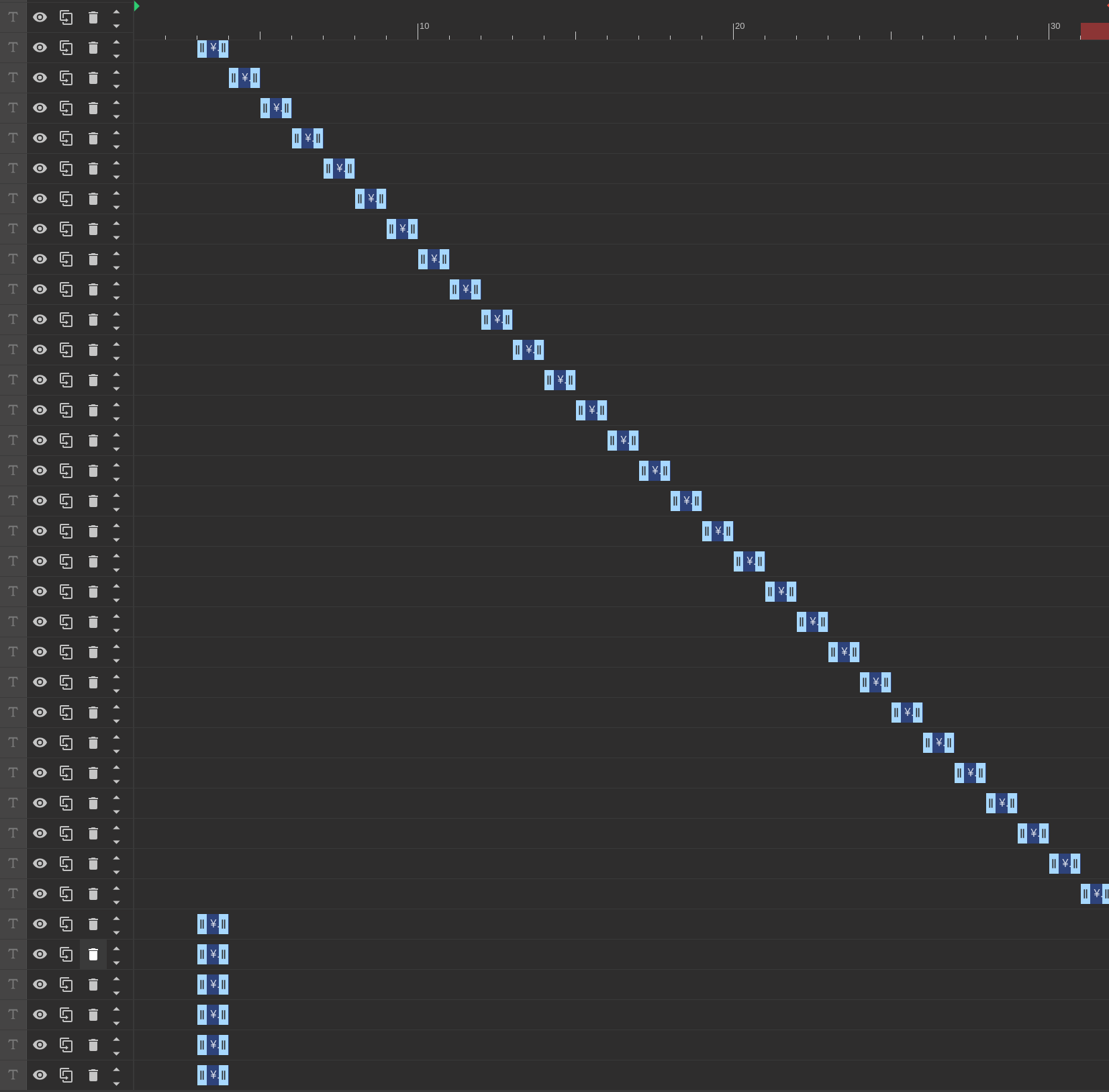
click at [91, 959] on icon at bounding box center [93, 954] width 10 height 12
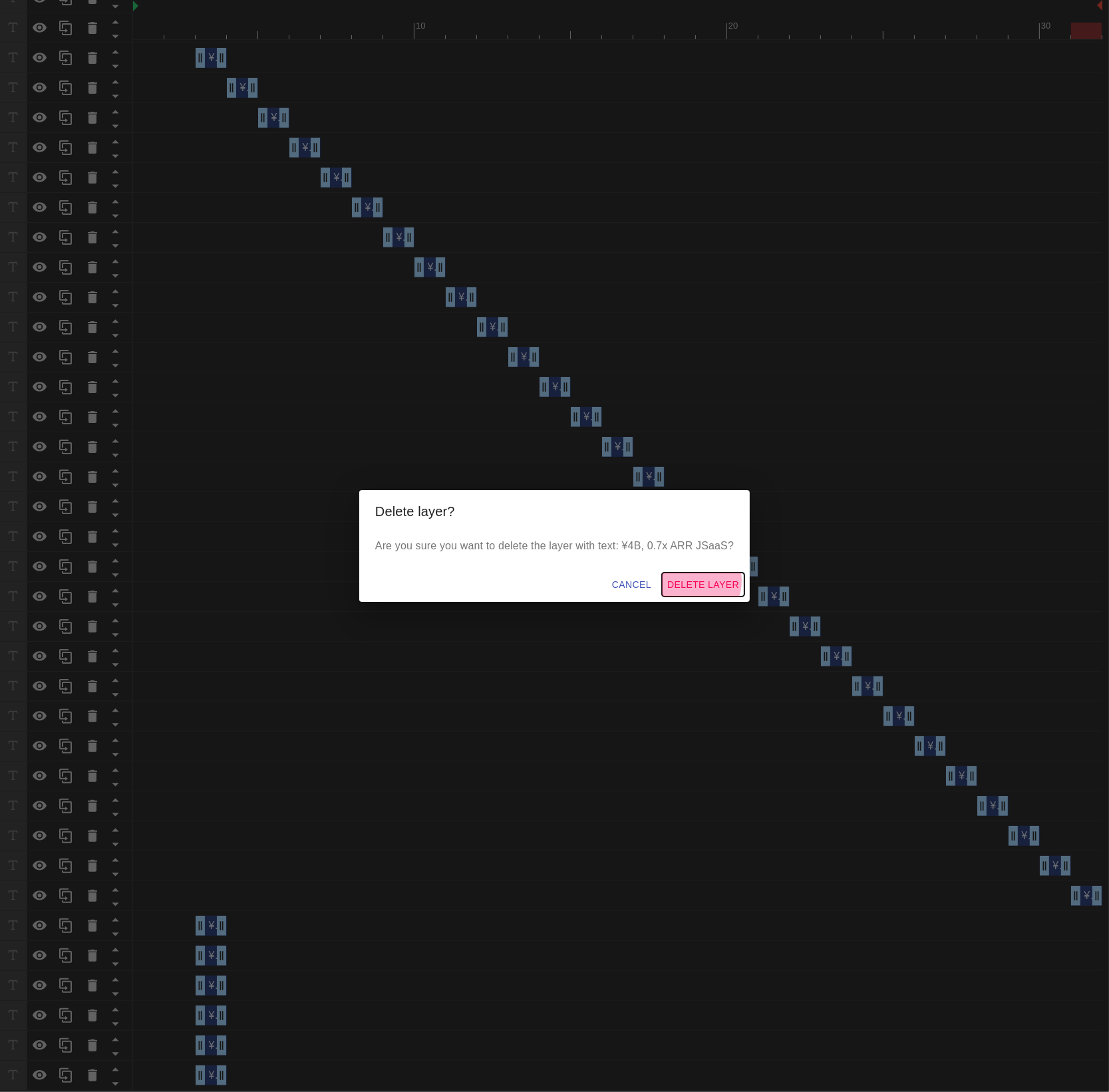
click at [688, 581] on span "Delete Layer" at bounding box center [703, 585] width 72 height 17
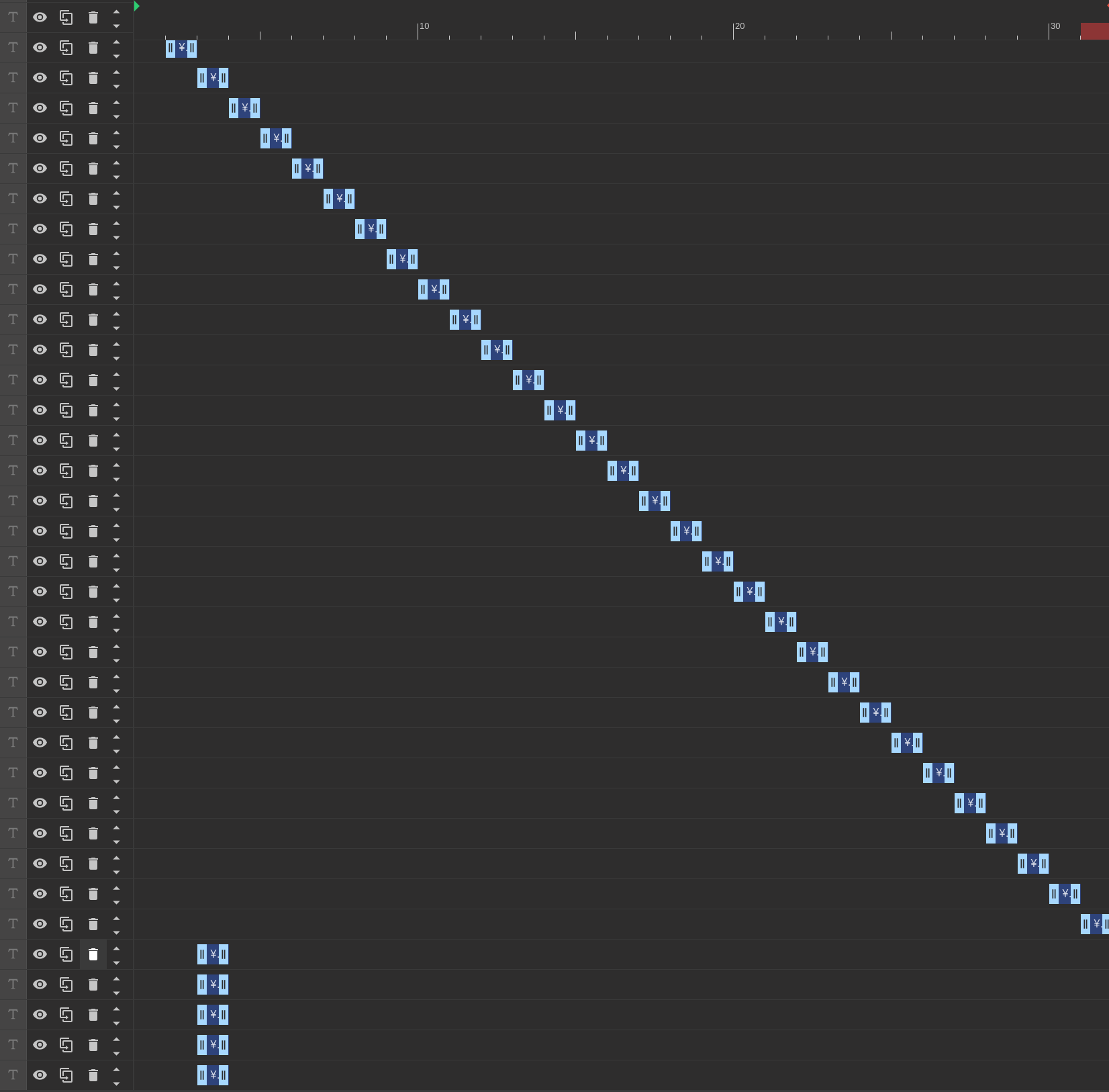
click at [99, 962] on icon at bounding box center [94, 954] width 16 height 16
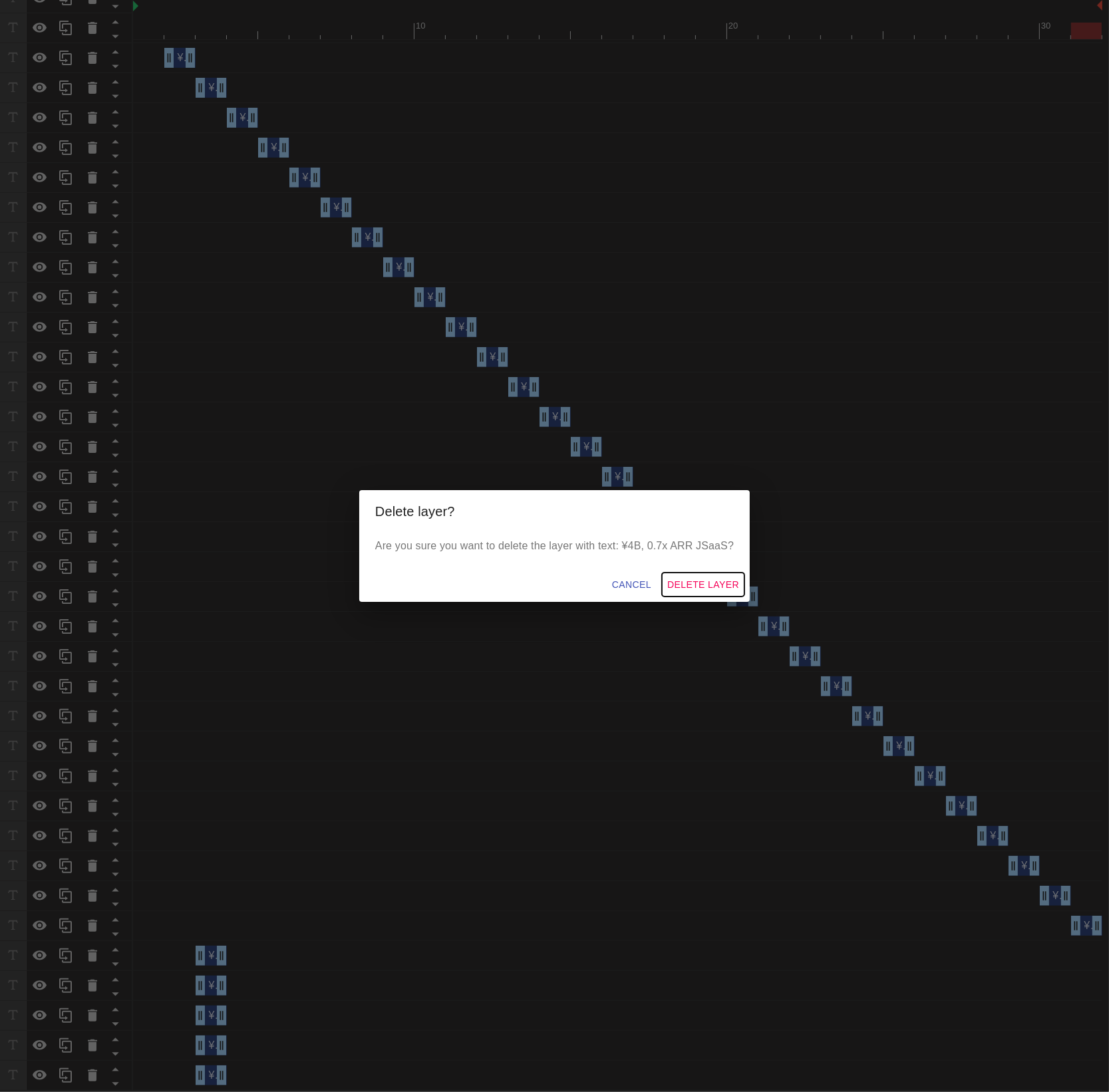
click at [697, 584] on span "Delete Layer" at bounding box center [703, 585] width 72 height 17
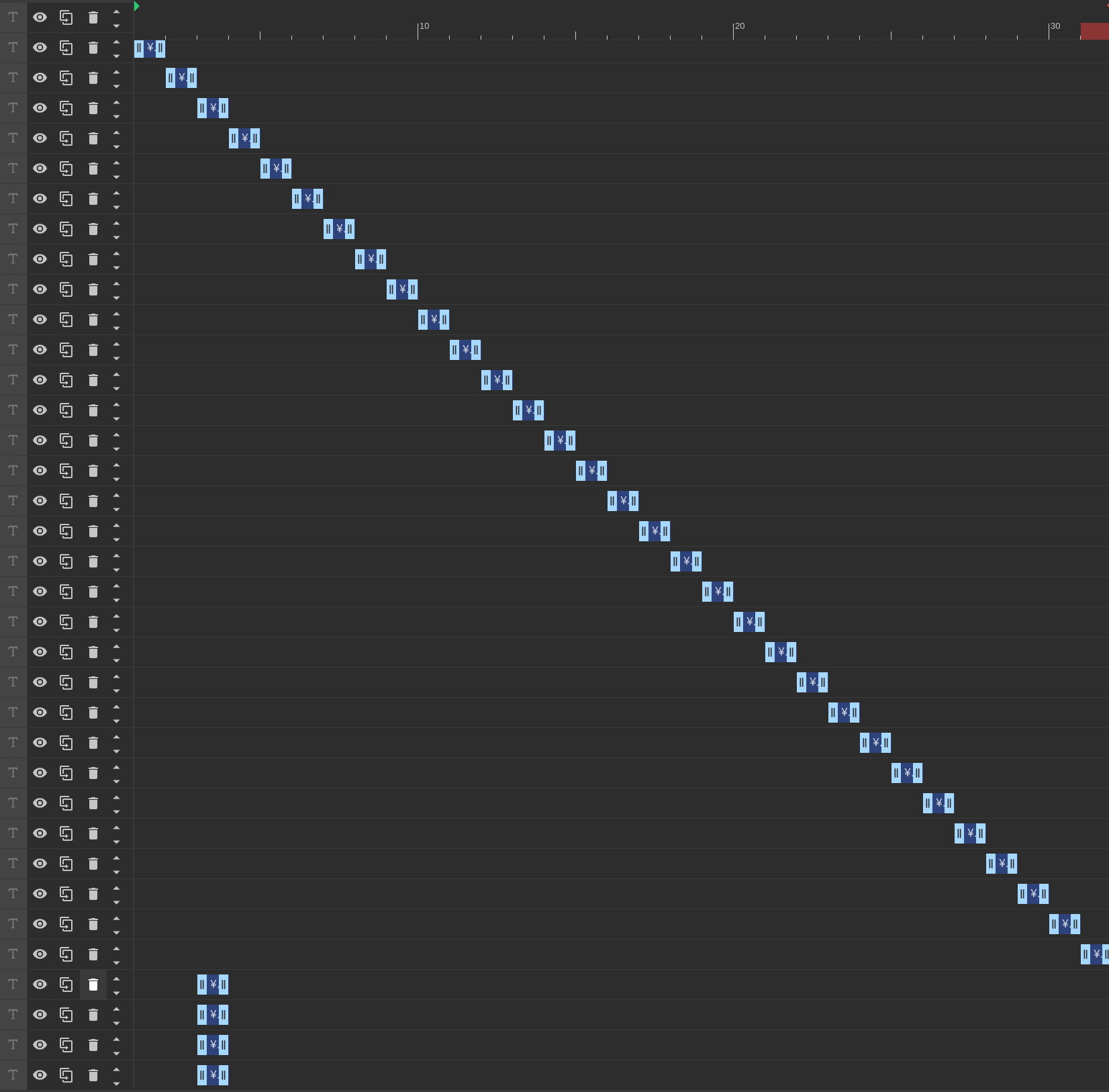
click at [87, 987] on icon at bounding box center [94, 984] width 16 height 16
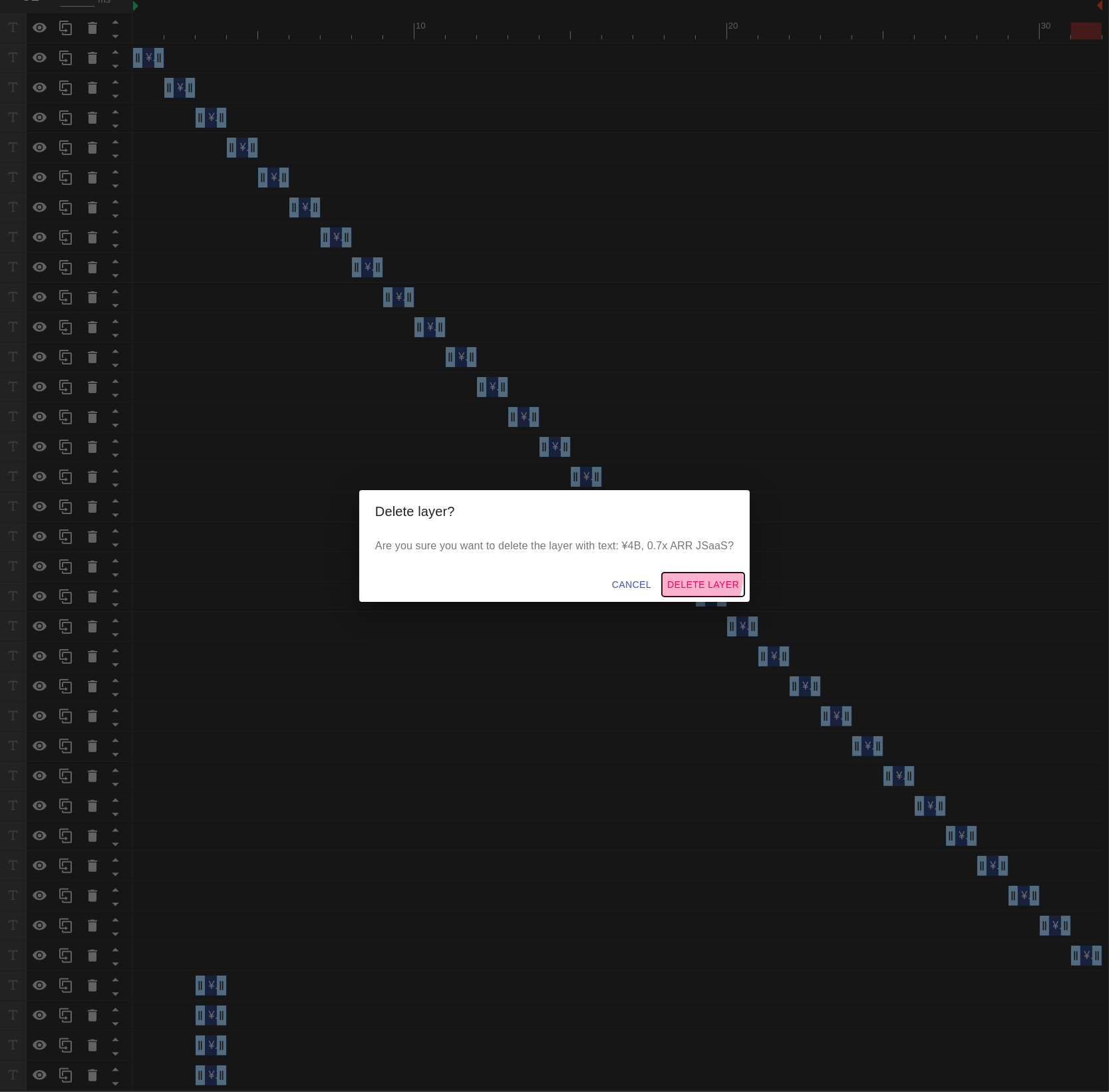
click at [692, 579] on span "Delete Layer" at bounding box center [703, 585] width 72 height 17
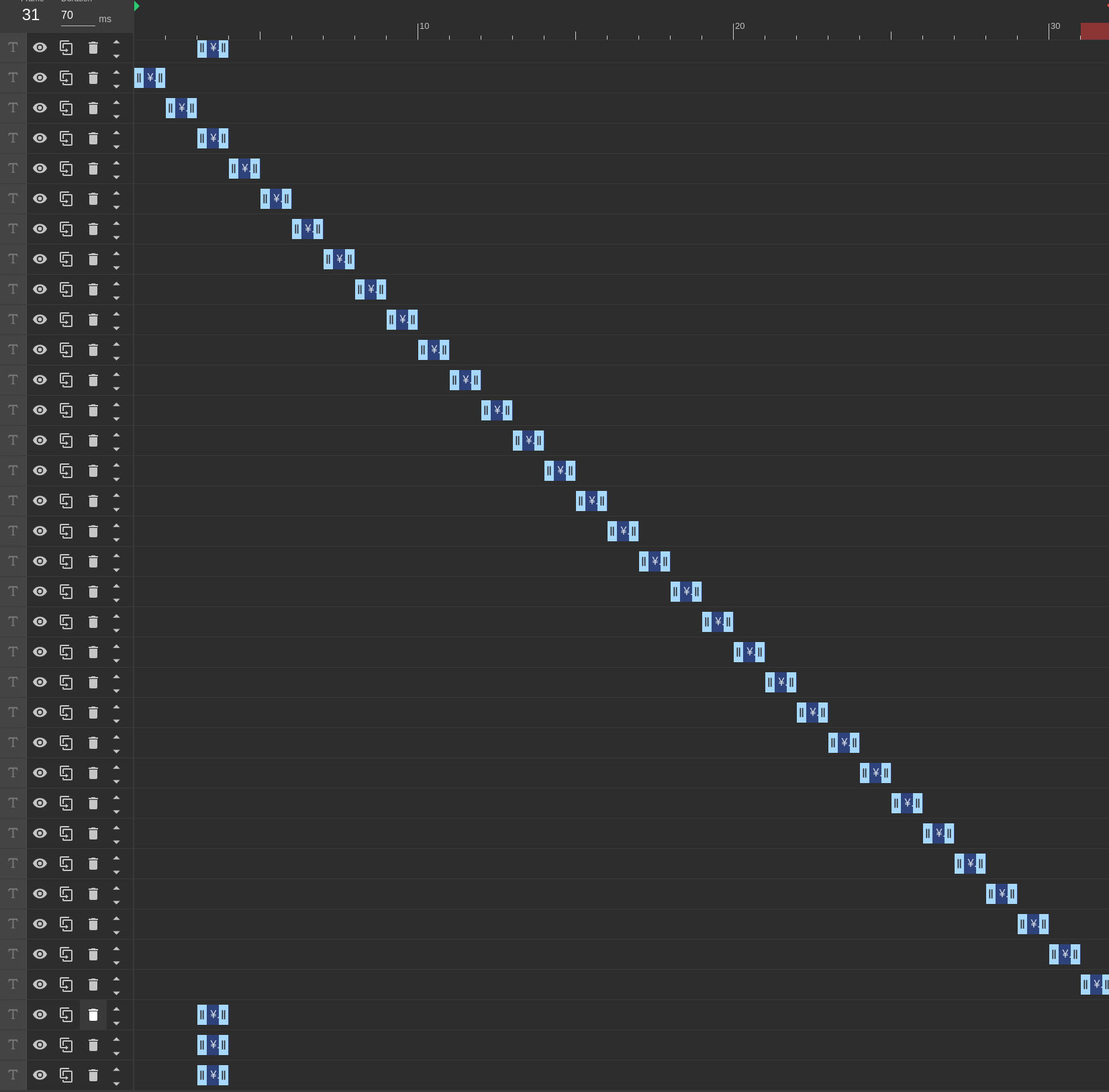
click at [98, 1016] on icon at bounding box center [94, 1015] width 16 height 16
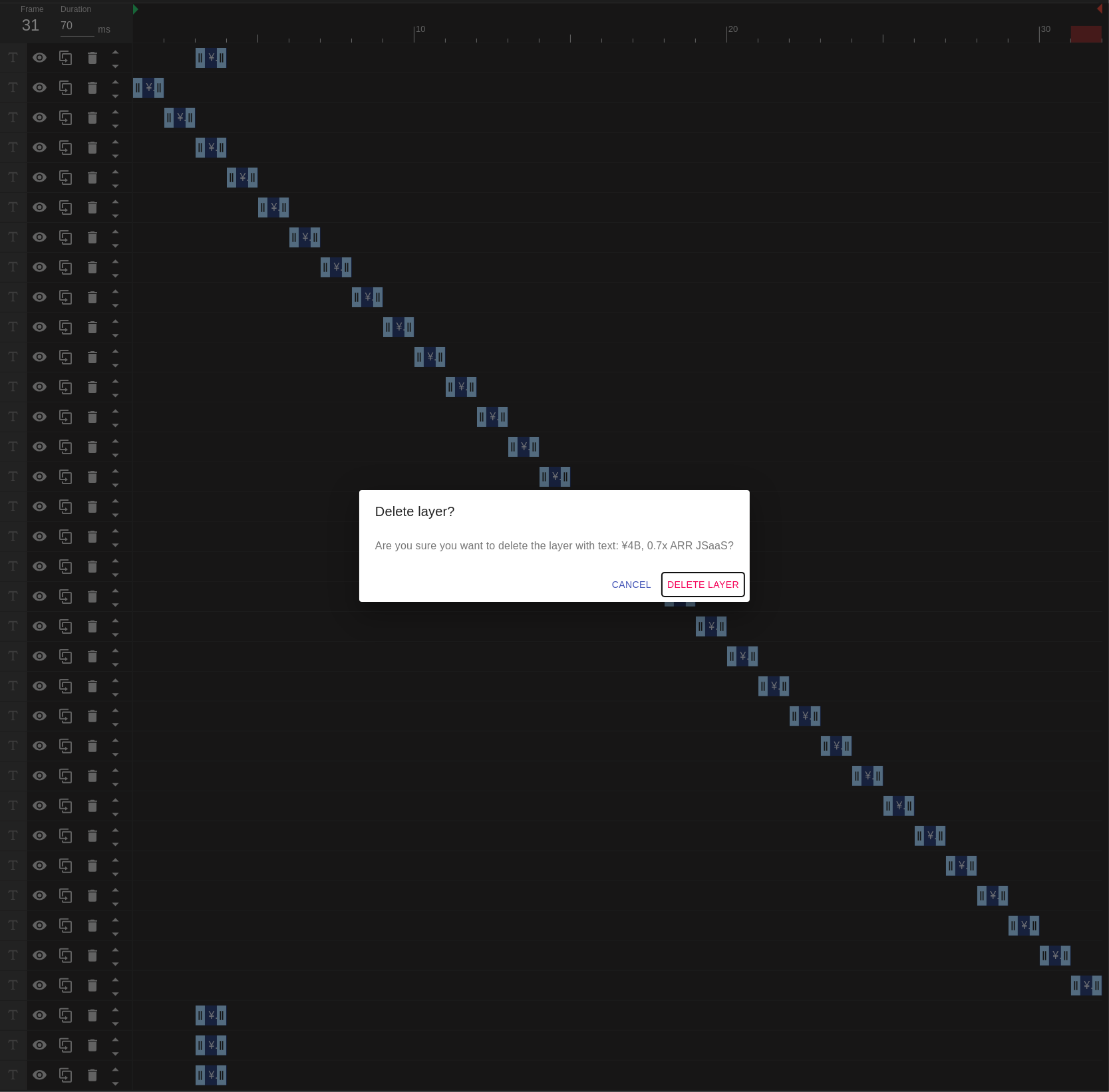
click at [670, 578] on span "Delete Layer" at bounding box center [703, 585] width 72 height 17
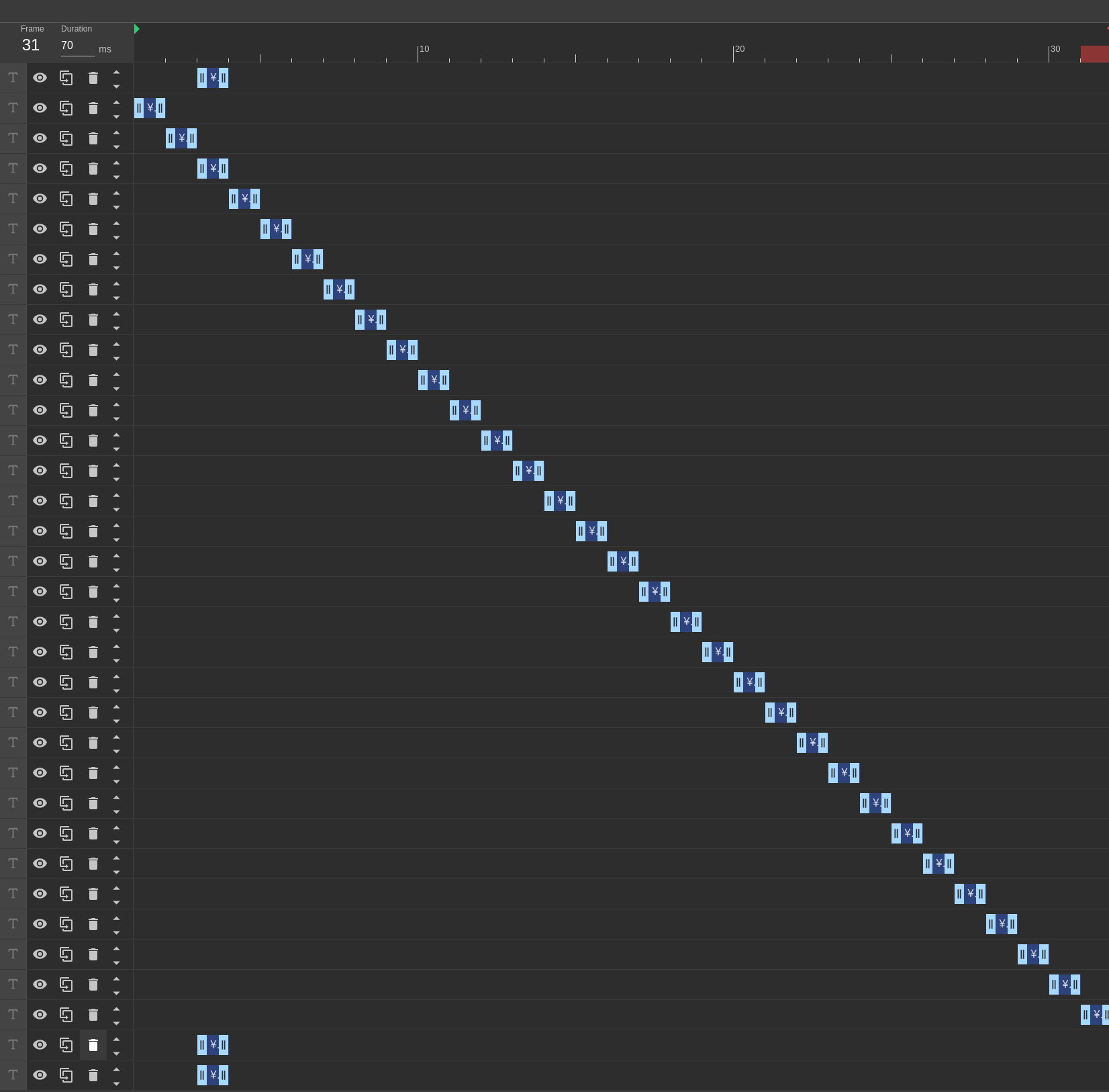
click at [96, 1041] on icon at bounding box center [93, 1045] width 10 height 12
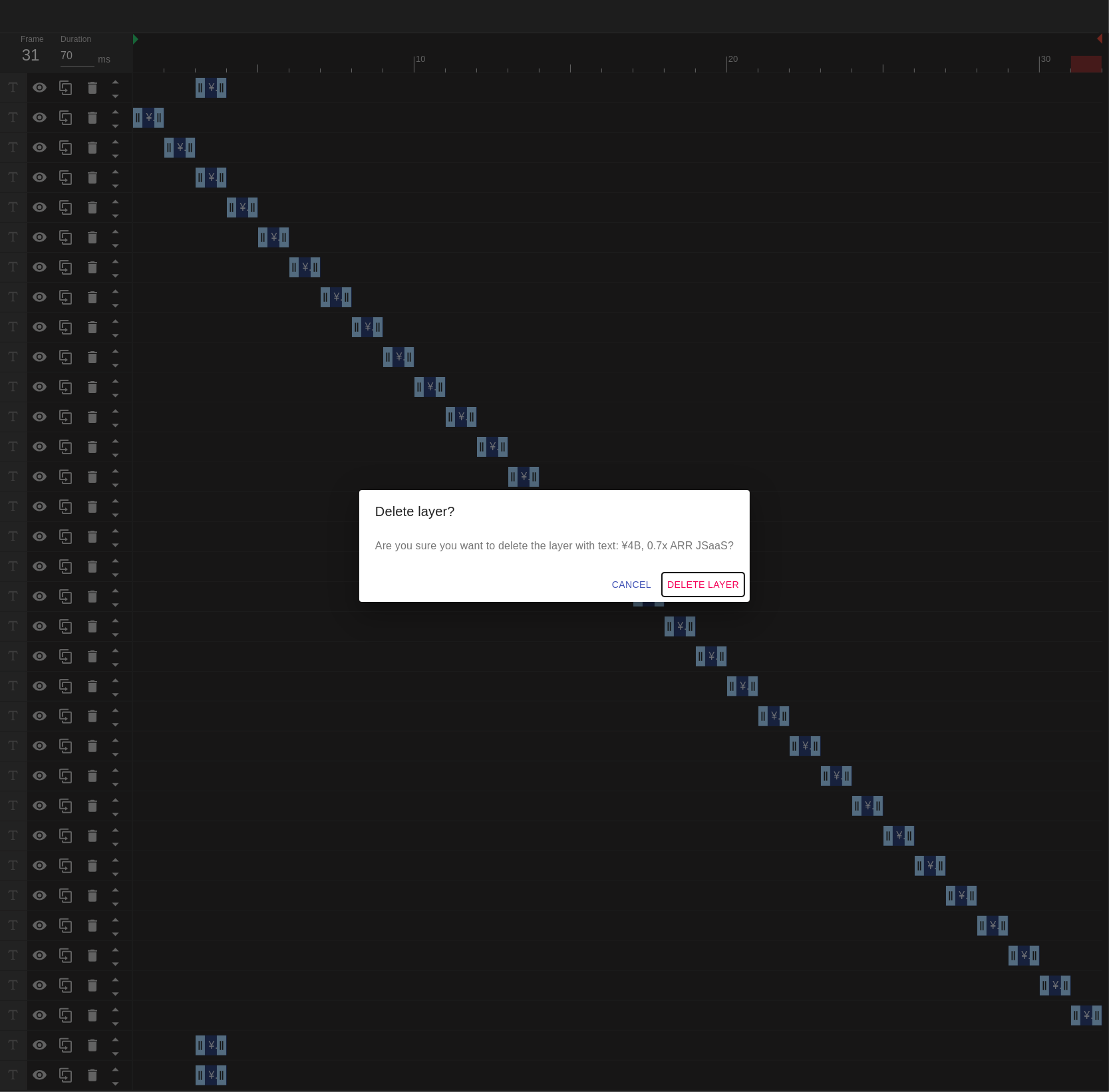
click at [694, 583] on span "Delete Layer" at bounding box center [703, 585] width 72 height 17
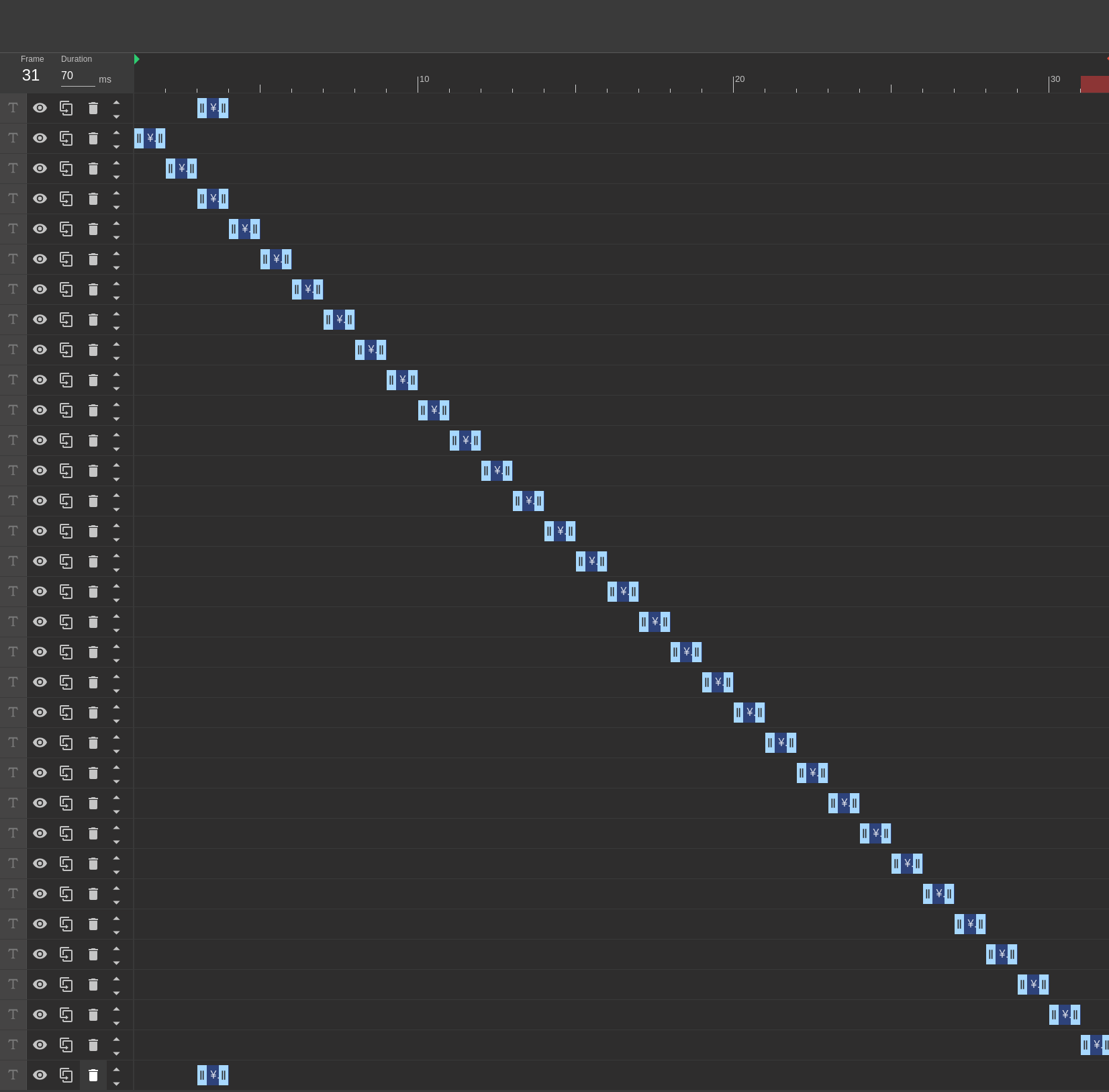
click at [91, 1078] on icon at bounding box center [93, 1075] width 10 height 12
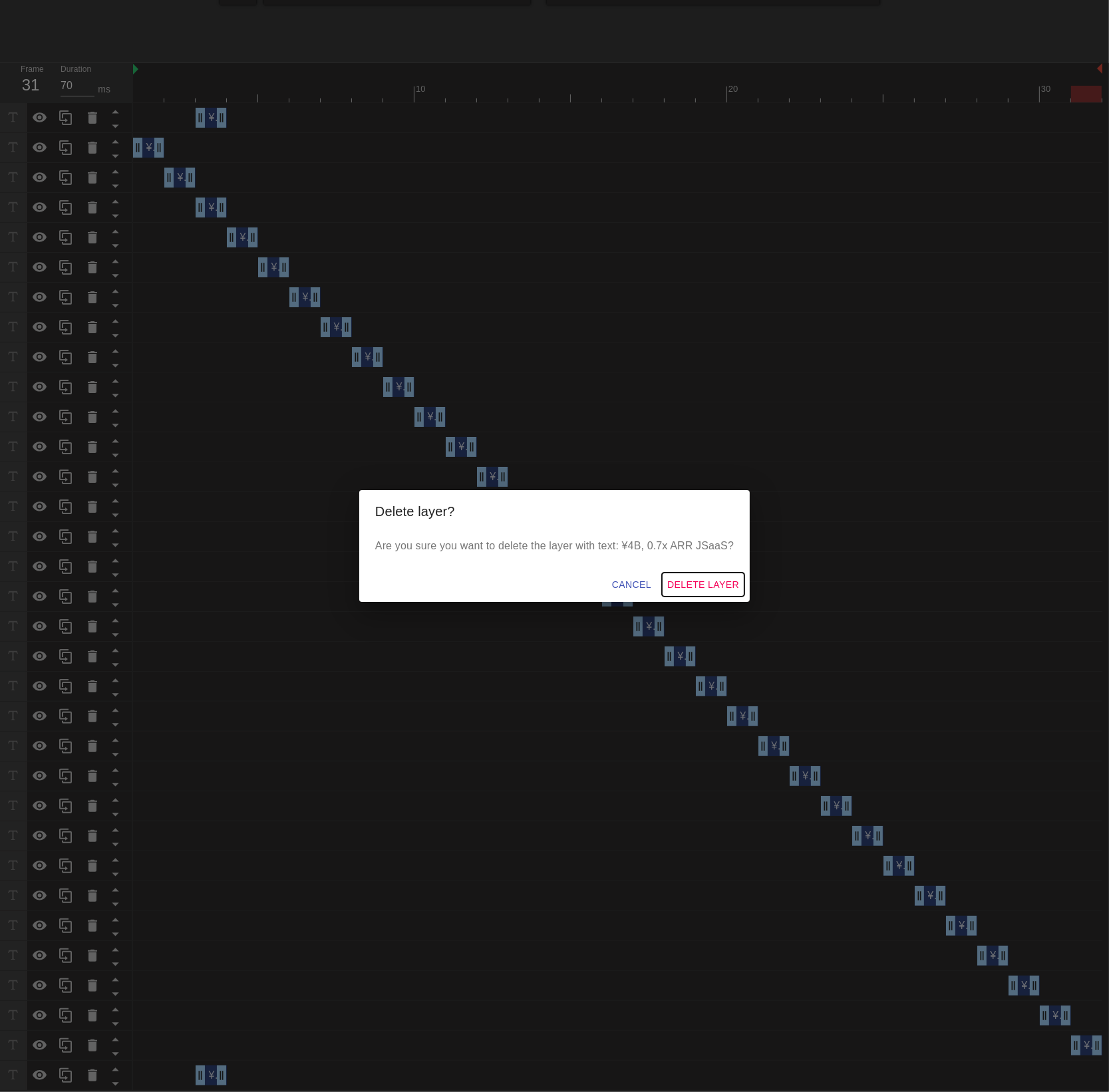
click at [680, 581] on span "Delete Layer" at bounding box center [703, 585] width 72 height 17
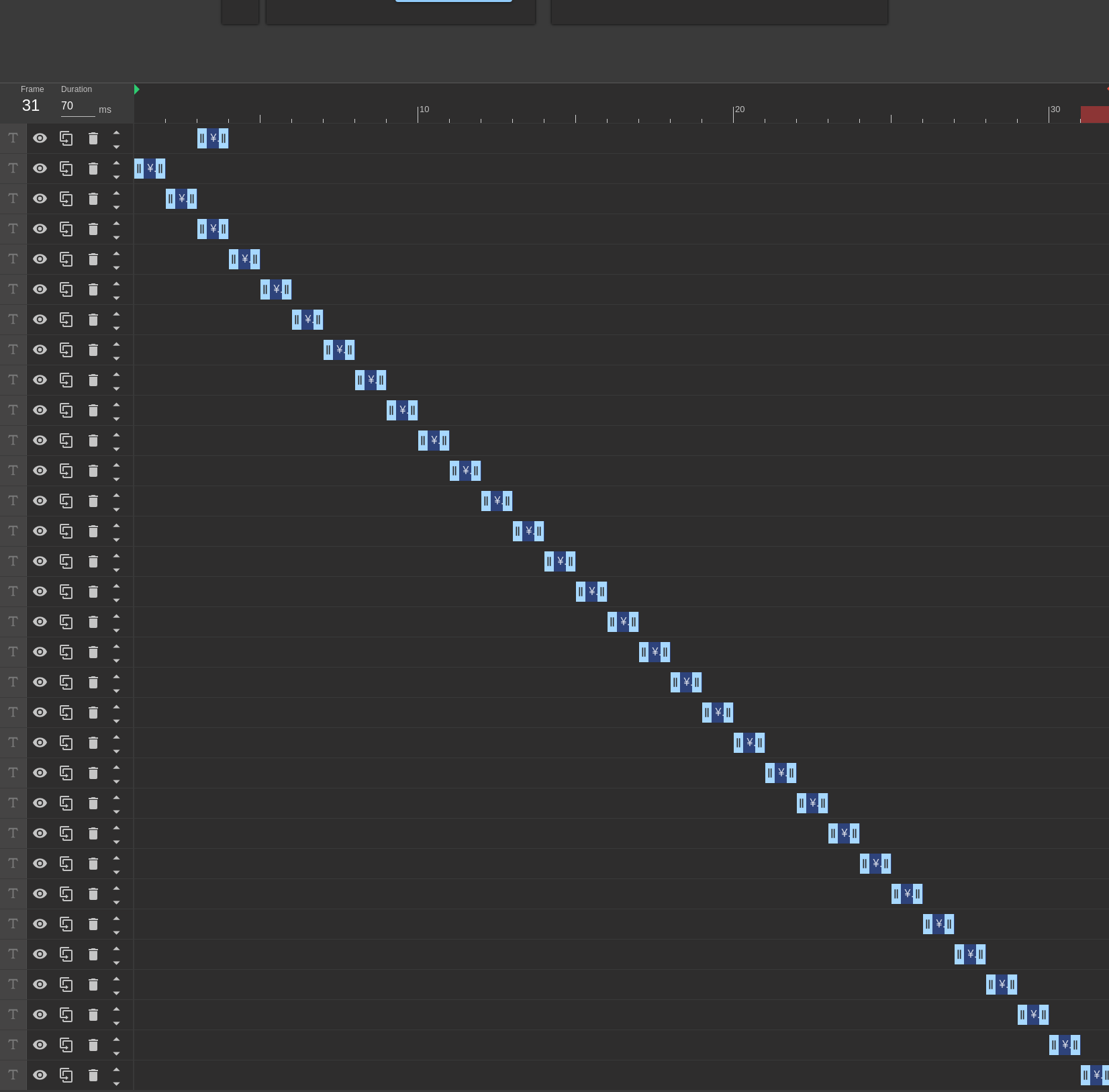
scroll to position [0, 0]
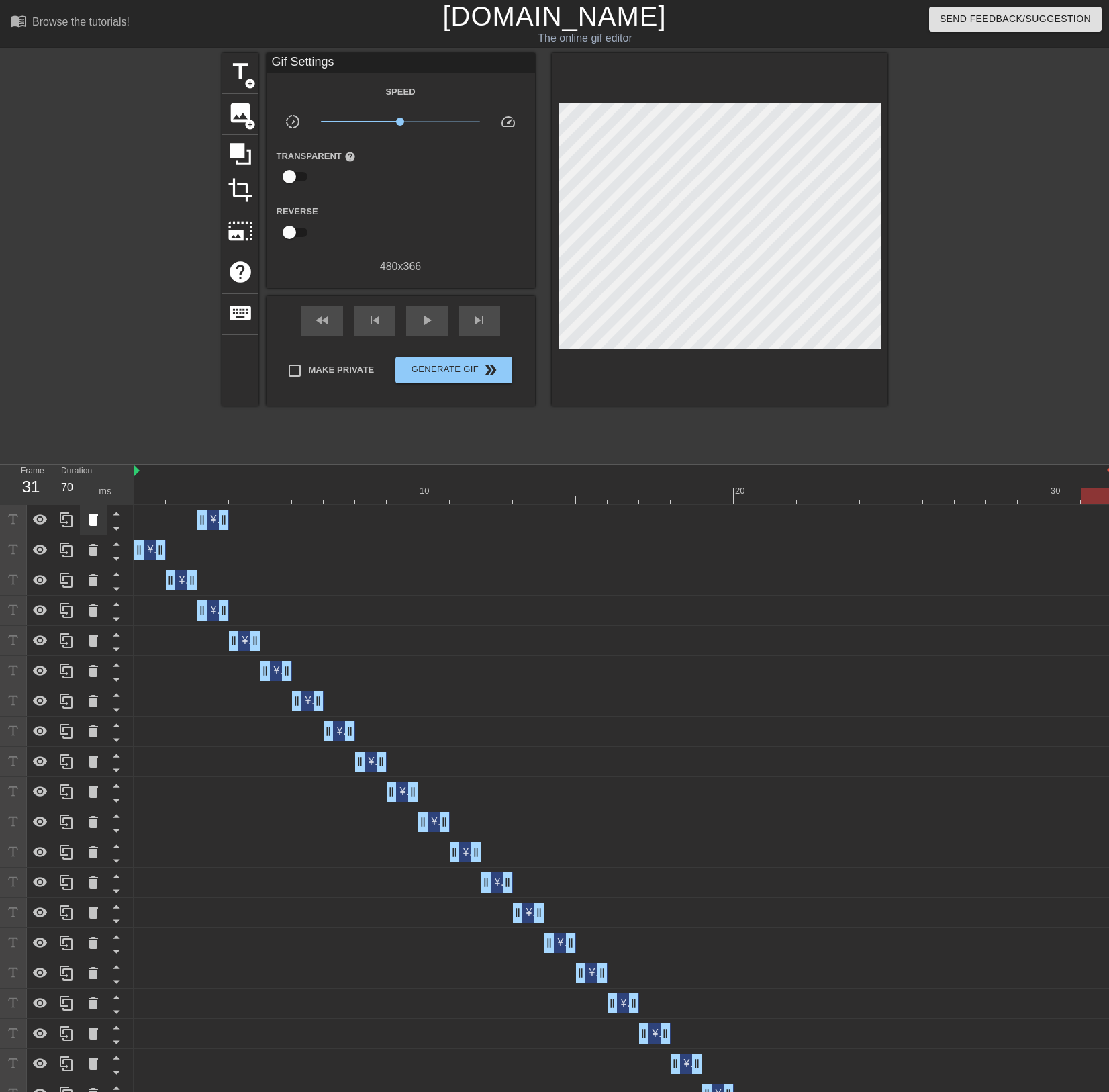
click at [99, 519] on icon at bounding box center [94, 519] width 16 height 16
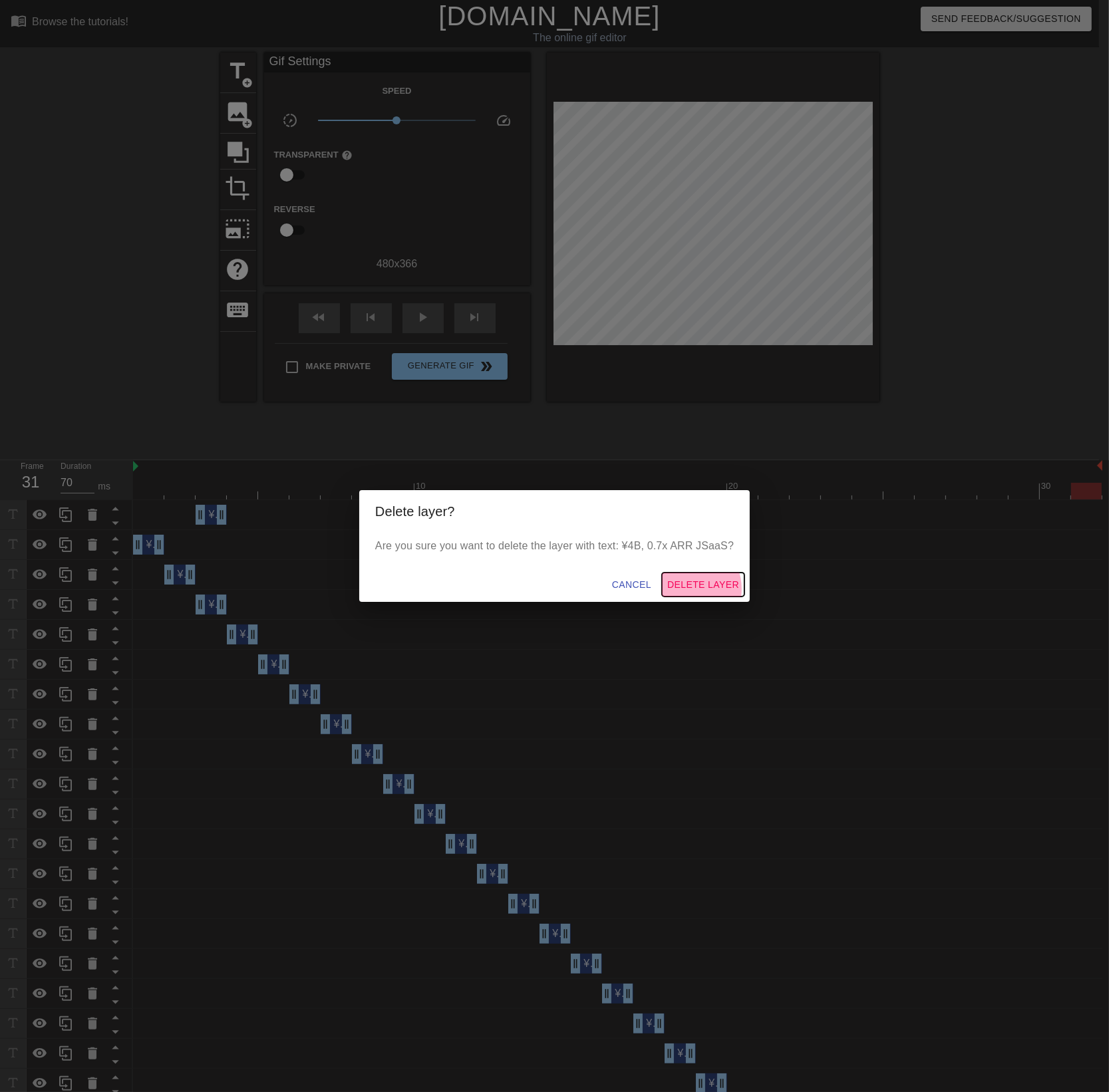
click at [691, 589] on span "Delete Layer" at bounding box center [703, 585] width 72 height 17
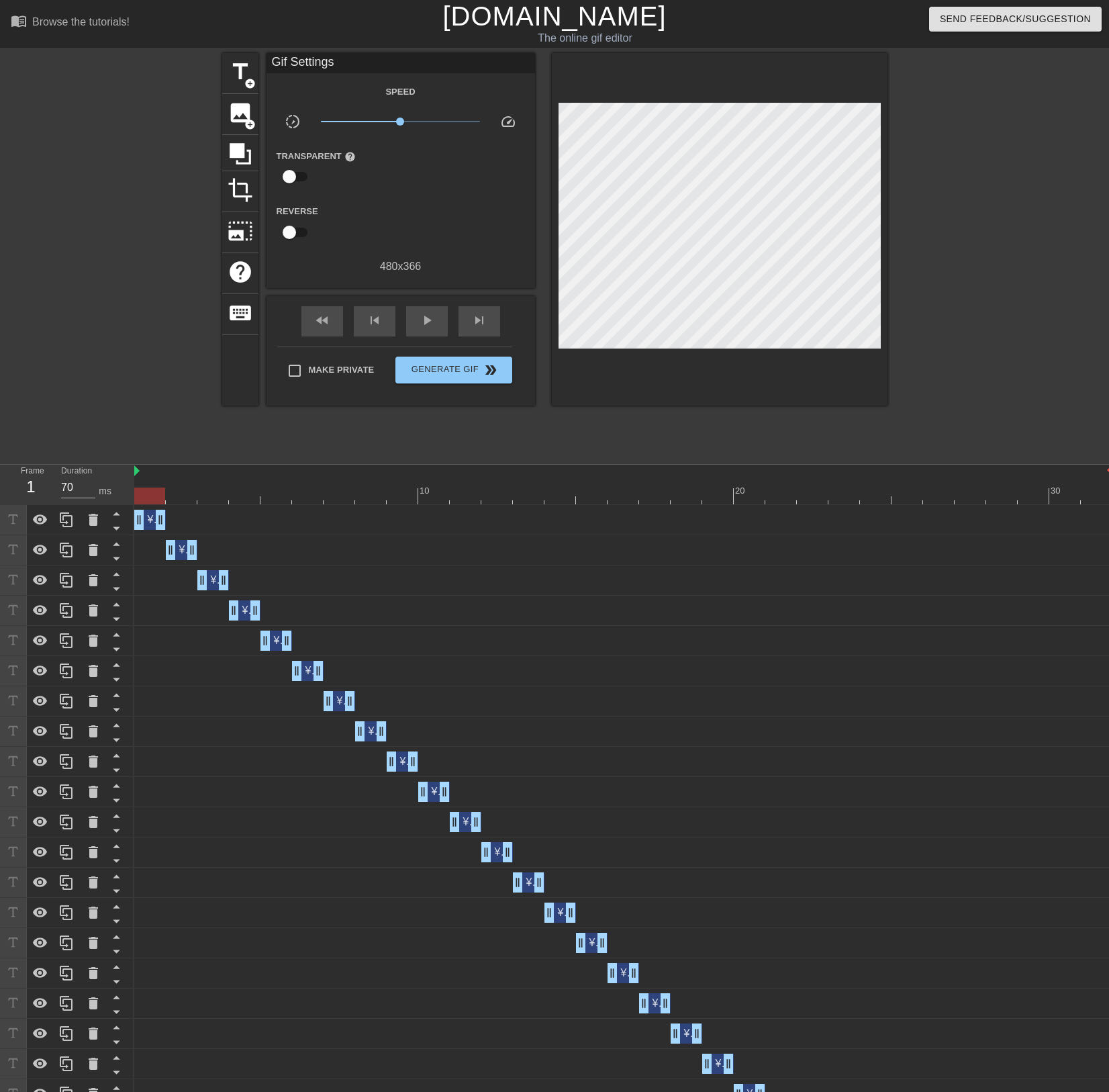
click at [150, 492] on div at bounding box center [623, 496] width 979 height 17
type input "70"
drag, startPoint x: 150, startPoint y: 492, endPoint x: 204, endPoint y: 491, distance: 54.0
click at [204, 491] on div at bounding box center [213, 496] width 31 height 17
click at [213, 581] on div "¥4B, 0.7x ARR JSaaS drag_handle drag_handle" at bounding box center [213, 580] width 32 height 20
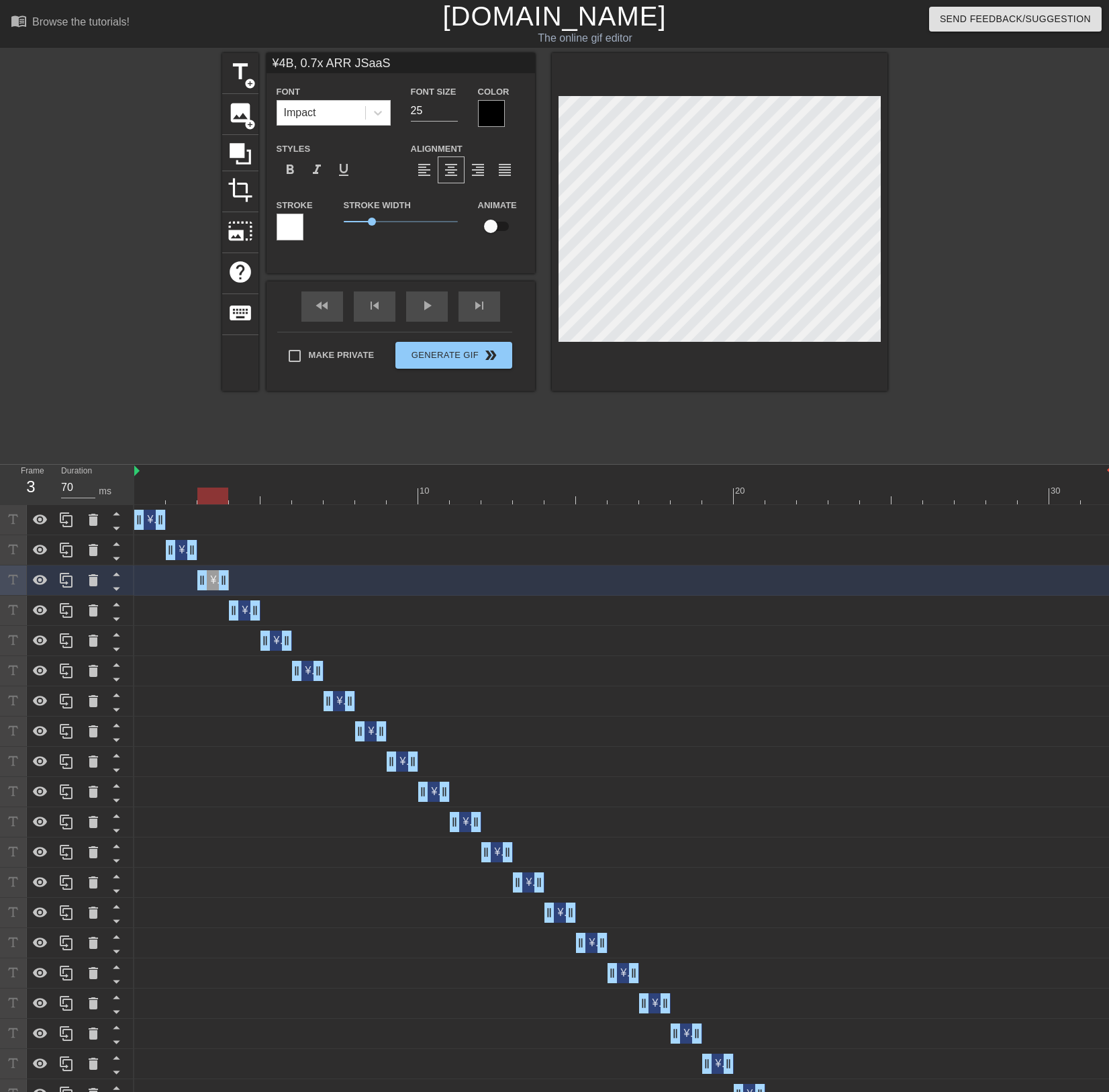
click at [220, 495] on div at bounding box center [213, 496] width 31 height 17
drag, startPoint x: 212, startPoint y: 500, endPoint x: 239, endPoint y: 497, distance: 27.2
click at [239, 497] on div at bounding box center [245, 496] width 31 height 17
click at [242, 609] on div "¥4B, 0.7x ARR JSaaS drag_handle drag_handle" at bounding box center [245, 610] width 32 height 20
type input "¥4B, 0.7x ARR JSaaS"
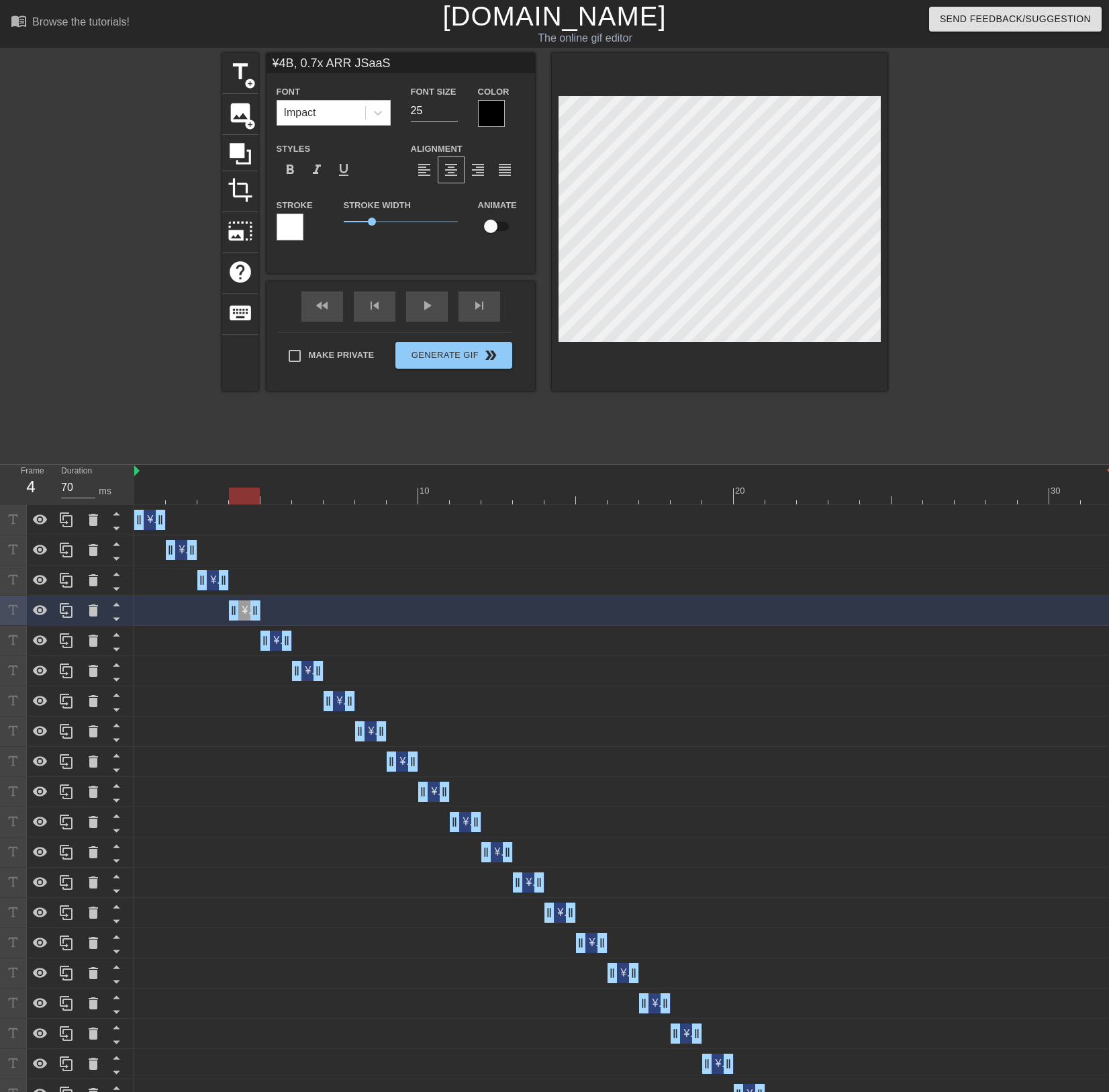
click at [253, 495] on div at bounding box center [245, 496] width 31 height 17
type input "60"
drag, startPoint x: 253, startPoint y: 495, endPoint x: 273, endPoint y: 492, distance: 20.2
click at [273, 492] on div at bounding box center [276, 496] width 31 height 17
click at [278, 640] on div "¥4B, 0.7x ARR JSaaS drag_handle drag_handle" at bounding box center [276, 640] width 32 height 20
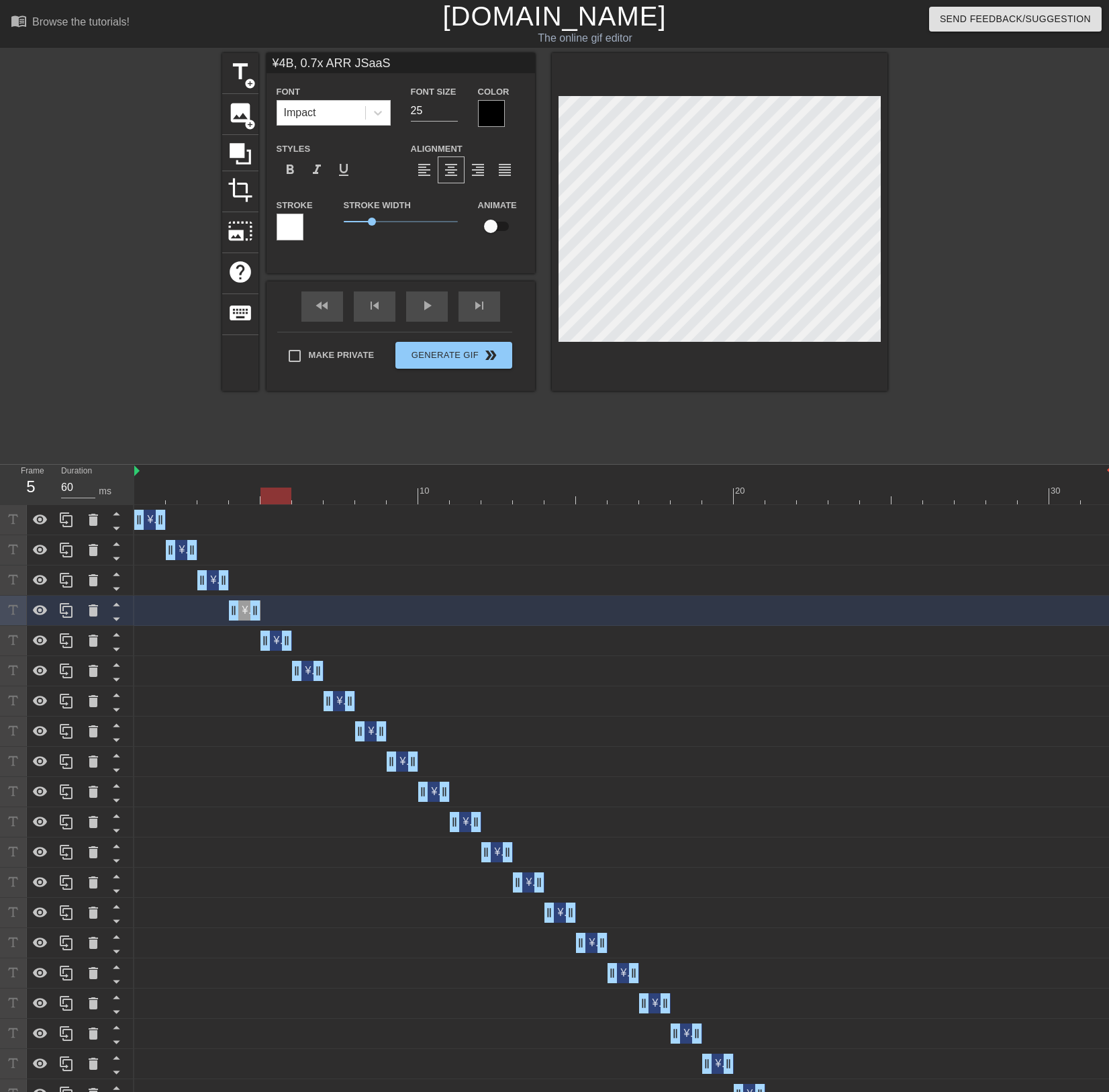
type input "¥4B, 0.7x ARR JSaaS"
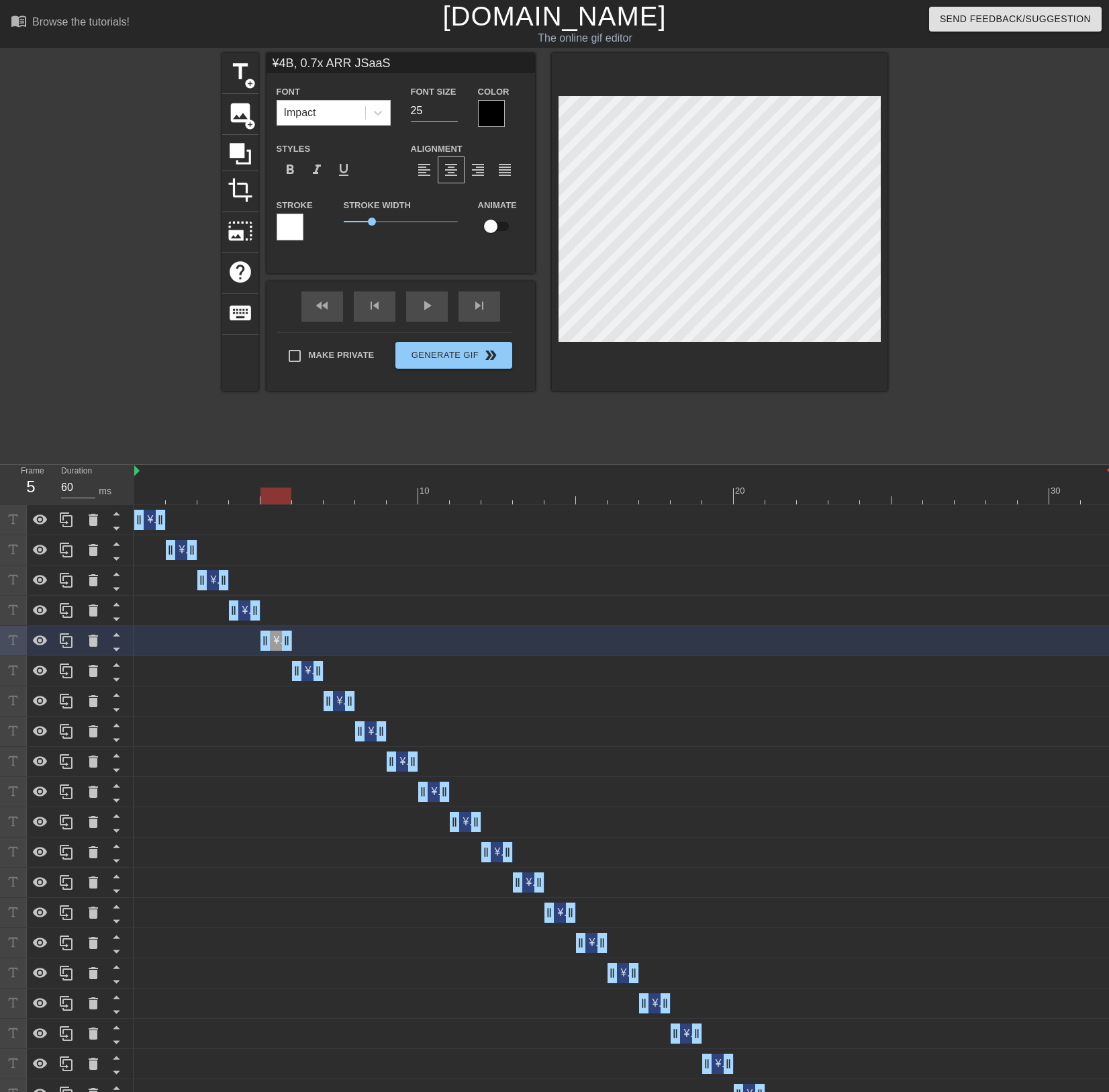
type input "70"
drag, startPoint x: 284, startPoint y: 497, endPoint x: 299, endPoint y: 495, distance: 15.1
click at [299, 495] on div at bounding box center [307, 496] width 31 height 17
type input "¥4B, 0.7x ARR JSaaS"
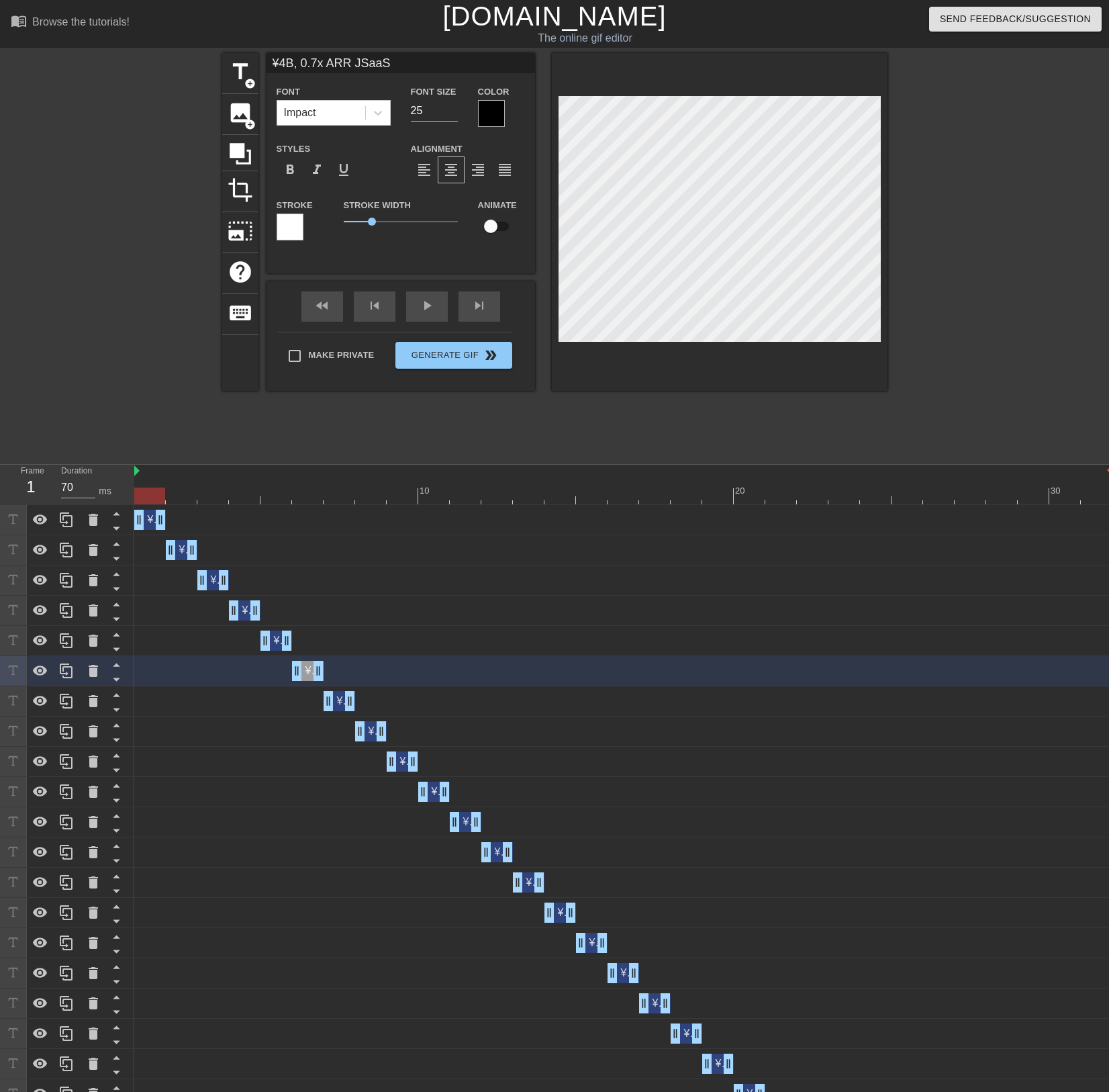
drag, startPoint x: 321, startPoint y: 495, endPoint x: 156, endPoint y: 495, distance: 165.0
click at [156, 495] on div at bounding box center [150, 496] width 31 height 17
click at [245, 300] on span "keyboard" at bounding box center [240, 312] width 26 height 26
type input "70"
click at [149, 520] on div "¥4B, 0.7x ARR JSaaS drag_handle drag_handle" at bounding box center [150, 519] width 32 height 20
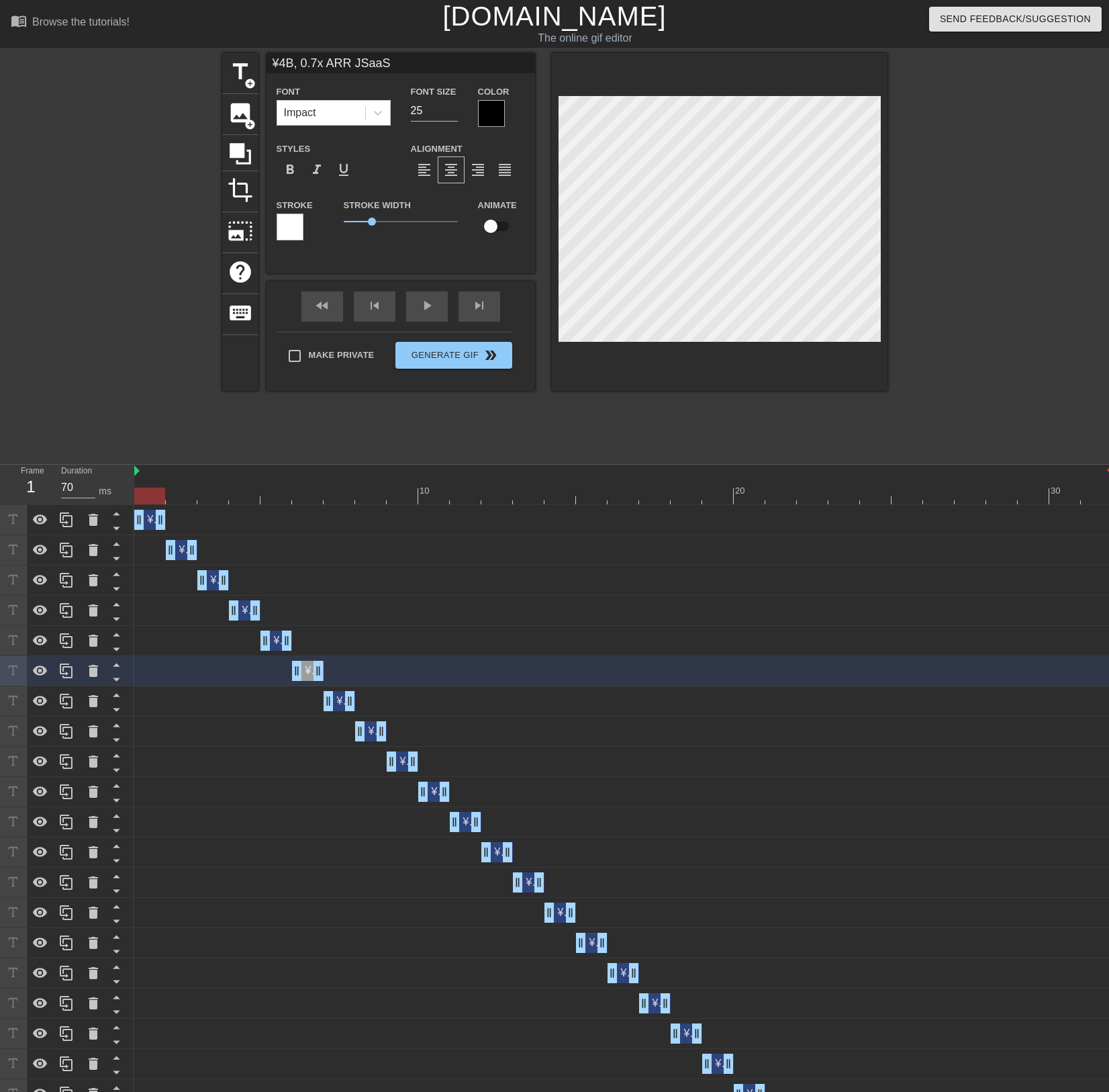
type input "¥4B, 0.7x ARR JSaaS"
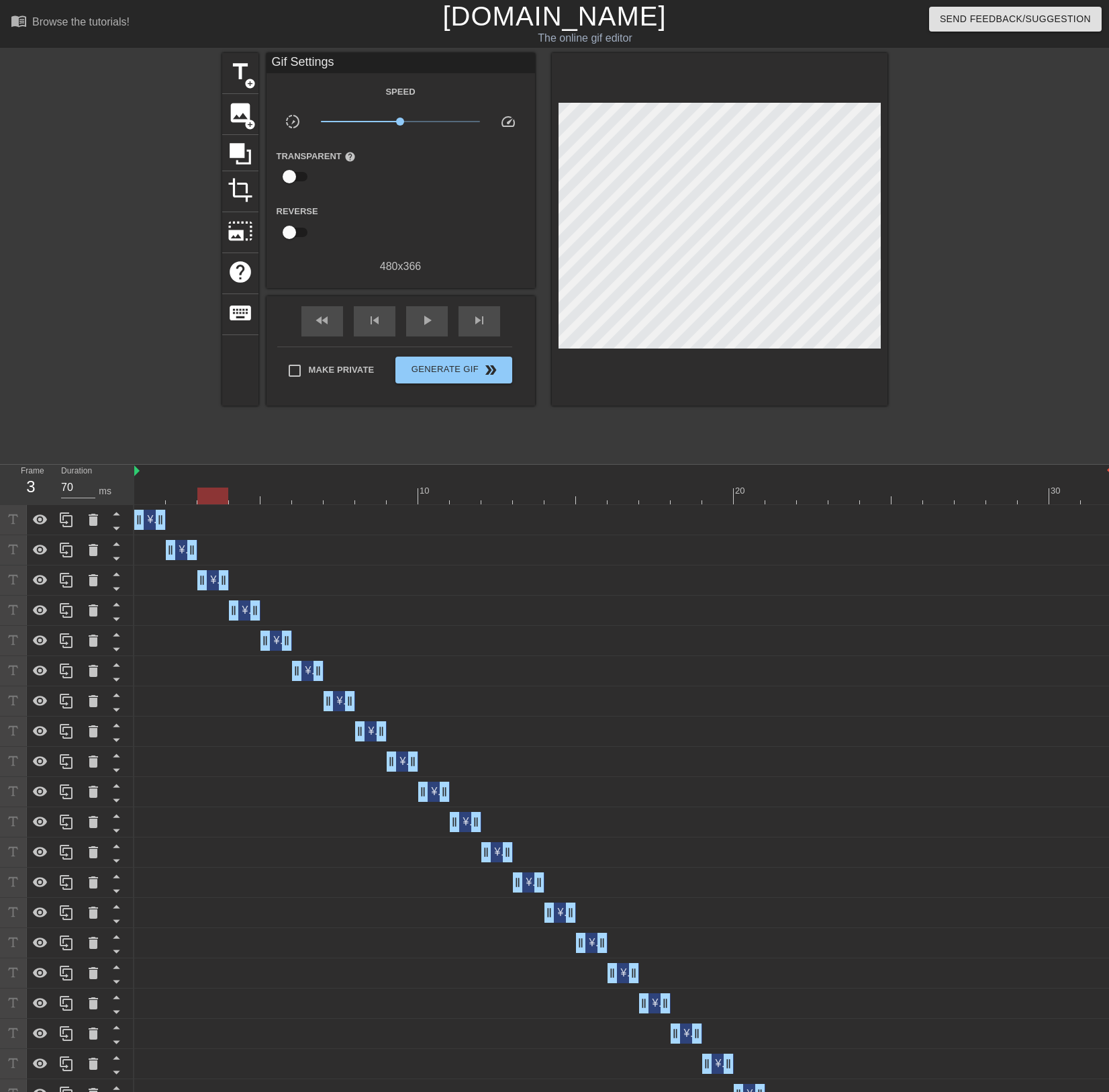
click at [211, 584] on div "¥4B, 0.7x ARR JSaaS drag_handle drag_handle" at bounding box center [213, 580] width 32 height 20
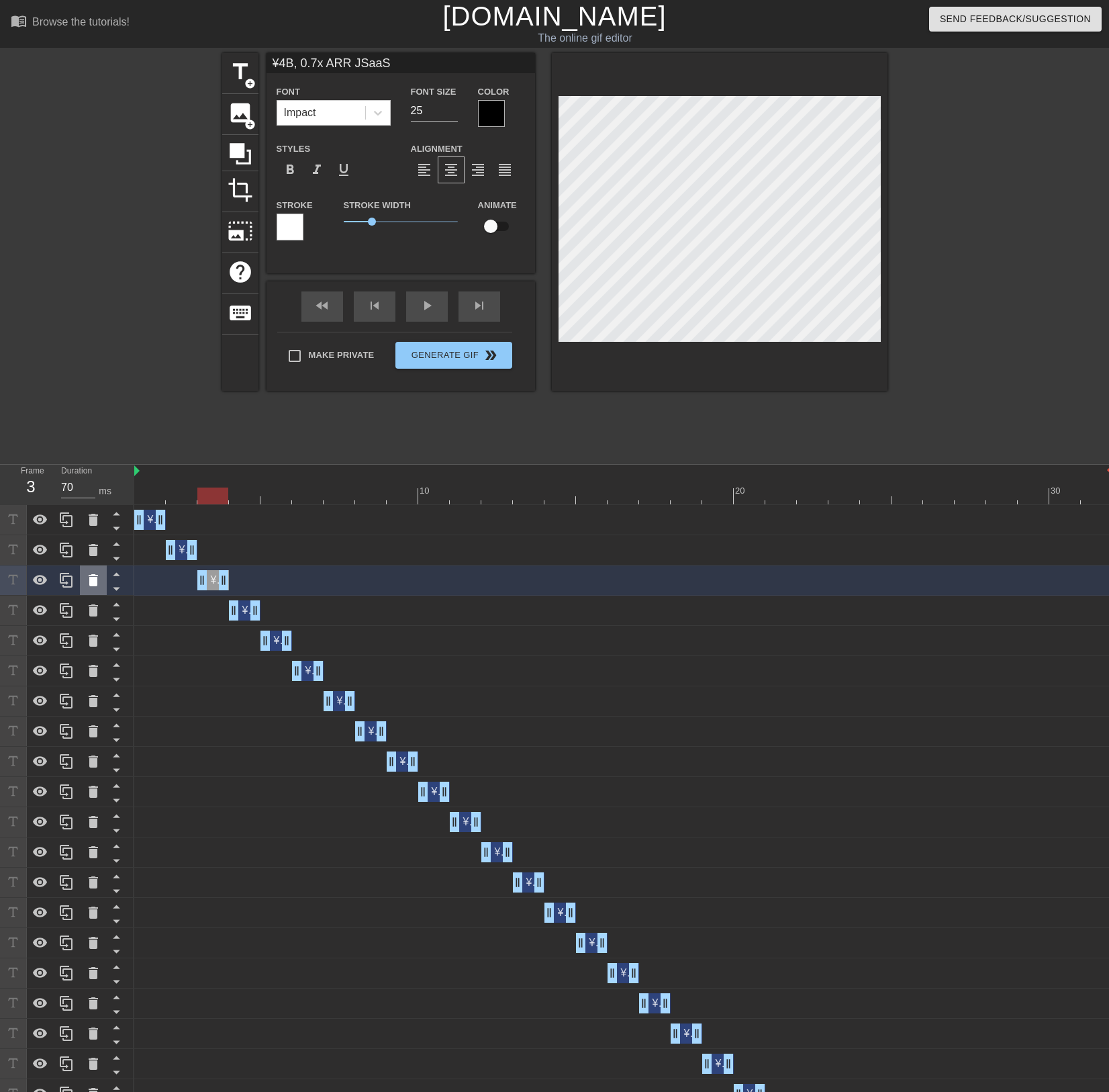
click at [94, 592] on div at bounding box center [93, 580] width 27 height 29
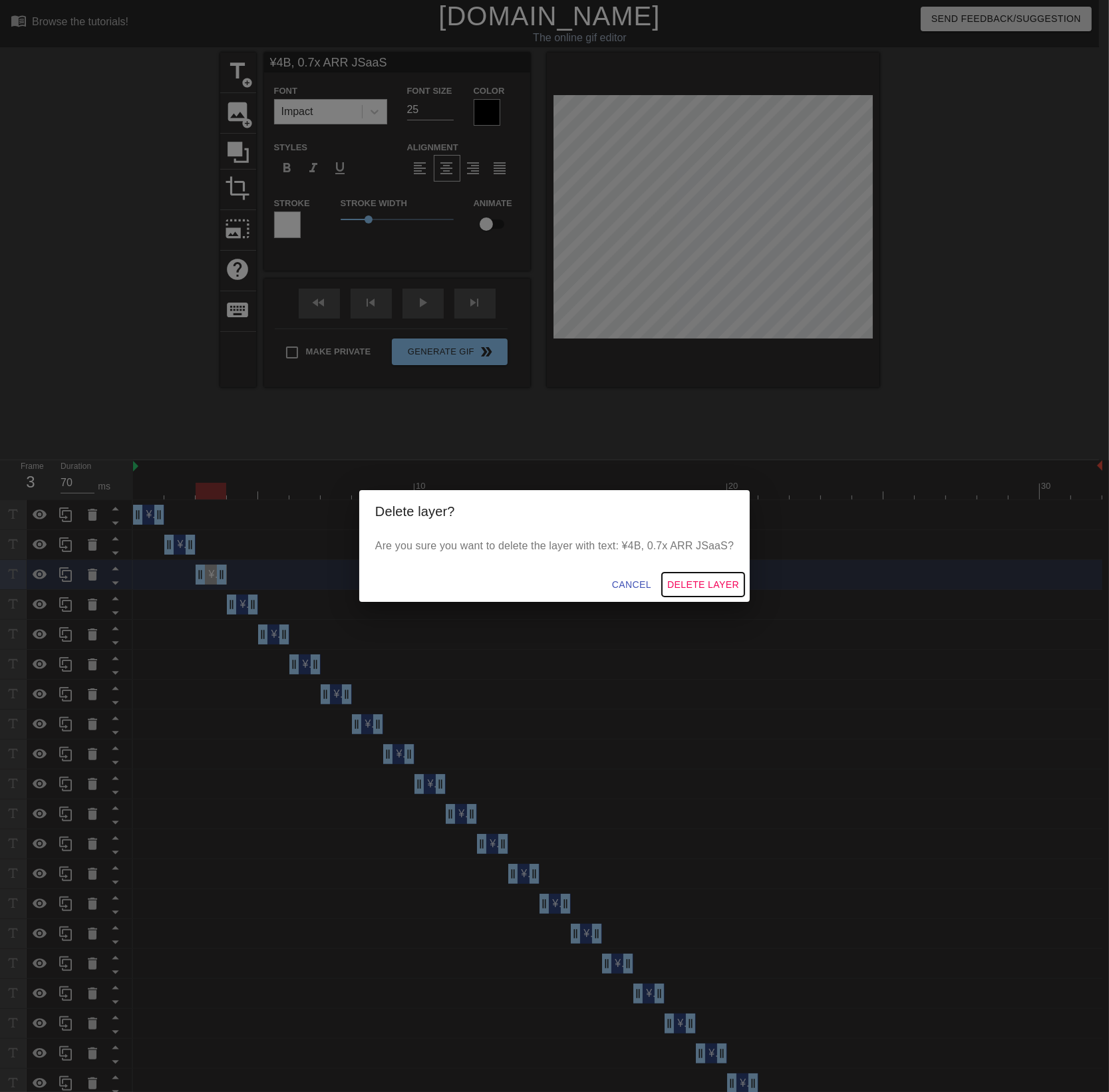
click at [680, 589] on span "Delete Layer" at bounding box center [703, 585] width 72 height 17
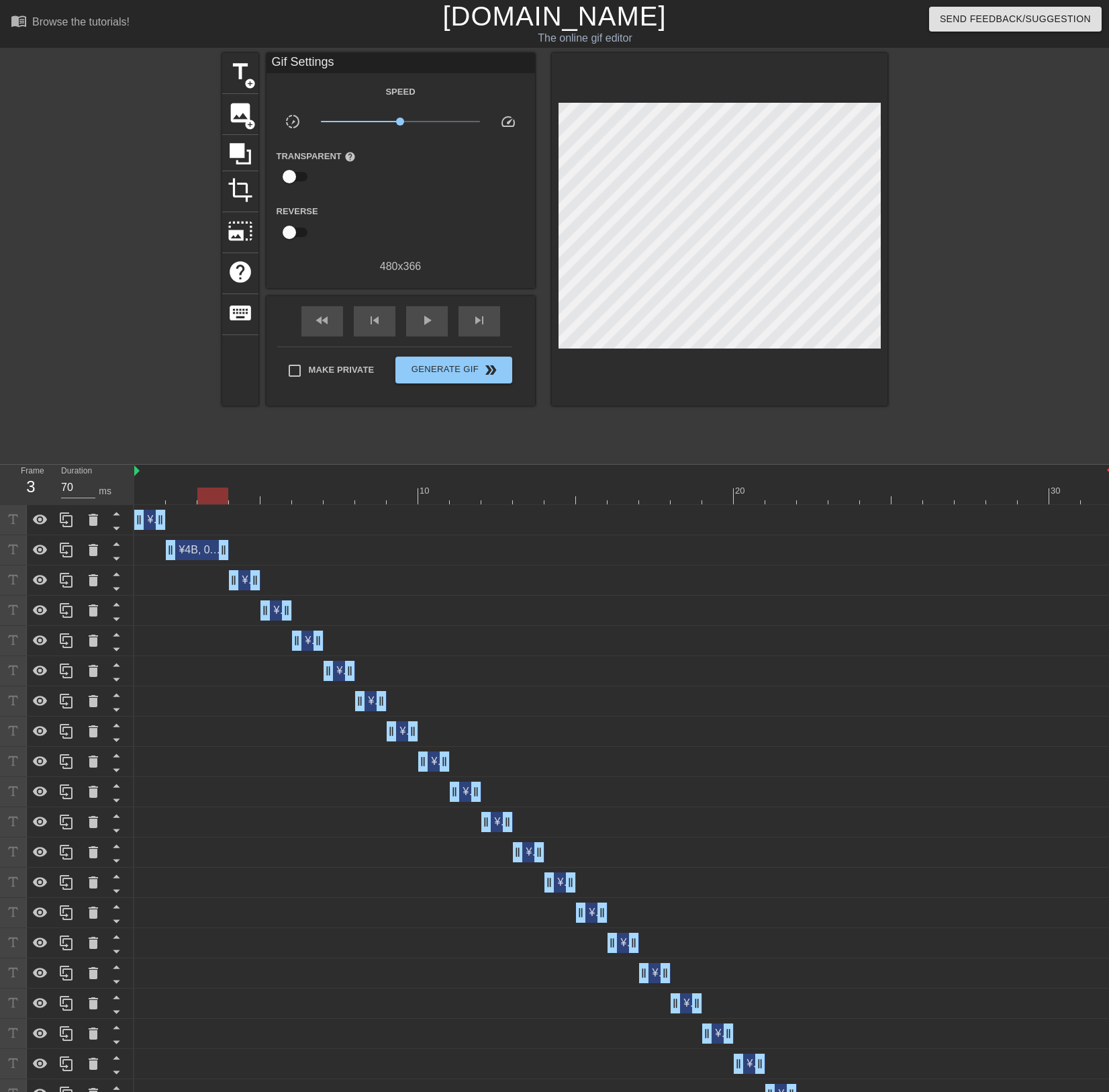
drag, startPoint x: 196, startPoint y: 547, endPoint x: 215, endPoint y: 545, distance: 19.1
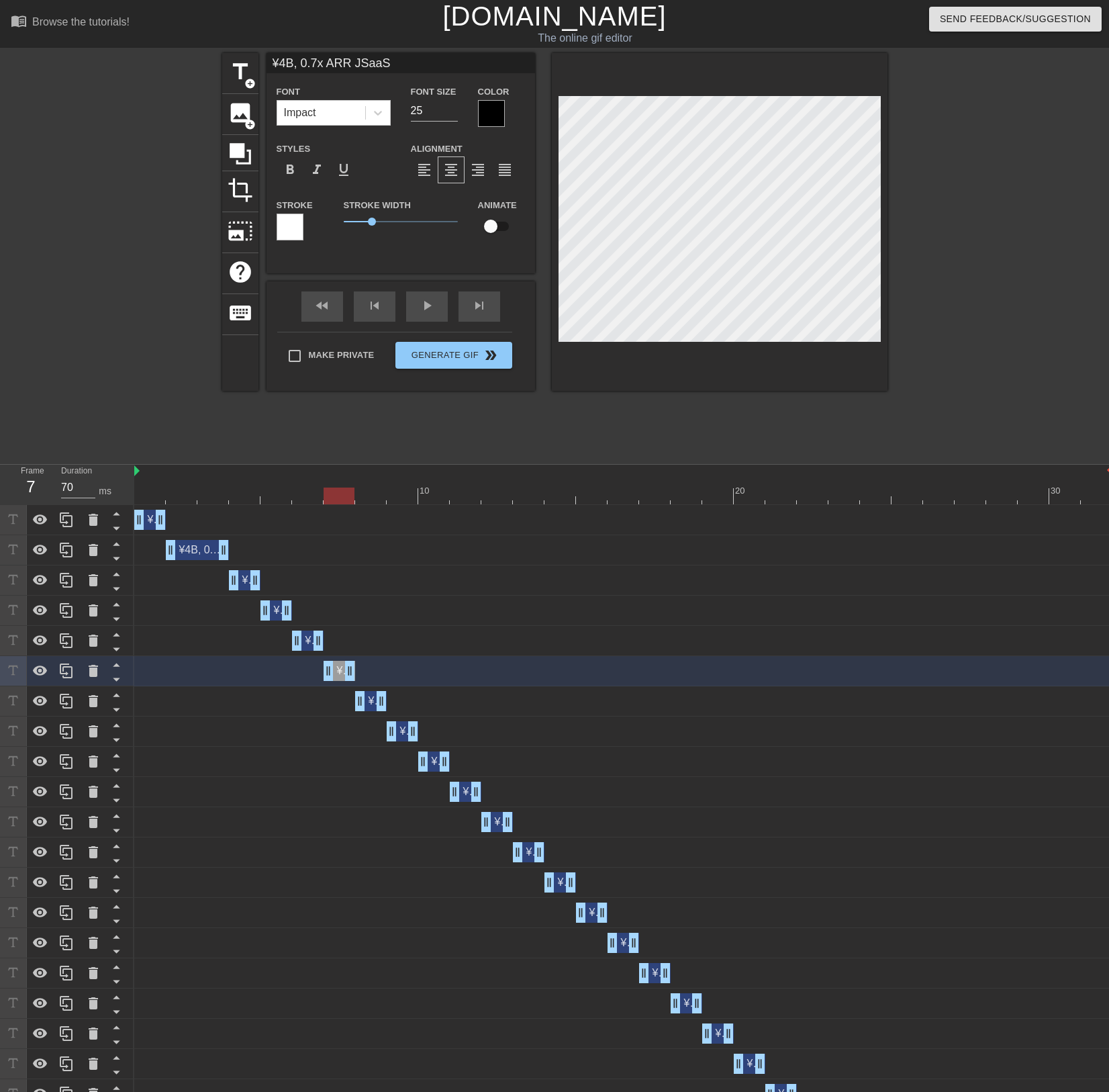
type input "60"
type input "¥4B, 0.7x ARR JSaaS"
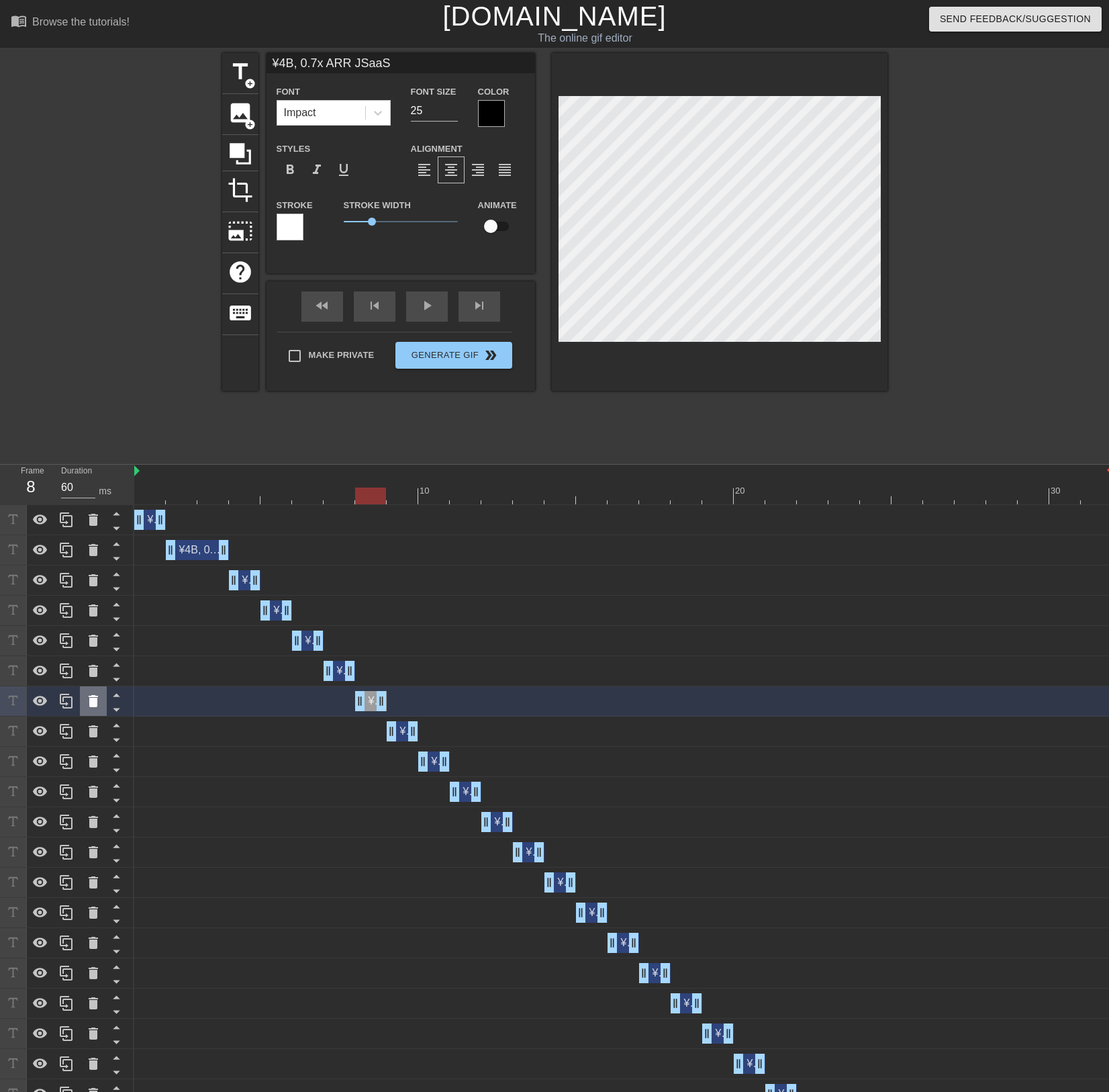
click at [91, 704] on icon at bounding box center [93, 701] width 10 height 12
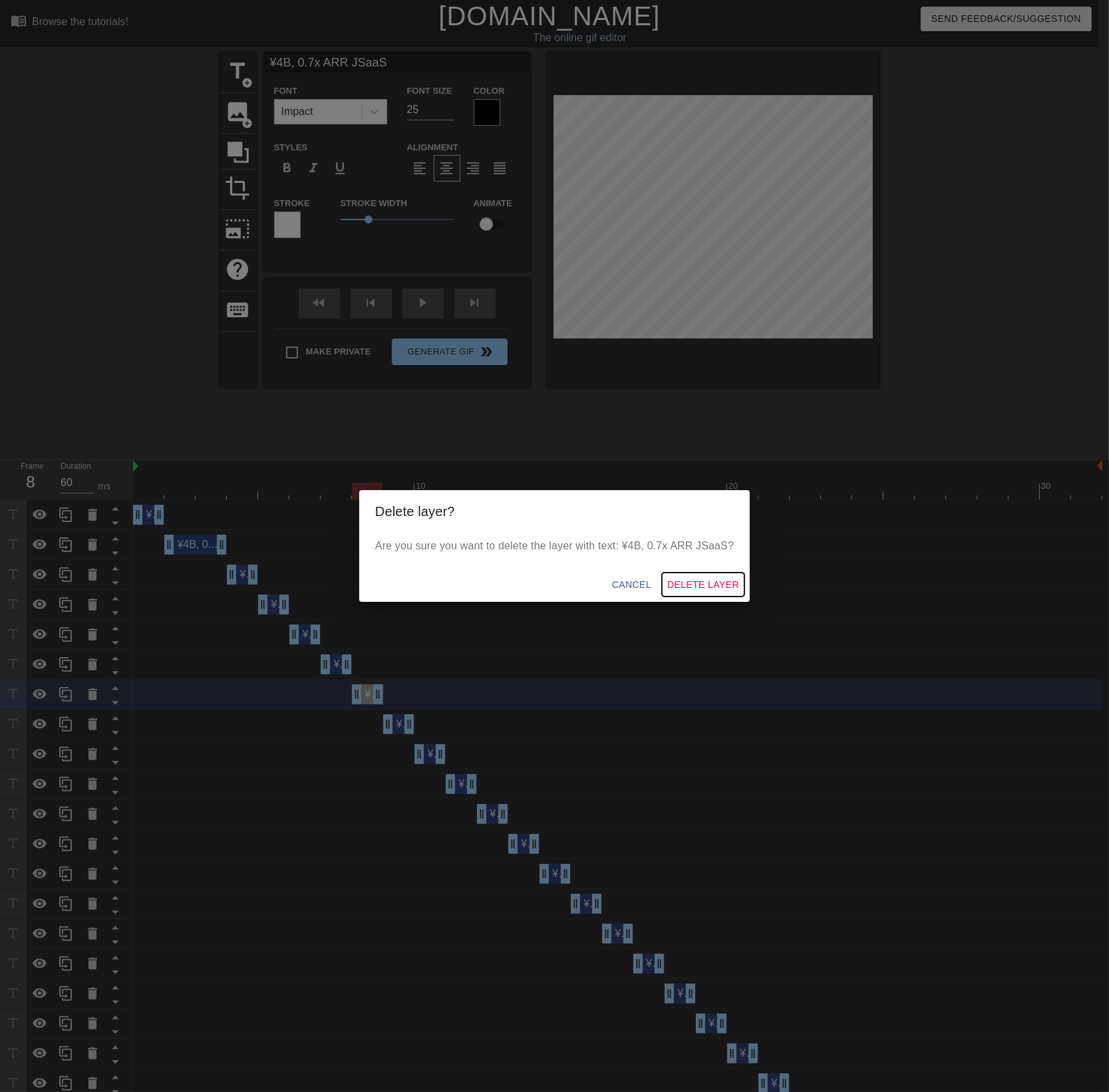
click at [693, 584] on span "Delete Layer" at bounding box center [703, 585] width 72 height 17
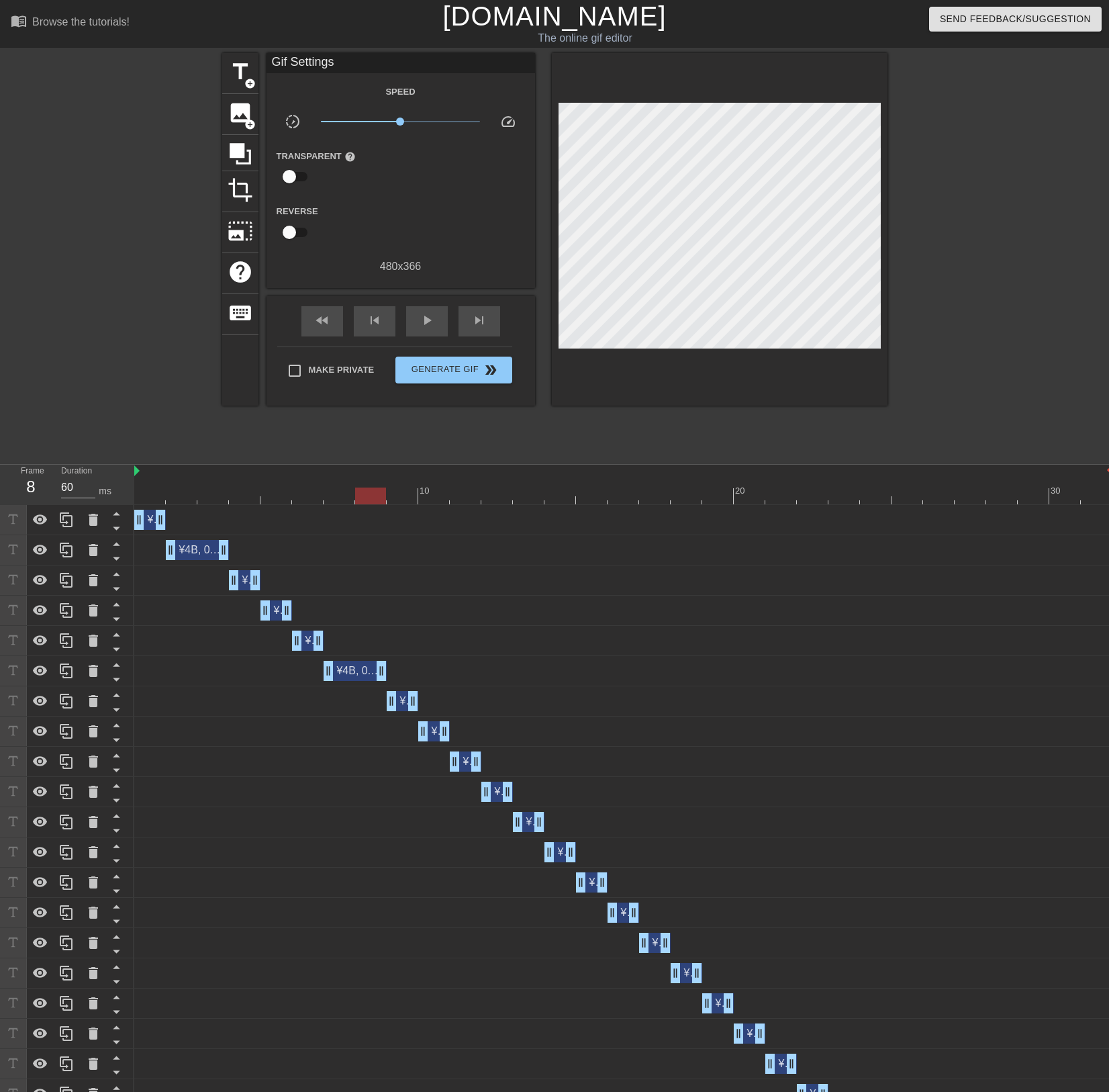
drag, startPoint x: 349, startPoint y: 670, endPoint x: 372, endPoint y: 669, distance: 23.0
type input "70"
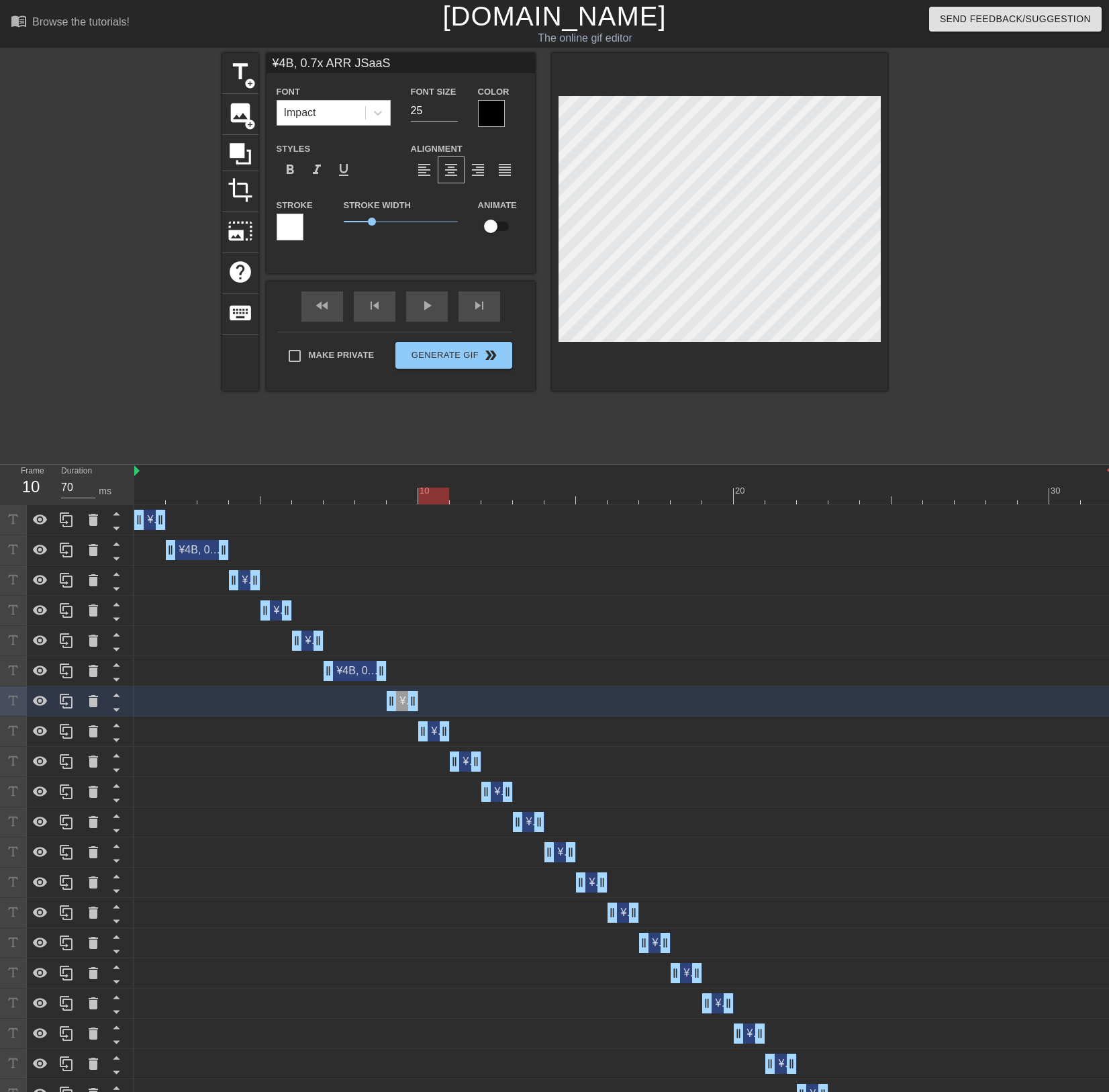
type input "¥4B, 0.7x ARR JSaaS"
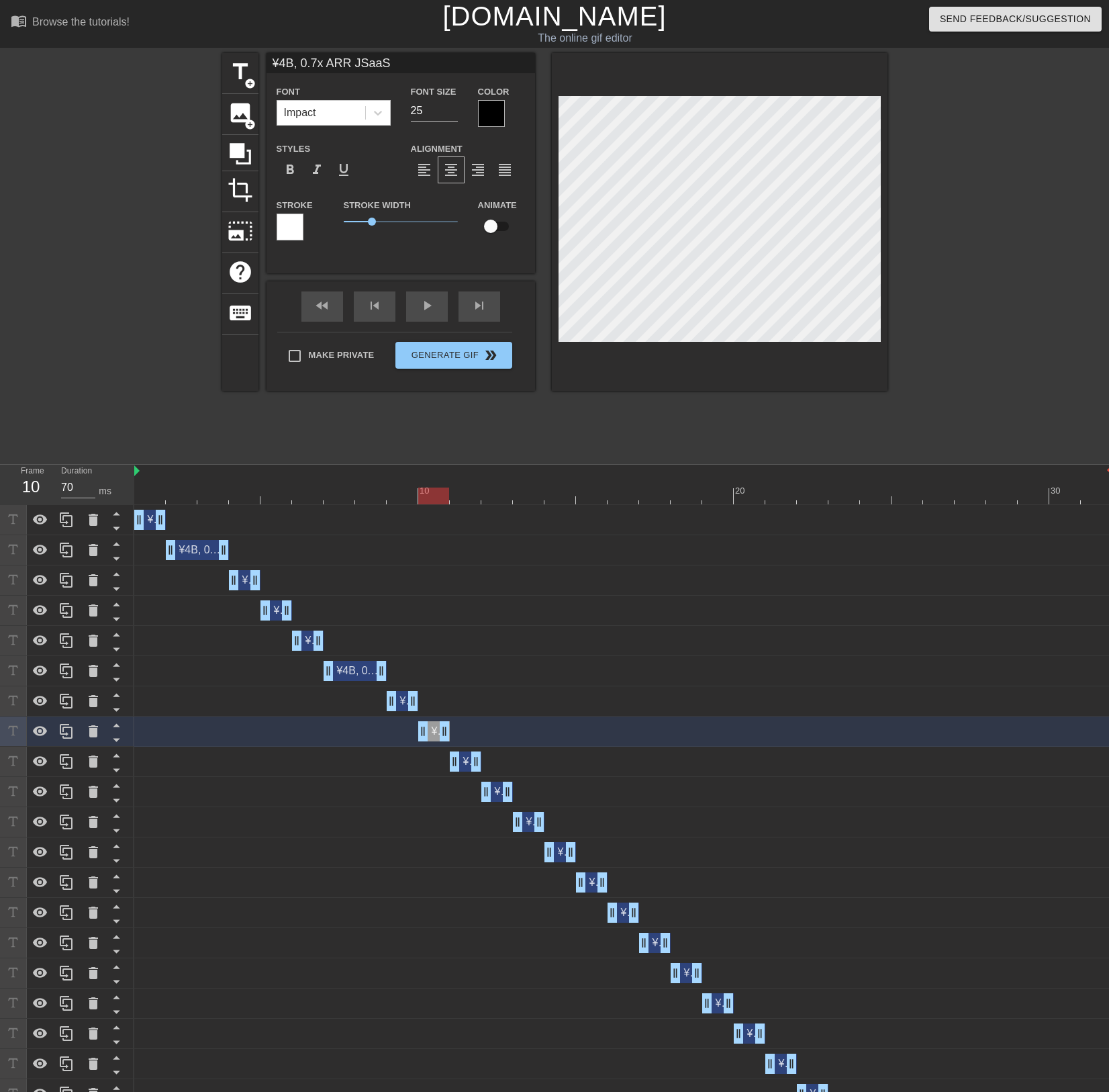
type input "60"
type input "¥4B, 0.7x ARR JSaaS"
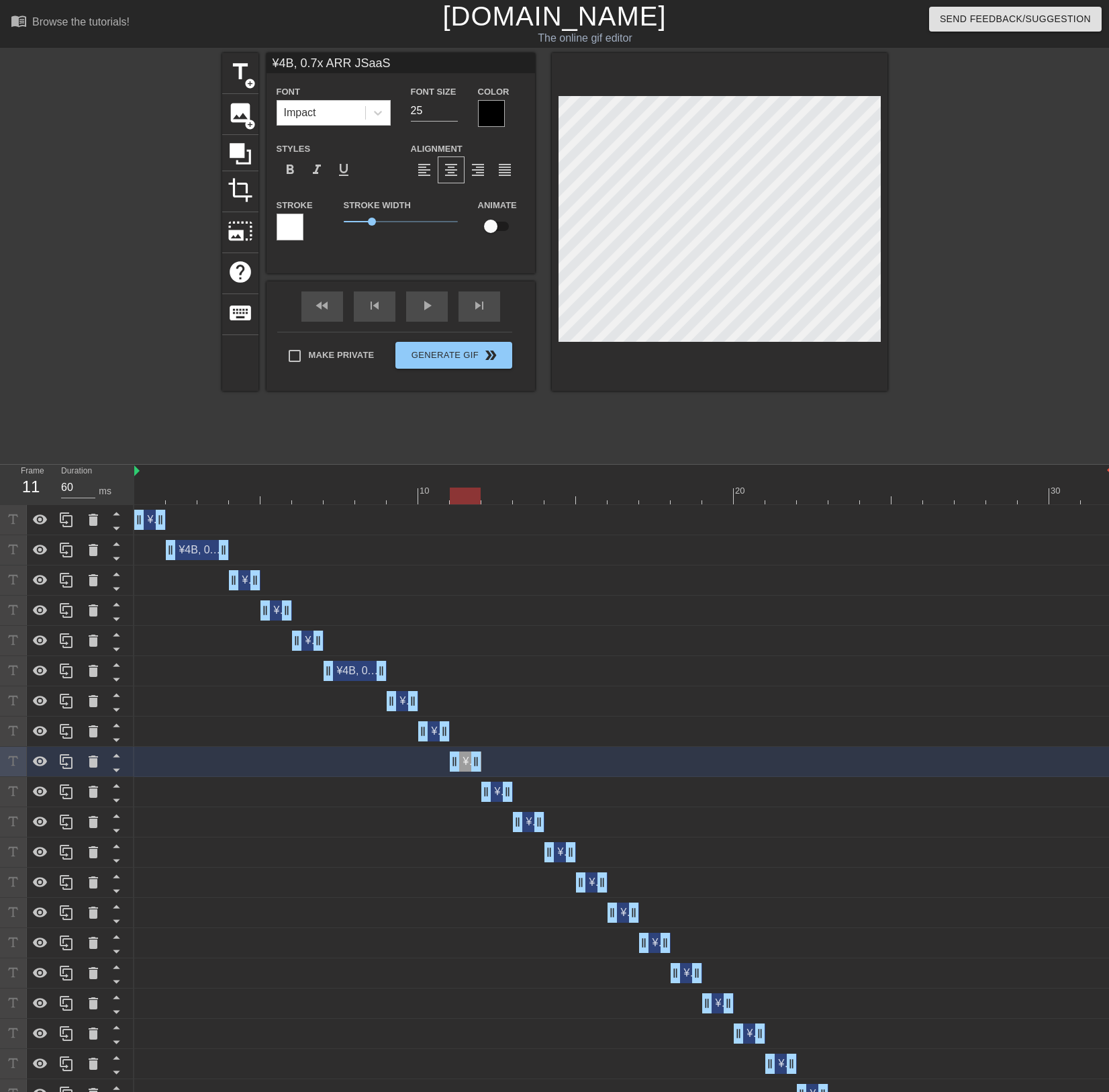
type input "70"
type input "¥4B, 0.7x ARR JSaaS"
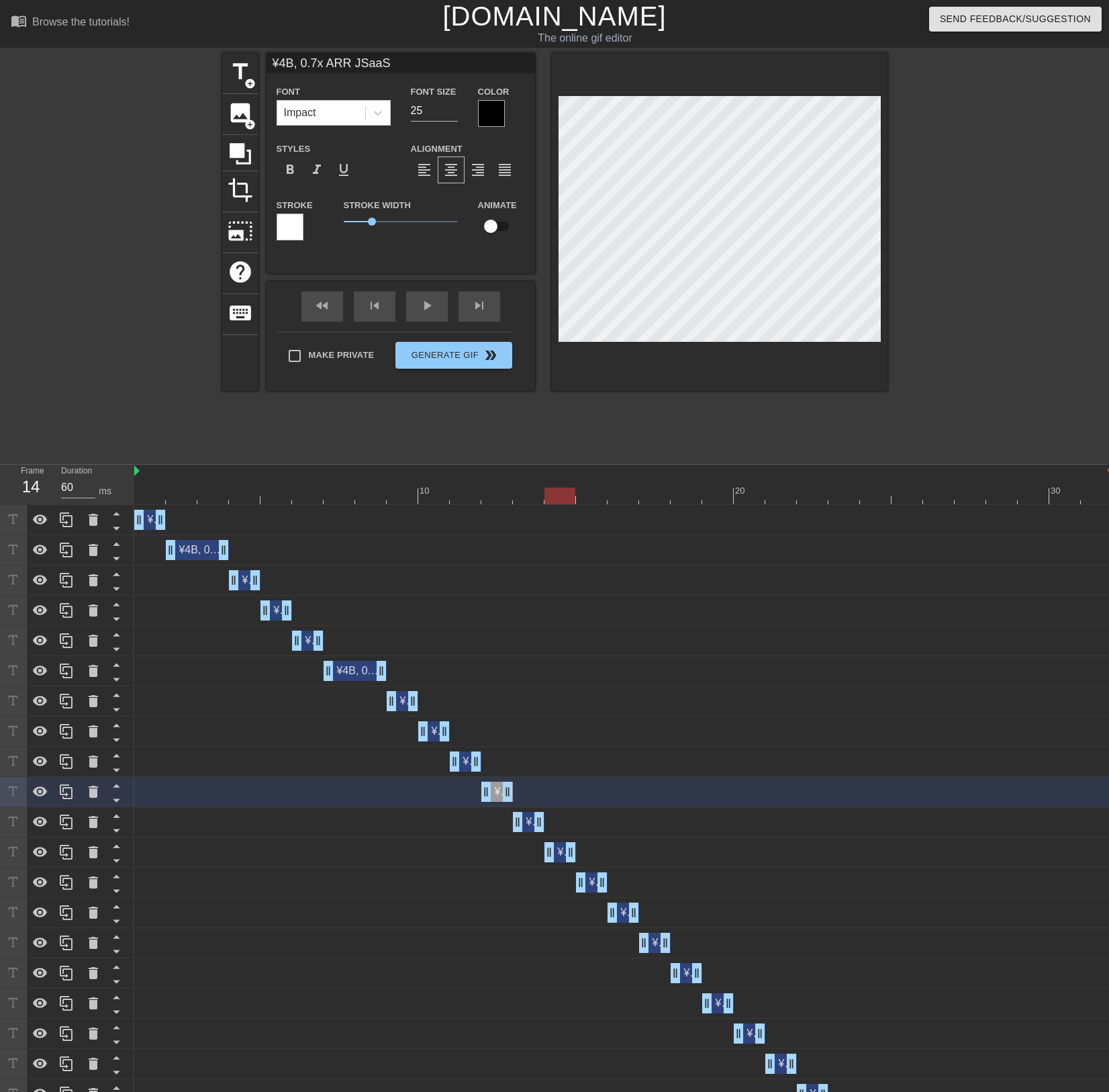
type input "70"
click at [465, 763] on div "¥4B, 0.7x ARR JSaaS drag_handle drag_handle" at bounding box center [466, 761] width 32 height 20
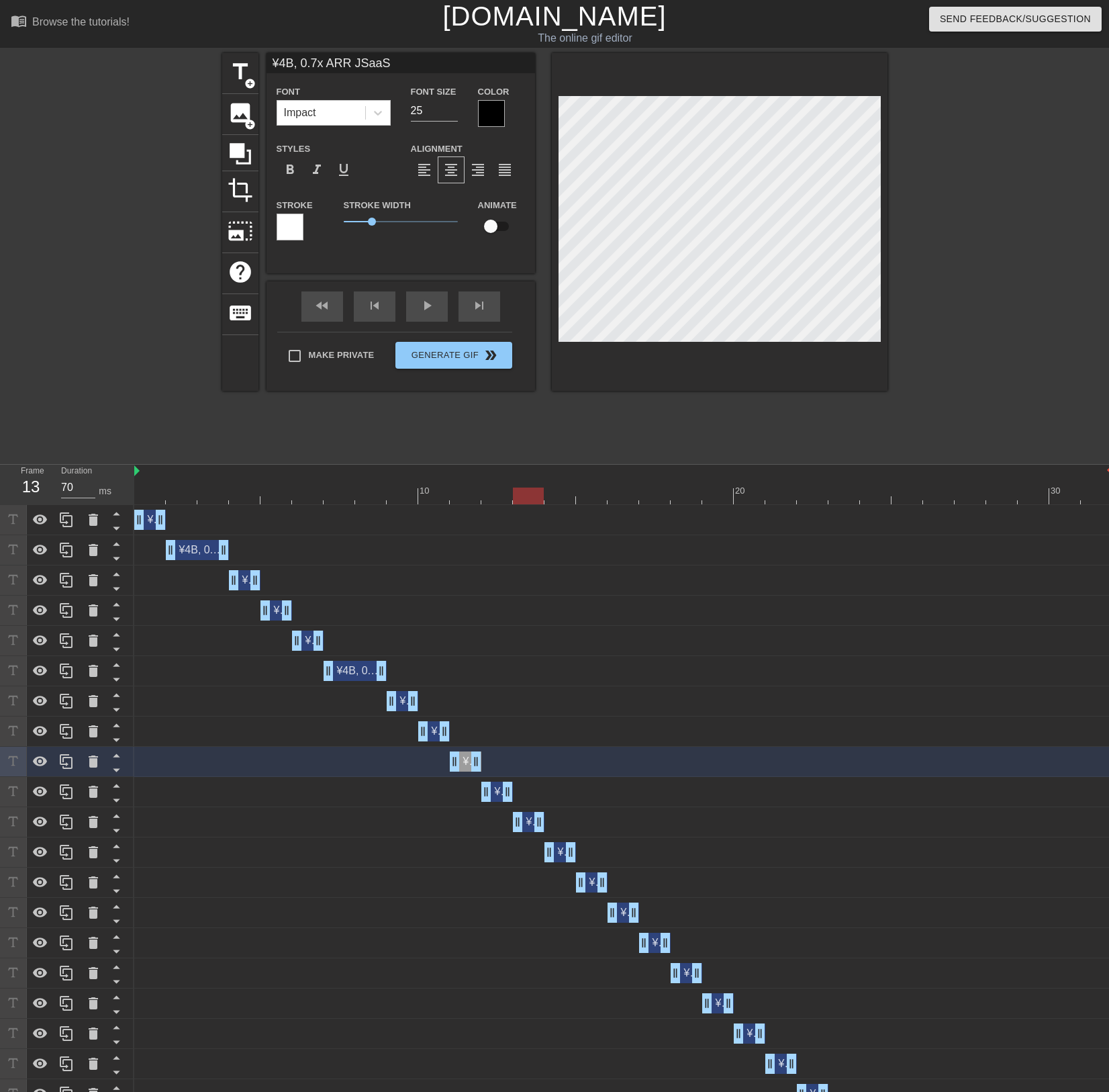
click at [498, 791] on div "¥4B, 0.7x ARR JSaaS drag_handle drag_handle" at bounding box center [497, 791] width 32 height 20
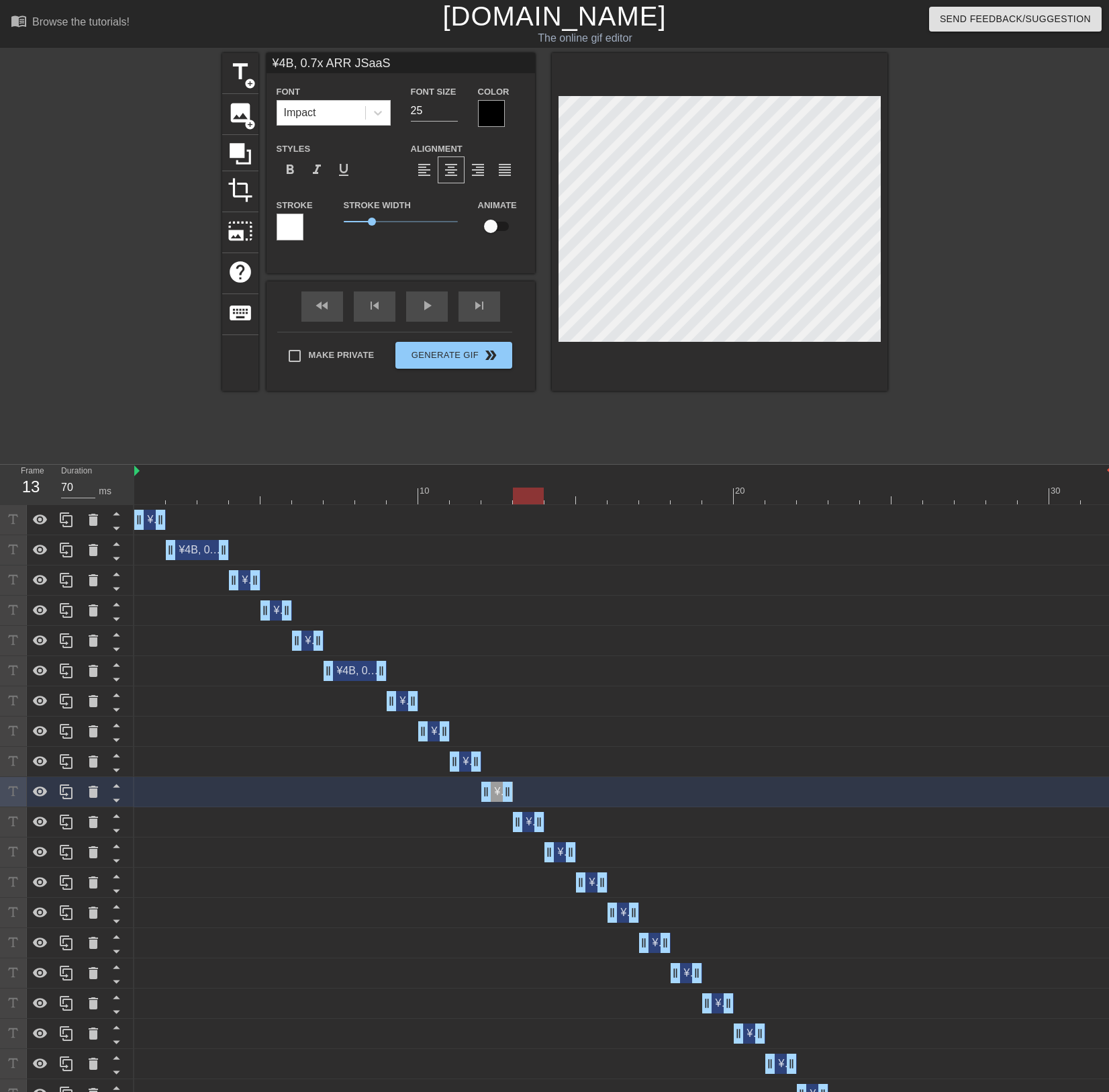
click at [530, 822] on div "¥4B, 0.7x ARR JSaaS drag_handle drag_handle" at bounding box center [528, 822] width 32 height 20
type input "¥4B, 0.7x ARR JSaaS"
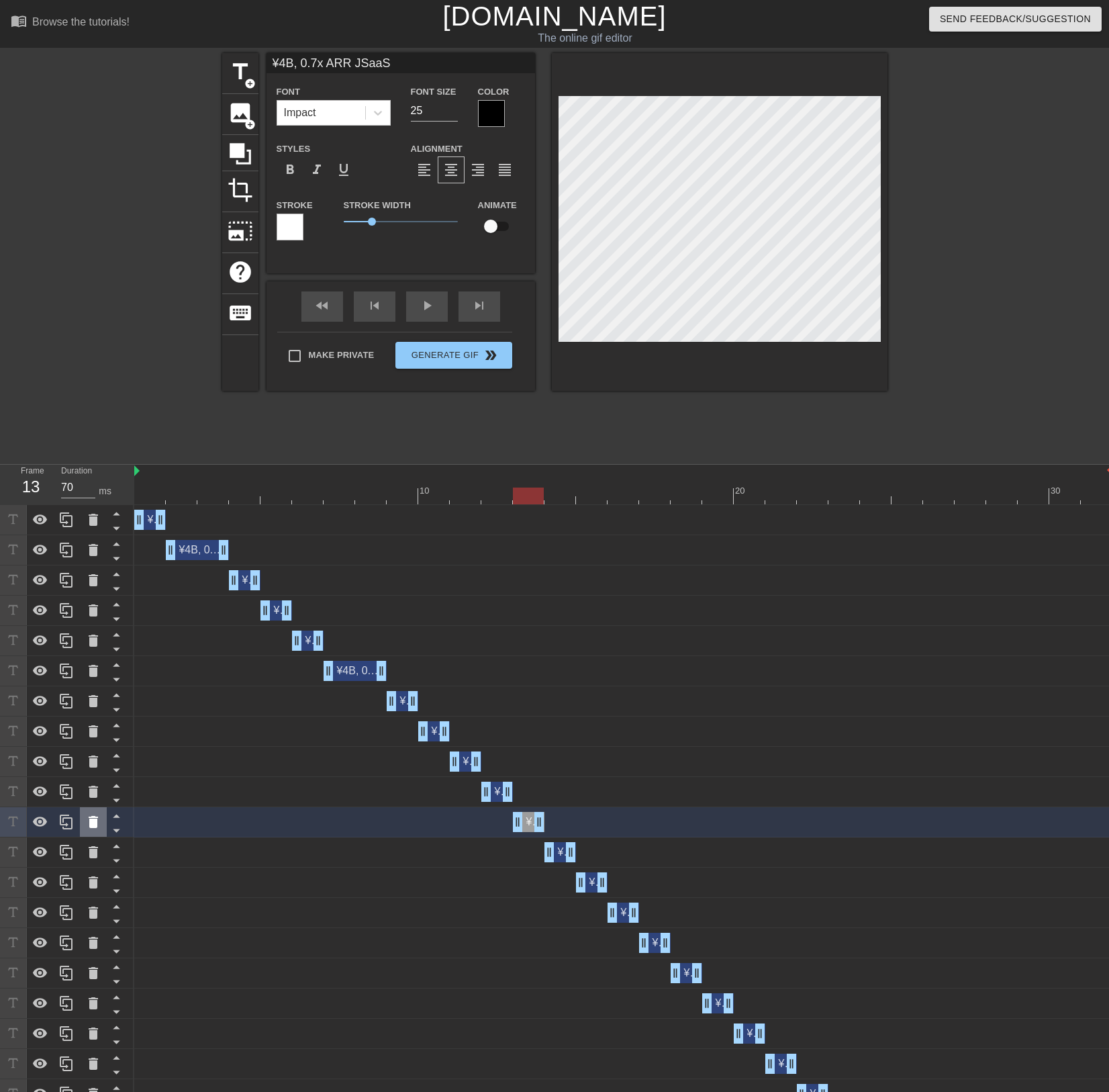
click at [94, 826] on icon at bounding box center [93, 822] width 10 height 12
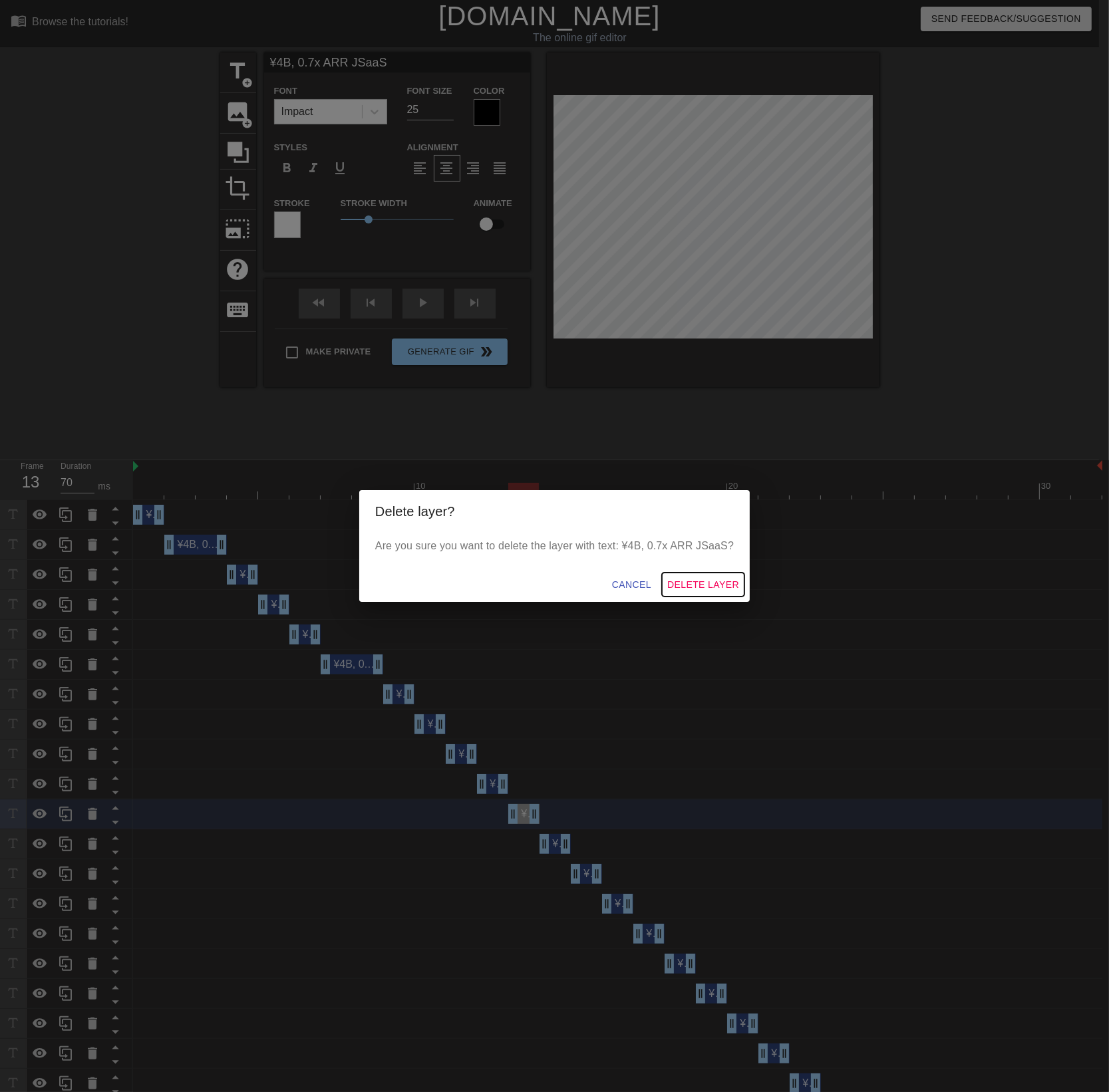
click at [713, 586] on span "Delete Layer" at bounding box center [703, 585] width 72 height 17
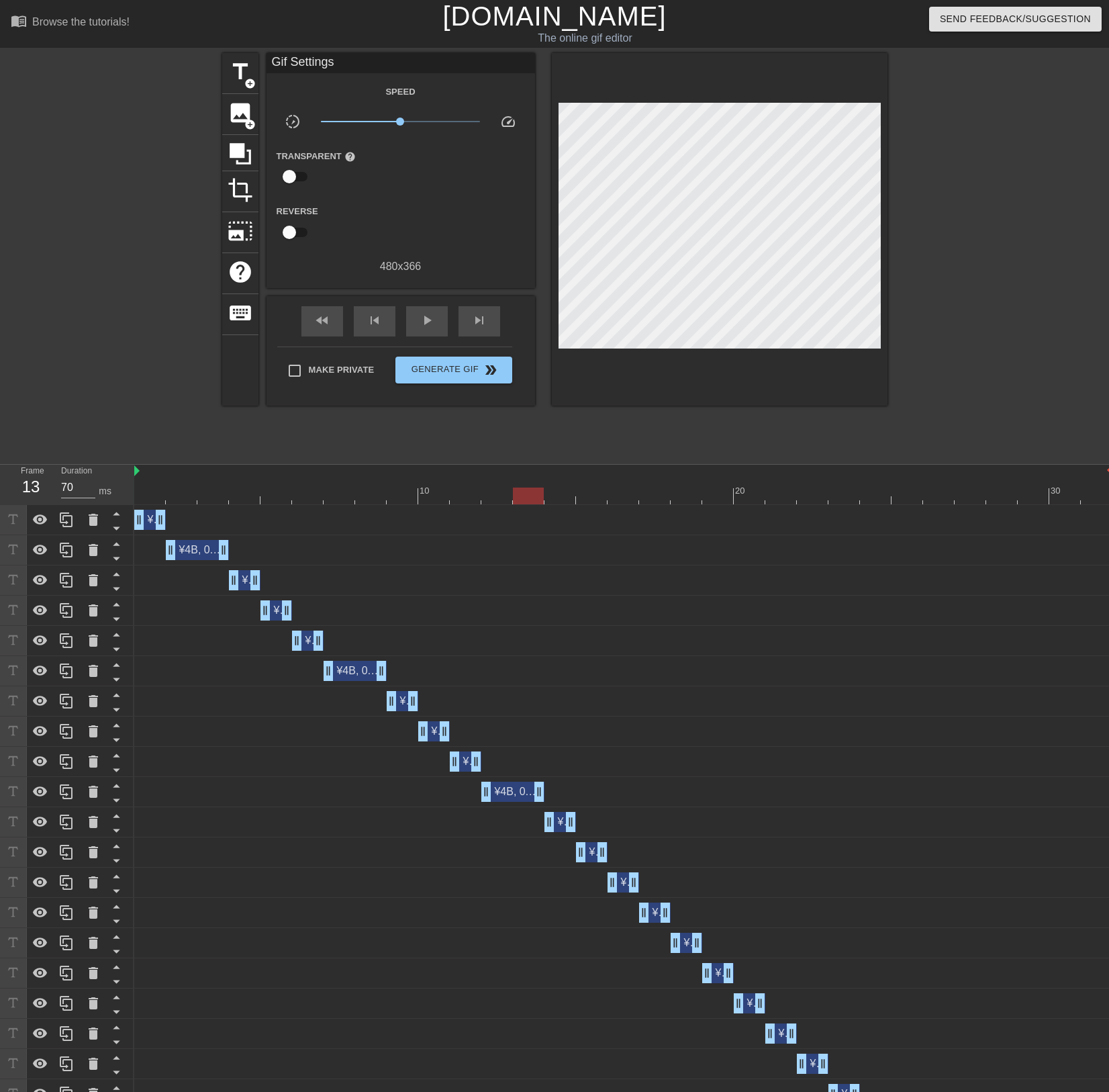
drag, startPoint x: 512, startPoint y: 791, endPoint x: 543, endPoint y: 788, distance: 31.1
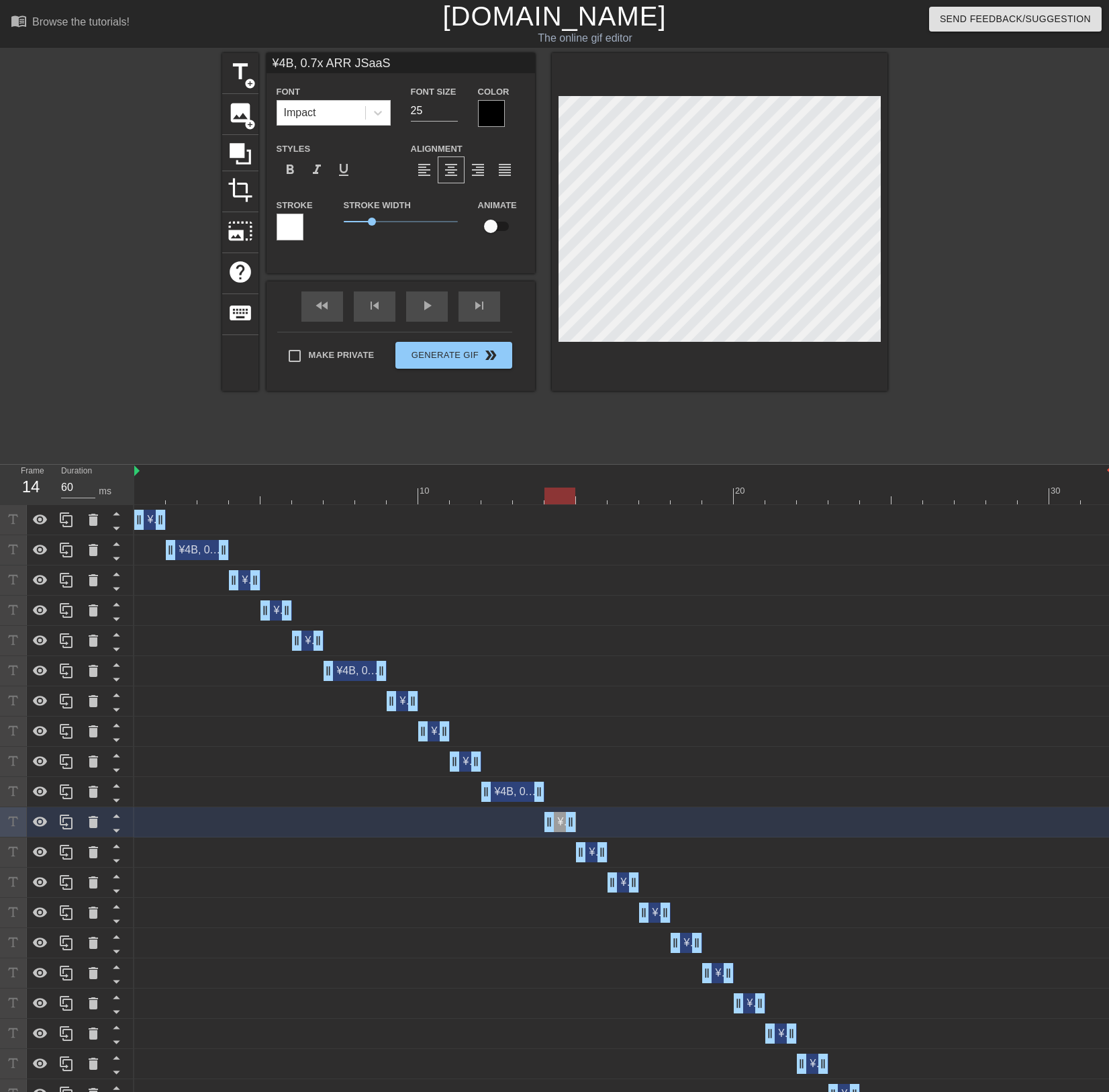
type input "70"
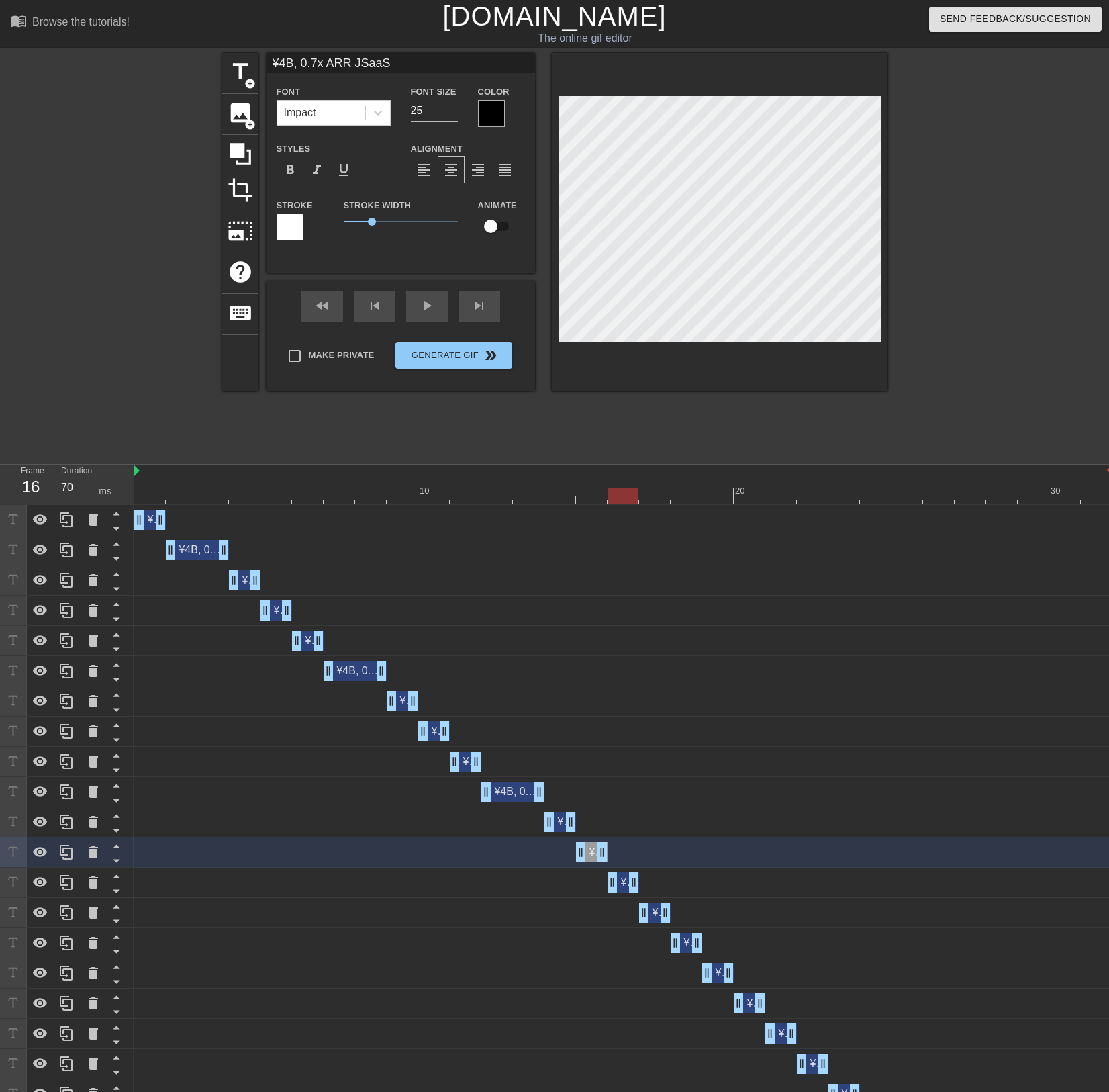
type input "¥4B, 0.7x ARR JSaaS"
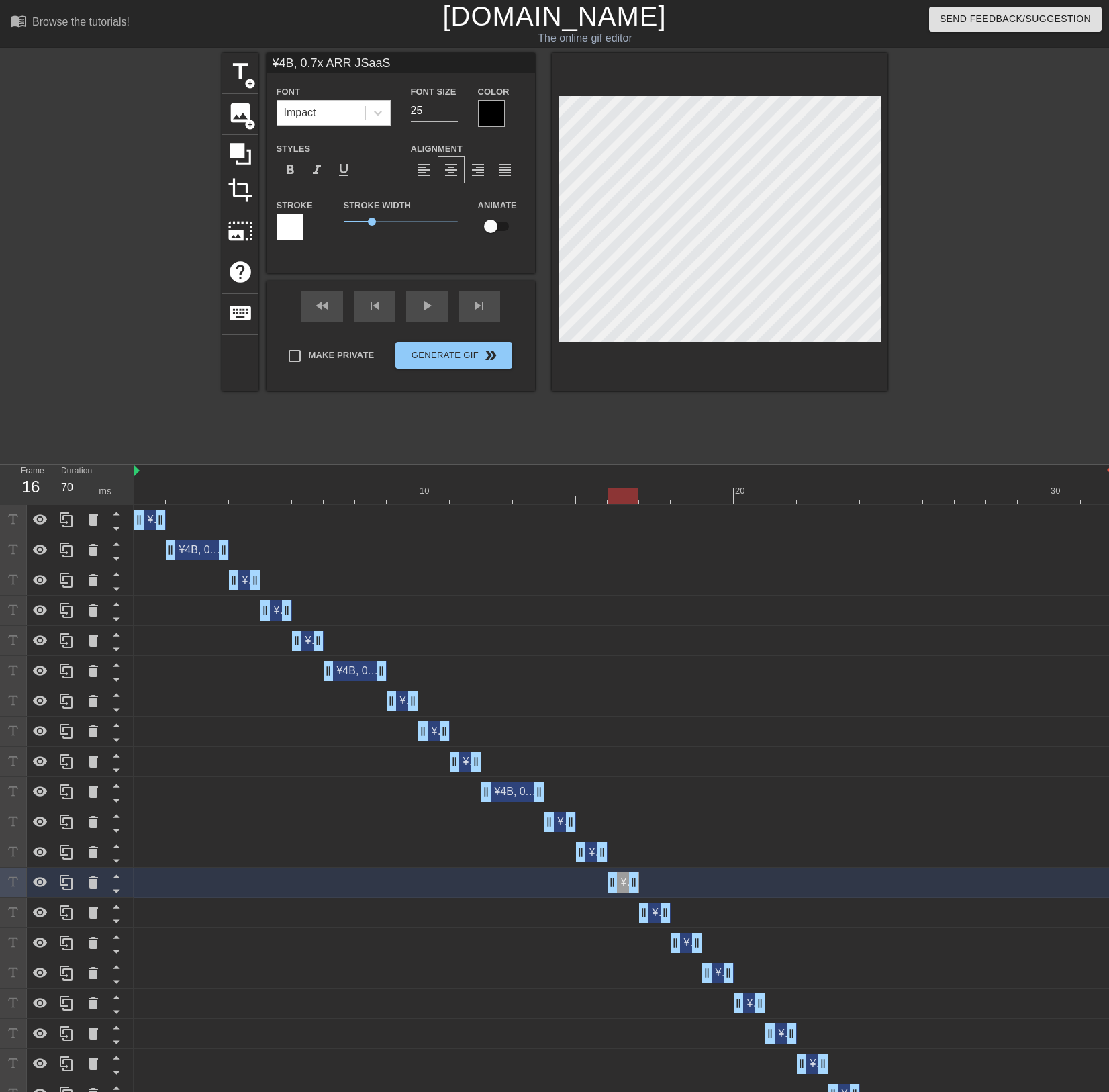
type input "60"
type input "¥4B, 0.7x ARR JSaaS"
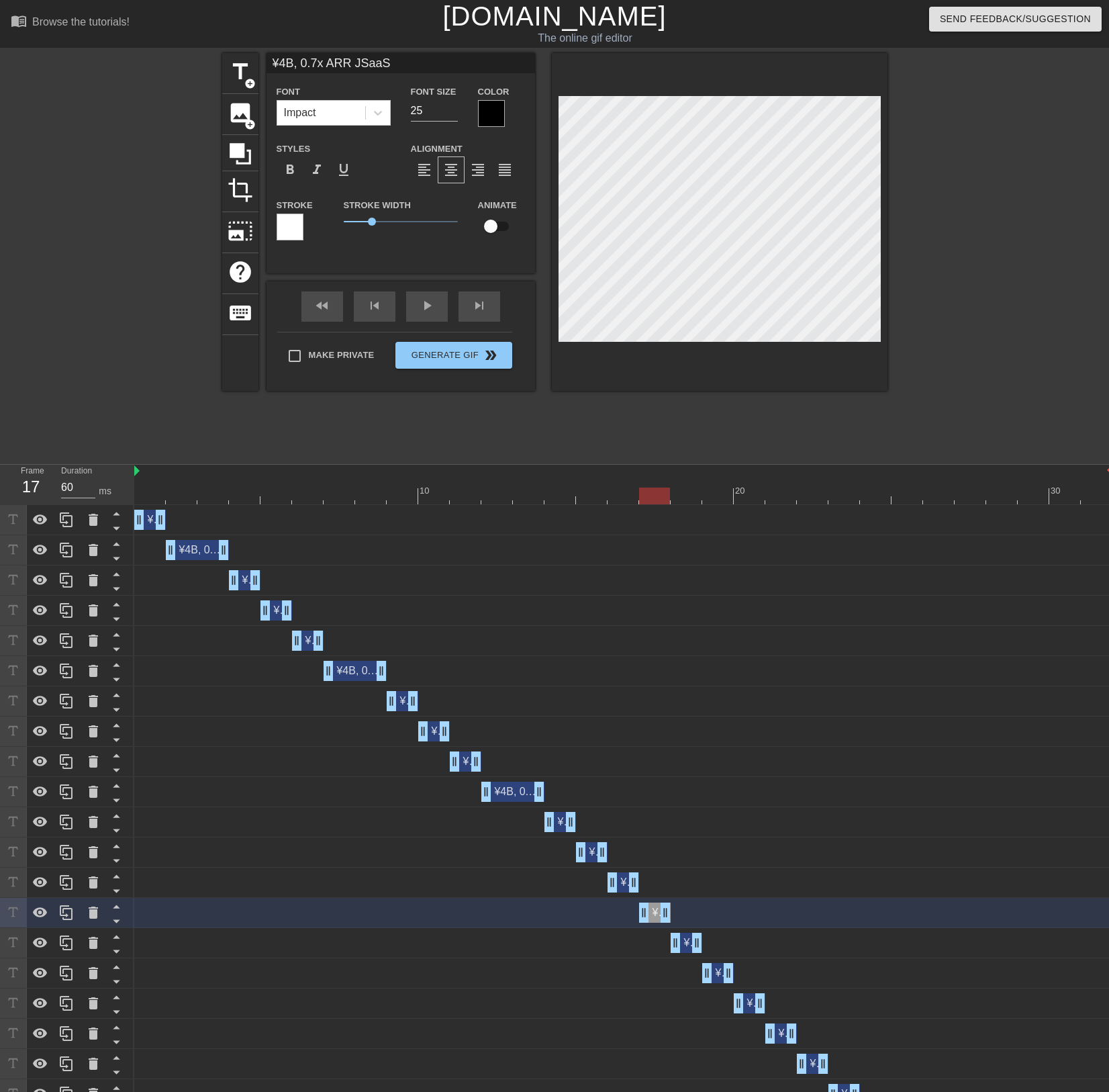
type input "70"
click at [685, 945] on div "¥4B, 0.7x ARR JSaaS drag_handle drag_handle" at bounding box center [686, 942] width 32 height 20
type input "¥4B, 0.7x ARR JSaaS"
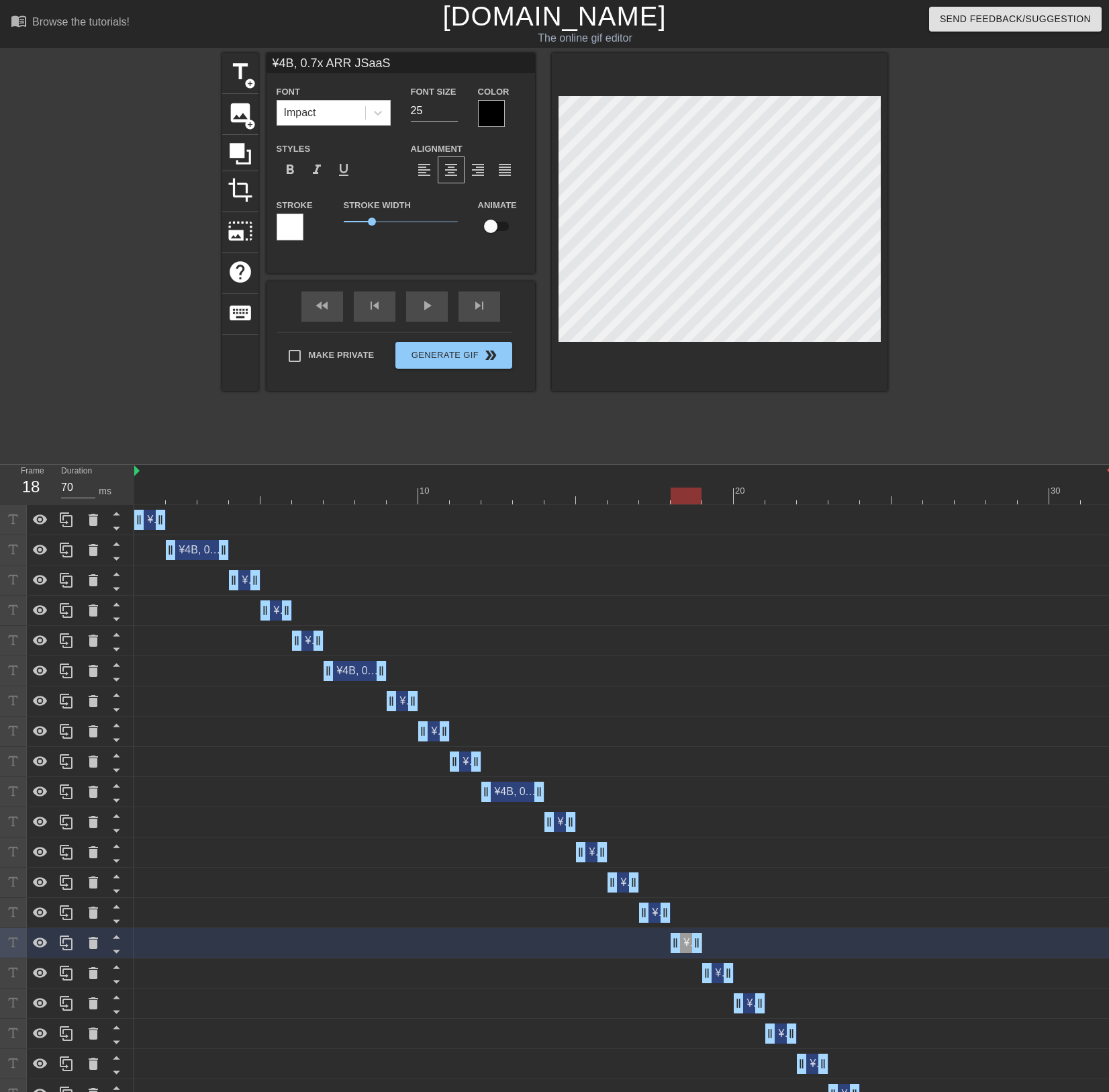
click at [658, 917] on span "¥4B, 0.7x ARR JSaaS" at bounding box center [704, 911] width 105 height 11
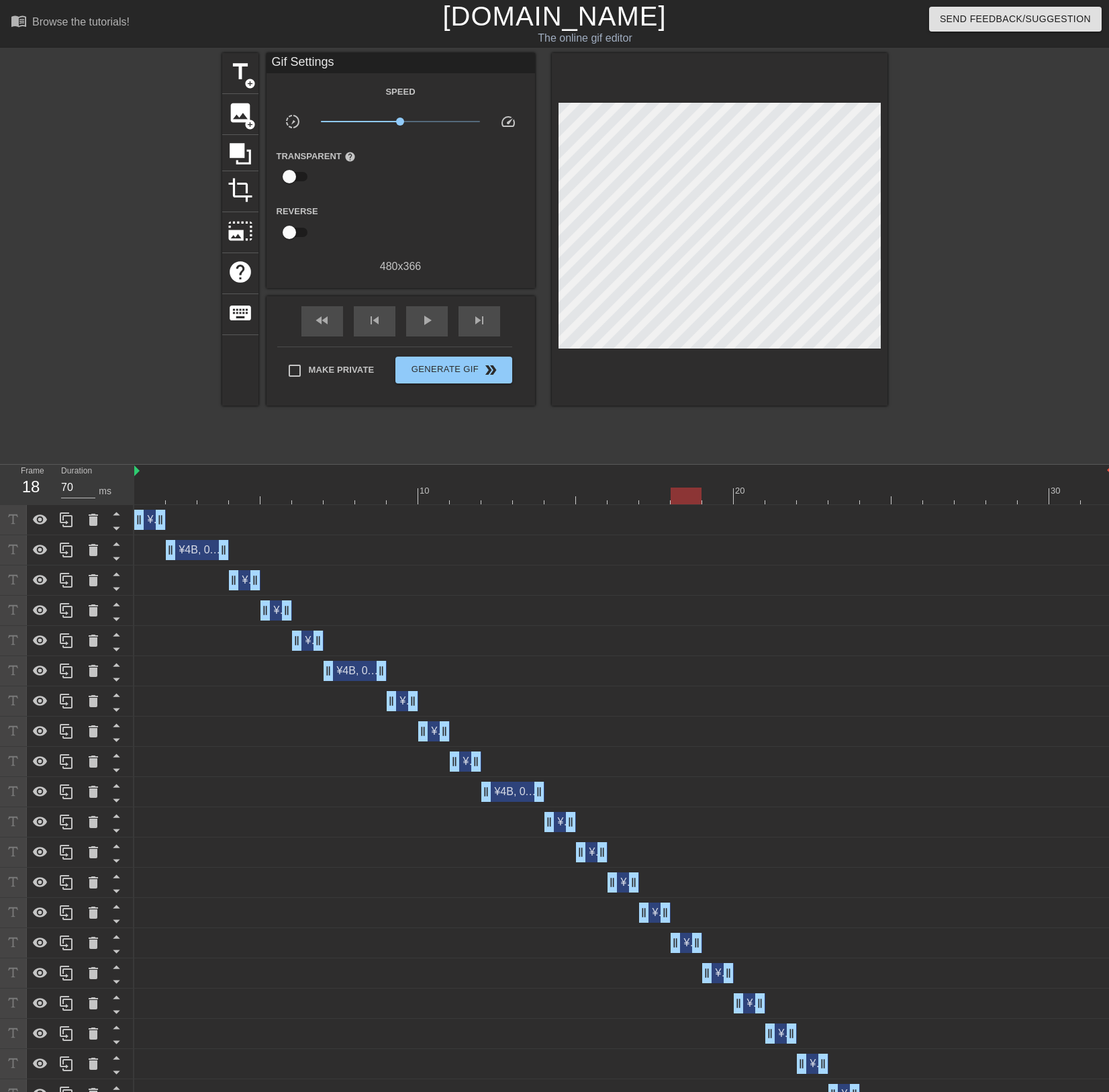
click at [658, 917] on span "¥4B, 0.7x ARR JSaaS" at bounding box center [704, 911] width 105 height 11
click at [653, 911] on div "¥4B, 0.7x ARR JSaaS drag_handle drag_handle" at bounding box center [655, 912] width 32 height 20
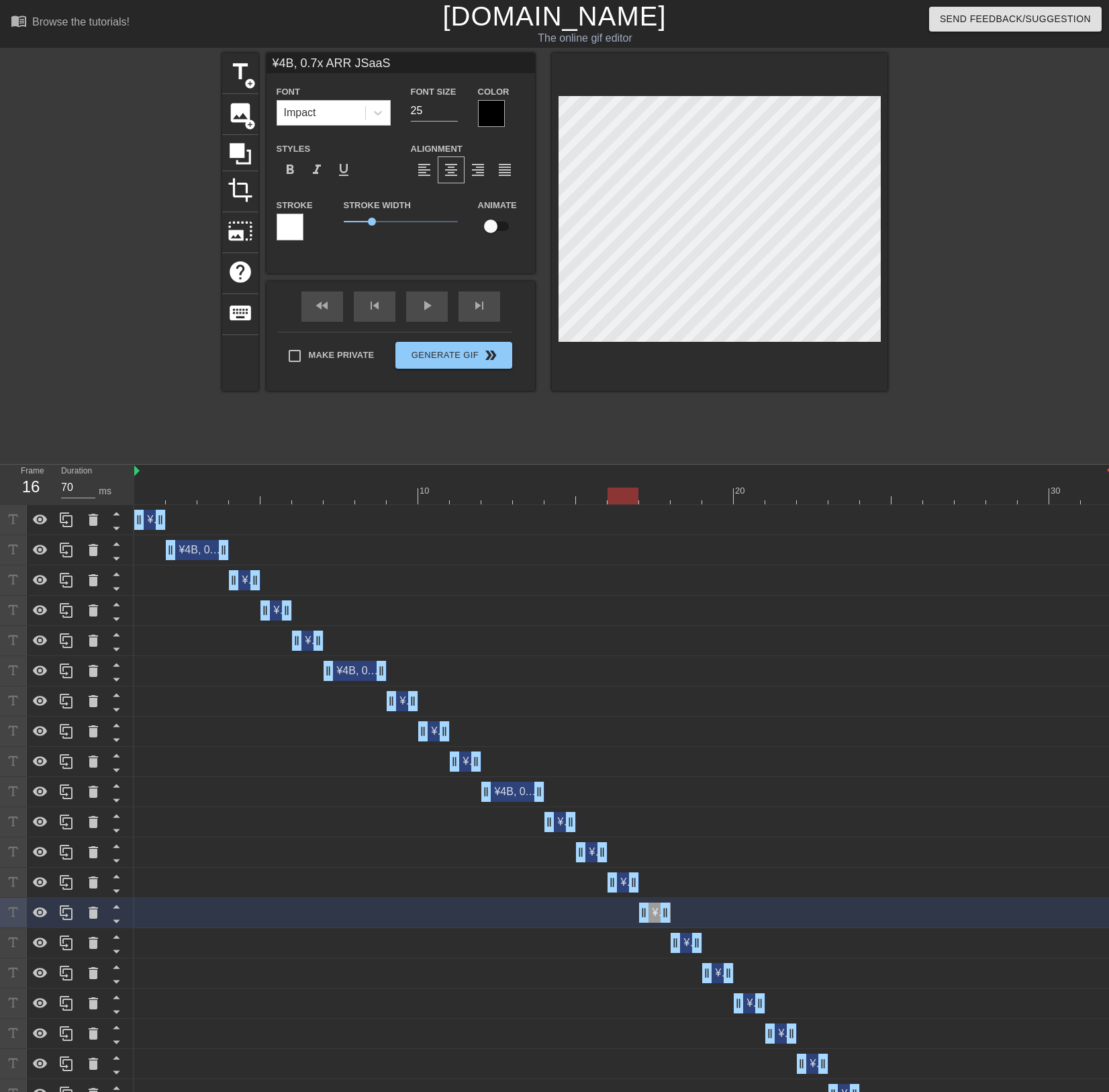
type input "60"
click at [625, 879] on div "¥4B, 0.7x ARR JSaaS drag_handle drag_handle" at bounding box center [623, 882] width 32 height 20
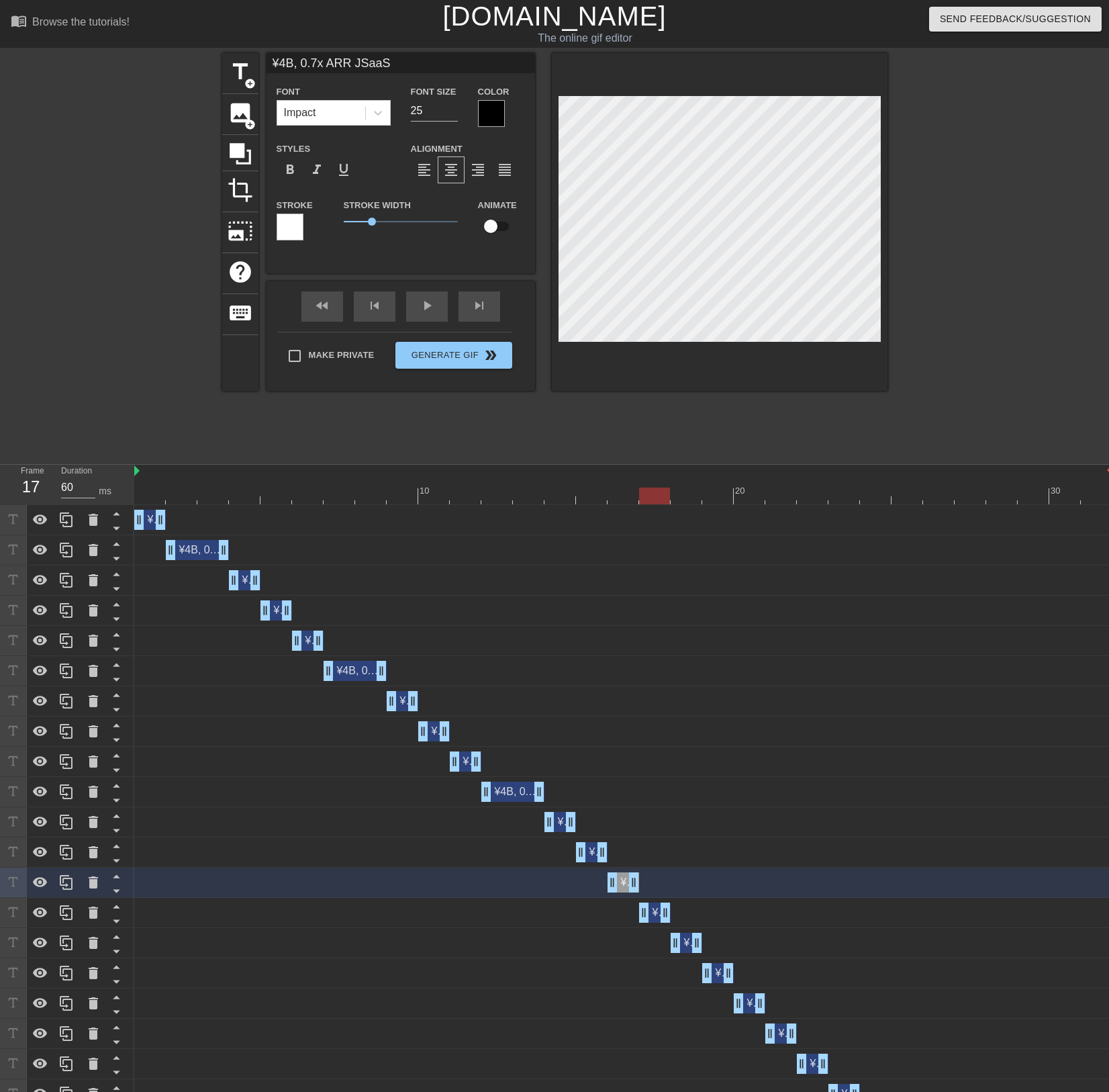
click at [655, 910] on div "¥4B, 0.7x ARR JSaaS drag_handle drag_handle" at bounding box center [655, 912] width 32 height 20
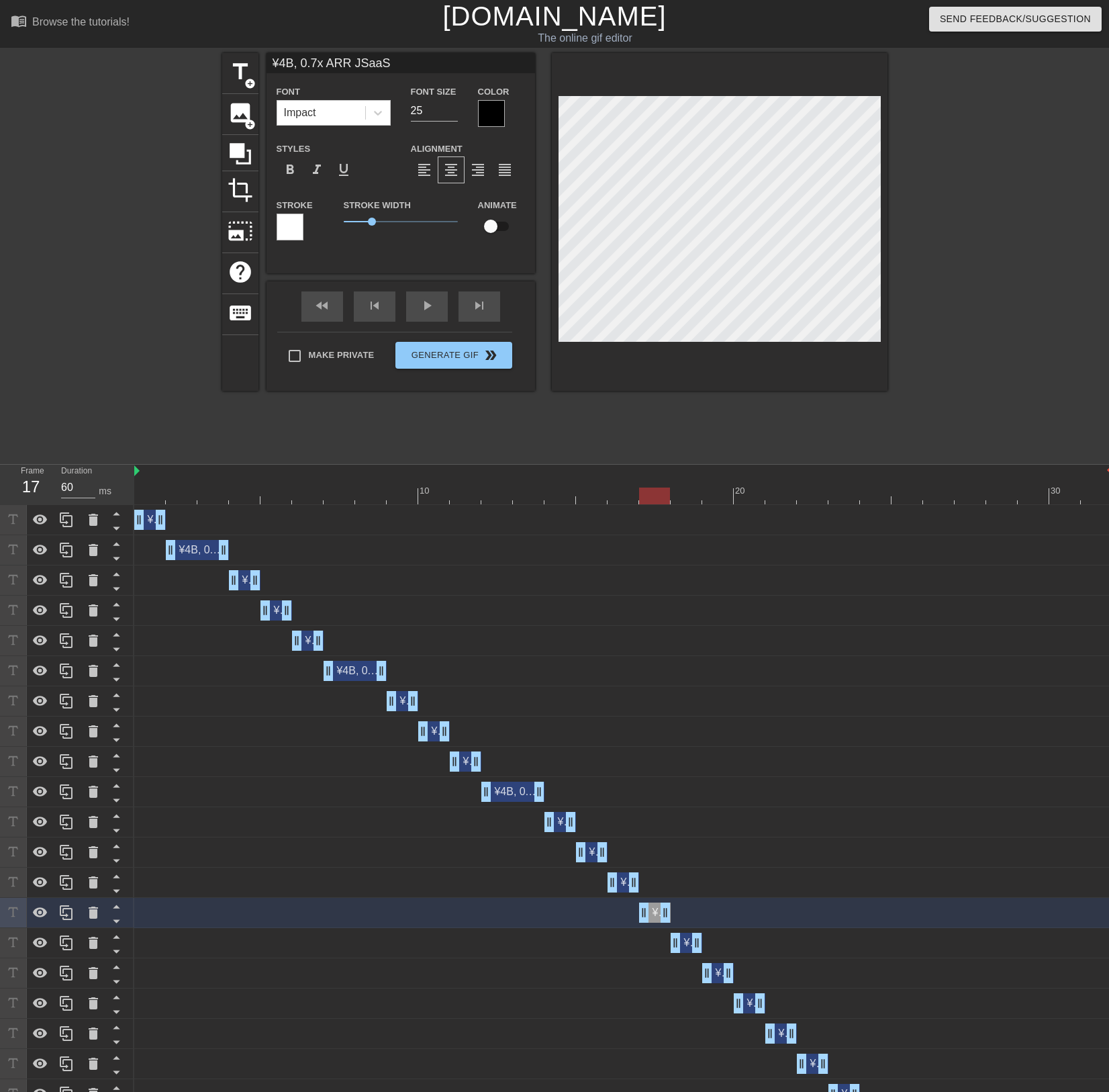
click at [685, 943] on div "¥4B, 0.7x ARR JSaaS drag_handle drag_handle" at bounding box center [686, 942] width 32 height 20
type input "¥4B, 0.7x ARR JSaaS"
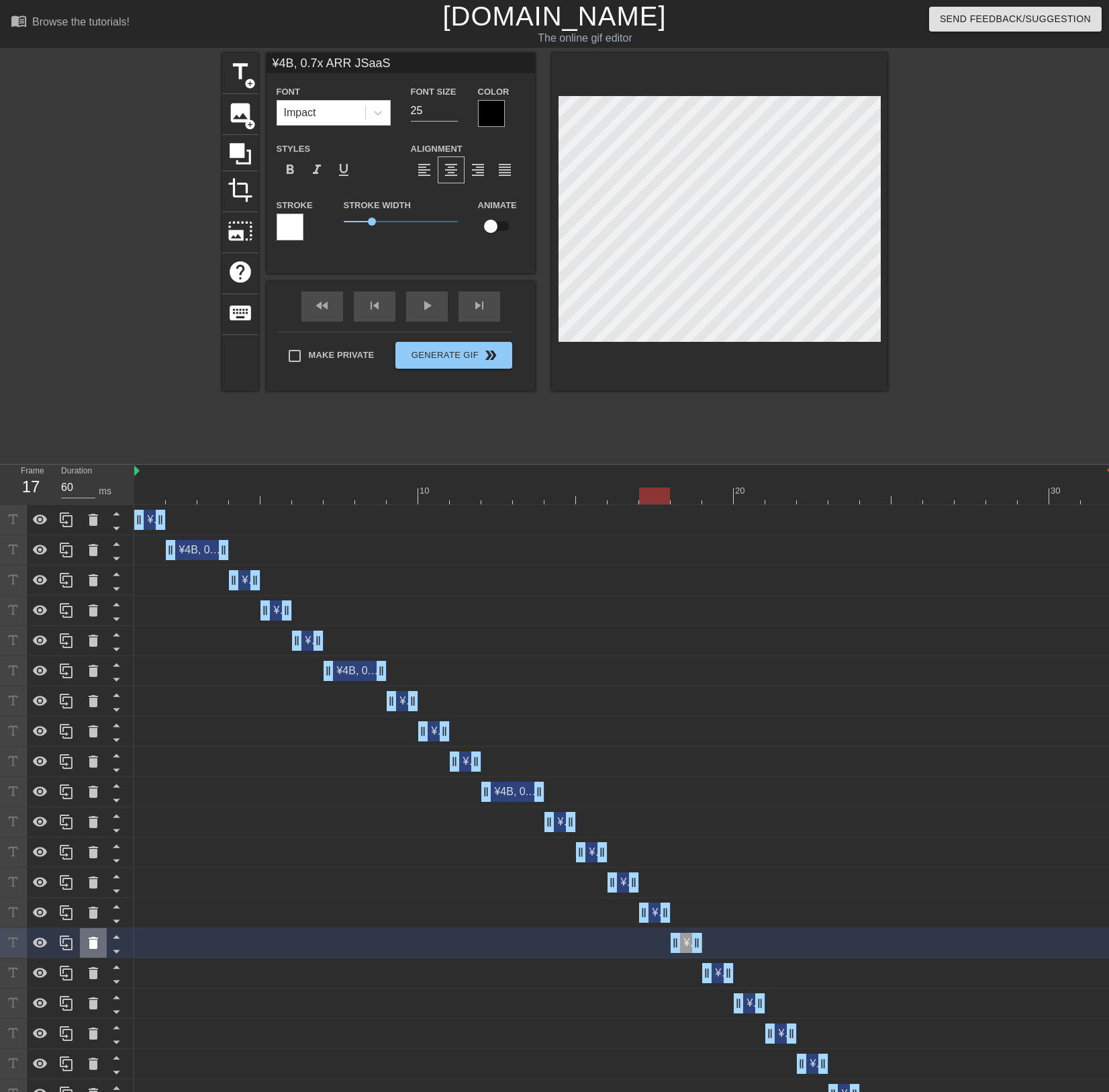
click at [99, 946] on icon at bounding box center [94, 943] width 16 height 16
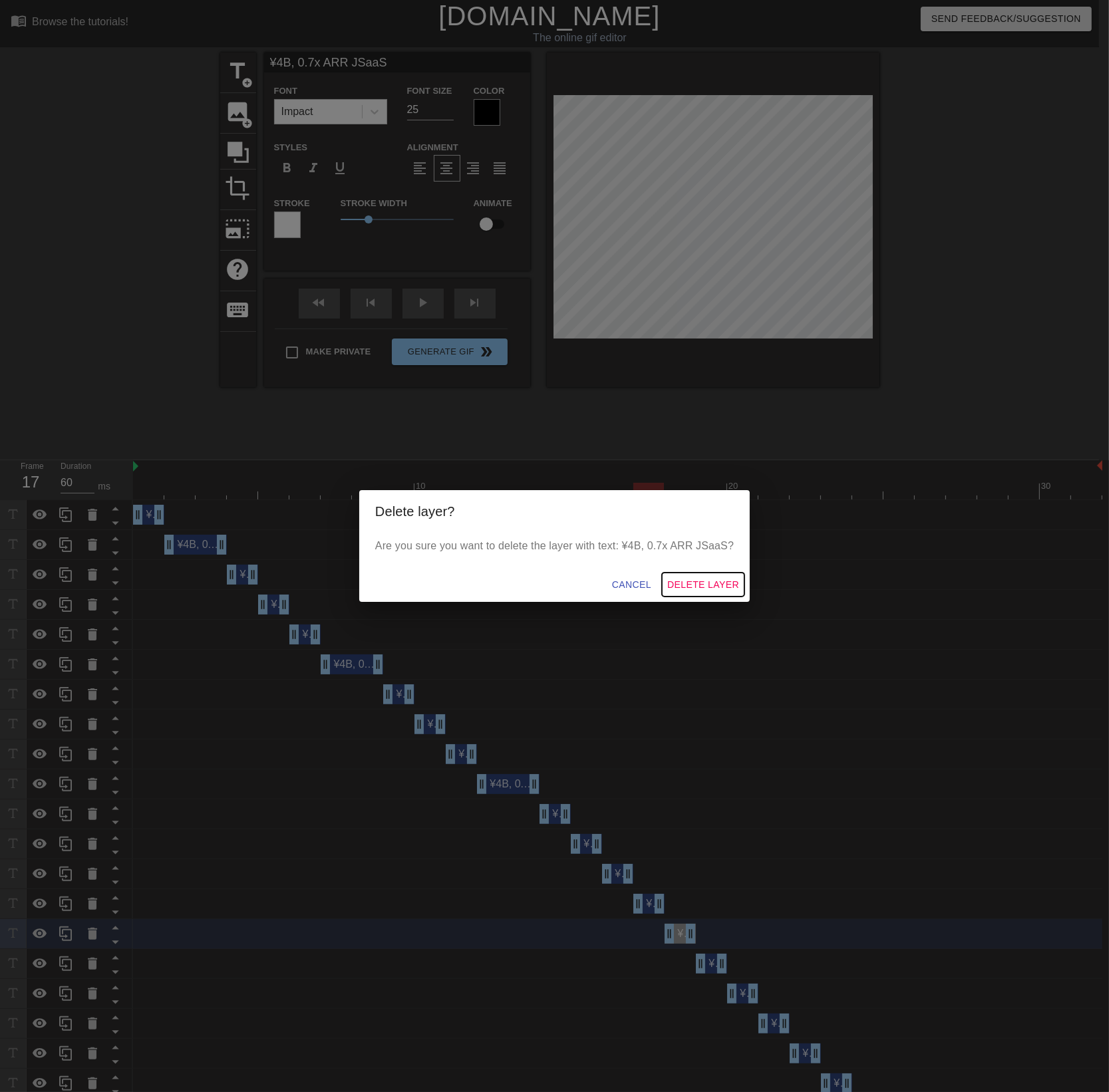
click at [690, 580] on span "Delete Layer" at bounding box center [703, 585] width 72 height 17
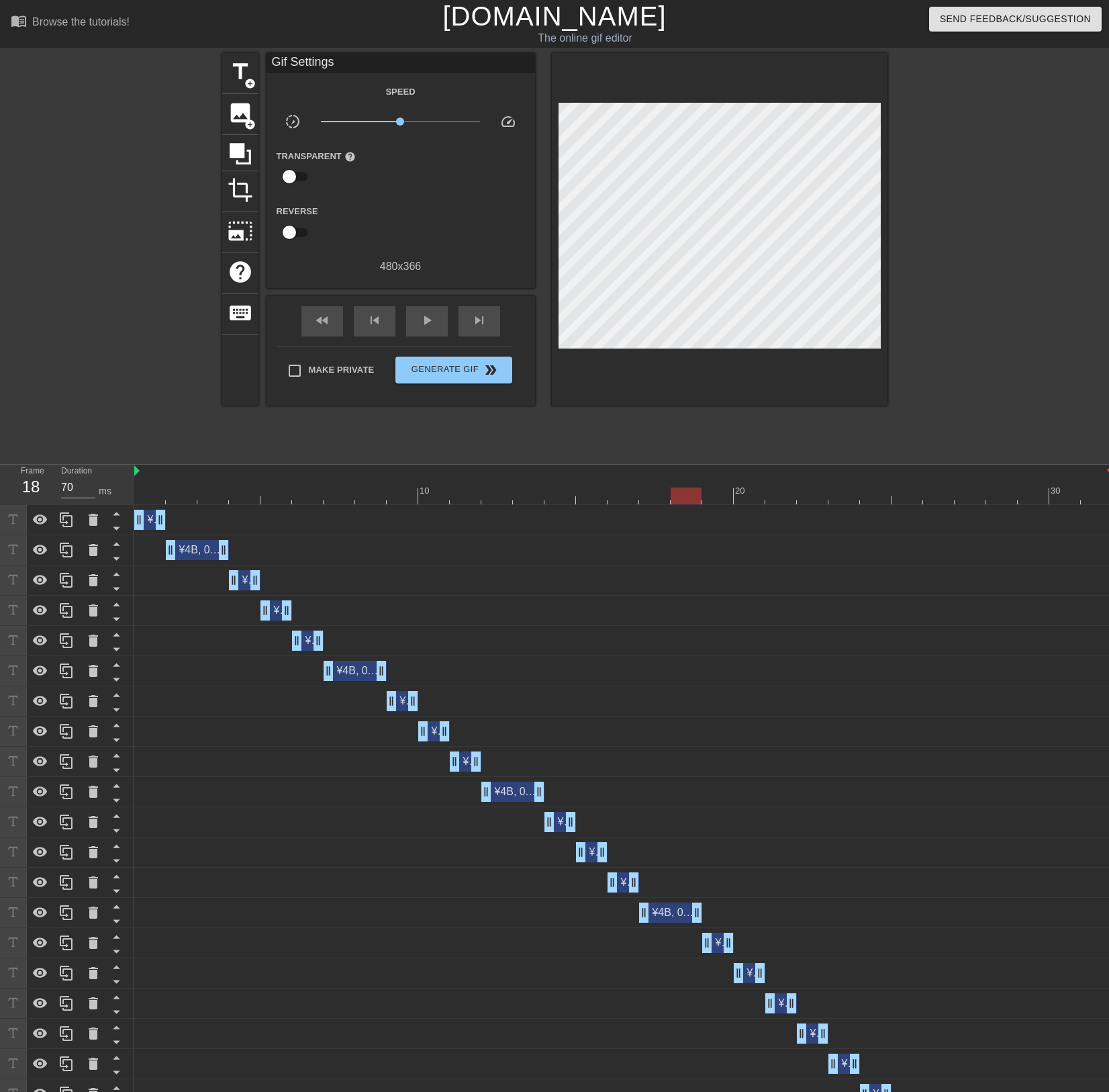
drag, startPoint x: 666, startPoint y: 913, endPoint x: 693, endPoint y: 911, distance: 27.1
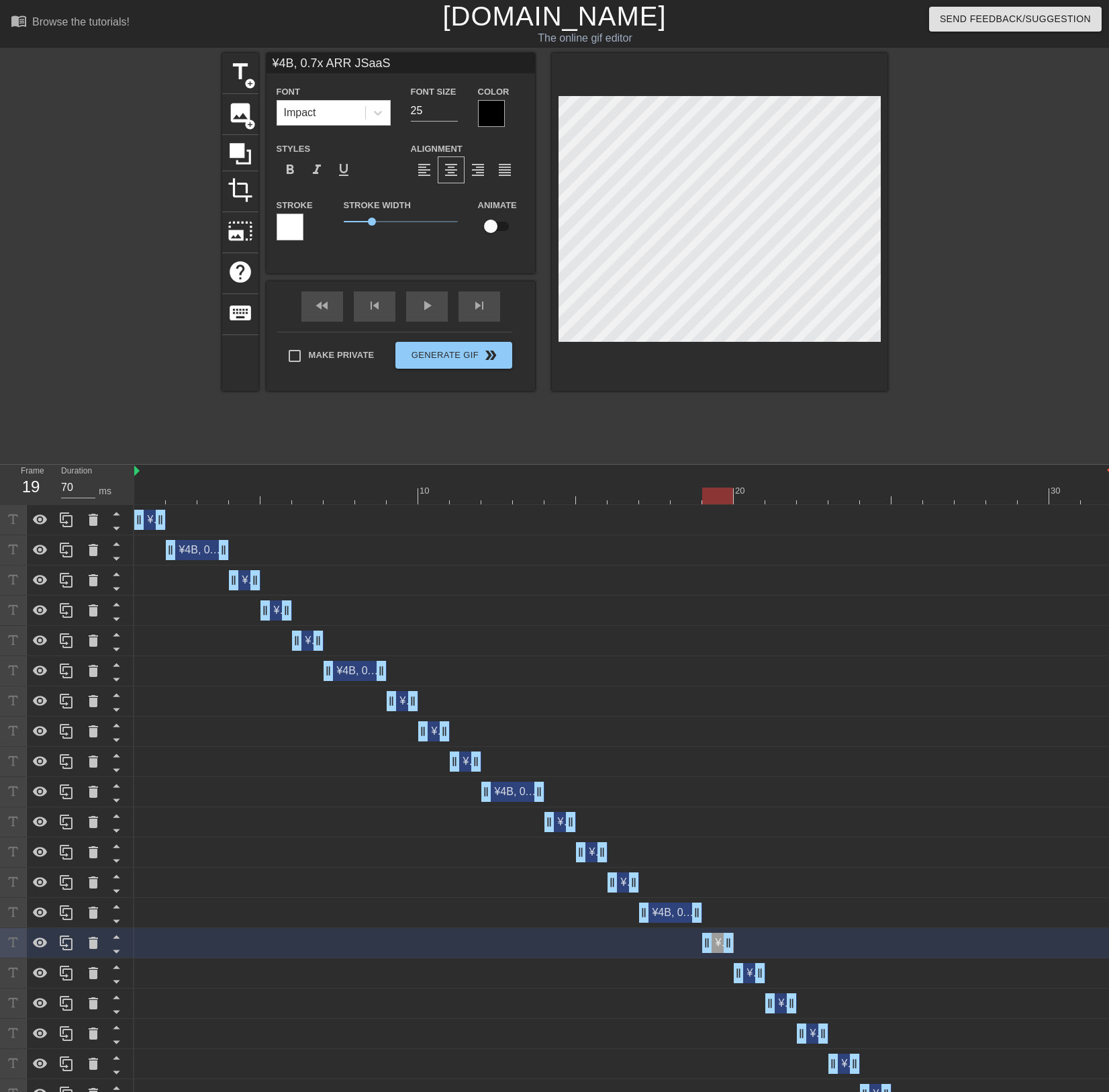
type input "60"
type input "¥4B, 0.7x ARR JSaaS"
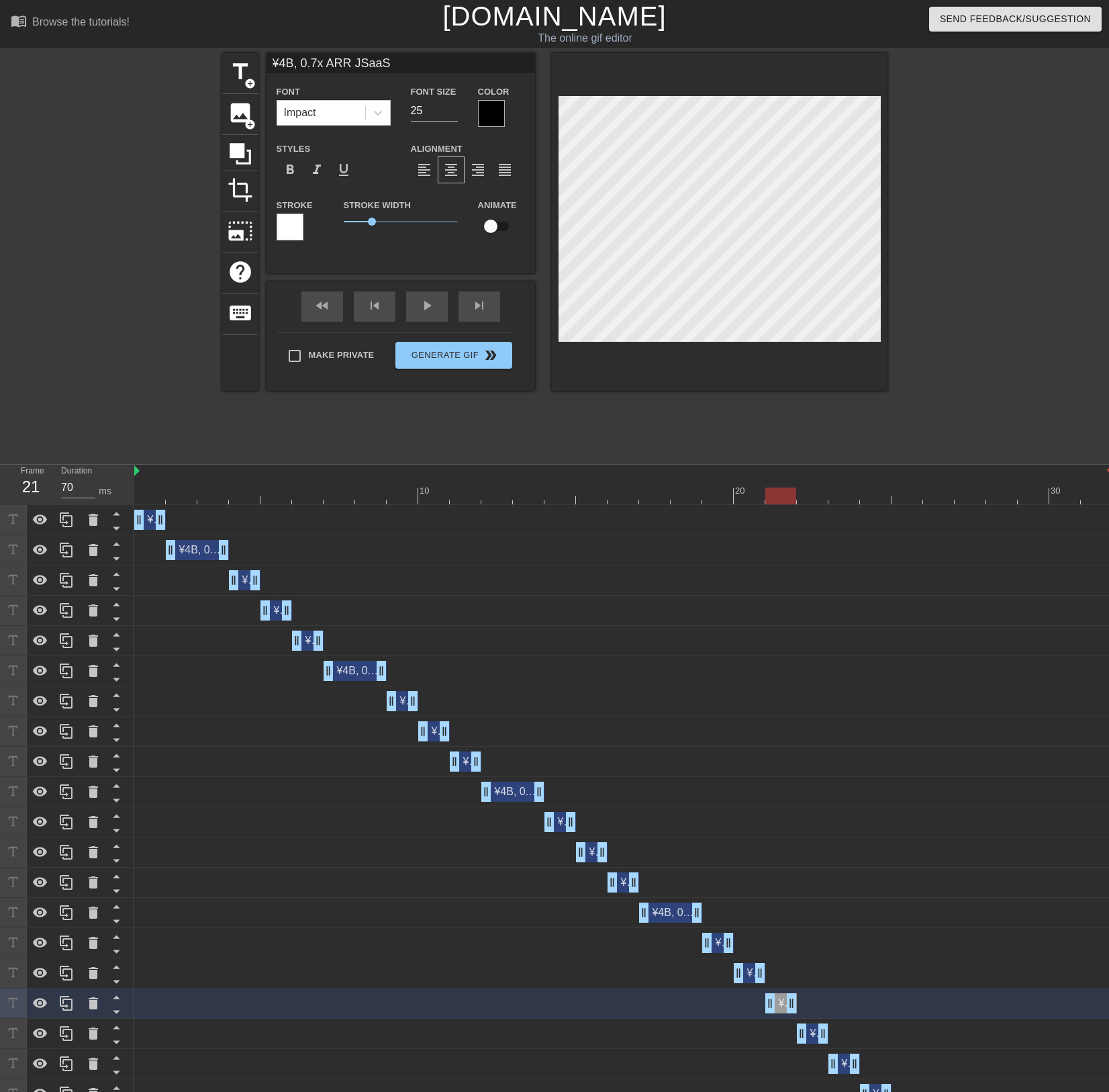
scroll to position [2, 1]
click at [1032, 285] on div at bounding box center [1004, 254] width 201 height 403
click at [875, 409] on div "title add_circle image add_circle crop photo_size_select_large help keyboard ¥4…" at bounding box center [555, 254] width 665 height 403
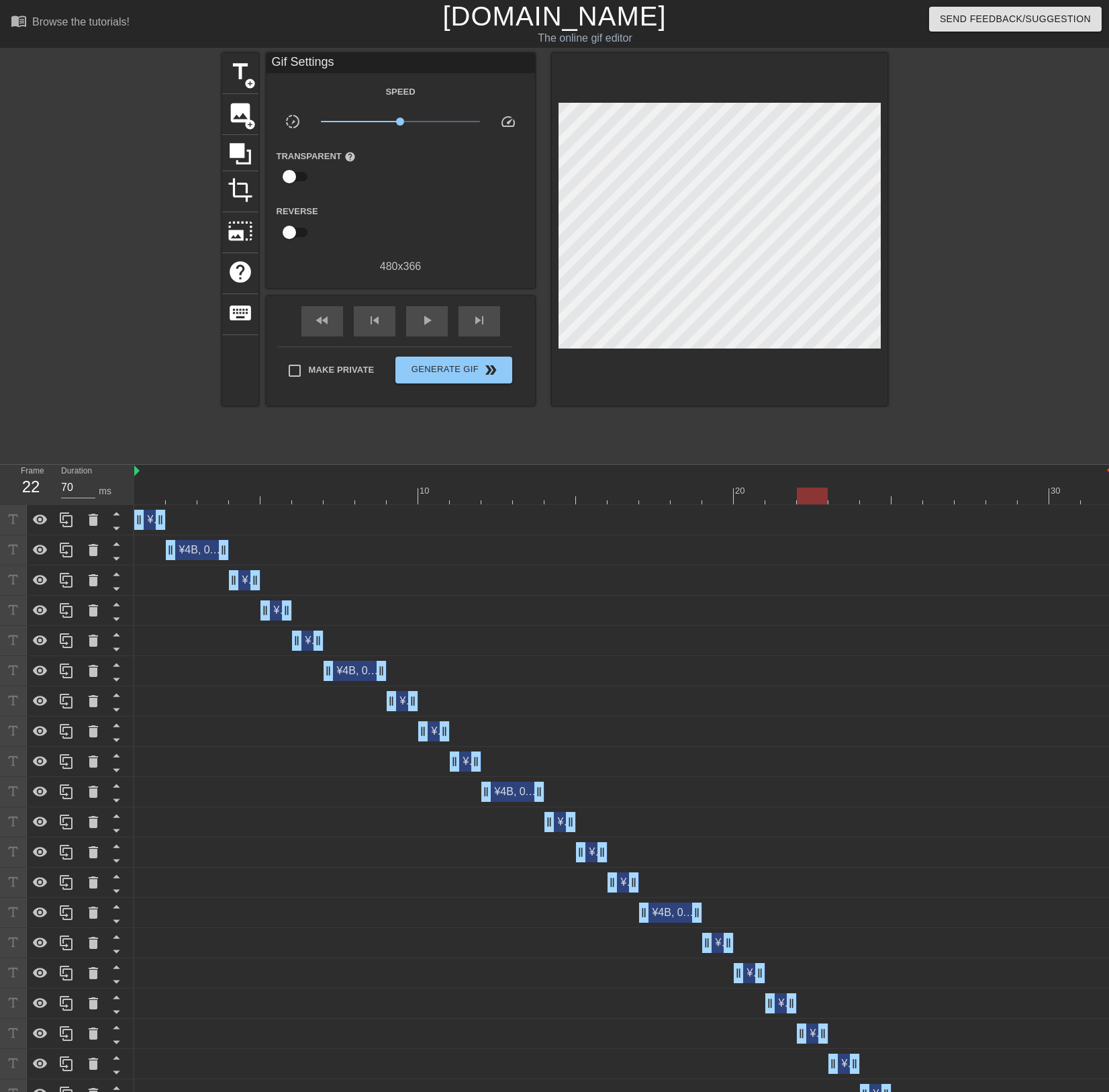
scroll to position [223, 0]
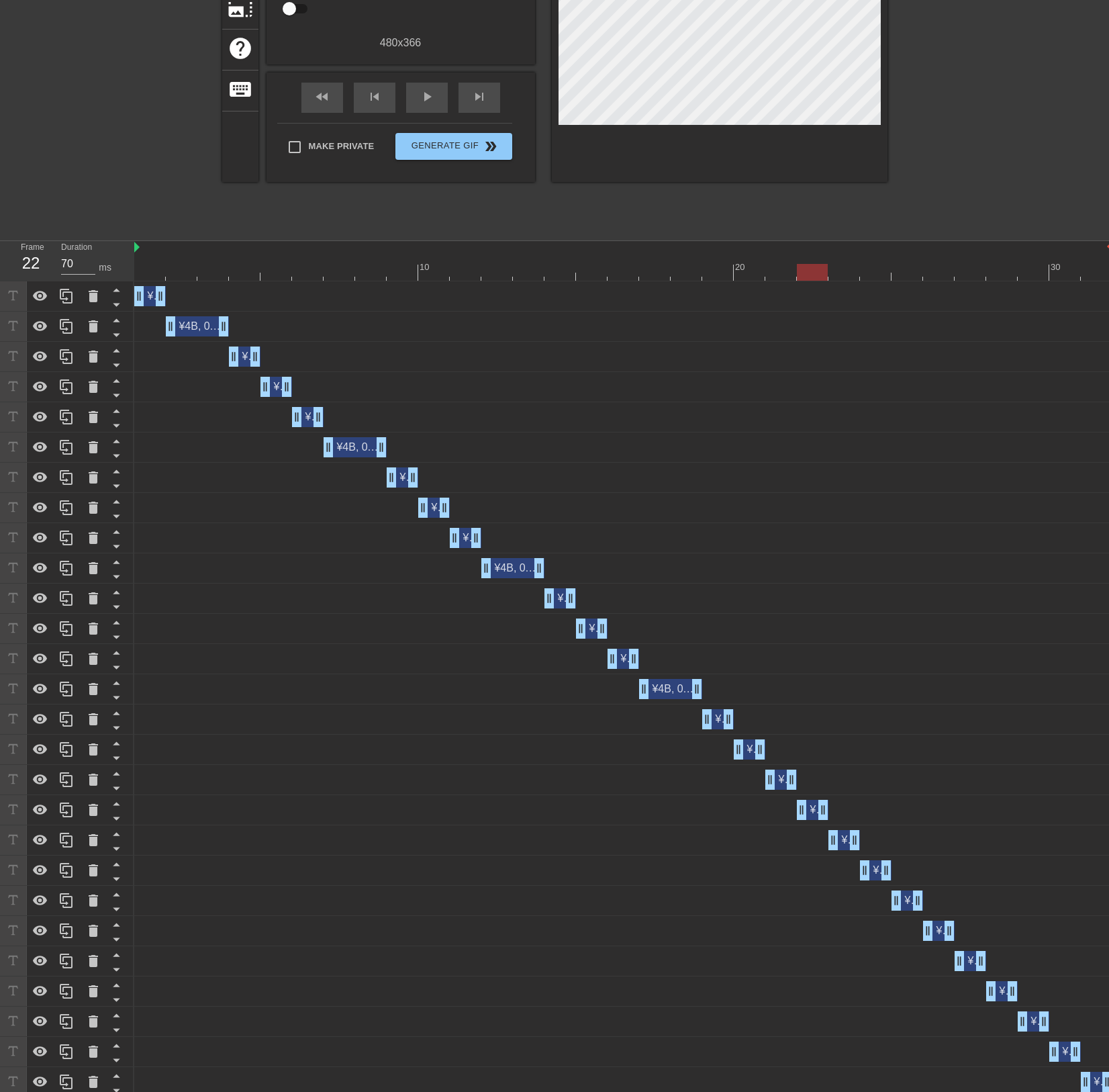
click at [814, 812] on div "¥4B, 0.7x ARR JSaaS drag_handle drag_handle" at bounding box center [813, 809] width 32 height 20
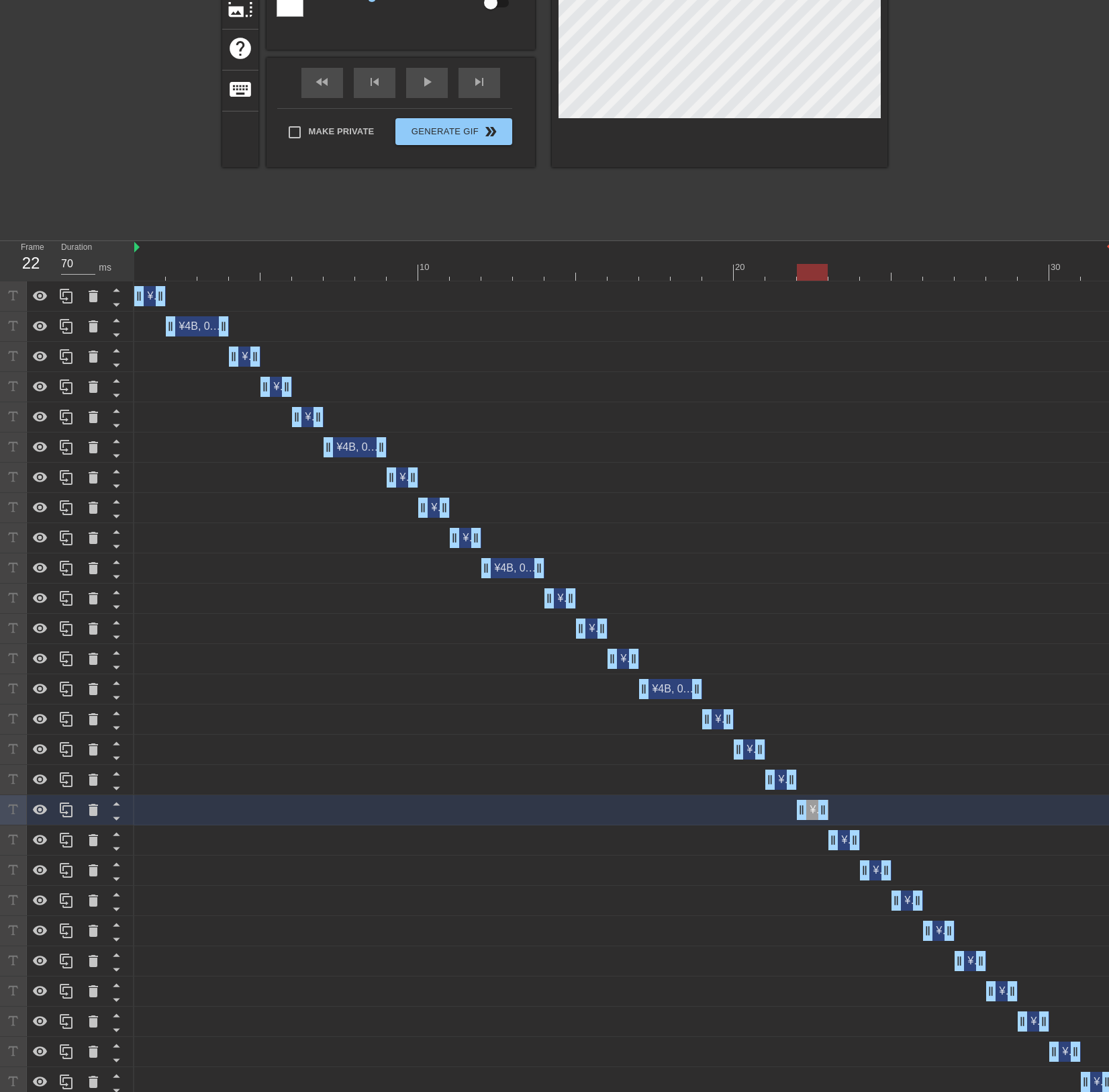
click at [847, 840] on span "¥4B, 0.7x ARR JSaaS" at bounding box center [894, 839] width 105 height 11
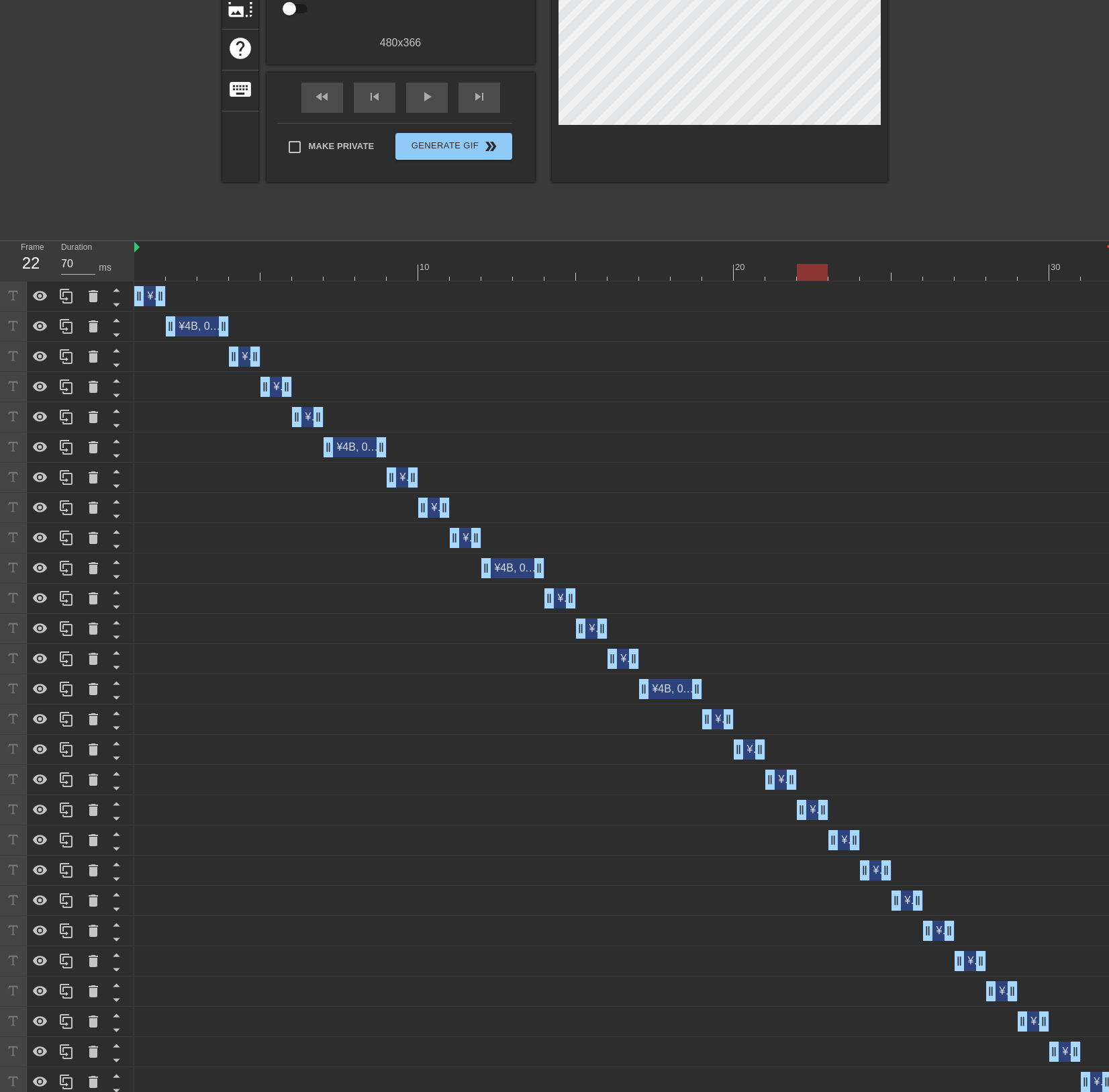
click at [841, 842] on div "¥4B, 0.7x ARR JSaaS drag_handle drag_handle" at bounding box center [844, 839] width 32 height 20
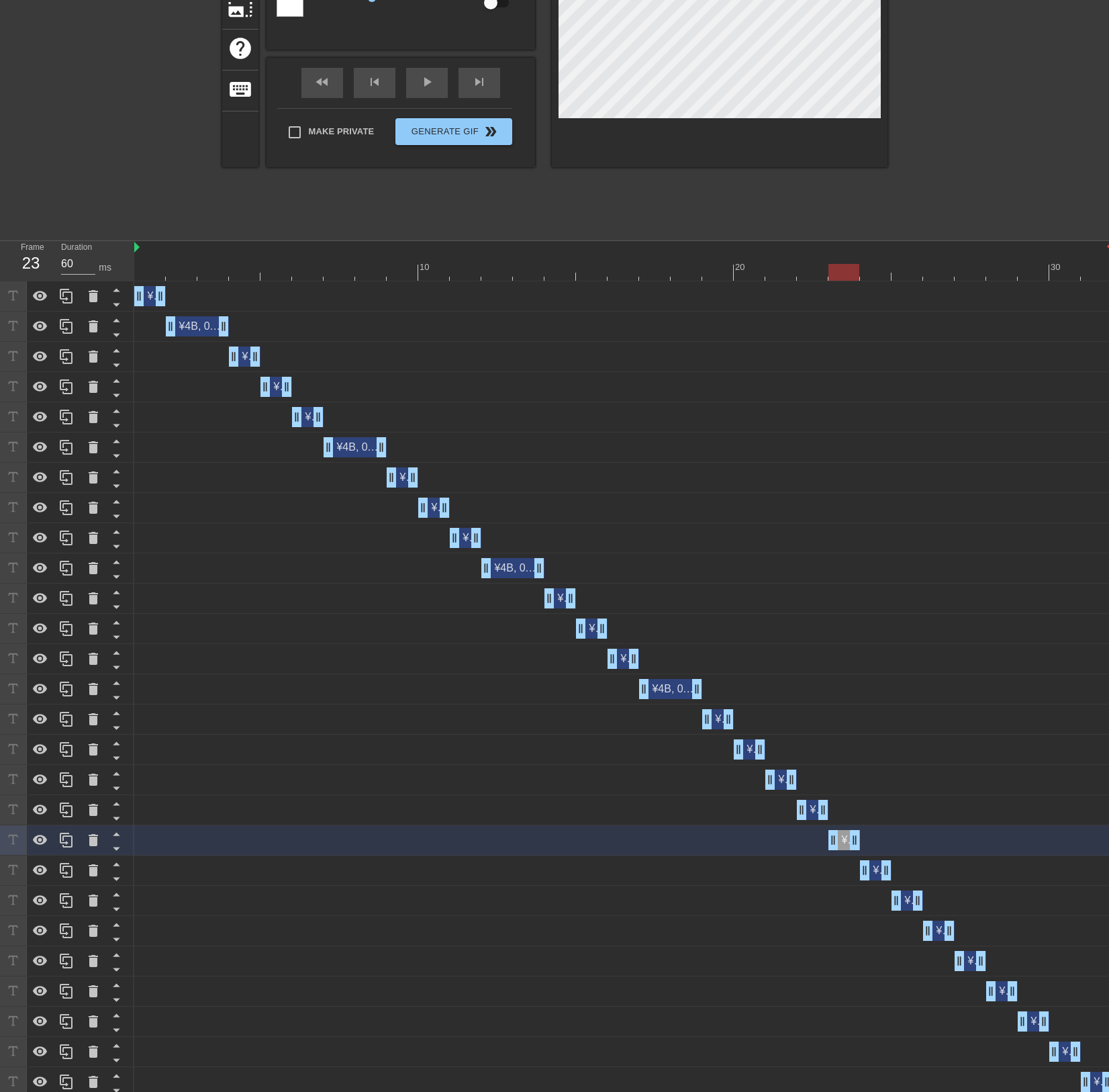
scroll to position [2, 1]
click at [87, 844] on icon at bounding box center [94, 840] width 16 height 16
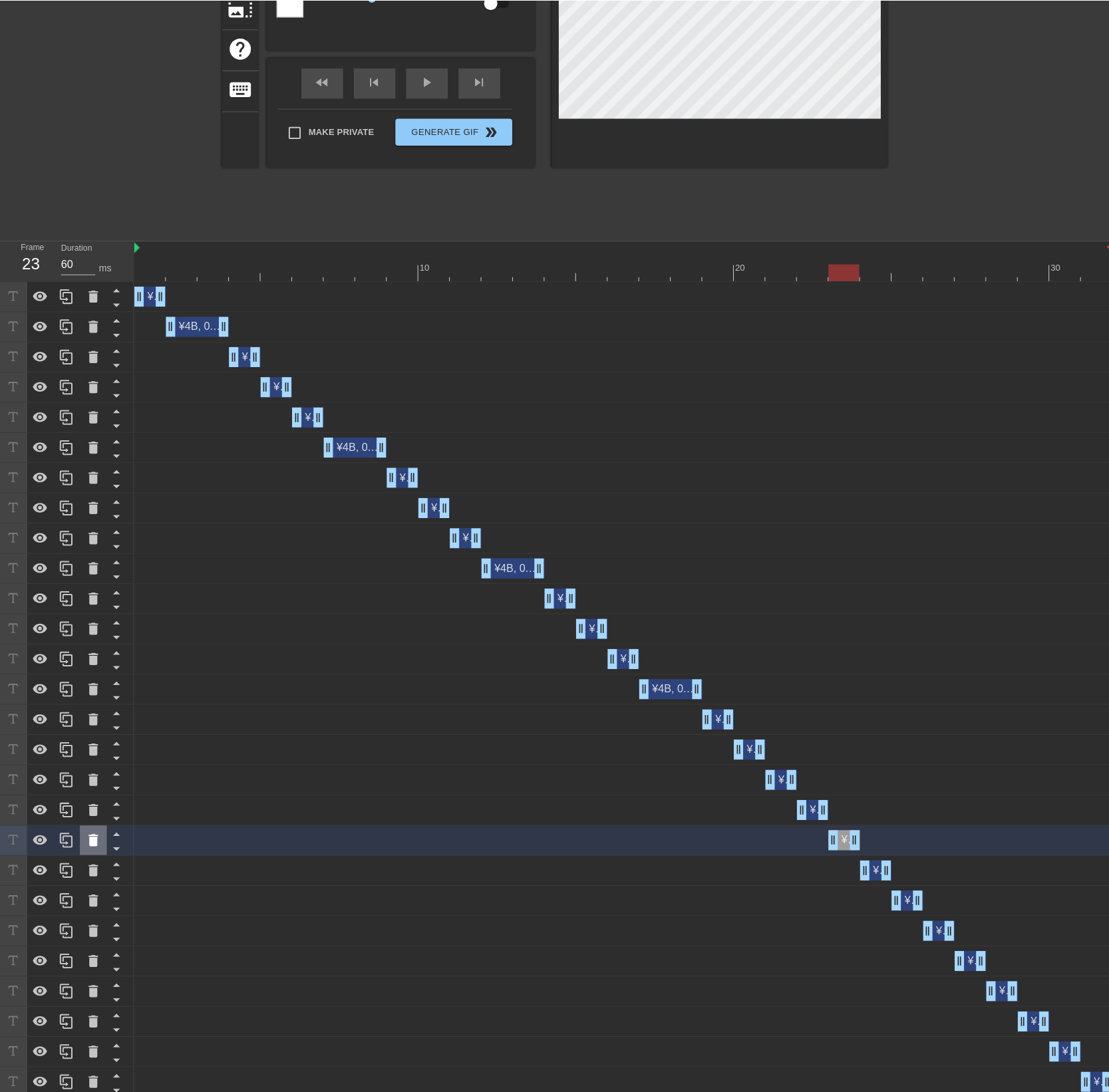
scroll to position [219, 0]
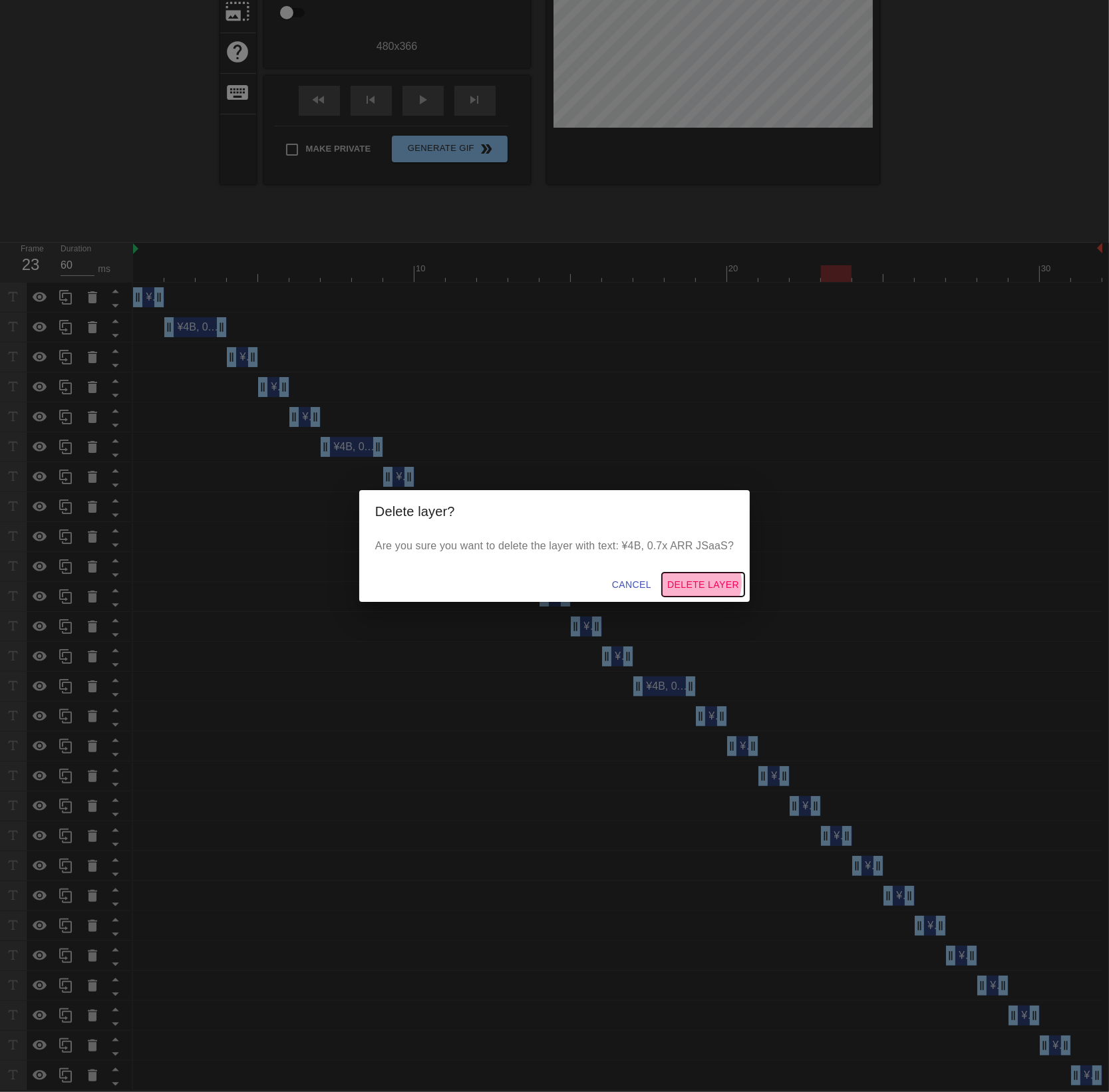
click at [697, 582] on span "Delete Layer" at bounding box center [703, 585] width 72 height 17
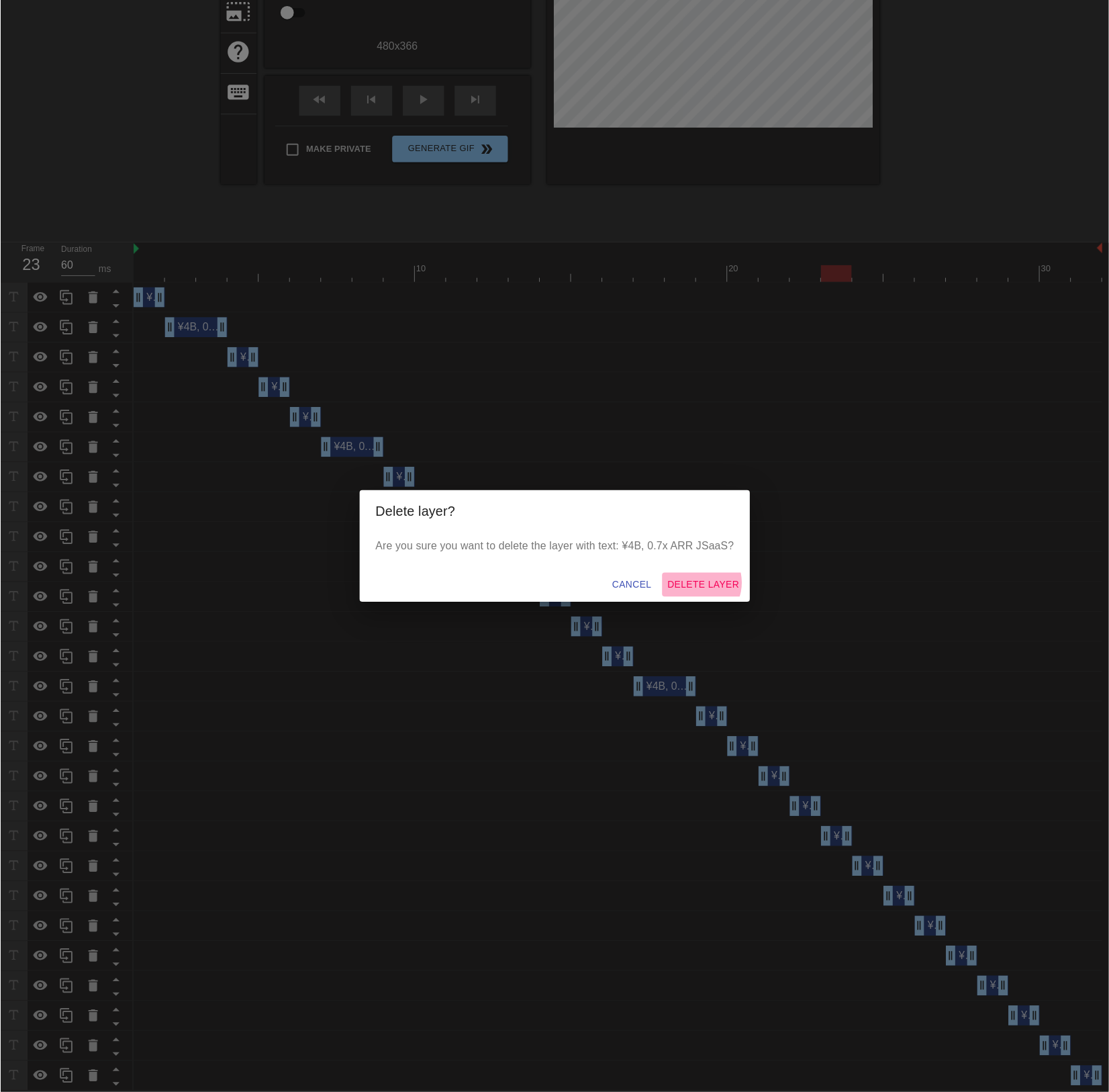
scroll to position [200, 0]
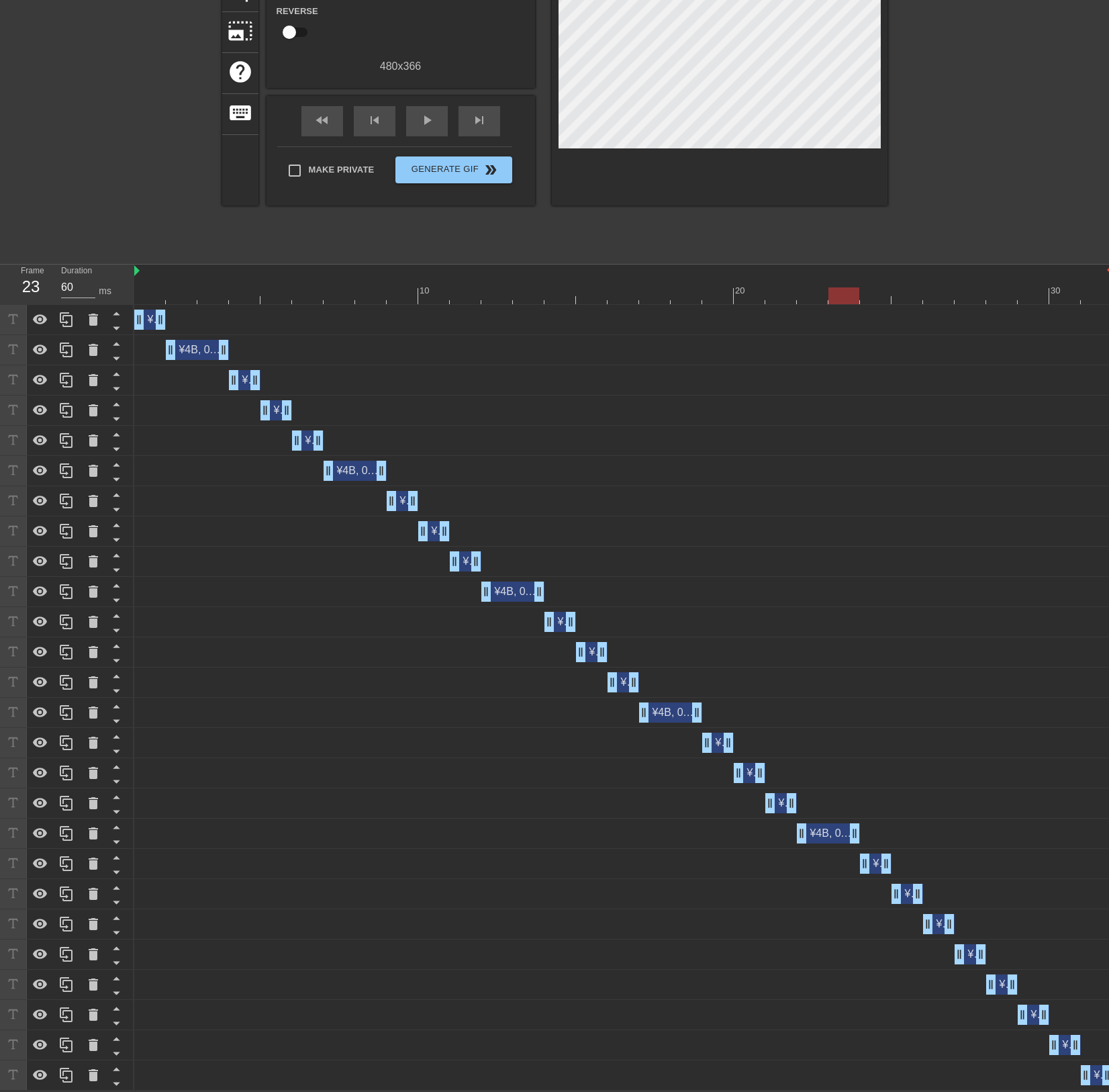
drag, startPoint x: 828, startPoint y: 837, endPoint x: 846, endPoint y: 837, distance: 18.0
type input "70"
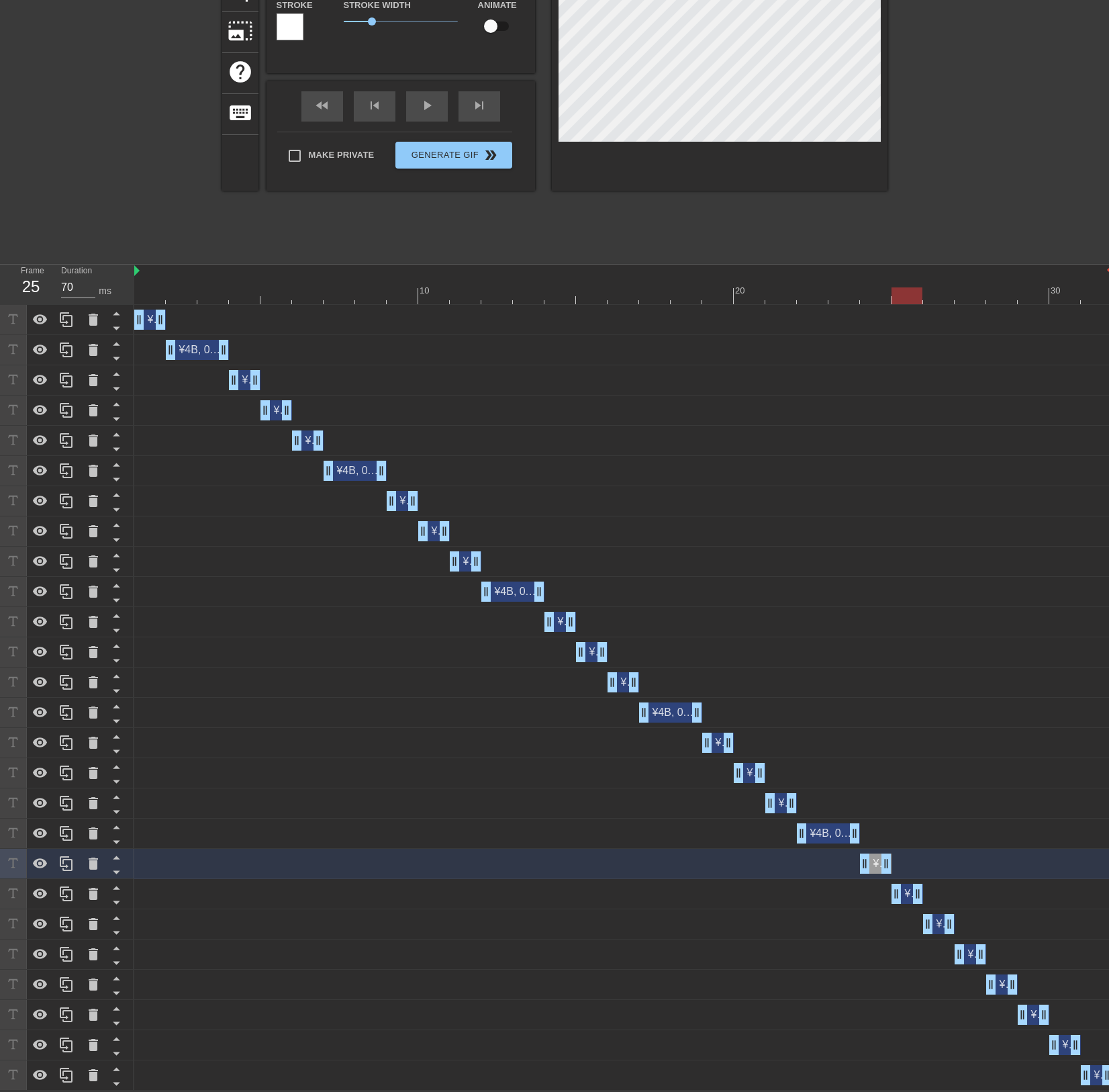
type input "¥4B, 0.7x ARR JSaaS"
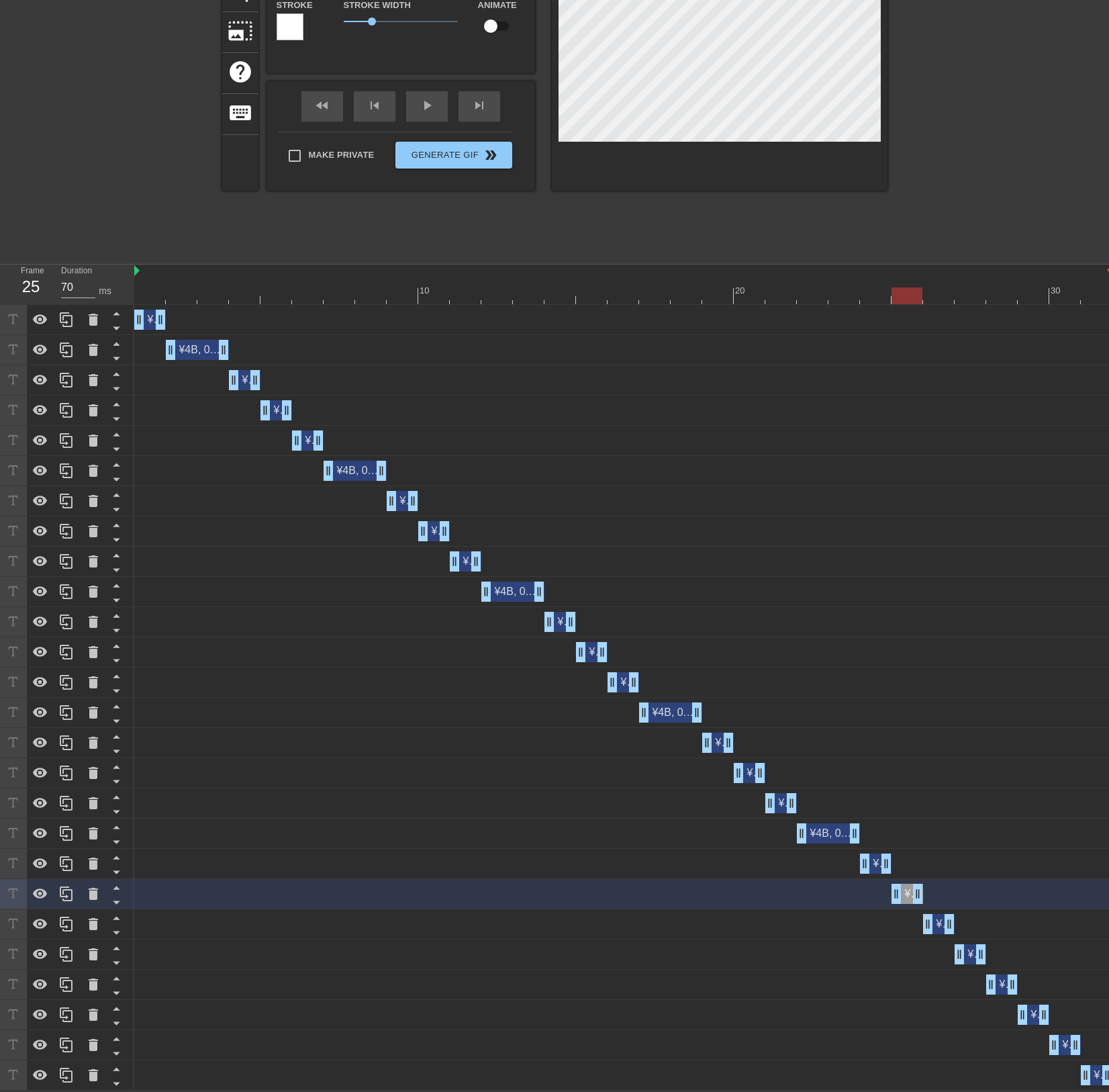
type input "60"
type input "¥4B, 0.7x ARR JSaaS"
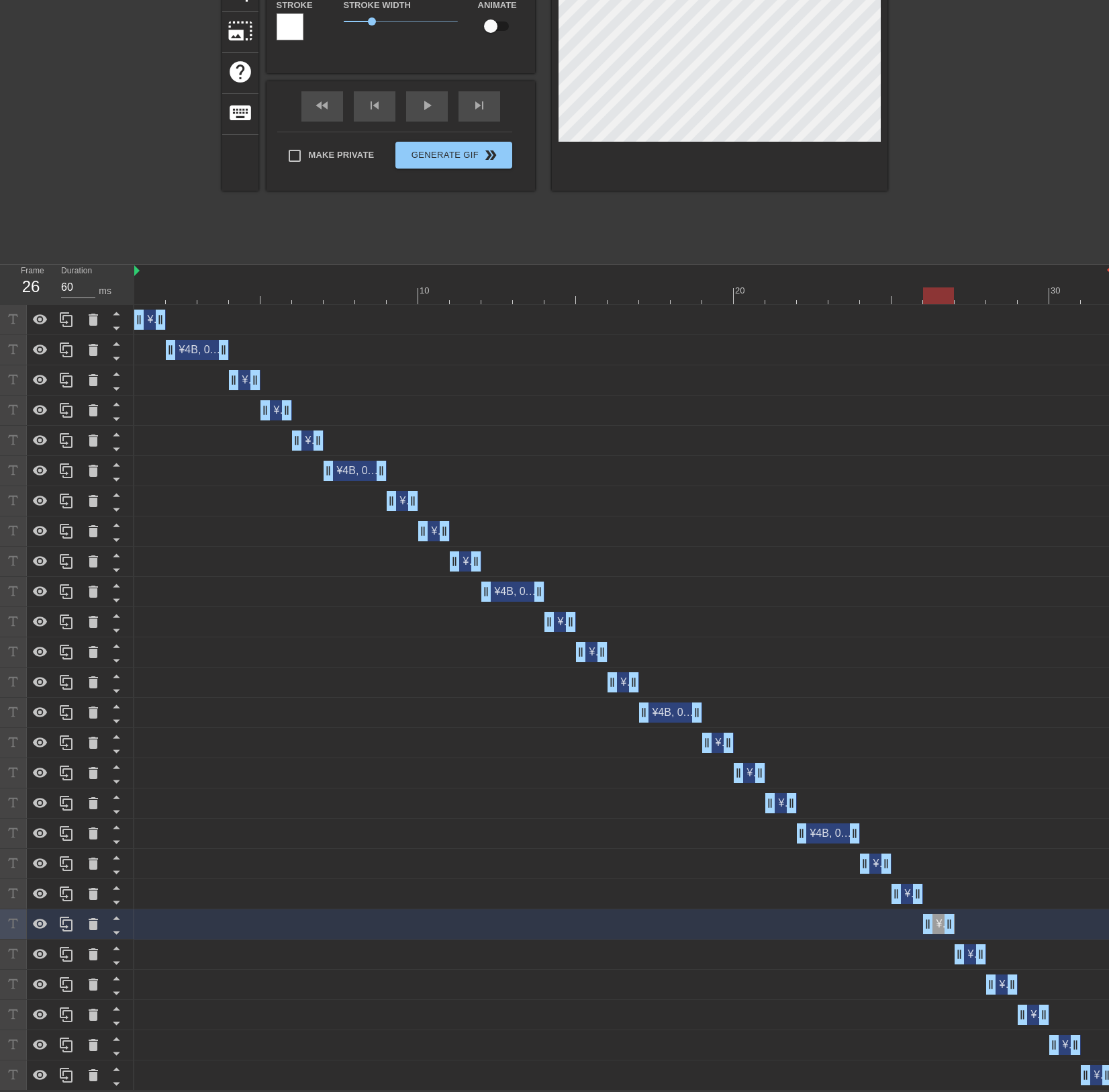
type input "70"
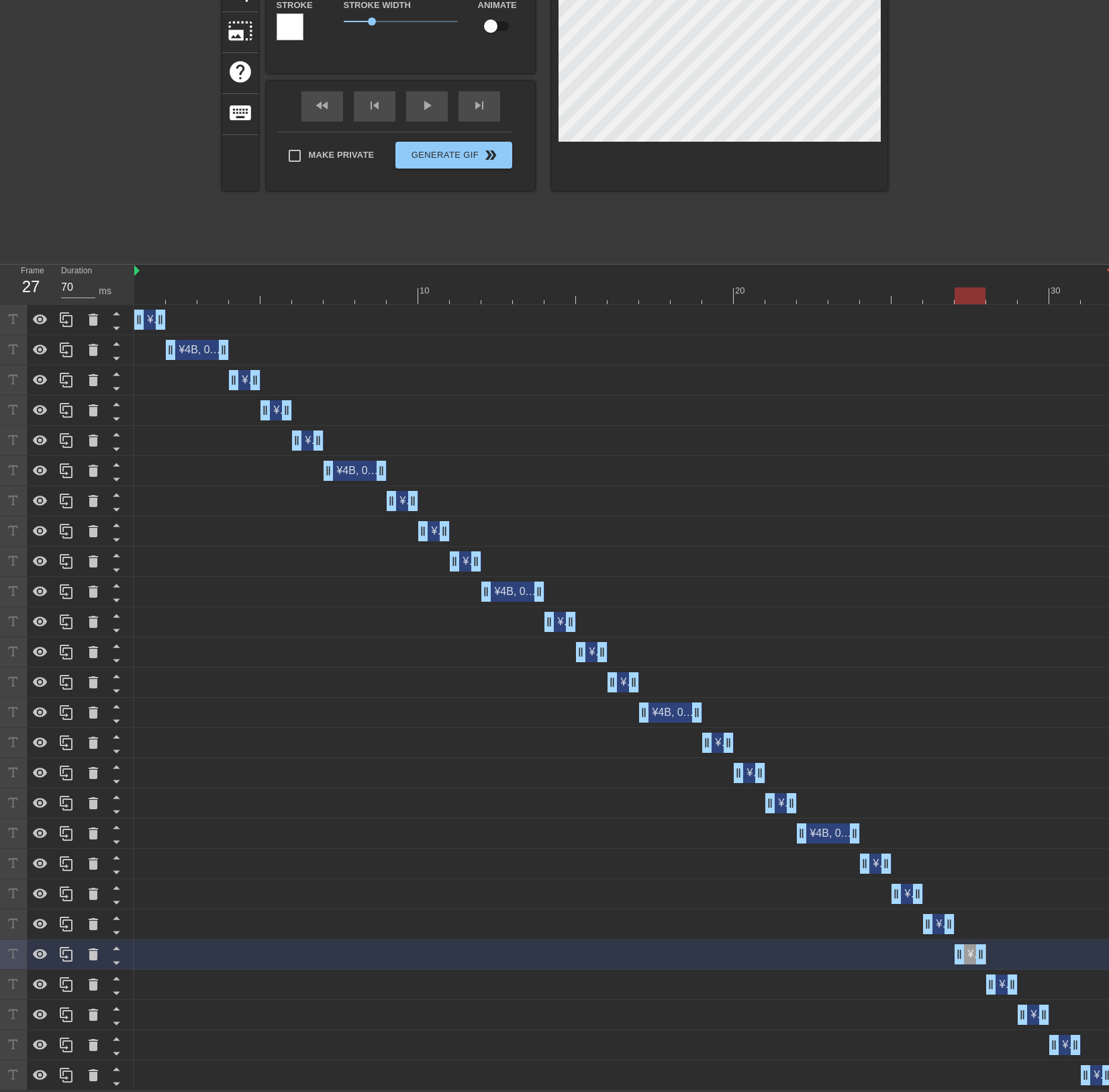
scroll to position [2, 1]
click at [641, 225] on div "title add_circle image add_circle crop photo_size_select_large help keyboard ¥4…" at bounding box center [555, 54] width 665 height 403
click at [1002, 981] on div "¥4B, 0.7x ARR JSaaS drag_handle drag_handle" at bounding box center [1002, 984] width 32 height 20
type input "¥4B, 0.7x ARR JSaaS"
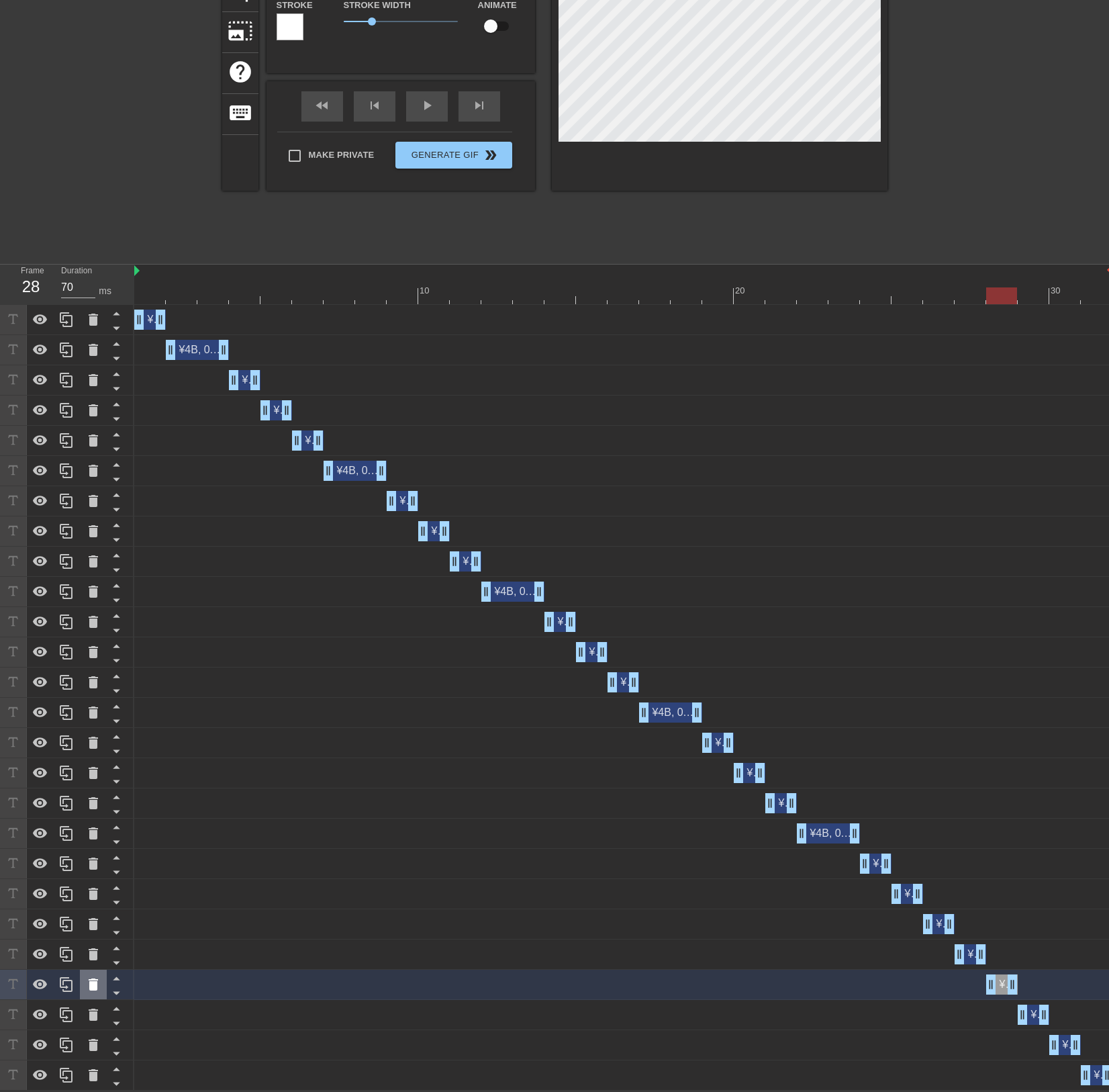
click at [95, 988] on icon at bounding box center [93, 984] width 10 height 12
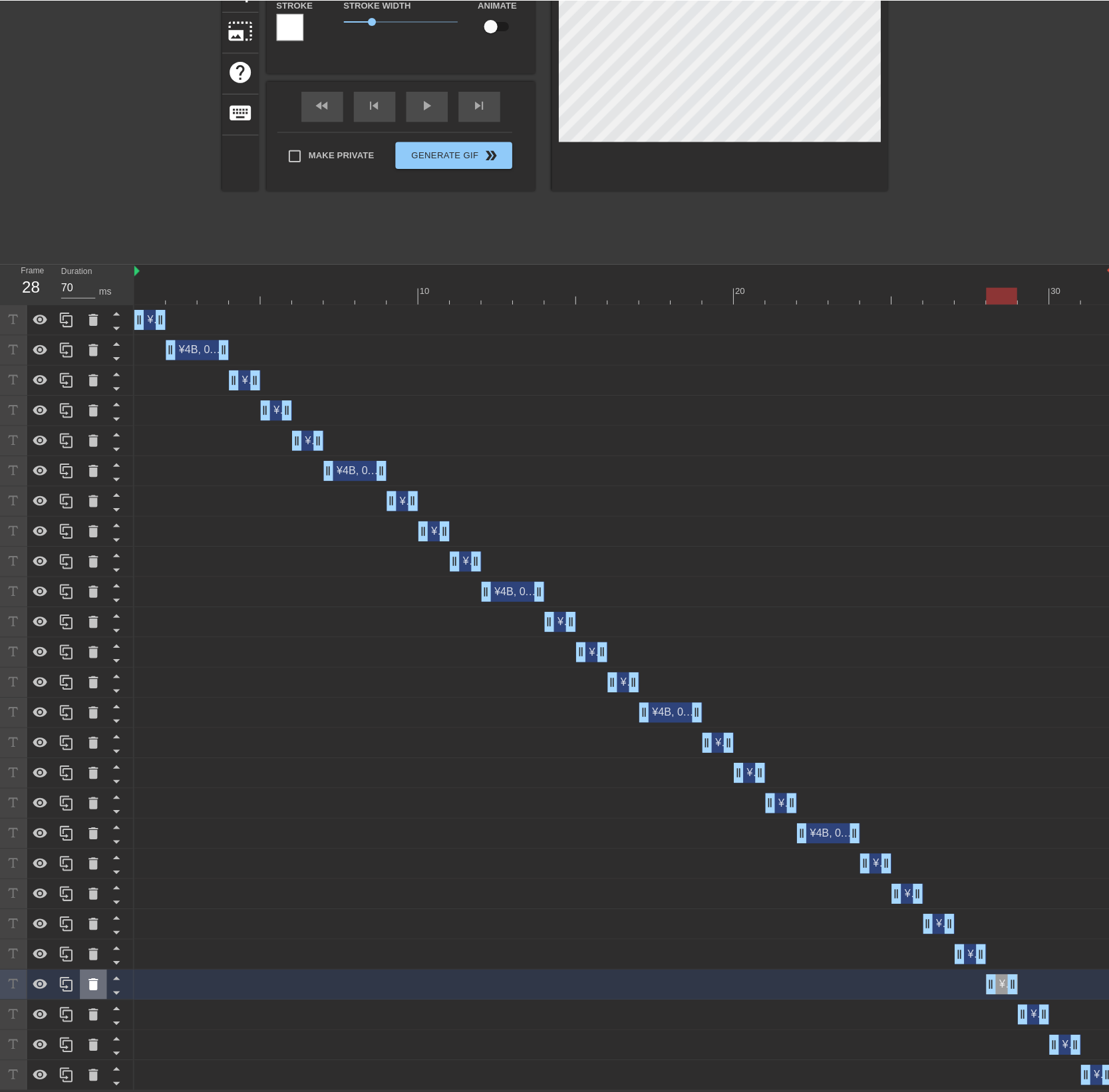
scroll to position [189, 0]
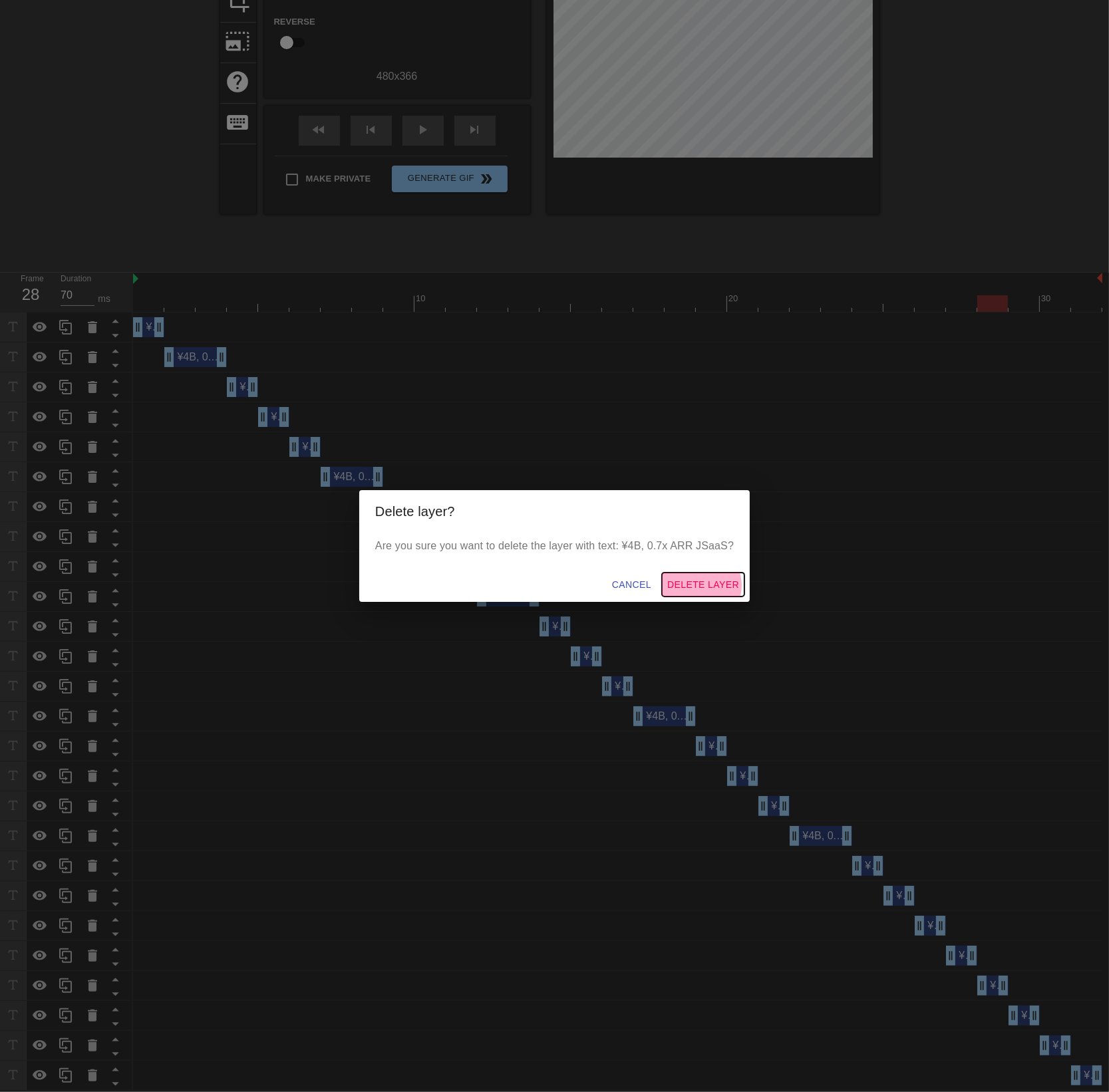
click at [699, 586] on span "Delete Layer" at bounding box center [703, 585] width 72 height 17
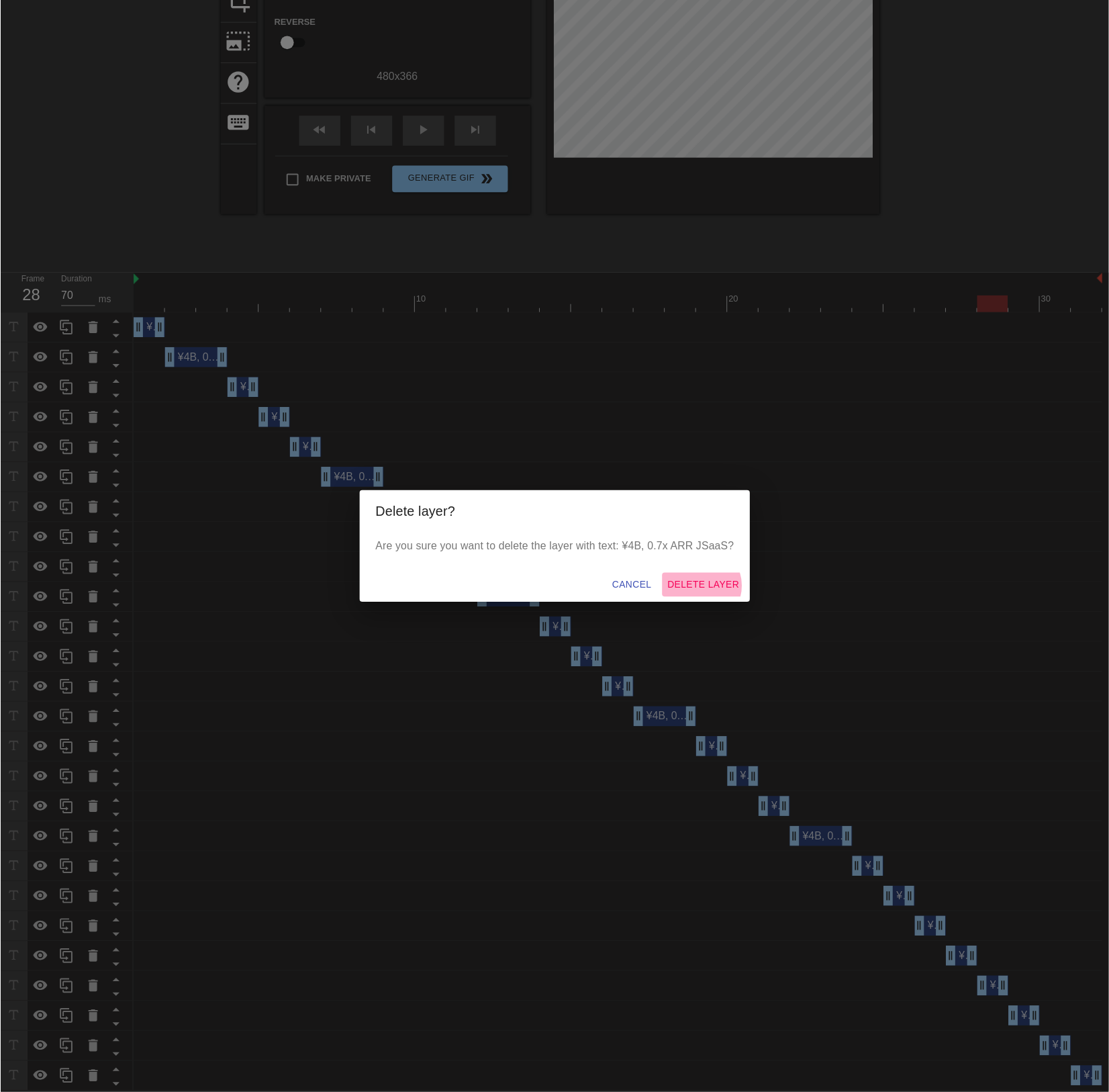
scroll to position [170, 0]
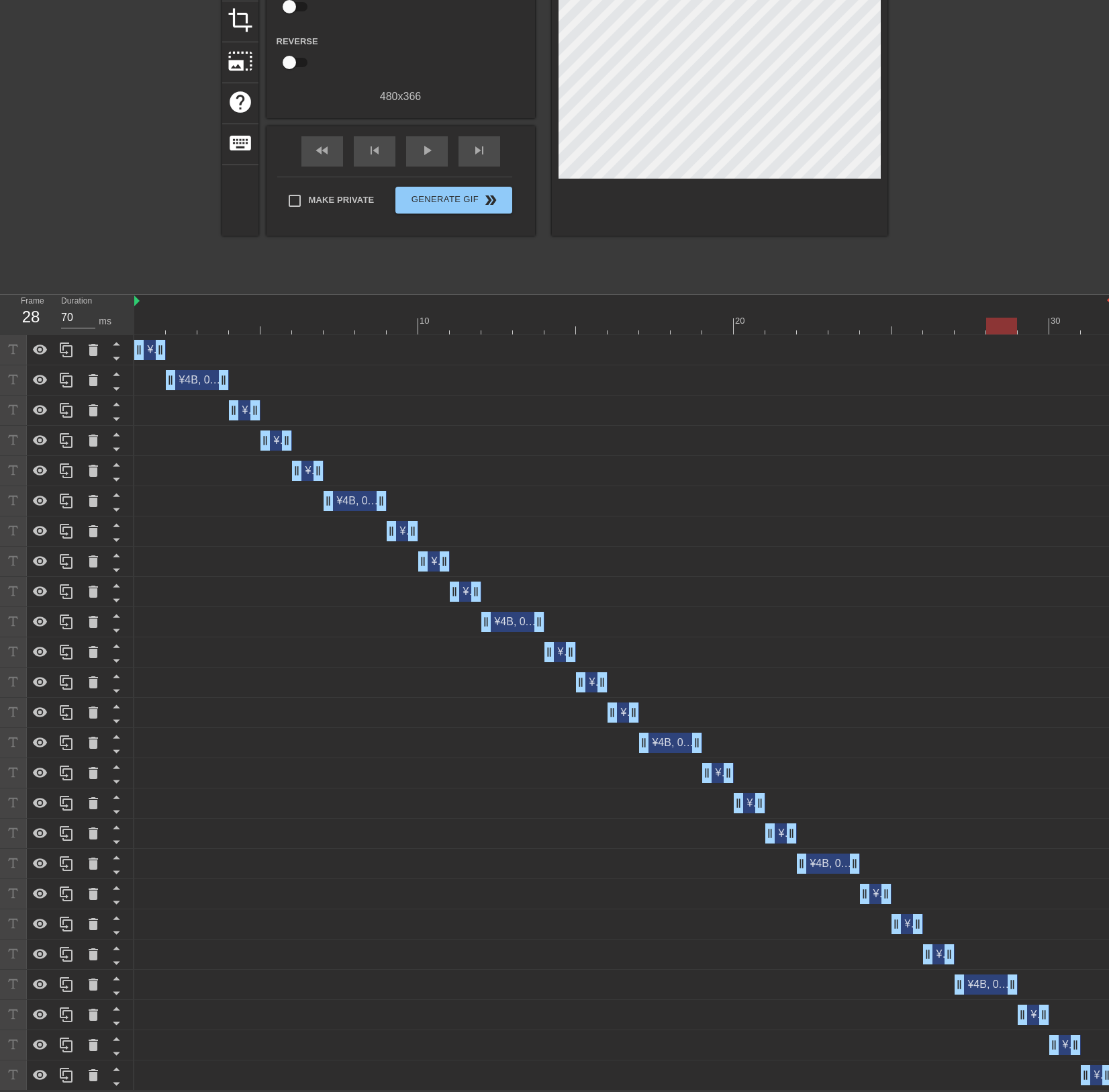
drag, startPoint x: 983, startPoint y: 981, endPoint x: 1005, endPoint y: 981, distance: 22.0
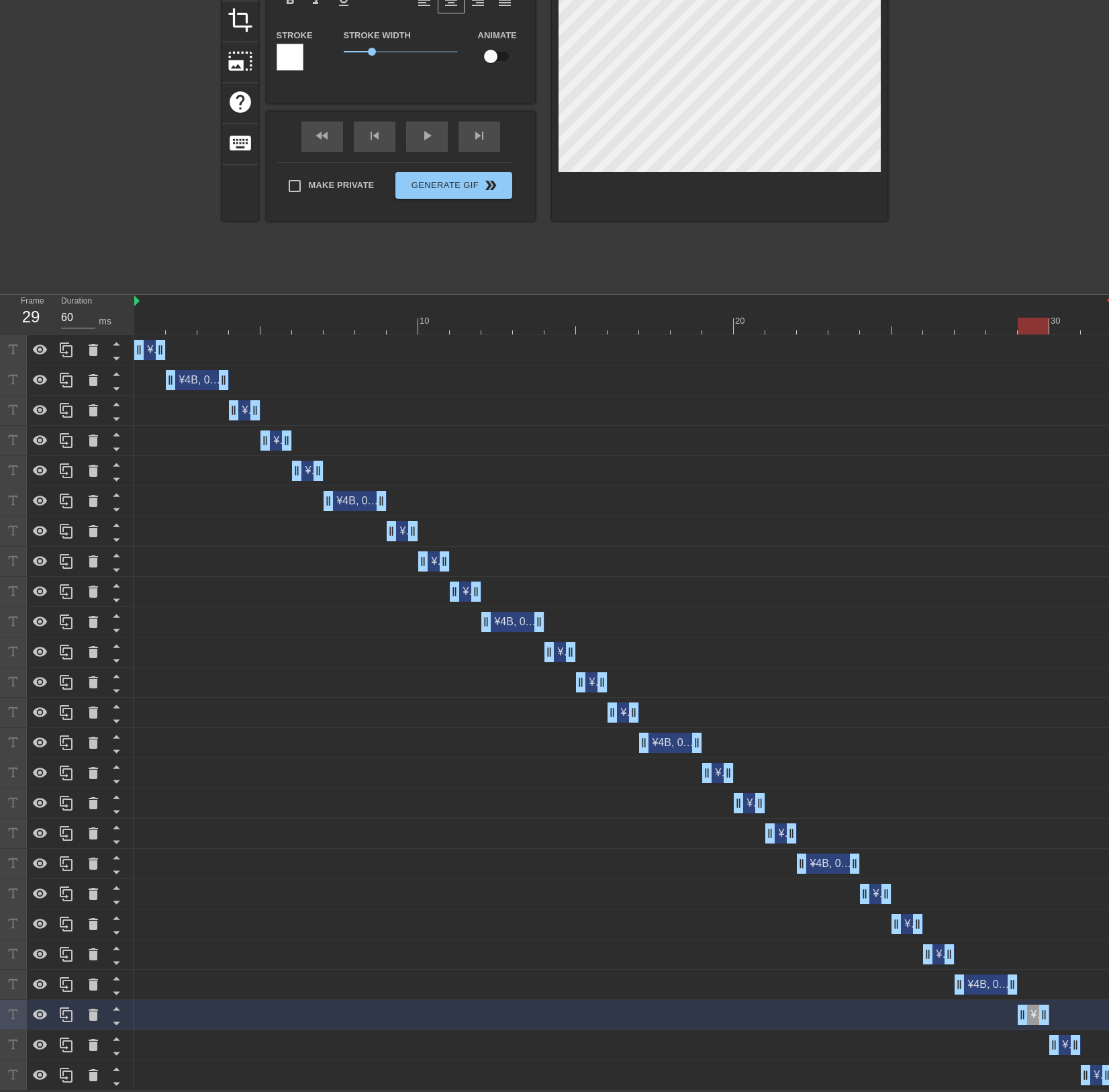
type input "70"
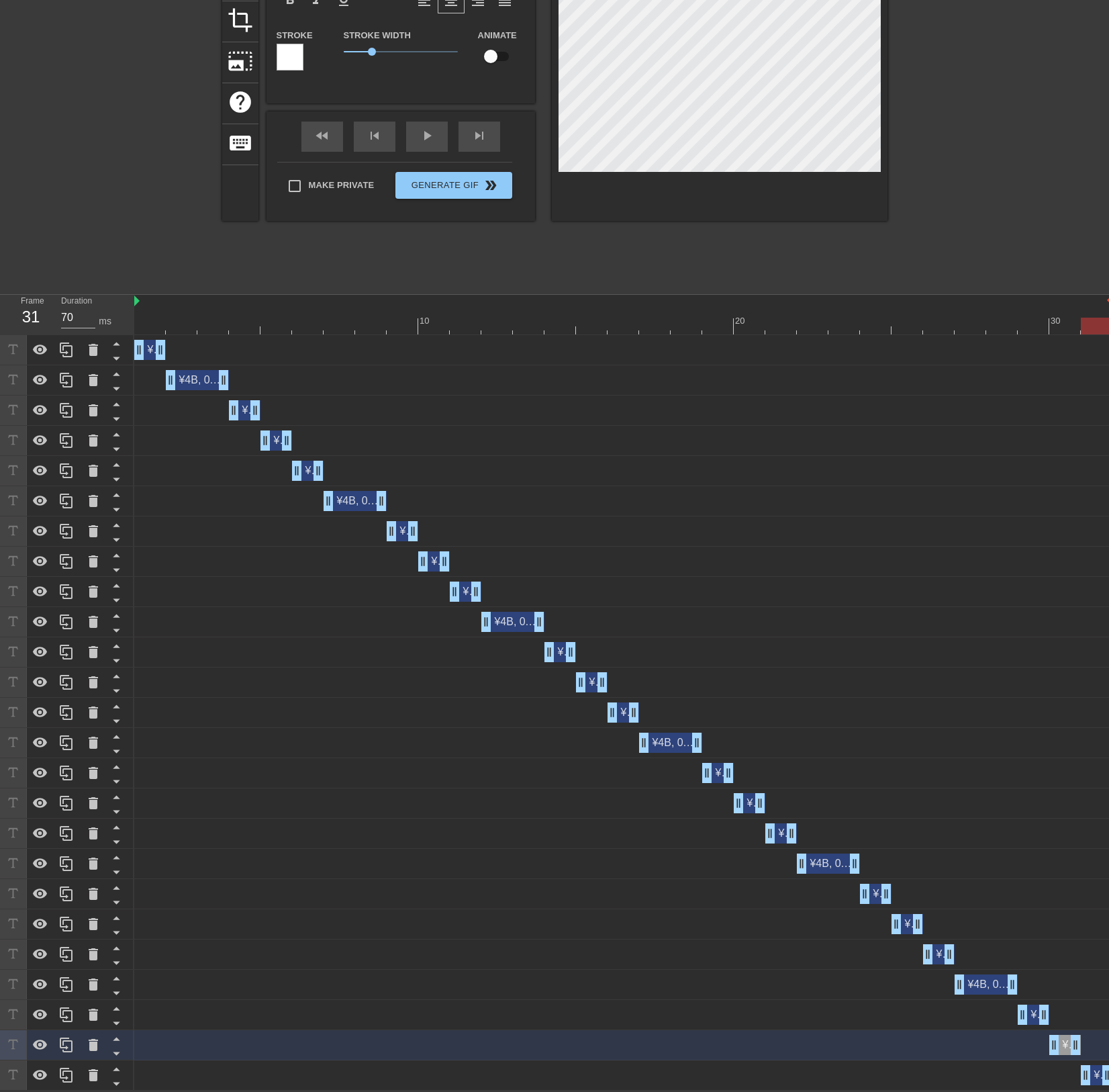
type input "¥4B, 0.7x ARR JSaaS"
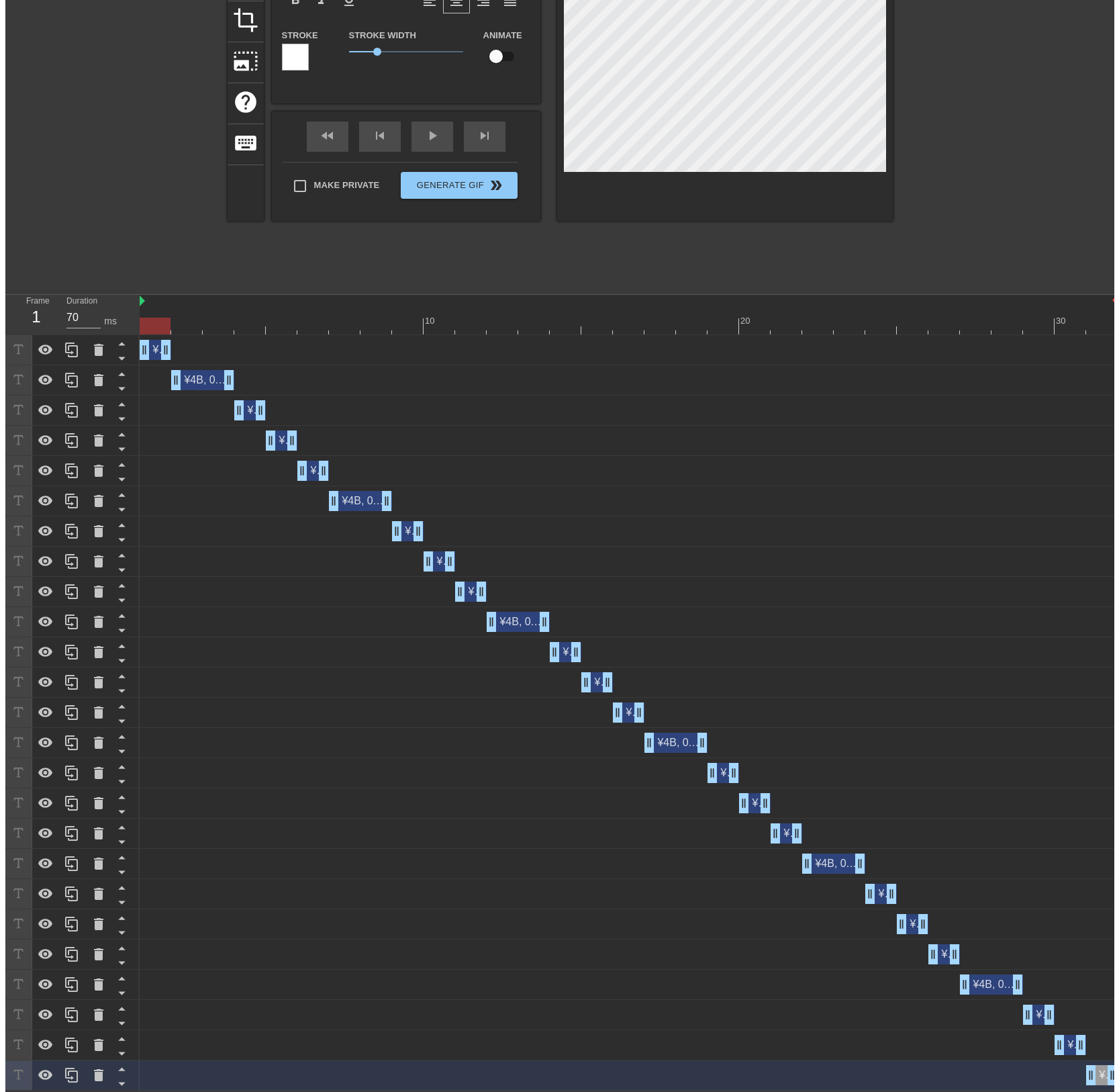
scroll to position [0, 0]
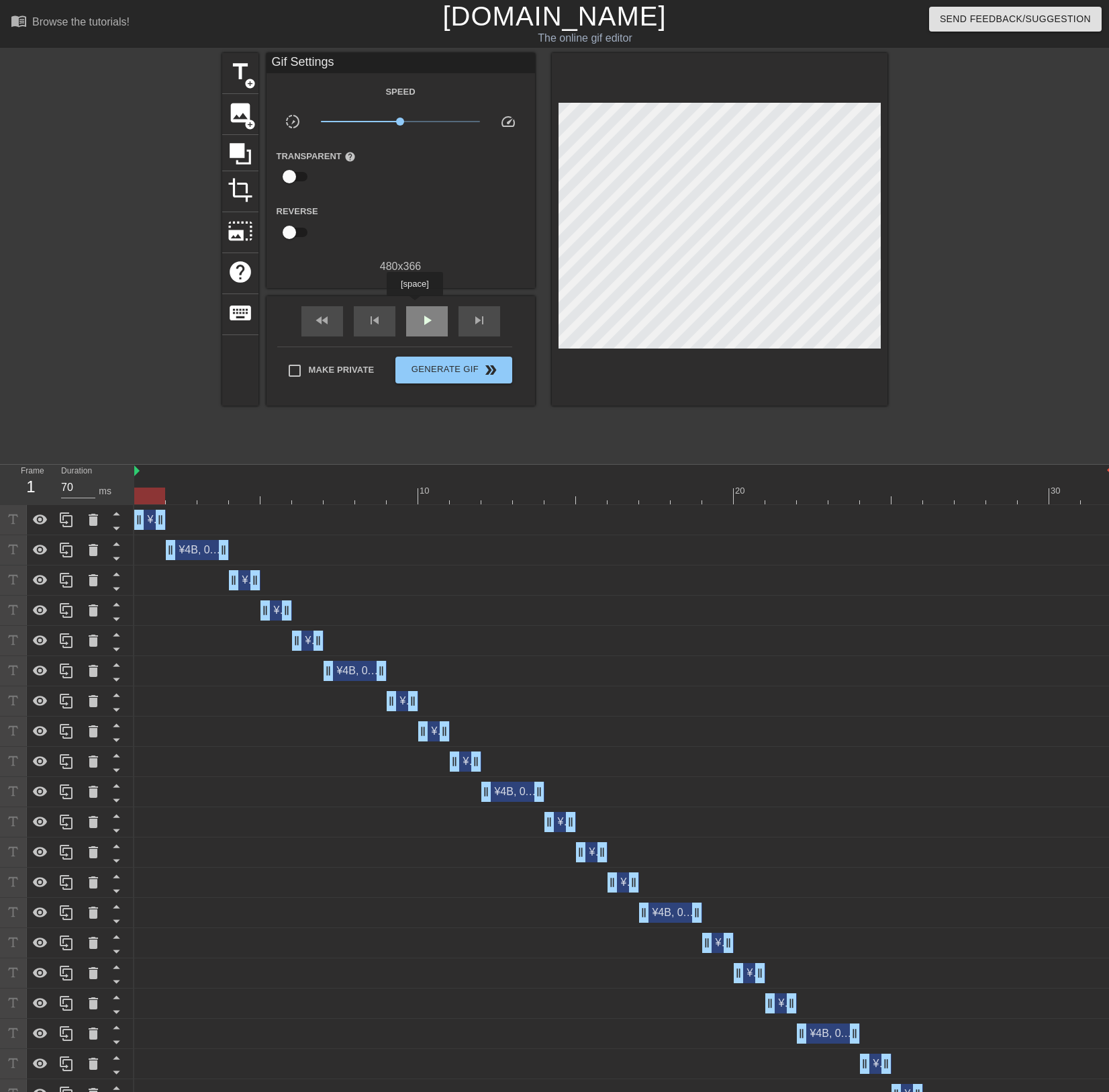
click at [414, 307] on div "play_arrow" at bounding box center [427, 321] width 42 height 30
type input "70"
click at [424, 363] on span "Generate Gif double_arrow" at bounding box center [453, 370] width 105 height 16
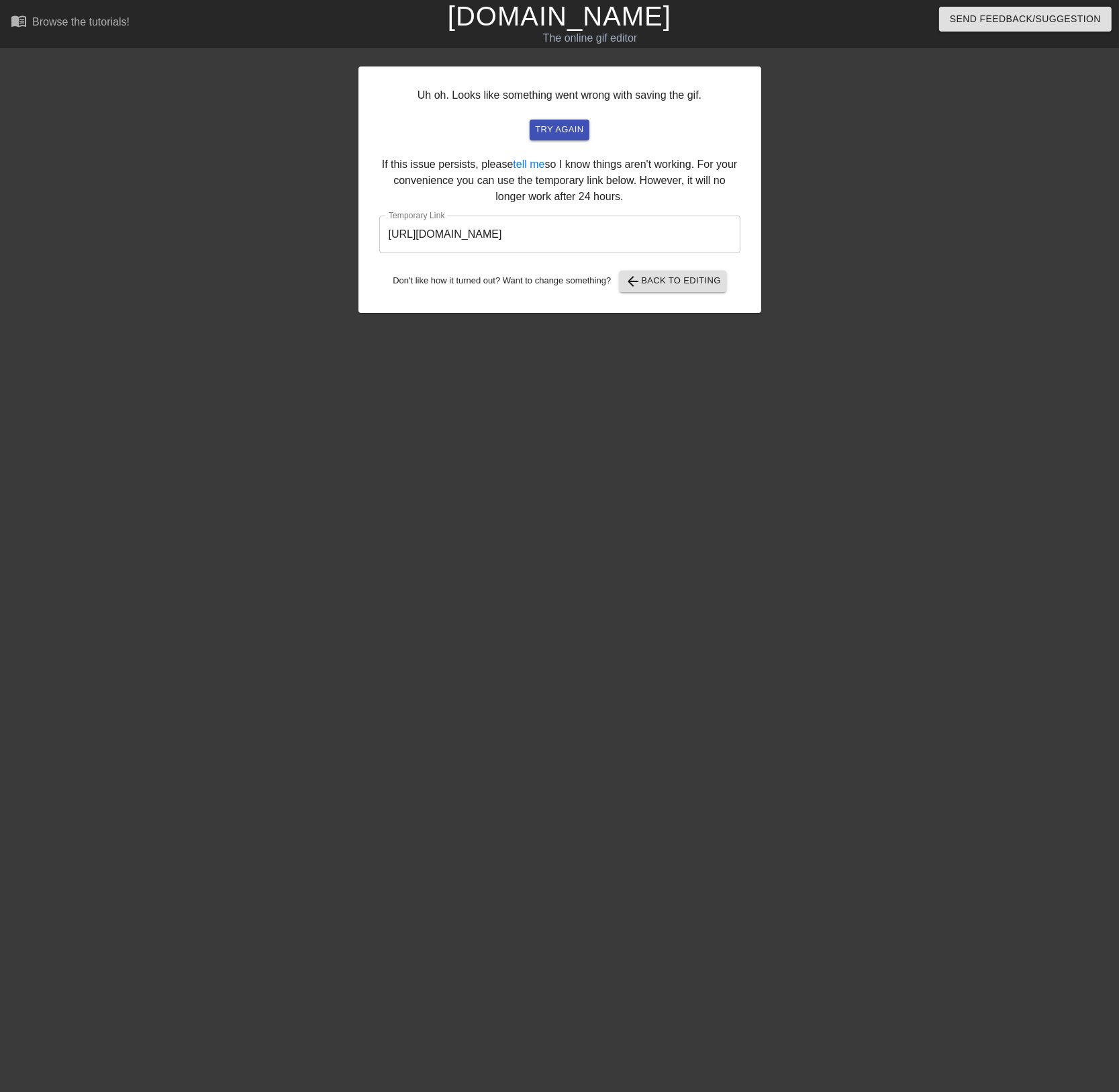
click at [457, 231] on input "[URL][DOMAIN_NAME]" at bounding box center [560, 234] width 361 height 38
click at [565, 130] on span "try again" at bounding box center [559, 130] width 49 height 15
